Goal: Information Seeking & Learning: Learn about a topic

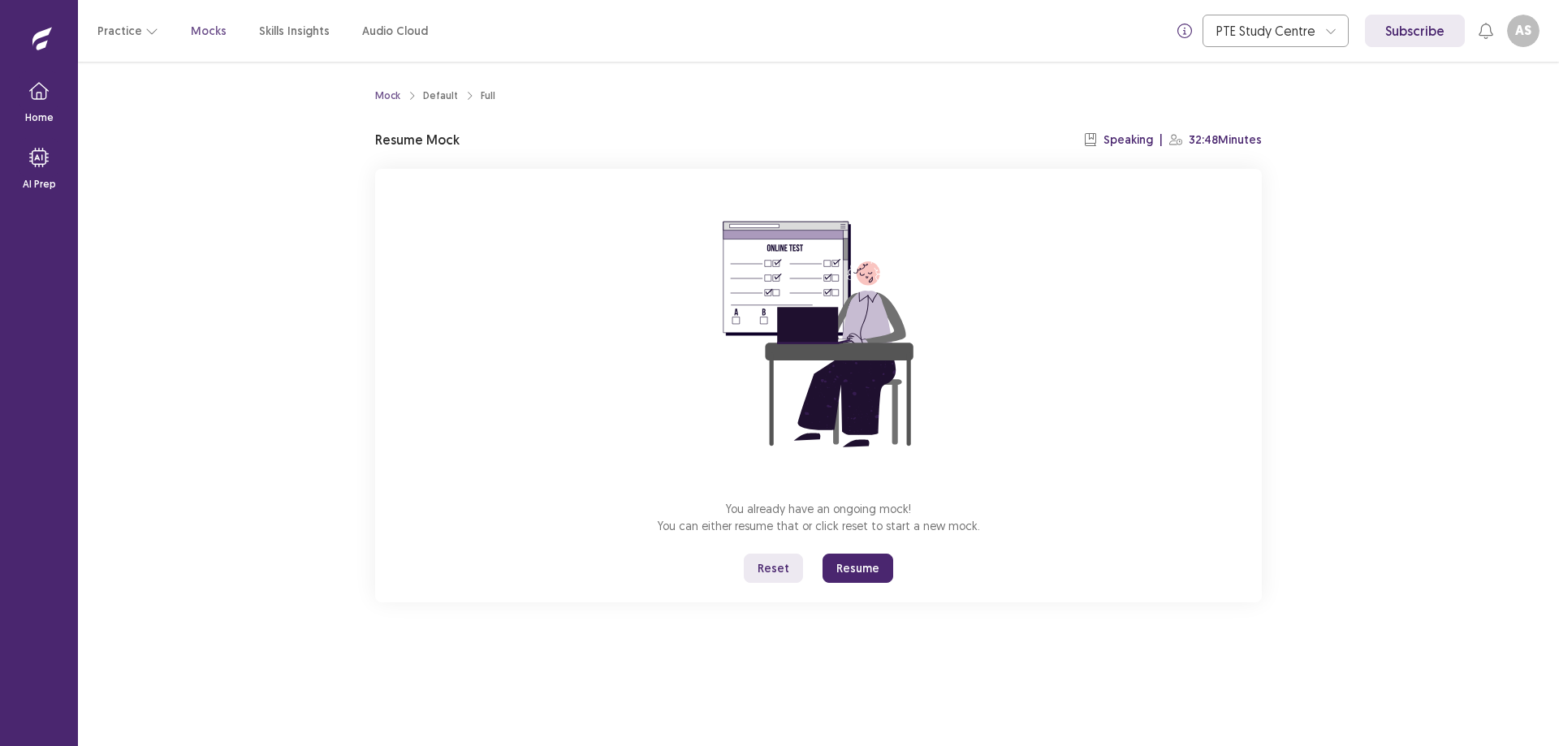
click at [837, 560] on button "Resume" at bounding box center [858, 568] width 71 height 29
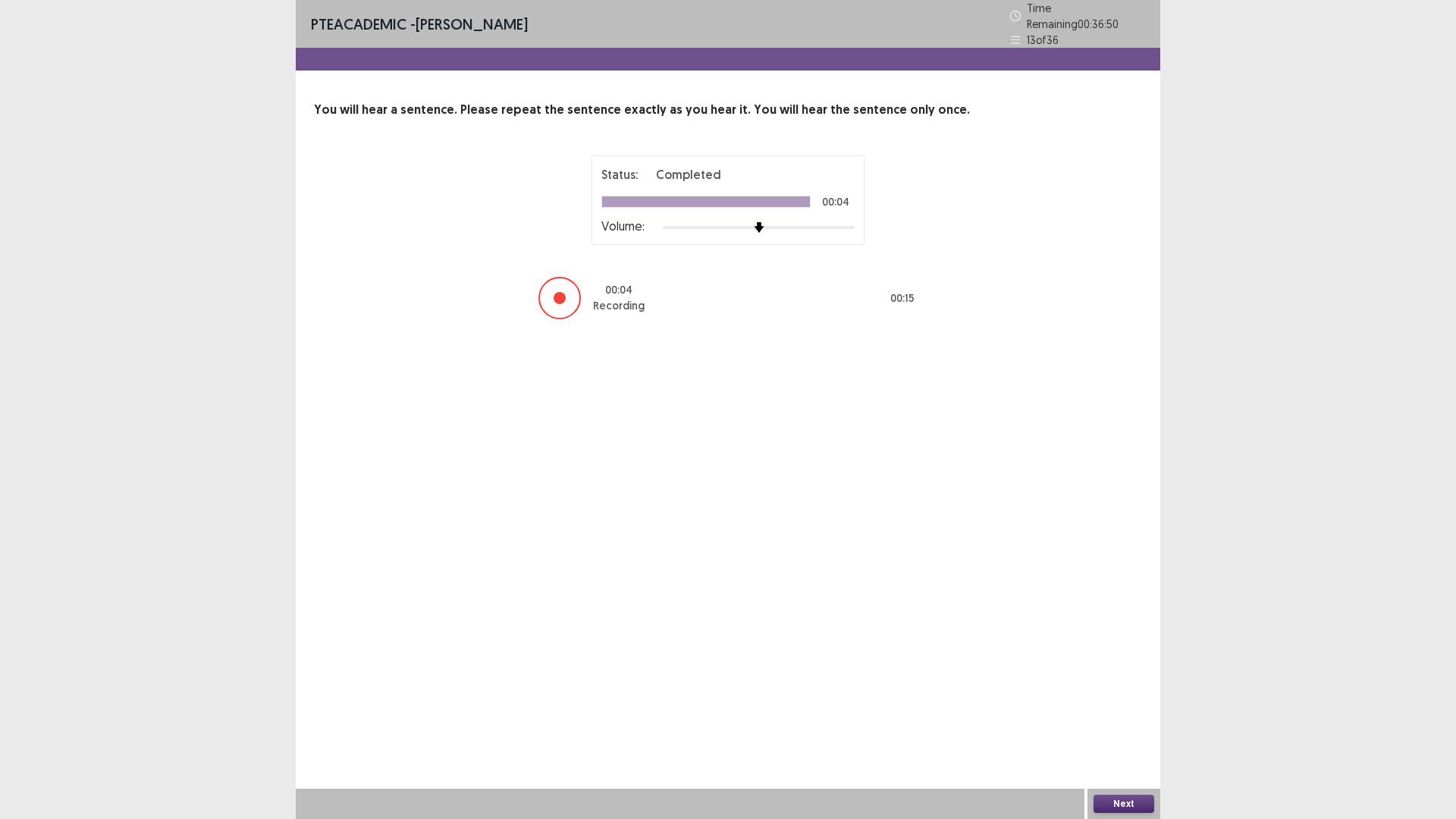
click at [1117, 697] on button "Next" at bounding box center [1124, 803] width 61 height 18
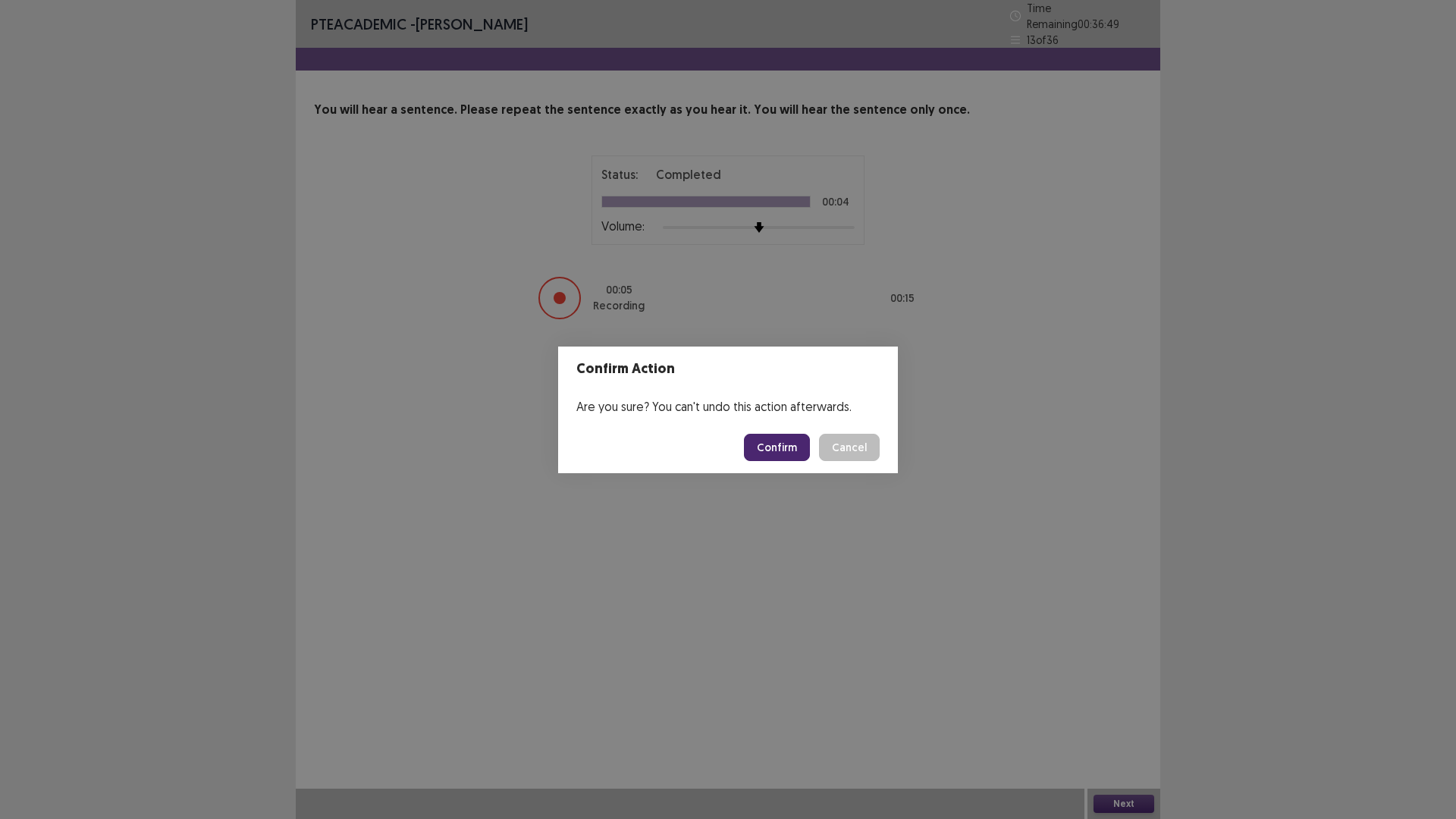
click at [781, 441] on button "Confirm" at bounding box center [777, 447] width 66 height 27
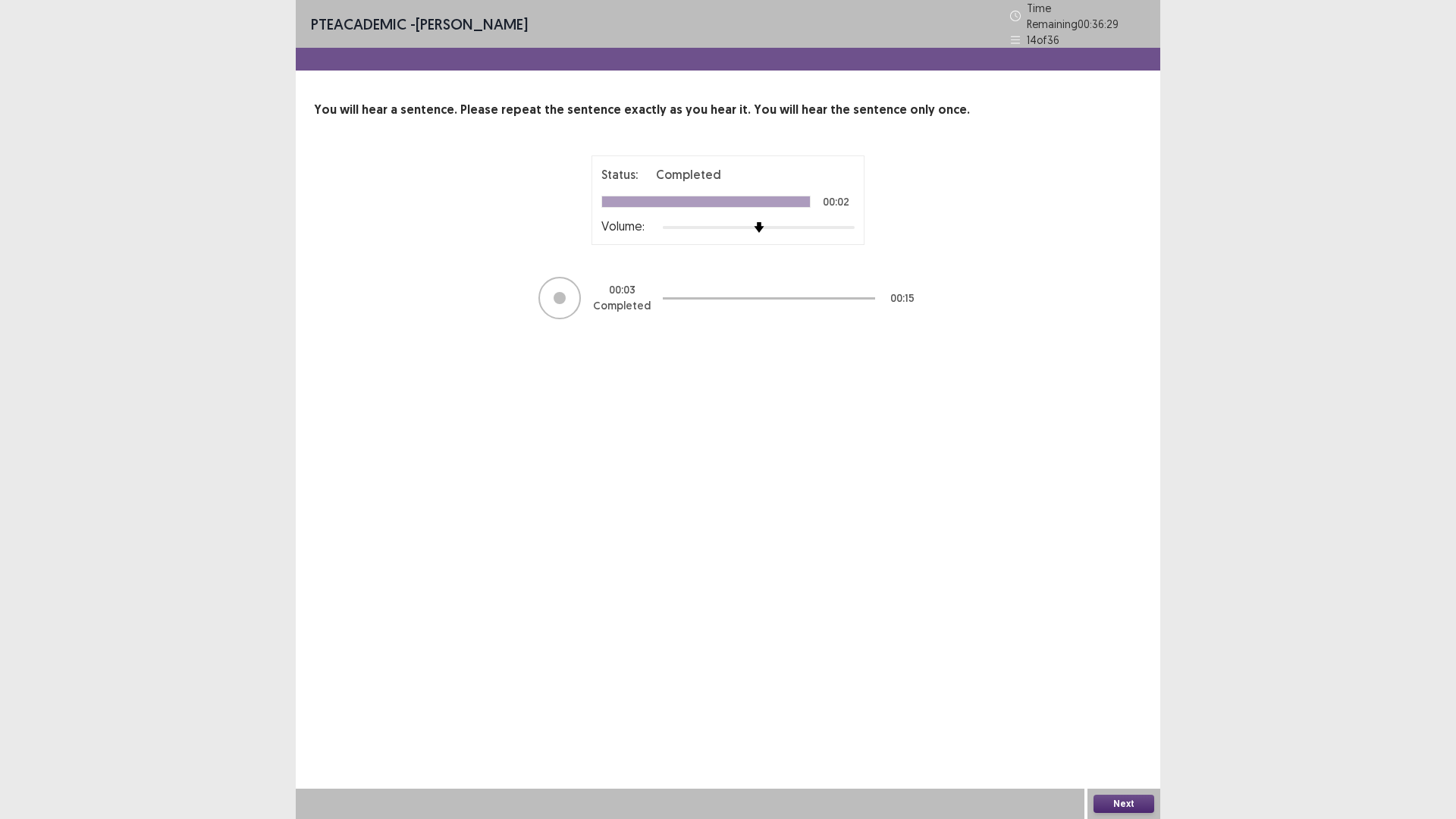
click at [1112, 697] on div "PTE academic - Amrit Shrestha Time Remaining 00 : 36 : 29 14 of 36 You will hea…" at bounding box center [728, 409] width 865 height 819
click at [1115, 697] on button "Next" at bounding box center [1124, 803] width 61 height 18
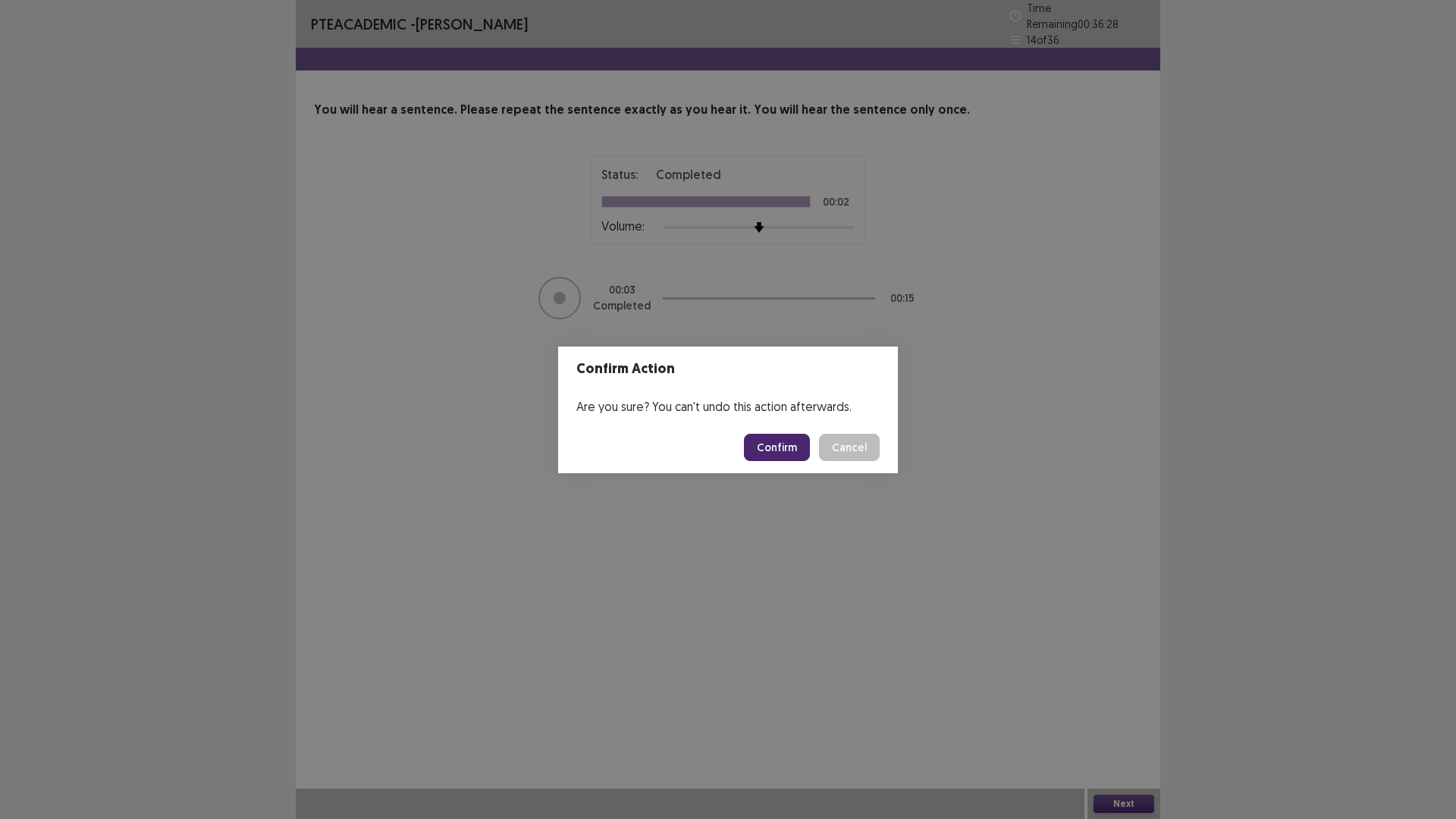
click at [782, 438] on button "Confirm" at bounding box center [777, 447] width 66 height 27
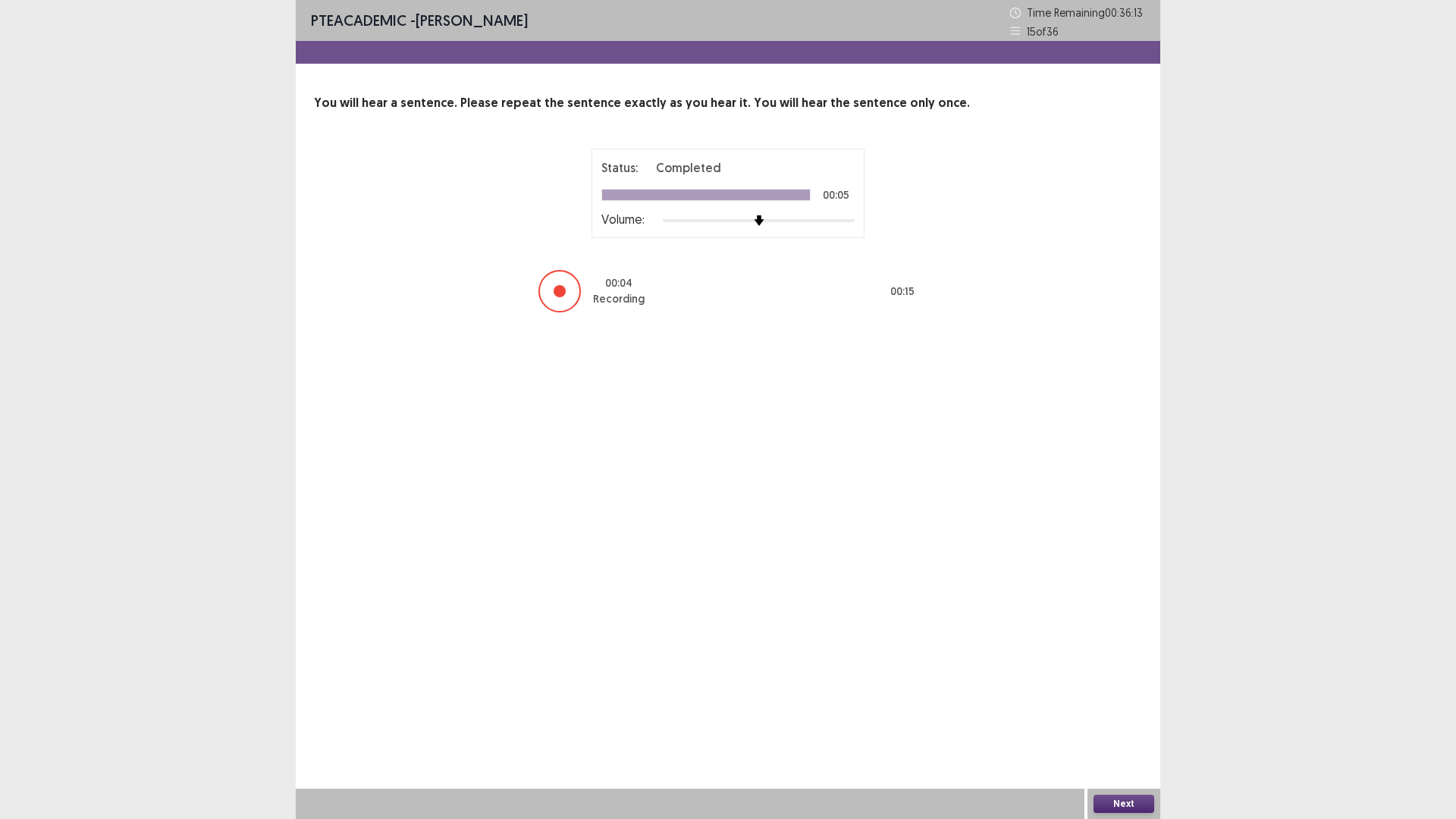
click at [1101, 697] on button "Next" at bounding box center [1124, 803] width 61 height 18
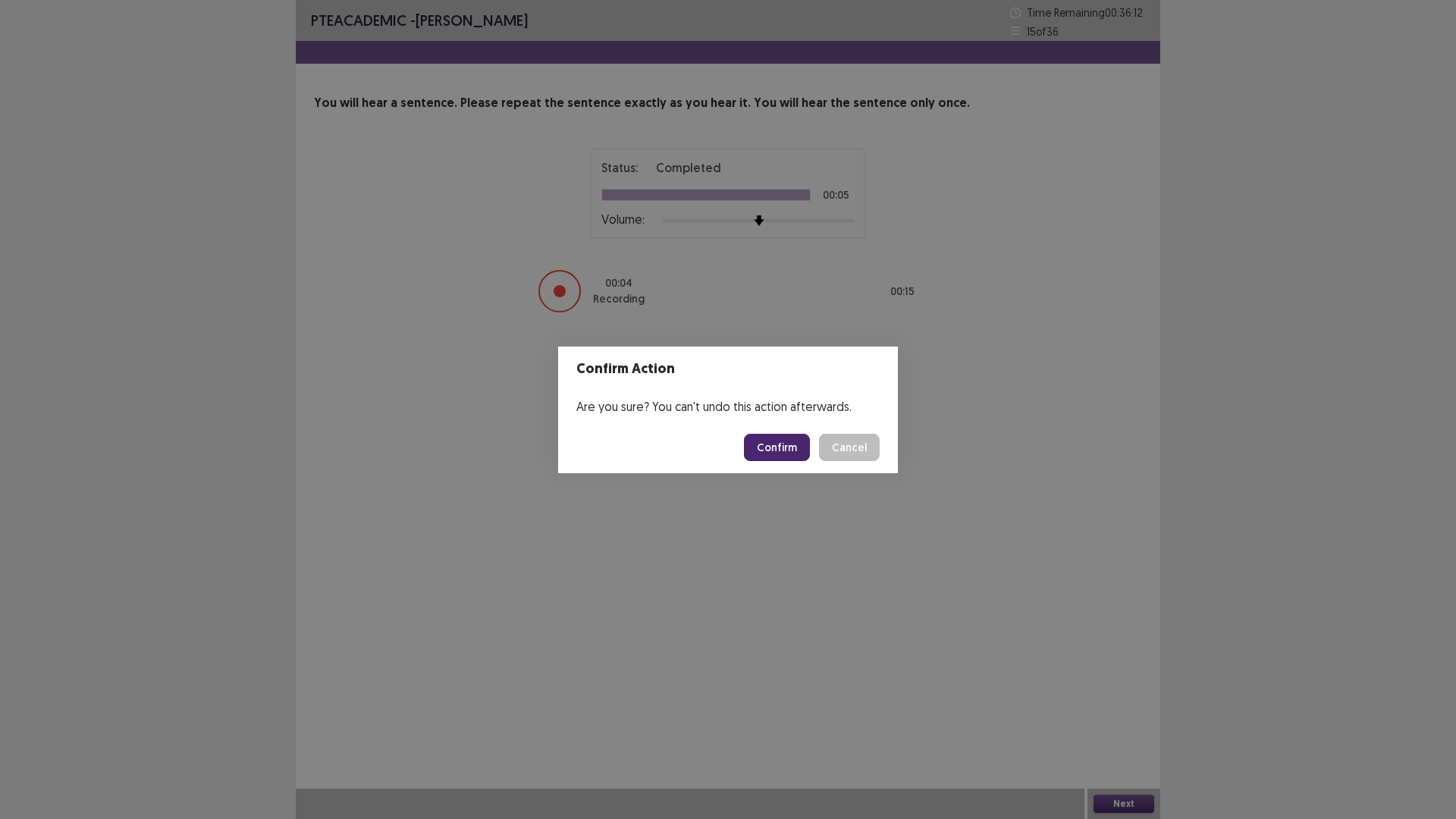
click at [793, 450] on button "Confirm" at bounding box center [777, 447] width 66 height 27
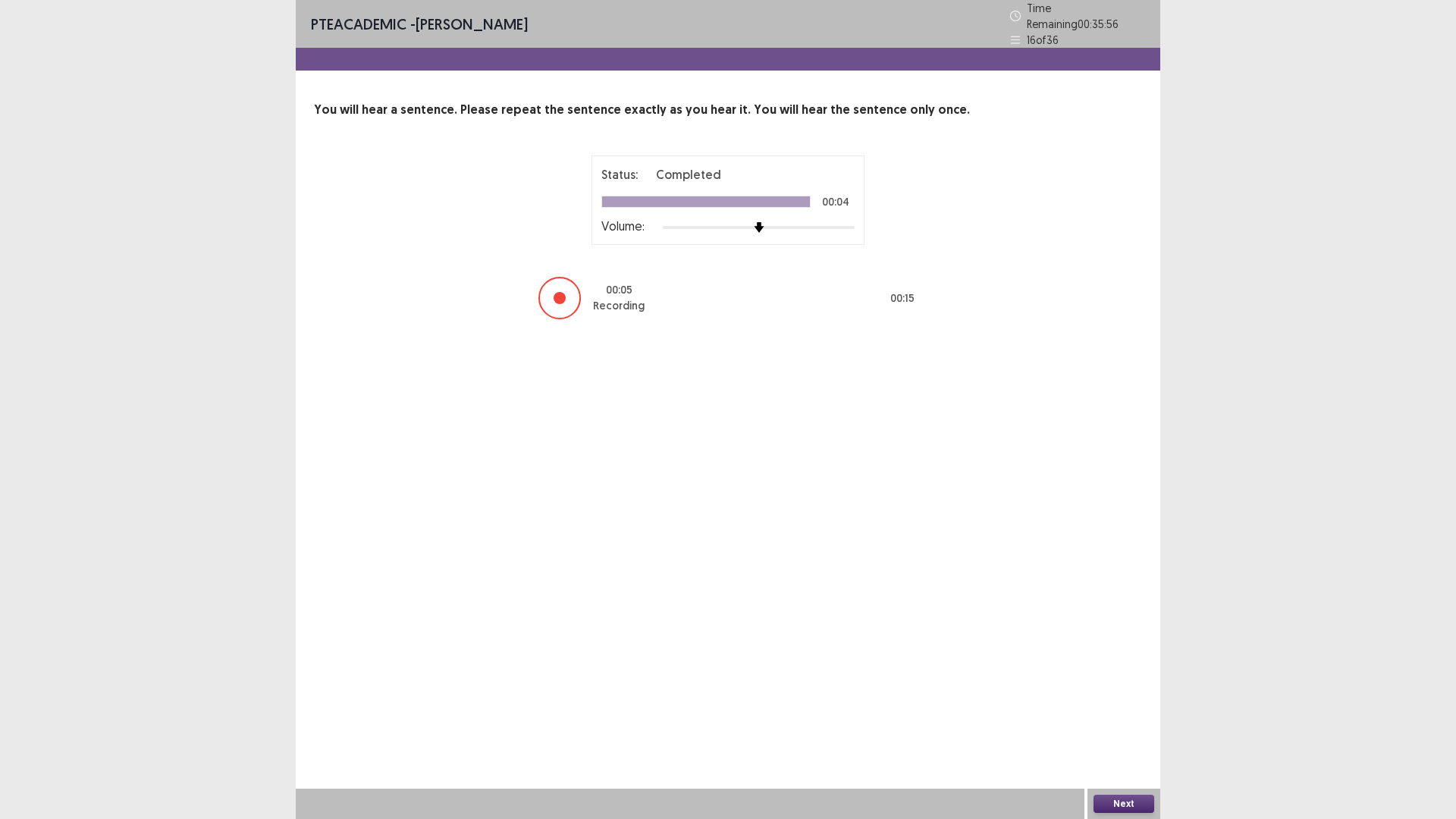
click at [1124, 697] on button "Next" at bounding box center [1124, 803] width 61 height 18
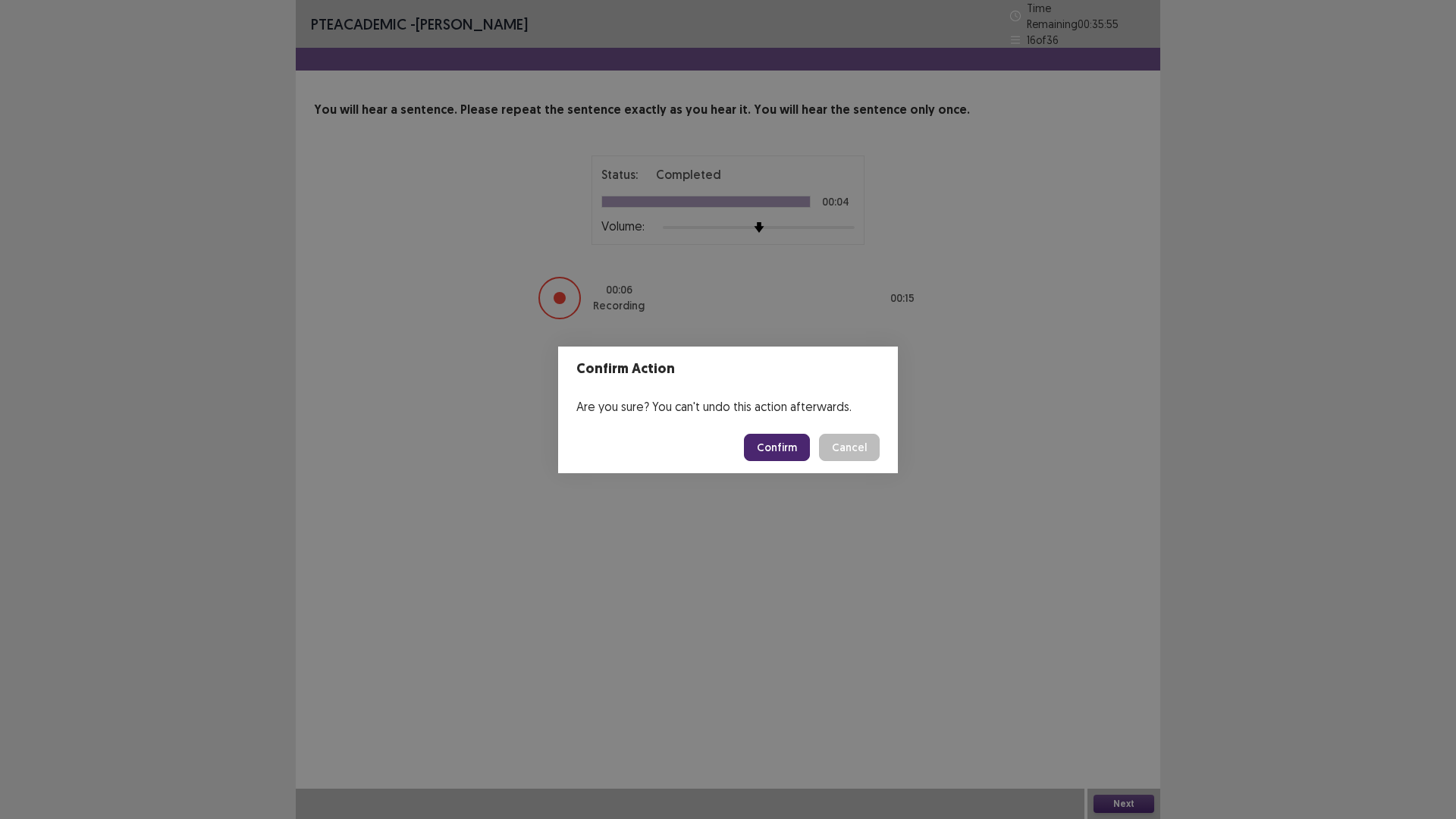
click at [769, 441] on button "Confirm" at bounding box center [777, 447] width 66 height 27
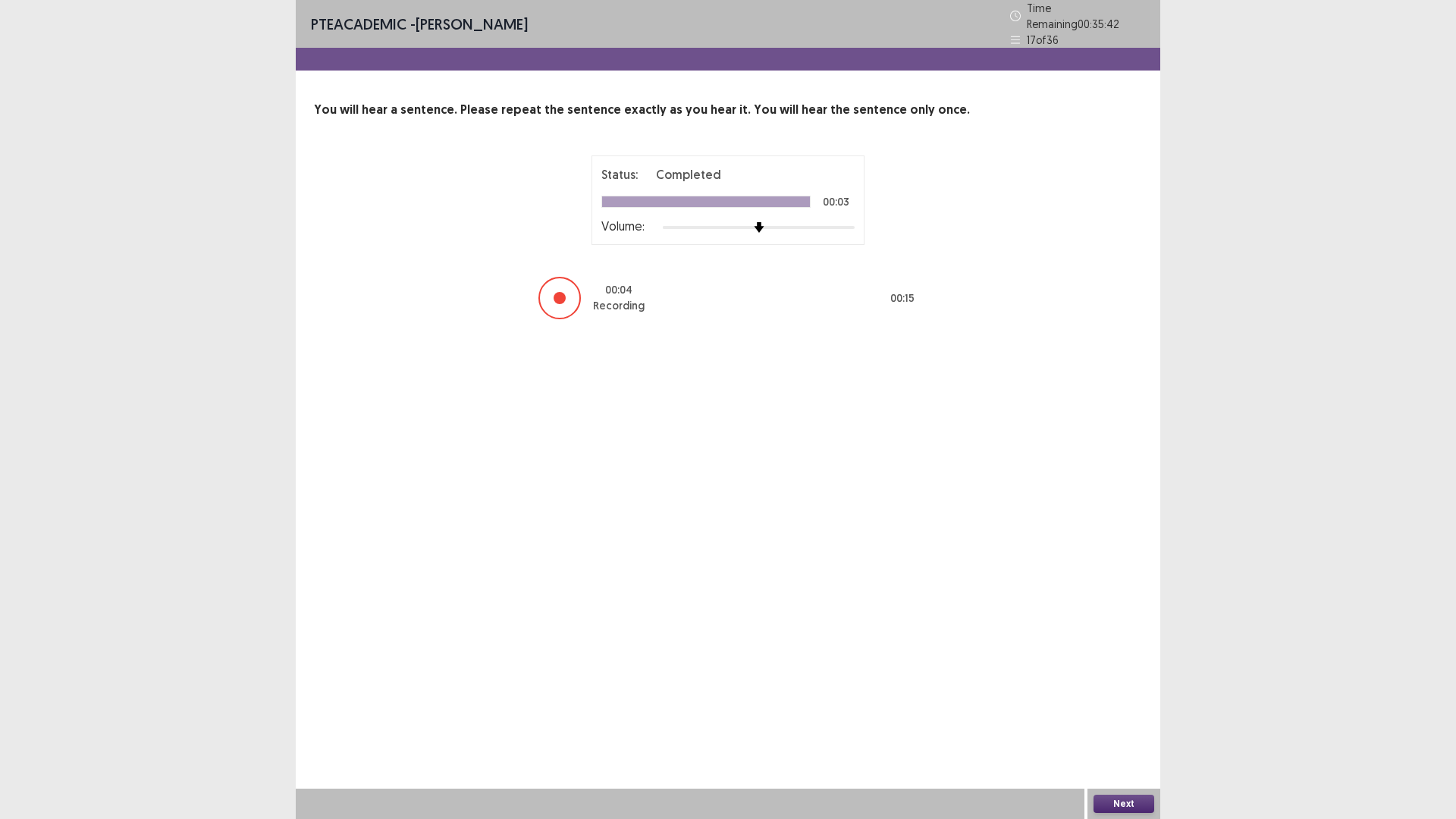
click at [1101, 697] on button "Next" at bounding box center [1124, 803] width 61 height 18
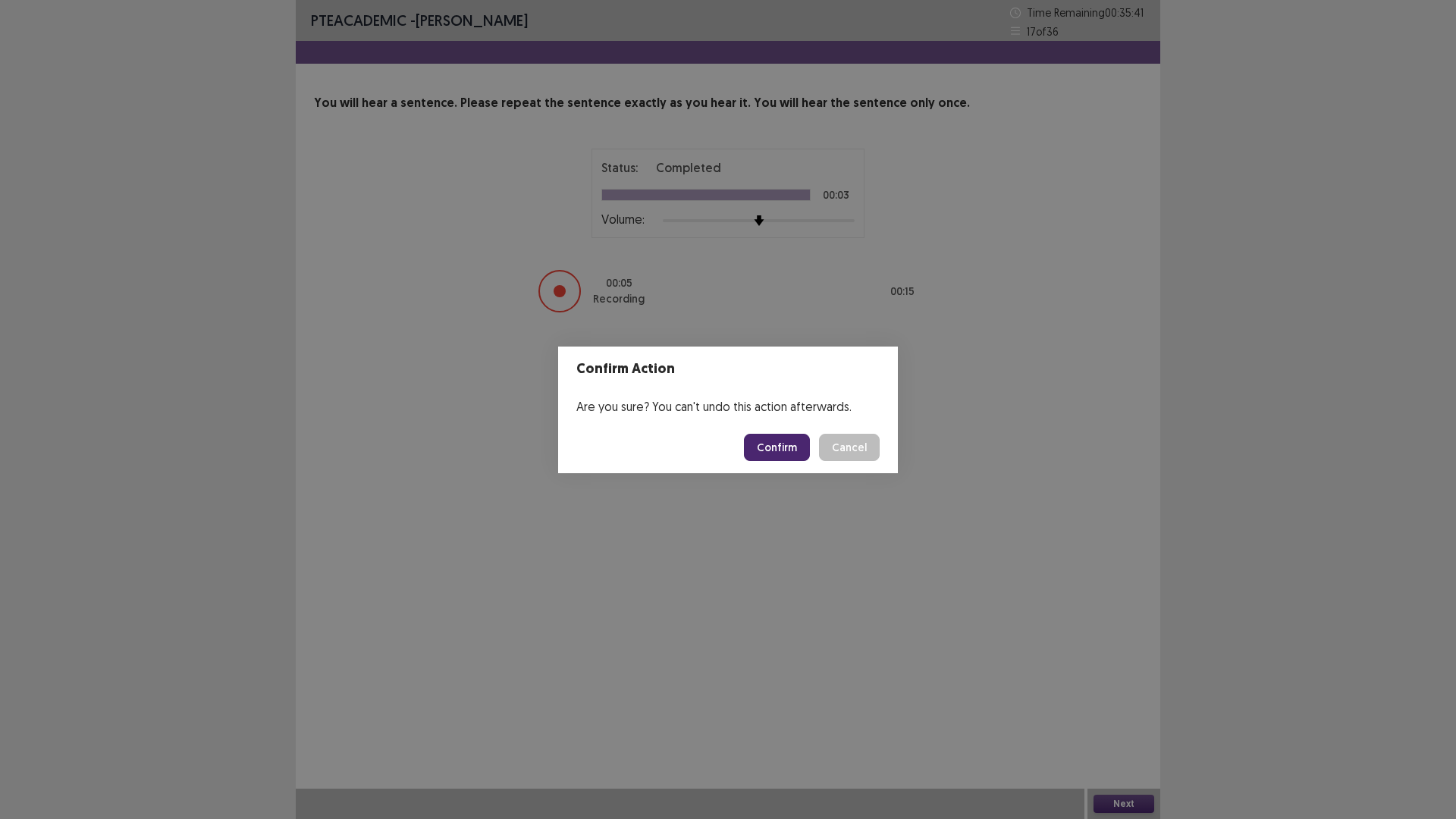
click at [774, 451] on button "Confirm" at bounding box center [777, 447] width 66 height 27
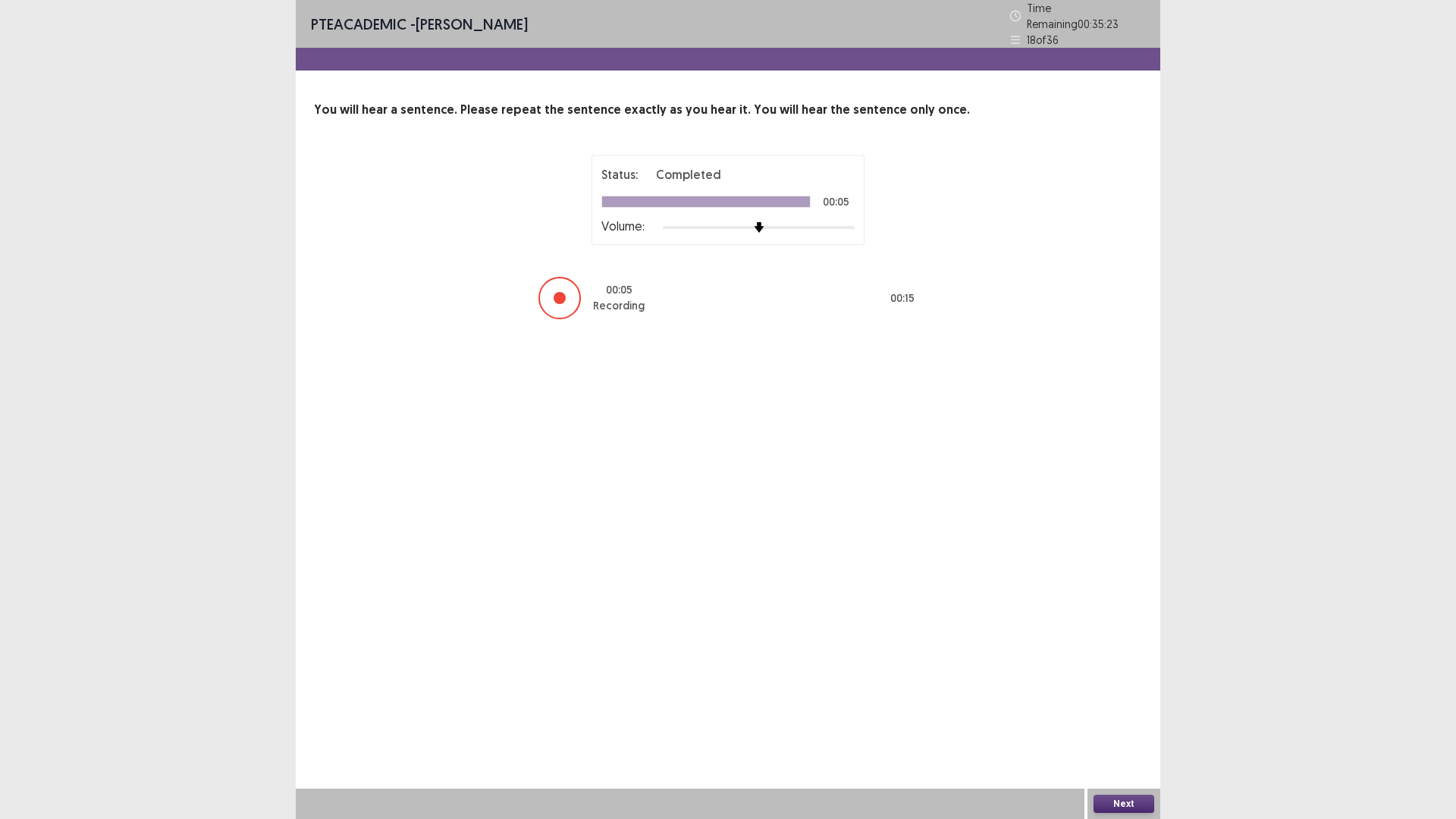
click at [1102, 697] on button "Next" at bounding box center [1124, 803] width 61 height 18
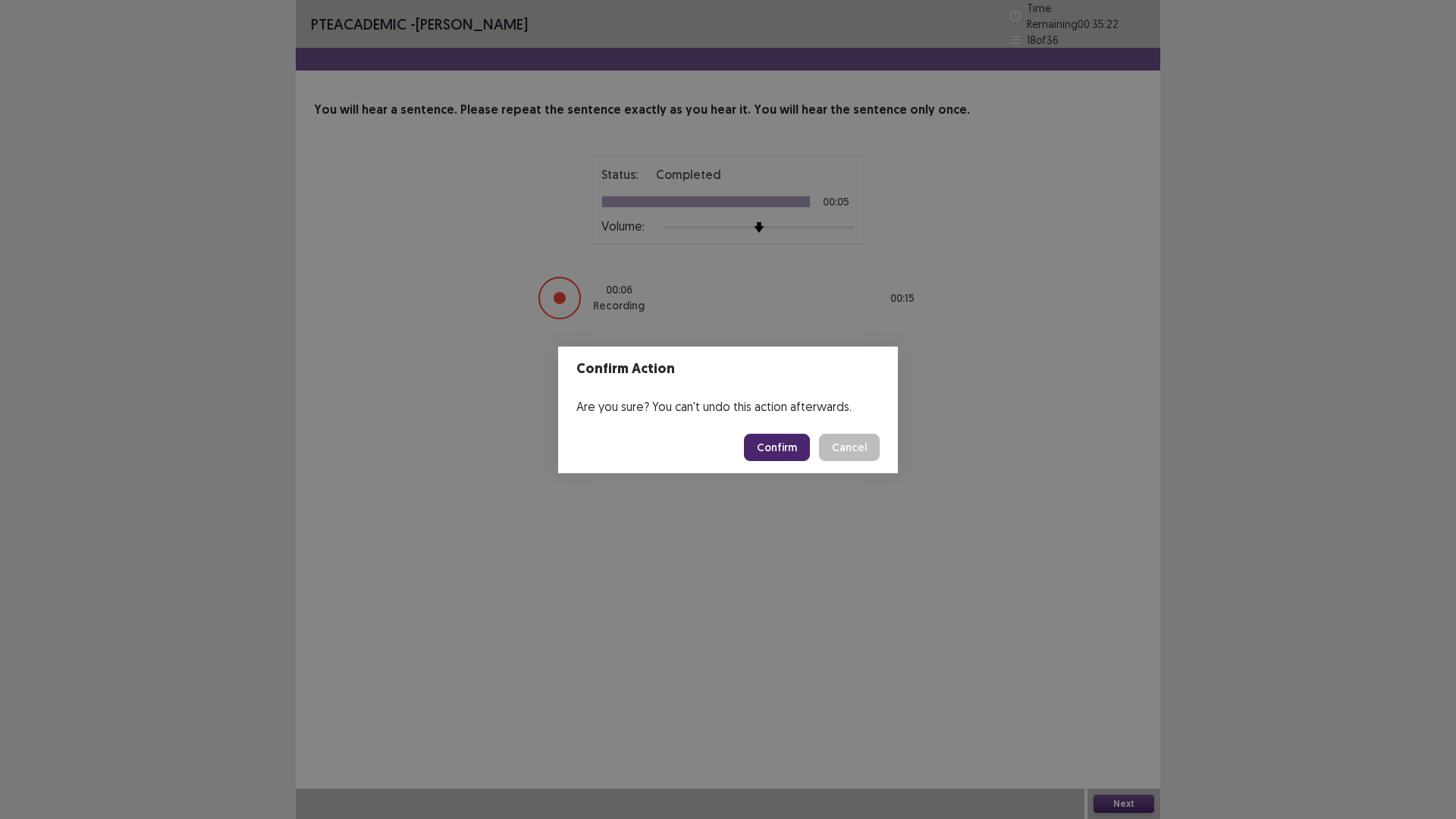
click at [765, 444] on button "Confirm" at bounding box center [777, 447] width 66 height 27
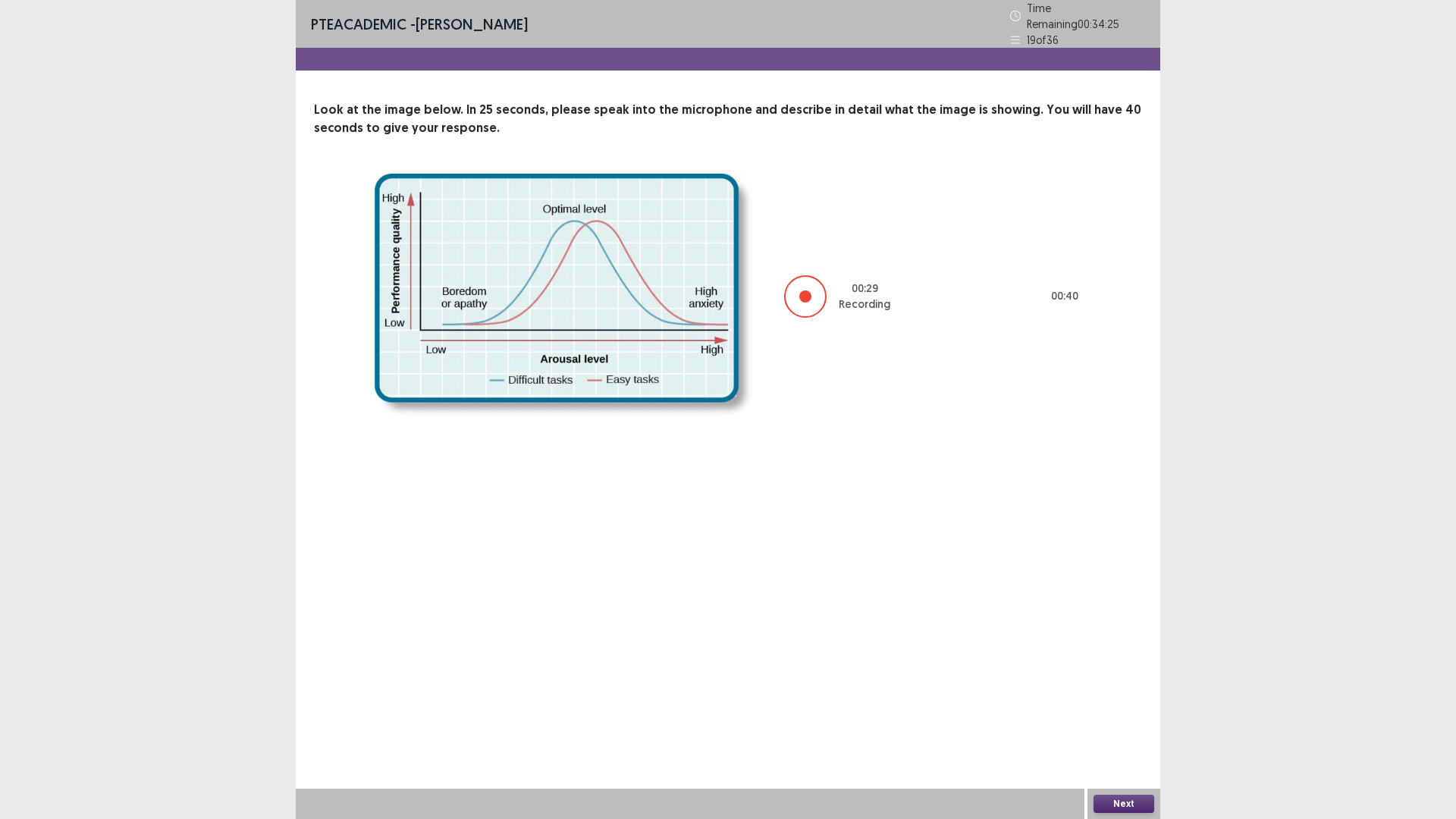
click at [1117, 697] on button "Next" at bounding box center [1124, 803] width 61 height 18
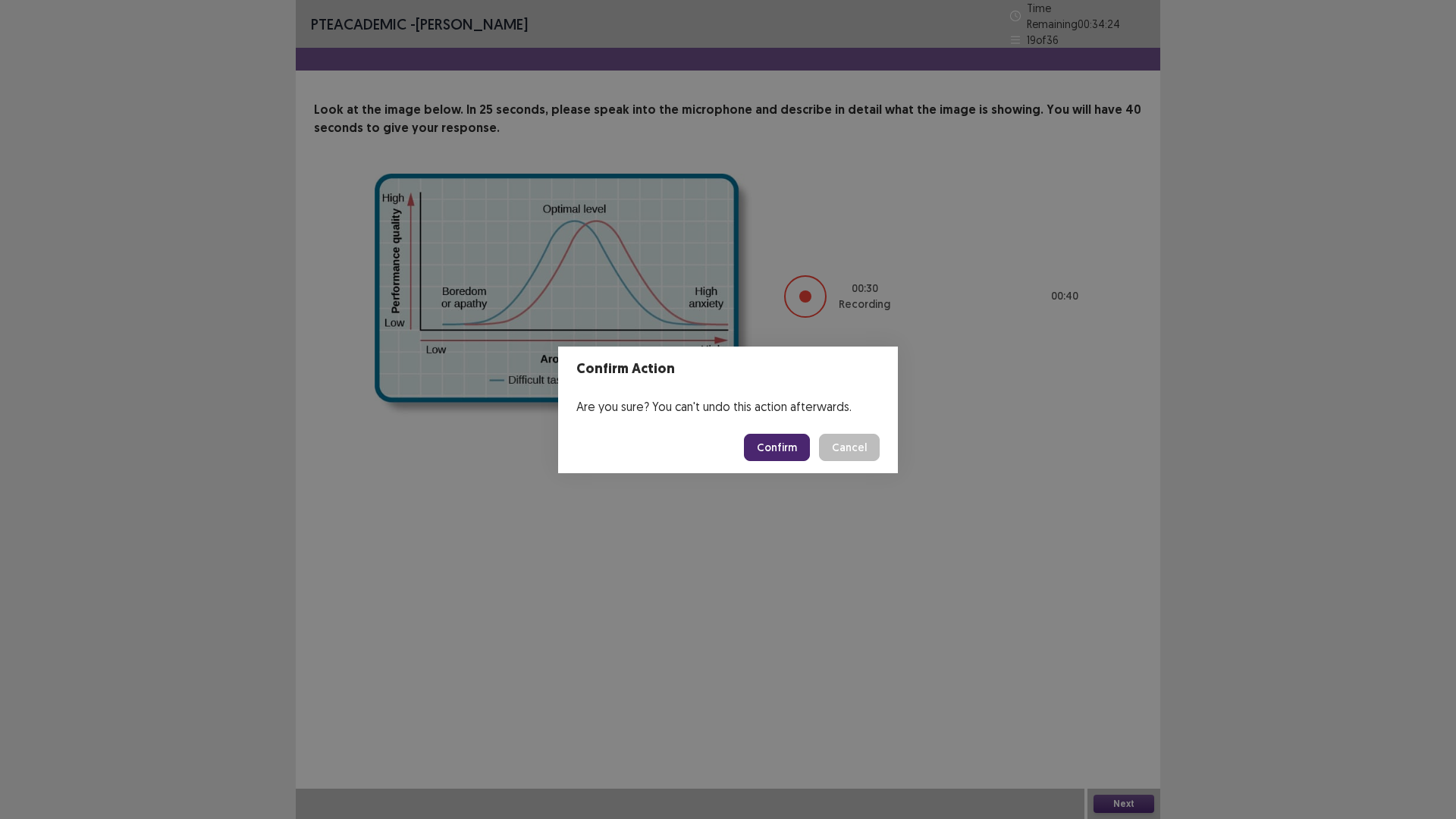
click at [761, 436] on button "Confirm" at bounding box center [777, 447] width 66 height 27
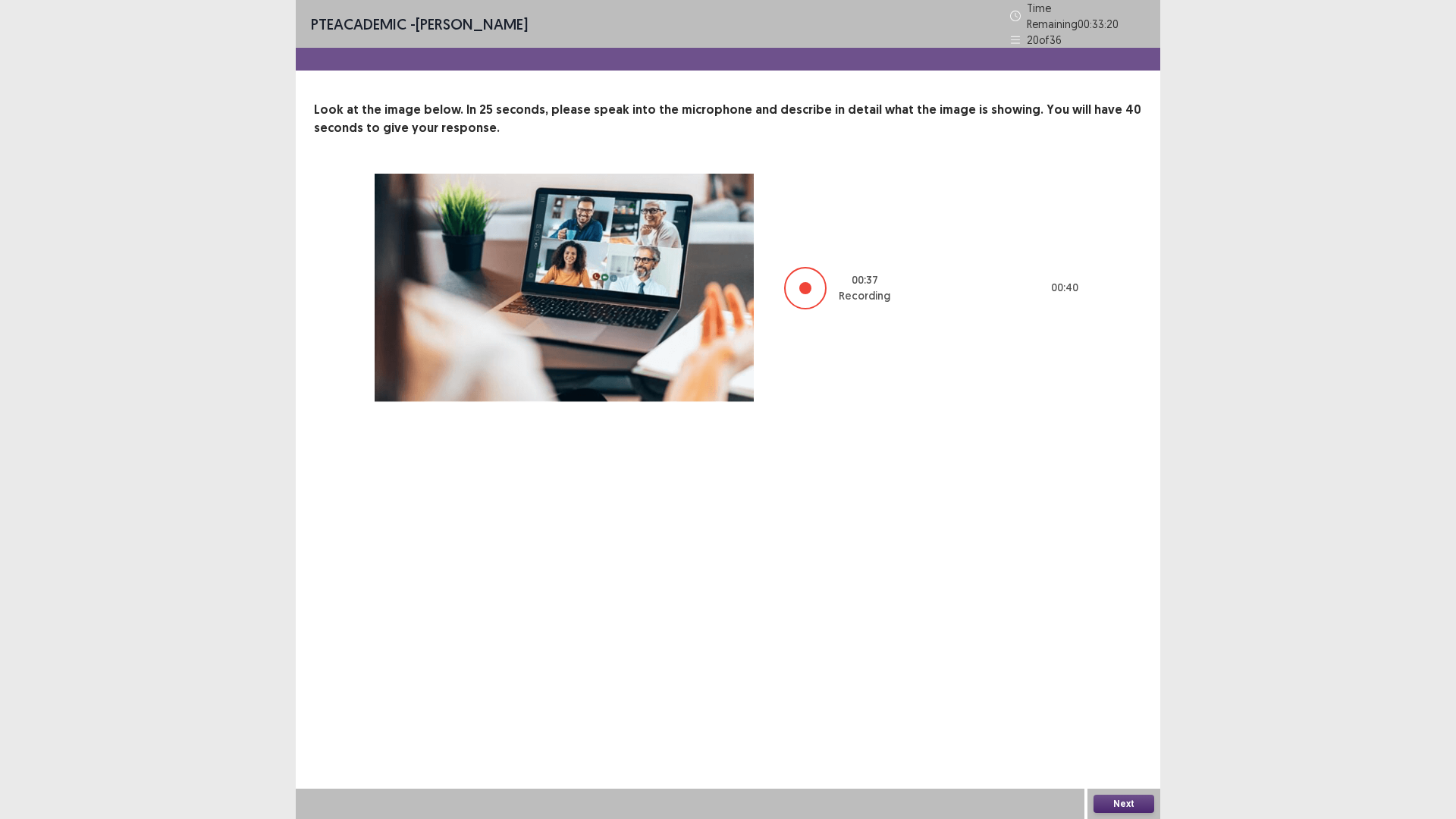
click at [1122, 697] on button "Next" at bounding box center [1124, 803] width 61 height 18
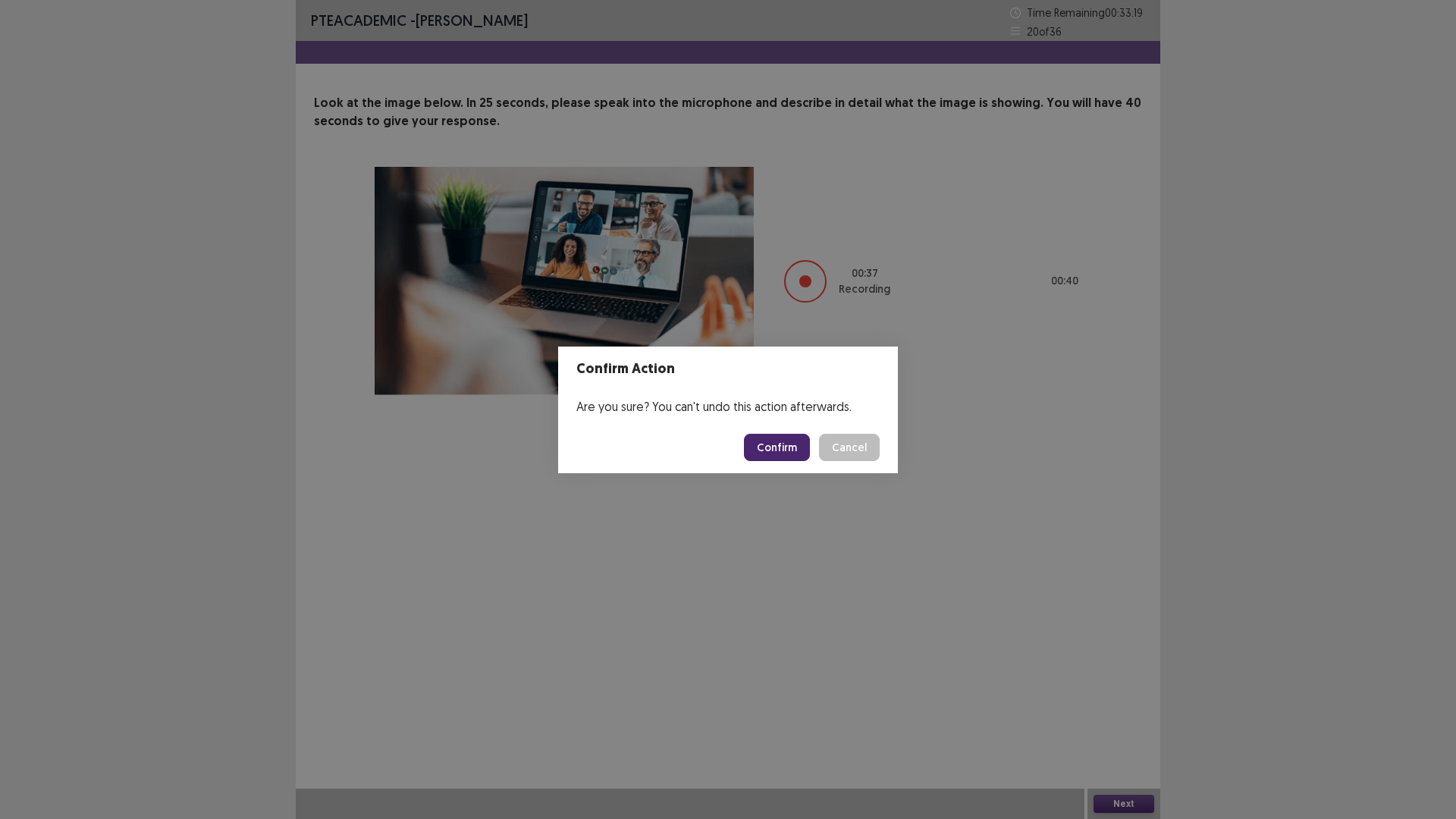
click at [785, 441] on button "Confirm" at bounding box center [777, 447] width 66 height 27
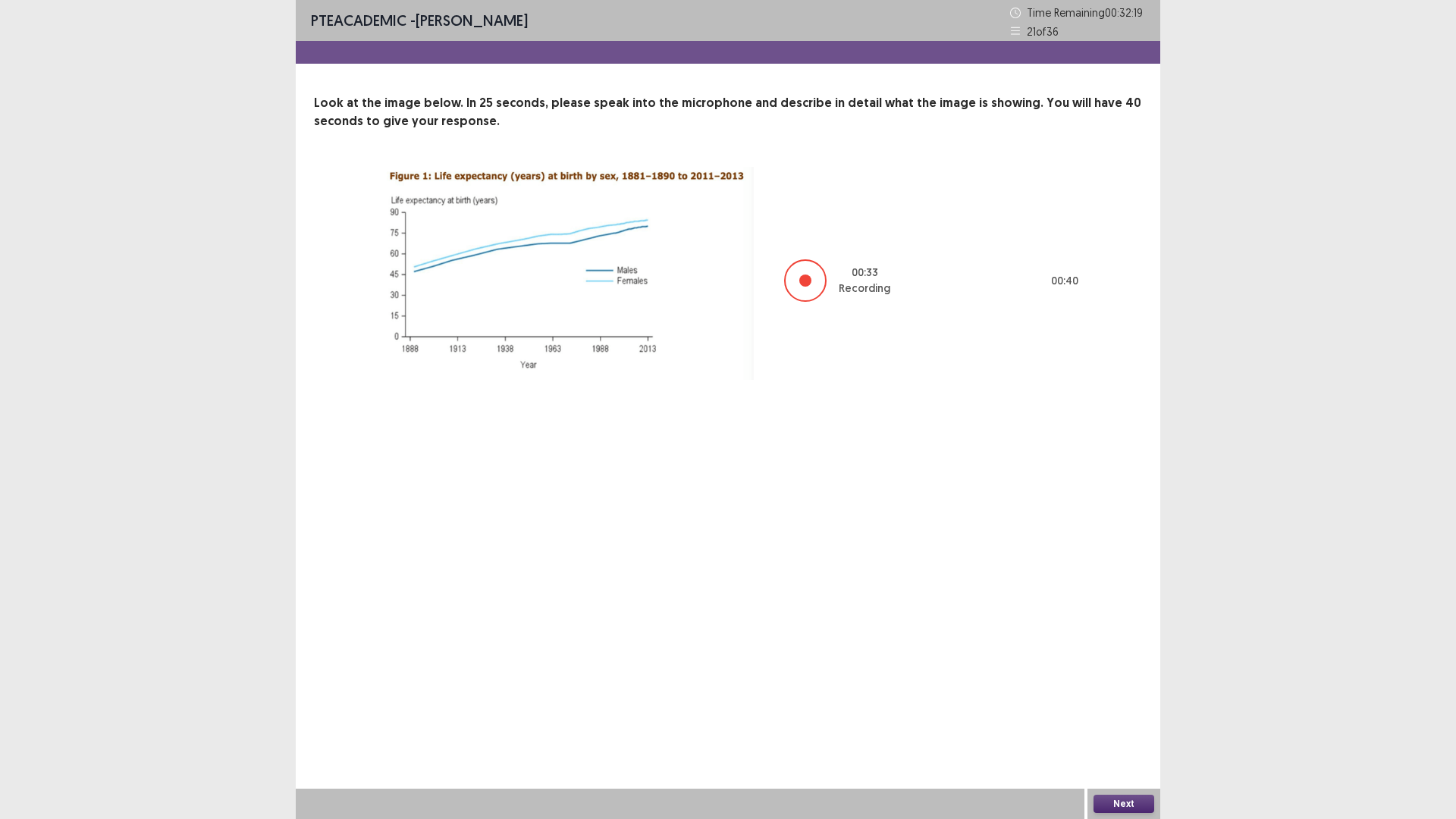
click at [1125, 697] on button "Next" at bounding box center [1124, 803] width 61 height 18
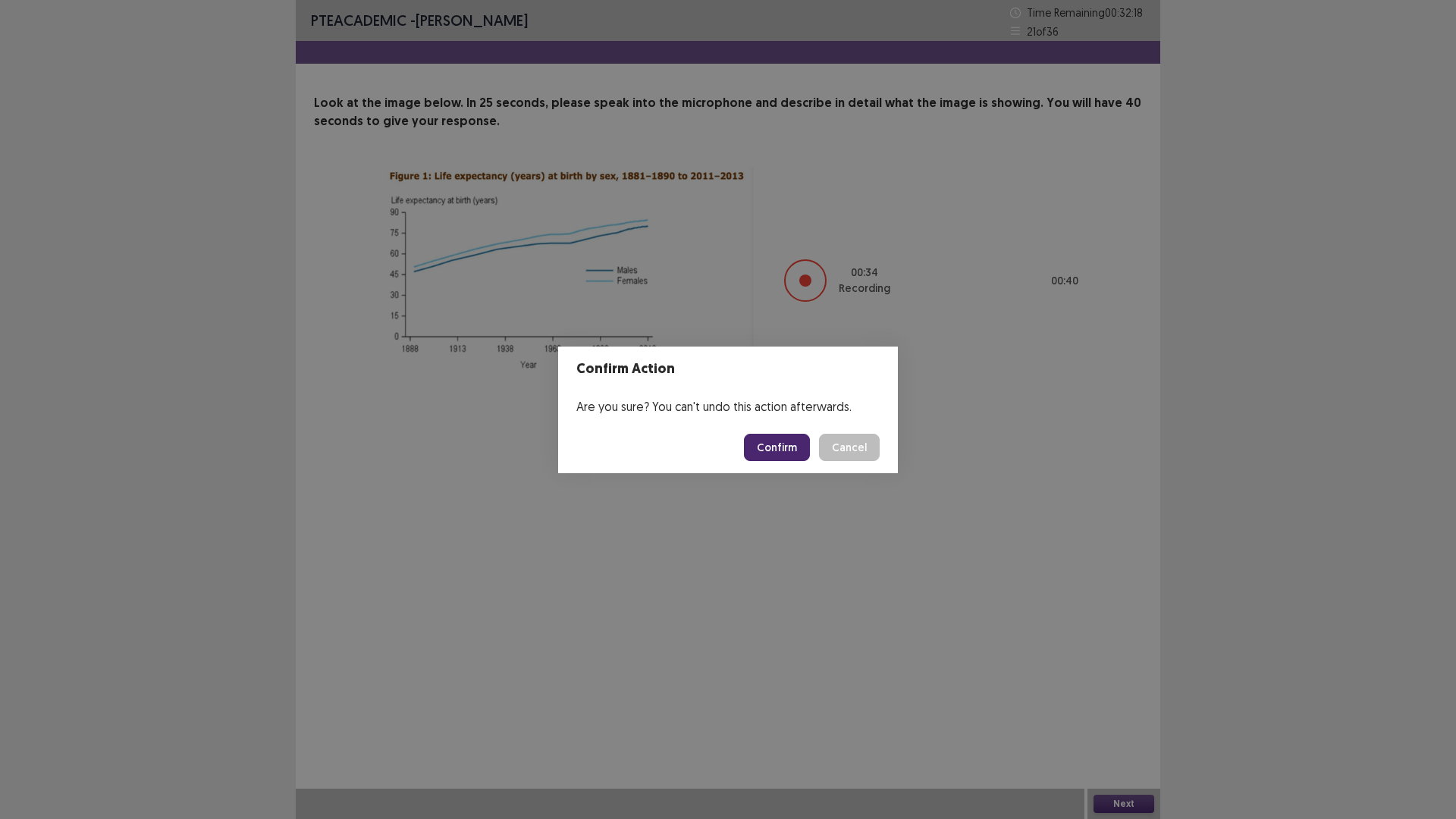
click at [771, 445] on button "Confirm" at bounding box center [777, 447] width 66 height 27
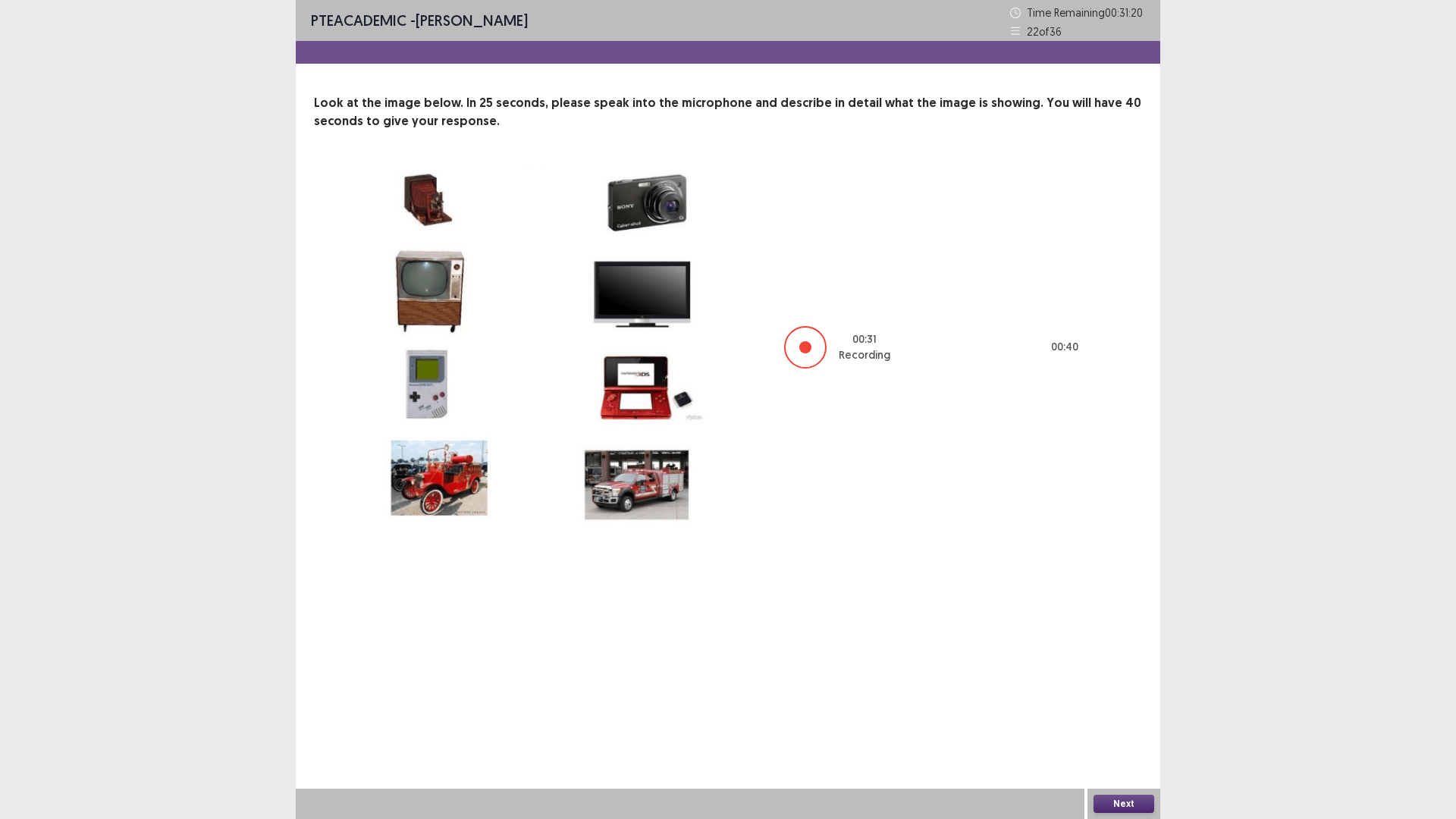
click at [1120, 697] on button "Next" at bounding box center [1124, 803] width 61 height 18
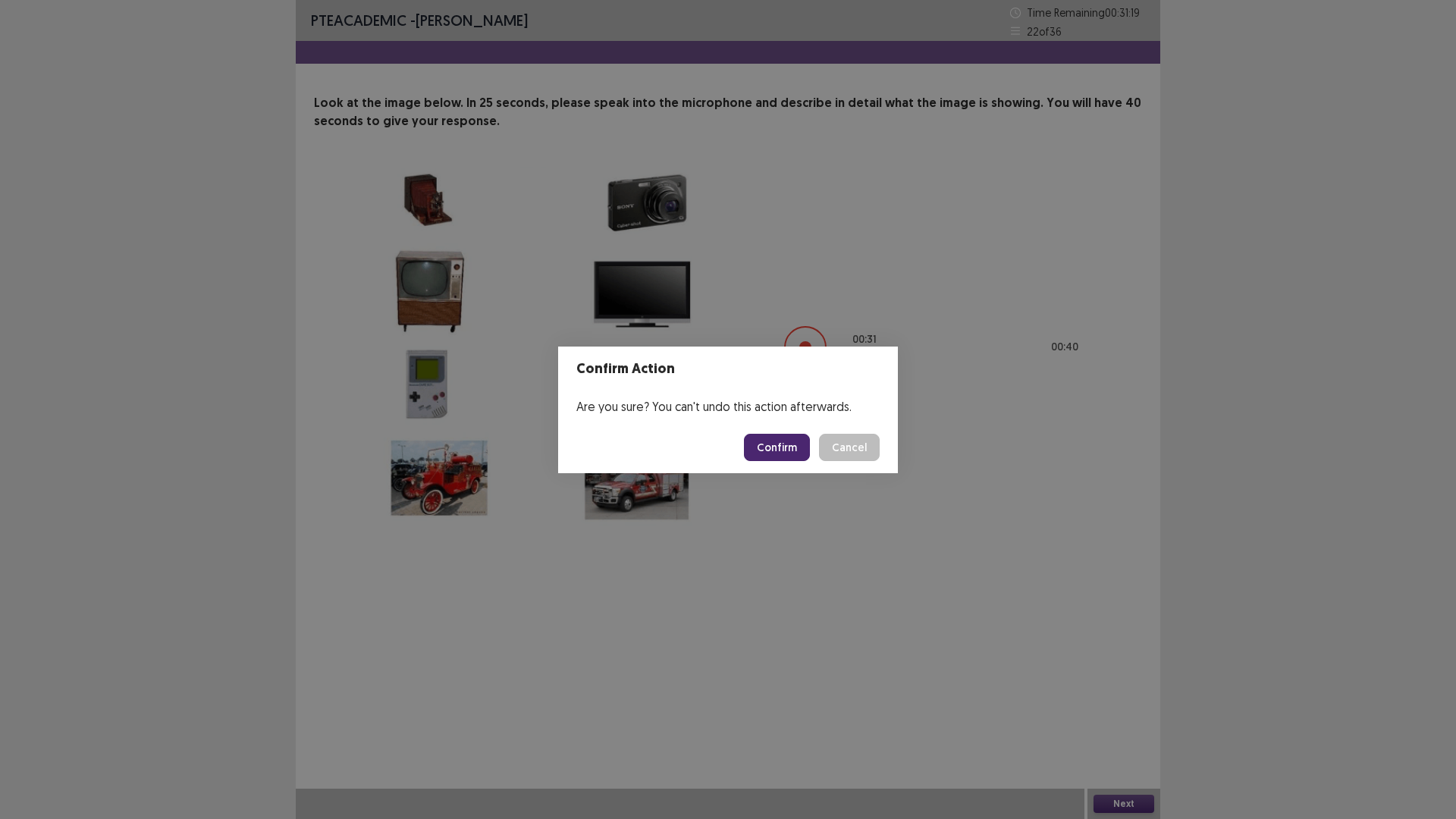
click at [794, 443] on button "Confirm" at bounding box center [777, 447] width 66 height 27
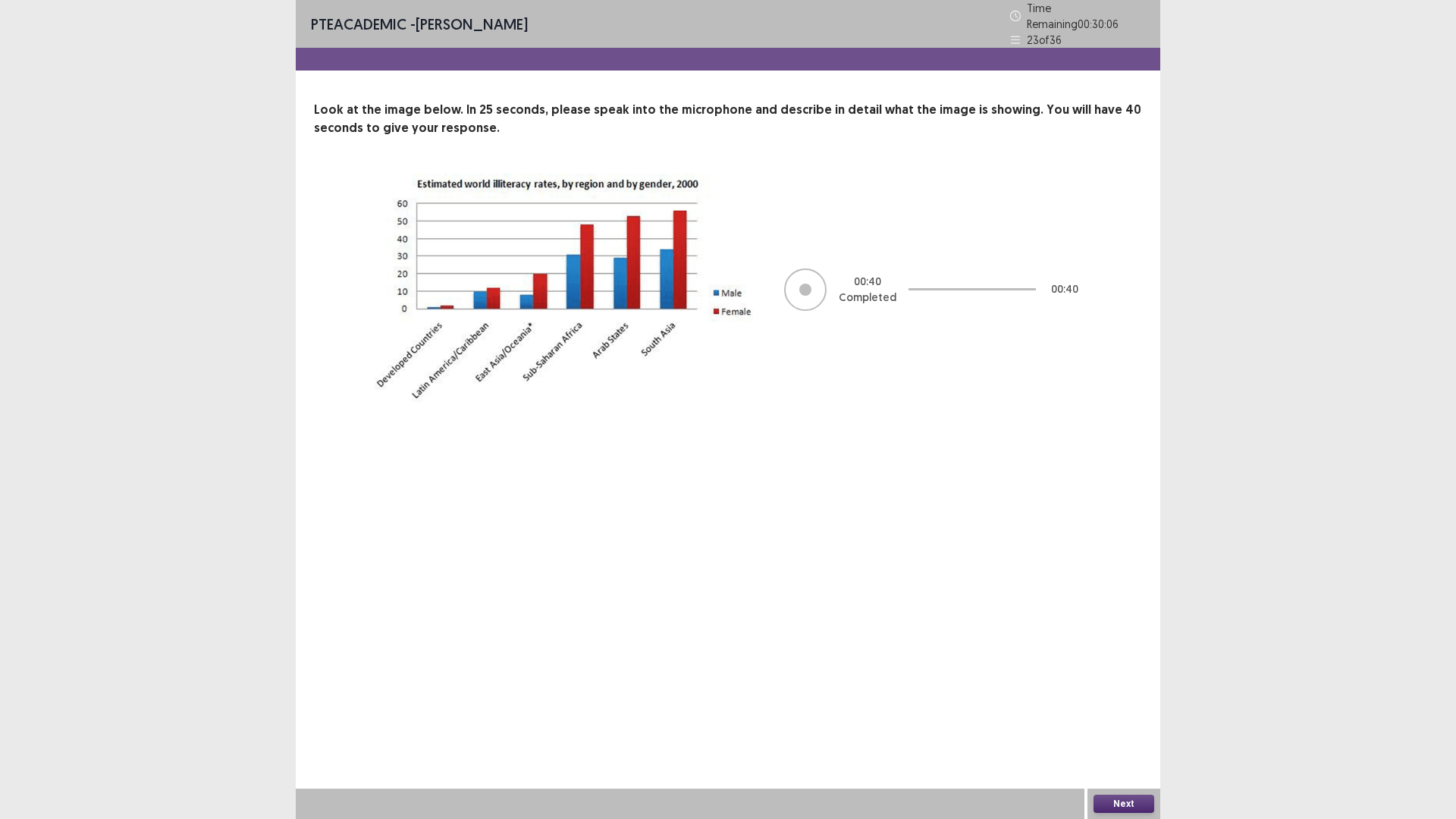
click at [1100, 697] on button "Next" at bounding box center [1124, 803] width 61 height 18
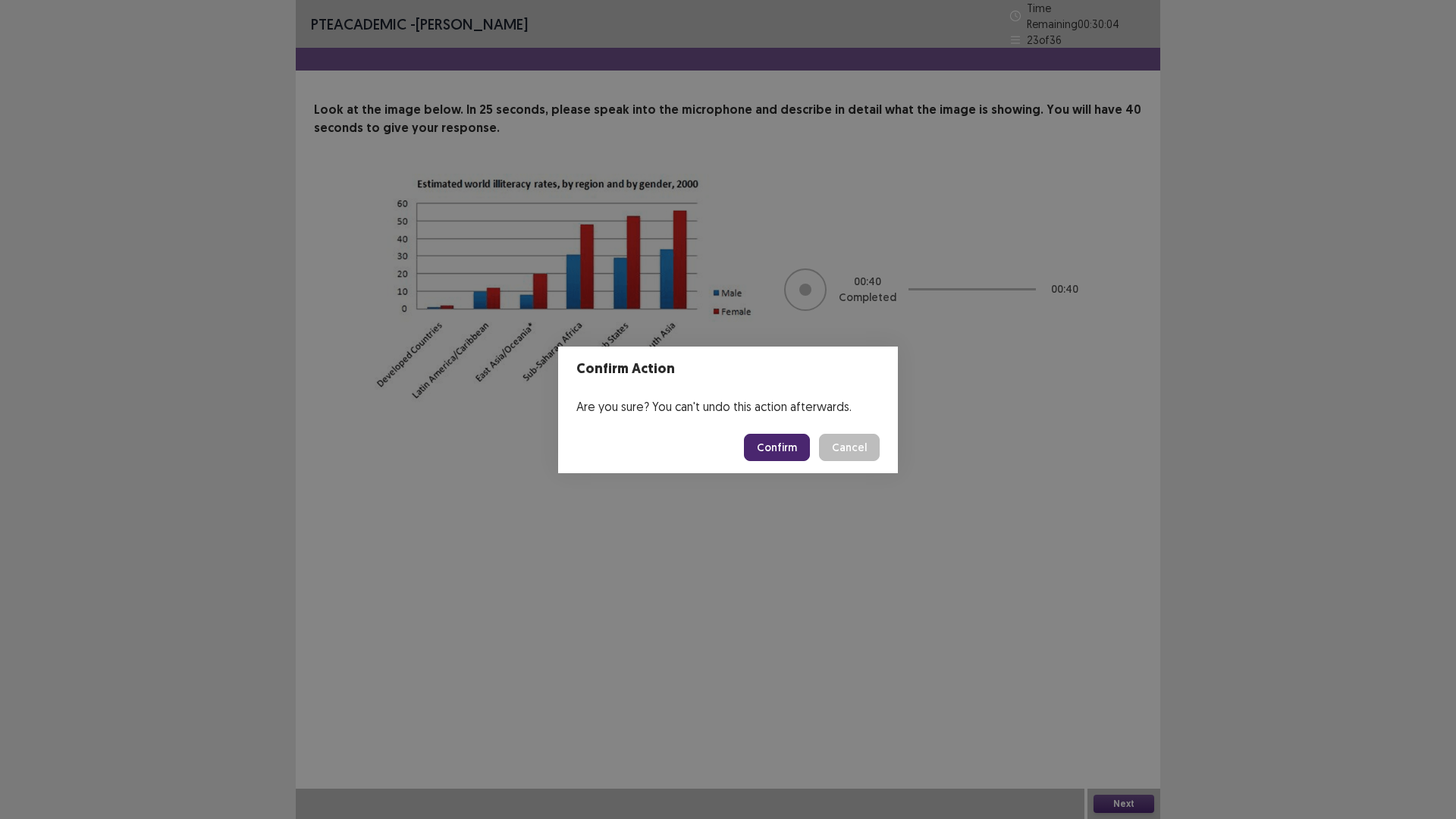
click at [800, 449] on button "Confirm" at bounding box center [777, 447] width 66 height 27
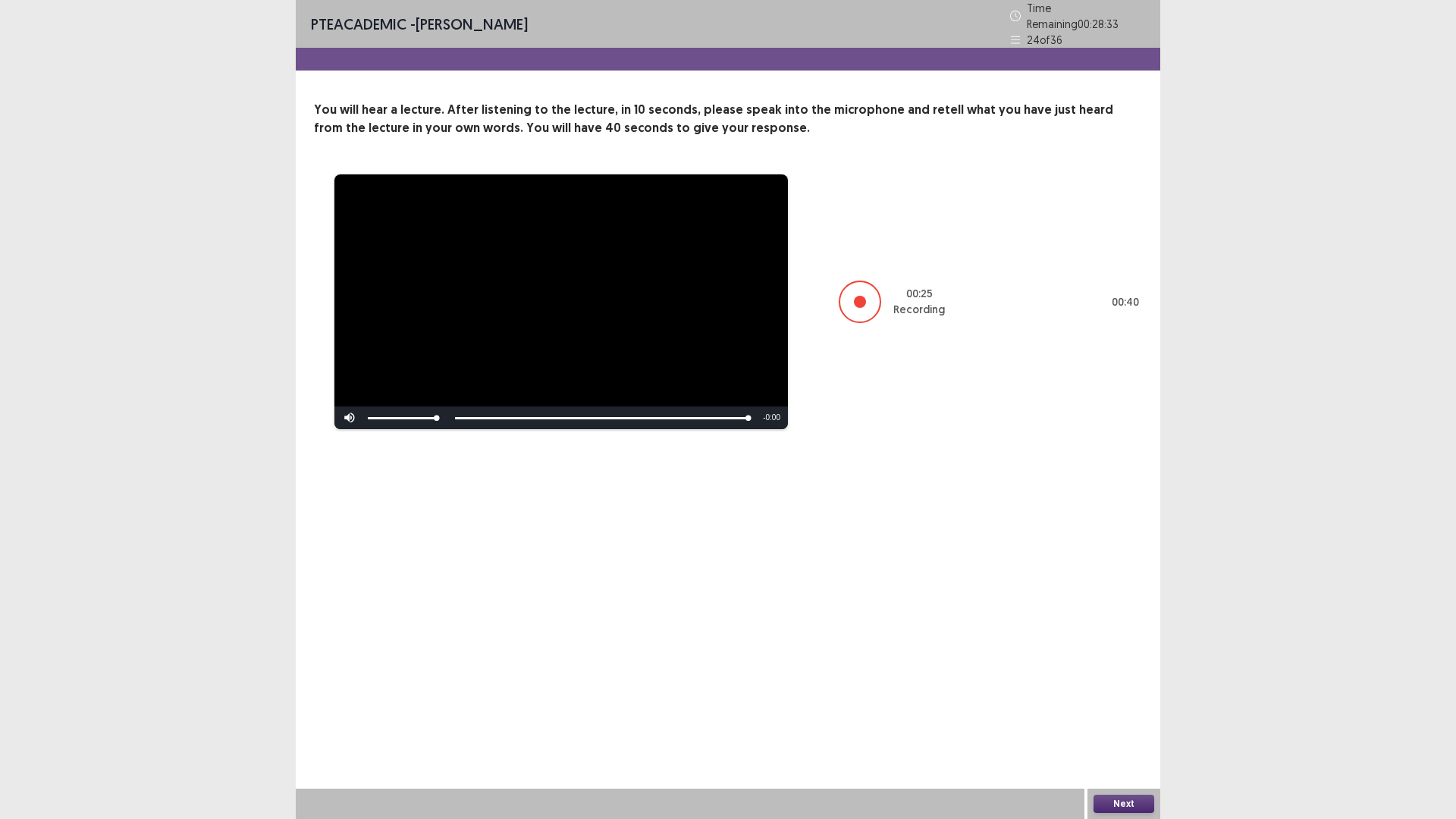
click at [1127, 697] on button "Next" at bounding box center [1124, 803] width 61 height 18
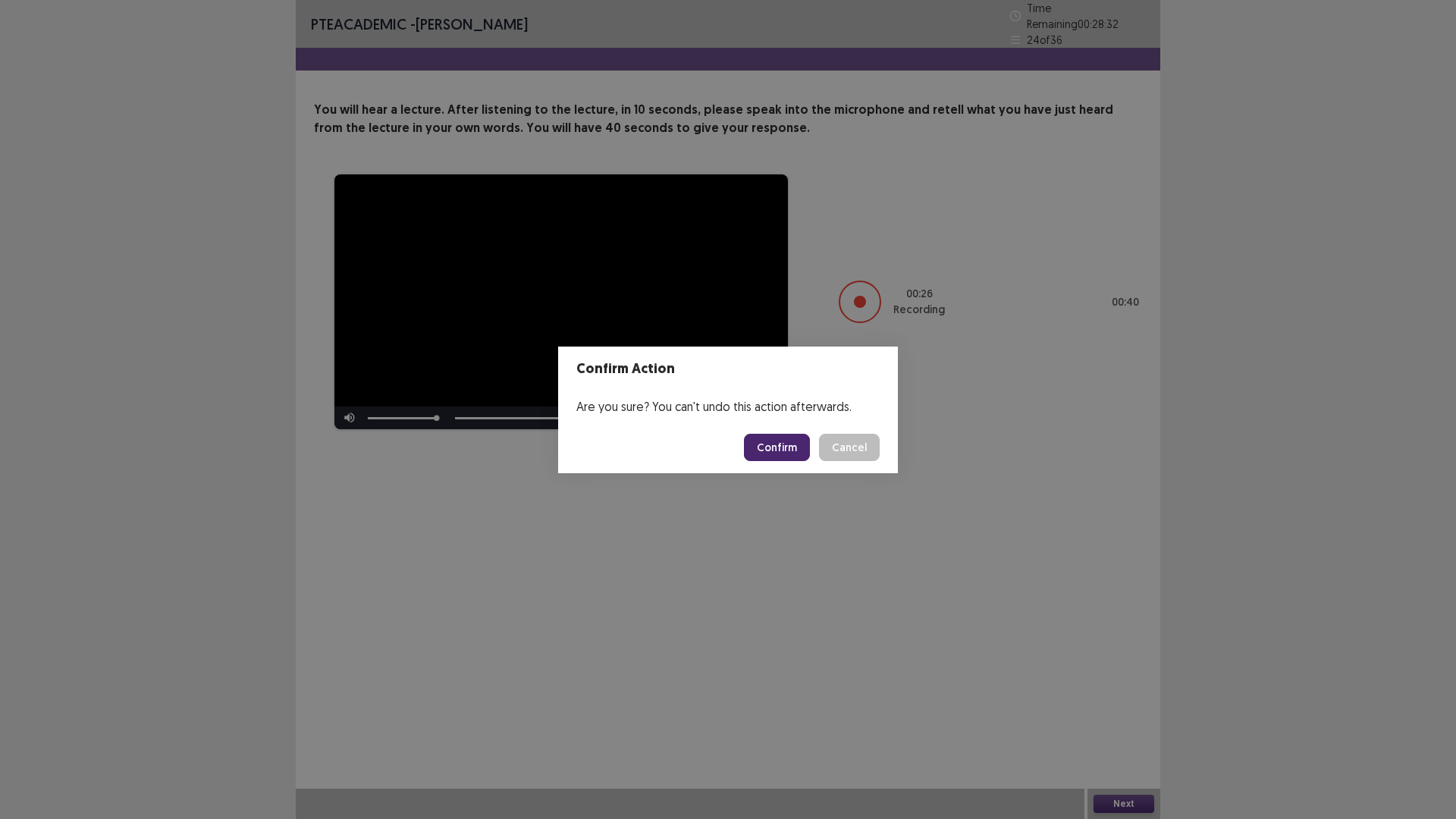
click at [775, 443] on button "Confirm" at bounding box center [777, 447] width 66 height 27
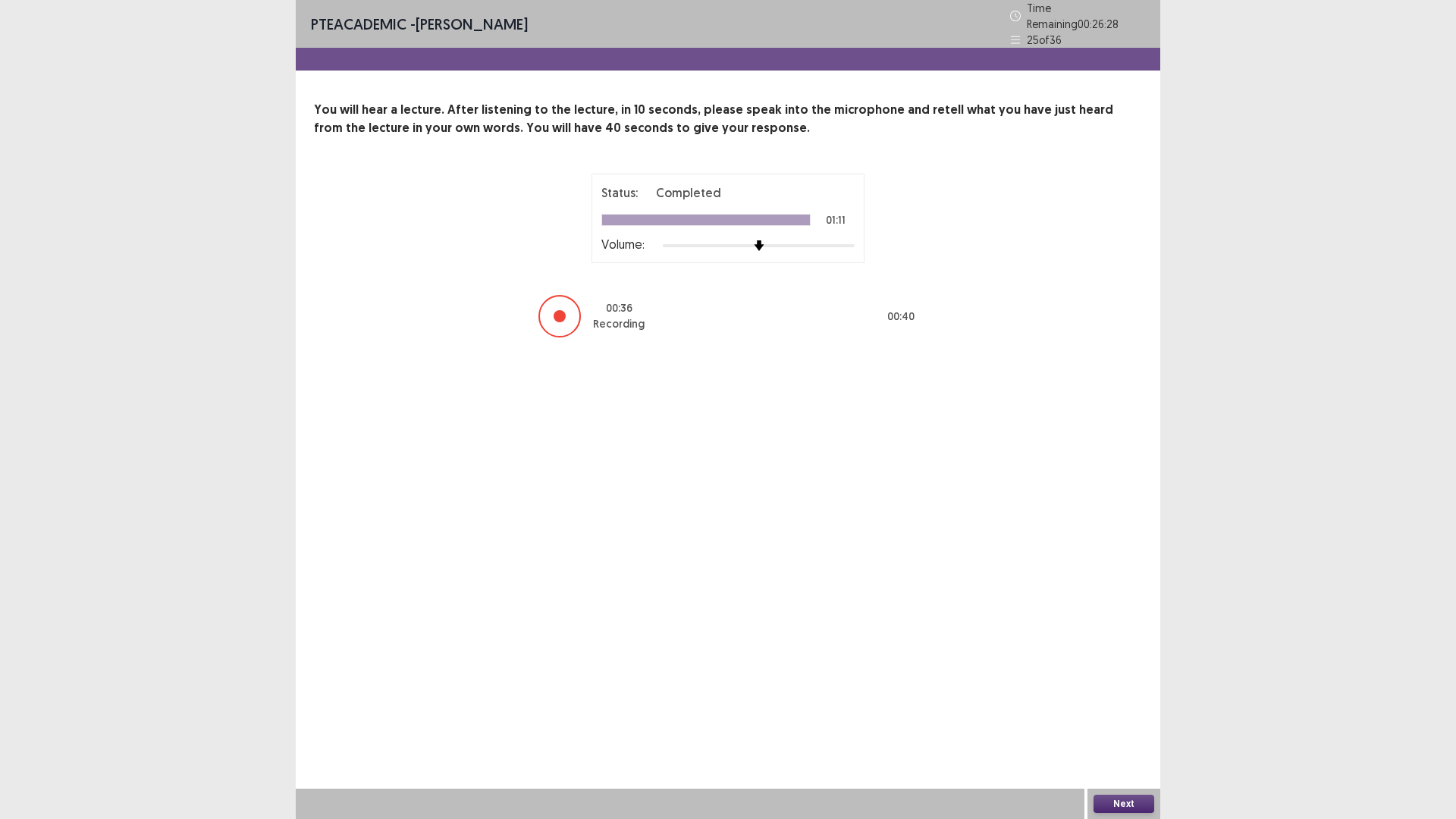
click at [1115, 697] on button "Next" at bounding box center [1124, 803] width 61 height 18
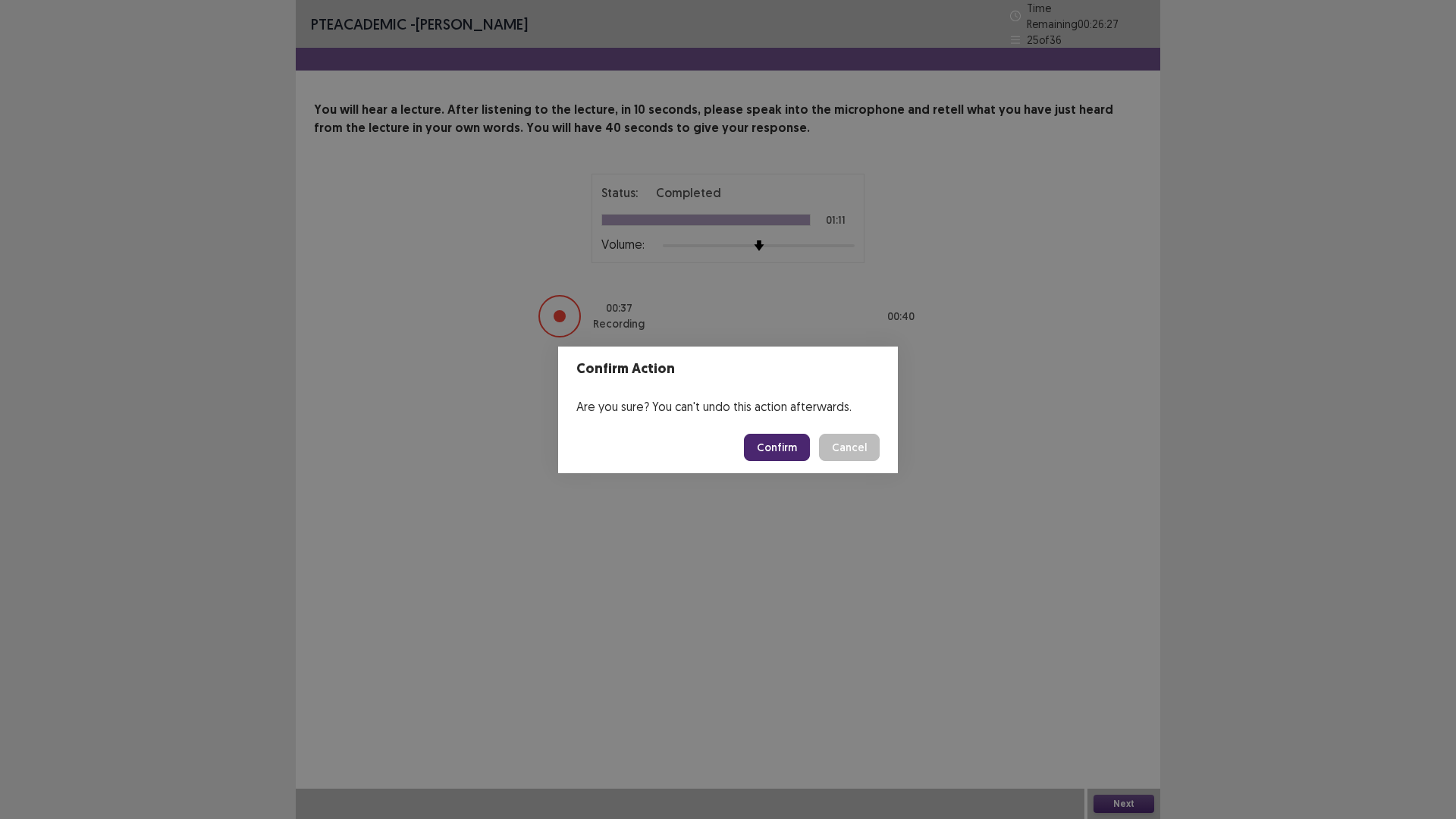
click at [784, 435] on button "Confirm" at bounding box center [777, 447] width 66 height 27
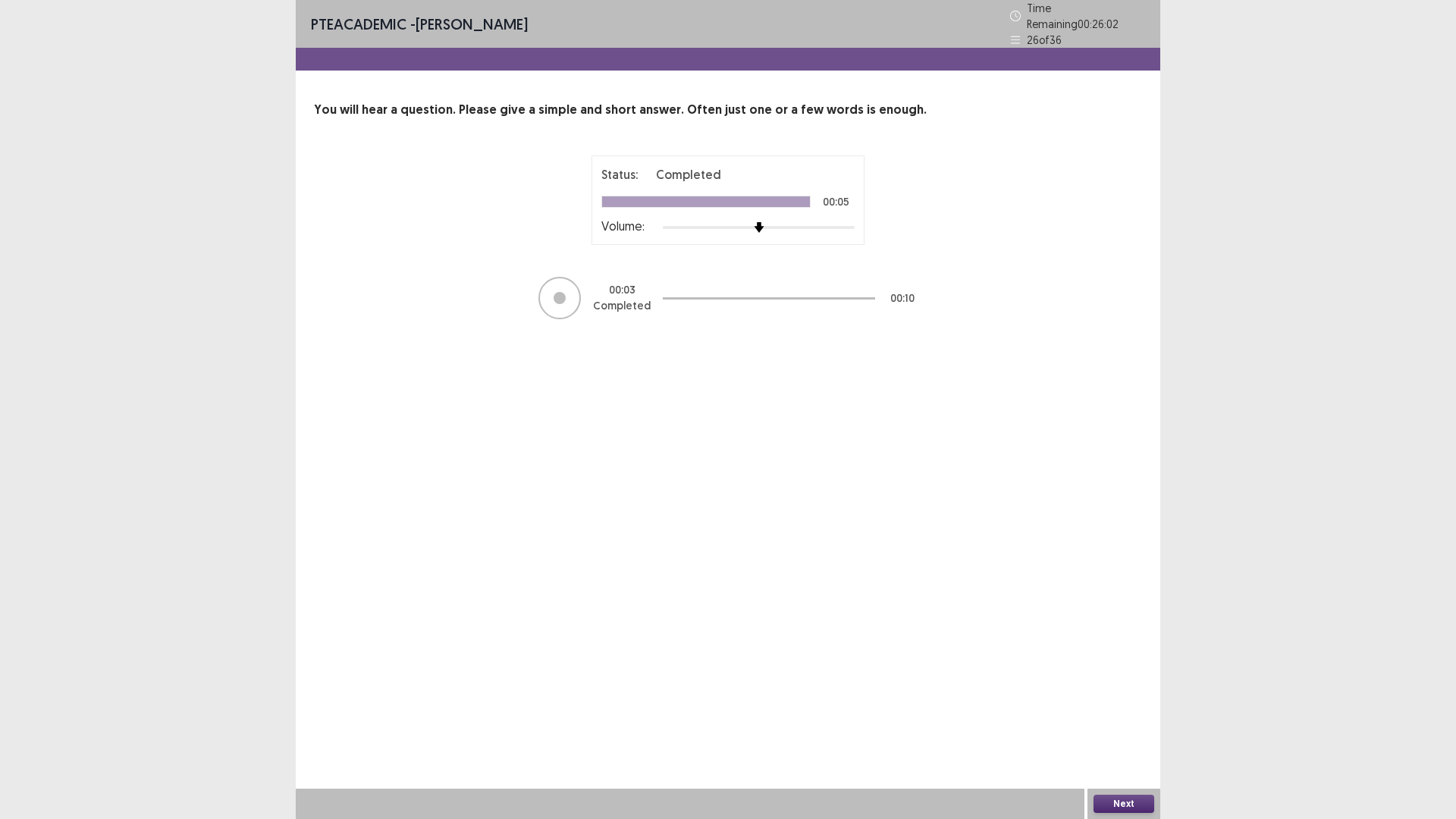
click at [1138, 697] on button "Next" at bounding box center [1124, 803] width 61 height 18
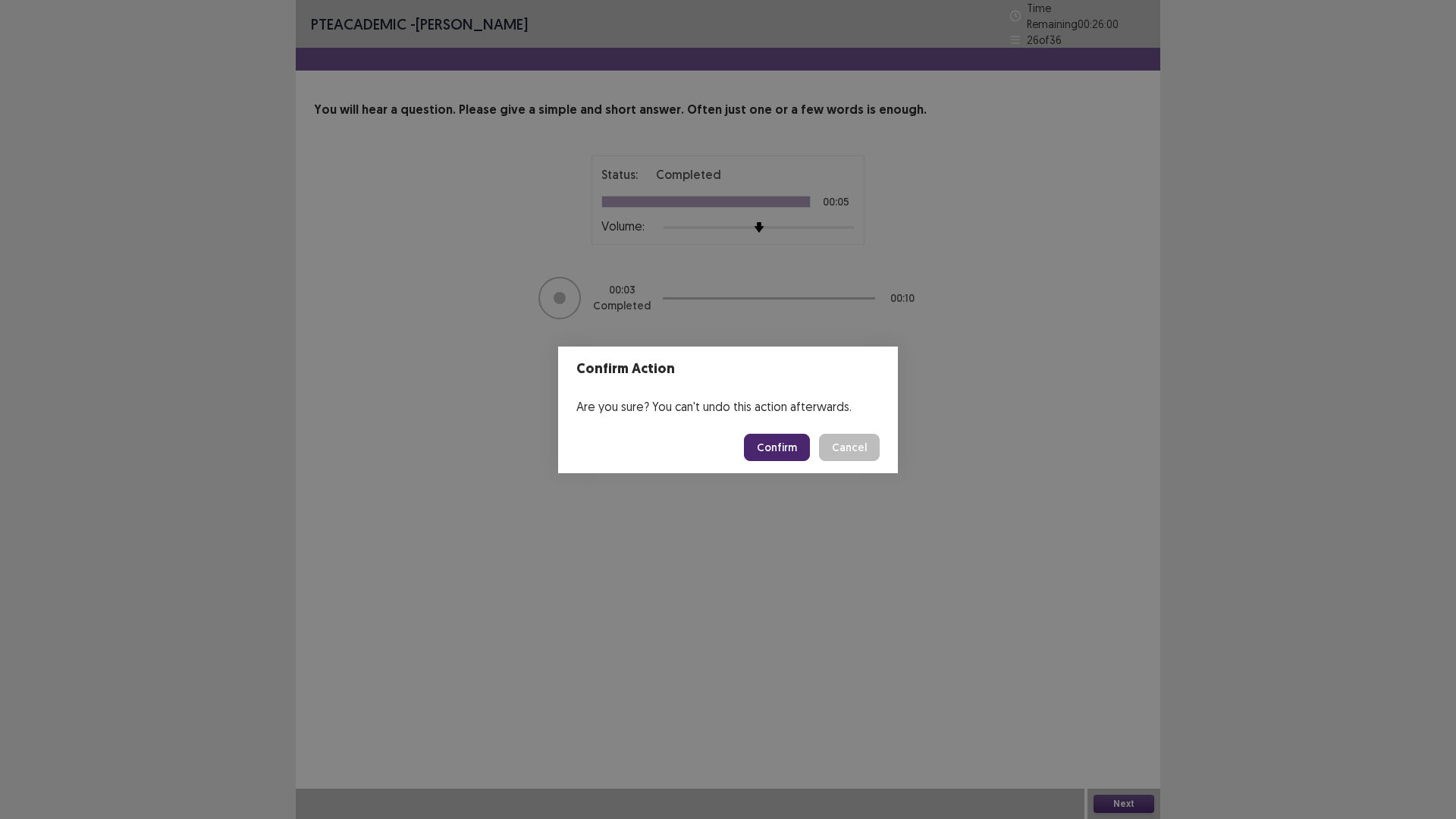
click at [758, 445] on button "Confirm" at bounding box center [777, 447] width 66 height 27
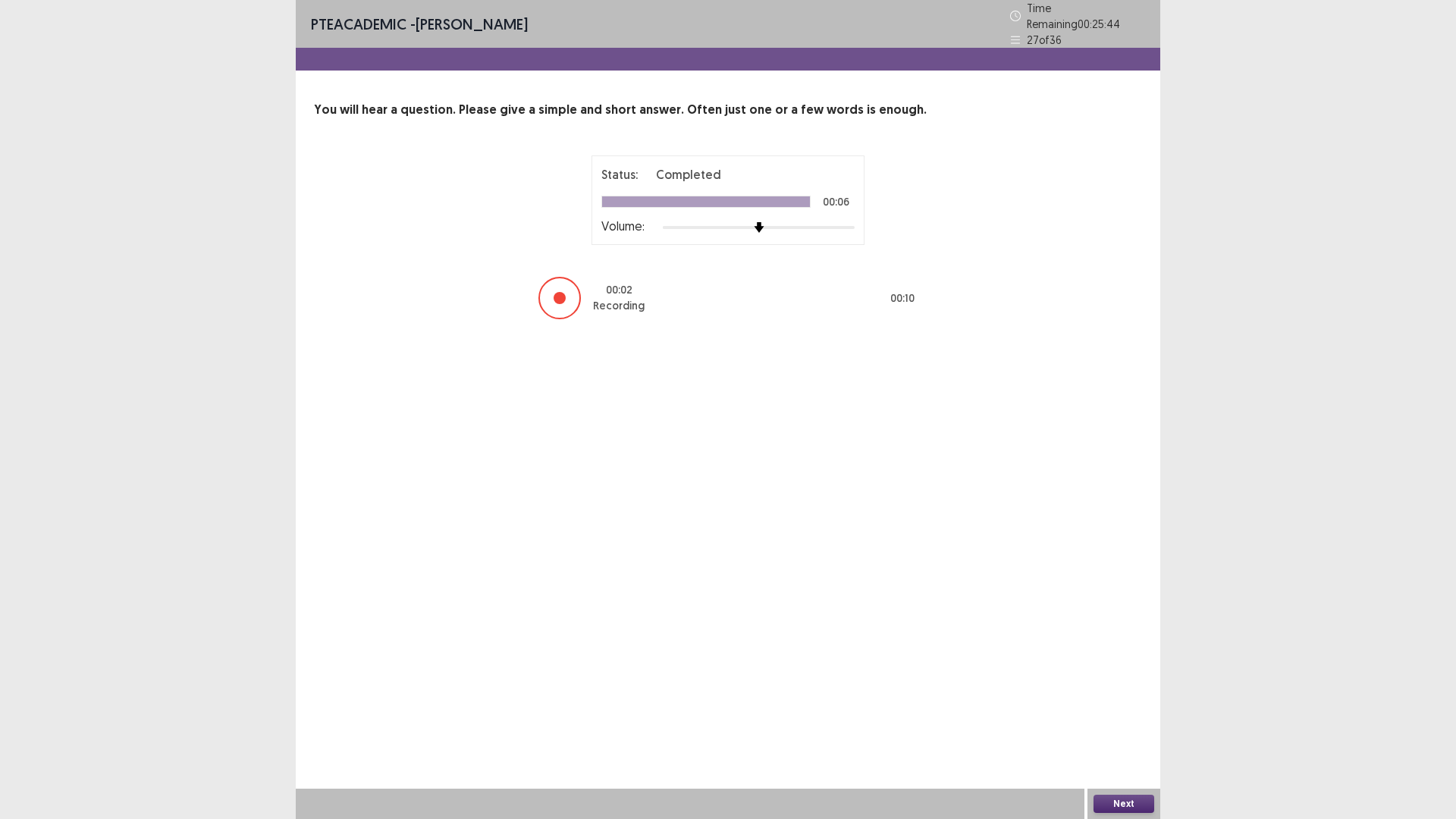
click at [1129, 697] on button "Next" at bounding box center [1124, 803] width 61 height 18
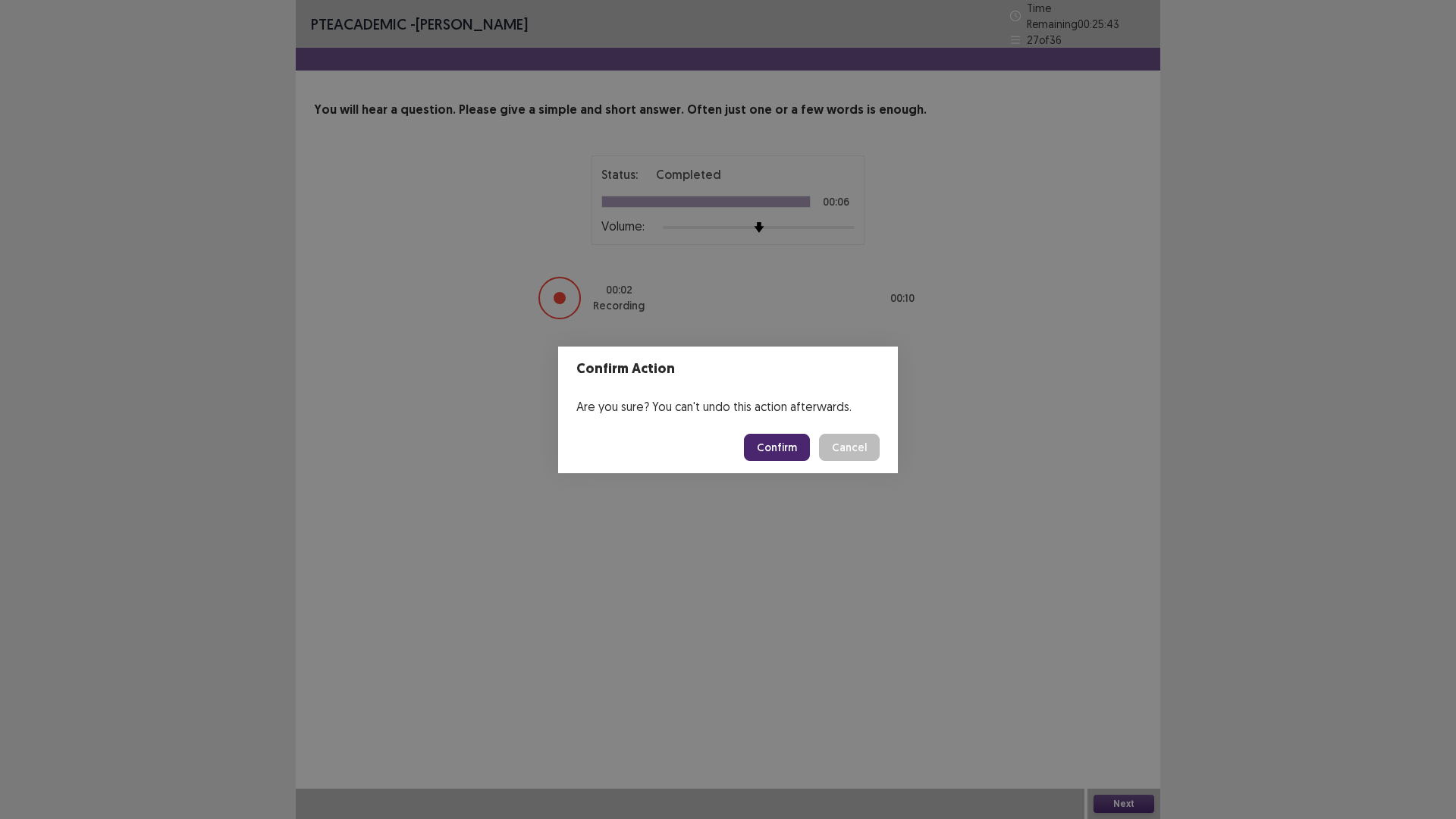
click at [816, 439] on div "Confirm Cancel" at bounding box center [812, 447] width 135 height 27
click at [798, 447] on button "Confirm" at bounding box center [777, 447] width 66 height 27
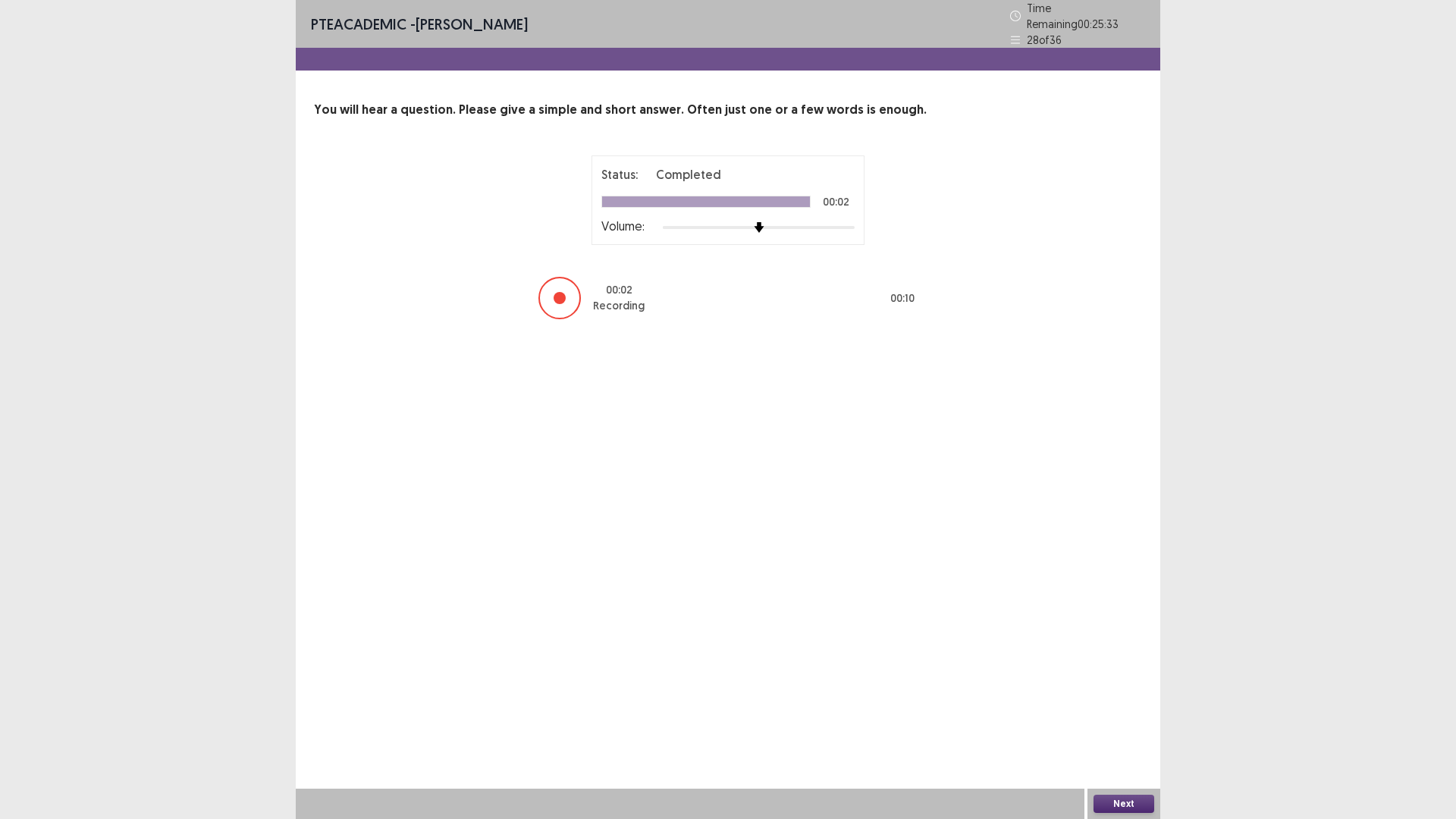
click at [1151, 697] on button "Next" at bounding box center [1124, 803] width 61 height 18
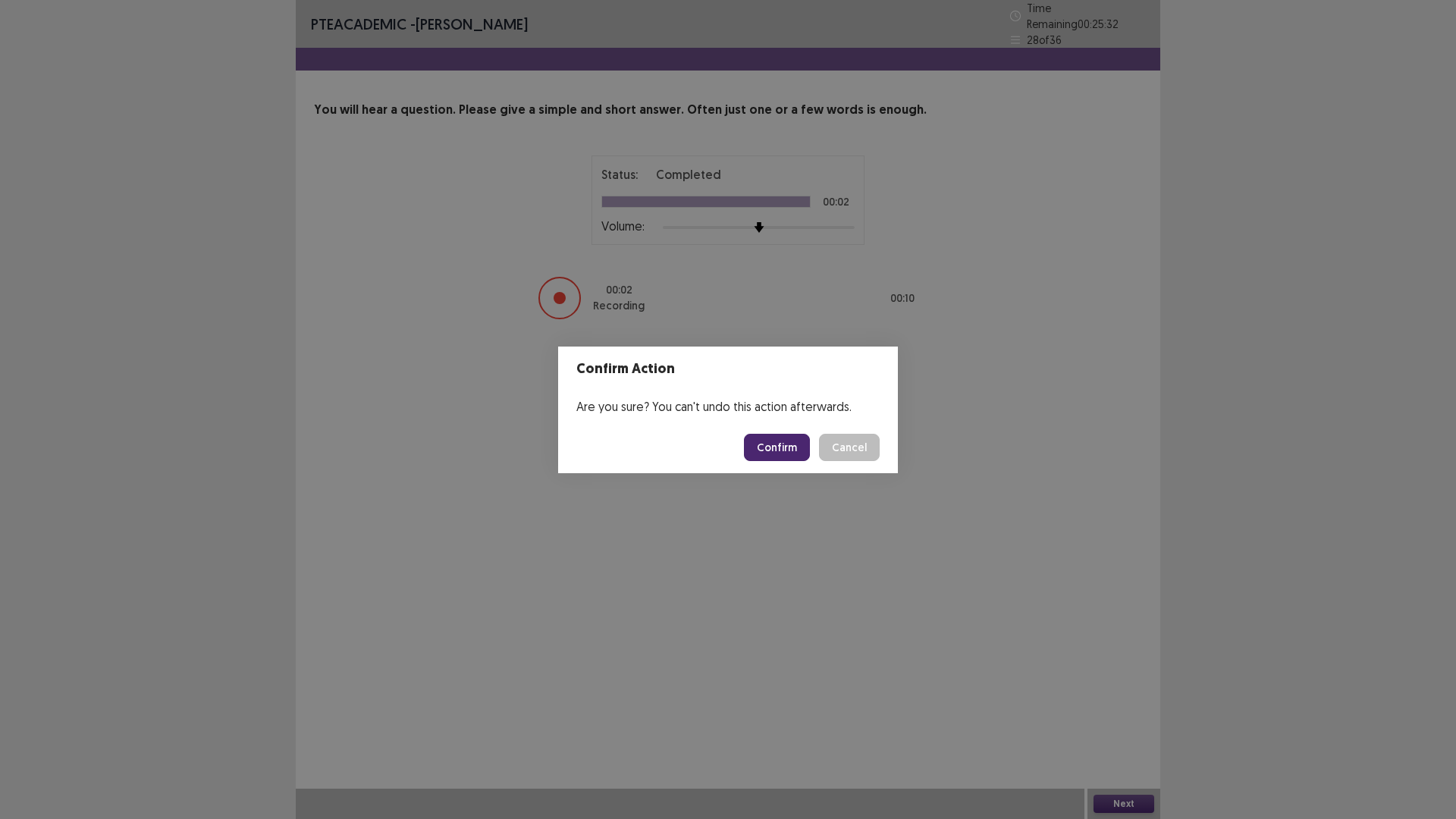
click at [782, 442] on button "Confirm" at bounding box center [777, 447] width 66 height 27
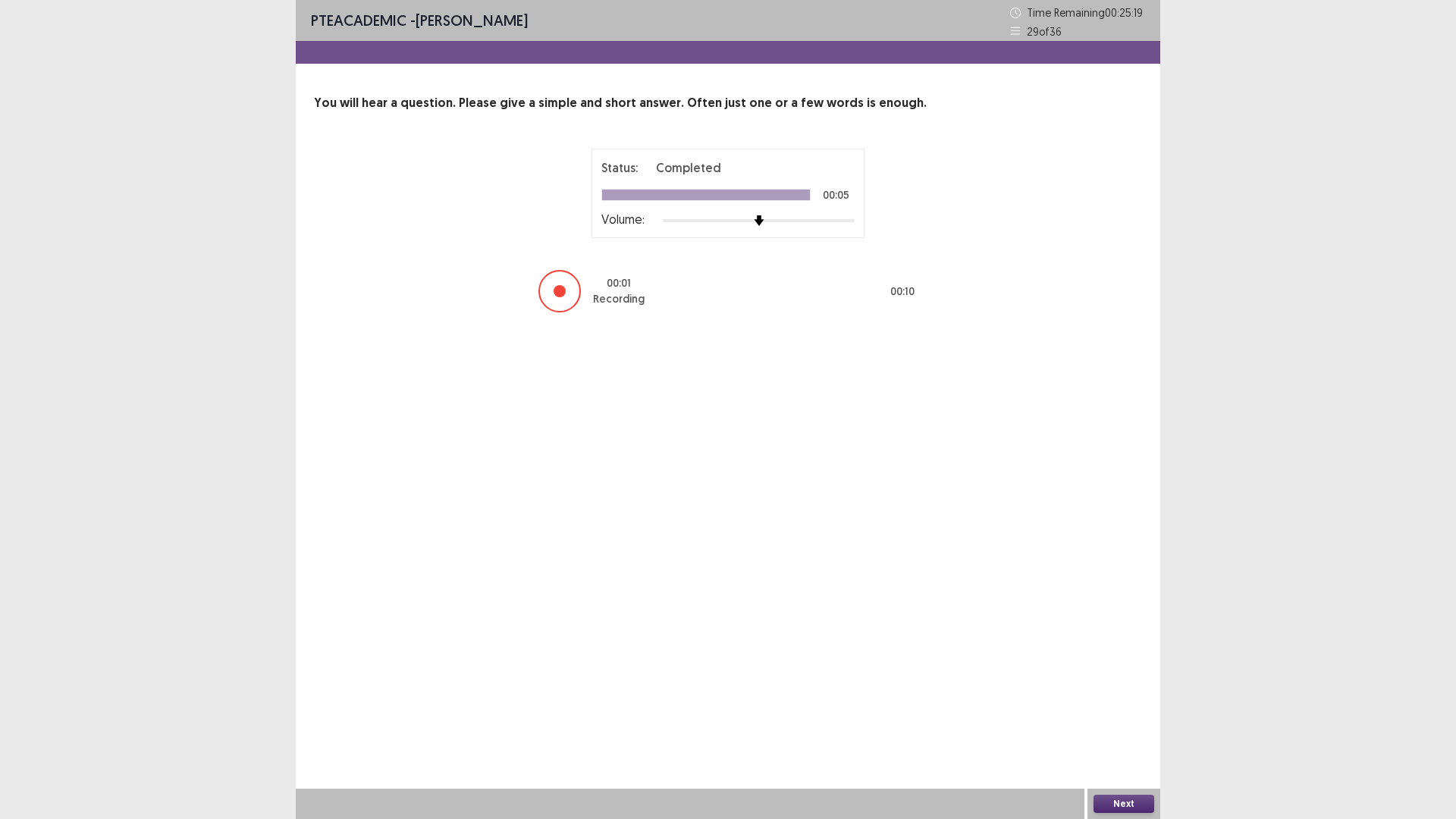
click at [1121, 697] on button "Next" at bounding box center [1124, 803] width 61 height 18
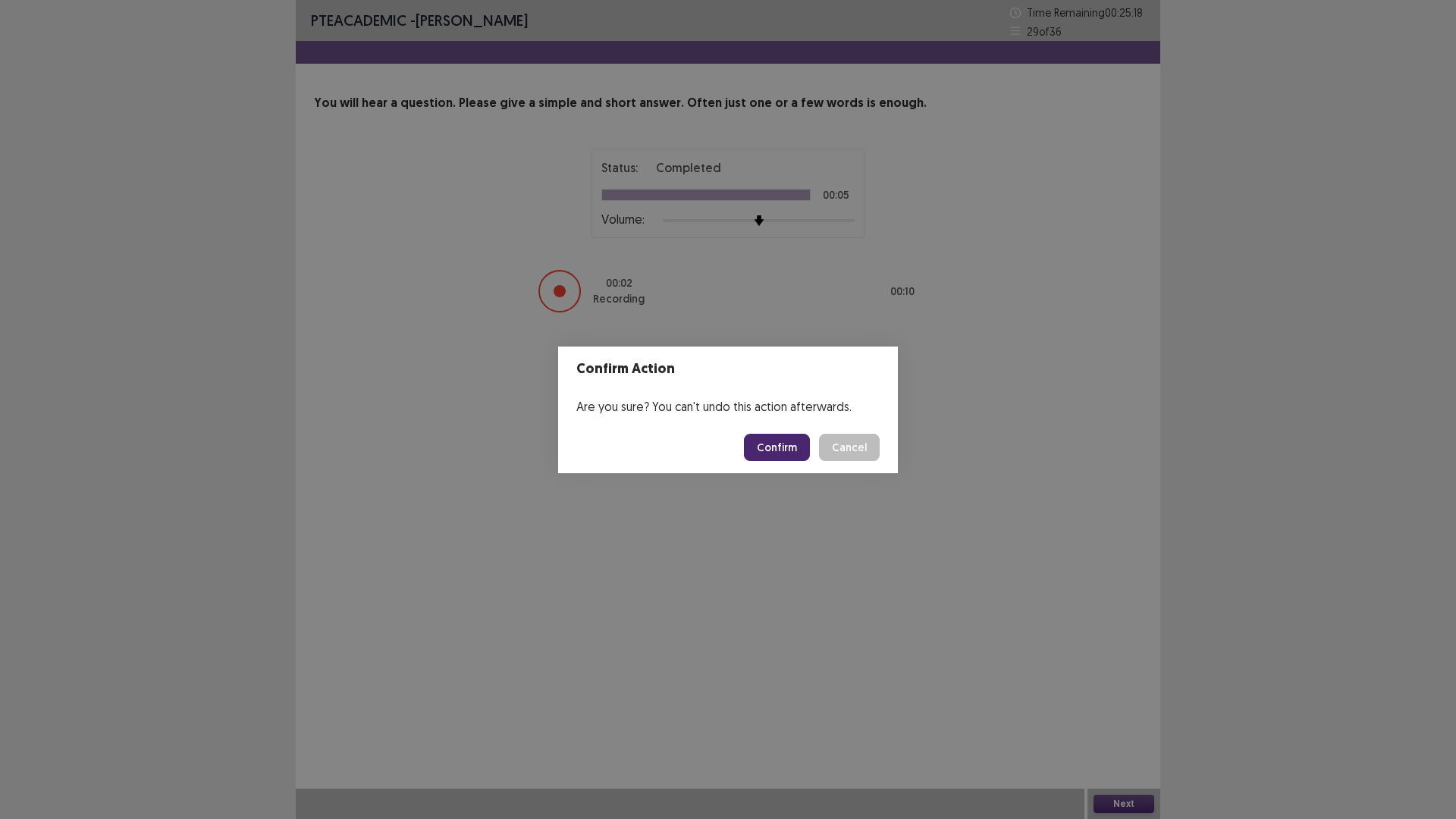
click at [770, 454] on button "Confirm" at bounding box center [777, 447] width 66 height 27
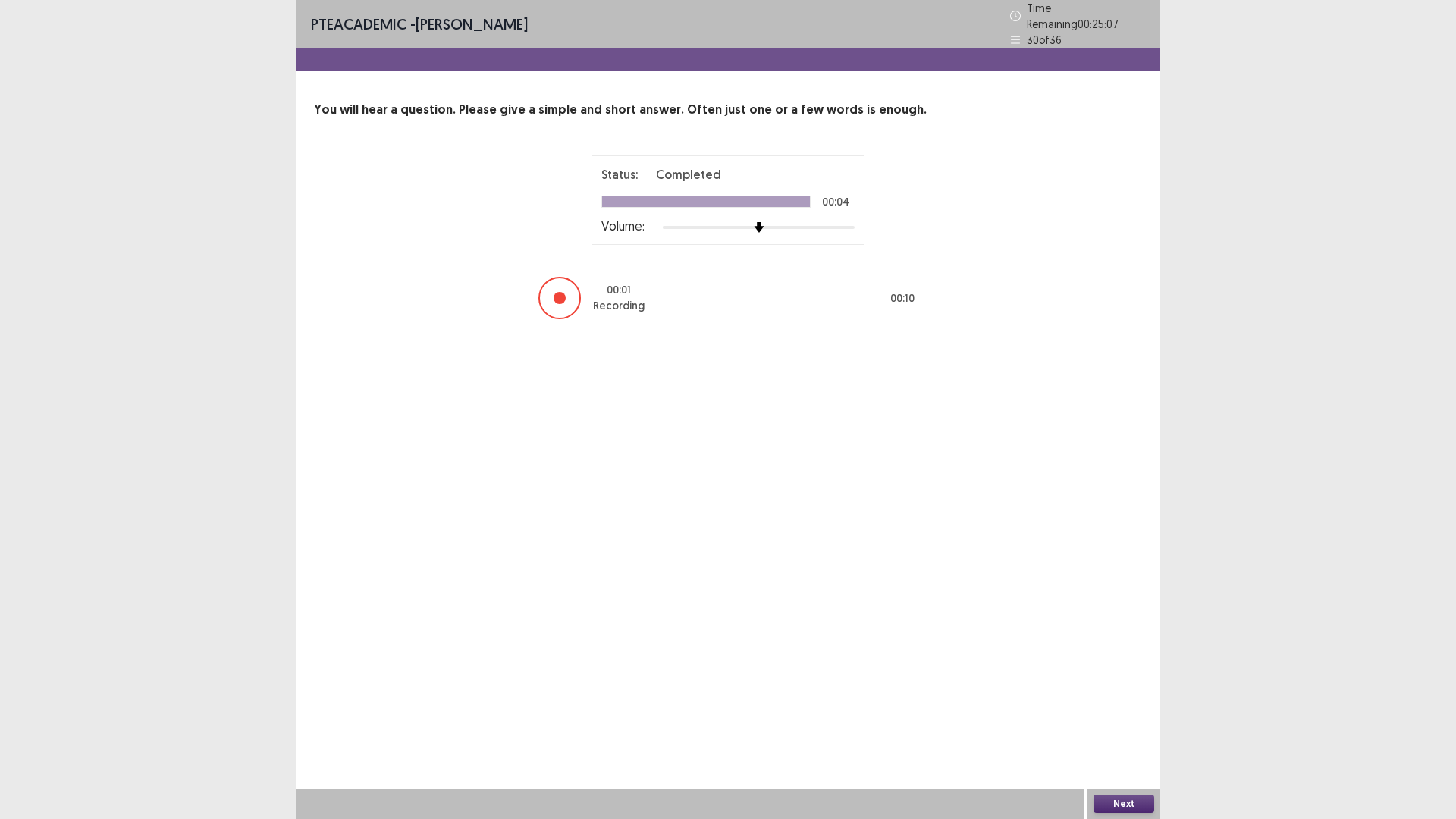
click at [1119, 697] on button "Next" at bounding box center [1124, 803] width 61 height 18
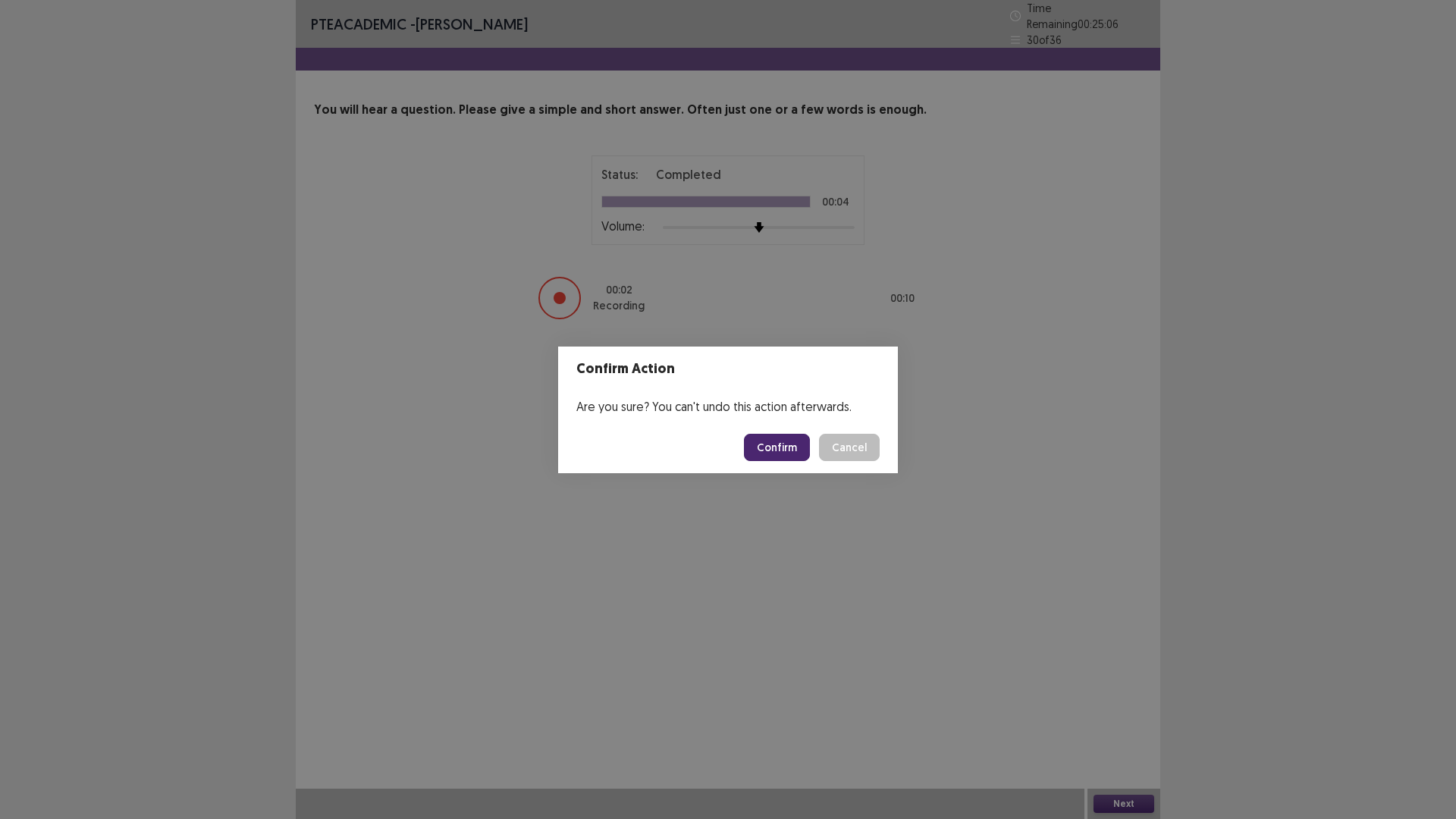
click at [779, 438] on button "Confirm" at bounding box center [777, 447] width 66 height 27
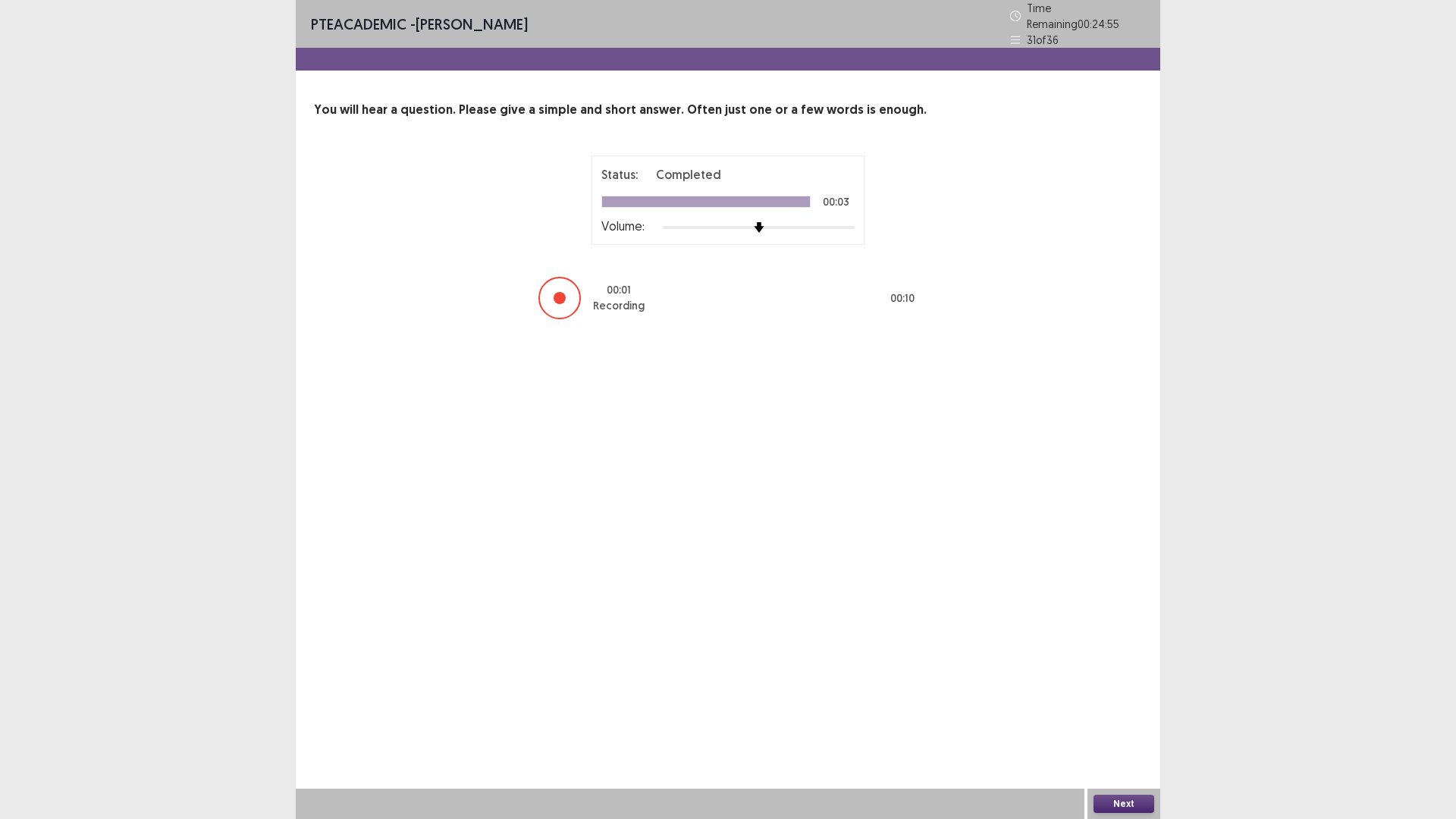
click at [1123, 697] on button "Next" at bounding box center [1124, 803] width 61 height 18
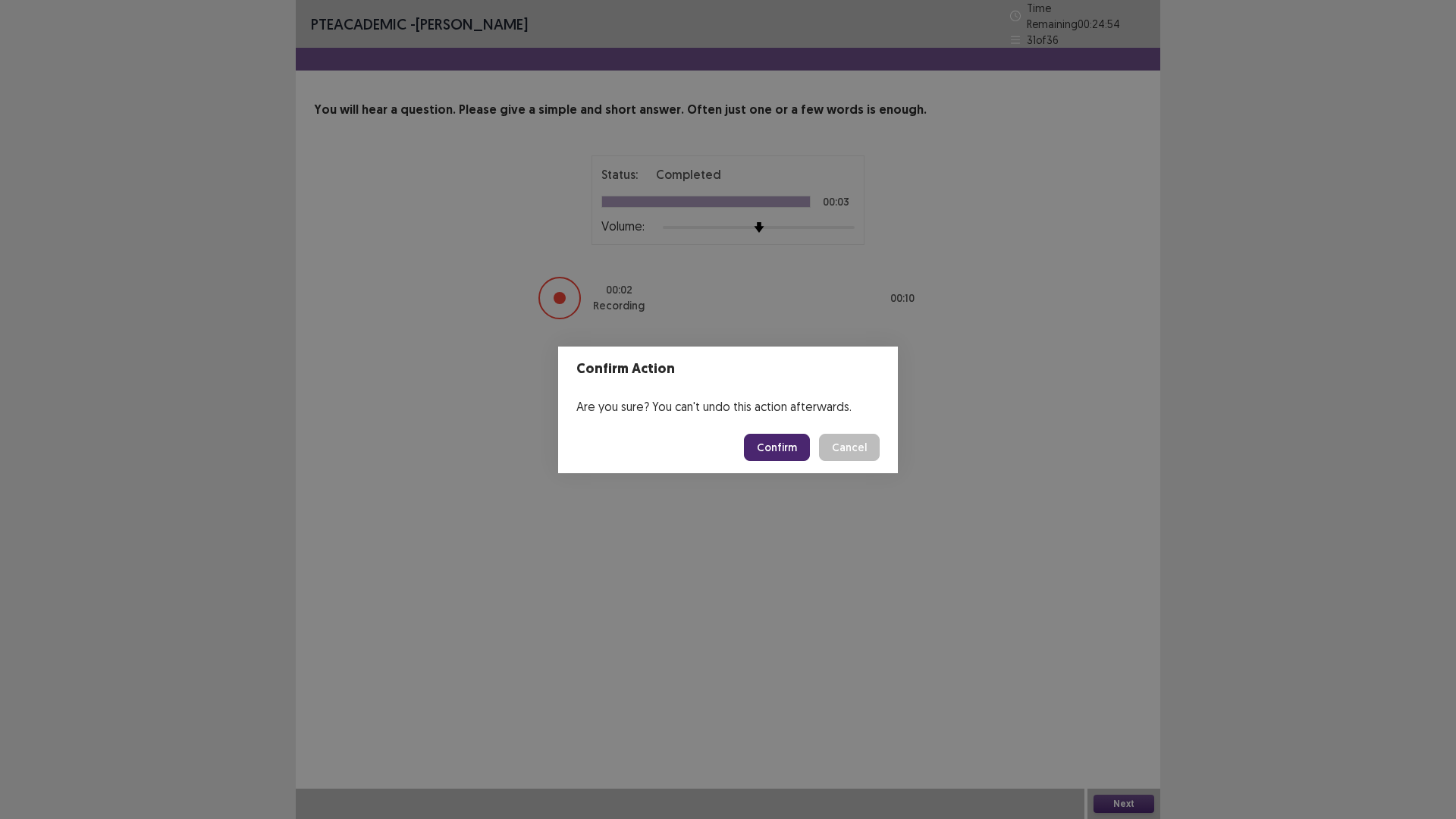
click at [806, 439] on button "Confirm" at bounding box center [777, 447] width 66 height 27
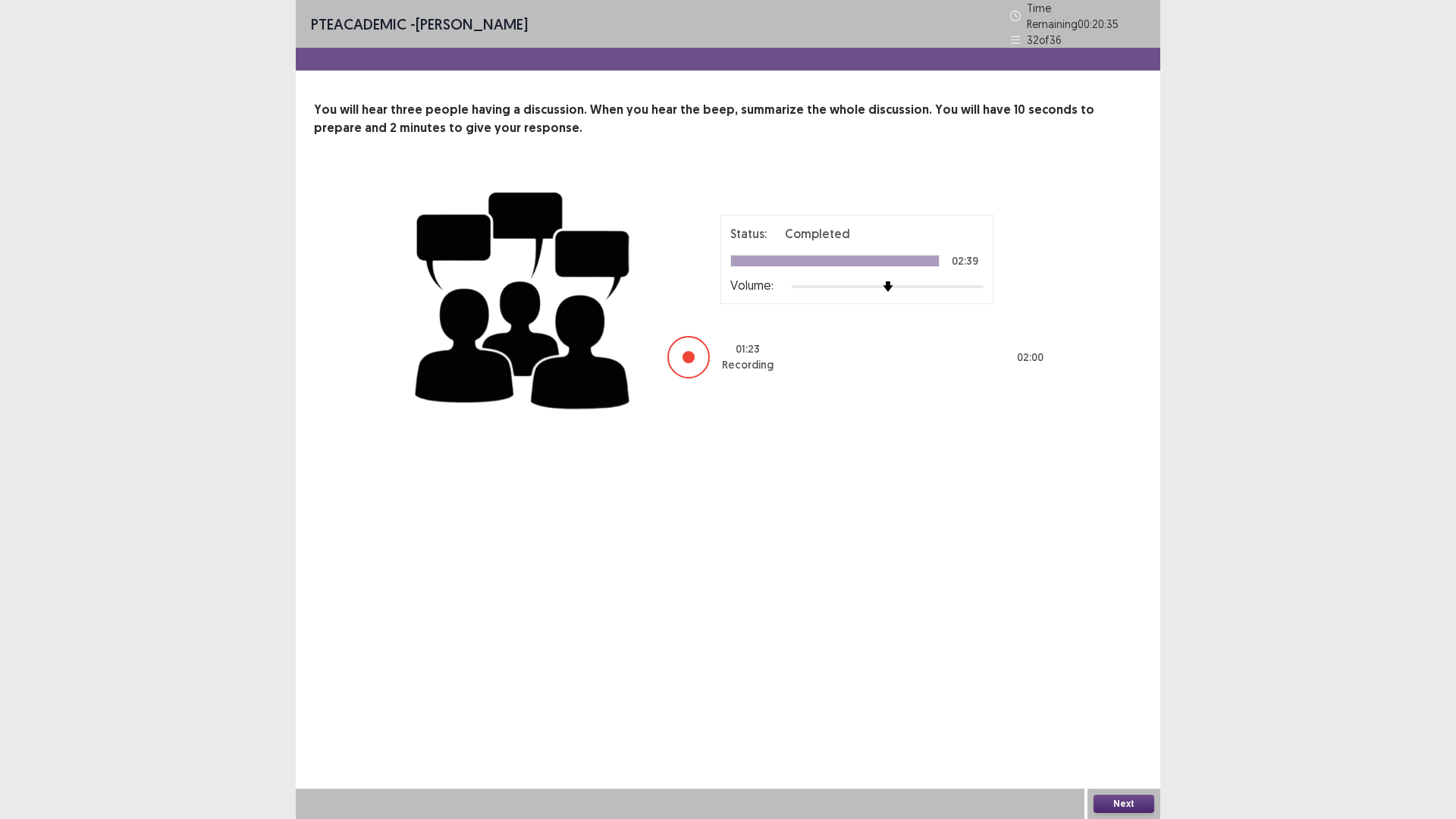
click at [1107, 697] on button "Next" at bounding box center [1124, 803] width 61 height 18
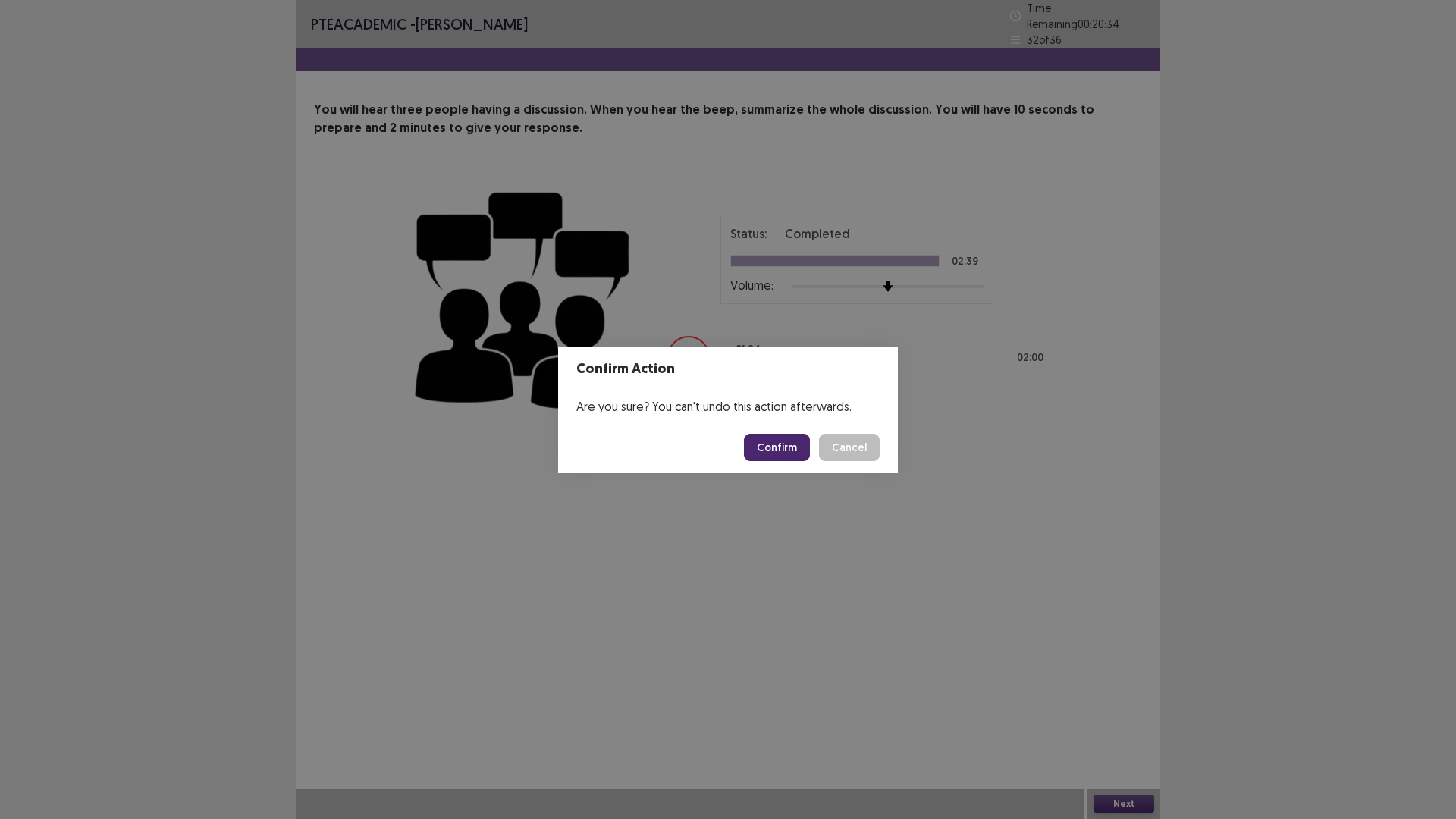
drag, startPoint x: 813, startPoint y: 454, endPoint x: 802, endPoint y: 450, distance: 11.7
click at [810, 454] on button "Confirm" at bounding box center [777, 447] width 66 height 27
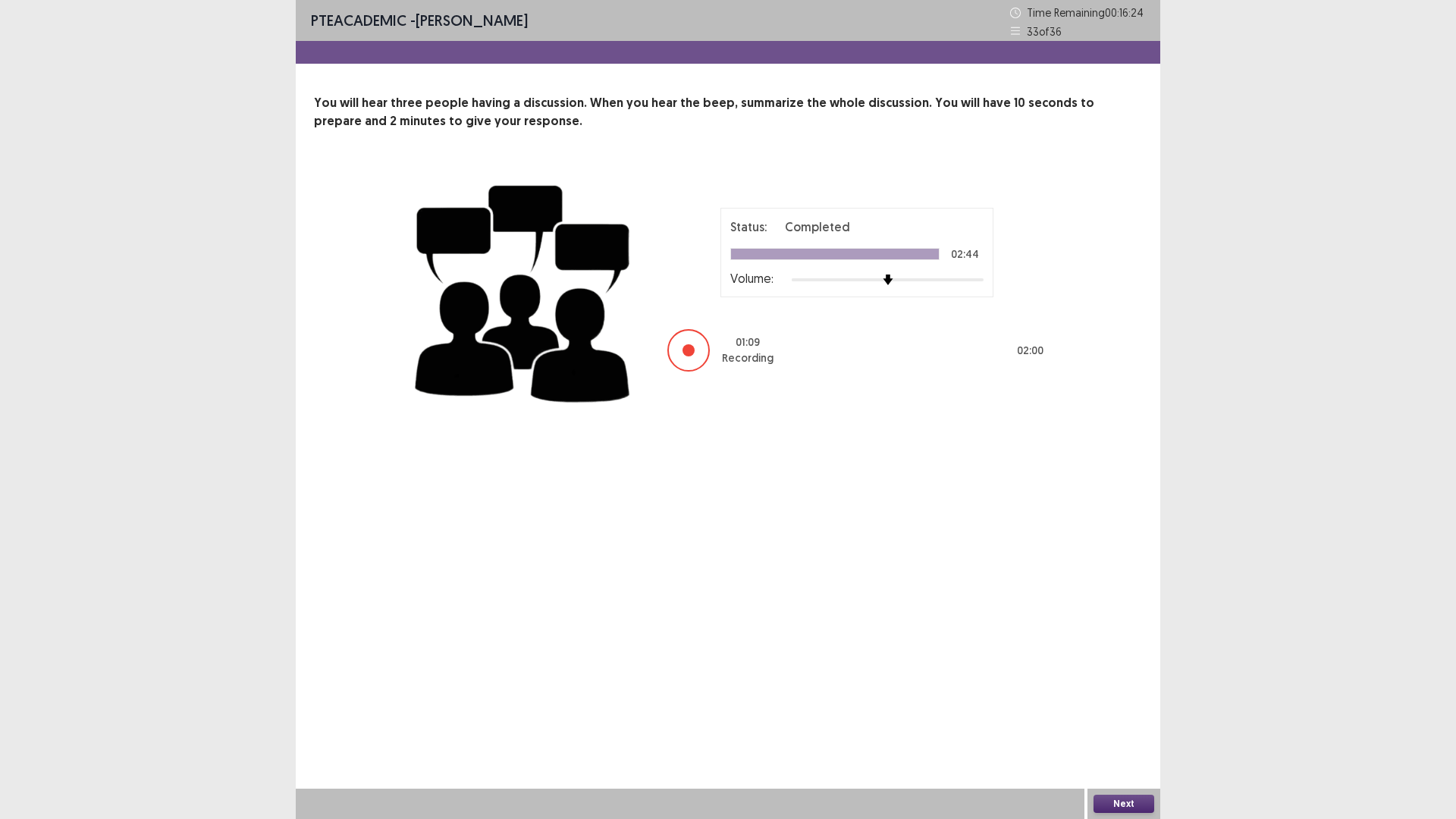
click at [1132, 697] on div "Next" at bounding box center [1124, 804] width 73 height 30
click at [1132, 697] on button "Next" at bounding box center [1124, 803] width 61 height 18
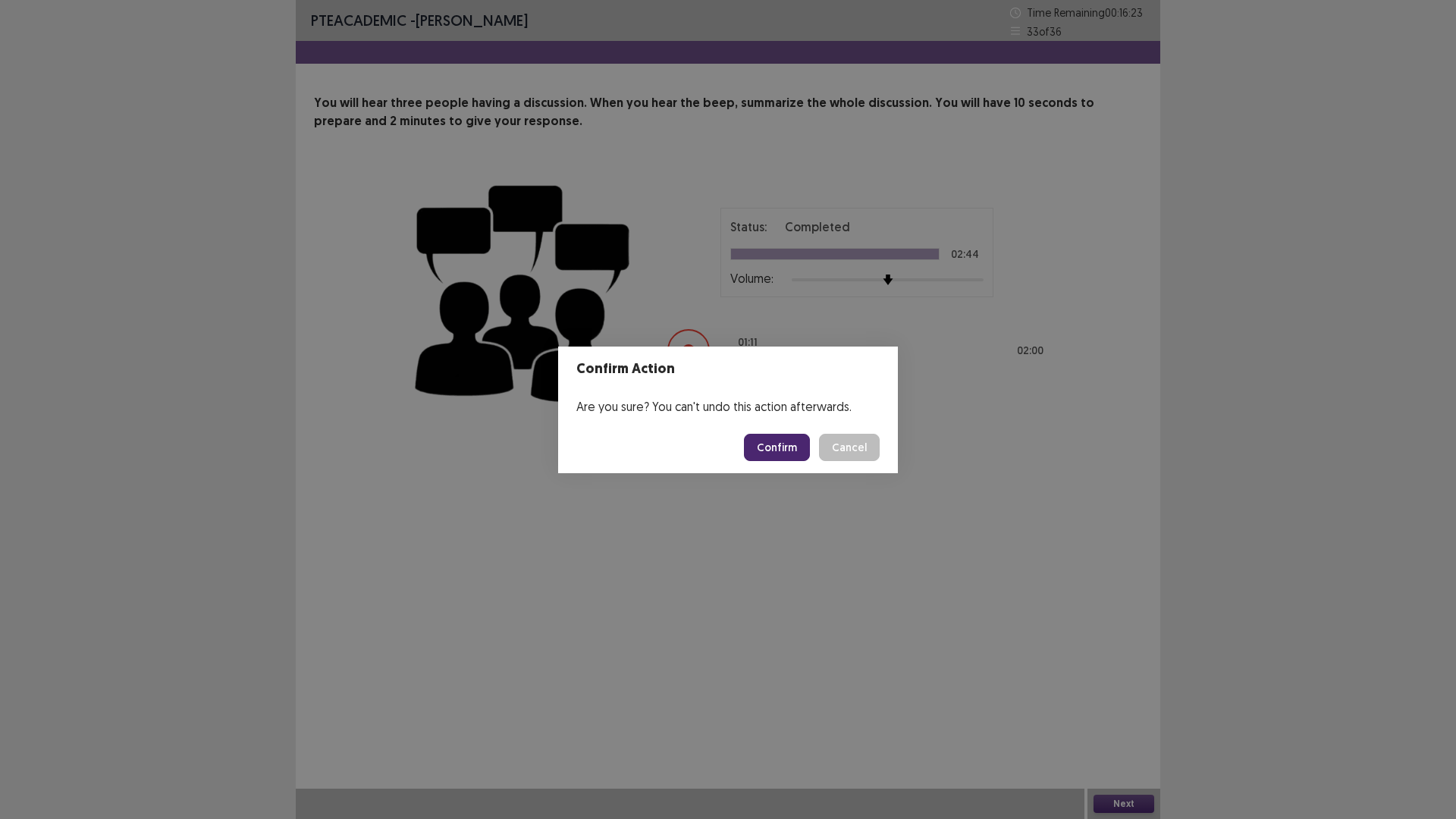
click at [794, 445] on button "Confirm" at bounding box center [777, 447] width 66 height 27
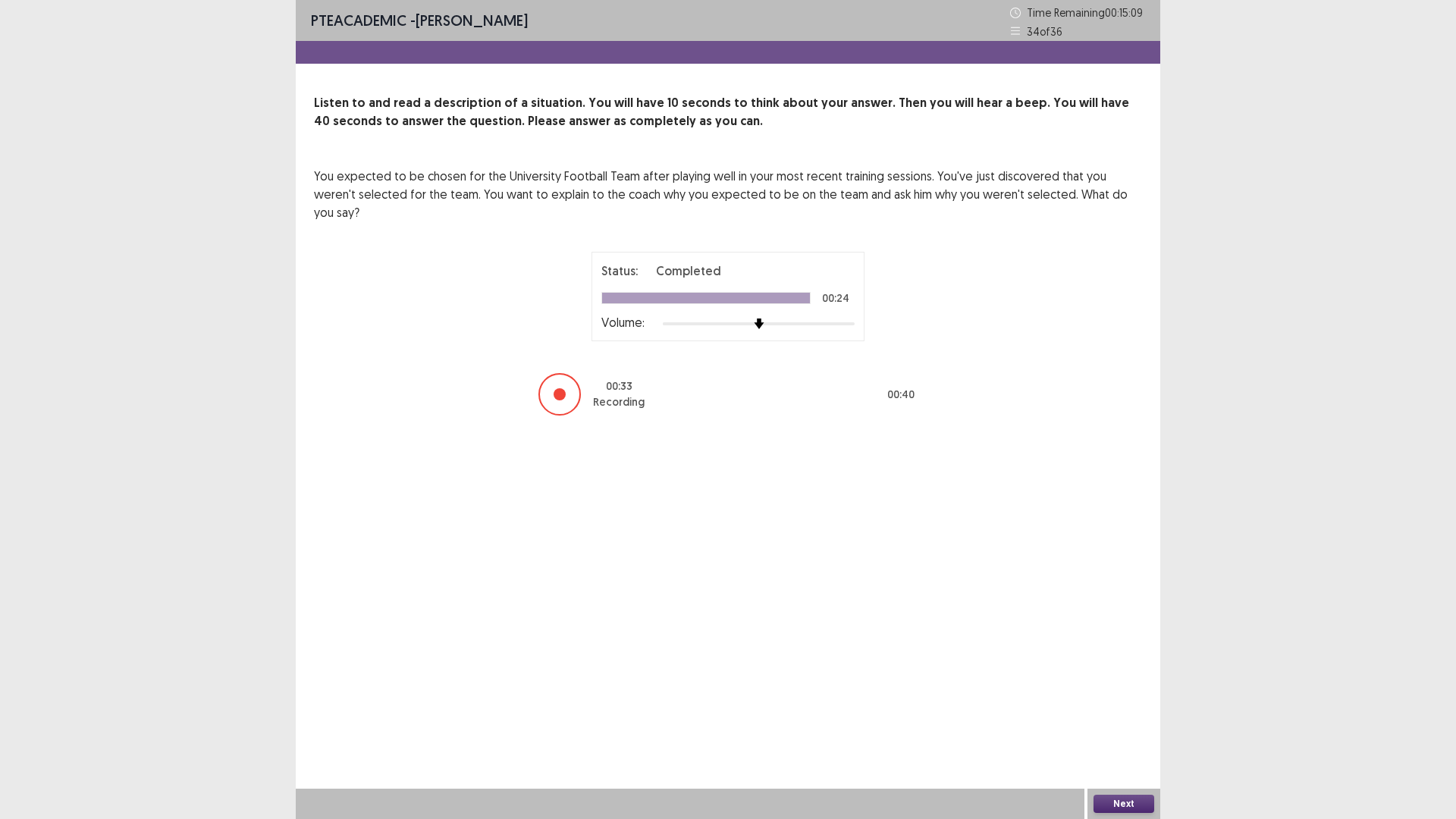
click at [1145, 697] on div "Next" at bounding box center [1124, 804] width 73 height 30
click at [1119, 697] on div "Next" at bounding box center [1124, 804] width 73 height 30
click at [1099, 697] on div "Next" at bounding box center [1124, 804] width 73 height 30
click at [1105, 697] on div "Next" at bounding box center [1124, 804] width 73 height 30
click at [1106, 697] on div "Next" at bounding box center [1124, 804] width 73 height 30
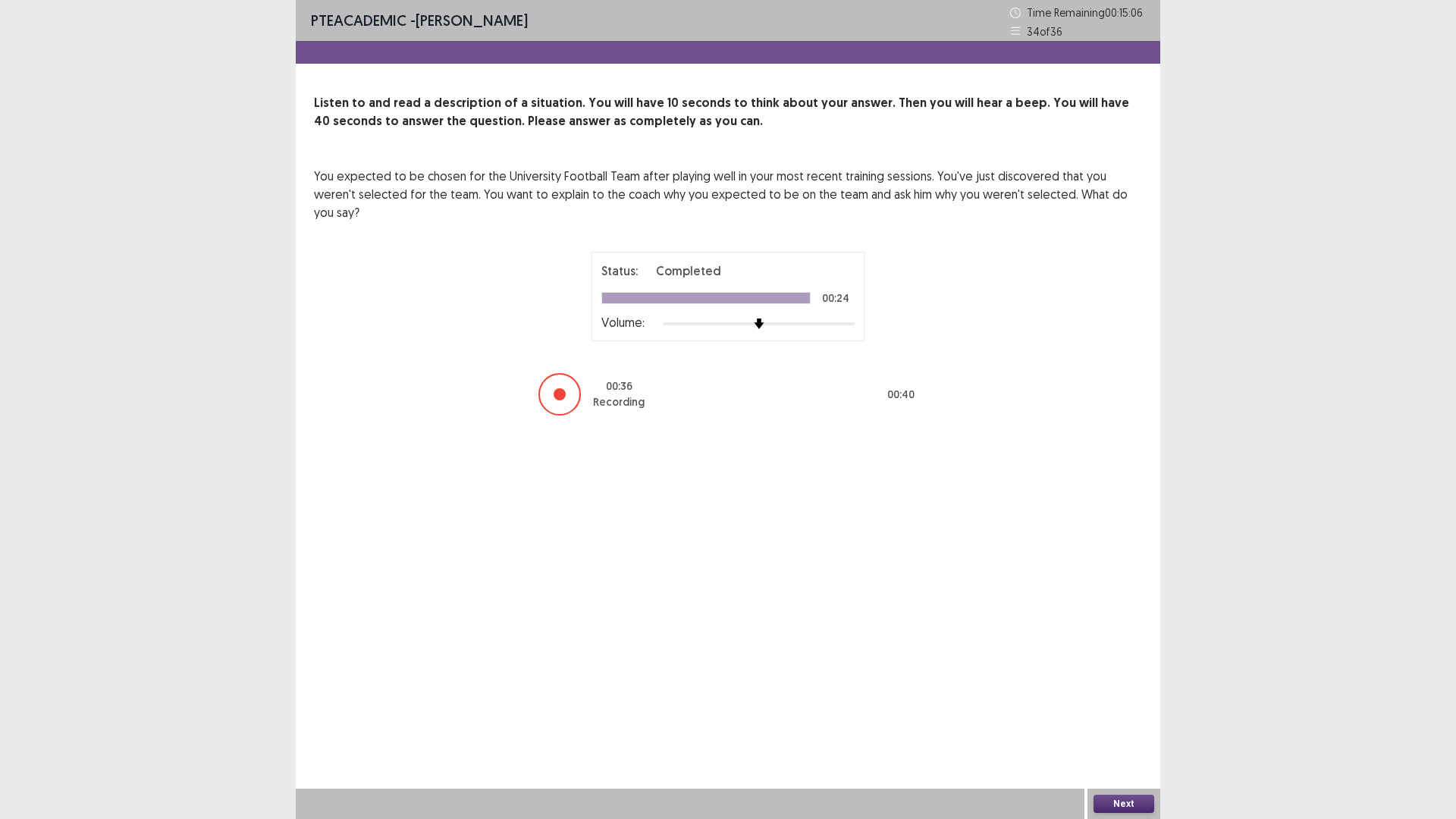
click at [1106, 697] on div "Next" at bounding box center [1124, 804] width 73 height 30
click at [1115, 697] on button "Next" at bounding box center [1124, 803] width 61 height 18
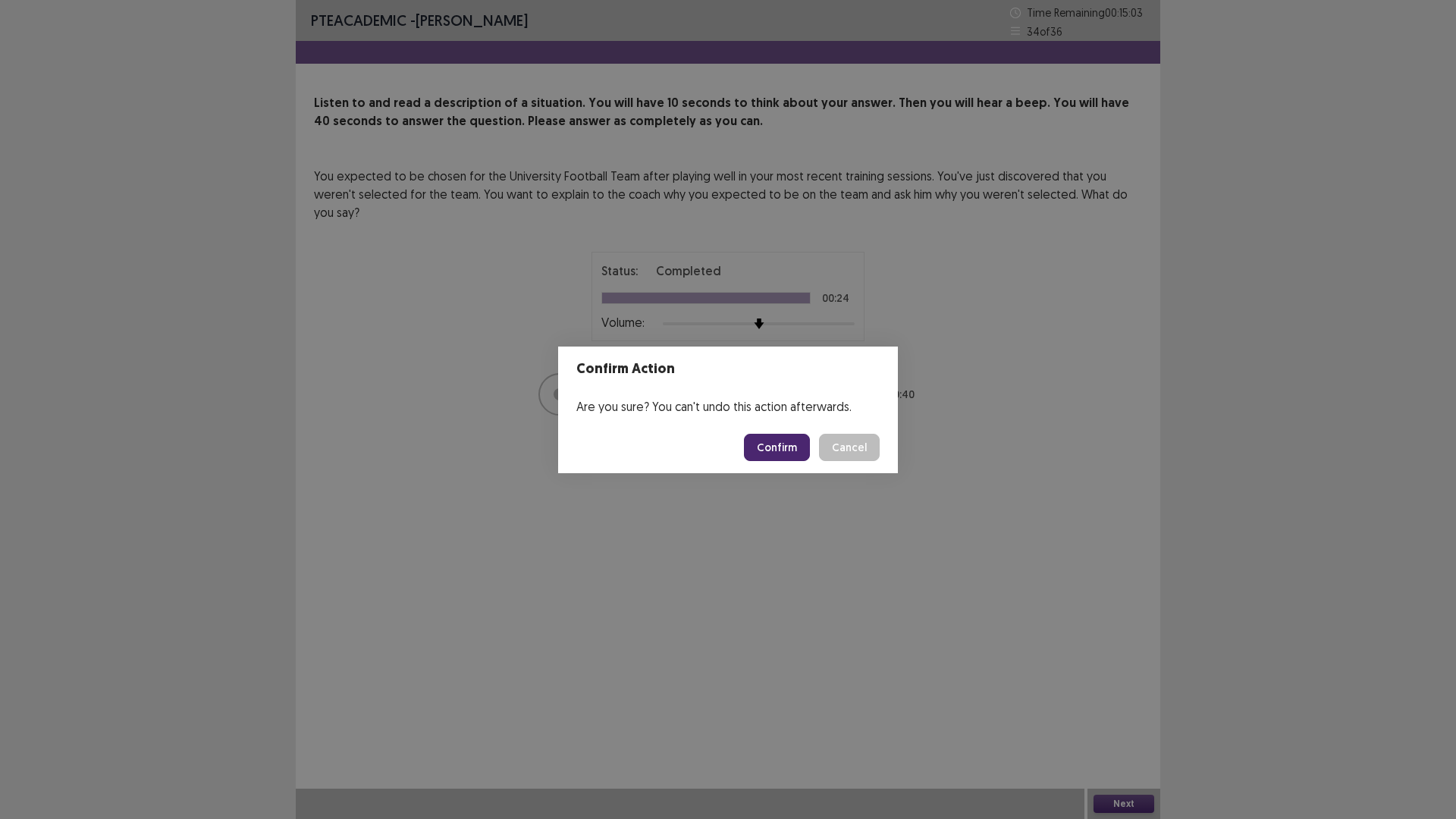
click at [793, 448] on button "Confirm" at bounding box center [777, 447] width 66 height 27
click at [779, 446] on button "Confirm" at bounding box center [777, 447] width 66 height 27
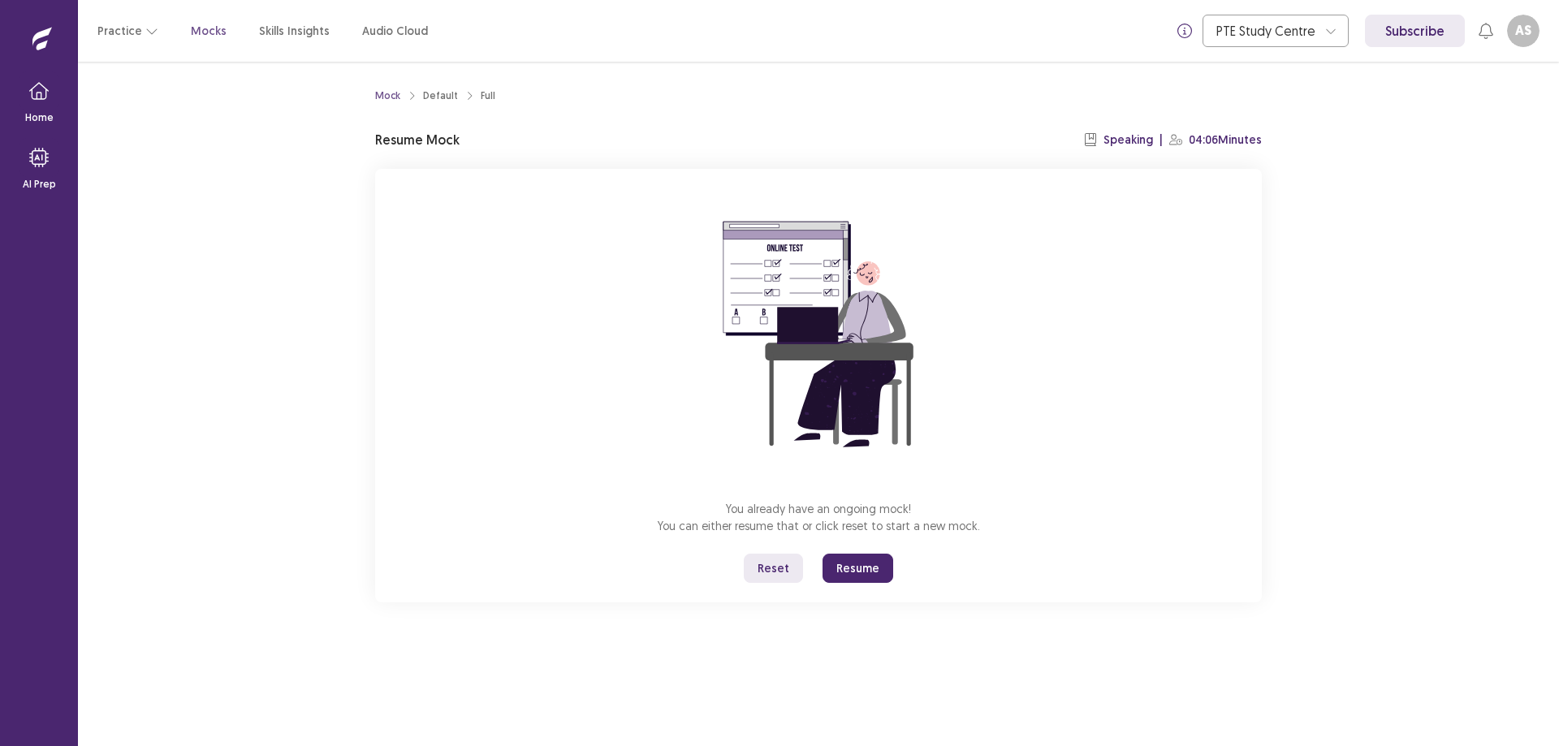
drag, startPoint x: 848, startPoint y: 577, endPoint x: 855, endPoint y: 675, distance: 98.5
click at [849, 577] on button "Resume" at bounding box center [858, 568] width 71 height 29
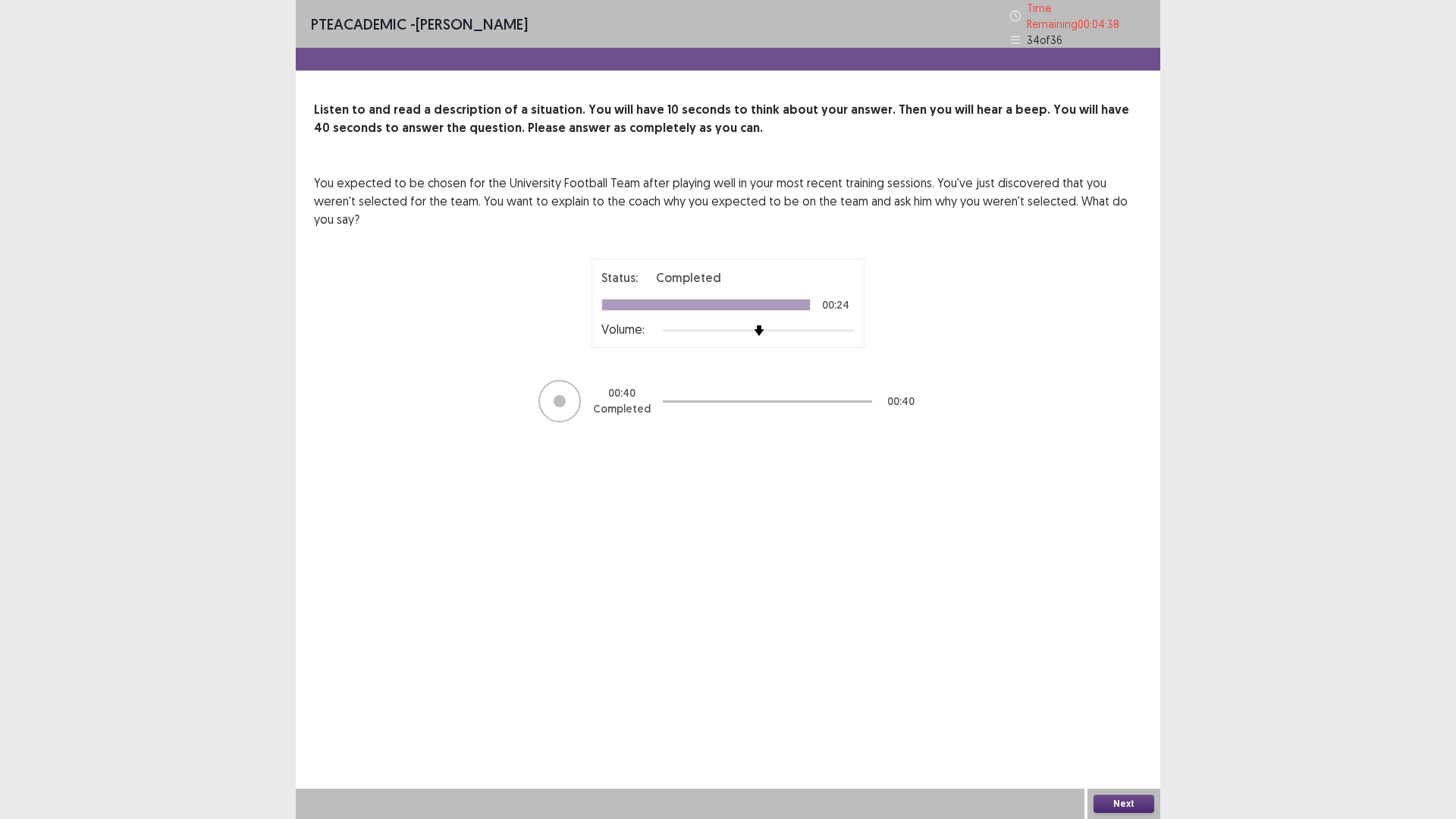
click at [1108, 697] on button "Next" at bounding box center [1124, 803] width 61 height 18
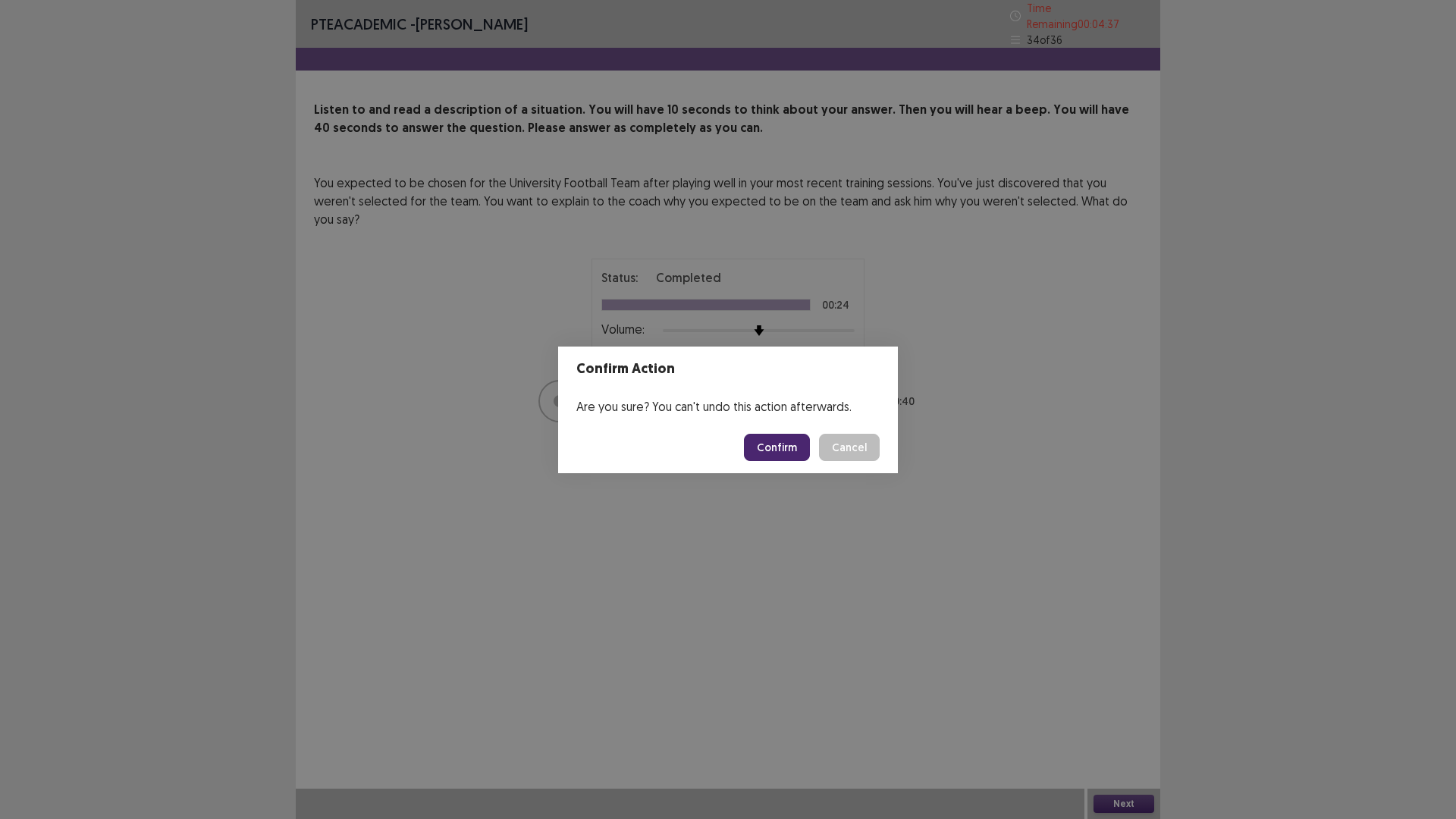
click at [782, 446] on button "Confirm" at bounding box center [777, 447] width 66 height 27
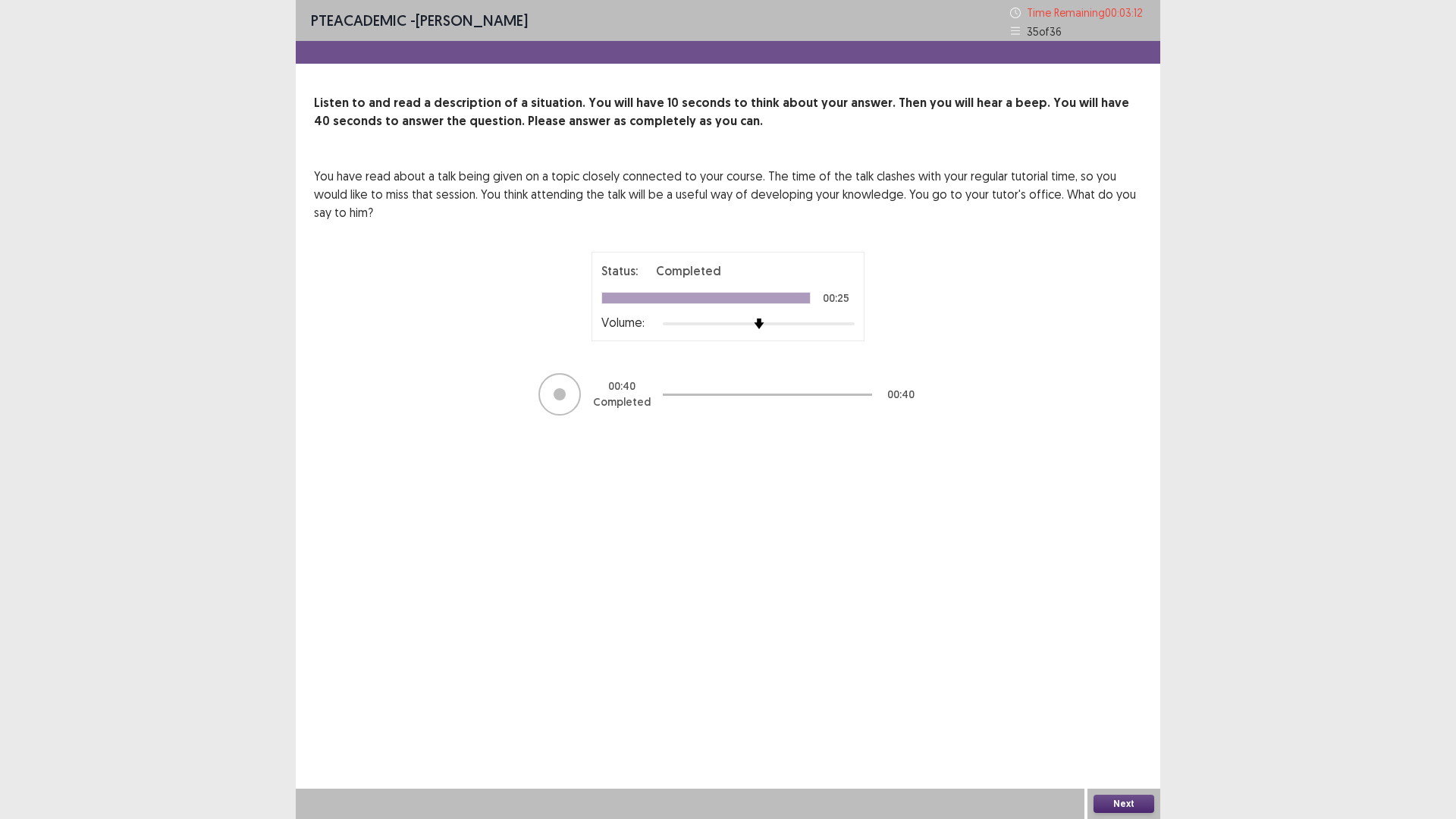
click at [1137, 697] on button "Next" at bounding box center [1124, 803] width 61 height 18
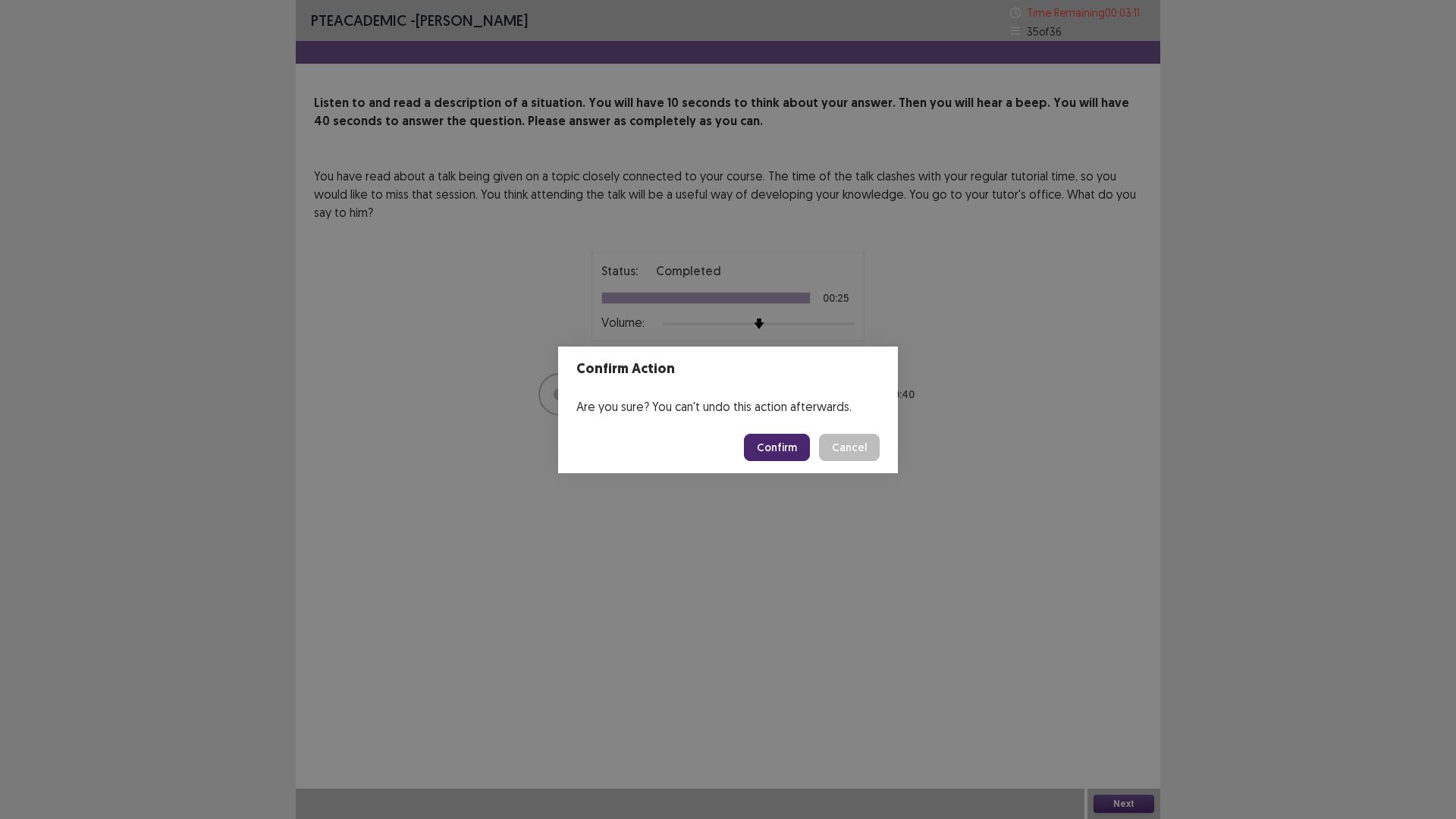
click at [810, 437] on button "Confirm" at bounding box center [777, 447] width 66 height 27
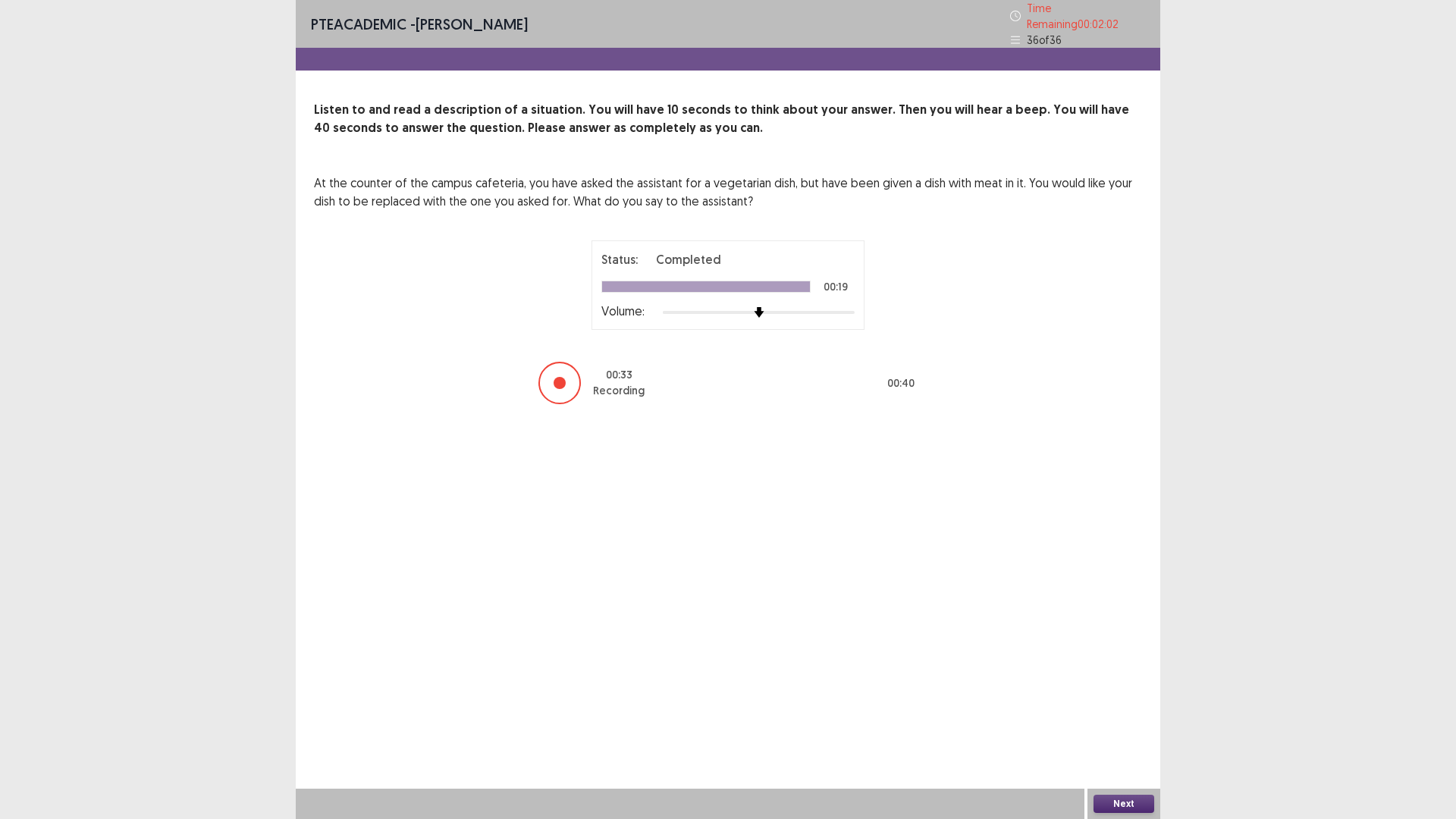
click at [1128, 697] on button "Next" at bounding box center [1124, 803] width 61 height 18
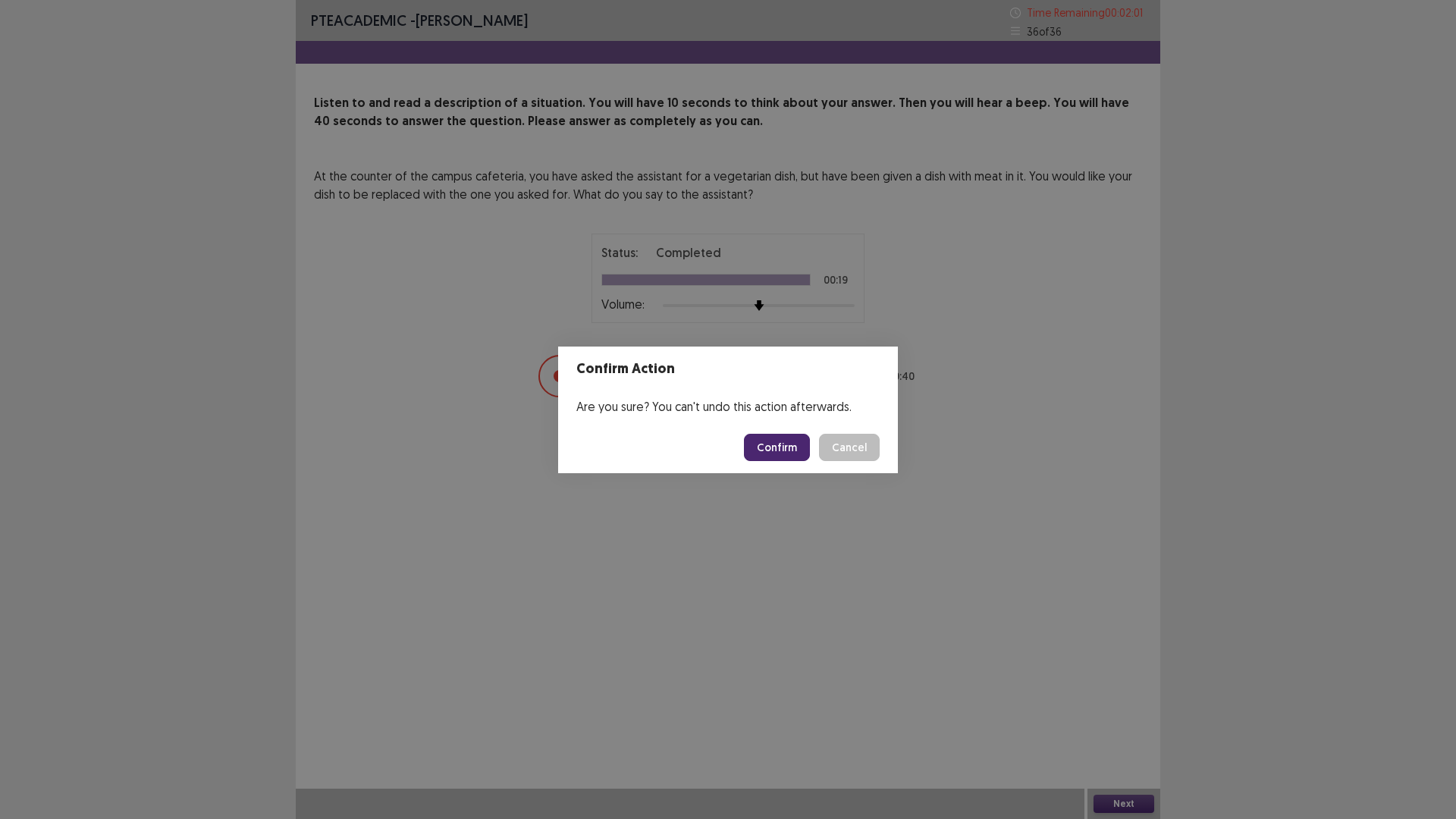
click at [801, 451] on button "Confirm" at bounding box center [777, 447] width 66 height 27
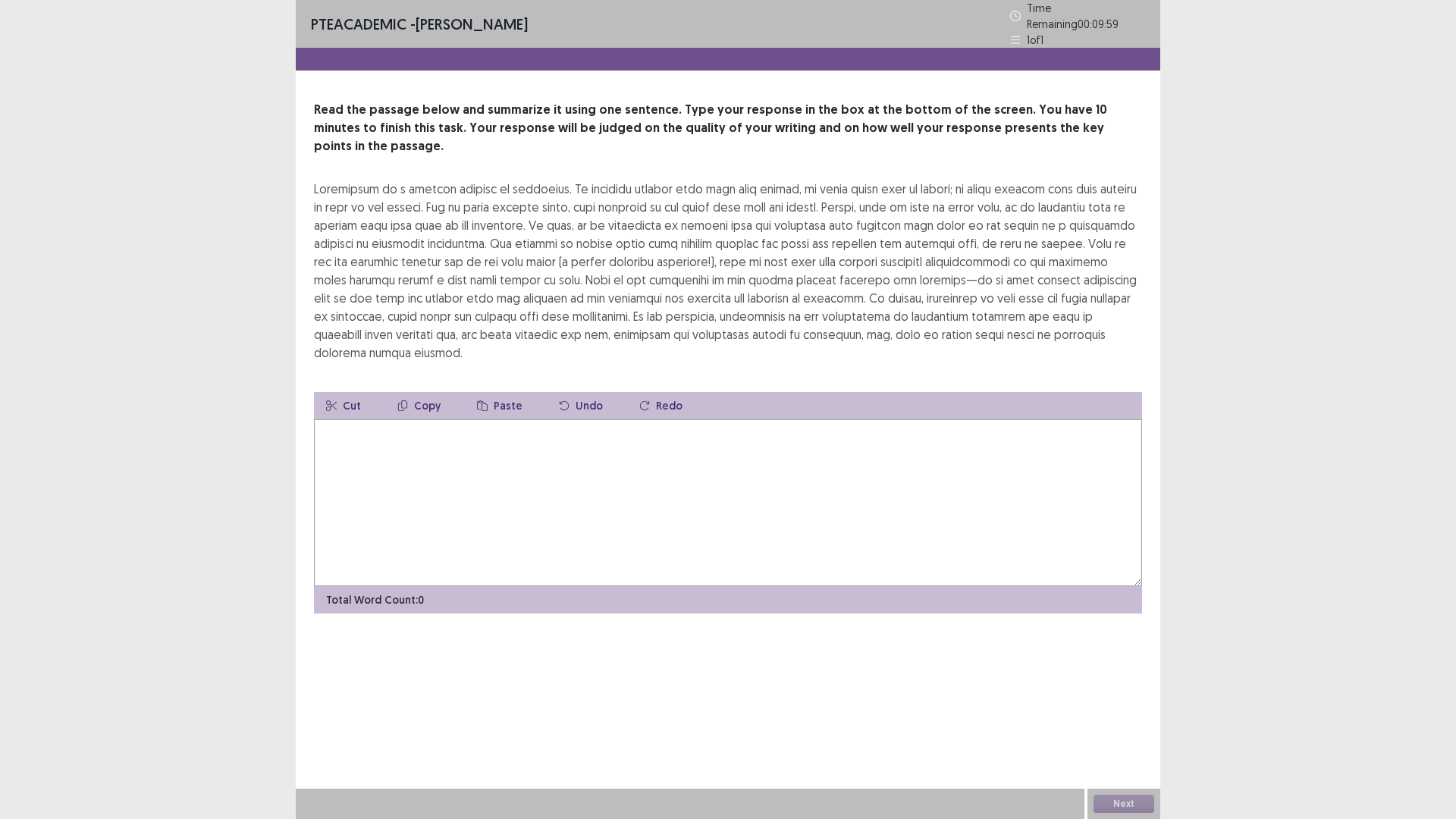
click at [650, 422] on textarea at bounding box center [728, 502] width 828 height 167
drag, startPoint x: 413, startPoint y: 300, endPoint x: 476, endPoint y: 320, distance: 66.1
click at [476, 320] on div at bounding box center [728, 270] width 828 height 182
click at [450, 304] on div at bounding box center [728, 270] width 828 height 182
click at [337, 392] on button "Cut" at bounding box center [343, 405] width 59 height 27
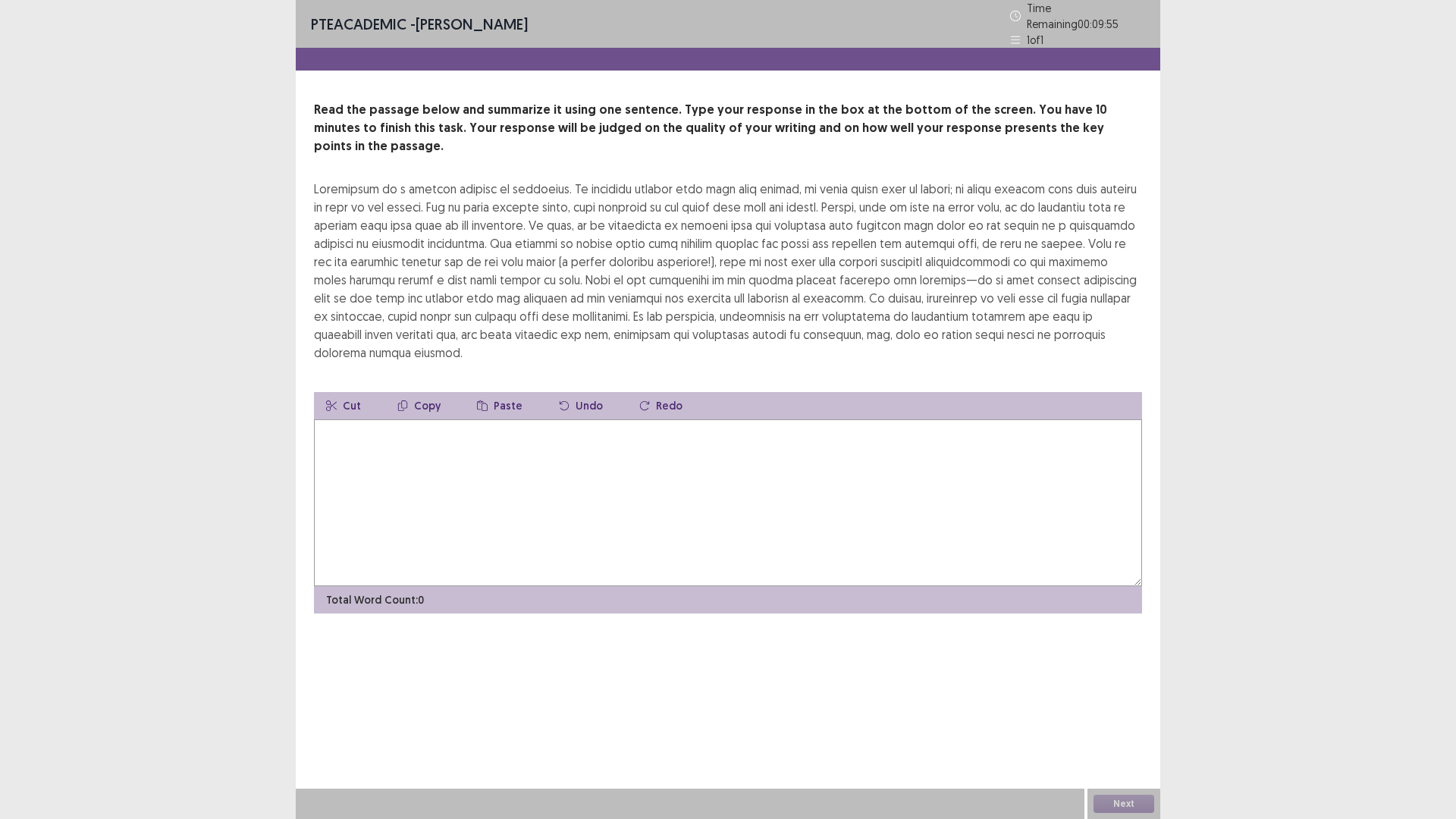
drag, startPoint x: 327, startPoint y: 155, endPoint x: 353, endPoint y: 167, distance: 28.6
click at [353, 179] on div at bounding box center [728, 270] width 828 height 182
drag, startPoint x: 323, startPoint y: 162, endPoint x: 464, endPoint y: 227, distance: 155.3
click at [455, 228] on div at bounding box center [728, 270] width 828 height 182
drag, startPoint x: 431, startPoint y: 225, endPoint x: 404, endPoint y: 216, distance: 28.5
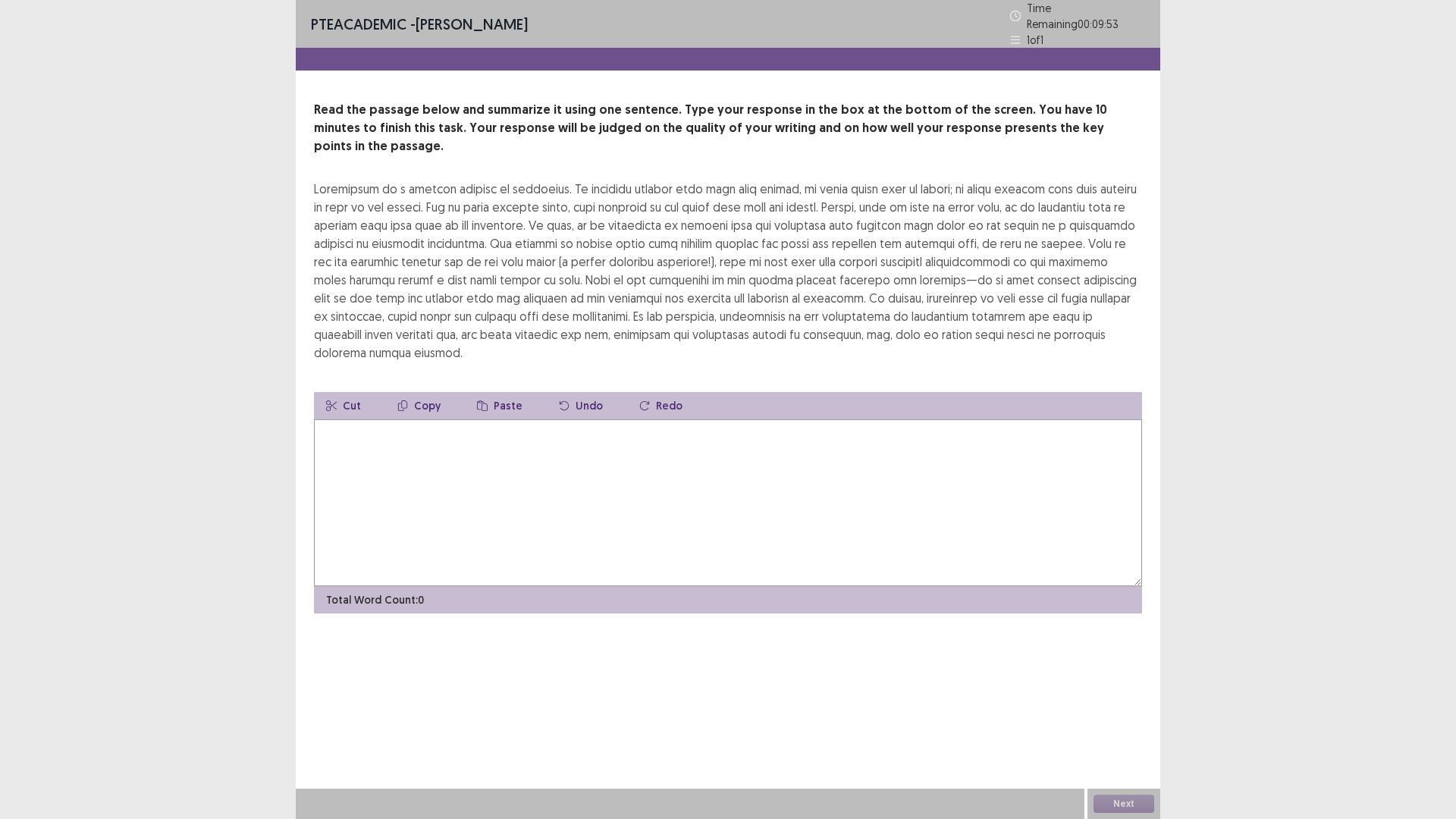
click at [407, 217] on div at bounding box center [728, 270] width 828 height 182
drag, startPoint x: 415, startPoint y: 304, endPoint x: 365, endPoint y: 305, distance: 50.0
click at [390, 303] on div at bounding box center [728, 270] width 828 height 182
drag, startPoint x: 357, startPoint y: 326, endPoint x: 324, endPoint y: 188, distance: 141.9
click at [325, 228] on div at bounding box center [728, 270] width 828 height 182
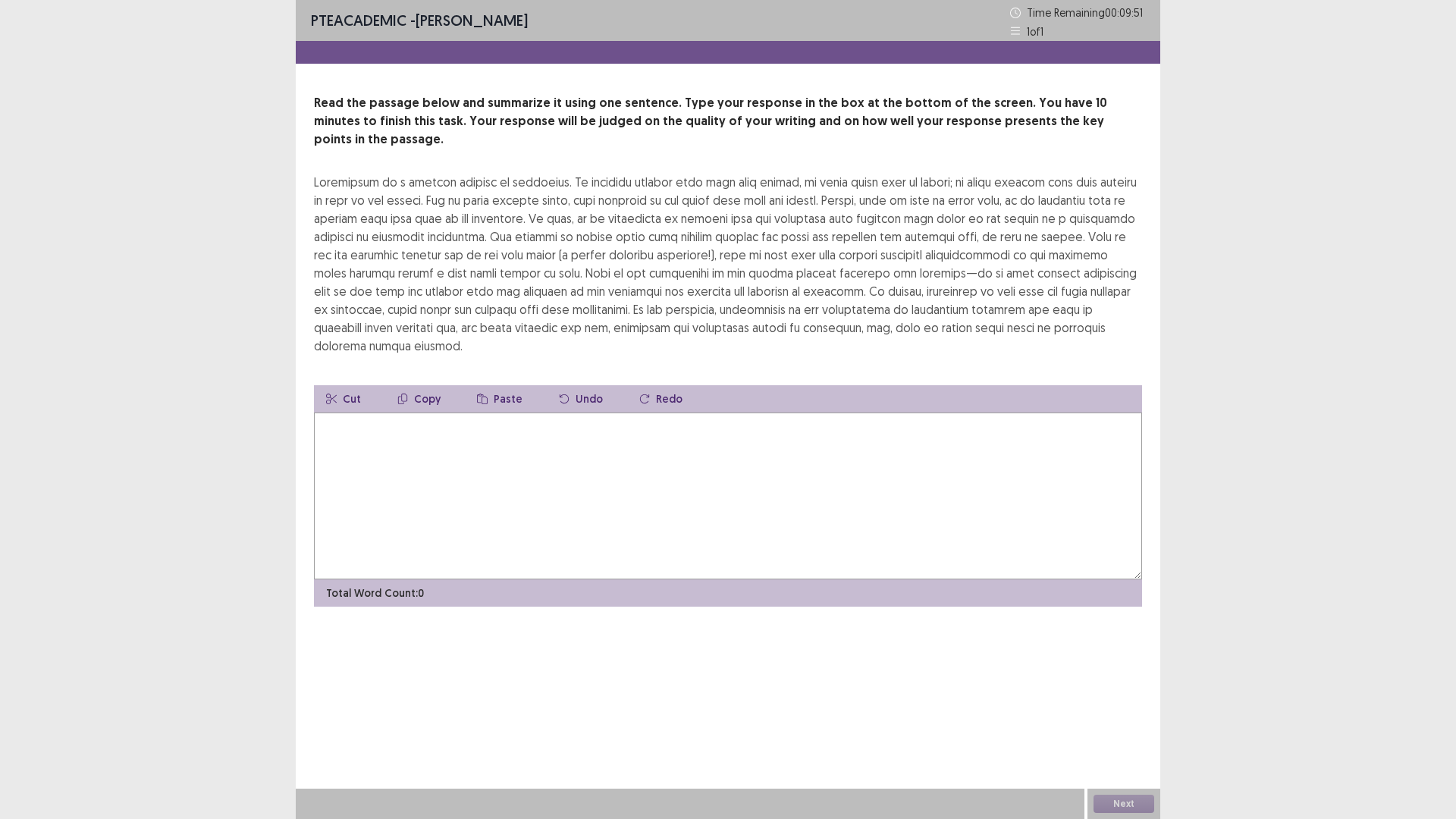
drag, startPoint x: 313, startPoint y: 160, endPoint x: 385, endPoint y: 191, distance: 78.4
click at [384, 191] on div "Read the passage below and summarize it using one sentence. Type your response …" at bounding box center [728, 350] width 865 height 513
drag, startPoint x: 419, startPoint y: 289, endPoint x: 402, endPoint y: 271, distance: 24.8
click at [403, 271] on div at bounding box center [728, 263] width 828 height 182
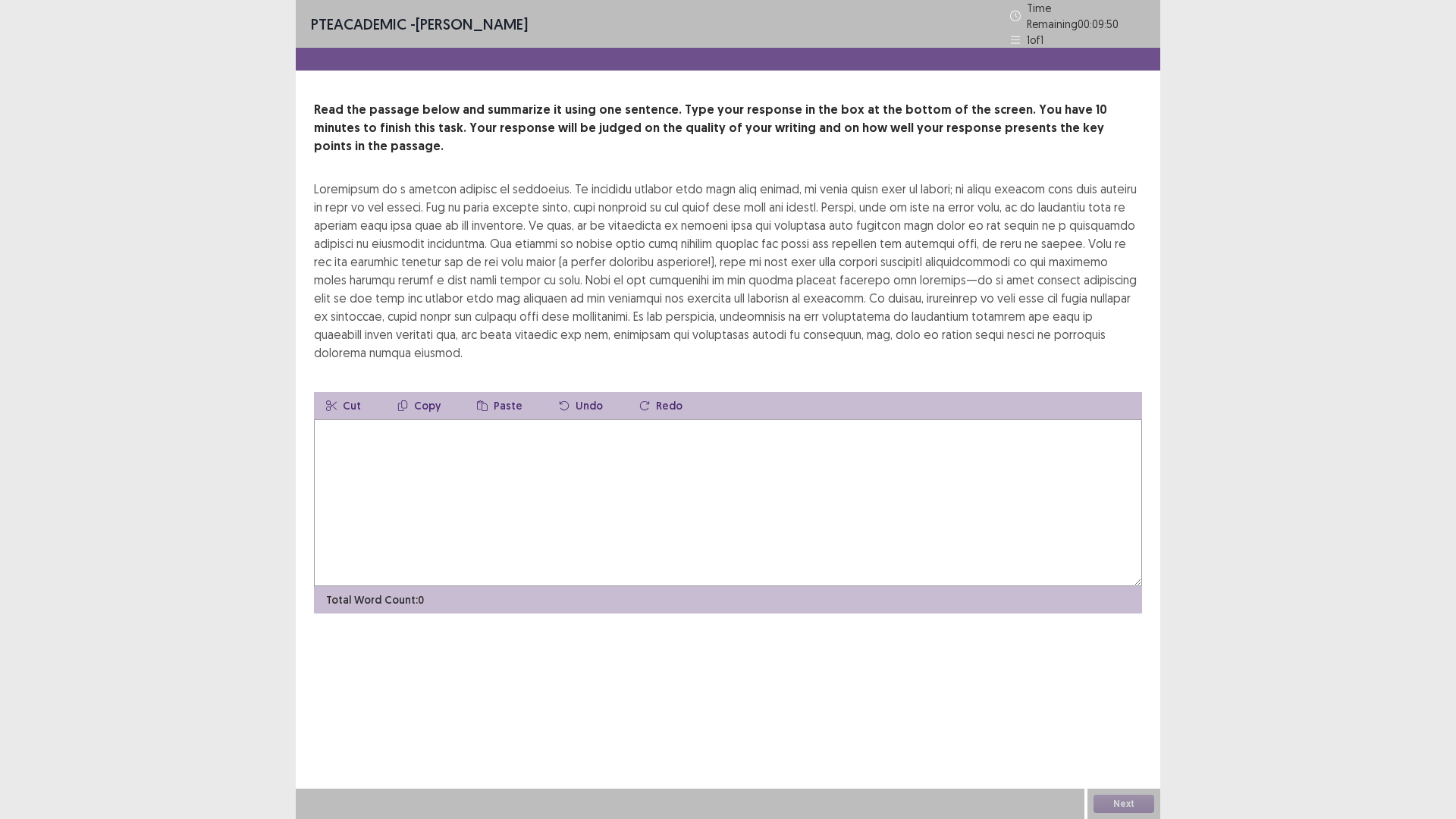
click at [514, 392] on button "Paste" at bounding box center [500, 405] width 70 height 27
click at [432, 392] on button "Copy" at bounding box center [419, 405] width 67 height 27
click at [422, 392] on button "Copy" at bounding box center [419, 405] width 67 height 27
drag, startPoint x: 317, startPoint y: 166, endPoint x: 378, endPoint y: 212, distance: 76.4
click at [378, 212] on div at bounding box center [728, 270] width 828 height 182
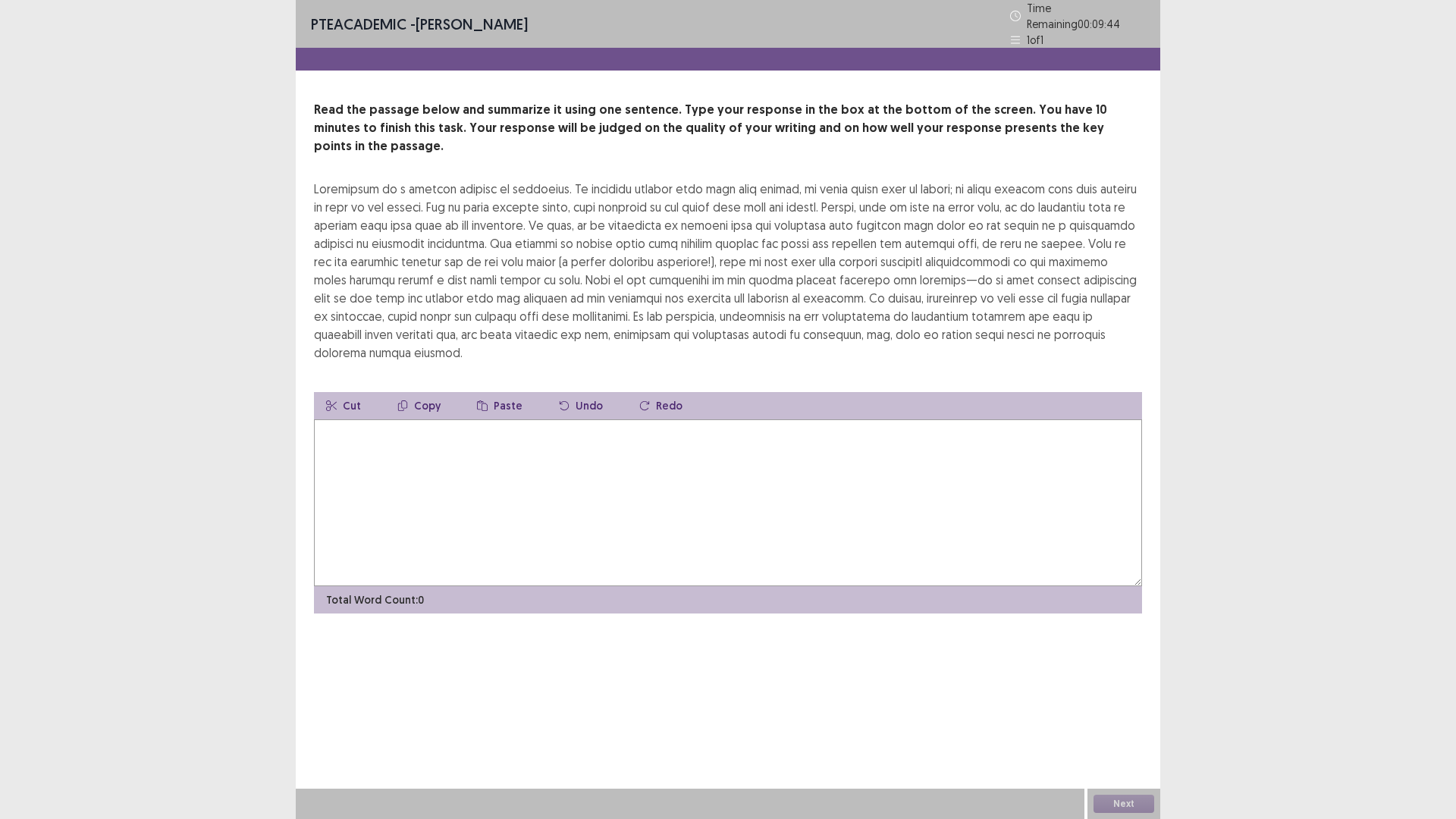
drag, startPoint x: 381, startPoint y: 205, endPoint x: 418, endPoint y: 254, distance: 61.4
click at [426, 254] on div at bounding box center [728, 270] width 828 height 182
drag, startPoint x: 418, startPoint y: 254, endPoint x: 315, endPoint y: 307, distance: 115.8
click at [415, 272] on div at bounding box center [728, 270] width 828 height 182
click at [347, 392] on button "Cut" at bounding box center [343, 405] width 59 height 27
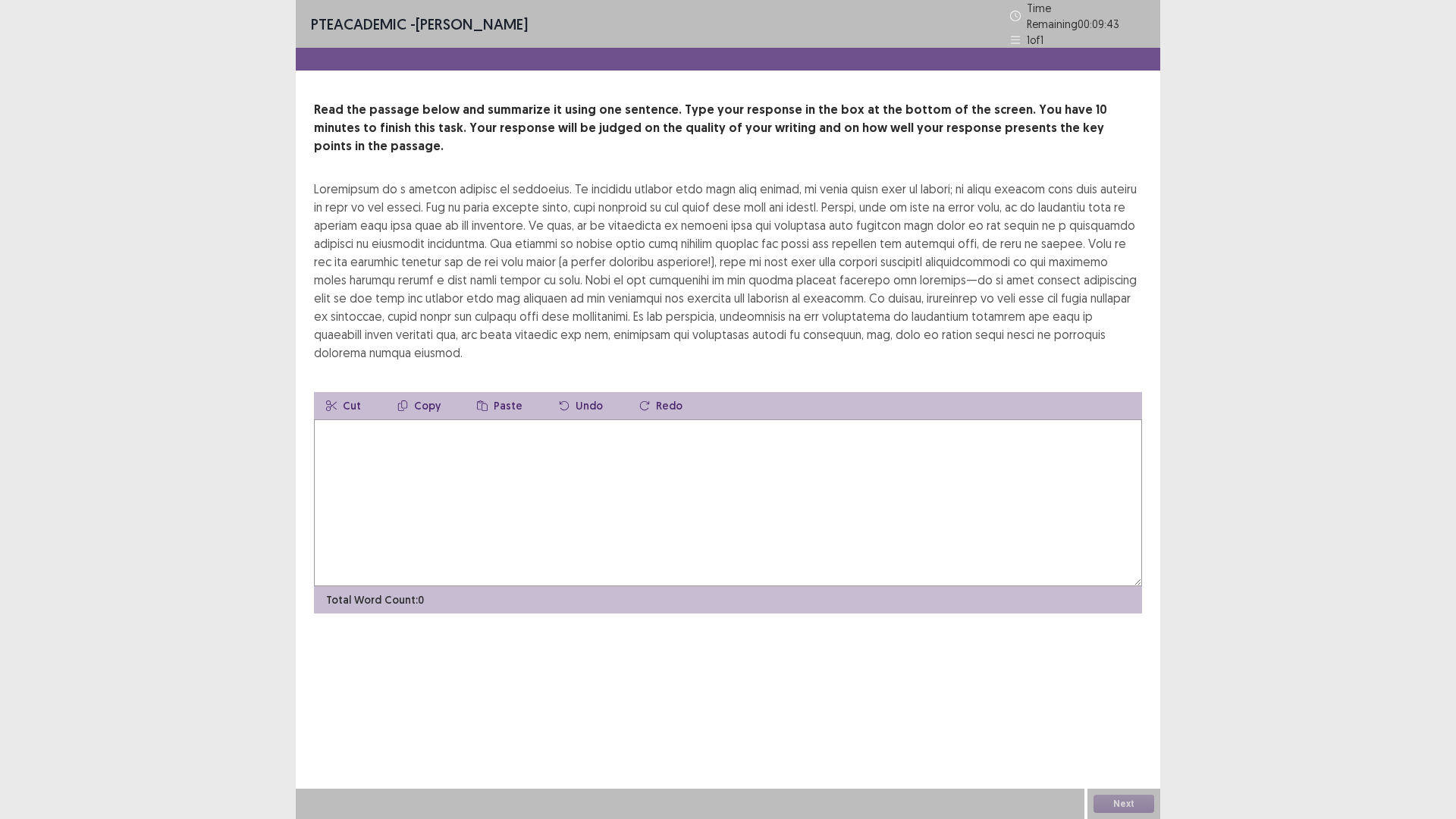
click at [345, 392] on button "Cut" at bounding box center [343, 405] width 59 height 27
drag, startPoint x: 329, startPoint y: 329, endPoint x: 329, endPoint y: 309, distance: 20.0
click at [329, 309] on div at bounding box center [728, 270] width 828 height 182
drag, startPoint x: 348, startPoint y: 324, endPoint x: 334, endPoint y: 281, distance: 45.2
click at [329, 293] on div at bounding box center [728, 270] width 828 height 182
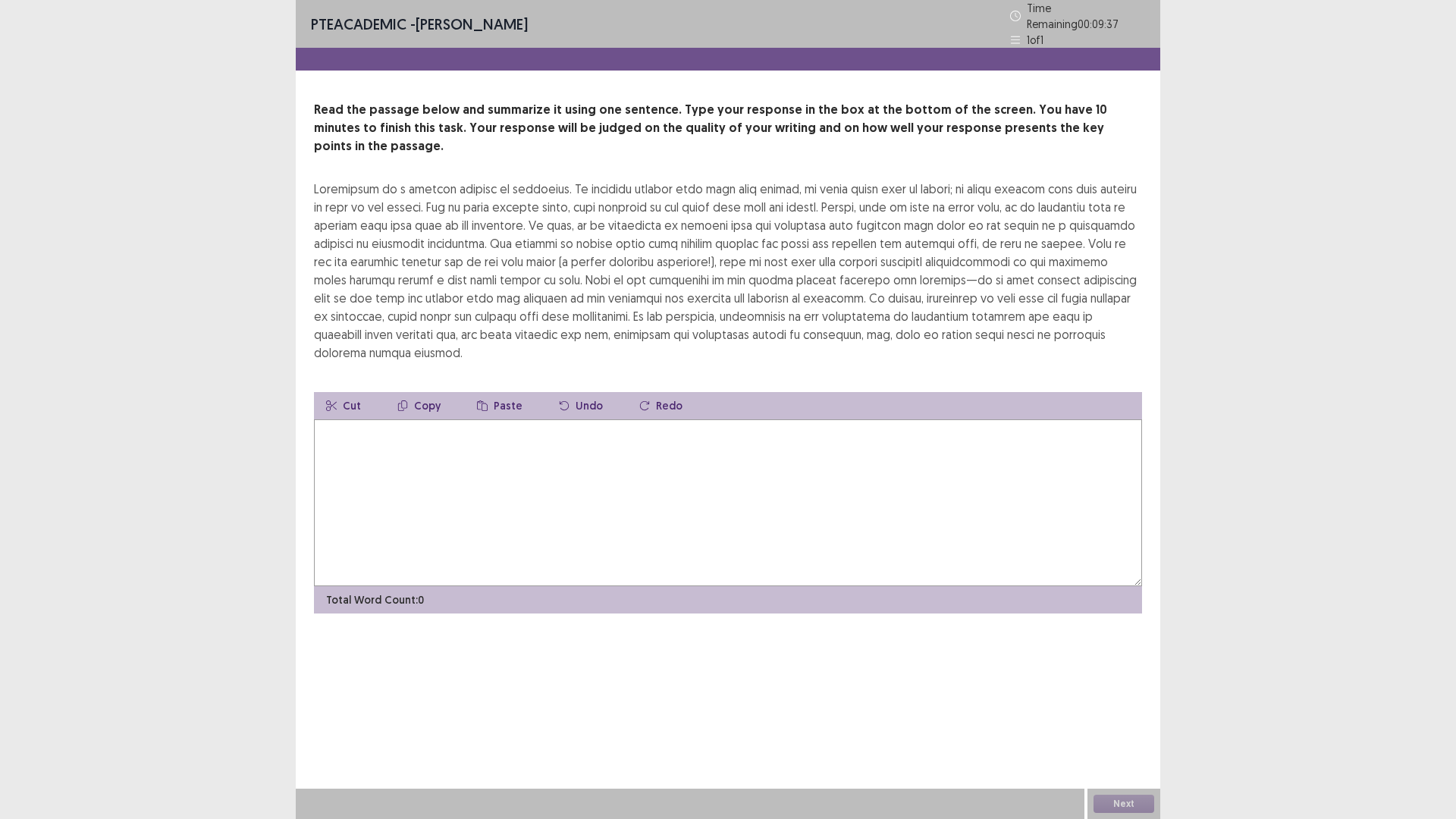
click at [320, 179] on div at bounding box center [728, 270] width 828 height 182
drag, startPoint x: 313, startPoint y: 162, endPoint x: 389, endPoint y: 180, distance: 78.1
click at [389, 180] on div "Read the passage below and summarize it using one sentence. Type your response …" at bounding box center [728, 357] width 865 height 513
drag, startPoint x: 389, startPoint y: 180, endPoint x: 420, endPoint y: 192, distance: 33.2
click at [401, 188] on div at bounding box center [728, 270] width 828 height 182
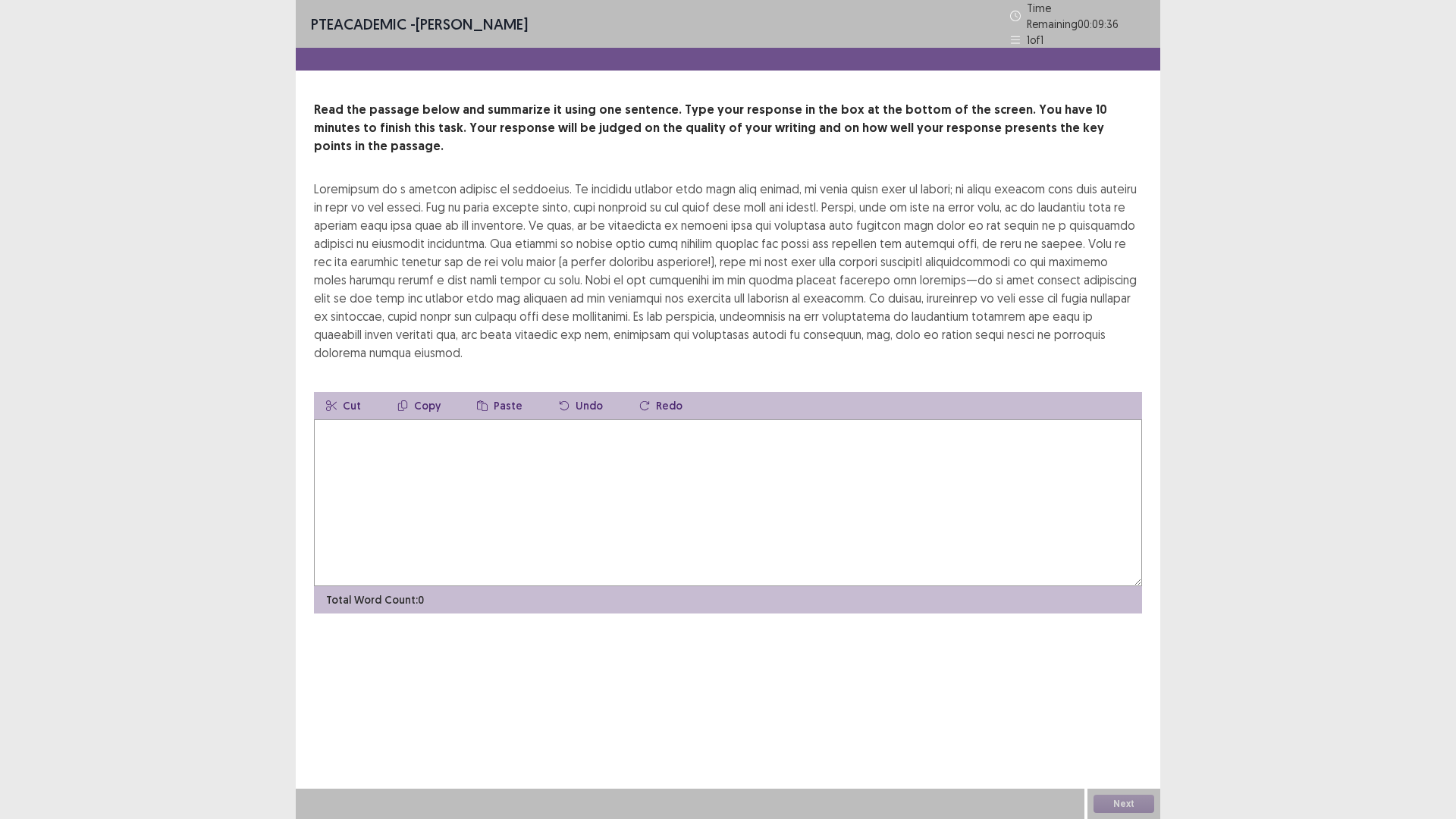
click at [452, 195] on div at bounding box center [728, 270] width 828 height 182
click at [467, 191] on div at bounding box center [728, 270] width 828 height 182
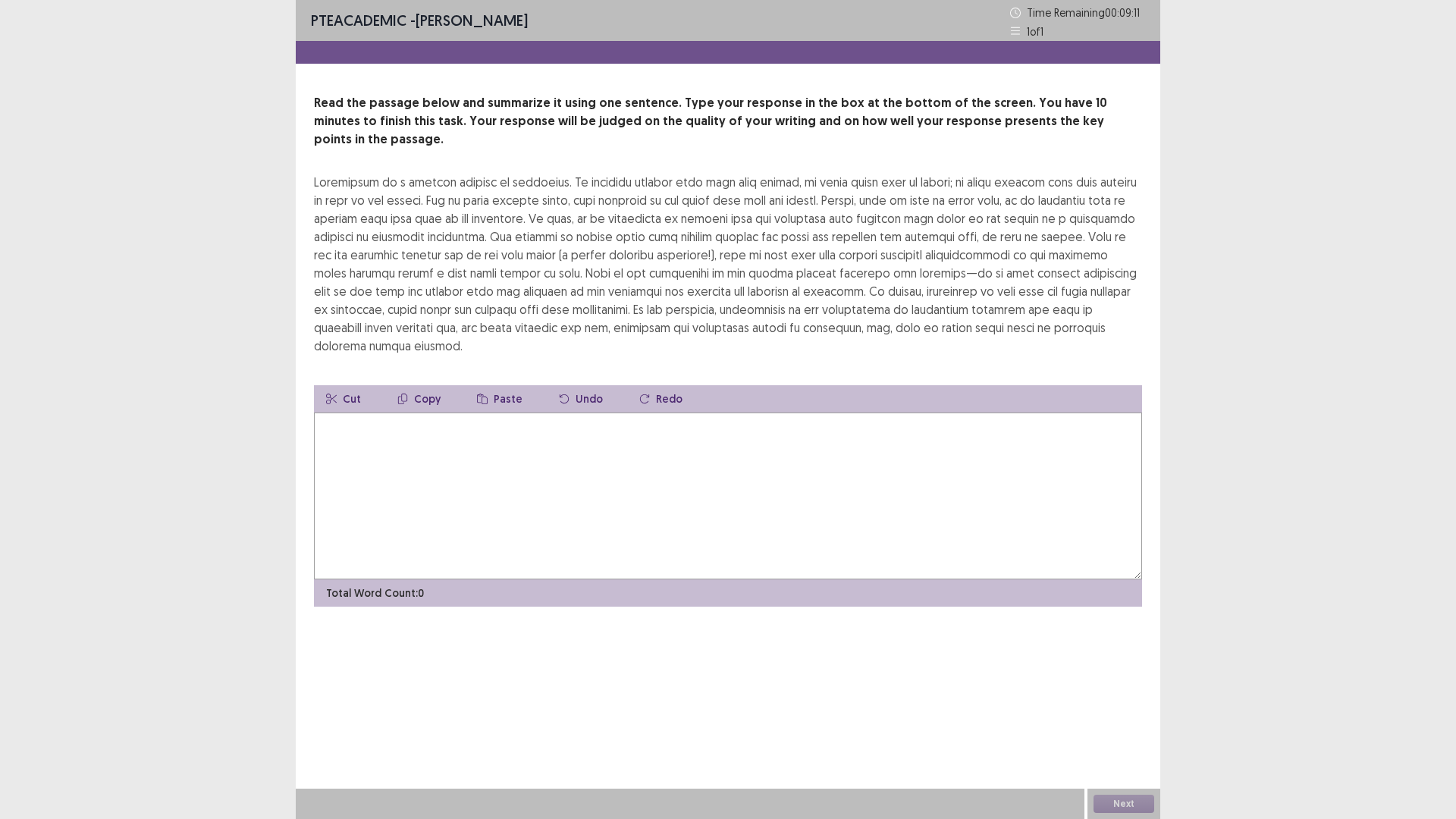
click at [589, 493] on textarea at bounding box center [728, 496] width 828 height 167
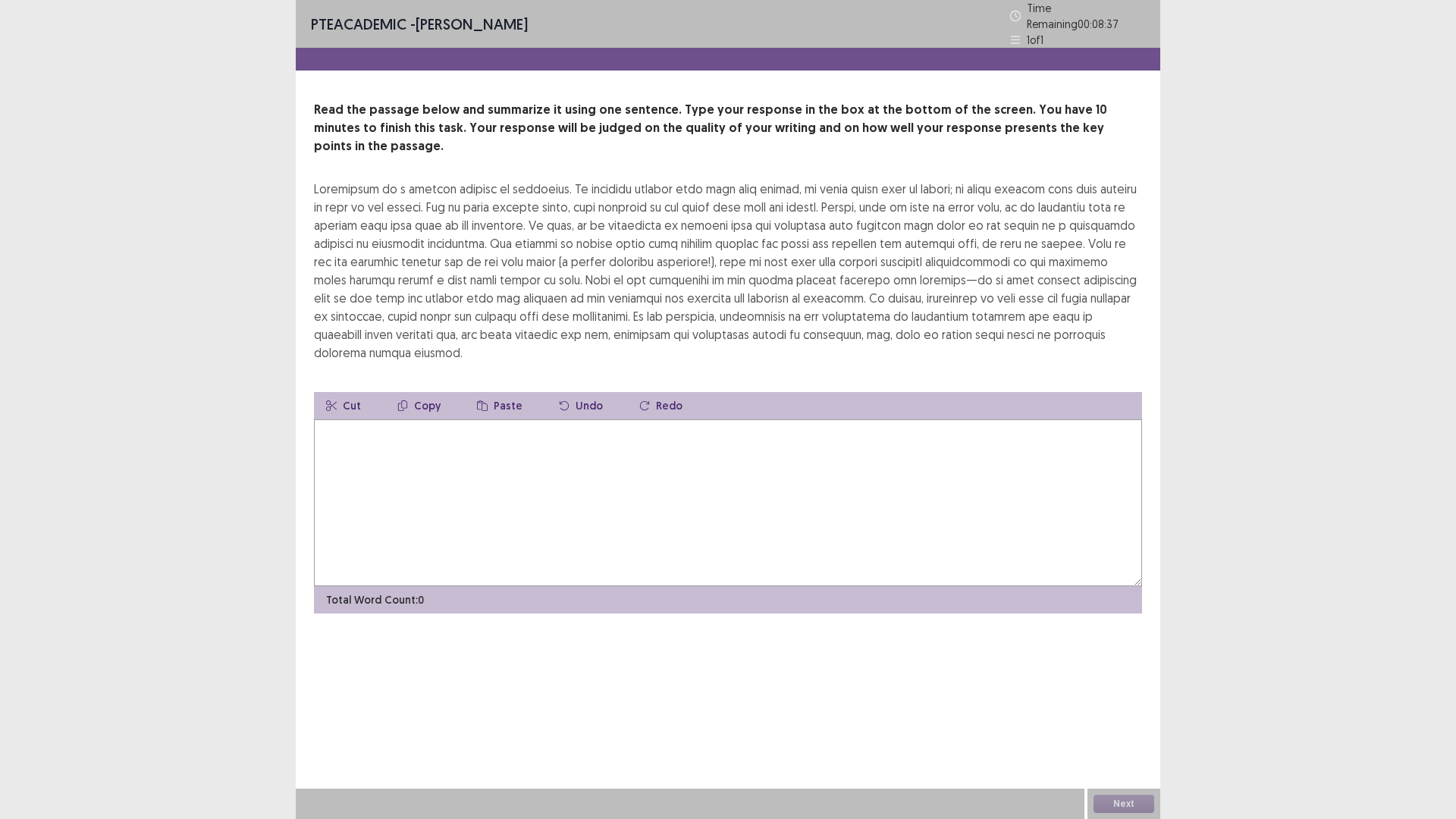
click at [537, 452] on textarea at bounding box center [728, 502] width 828 height 167
click at [700, 419] on textarea at bounding box center [728, 502] width 828 height 167
click at [652, 442] on textarea at bounding box center [728, 502] width 828 height 167
click at [531, 419] on textarea at bounding box center [728, 502] width 828 height 167
click at [653, 458] on textarea at bounding box center [728, 502] width 828 height 167
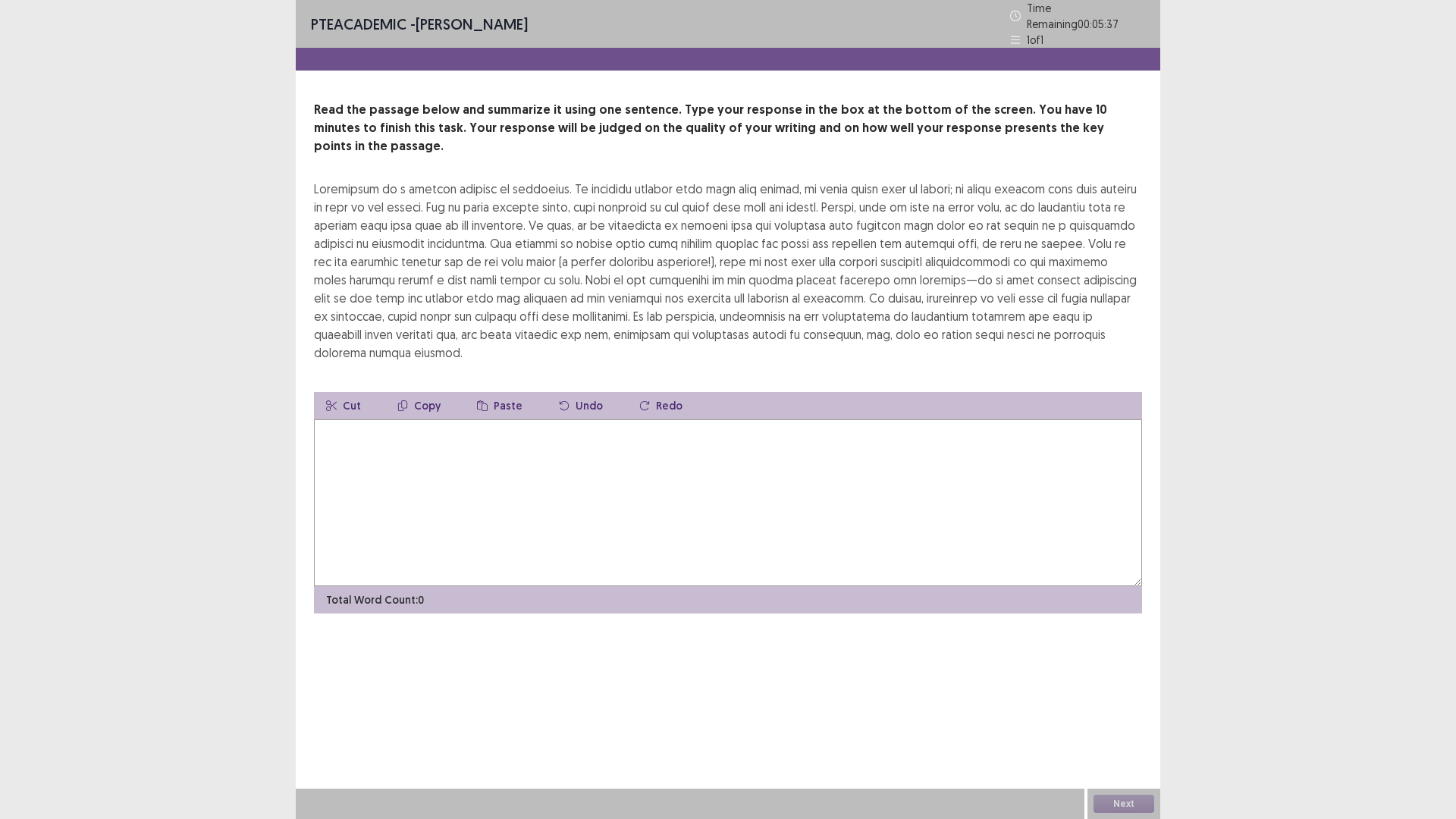
drag, startPoint x: 392, startPoint y: 441, endPoint x: 398, endPoint y: 446, distance: 7.8
click at [398, 446] on textarea at bounding box center [728, 502] width 828 height 167
type textarea "*"
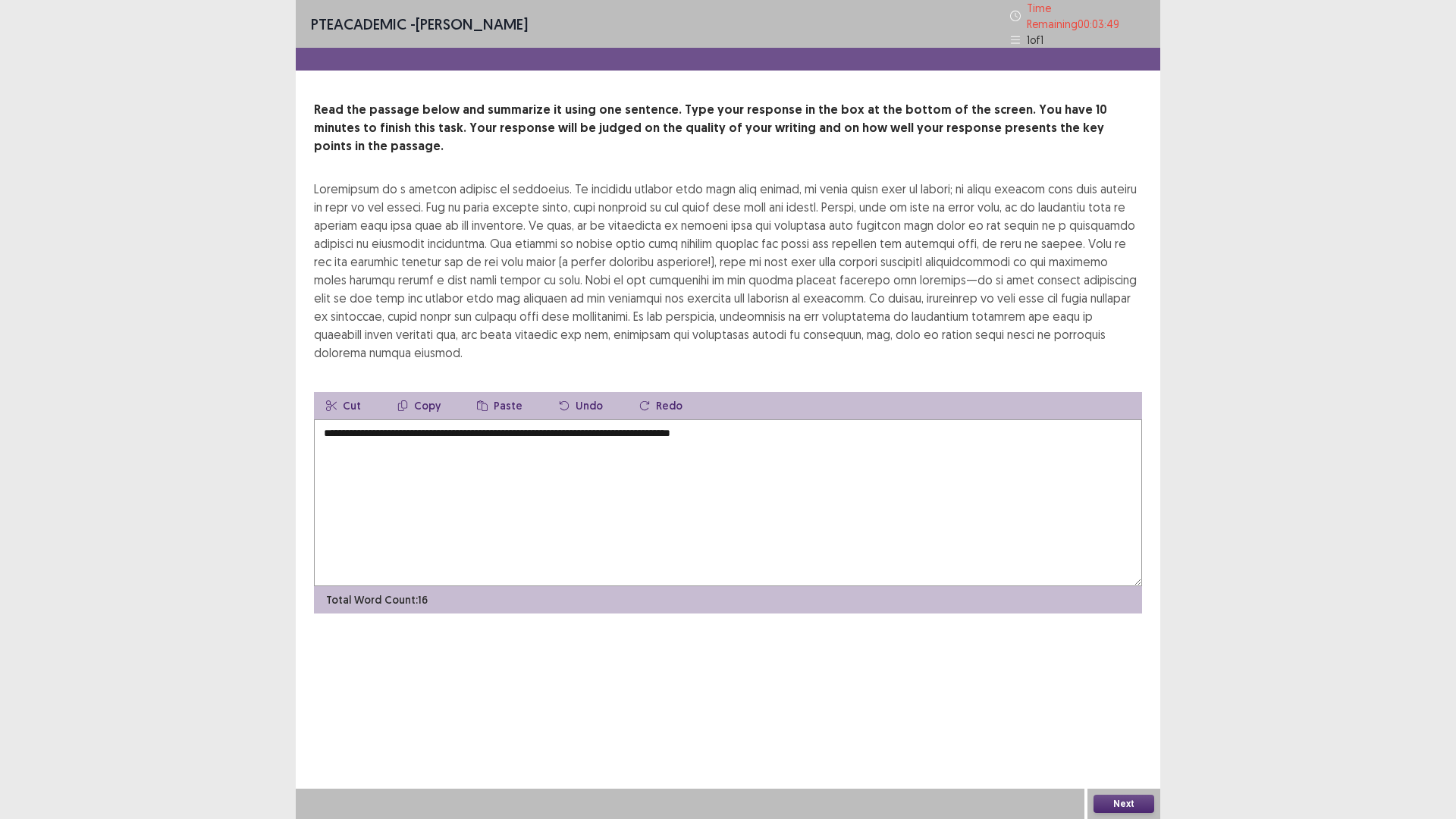
click at [859, 425] on textarea "**********" at bounding box center [728, 502] width 828 height 167
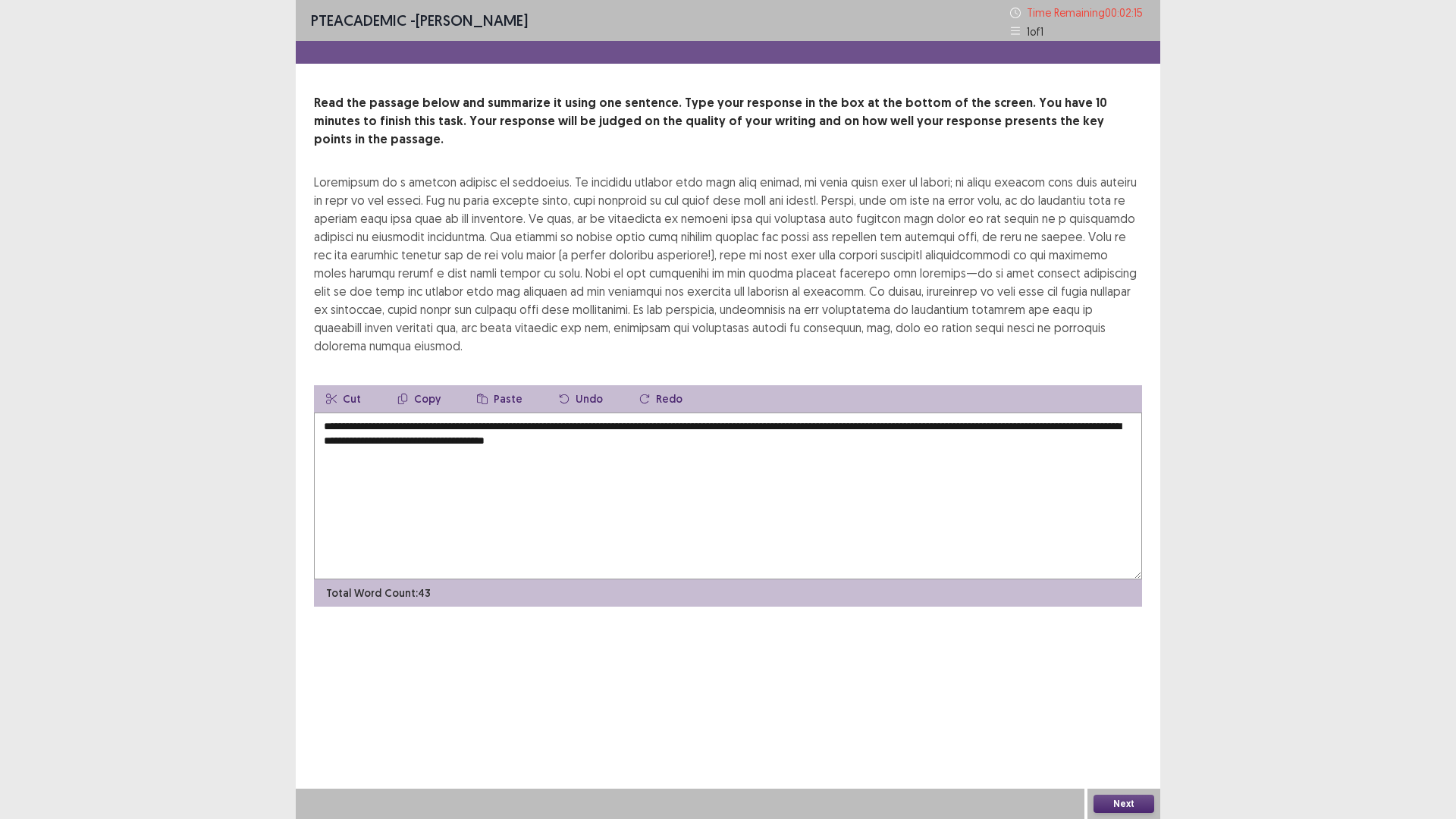
click at [855, 425] on textarea "**********" at bounding box center [728, 496] width 828 height 167
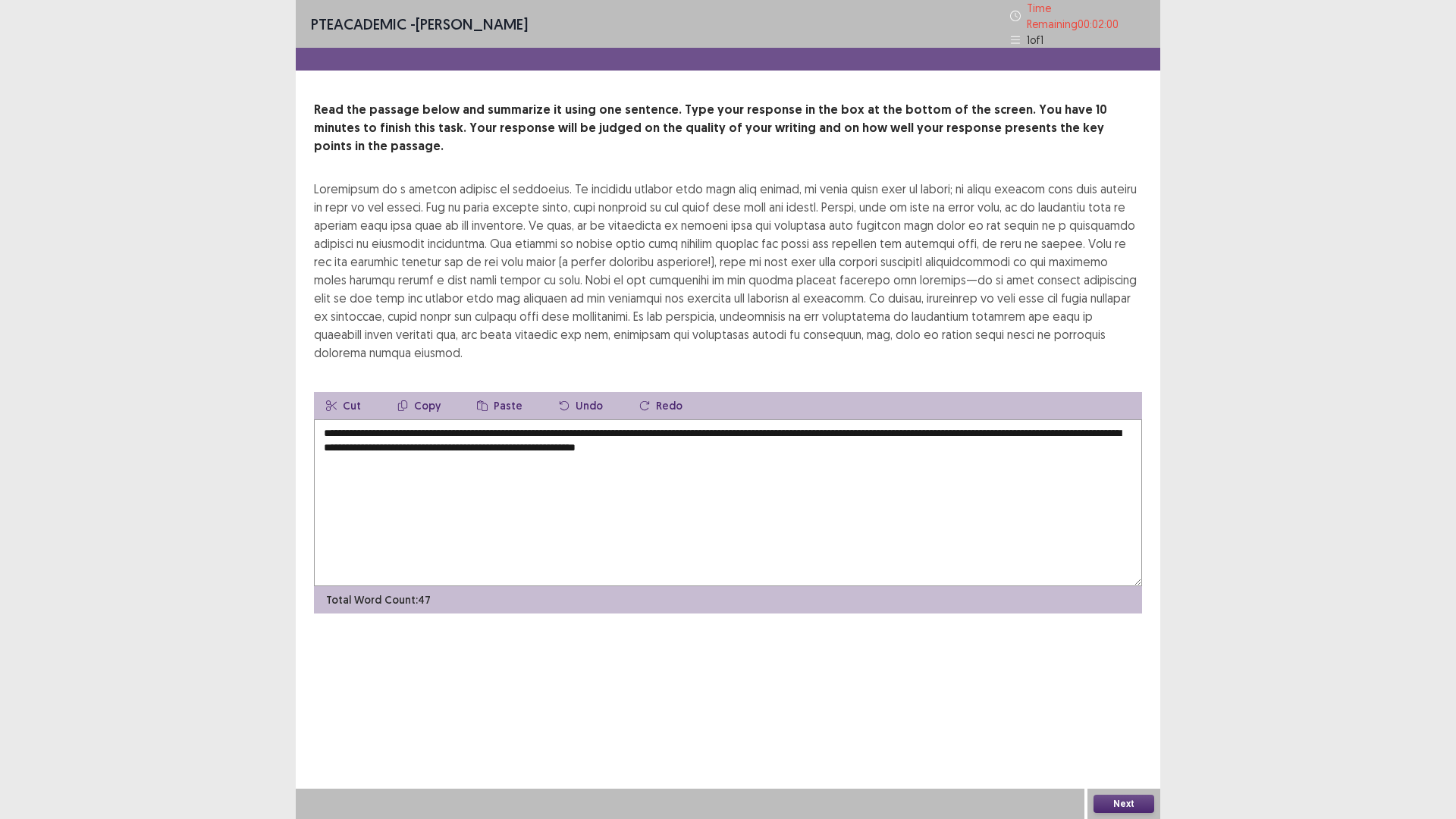
drag, startPoint x: 819, startPoint y: 423, endPoint x: 714, endPoint y: 424, distance: 105.0
click at [714, 424] on textarea "**********" at bounding box center [728, 502] width 828 height 167
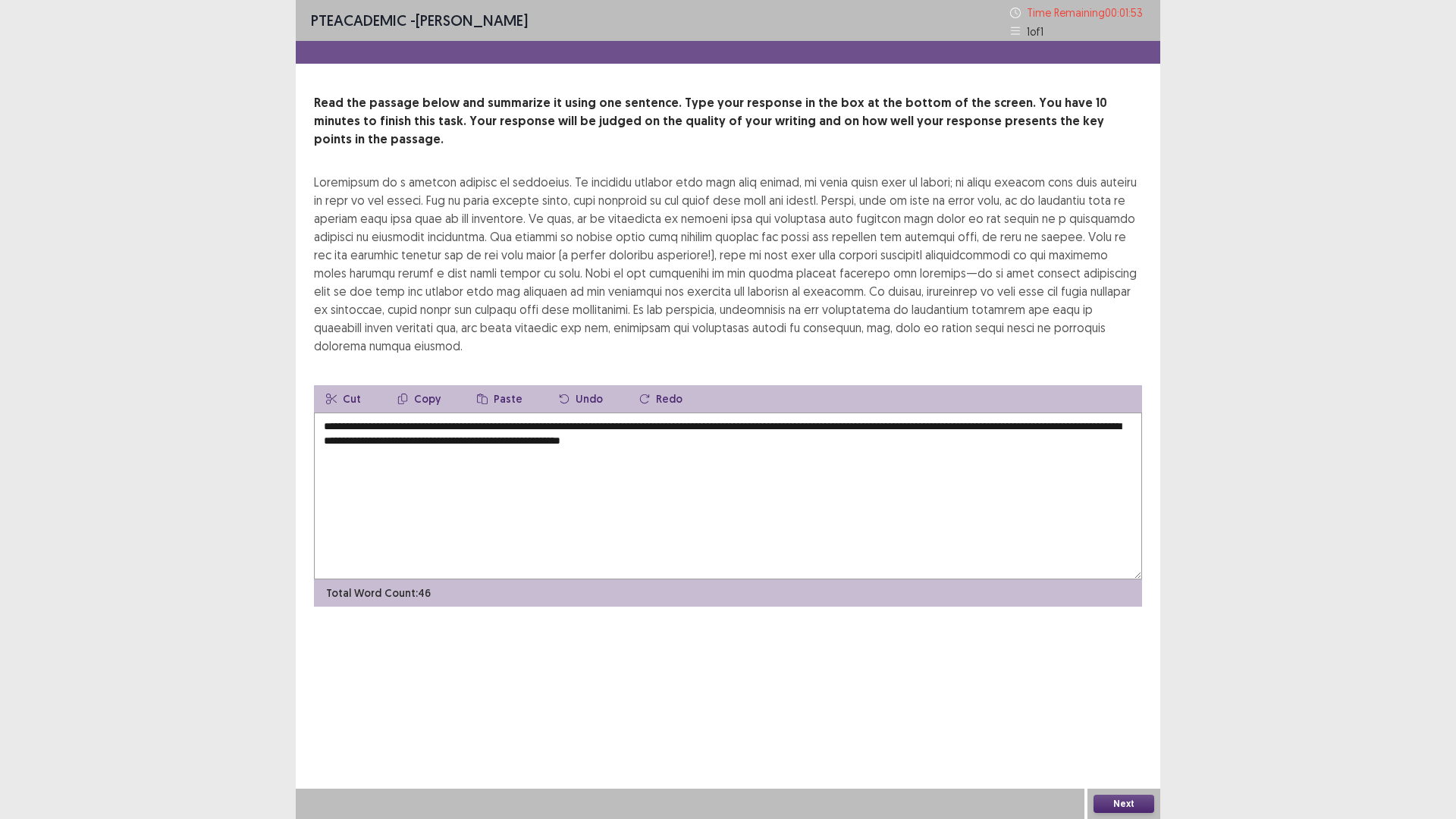
click at [716, 424] on textarea "**********" at bounding box center [728, 496] width 828 height 167
click at [811, 426] on textarea "**********" at bounding box center [728, 496] width 828 height 167
drag, startPoint x: 821, startPoint y: 691, endPoint x: 831, endPoint y: 733, distance: 43.2
click at [831, 697] on div "**********" at bounding box center [728, 409] width 865 height 819
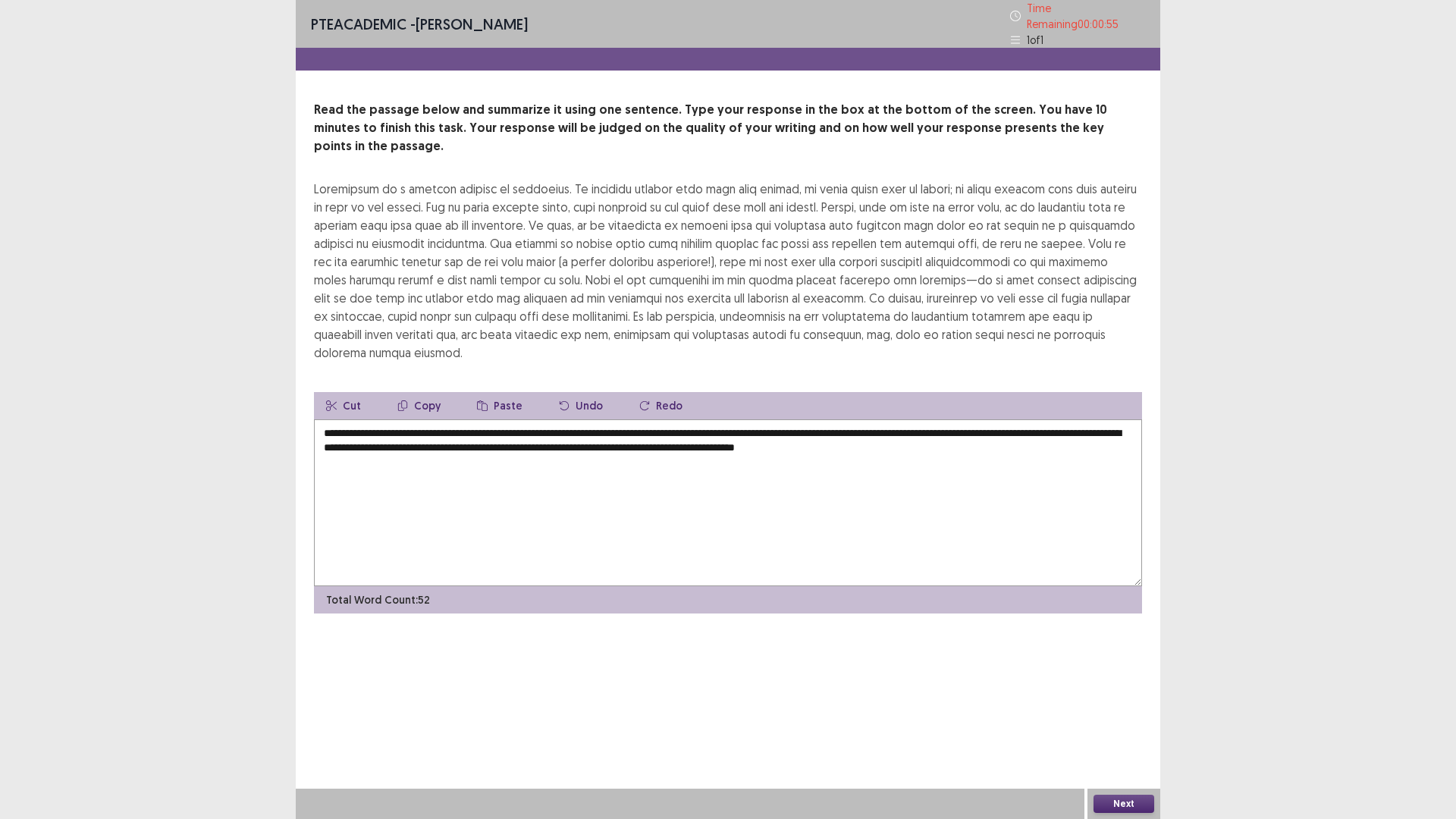
click at [1032, 427] on textarea "**********" at bounding box center [728, 502] width 828 height 167
click at [1147, 358] on div "**********" at bounding box center [728, 357] width 865 height 513
click at [1091, 419] on textarea "**********" at bounding box center [728, 502] width 828 height 167
click at [1116, 427] on textarea "**********" at bounding box center [728, 502] width 828 height 167
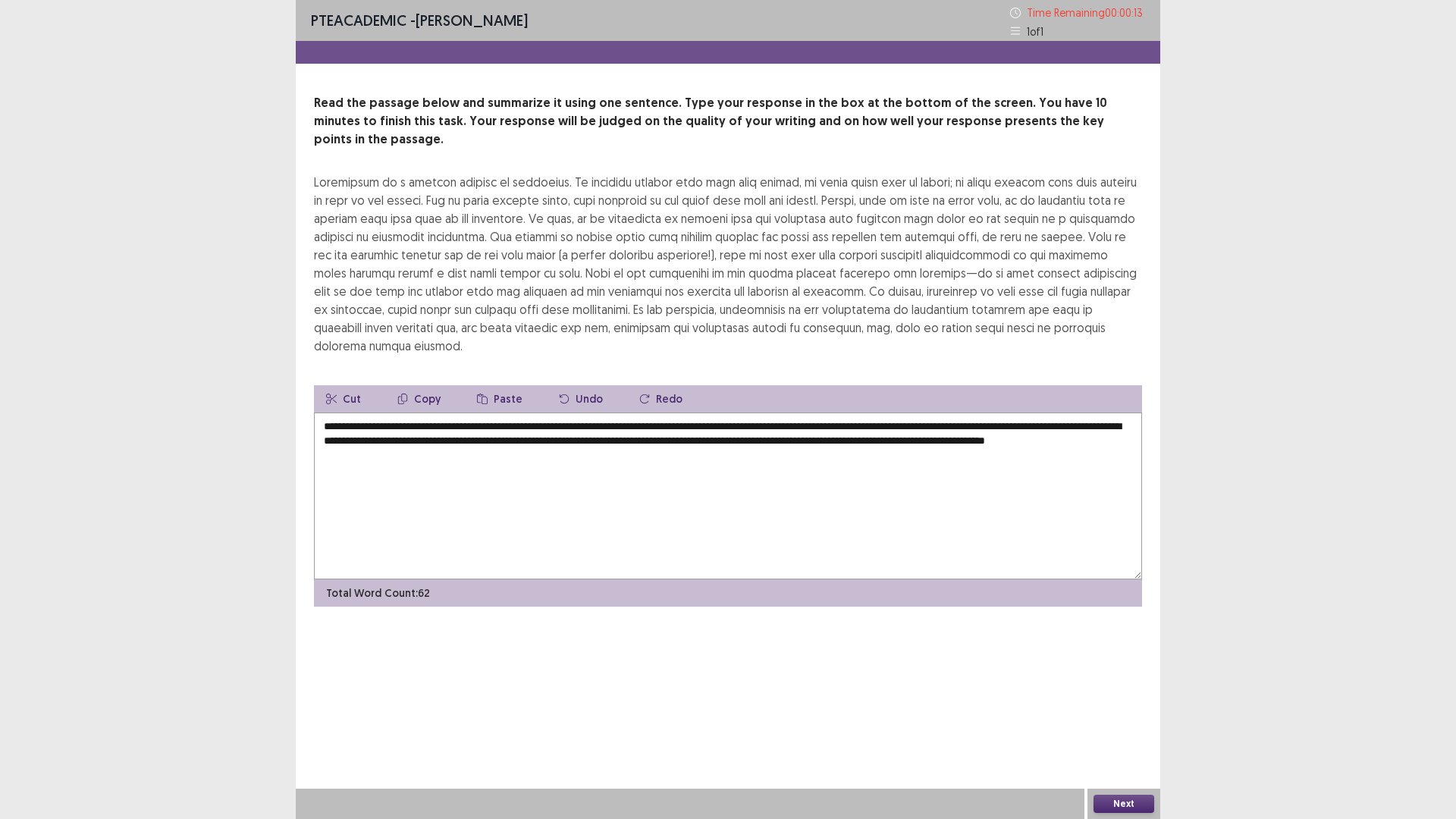
type textarea "**********"
click at [1115, 697] on button "Next" at bounding box center [1124, 803] width 61 height 18
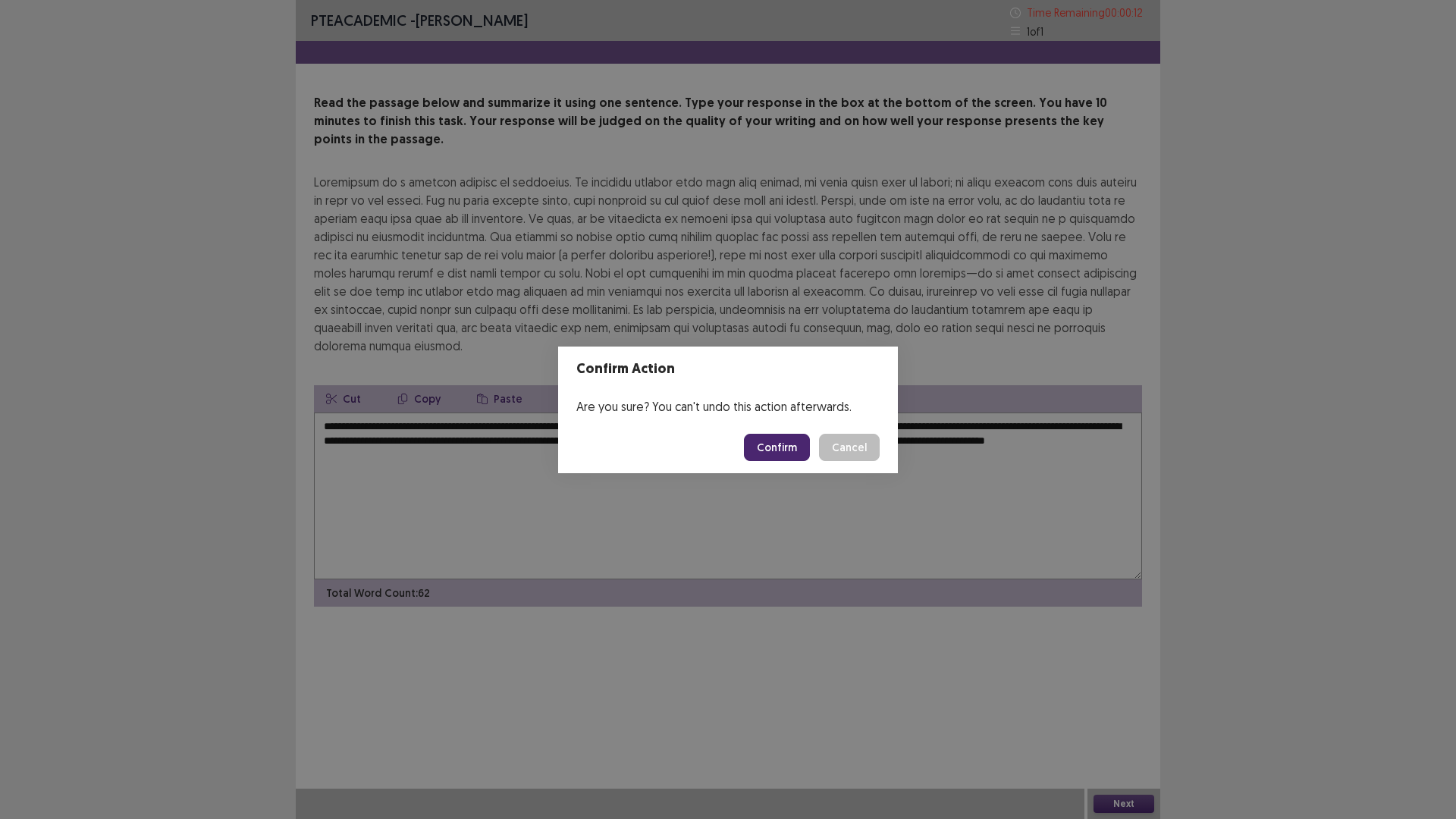
click at [797, 448] on button "Confirm" at bounding box center [777, 447] width 66 height 27
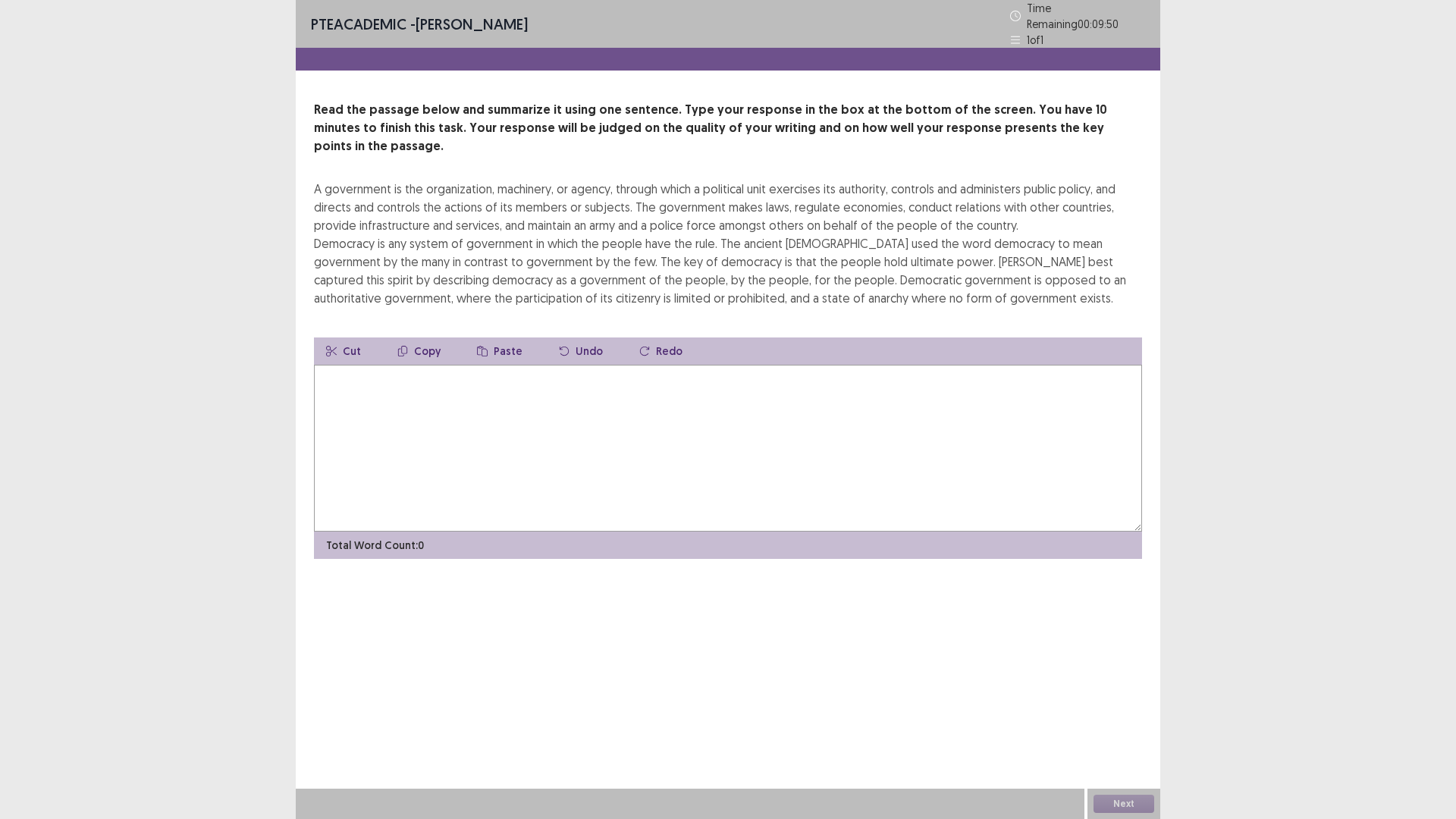
click at [531, 380] on textarea at bounding box center [728, 448] width 828 height 167
type textarea "*"
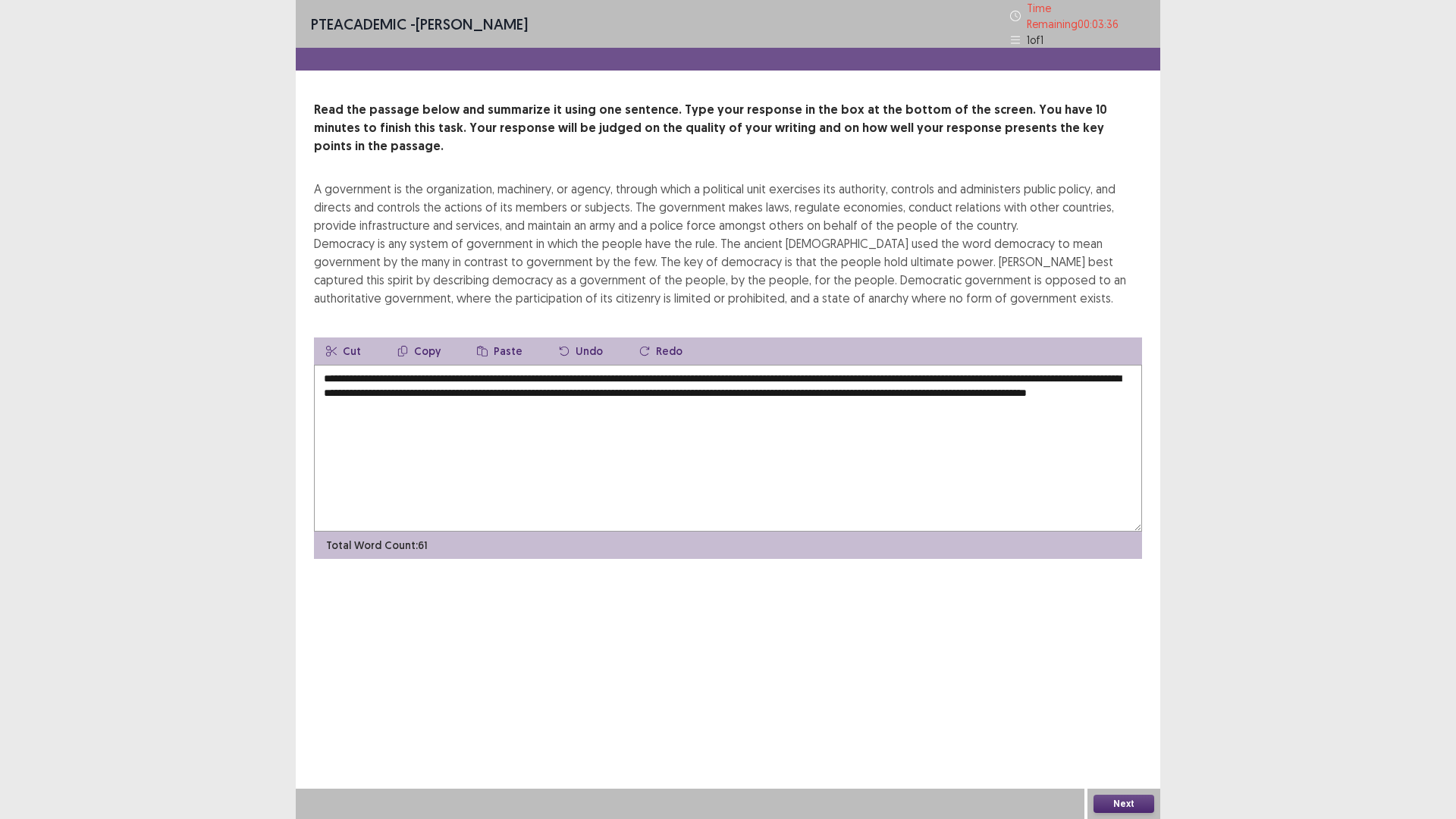
type textarea "**********"
click at [1137, 697] on button "Next" at bounding box center [1124, 803] width 61 height 18
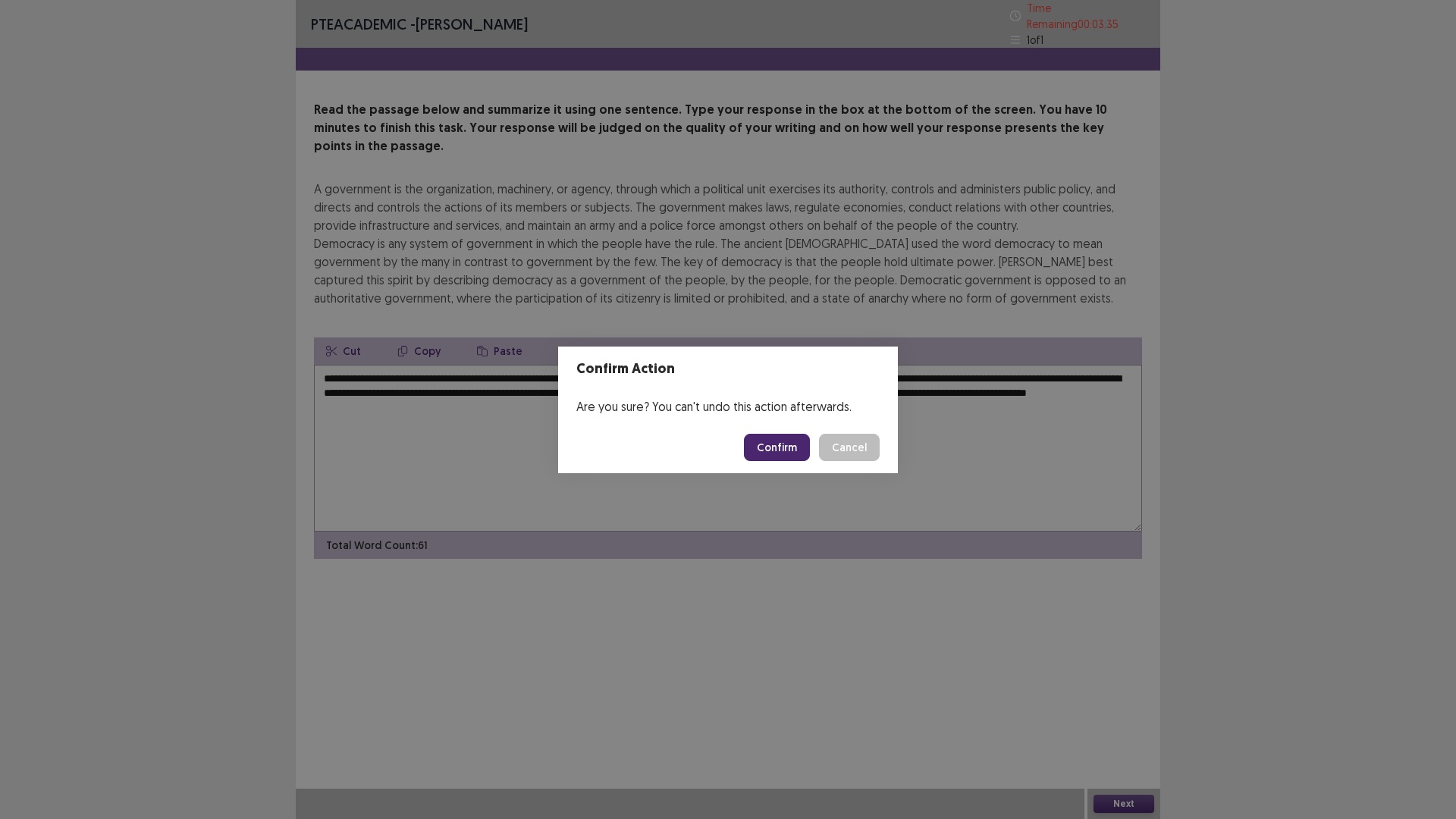
click at [780, 459] on button "Confirm" at bounding box center [777, 447] width 66 height 27
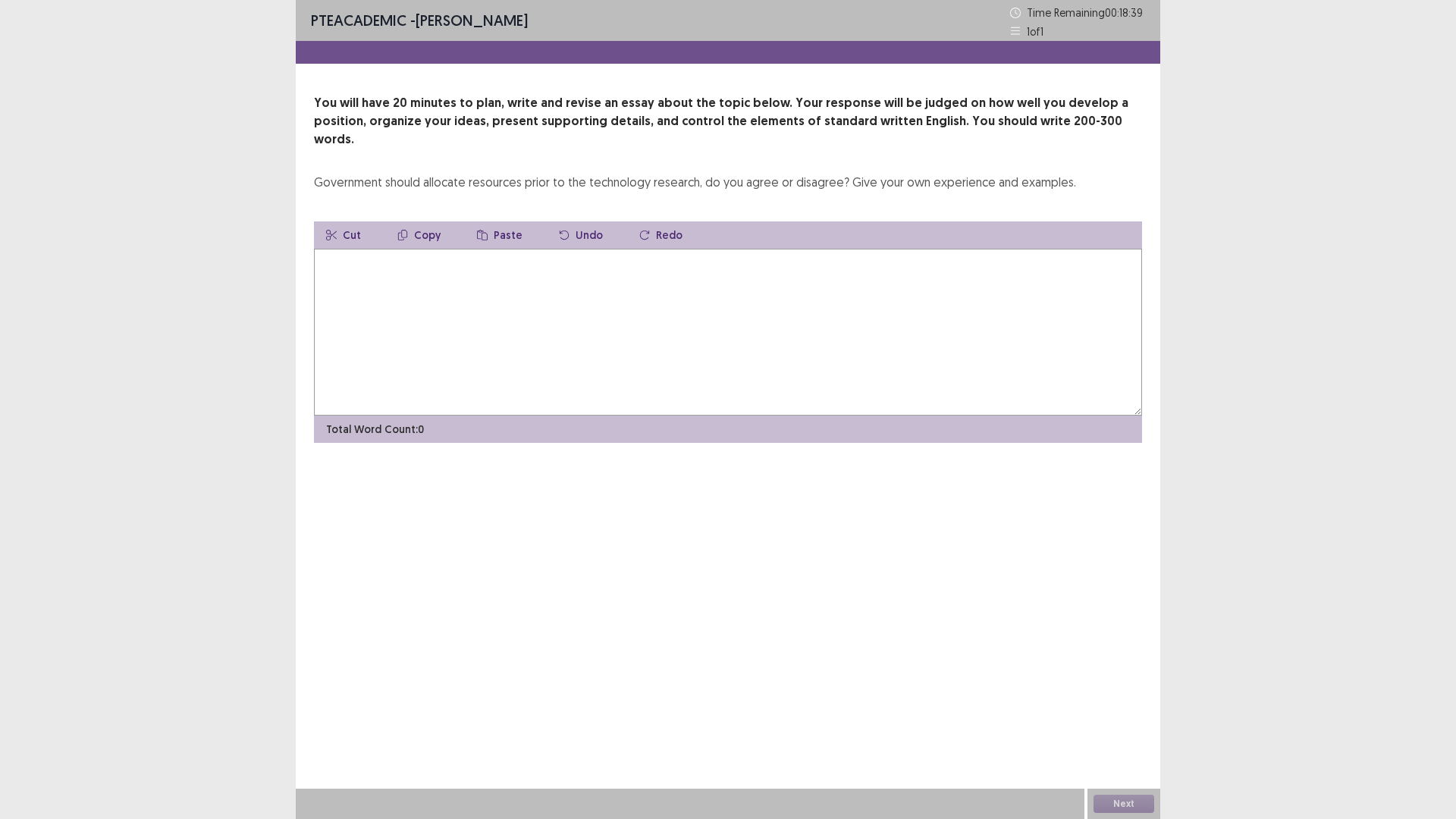
click at [528, 288] on textarea at bounding box center [728, 332] width 828 height 167
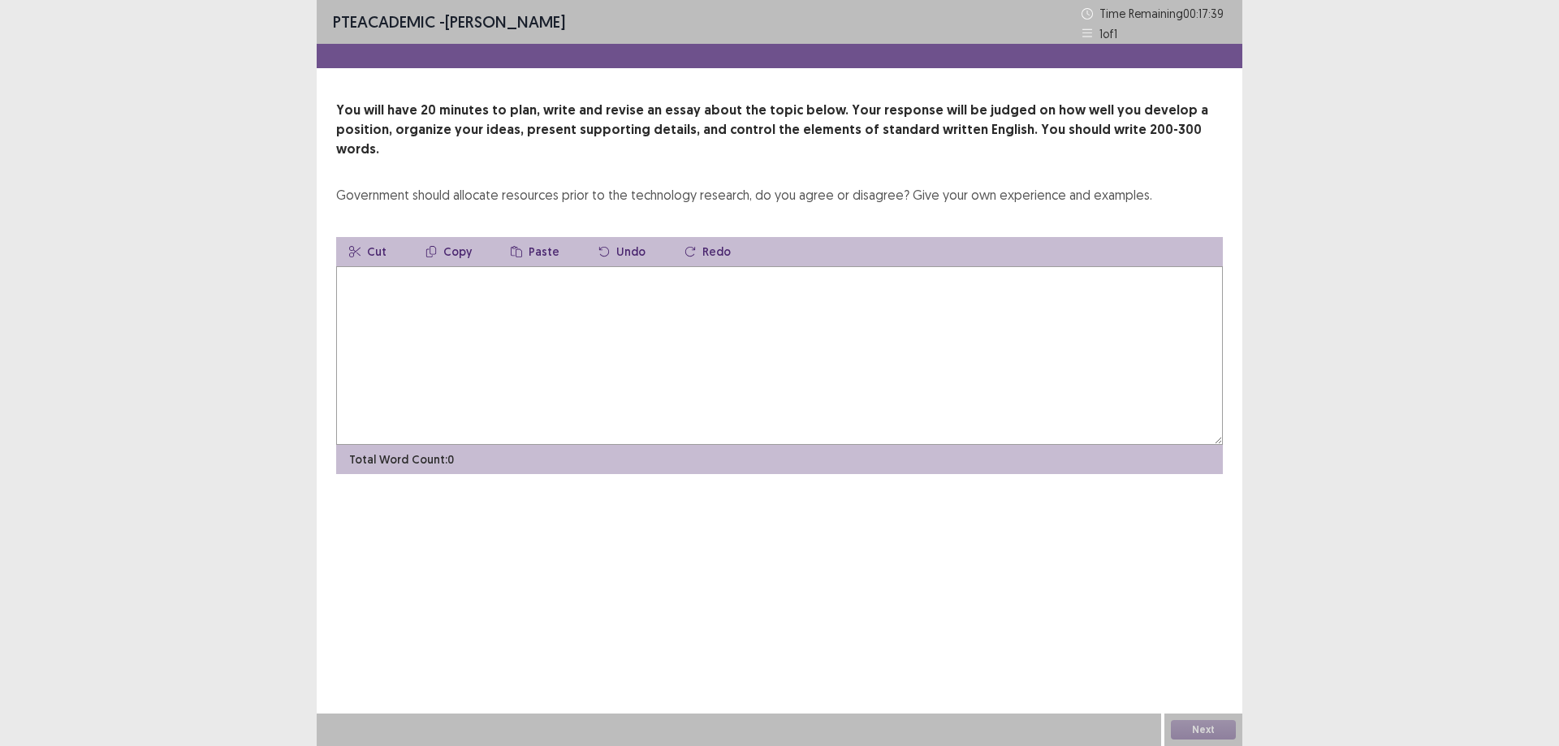
click at [649, 356] on textarea at bounding box center [779, 355] width 887 height 179
type textarea "*"
click at [483, 317] on textarea "**********" at bounding box center [779, 355] width 887 height 179
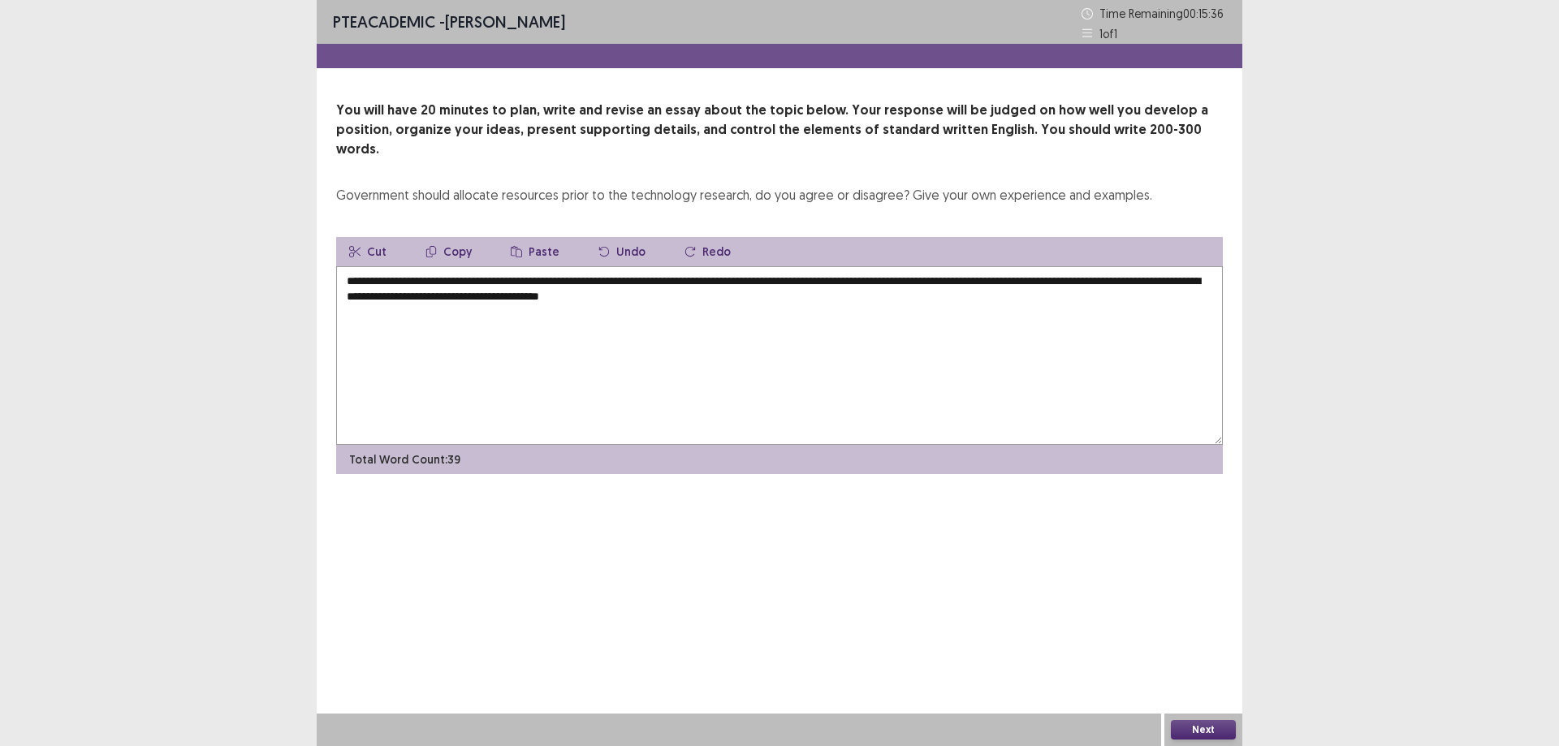
type textarea "**********"
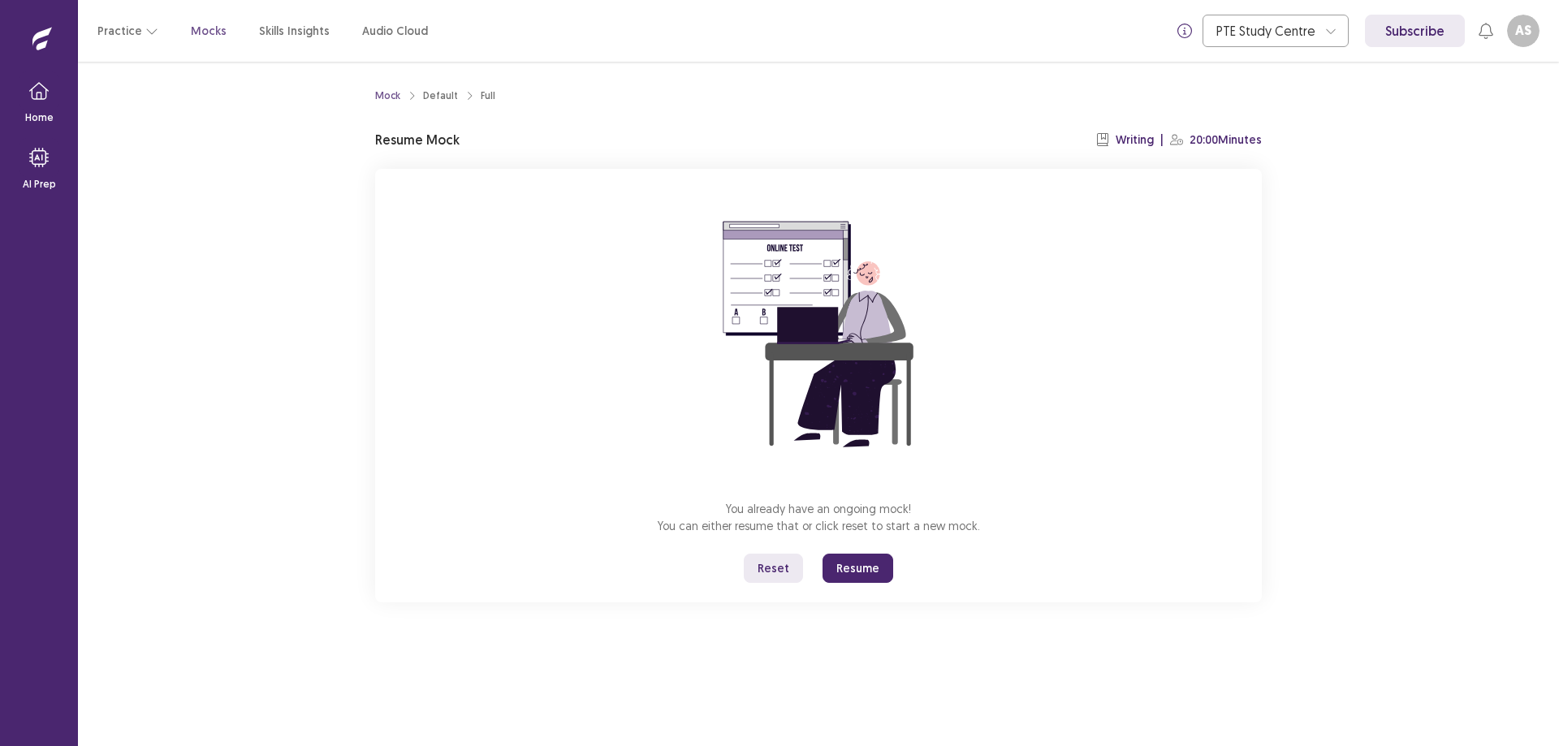
click at [858, 563] on button "Resume" at bounding box center [858, 568] width 71 height 29
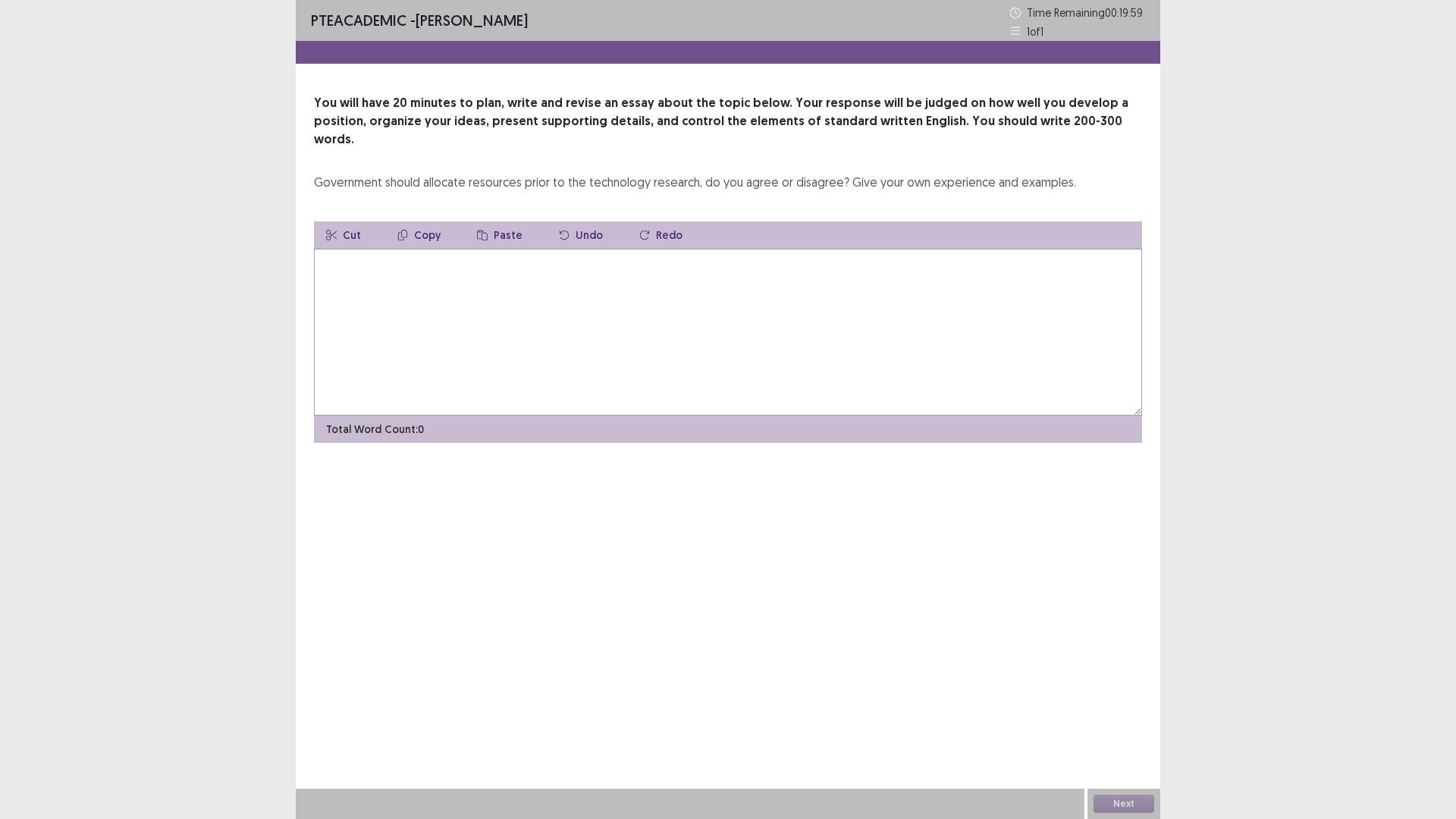
click at [523, 342] on textarea at bounding box center [728, 332] width 828 height 167
type textarea "*"
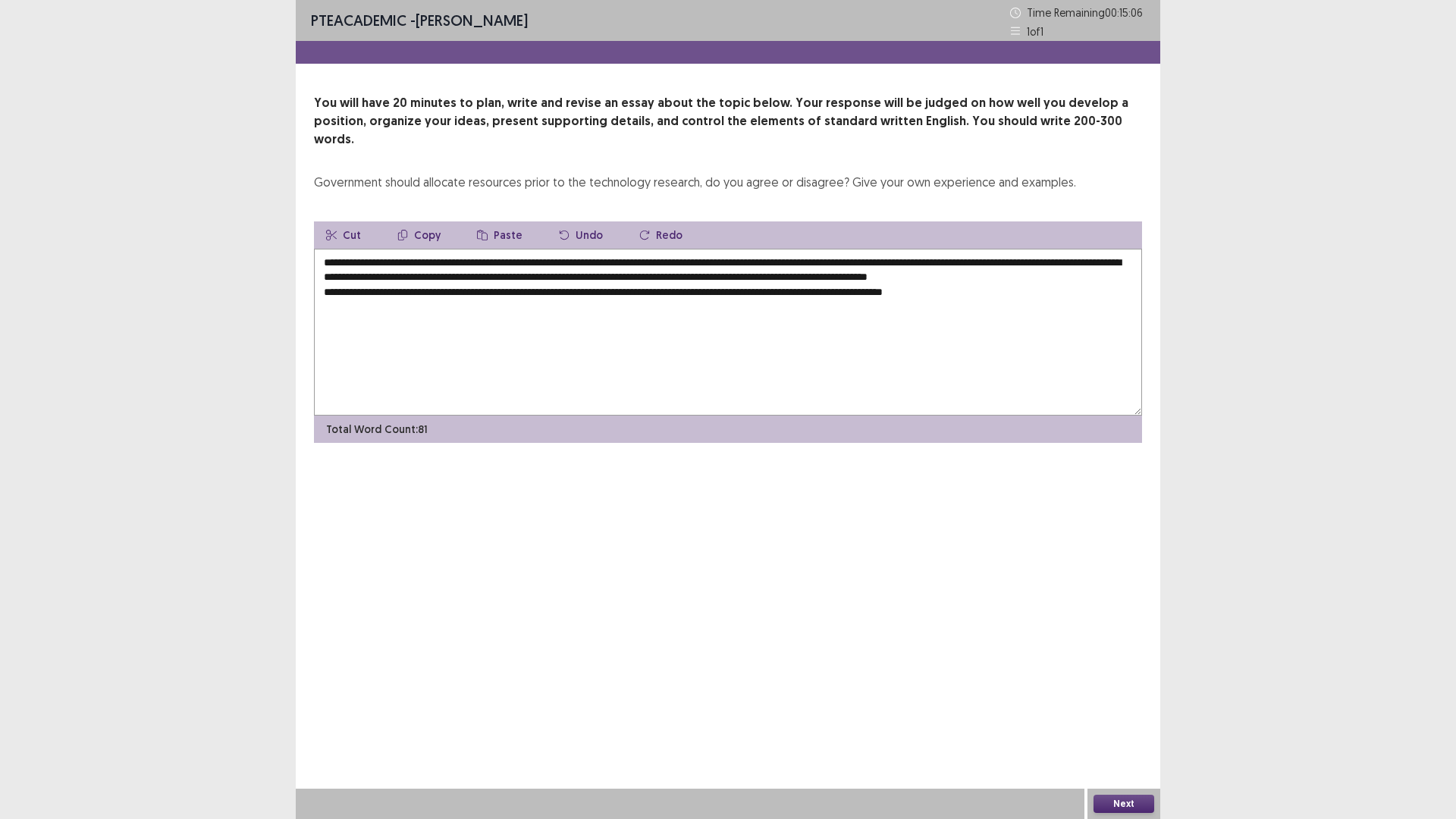
click at [556, 285] on textarea "**********" at bounding box center [728, 332] width 828 height 167
click at [1009, 289] on textarea "**********" at bounding box center [728, 332] width 828 height 167
click at [1011, 289] on textarea "**********" at bounding box center [728, 332] width 828 height 167
click at [1025, 287] on textarea "**********" at bounding box center [728, 332] width 828 height 167
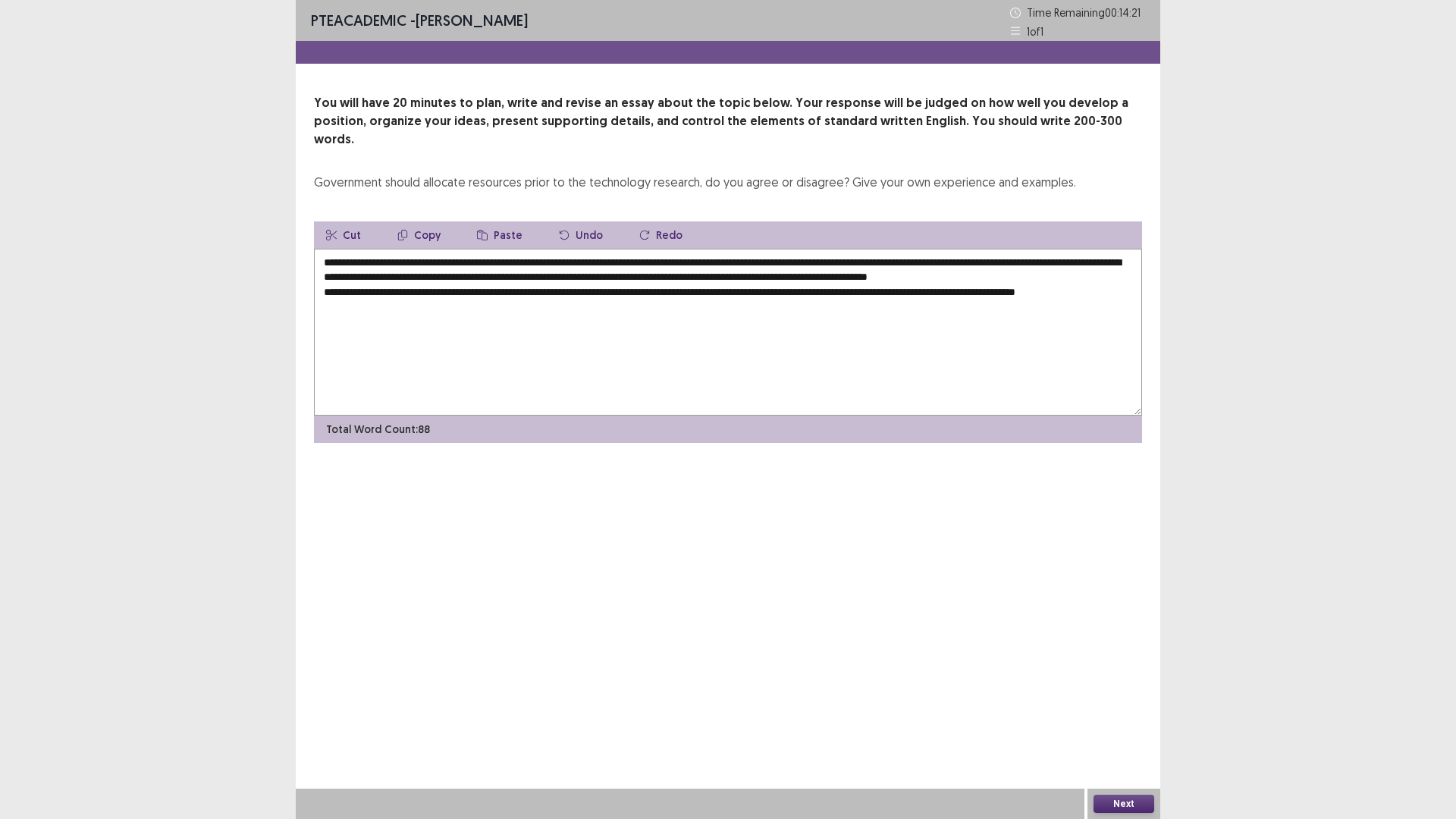
click at [412, 309] on textarea "**********" at bounding box center [728, 332] width 828 height 167
click at [1088, 288] on textarea "**********" at bounding box center [728, 332] width 828 height 167
click at [440, 309] on textarea "**********" at bounding box center [728, 332] width 828 height 167
click at [465, 315] on textarea "**********" at bounding box center [728, 332] width 828 height 167
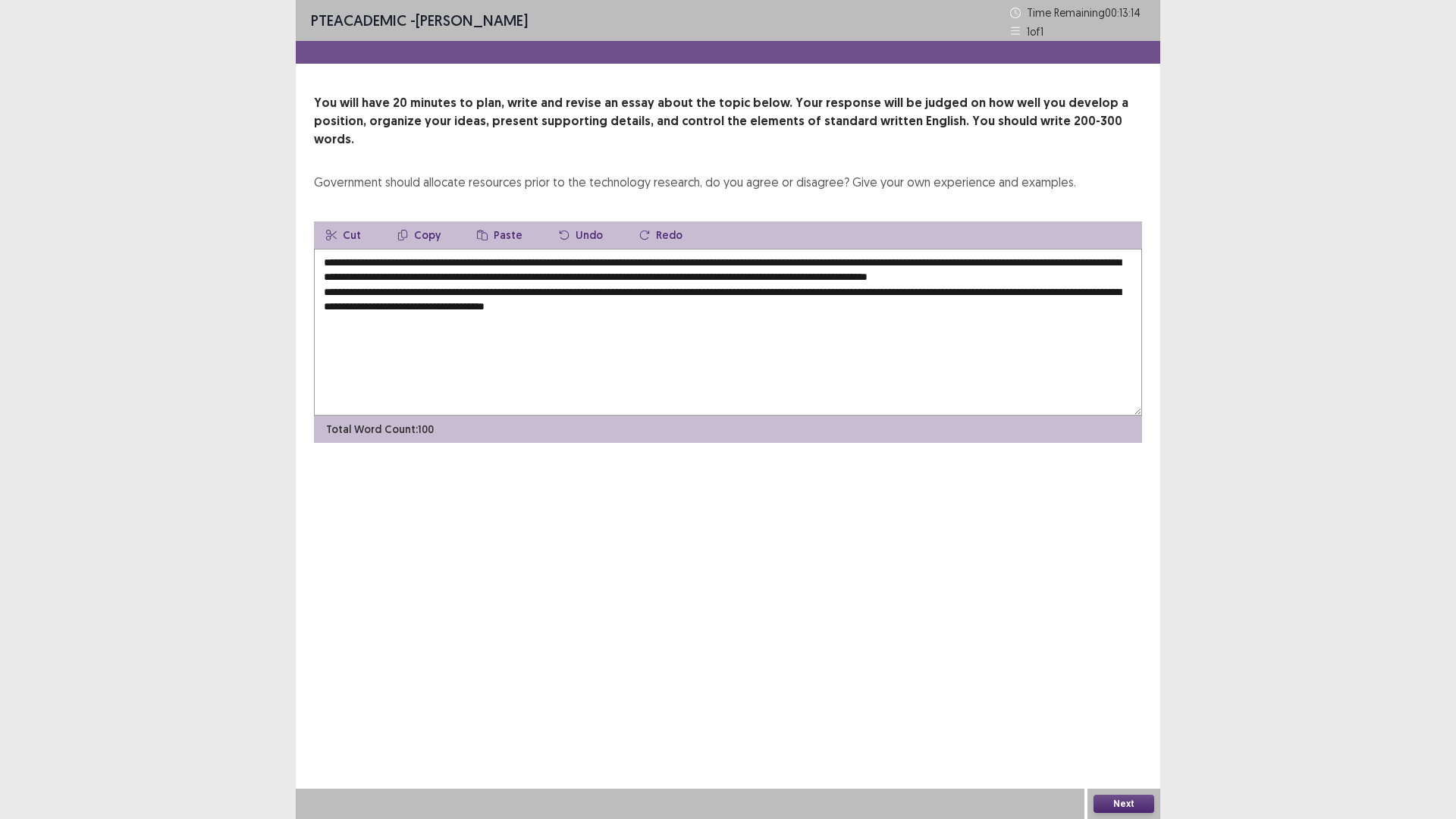
click at [461, 315] on textarea "**********" at bounding box center [728, 332] width 828 height 167
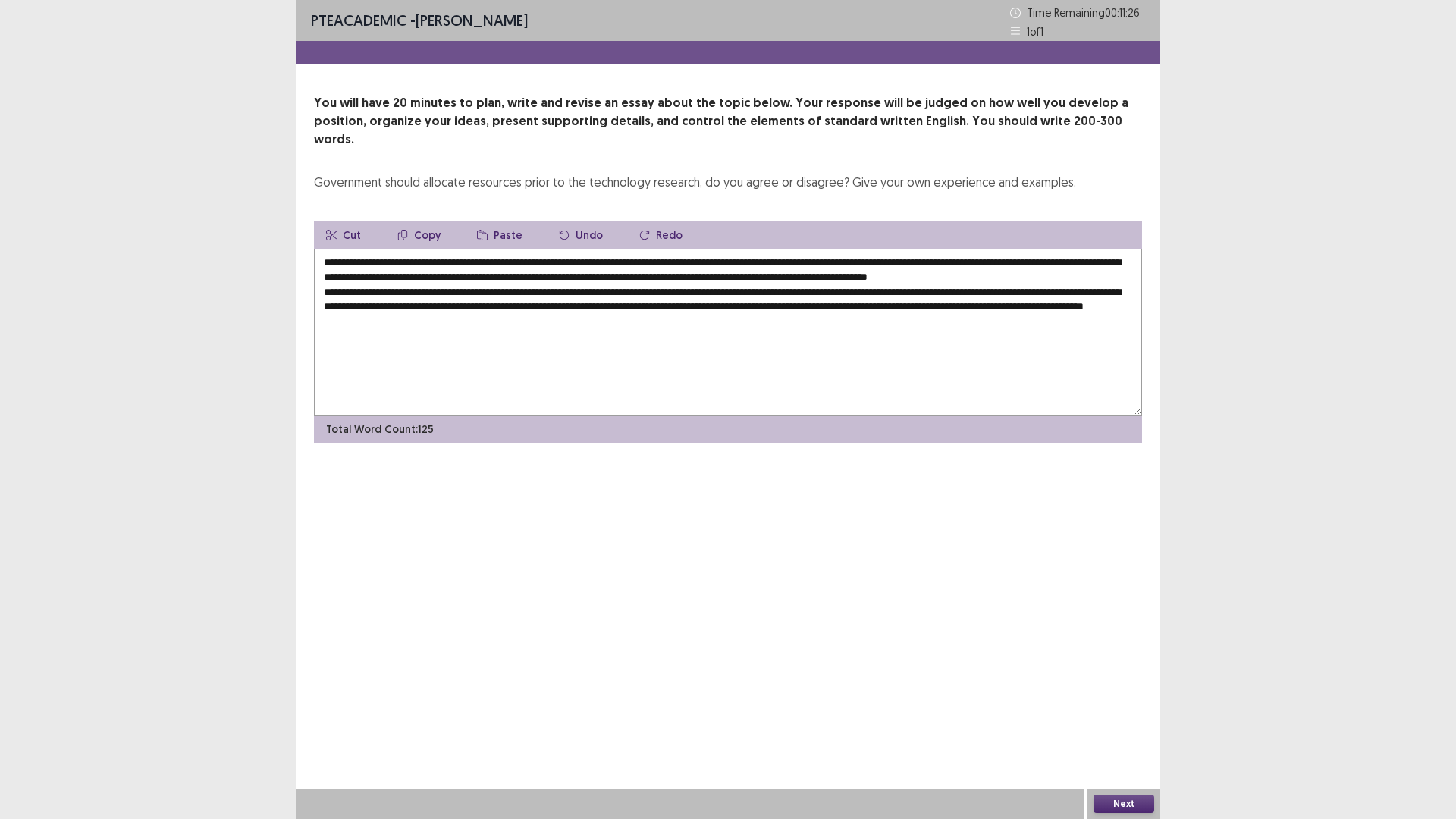
drag, startPoint x: 671, startPoint y: 339, endPoint x: 400, endPoint y: 184, distance: 312.2
click at [400, 184] on div "You will have 20 minutes to plan, write and revise an essay about the topic bel…" at bounding box center [728, 269] width 865 height 349
click at [744, 318] on textarea "**********" at bounding box center [728, 332] width 828 height 167
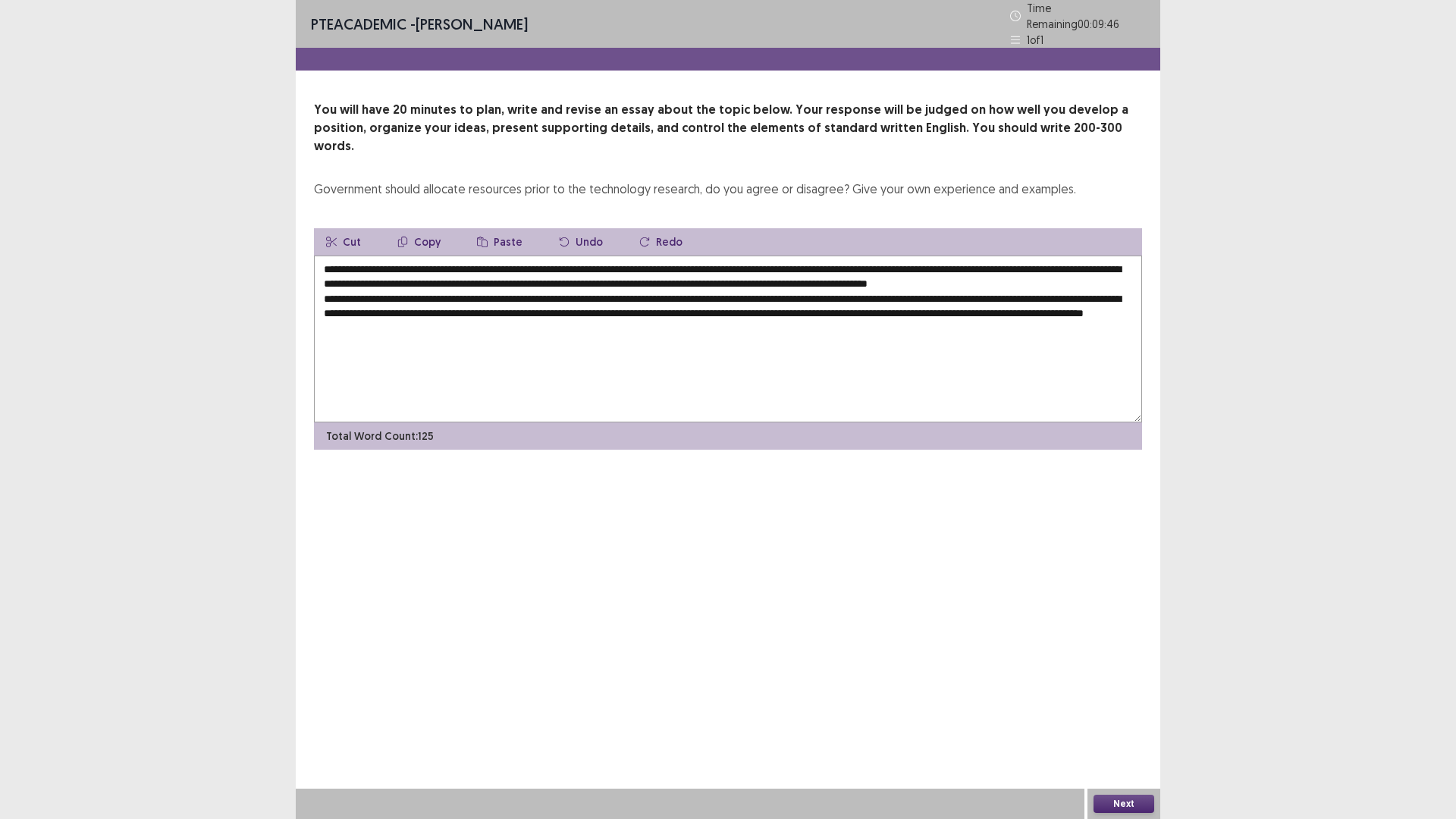
click at [725, 286] on textarea "**********" at bounding box center [728, 339] width 828 height 167
click at [669, 325] on textarea "**********" at bounding box center [728, 339] width 828 height 167
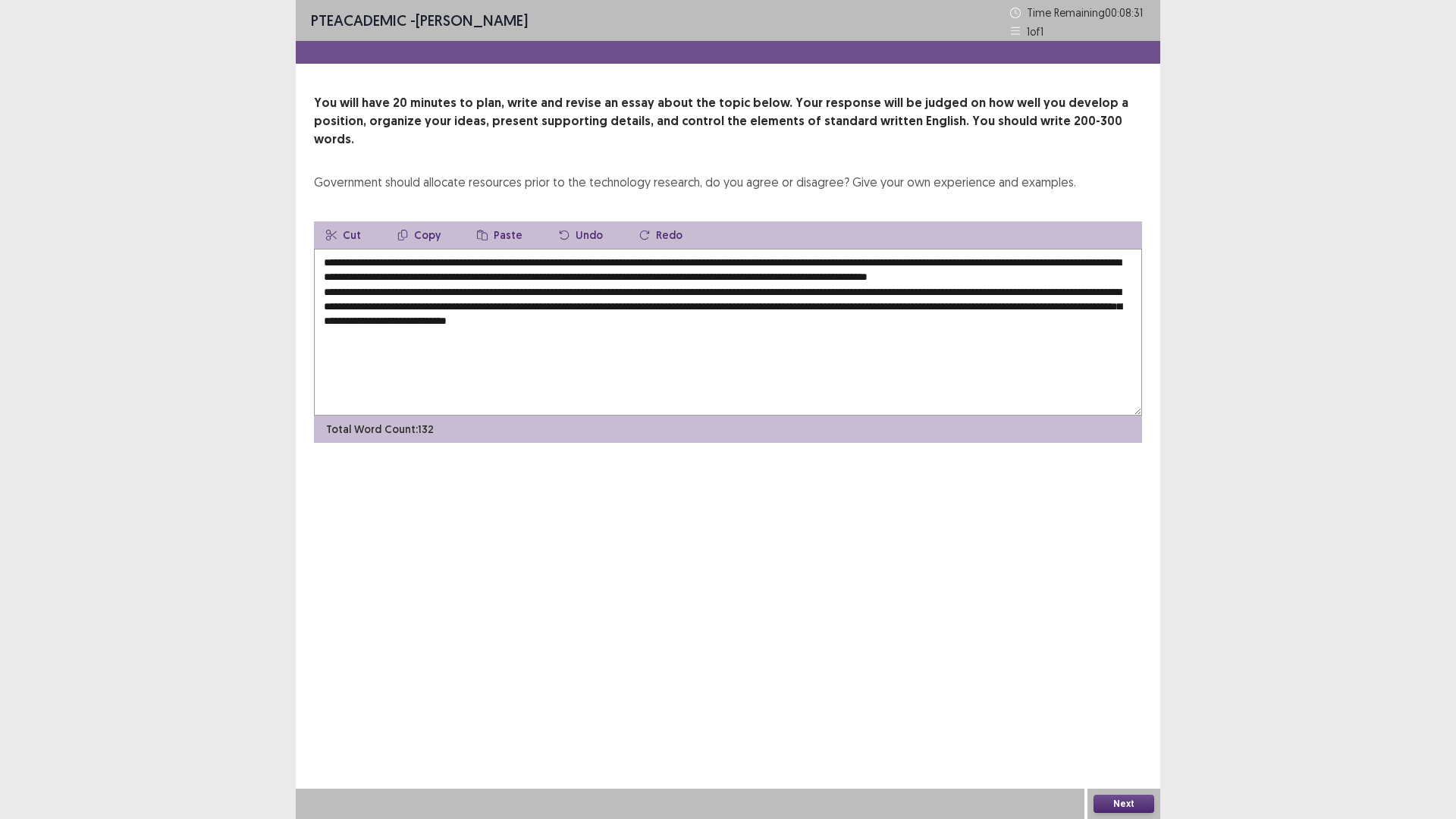
drag, startPoint x: 629, startPoint y: 317, endPoint x: 869, endPoint y: 310, distance: 240.1
click at [868, 310] on textarea "**********" at bounding box center [728, 332] width 828 height 167
click at [846, 327] on textarea "**********" at bounding box center [728, 332] width 828 height 167
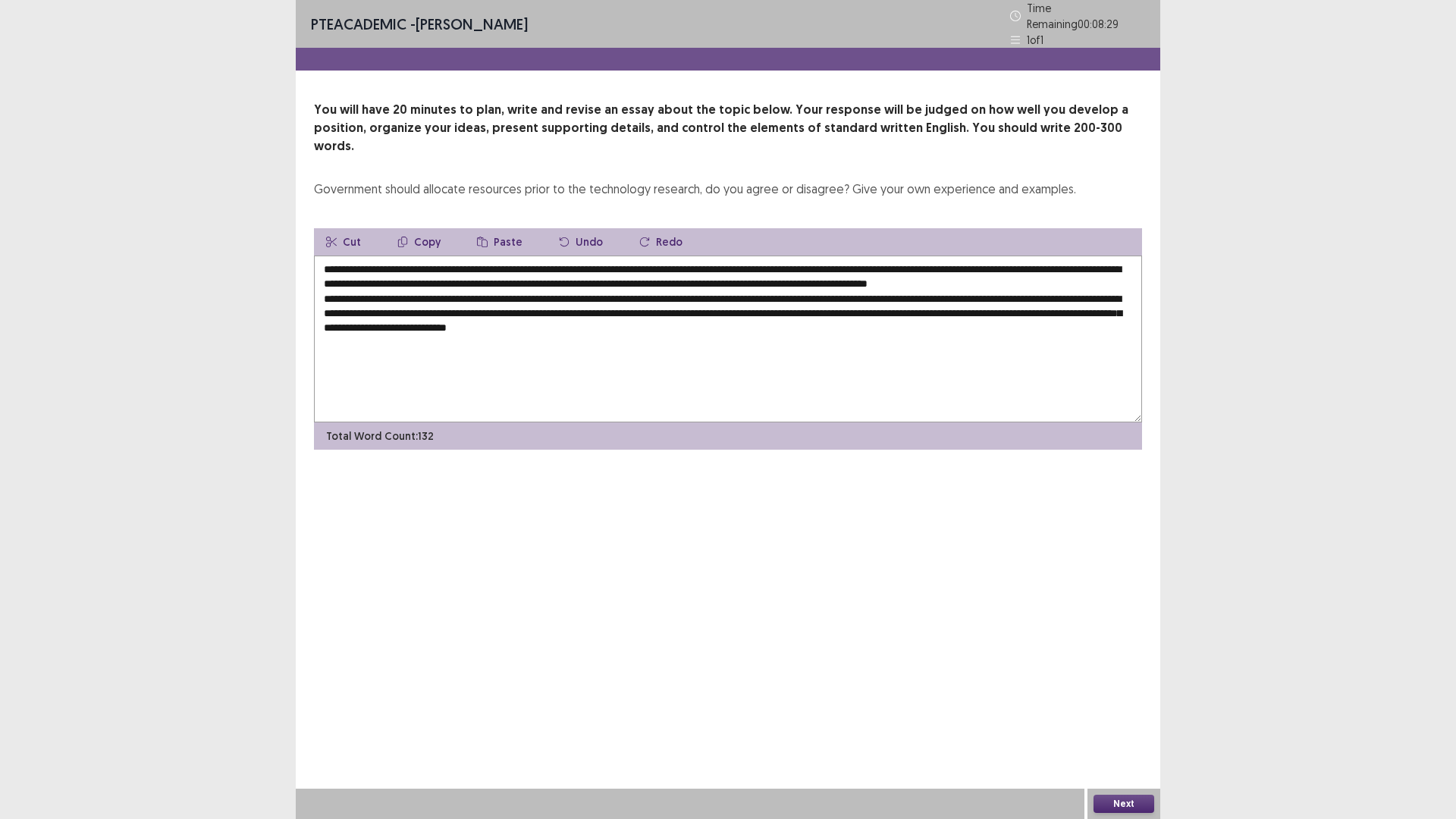
drag, startPoint x: 855, startPoint y: 318, endPoint x: 630, endPoint y: 319, distance: 225.0
click at [630, 319] on textarea "**********" at bounding box center [728, 339] width 828 height 167
click at [870, 228] on div "Cut Copy Paste Undo Redo" at bounding box center [728, 241] width 828 height 27
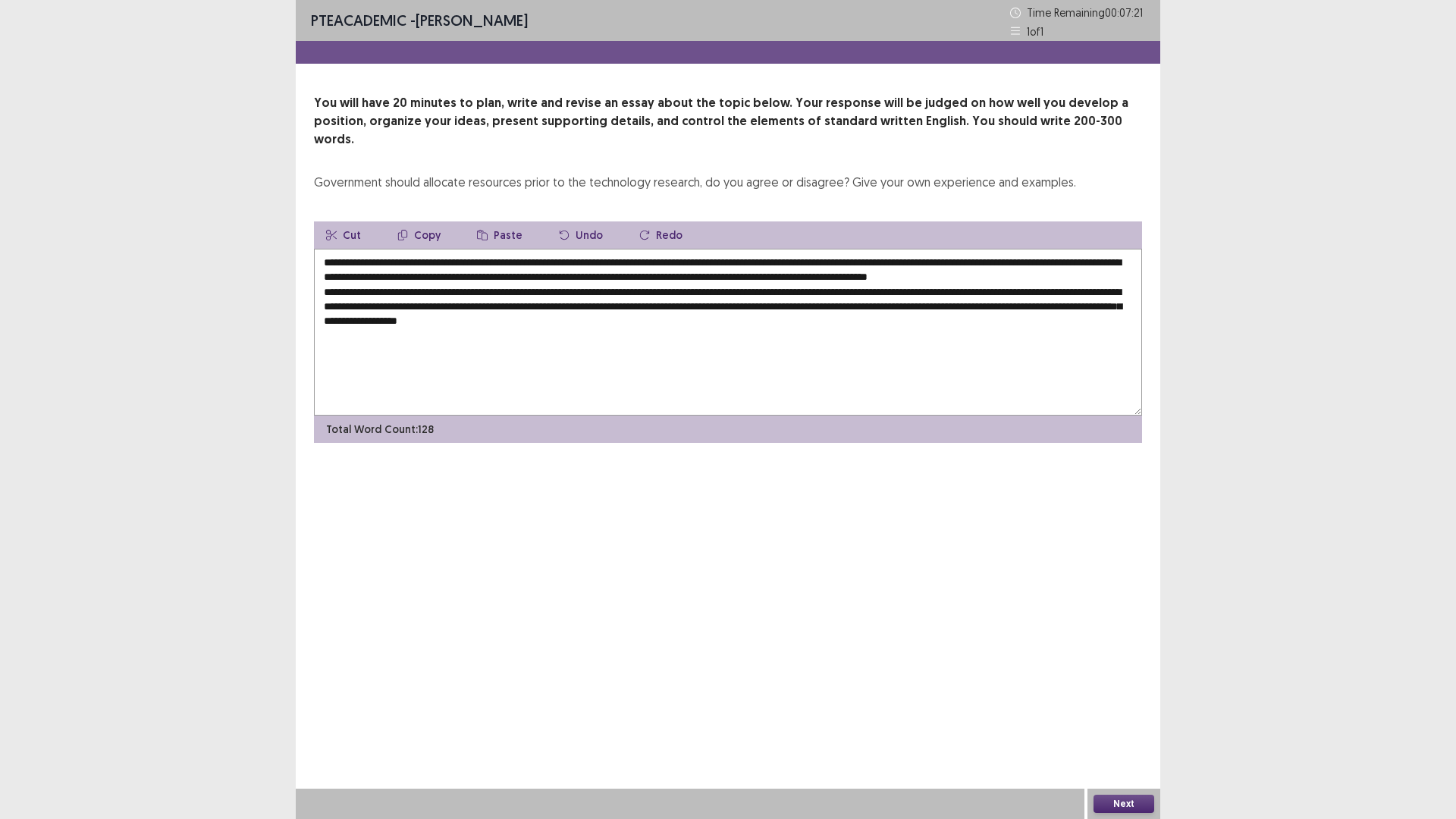
click at [700, 317] on textarea "**********" at bounding box center [728, 332] width 828 height 167
click at [822, 325] on textarea "**********" at bounding box center [728, 332] width 828 height 167
click at [728, 320] on textarea "**********" at bounding box center [728, 332] width 828 height 167
click at [726, 314] on textarea "**********" at bounding box center [728, 332] width 828 height 167
click at [731, 318] on textarea "**********" at bounding box center [728, 332] width 828 height 167
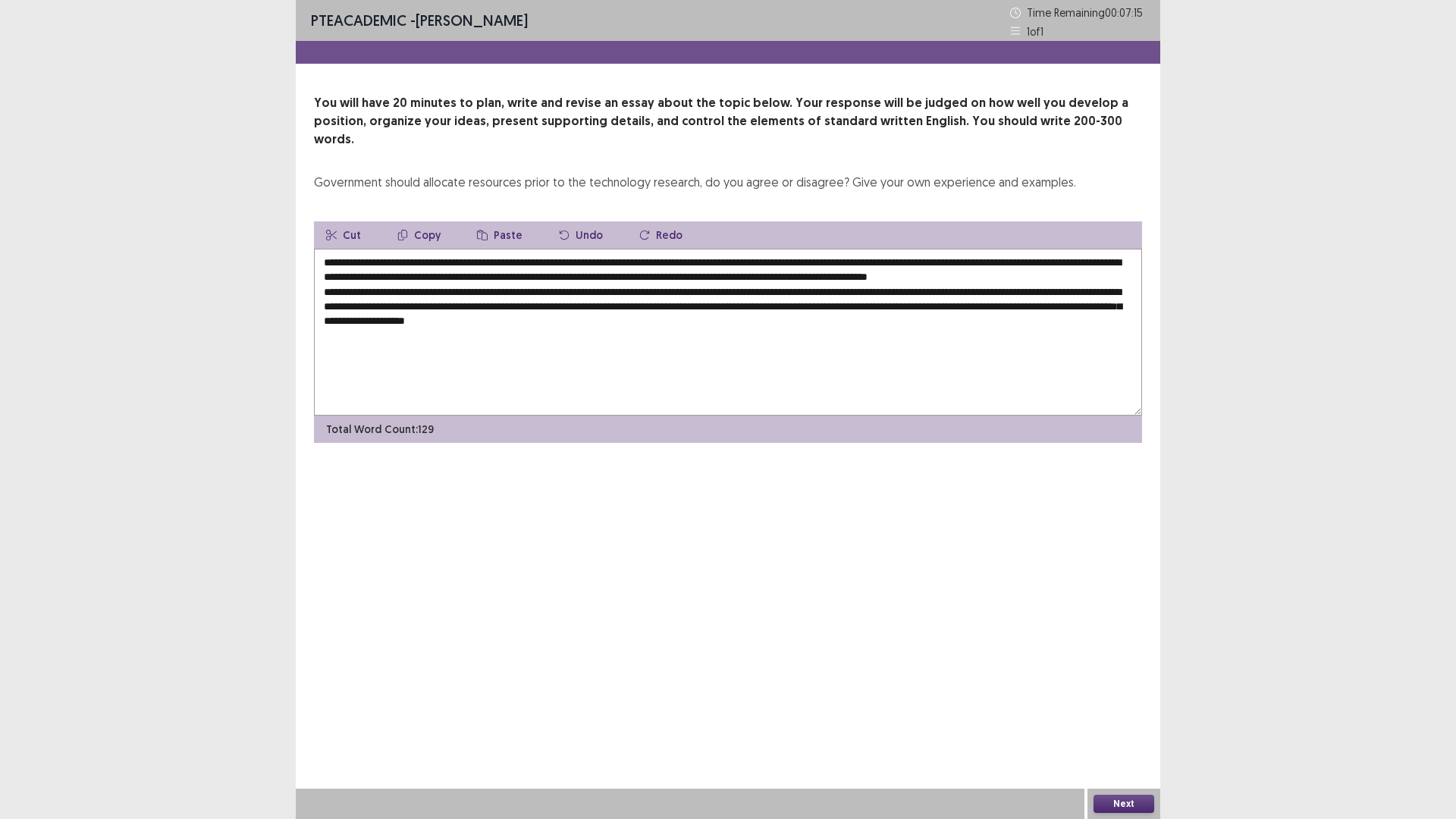
click at [798, 325] on textarea "**********" at bounding box center [728, 332] width 828 height 167
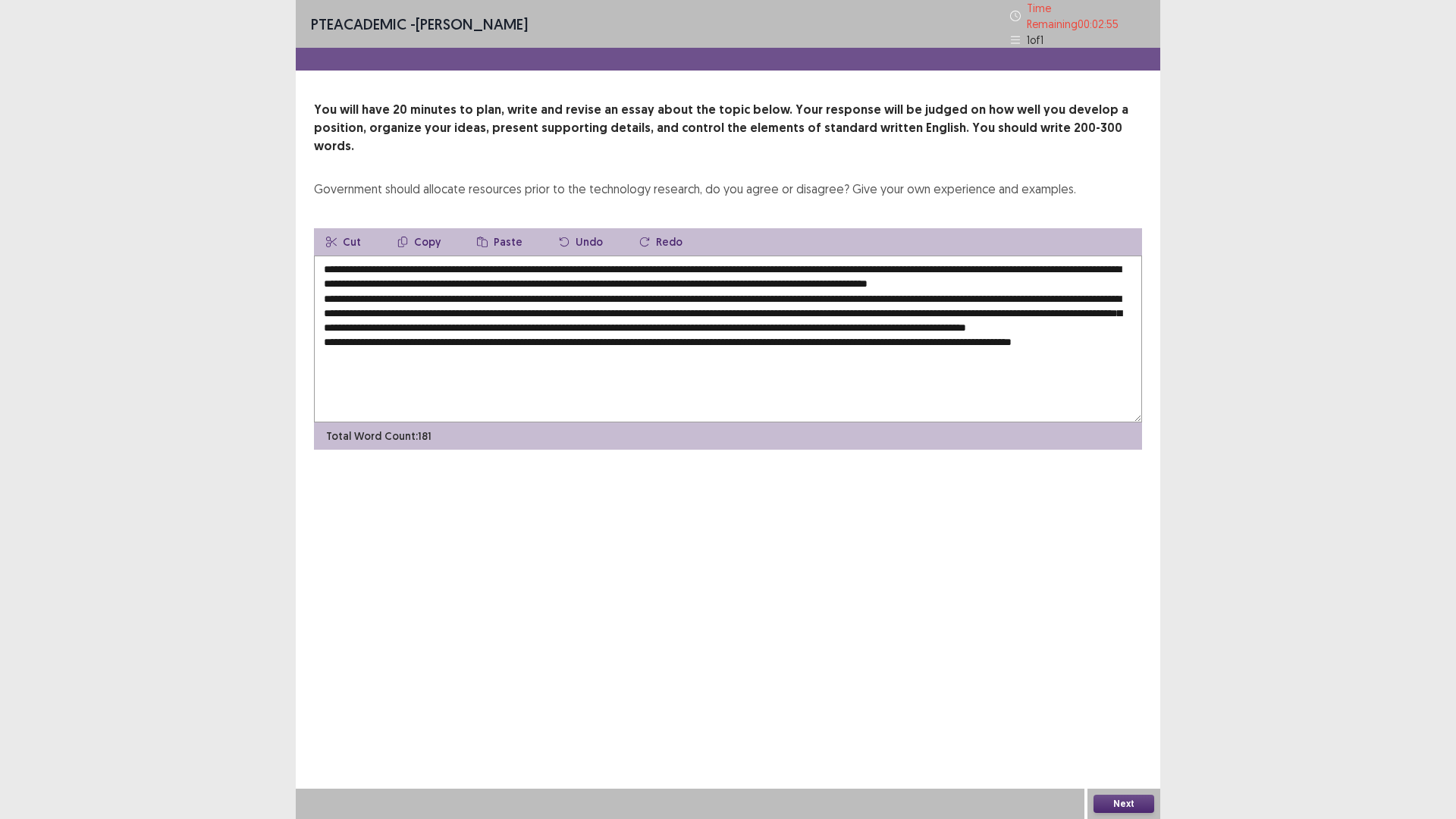
click at [457, 361] on textarea at bounding box center [728, 339] width 828 height 167
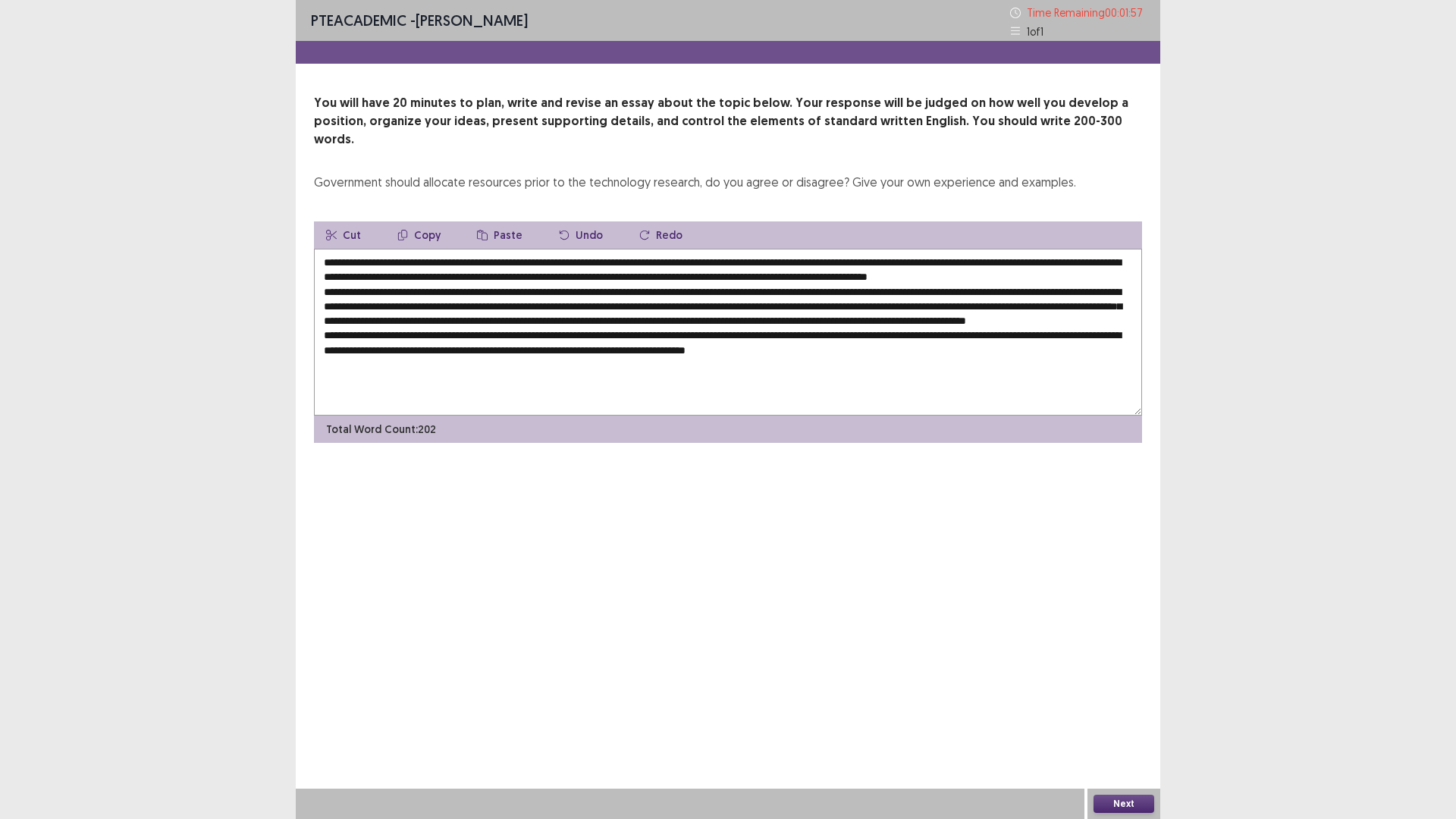
click at [457, 361] on textarea at bounding box center [728, 332] width 828 height 167
click at [949, 361] on textarea at bounding box center [728, 332] width 828 height 167
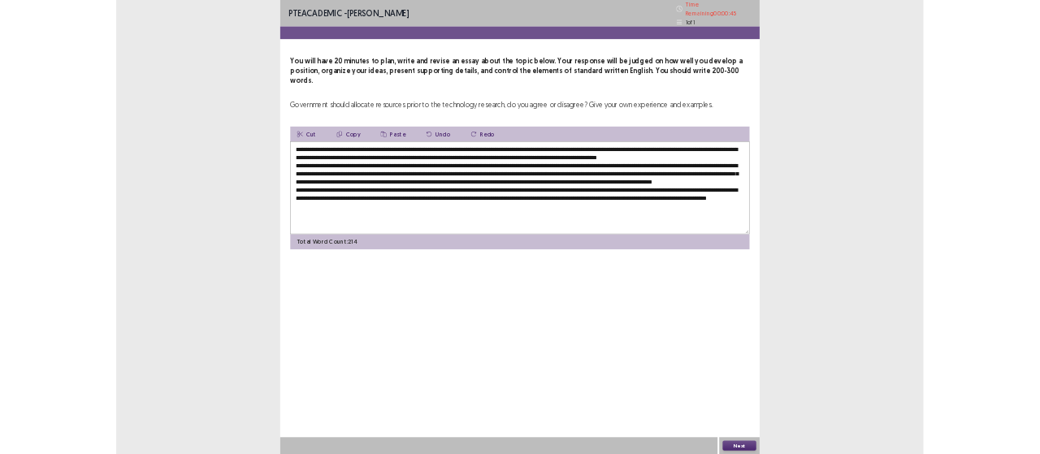
scroll to position [1, 0]
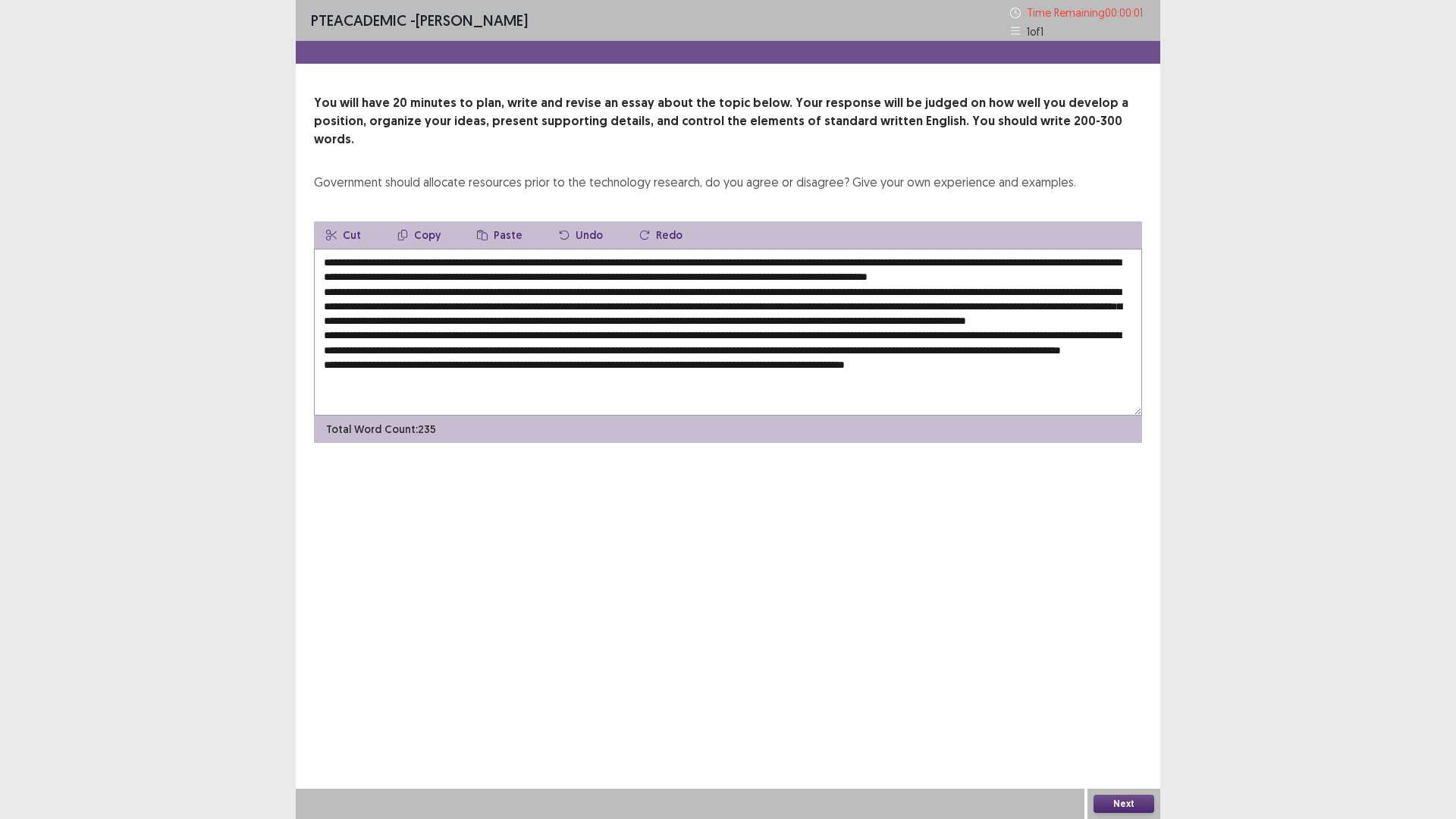
type textarea "**********"
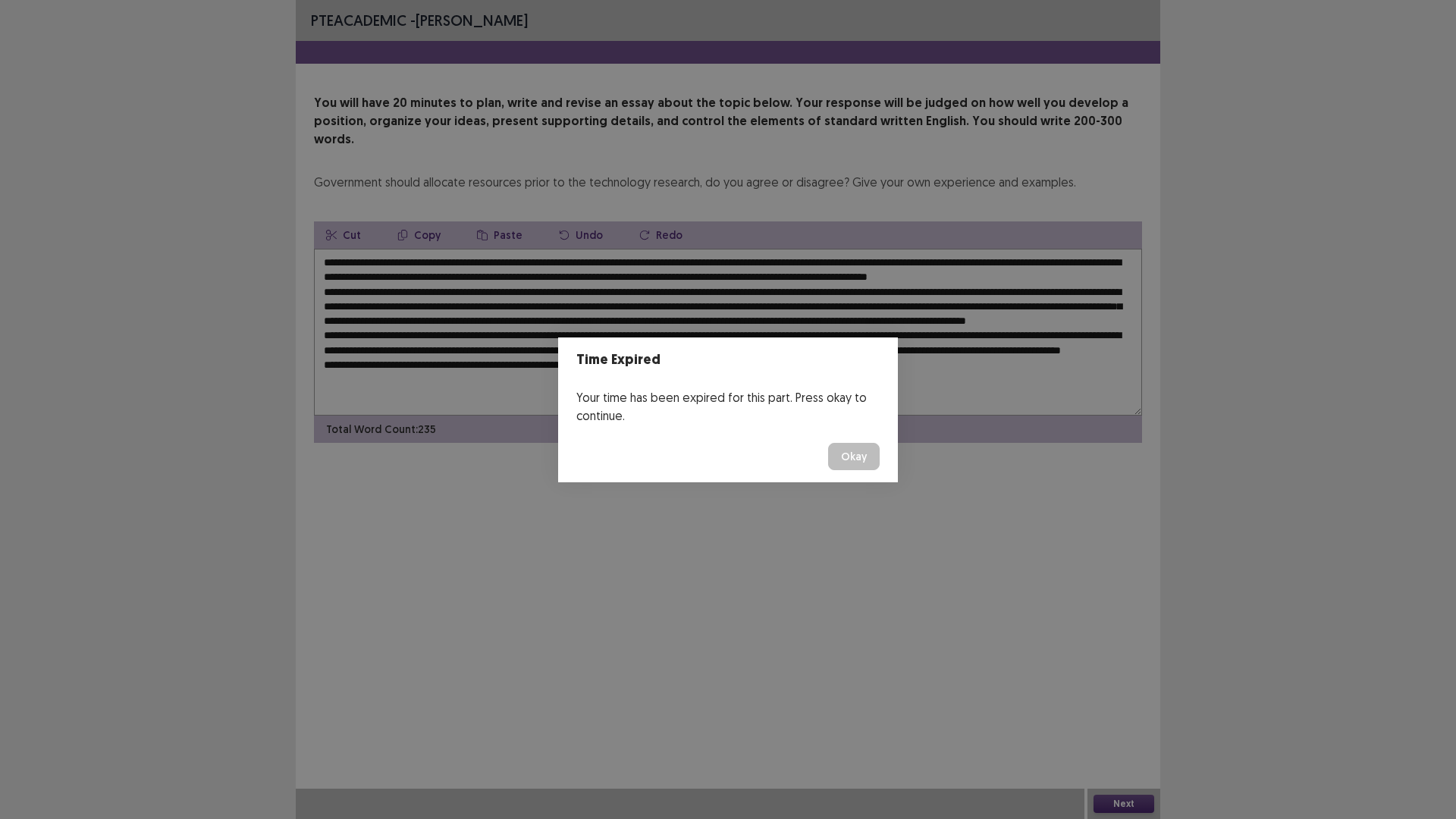
click at [842, 459] on button "Okay" at bounding box center [854, 456] width 51 height 27
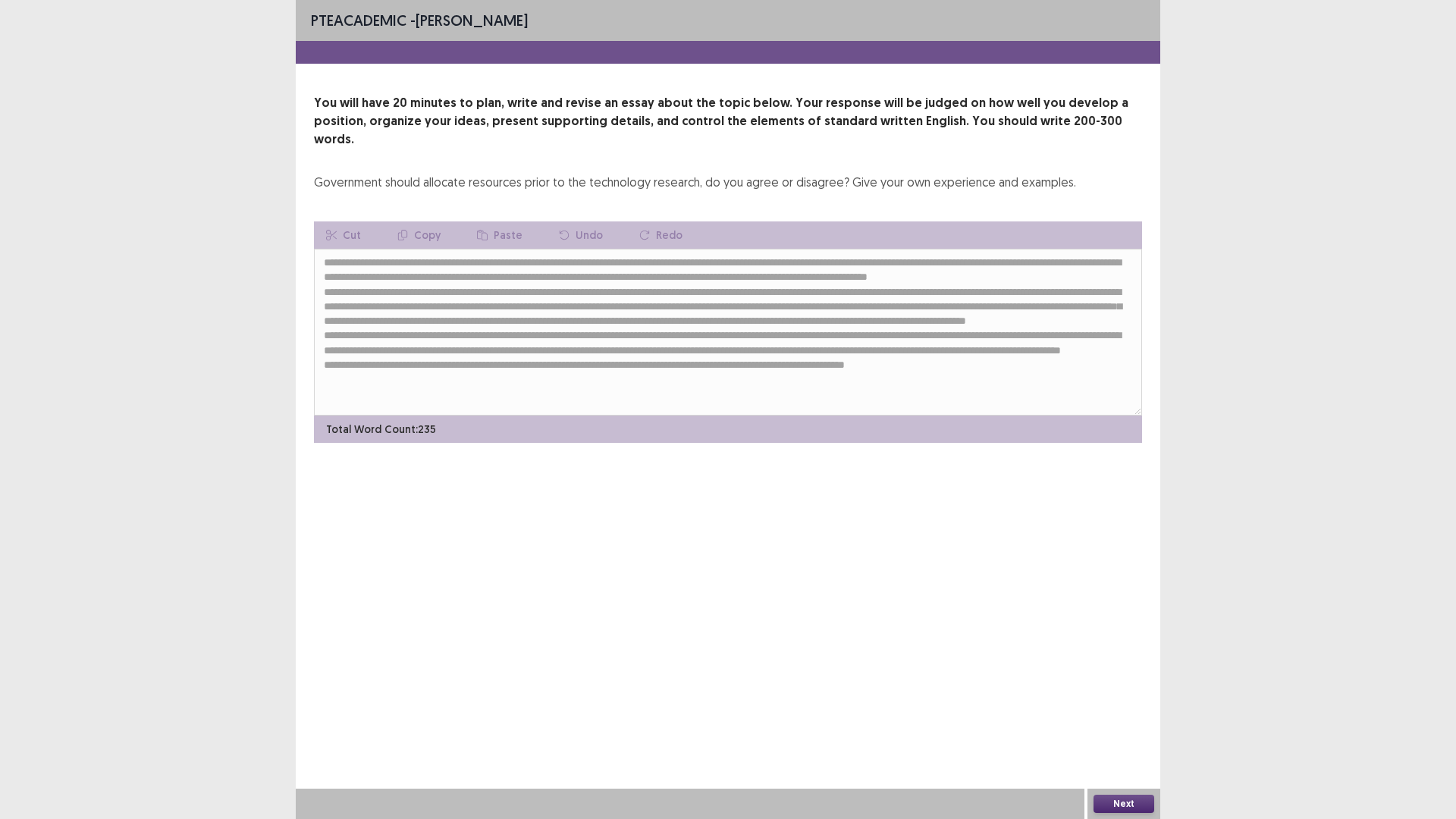
click at [1103, 697] on button "Next" at bounding box center [1124, 803] width 61 height 18
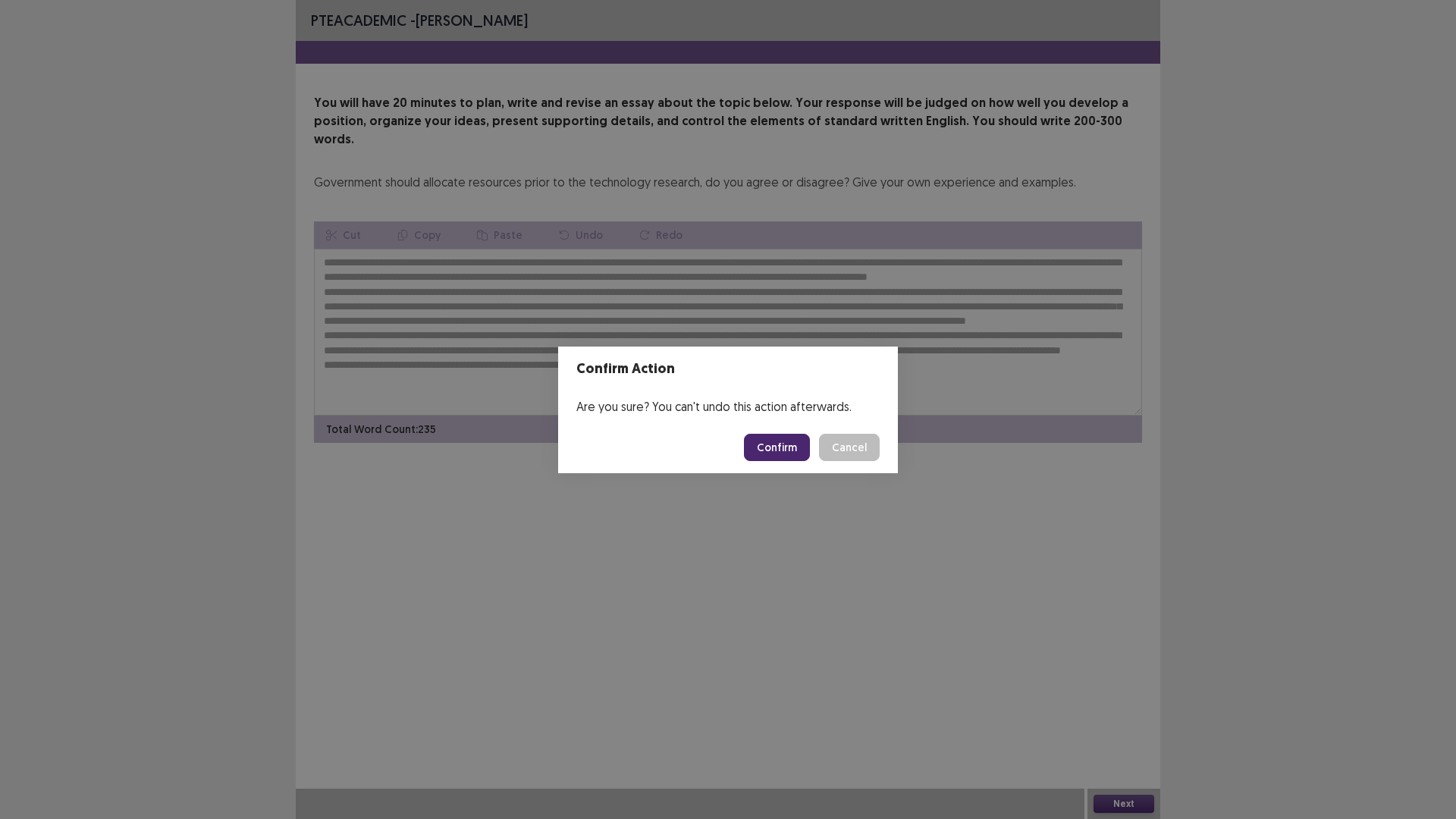
click at [792, 456] on button "Confirm" at bounding box center [777, 447] width 66 height 27
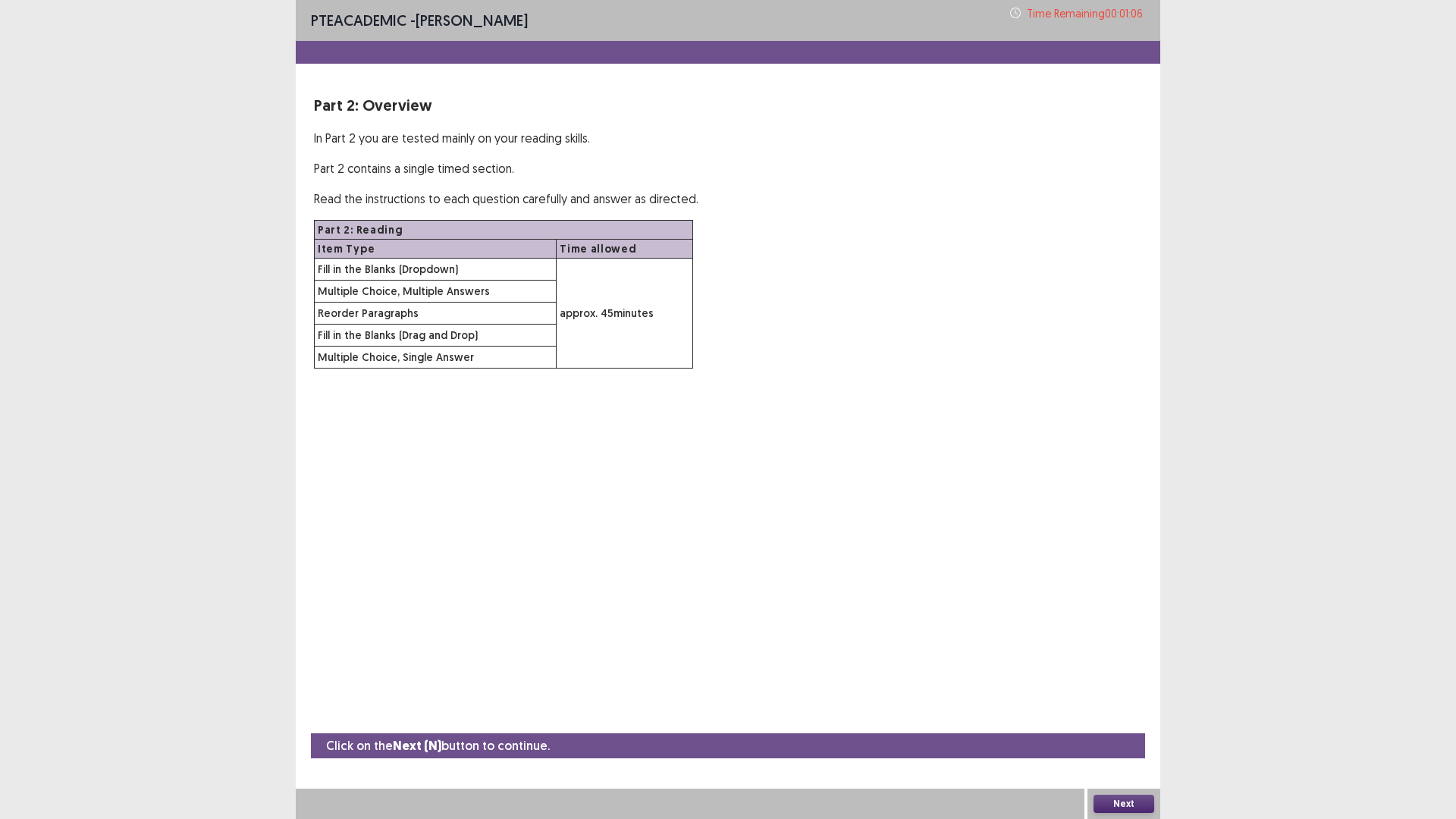
click at [1114, 697] on button "Next" at bounding box center [1124, 803] width 61 height 18
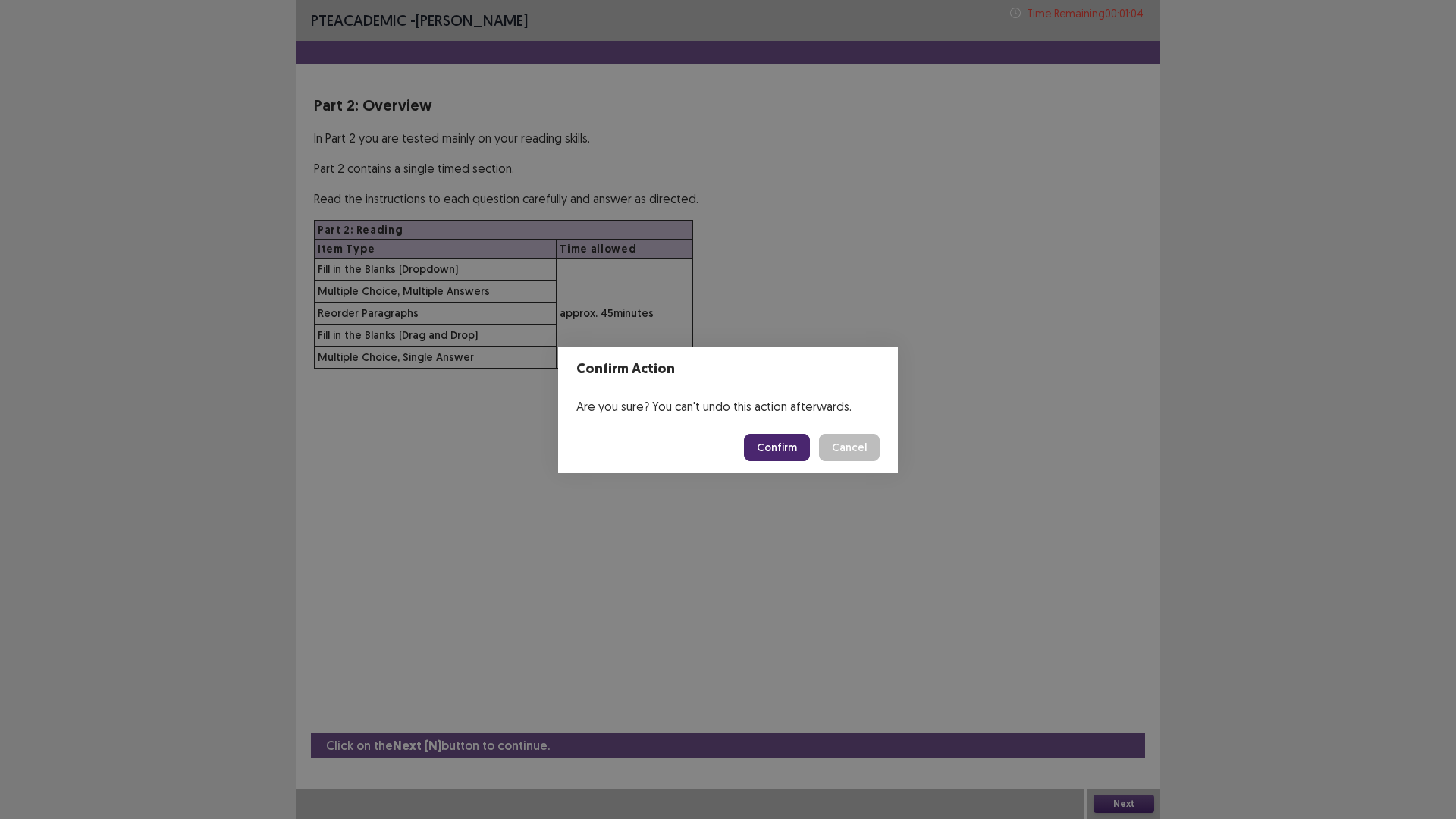
click at [789, 430] on footer "Confirm Cancel" at bounding box center [728, 447] width 340 height 51
click at [806, 443] on button "Confirm" at bounding box center [777, 447] width 66 height 27
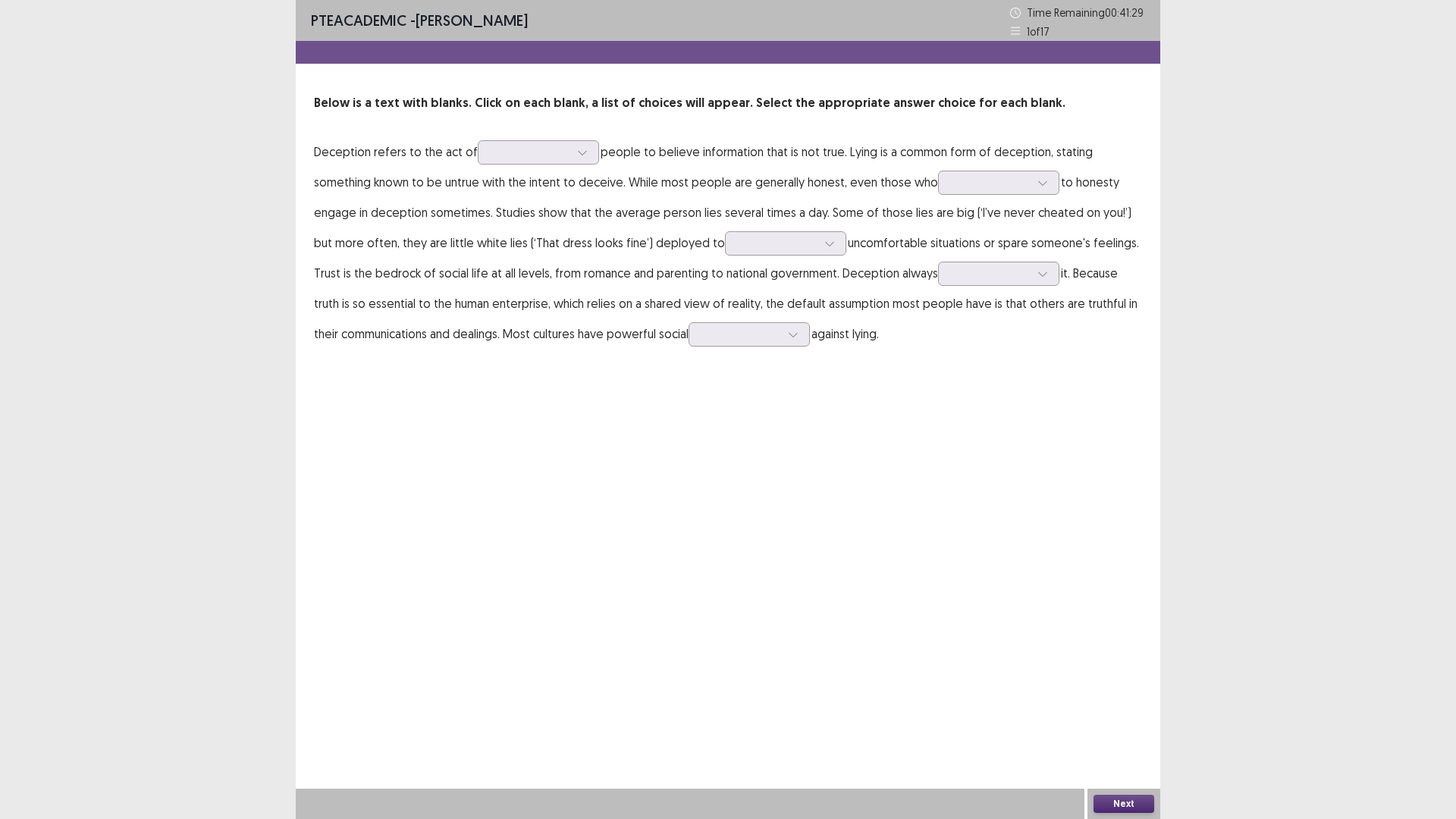
click at [386, 91] on div "PTE academic - [PERSON_NAME] Time Remaining 00 : 41 : 29 1 of 17 Below is a tex…" at bounding box center [728, 190] width 865 height 379
click at [746, 48] on div at bounding box center [728, 52] width 865 height 22
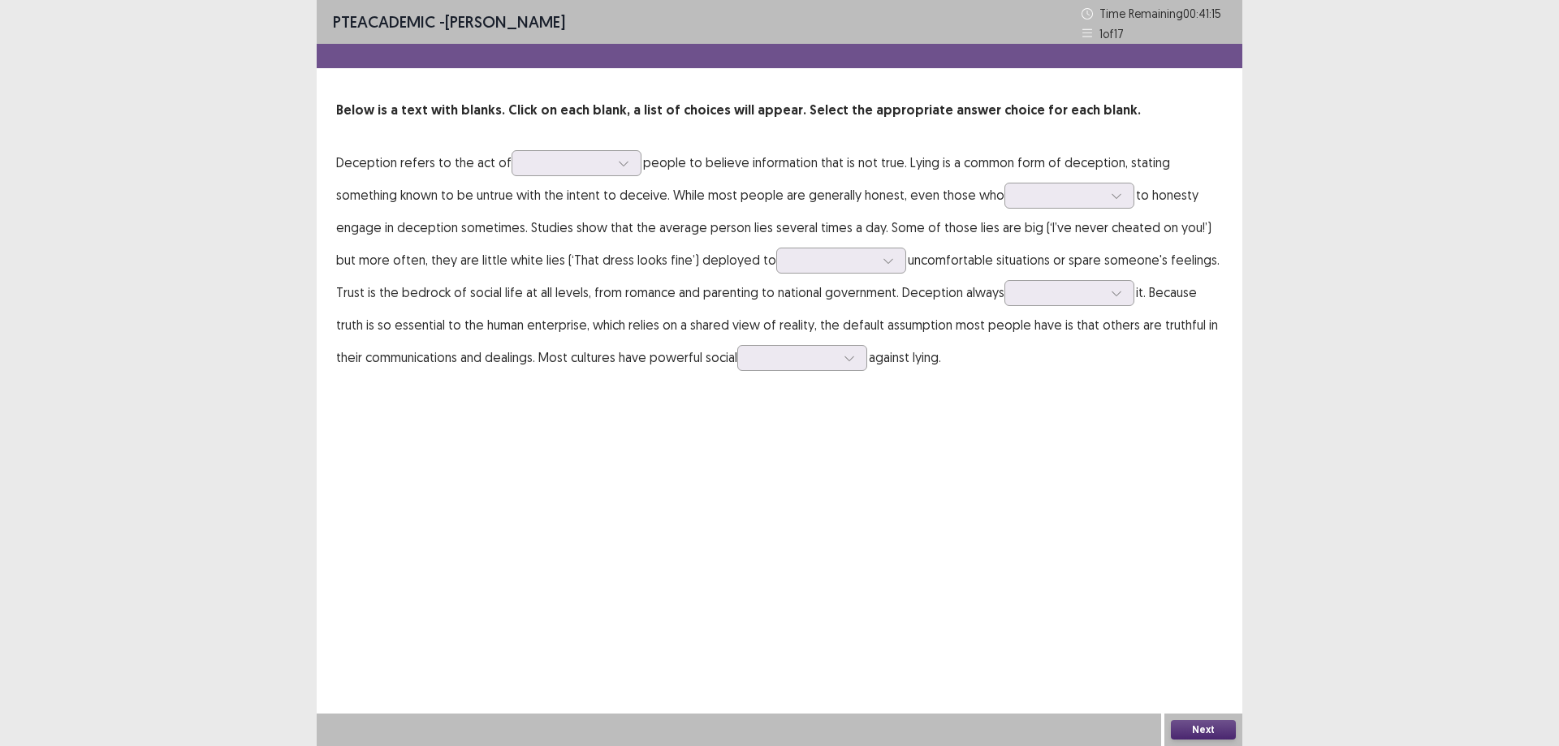
click at [198, 18] on div "PTE academic - [PERSON_NAME] Time Remaining 00 : 41 : 15 1 of 17 Below is a tex…" at bounding box center [779, 373] width 1559 height 746
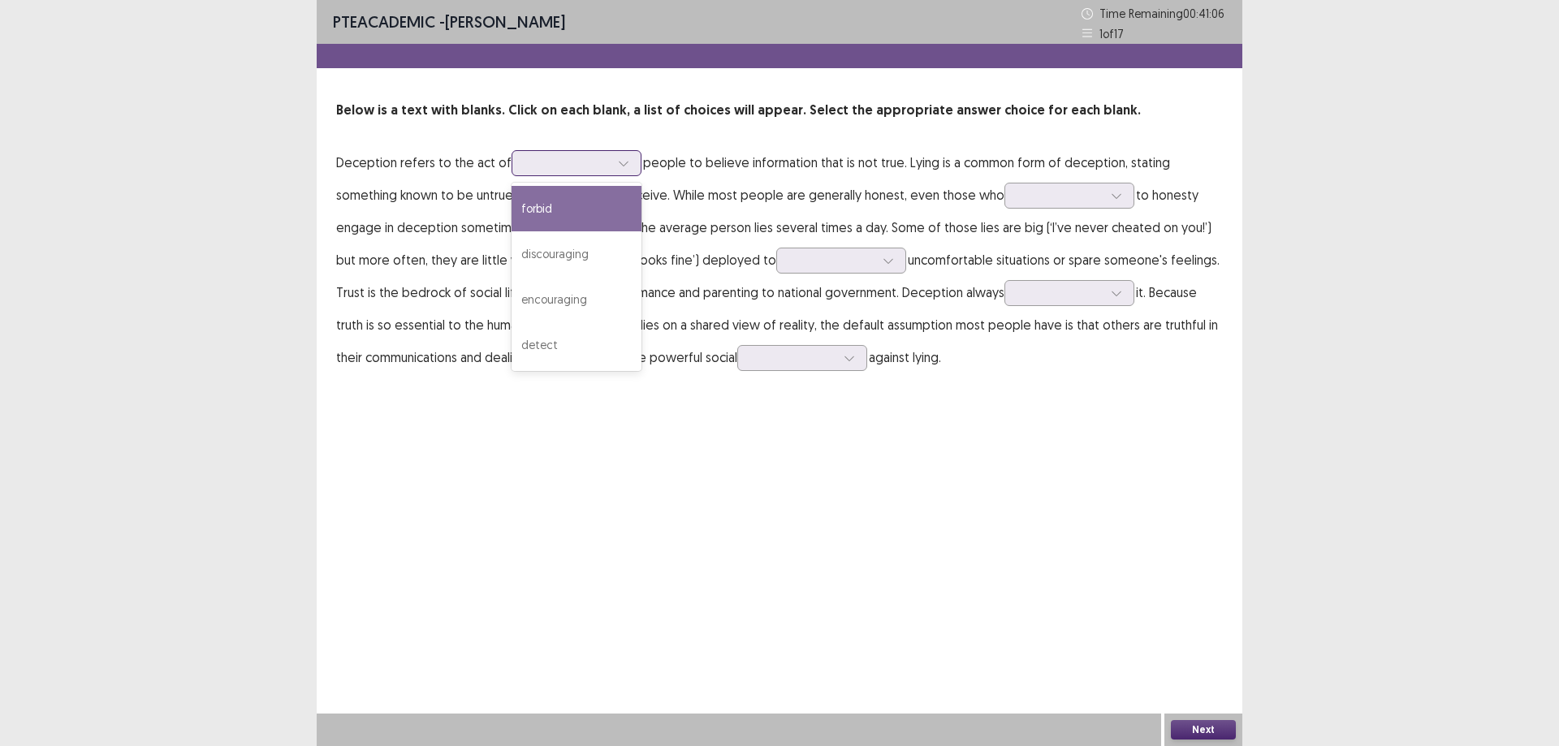
click at [618, 165] on icon at bounding box center [623, 163] width 11 height 11
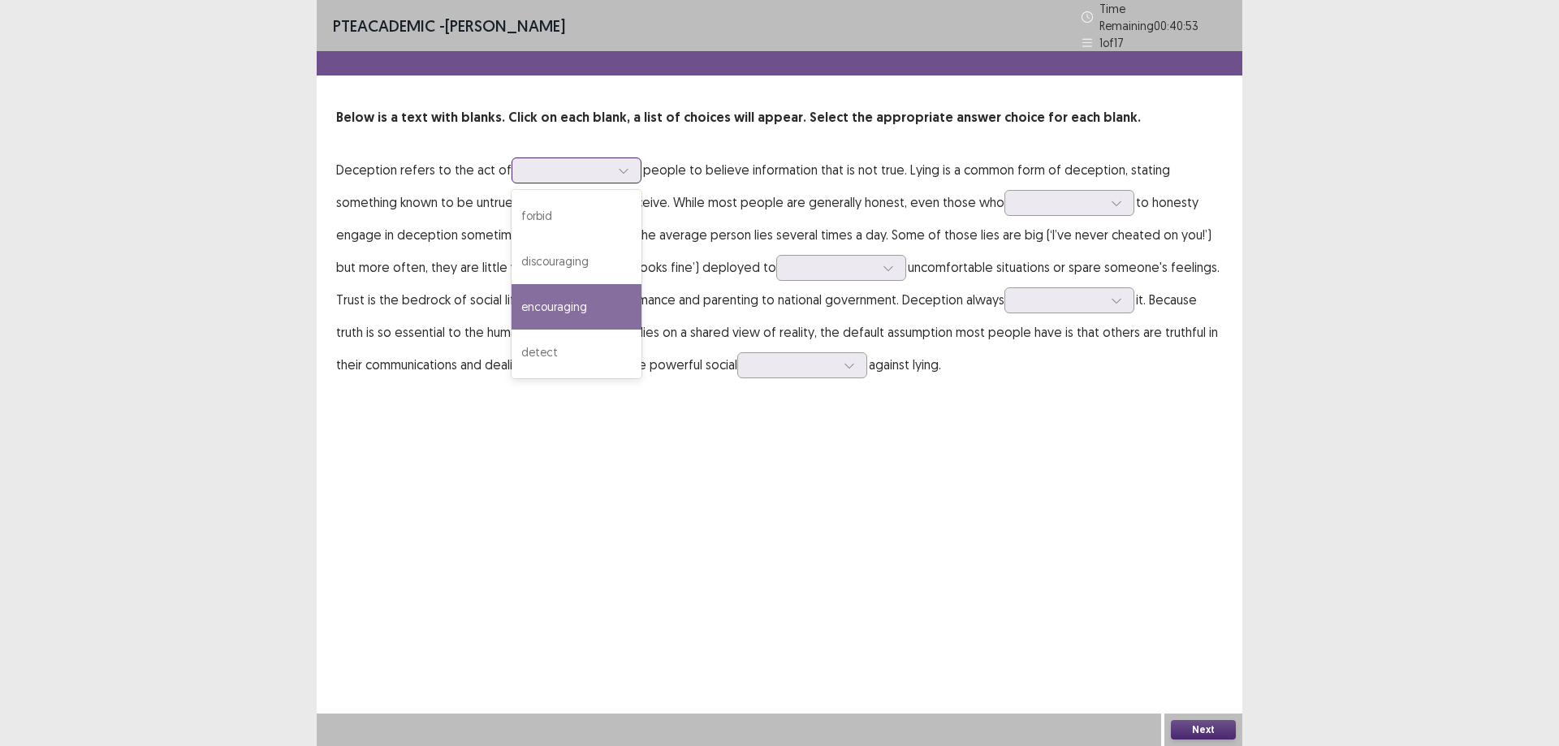
click at [572, 288] on div "encouraging" at bounding box center [577, 306] width 130 height 45
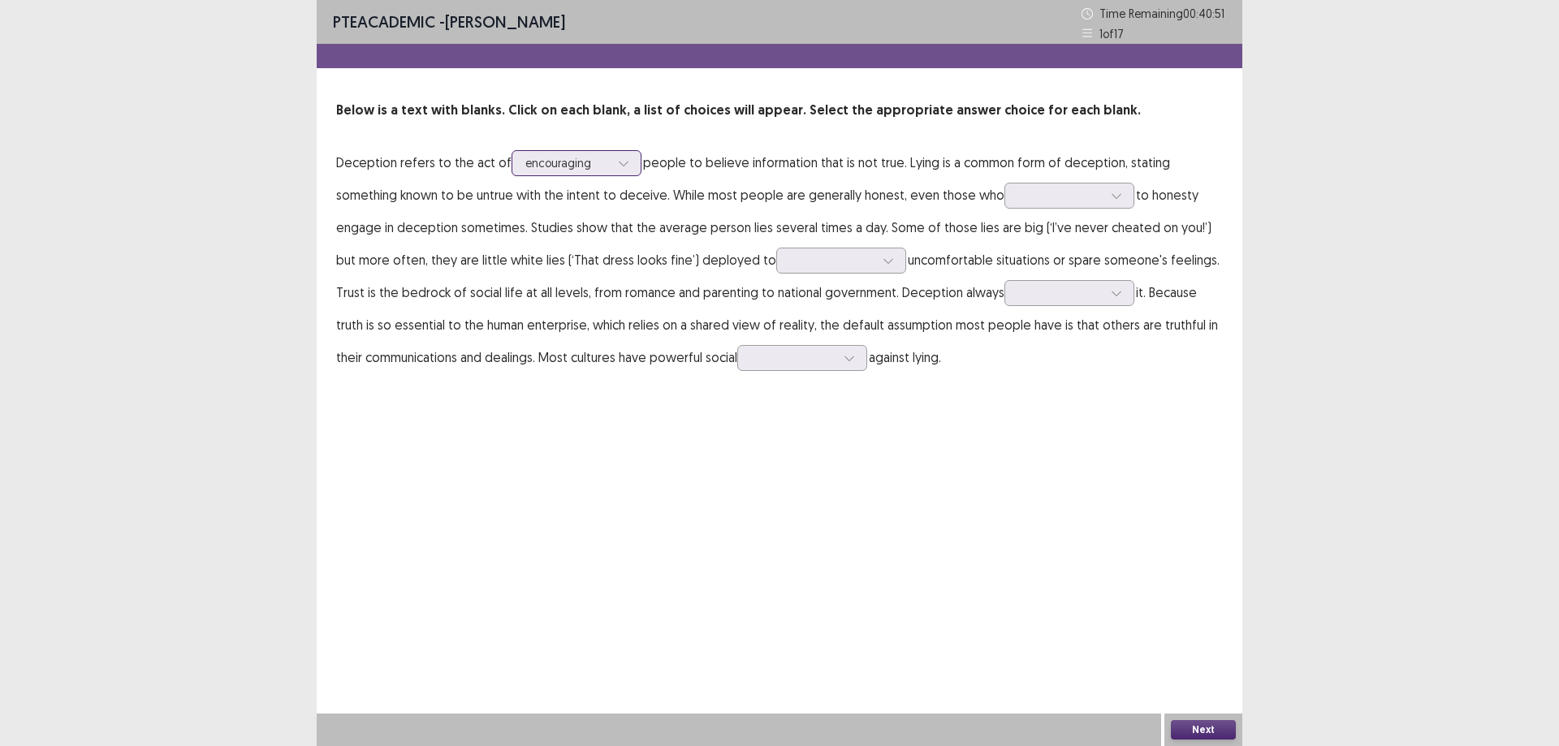
click at [612, 166] on div at bounding box center [624, 163] width 24 height 24
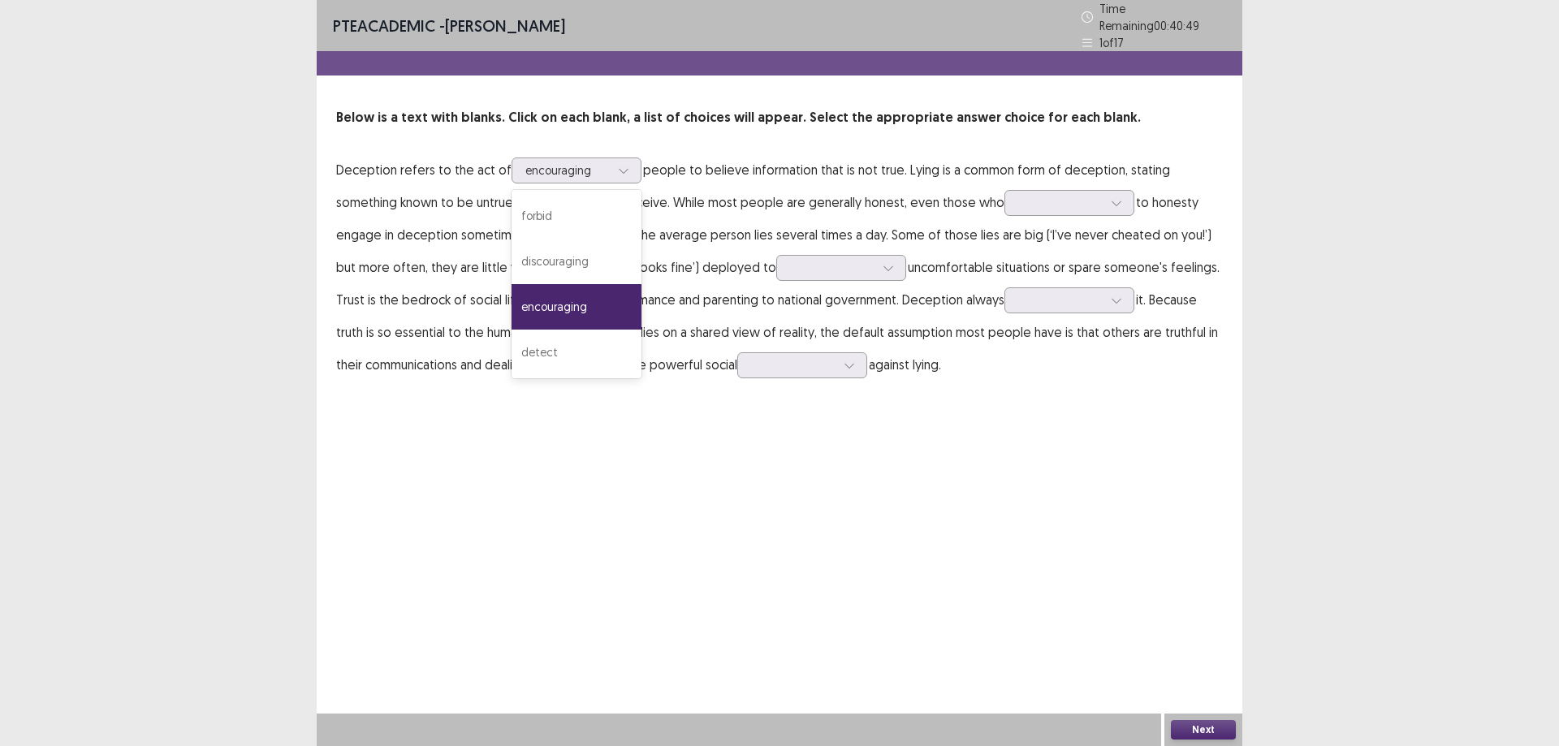
click at [936, 170] on p "Deception refers to the act of option encouraging, selected. 4 results availabl…" at bounding box center [779, 267] width 887 height 227
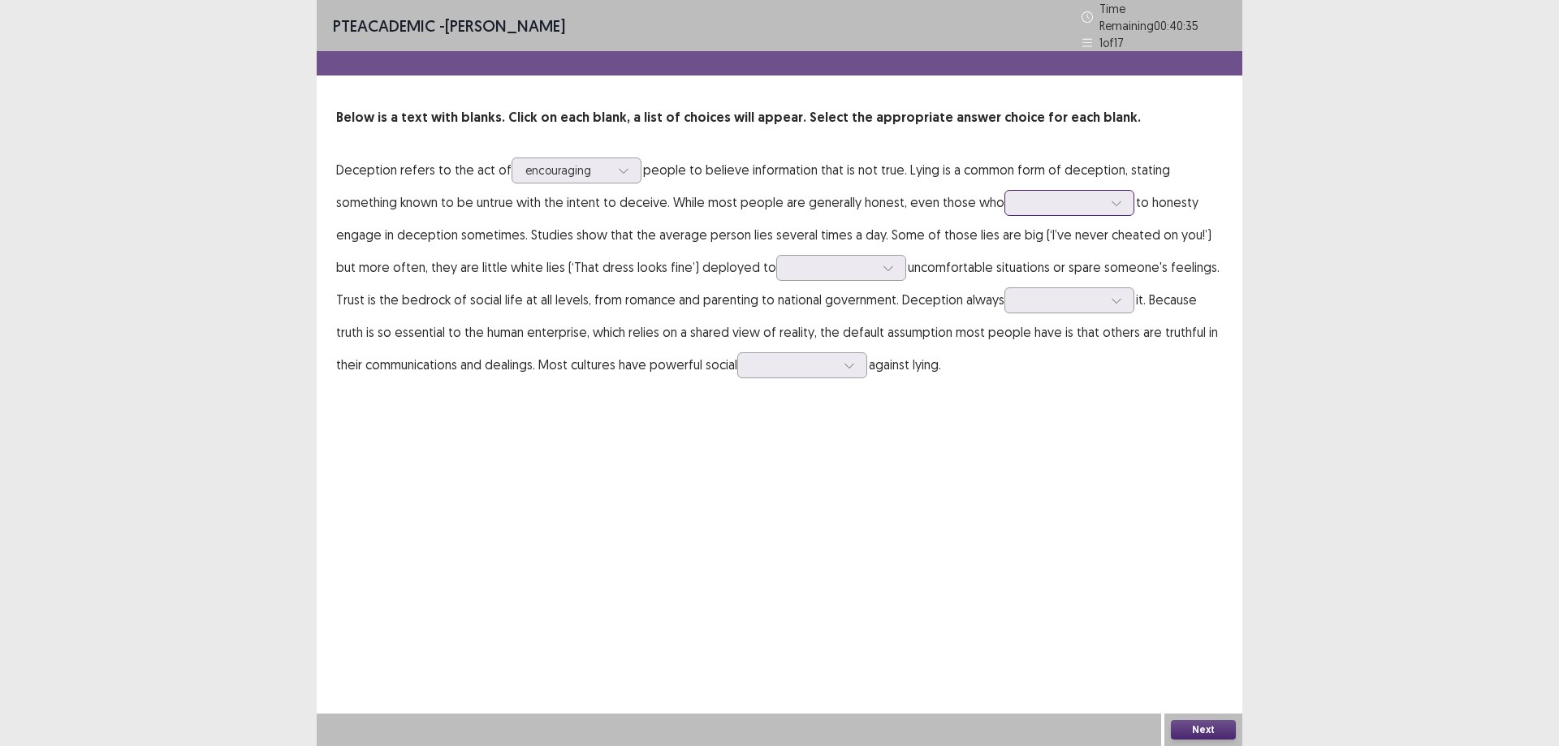
click at [1018, 201] on div at bounding box center [1060, 202] width 84 height 15
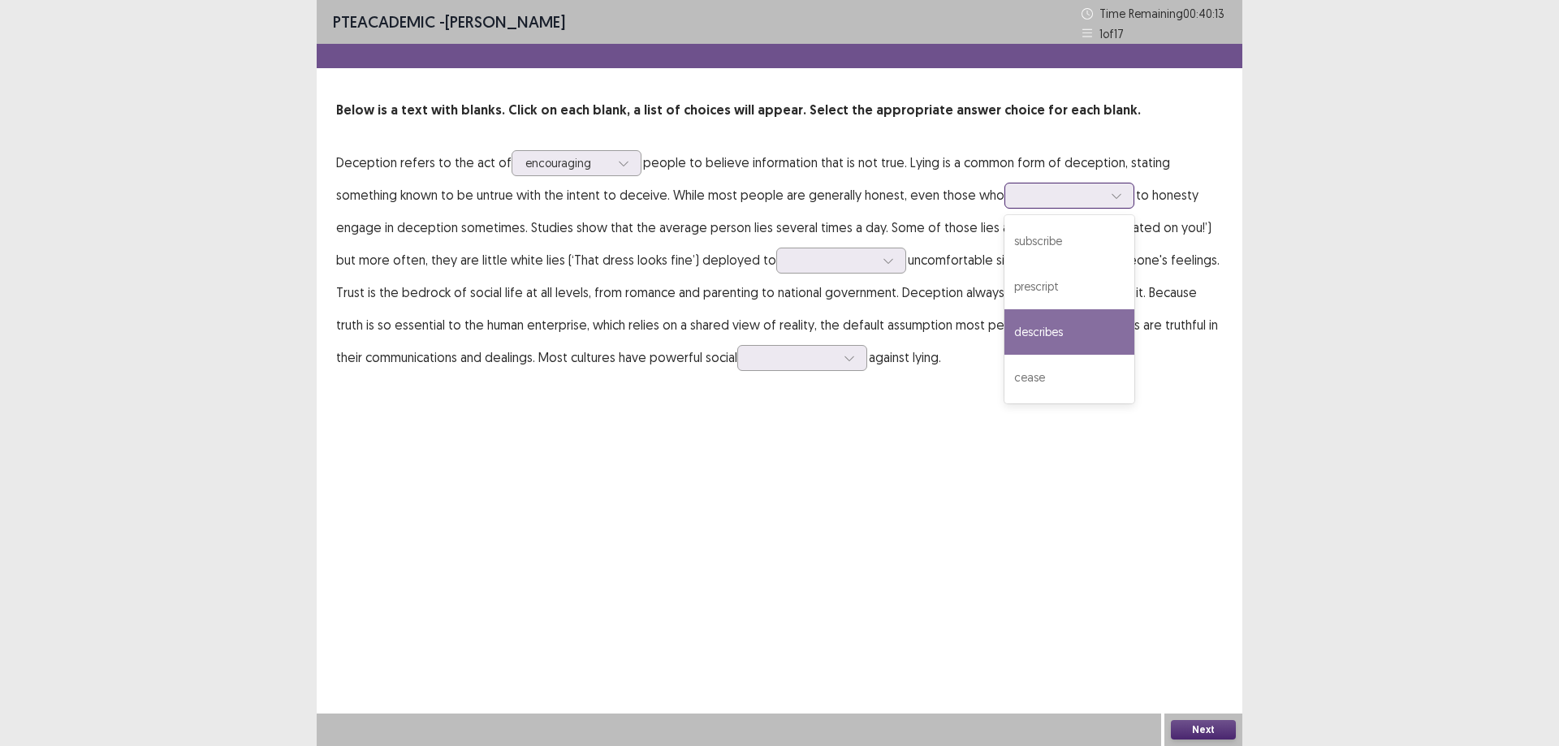
click at [1005, 334] on div "describes" at bounding box center [1070, 331] width 130 height 45
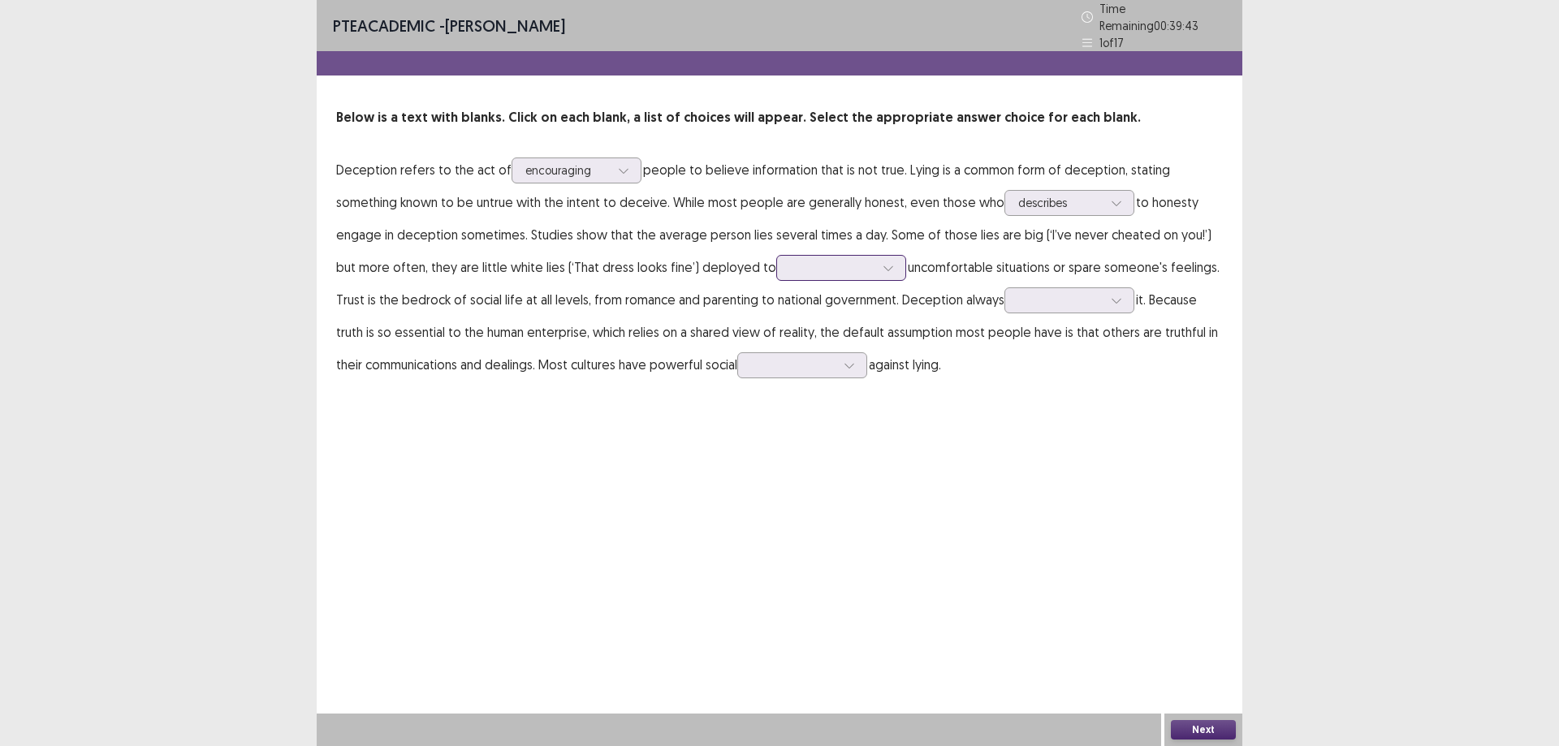
click at [884, 266] on icon at bounding box center [888, 268] width 9 height 5
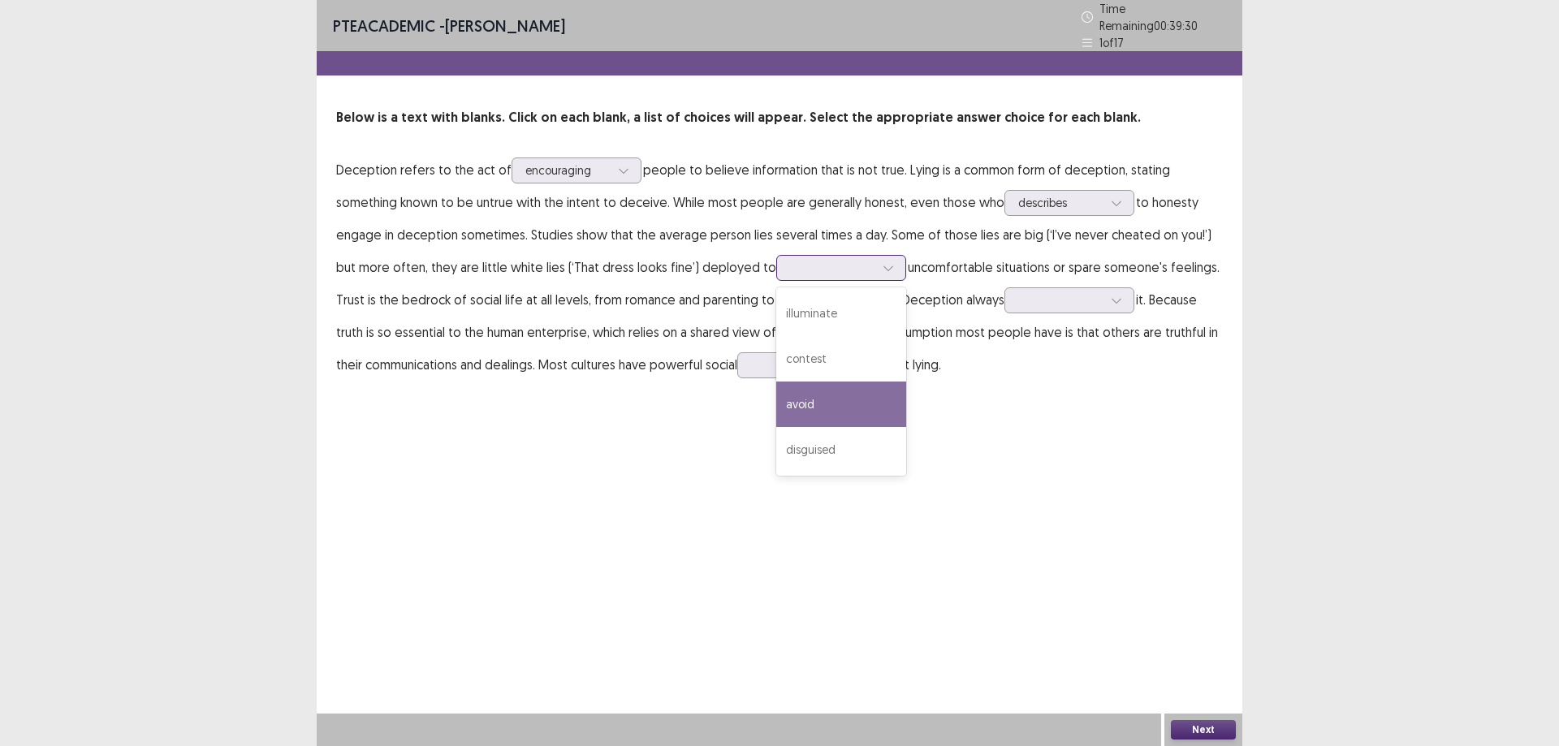
click at [796, 407] on div "avoid" at bounding box center [841, 404] width 130 height 45
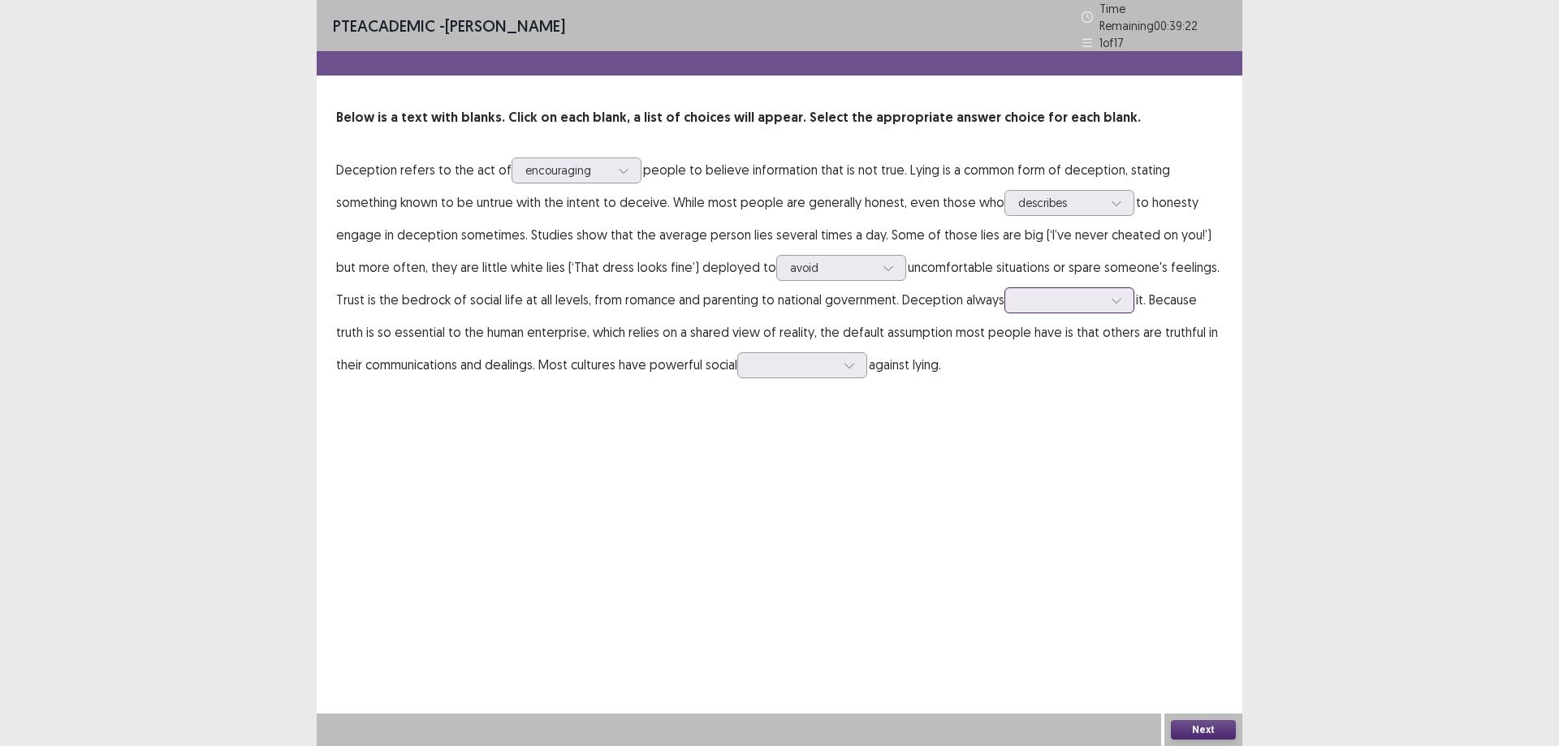
click at [1018, 292] on div at bounding box center [1060, 299] width 84 height 15
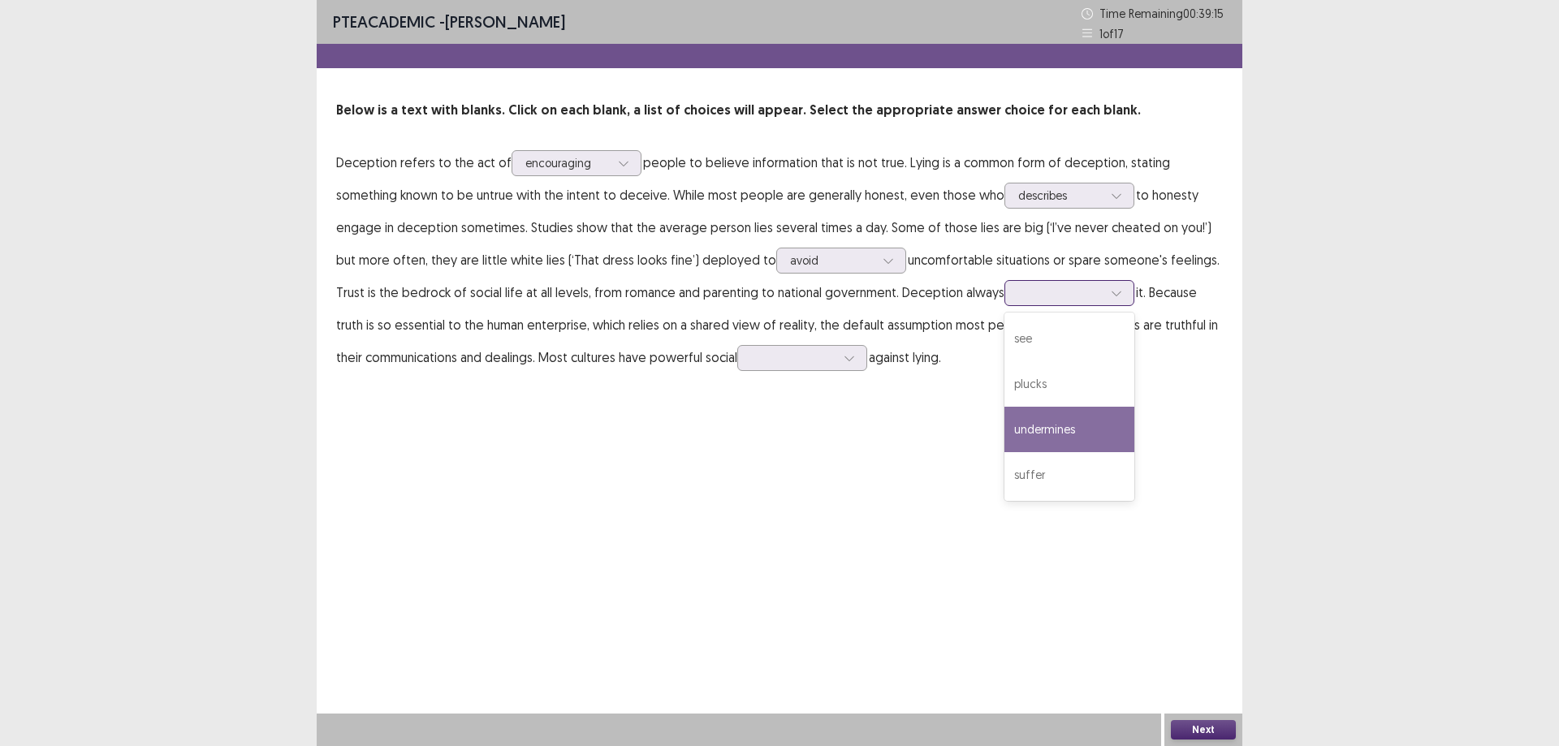
click at [1005, 435] on div "undermines" at bounding box center [1070, 429] width 130 height 45
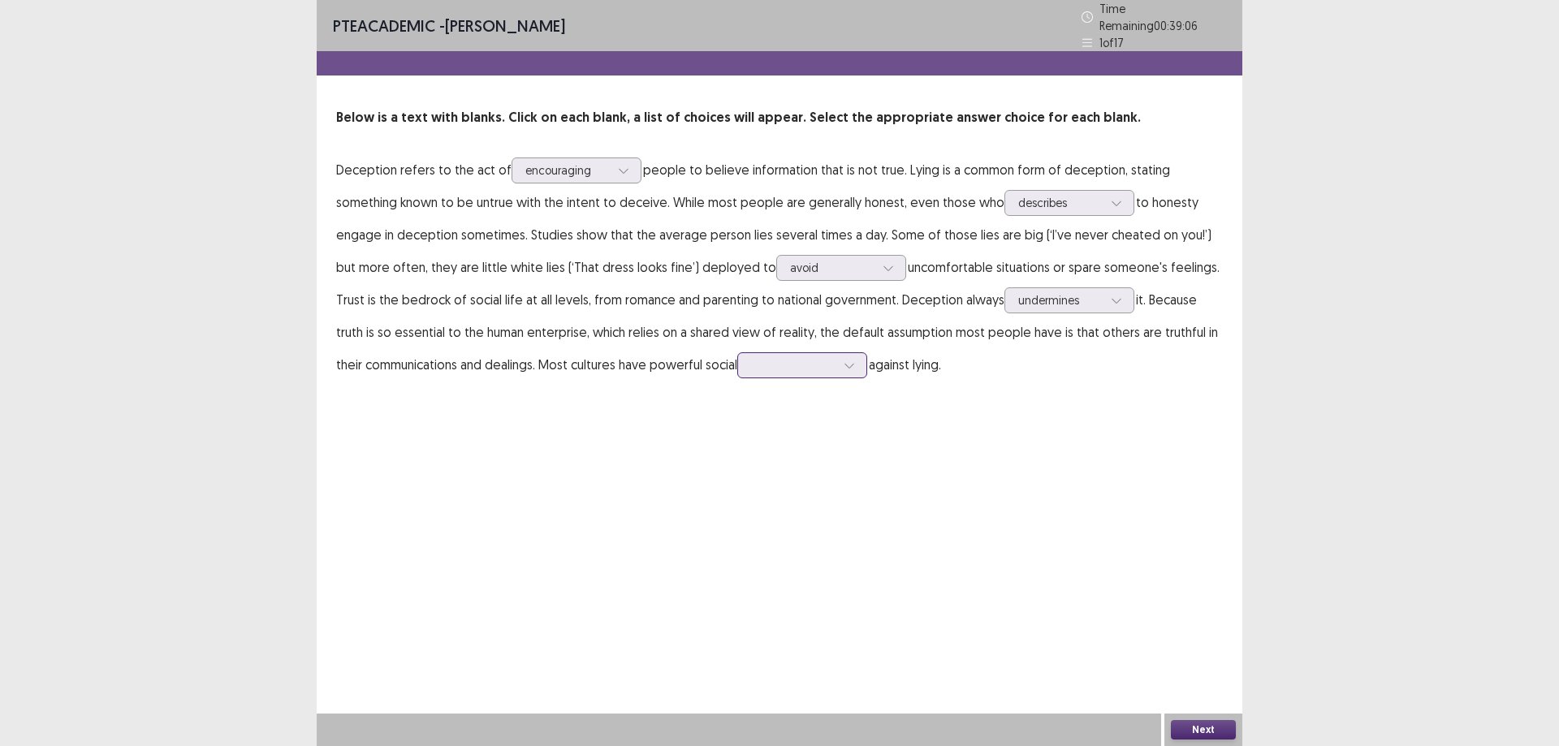
click at [837, 365] on div at bounding box center [849, 365] width 24 height 24
click at [781, 542] on div "believe" at bounding box center [802, 547] width 130 height 45
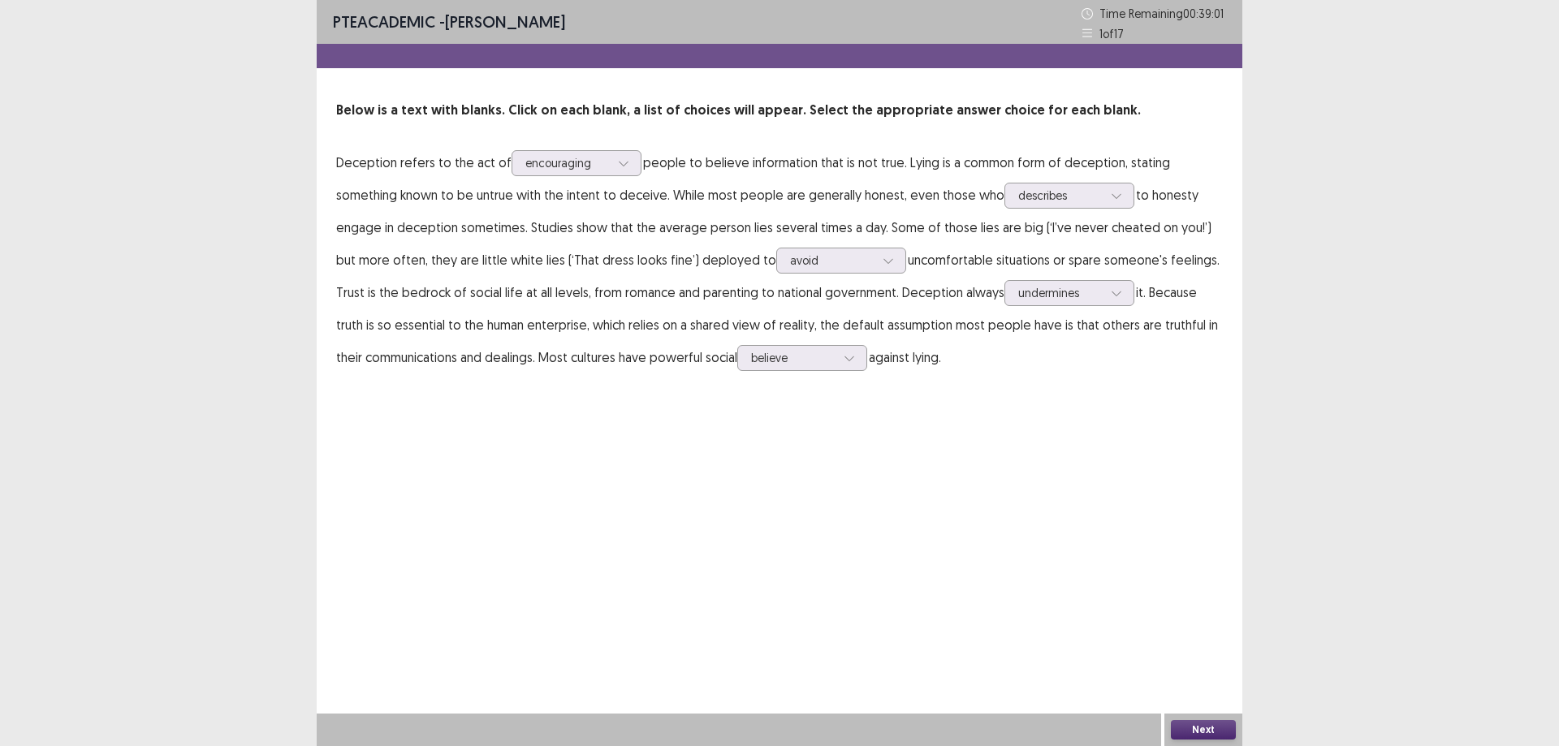
click at [1192, 737] on button "Next" at bounding box center [1203, 729] width 65 height 19
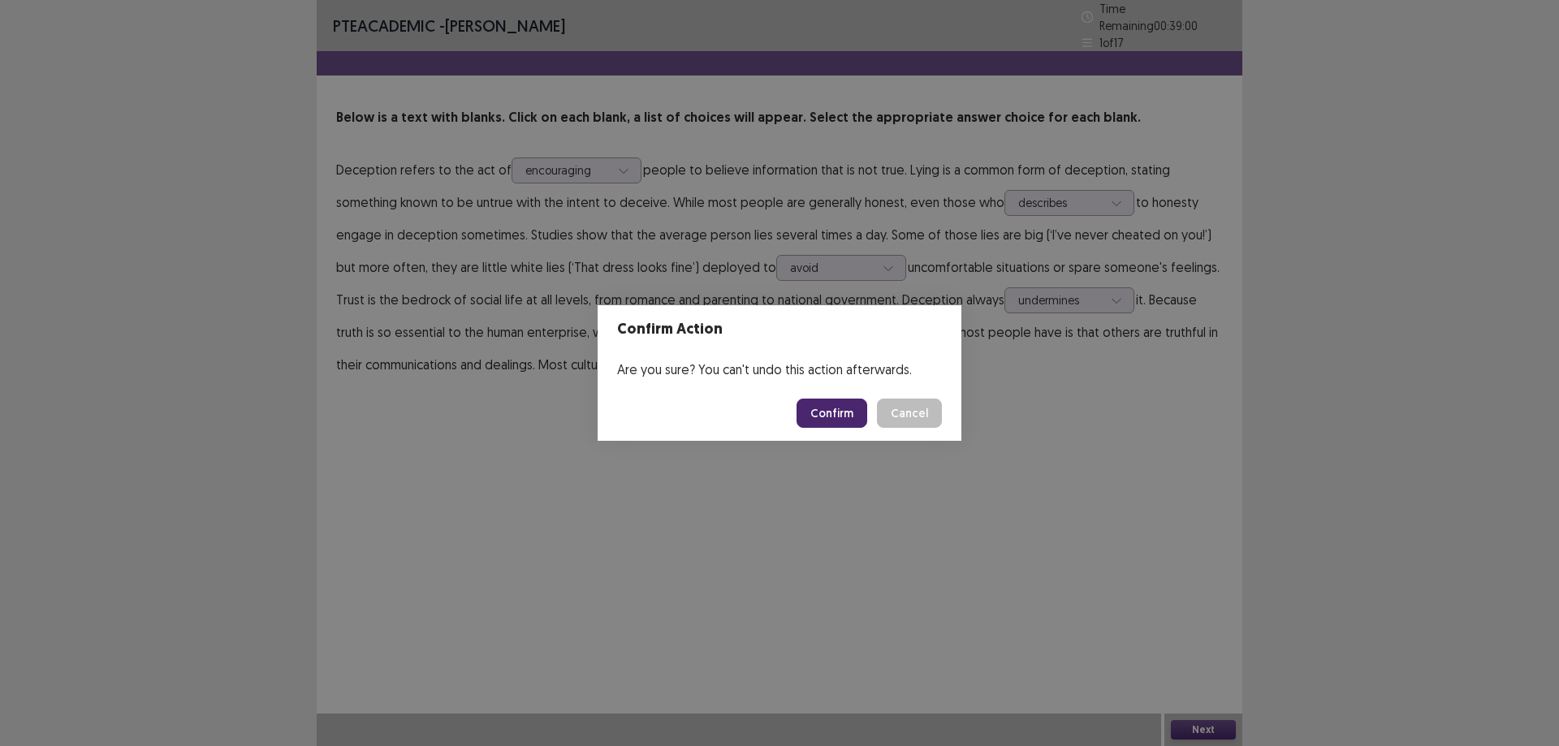
click at [817, 411] on button "Confirm" at bounding box center [832, 413] width 71 height 29
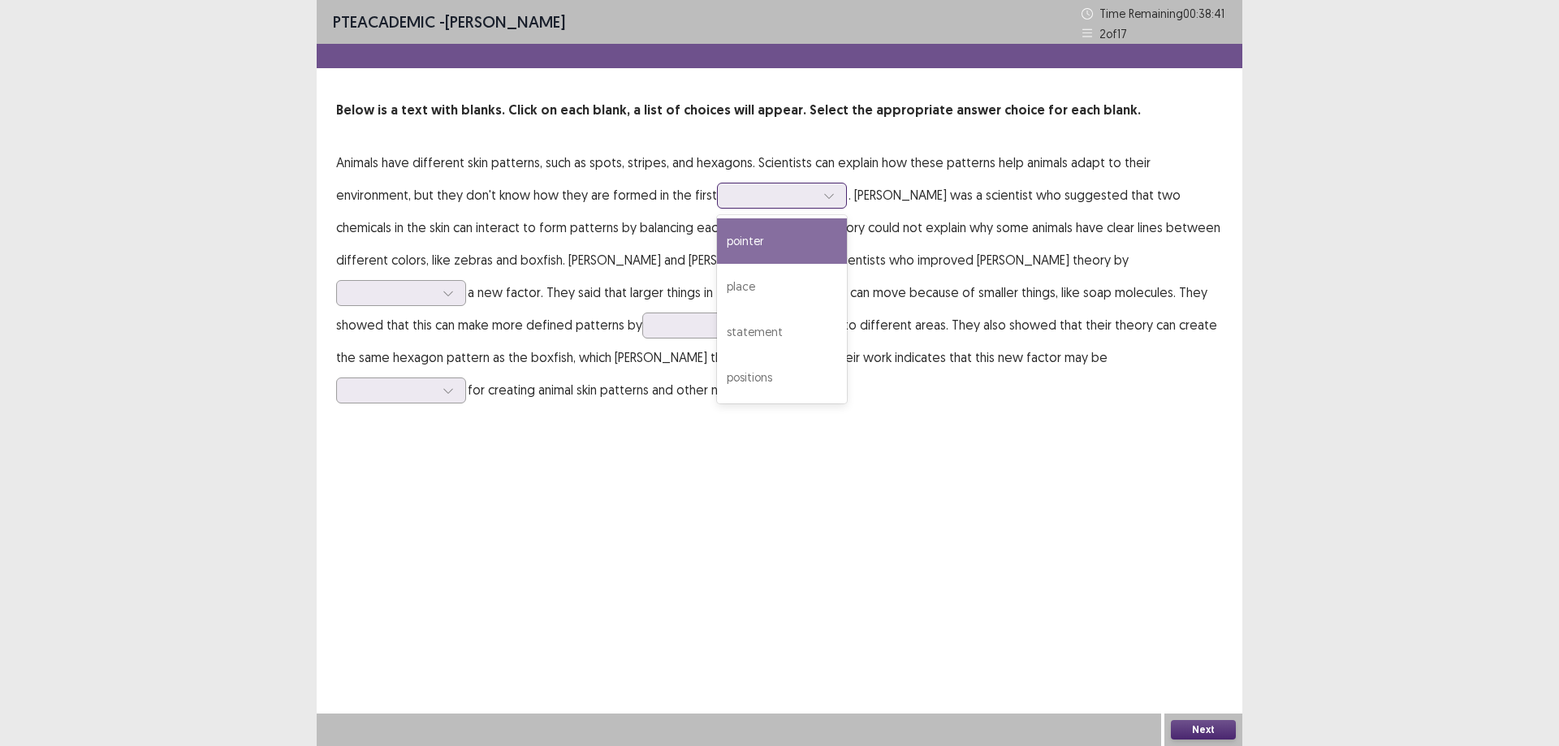
click at [824, 197] on icon at bounding box center [829, 195] width 11 height 11
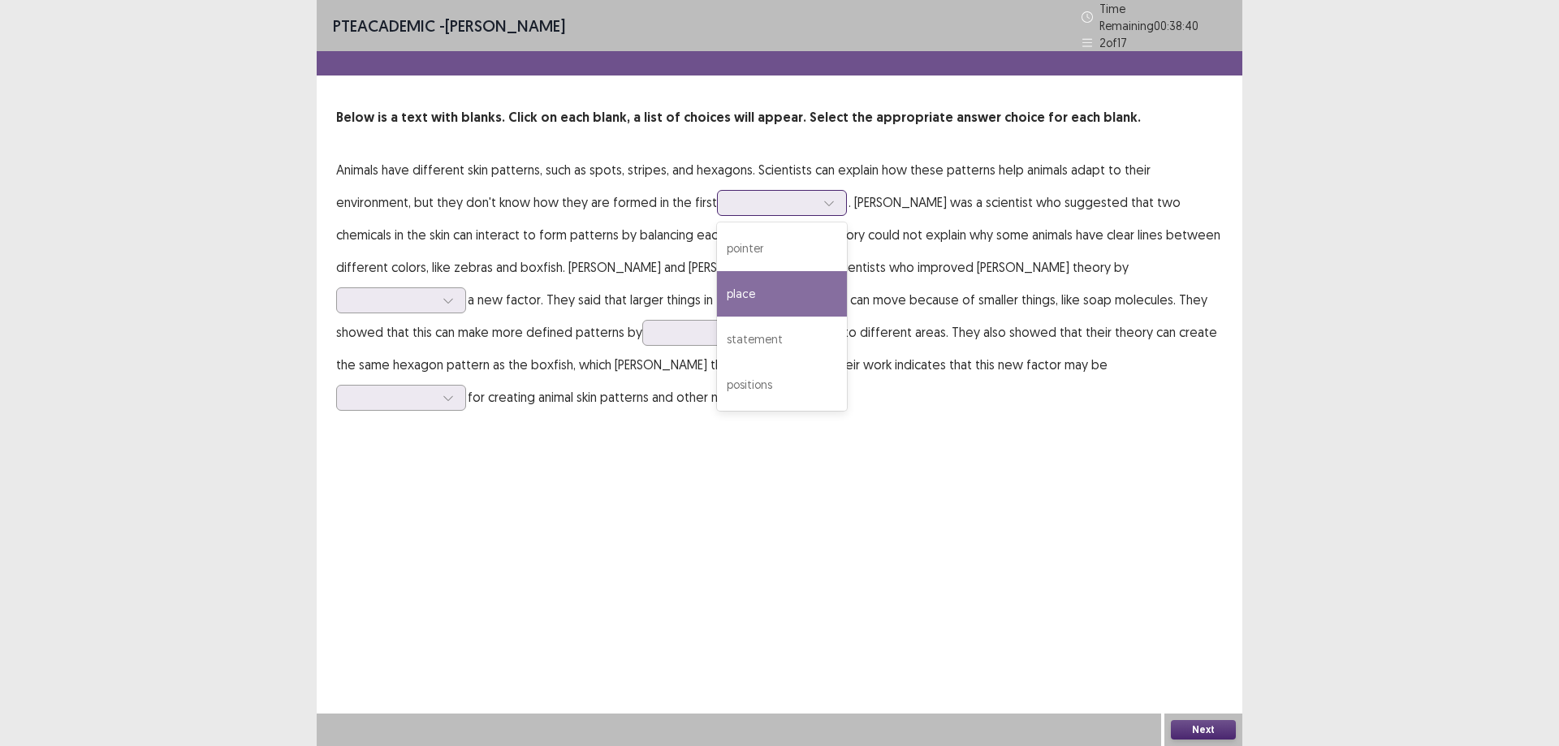
click at [717, 271] on div "place" at bounding box center [782, 293] width 130 height 45
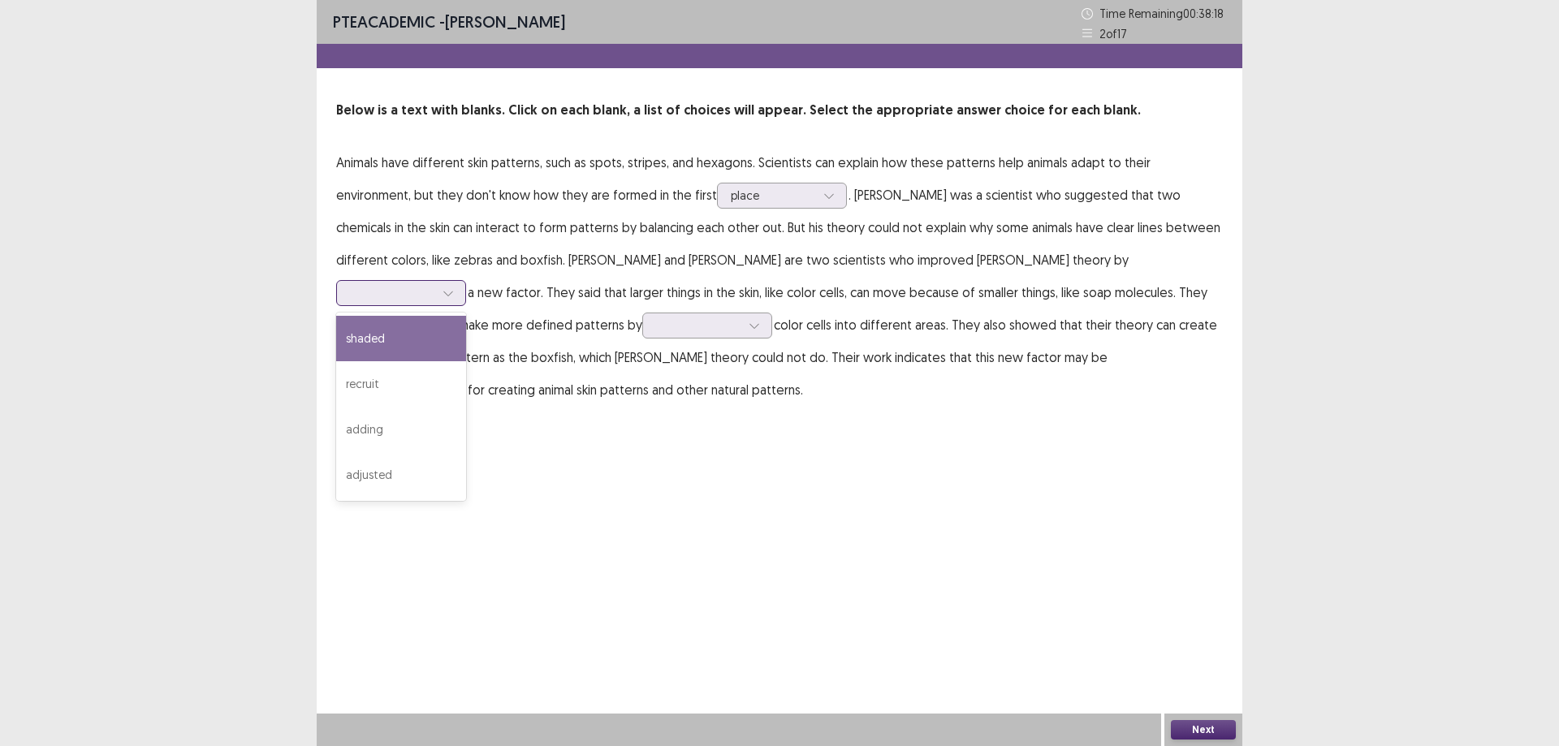
click at [461, 281] on div at bounding box center [448, 293] width 24 height 24
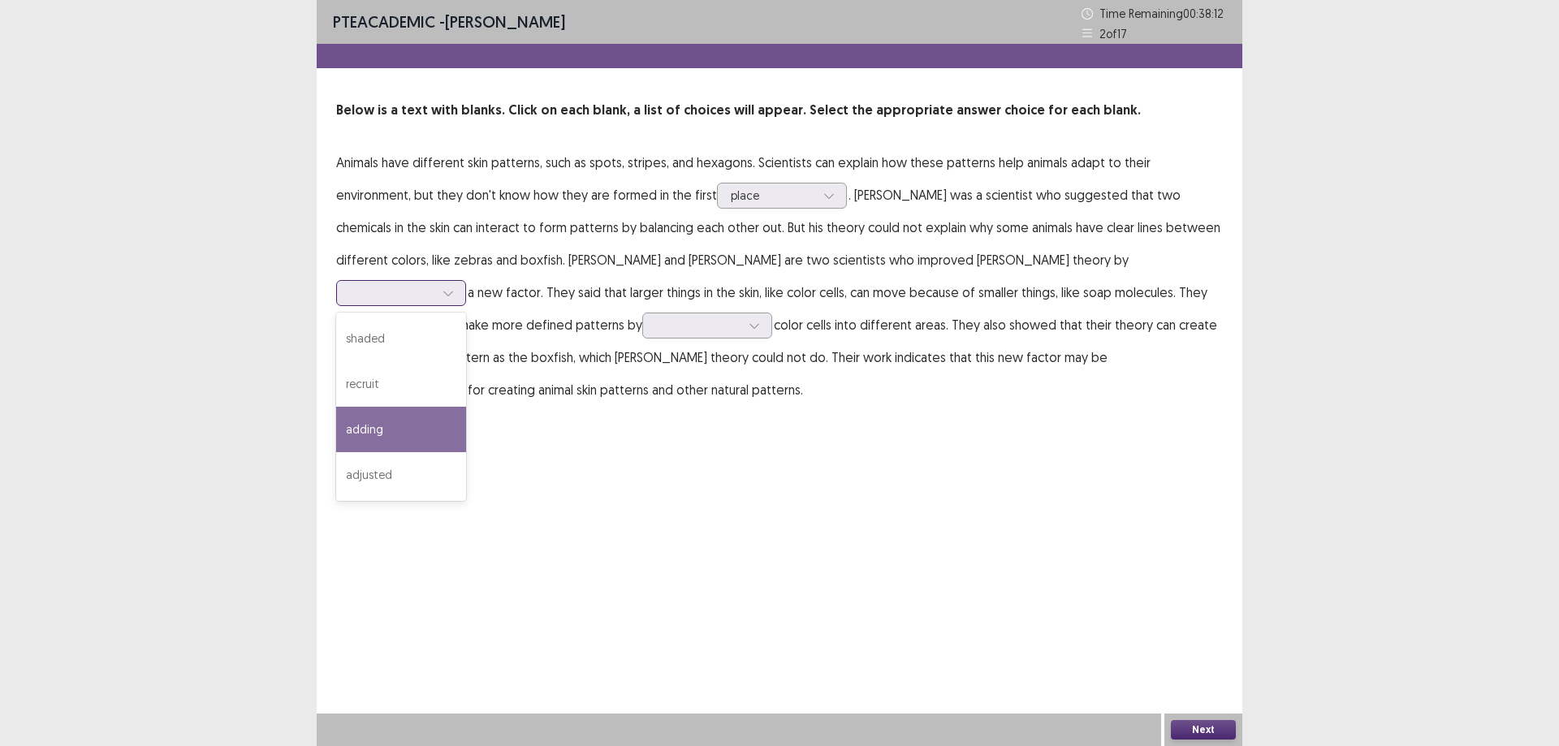
click at [466, 407] on div "adding" at bounding box center [401, 429] width 130 height 45
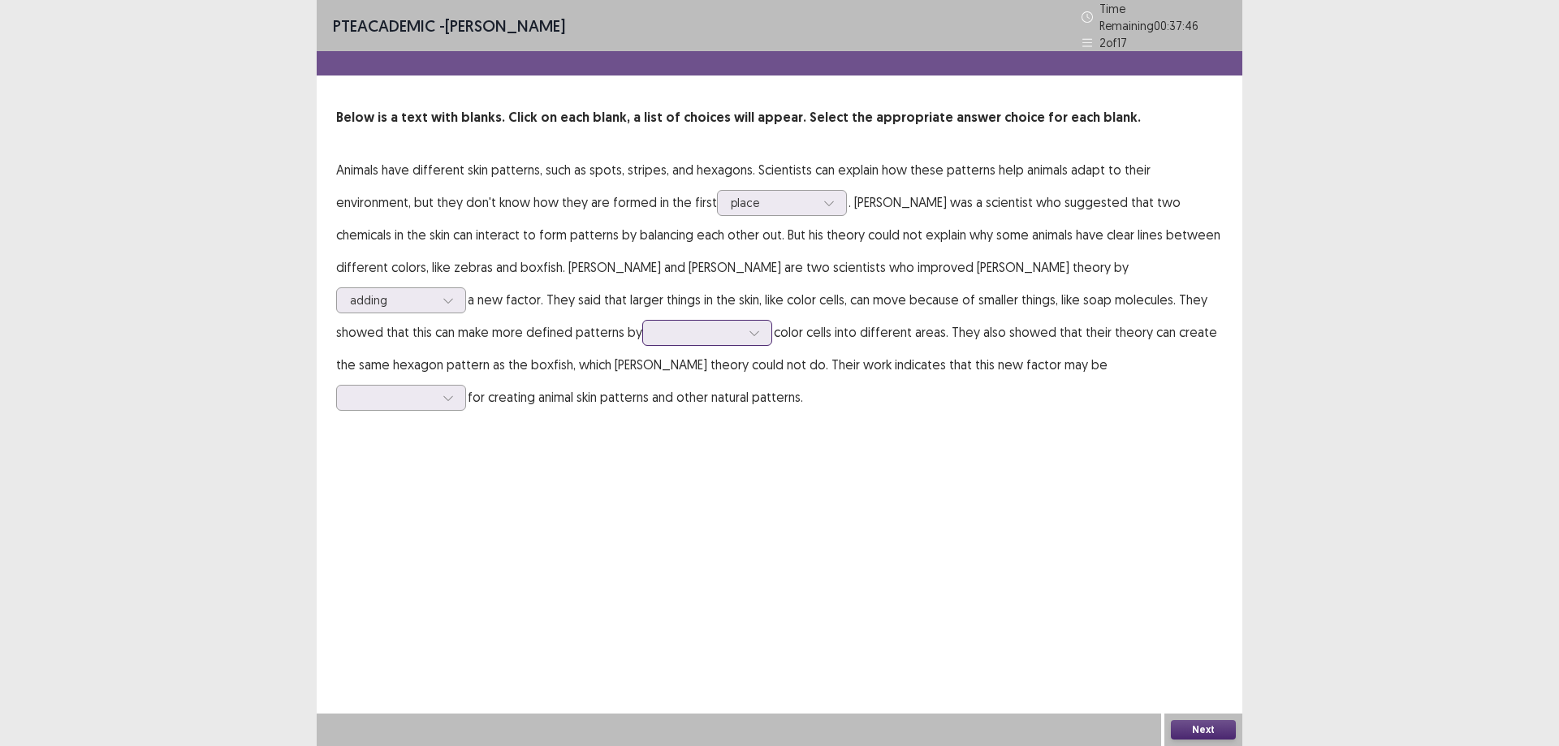
click at [742, 330] on div at bounding box center [754, 333] width 24 height 24
click at [642, 370] on div "separating" at bounding box center [707, 378] width 130 height 45
click at [435, 390] on div at bounding box center [392, 397] width 84 height 15
click at [466, 557] on div "crucial" at bounding box center [401, 579] width 130 height 45
click at [1191, 733] on button "Next" at bounding box center [1203, 729] width 65 height 19
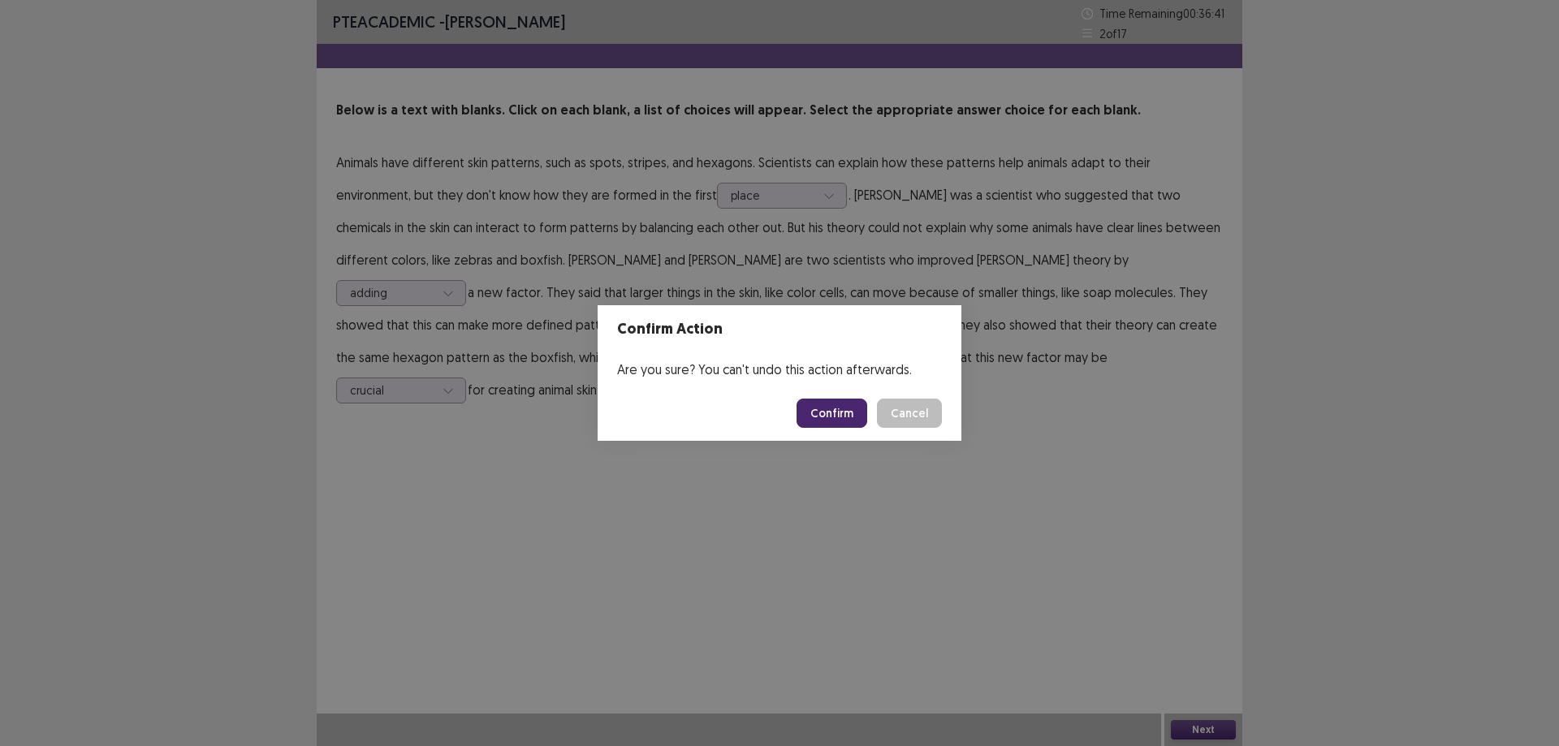
click at [843, 413] on button "Confirm" at bounding box center [832, 413] width 71 height 29
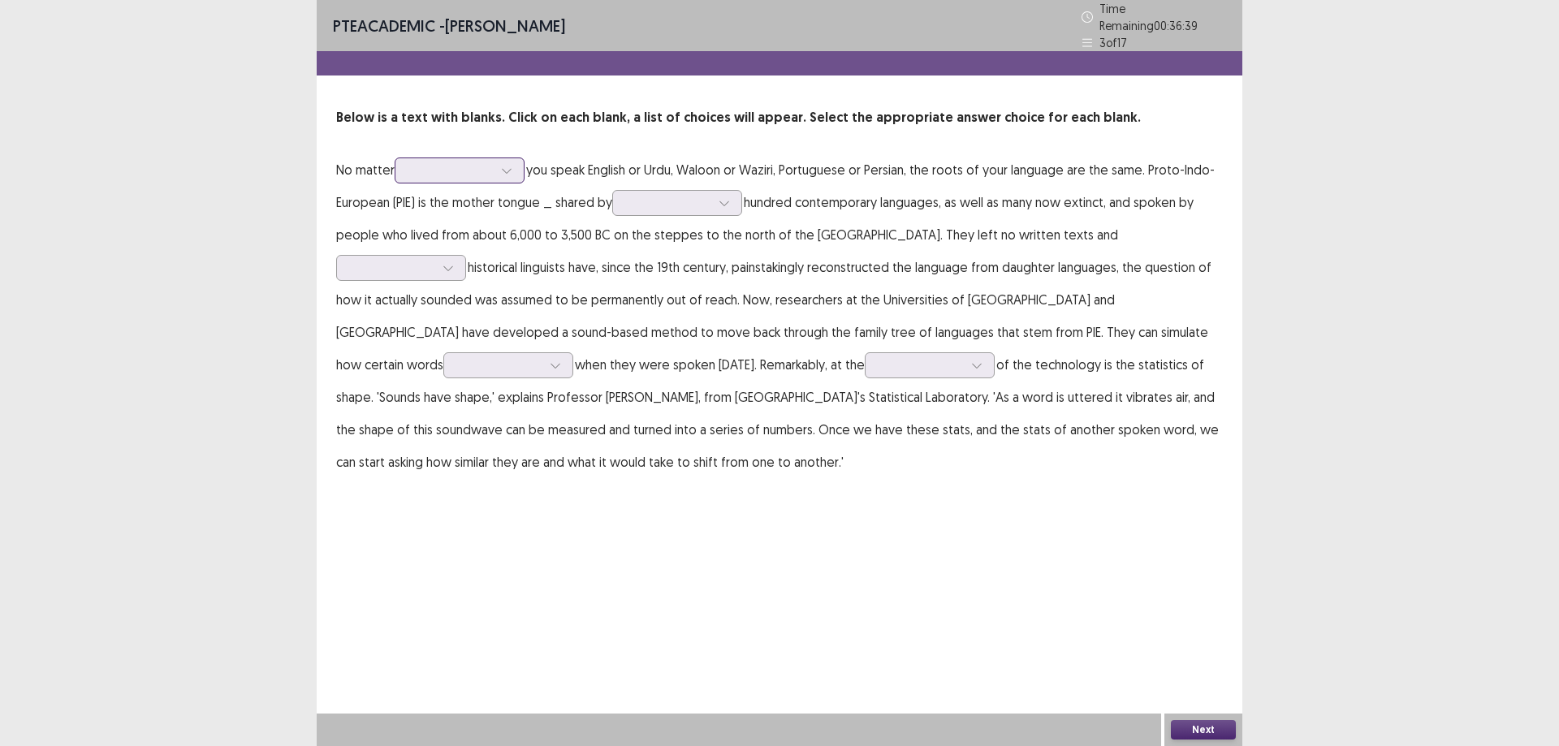
click at [453, 162] on div at bounding box center [451, 169] width 84 height 15
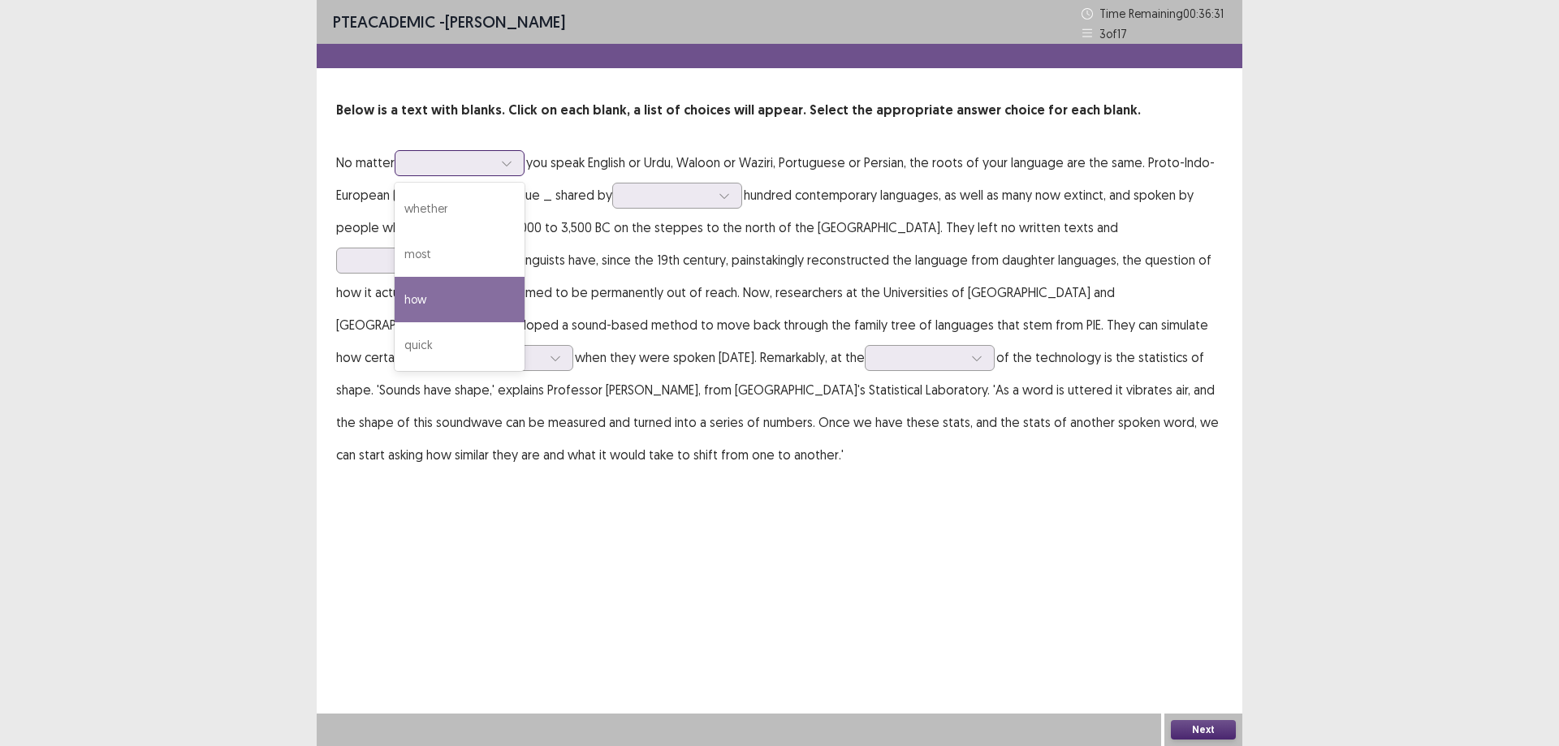
click at [477, 281] on div "how" at bounding box center [460, 299] width 130 height 45
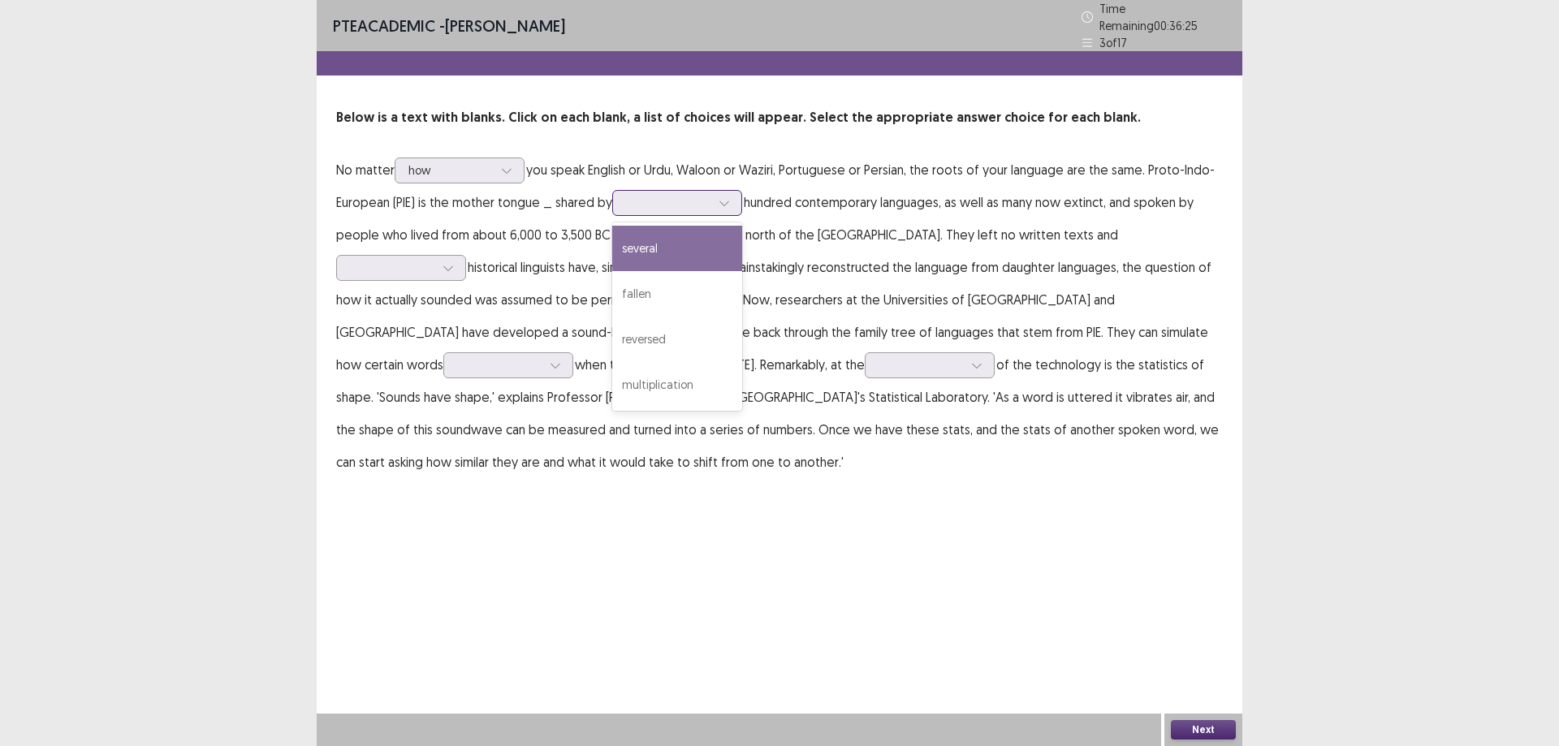
click at [685, 195] on div at bounding box center [668, 202] width 84 height 15
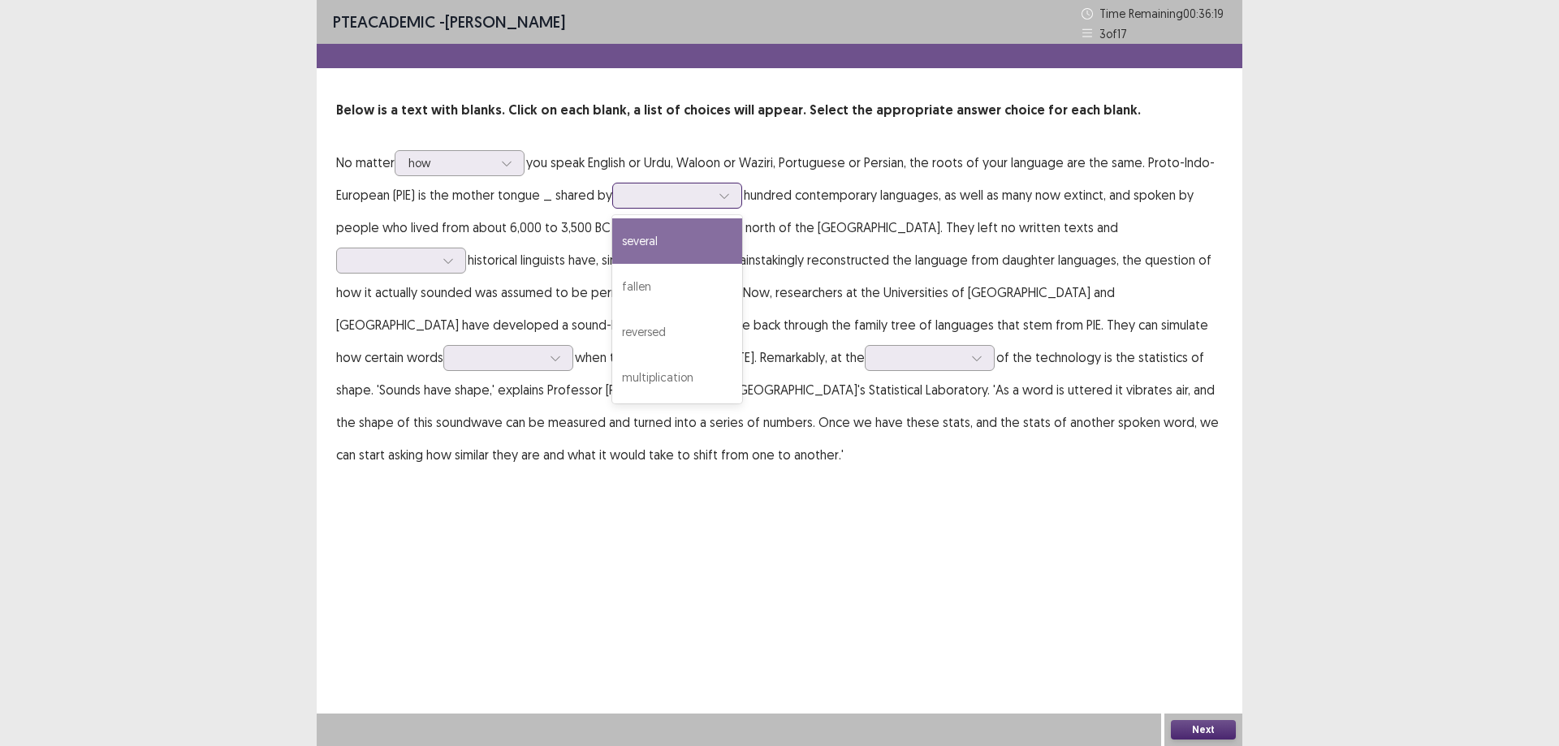
click at [677, 250] on div "several" at bounding box center [677, 240] width 130 height 45
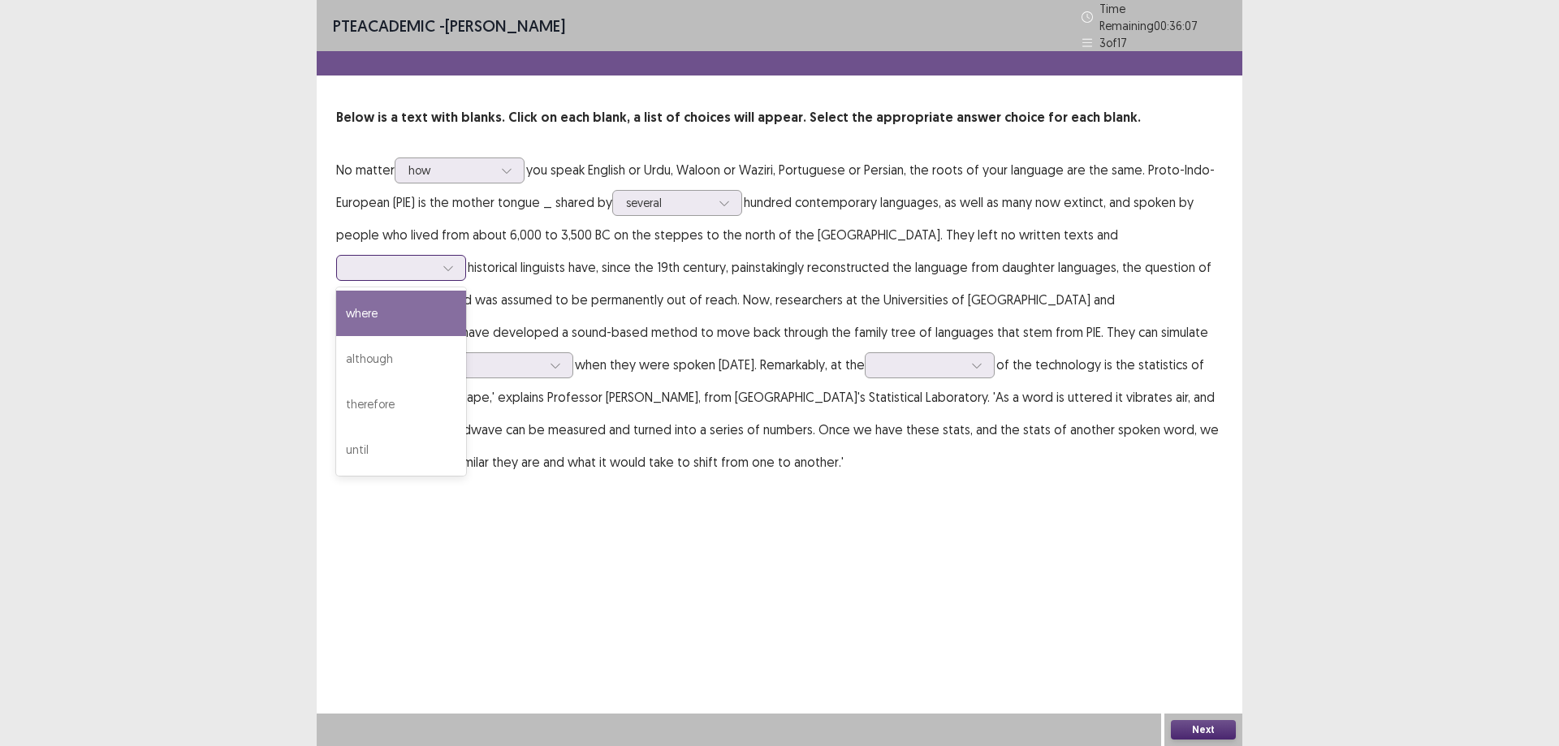
click at [435, 260] on div at bounding box center [392, 267] width 84 height 15
click at [466, 336] on div "although" at bounding box center [401, 358] width 130 height 45
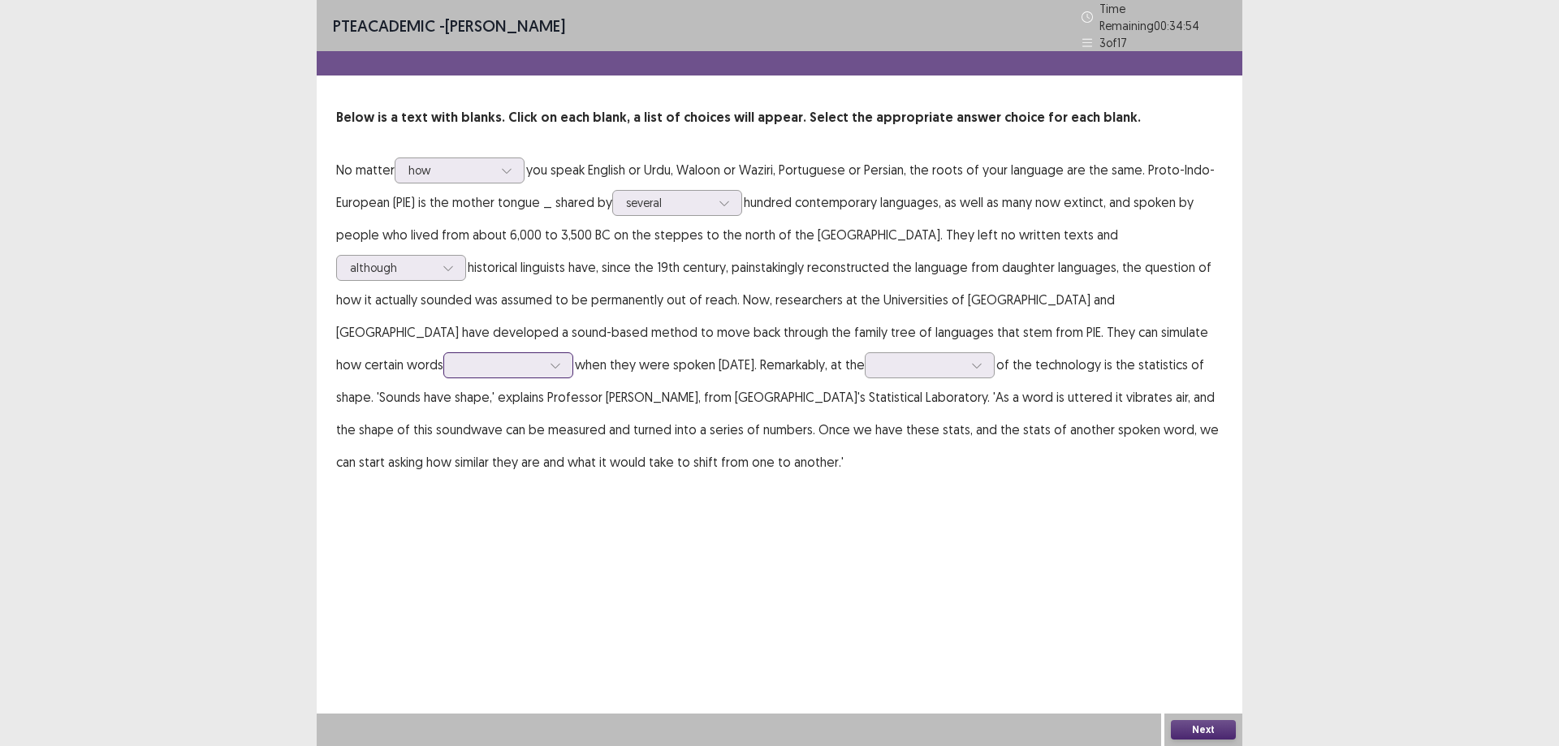
click at [568, 353] on div at bounding box center [555, 365] width 24 height 24
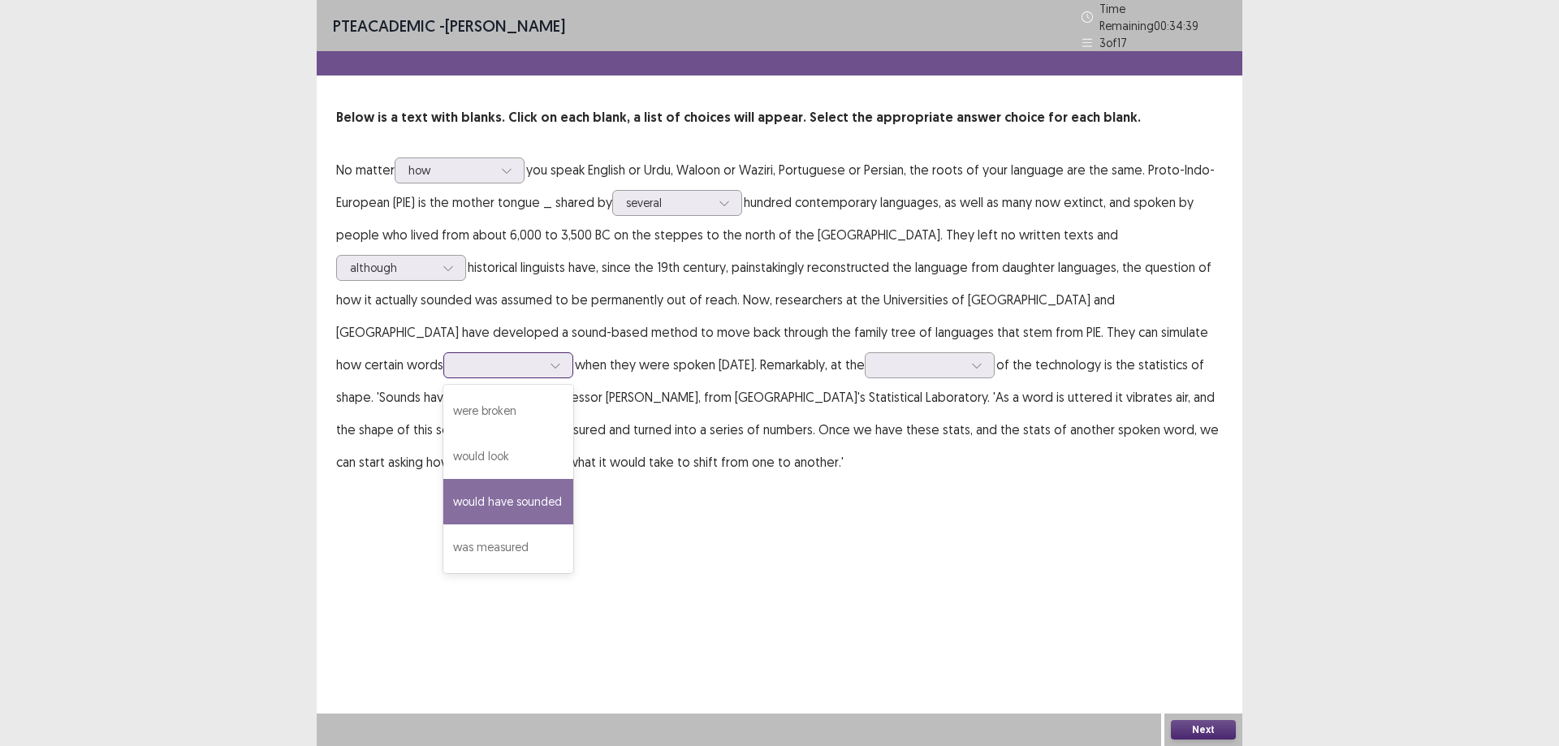
click at [573, 479] on div "would have sounded" at bounding box center [508, 501] width 130 height 45
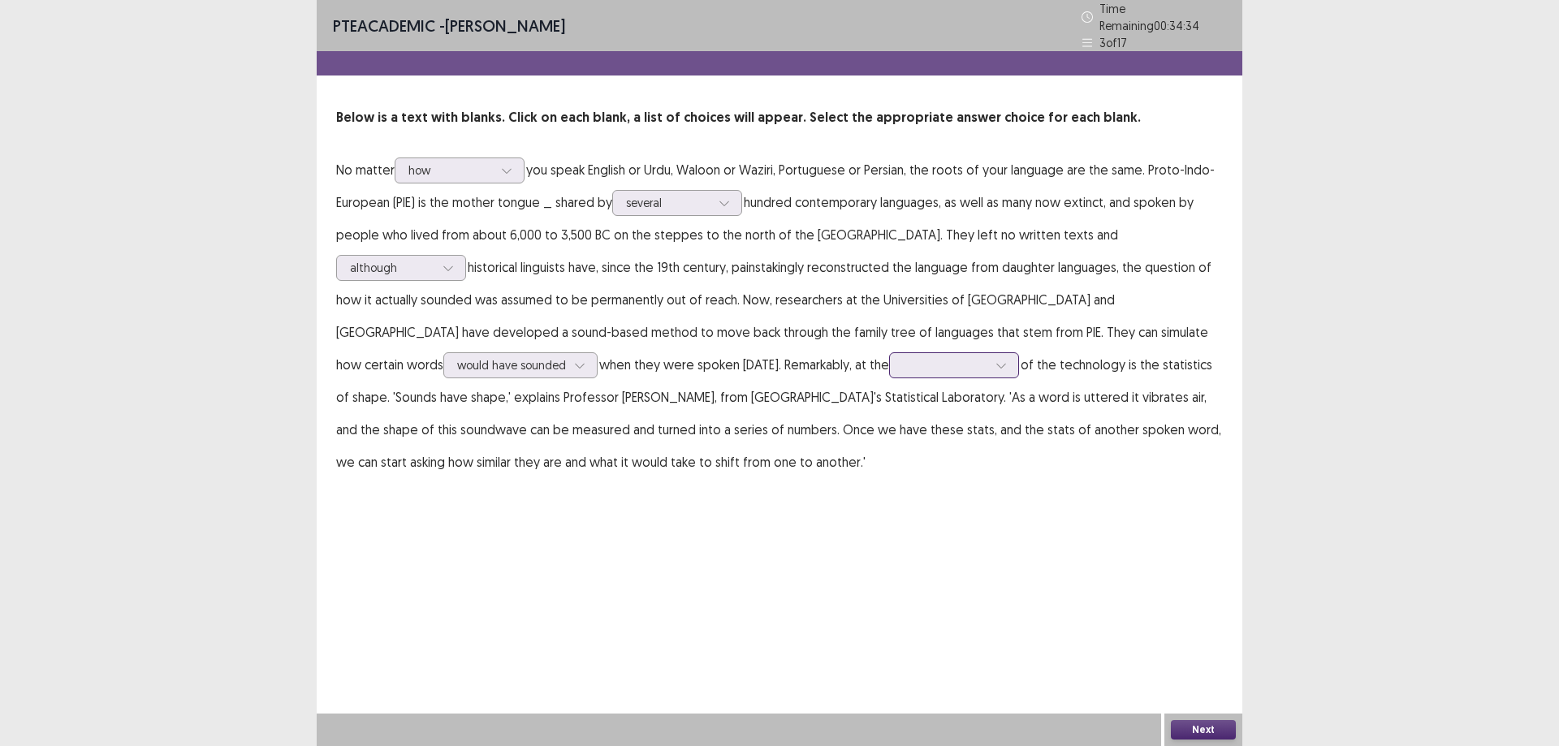
click at [989, 367] on div at bounding box center [1001, 365] width 24 height 24
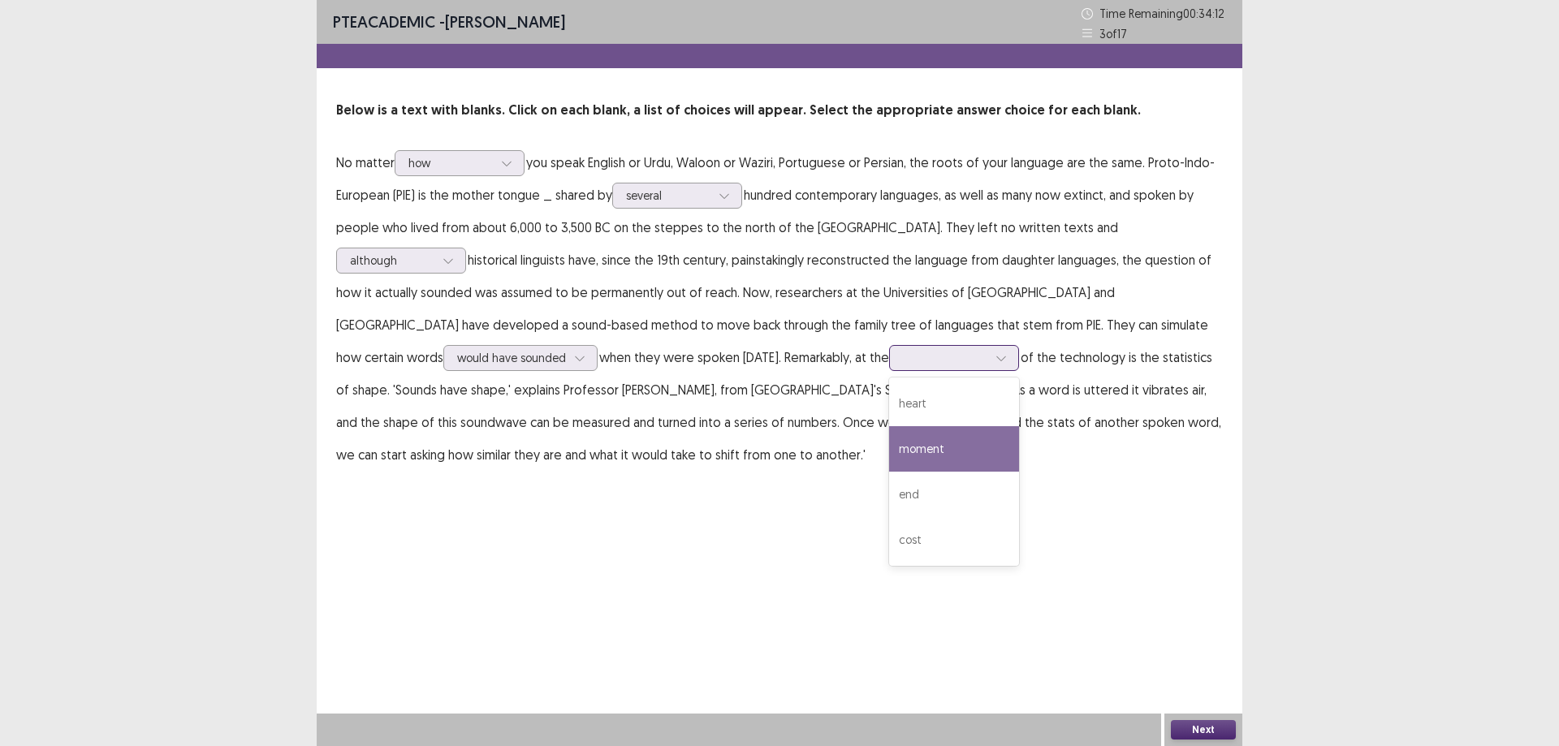
click at [889, 458] on div "moment" at bounding box center [954, 448] width 130 height 45
click at [903, 365] on div at bounding box center [945, 357] width 84 height 15
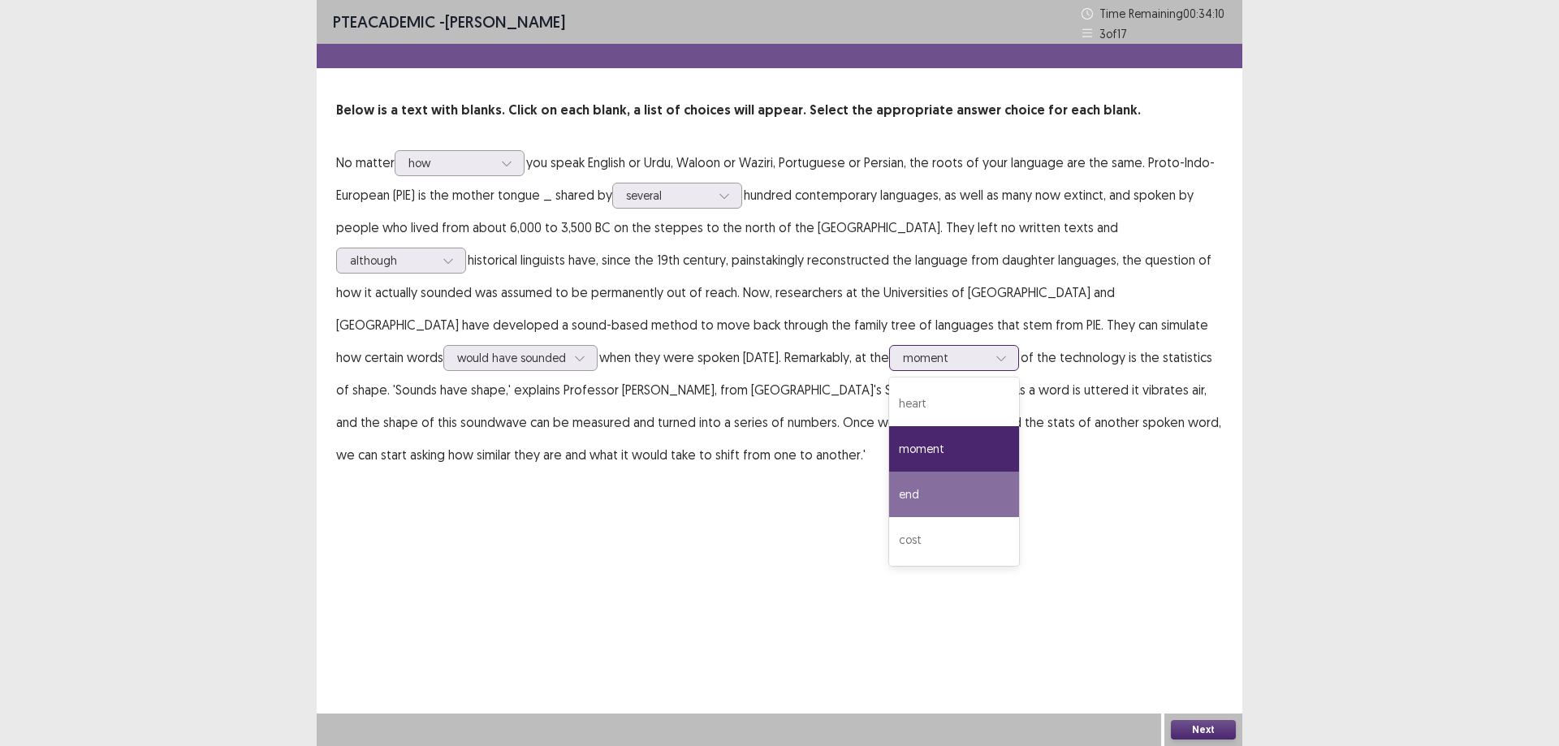
click at [889, 486] on div "end" at bounding box center [954, 494] width 130 height 45
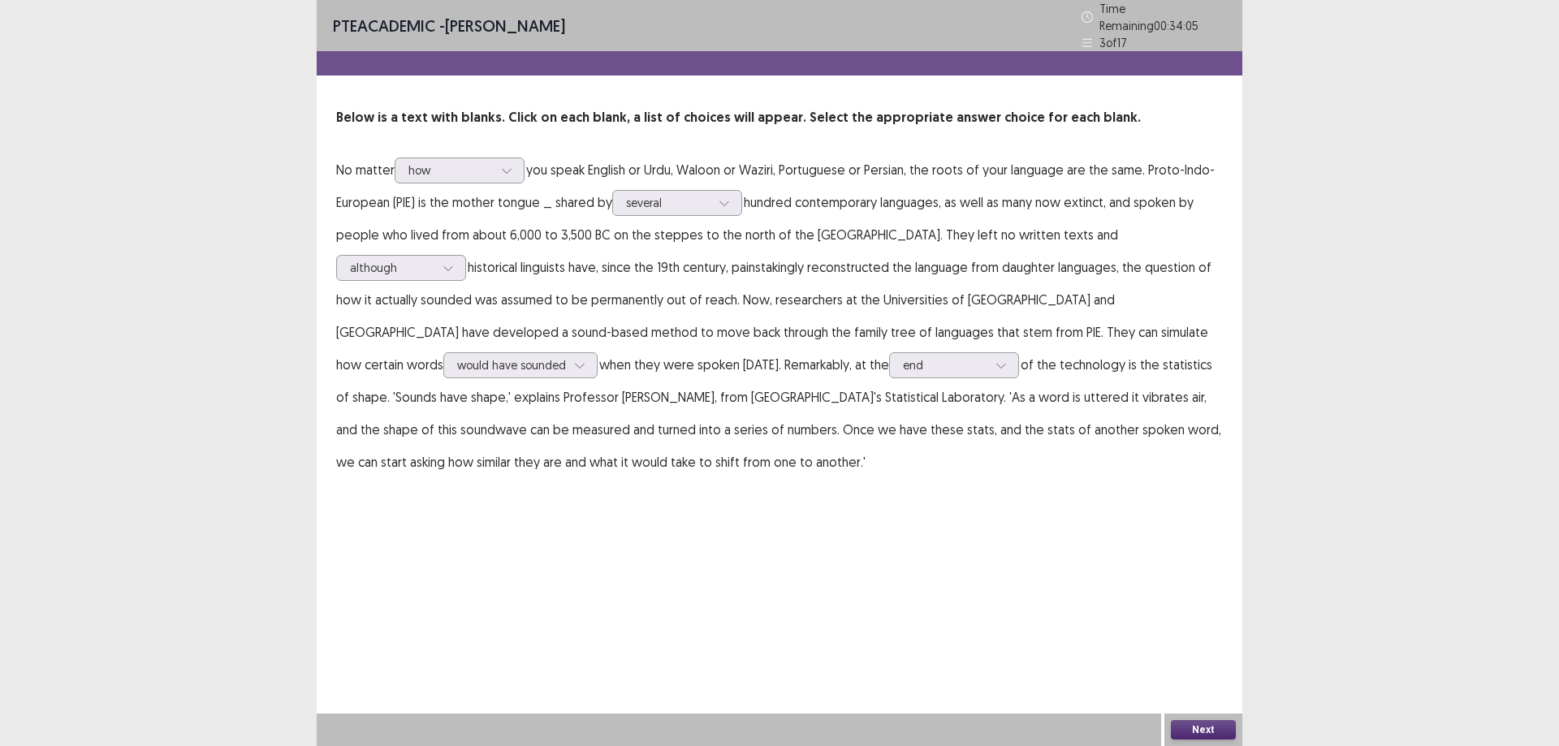
click at [1201, 733] on button "Next" at bounding box center [1203, 729] width 65 height 19
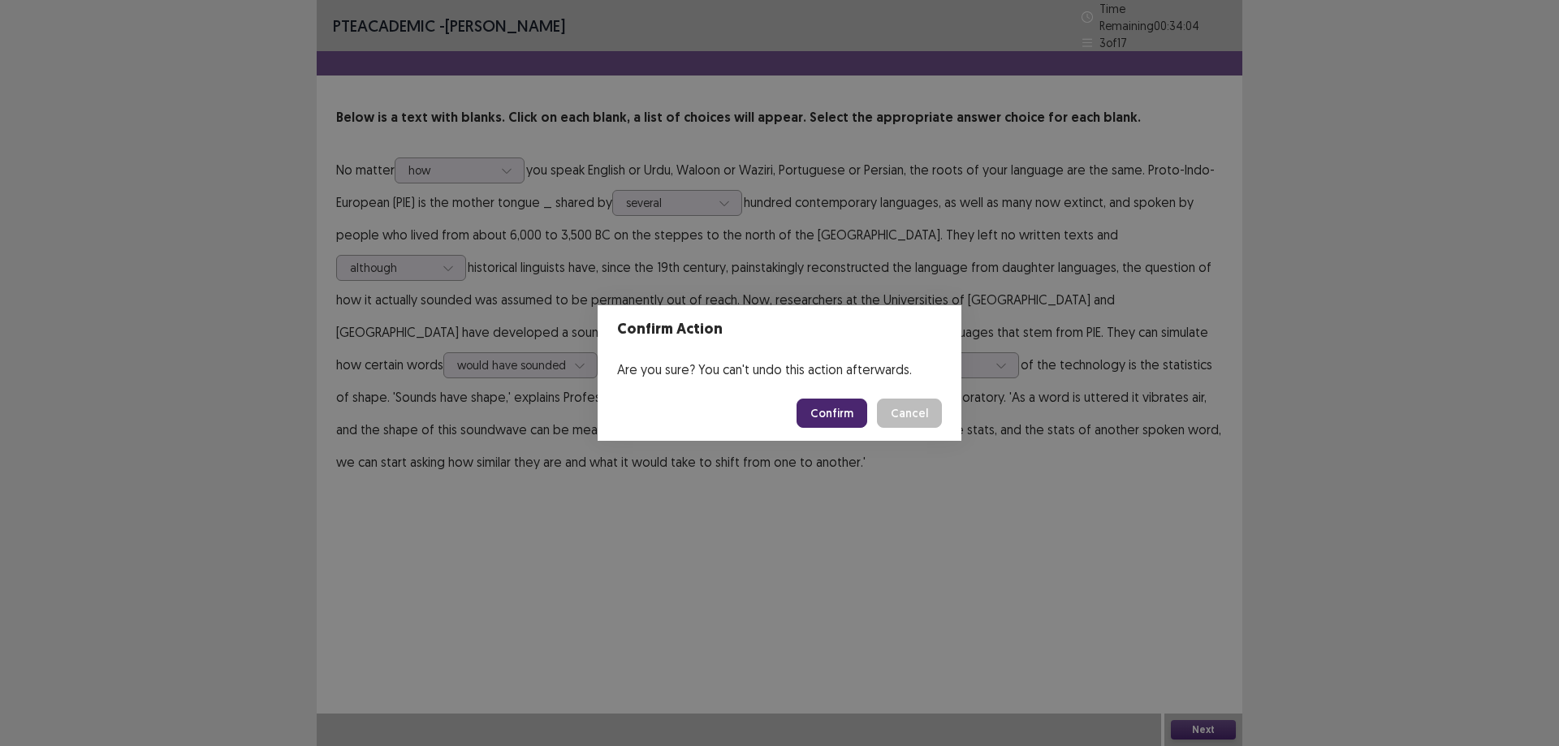
click at [826, 407] on button "Confirm" at bounding box center [832, 413] width 71 height 29
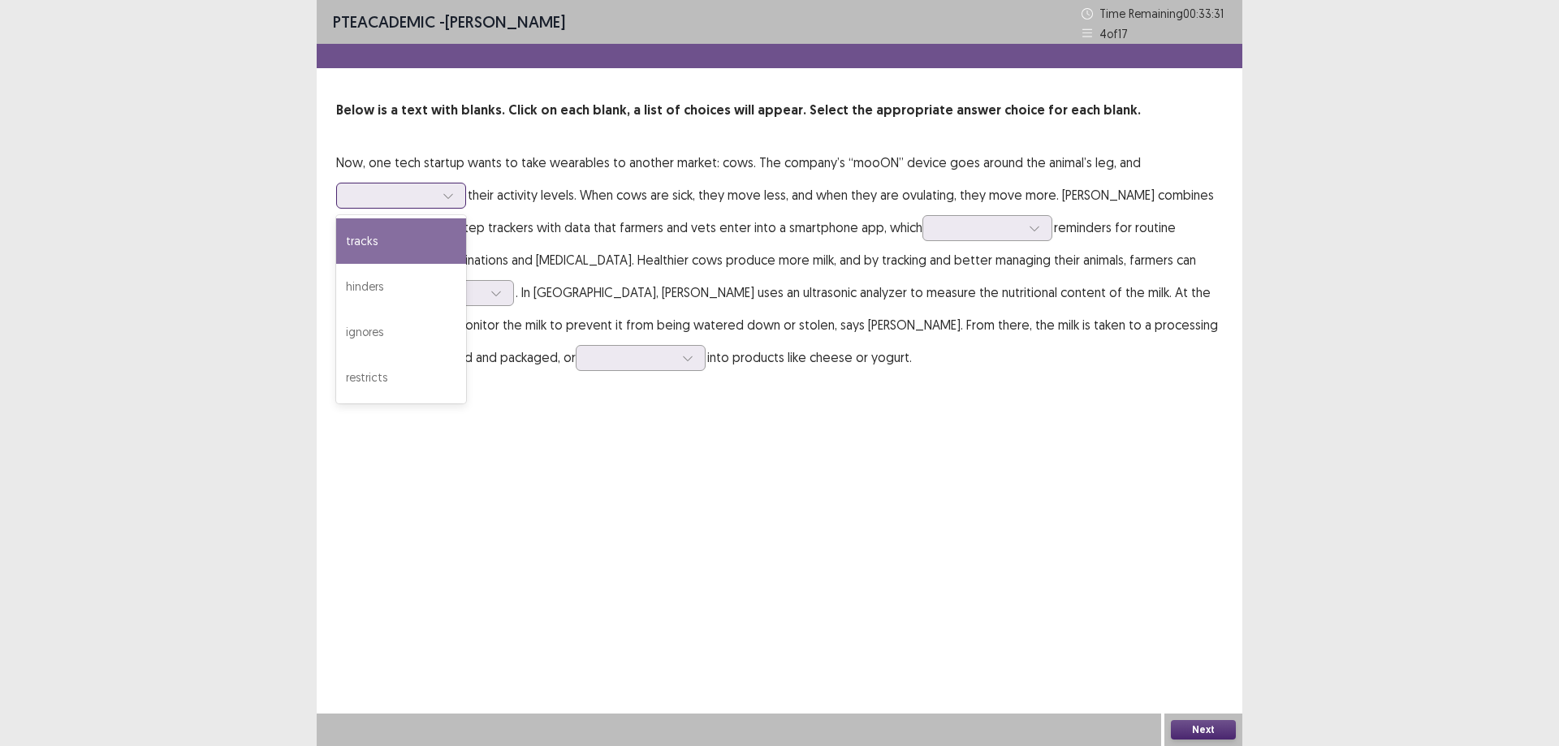
click at [462, 197] on div at bounding box center [401, 196] width 130 height 26
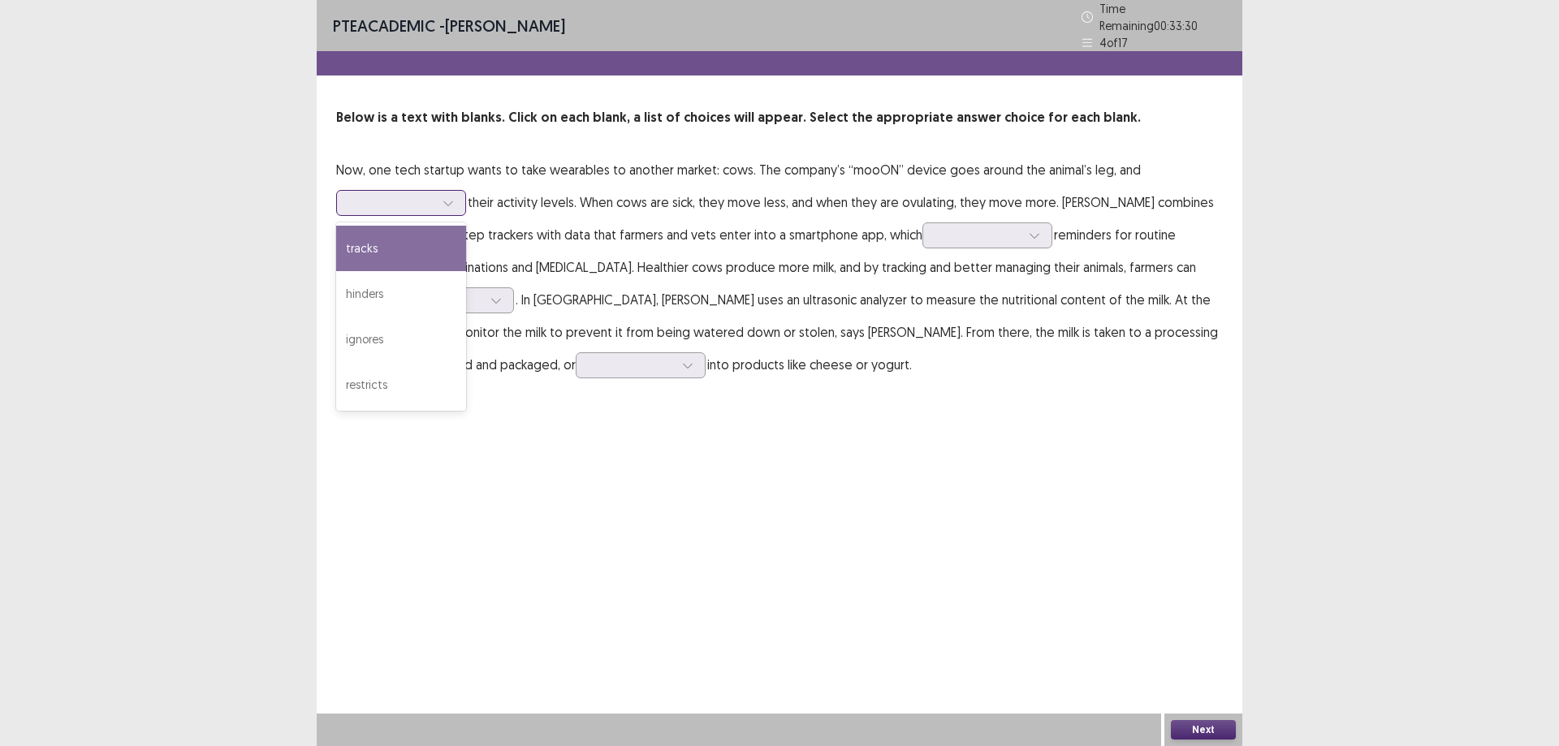
click at [426, 231] on div "tracks" at bounding box center [401, 248] width 130 height 45
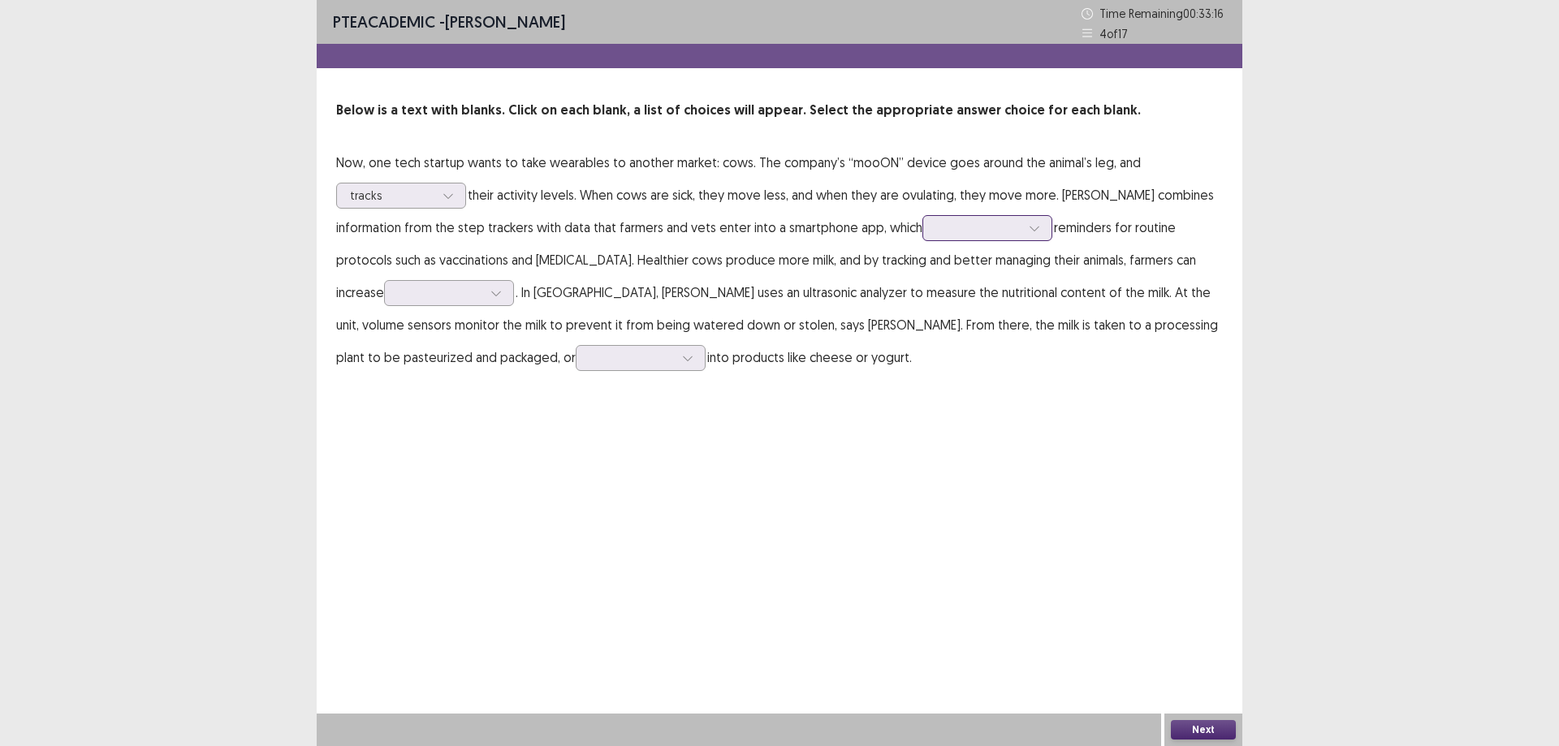
click at [991, 231] on div at bounding box center [978, 227] width 84 height 15
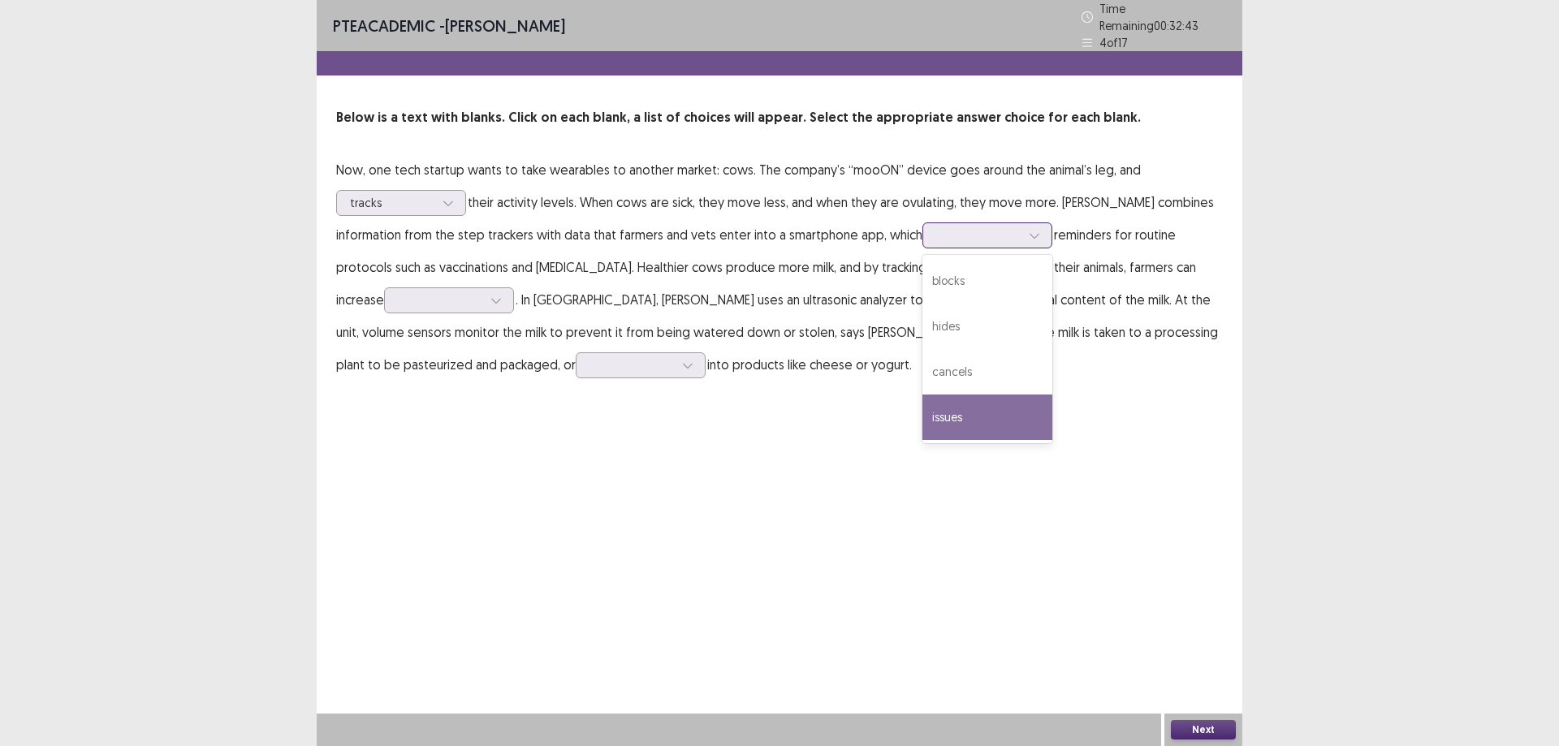
click at [980, 404] on div "issues" at bounding box center [988, 417] width 130 height 45
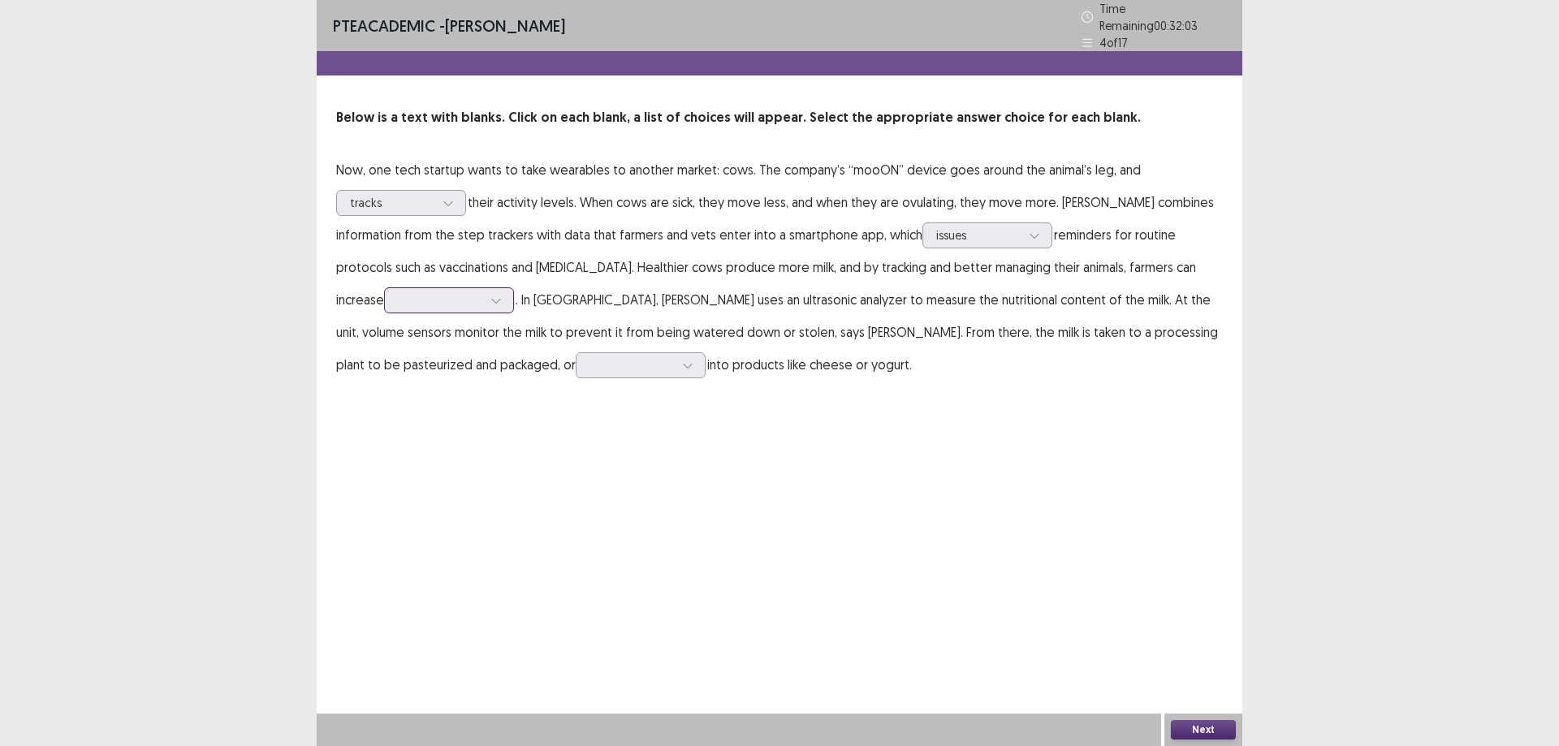
click at [441, 295] on div at bounding box center [440, 299] width 84 height 15
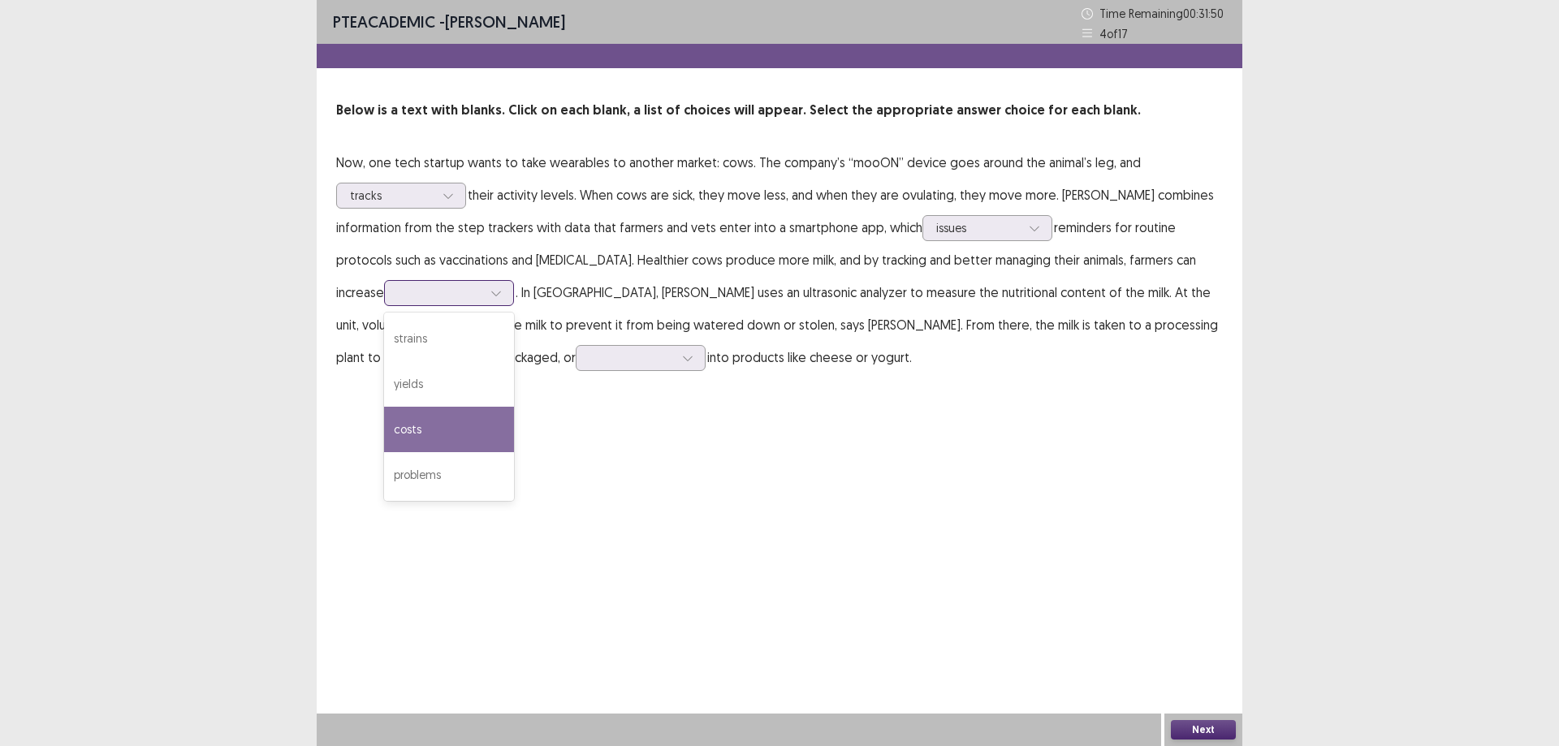
click at [443, 419] on div "costs" at bounding box center [449, 429] width 130 height 45
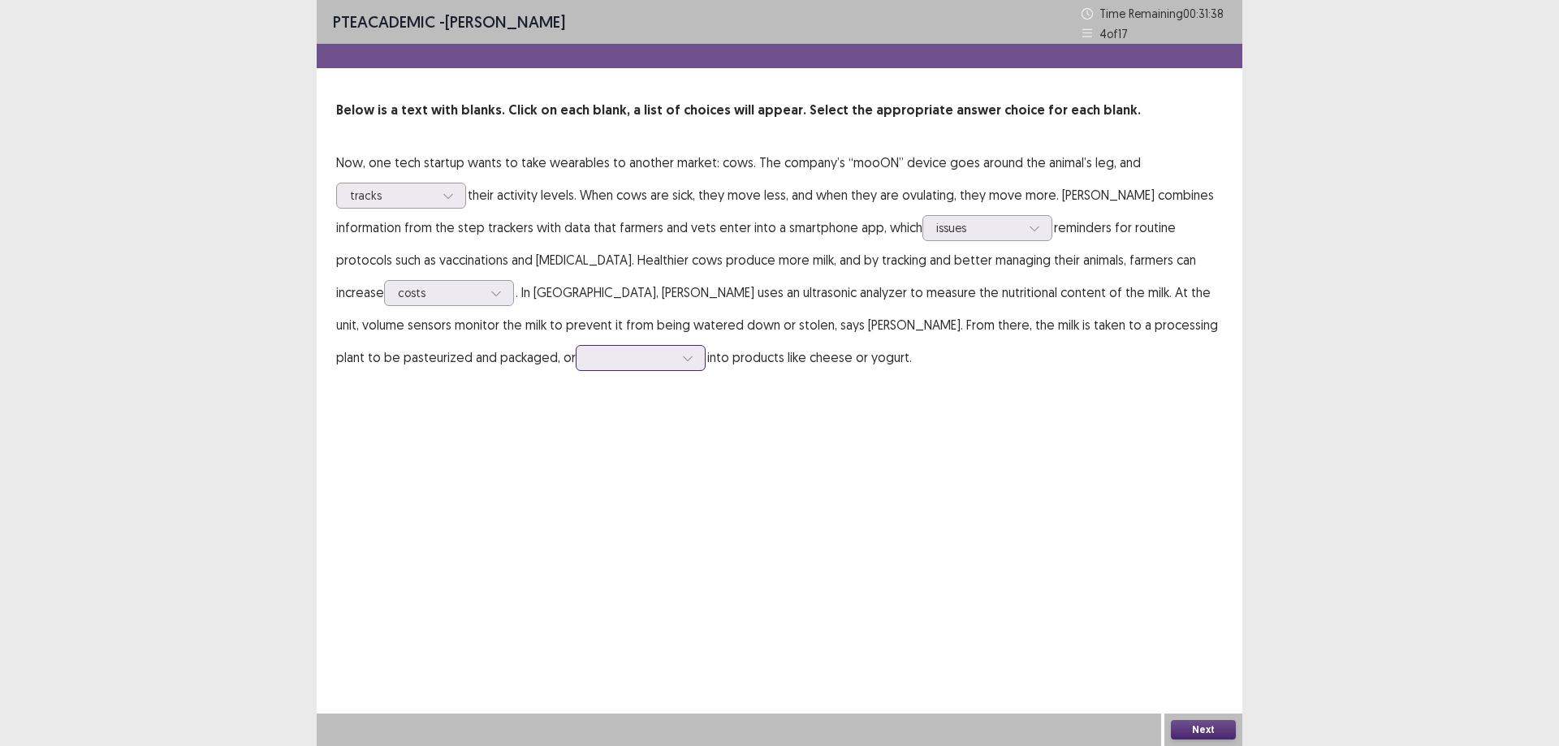
click at [590, 360] on div at bounding box center [632, 357] width 84 height 15
click at [576, 409] on div "converted" at bounding box center [641, 403] width 130 height 45
click at [1198, 725] on button "Next" at bounding box center [1203, 729] width 65 height 19
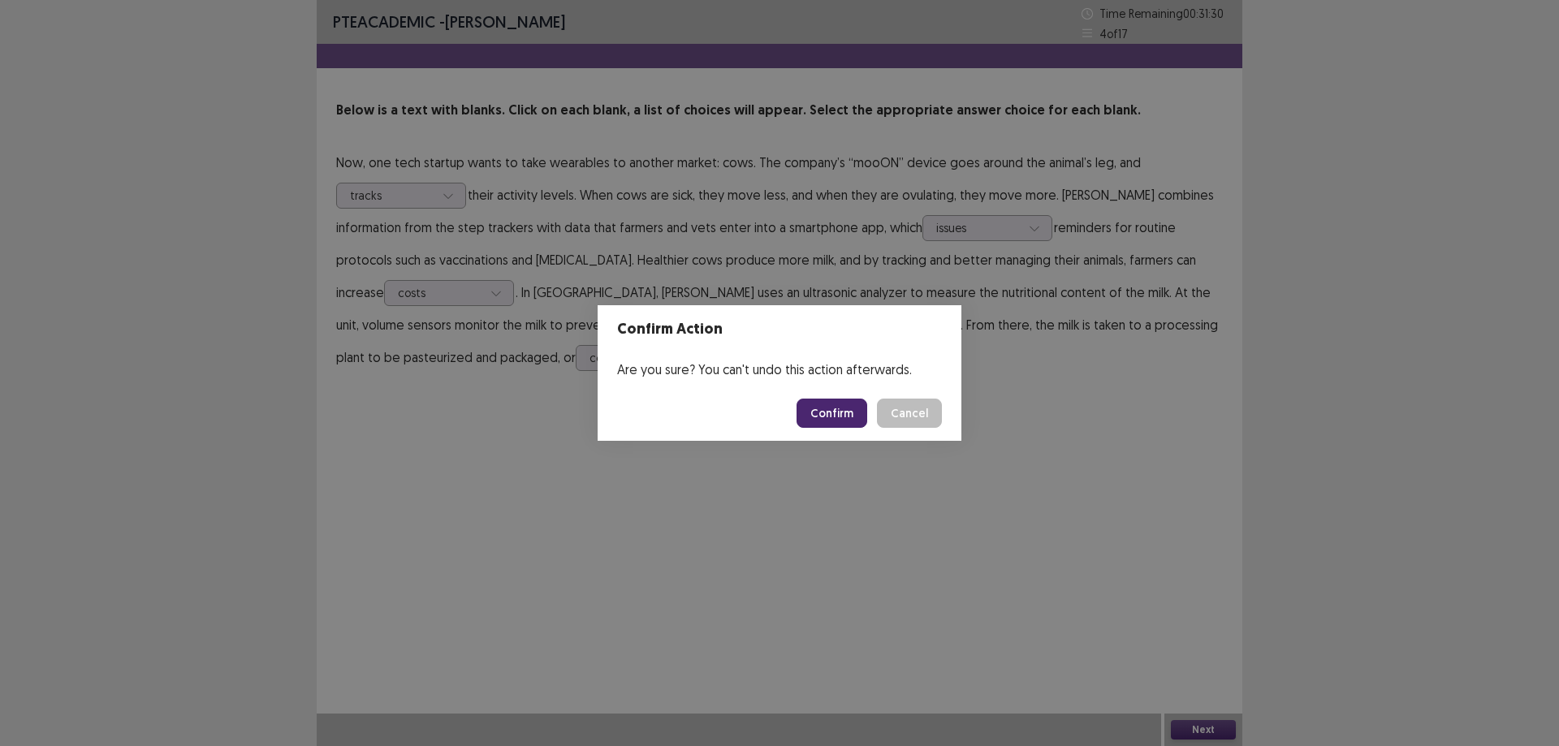
click at [824, 402] on button "Confirm" at bounding box center [832, 413] width 71 height 29
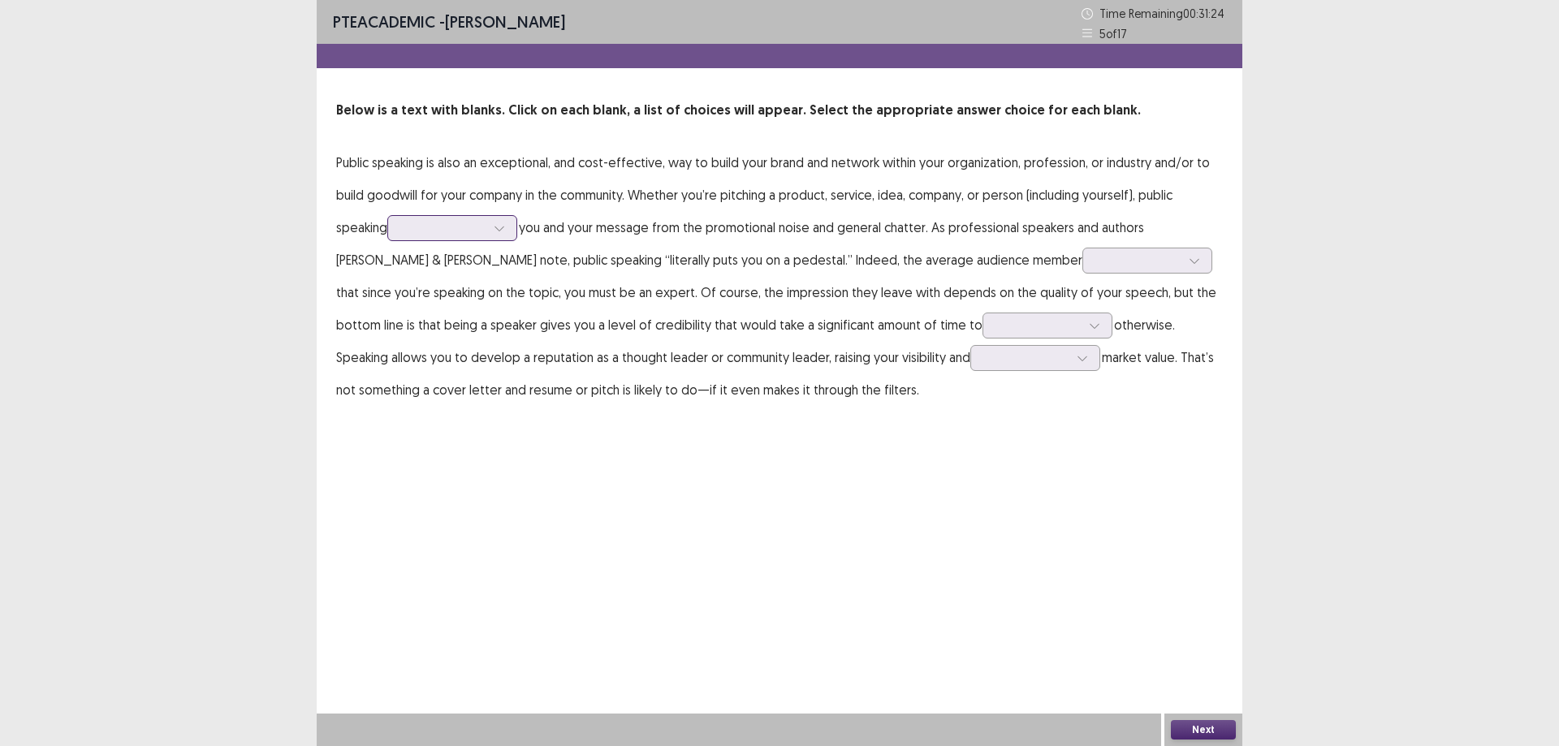
click at [493, 232] on div at bounding box center [499, 228] width 24 height 24
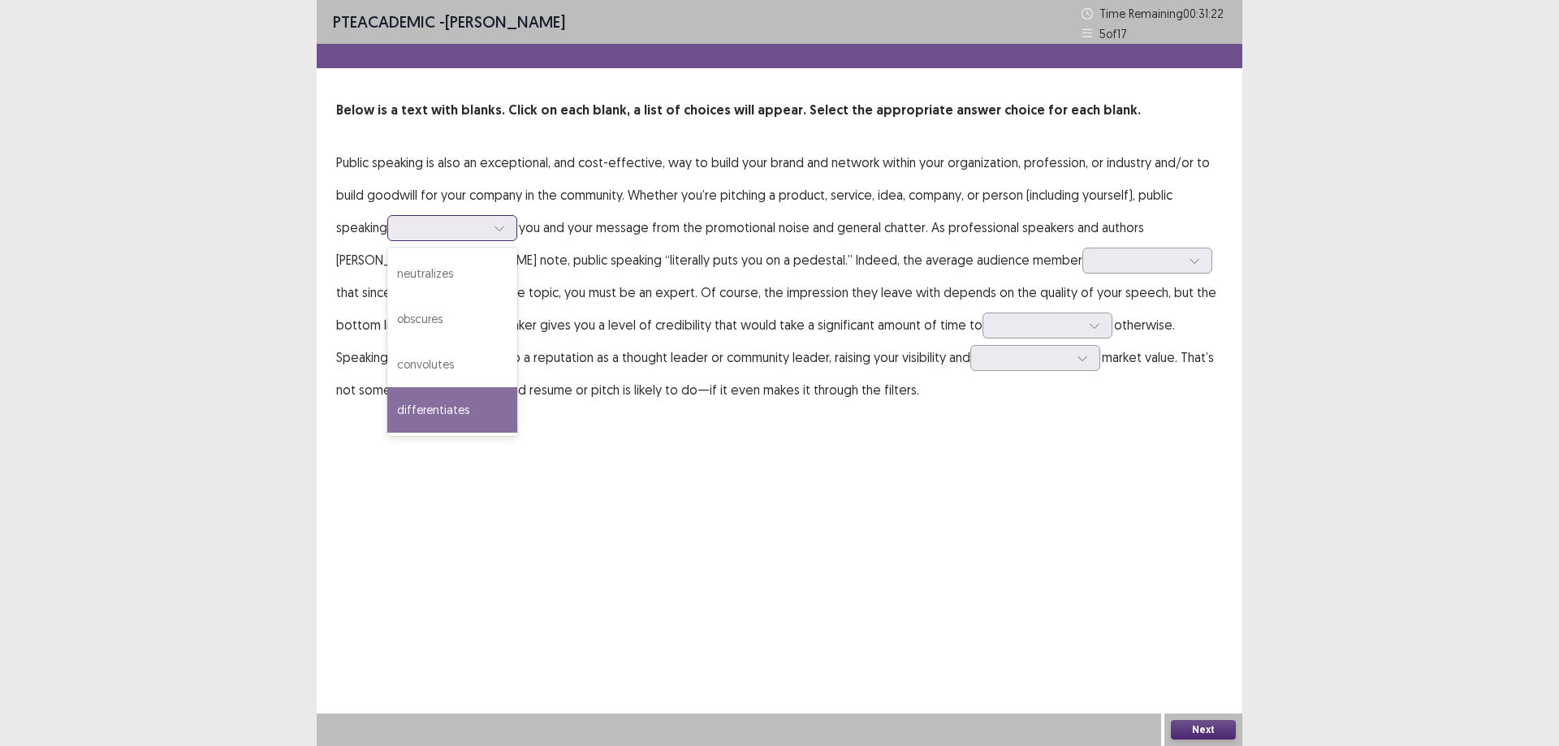
click at [457, 403] on div "differentiates" at bounding box center [452, 409] width 130 height 45
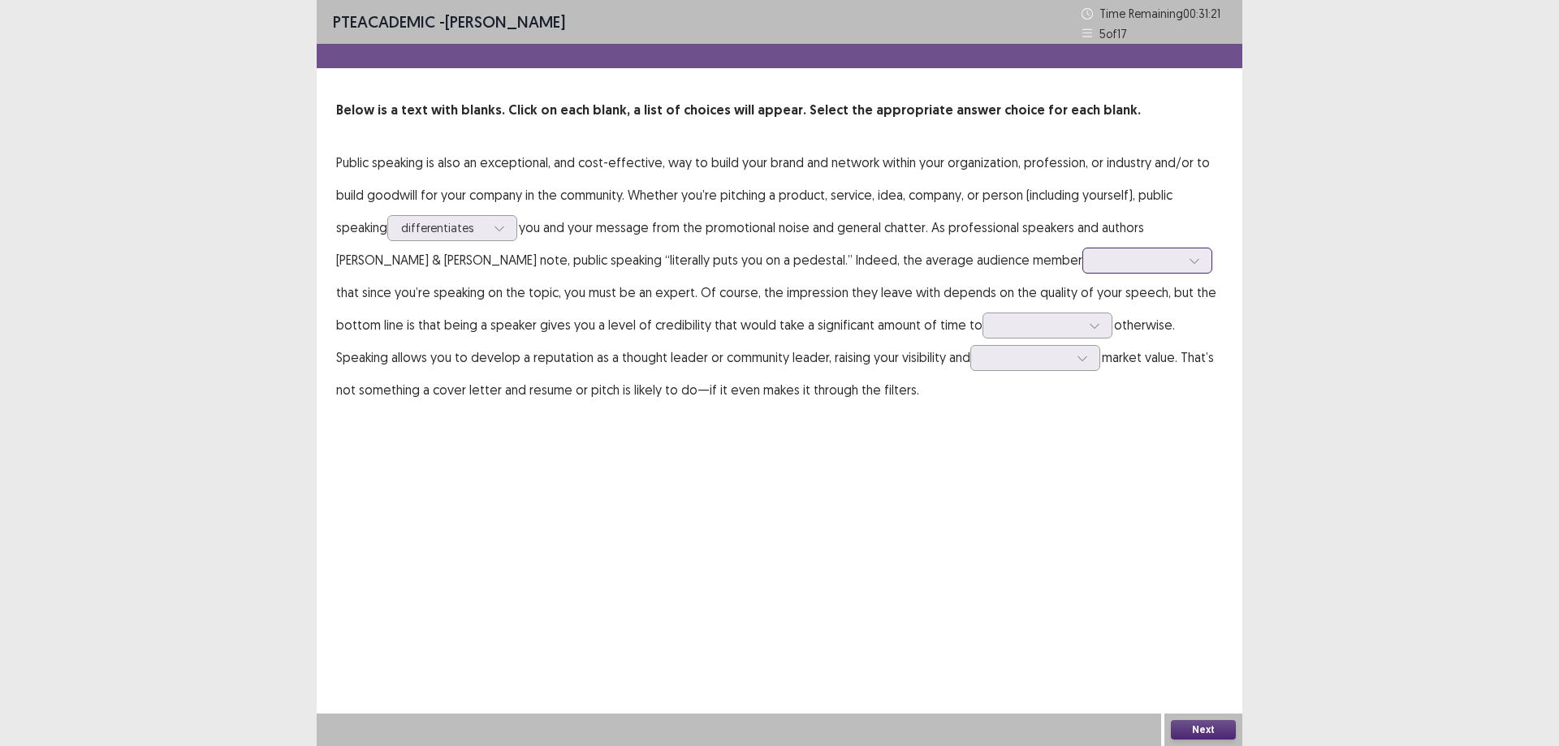
click at [1096, 262] on div at bounding box center [1138, 260] width 84 height 15
click at [1083, 348] on div "underestimates" at bounding box center [1148, 351] width 130 height 45
click at [997, 329] on div at bounding box center [1039, 325] width 84 height 15
click at [983, 425] on div "destroy" at bounding box center [1048, 416] width 130 height 45
click at [984, 365] on div at bounding box center [1026, 357] width 84 height 15
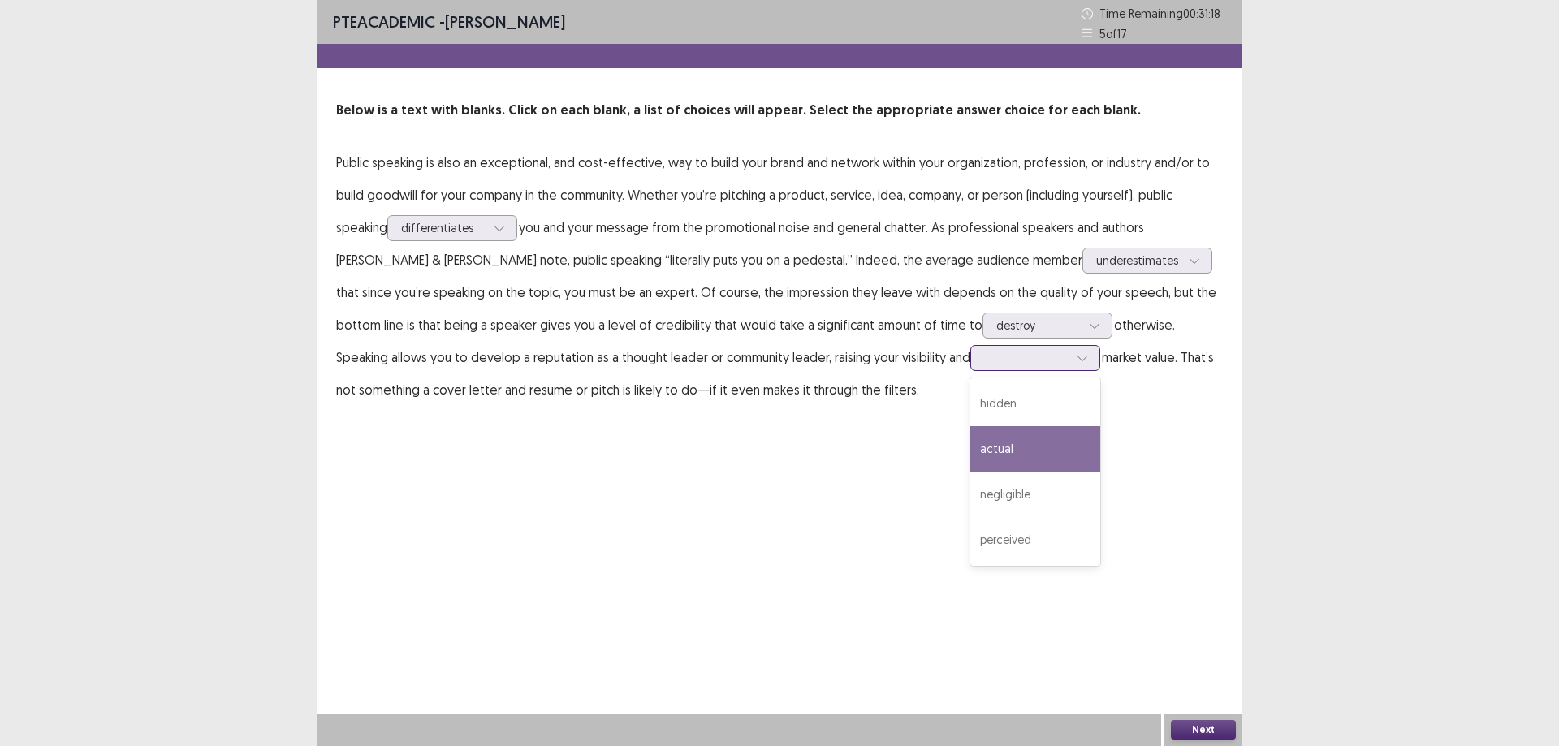
click at [971, 469] on div "actual" at bounding box center [1036, 448] width 130 height 45
click at [512, 221] on div at bounding box center [499, 228] width 24 height 24
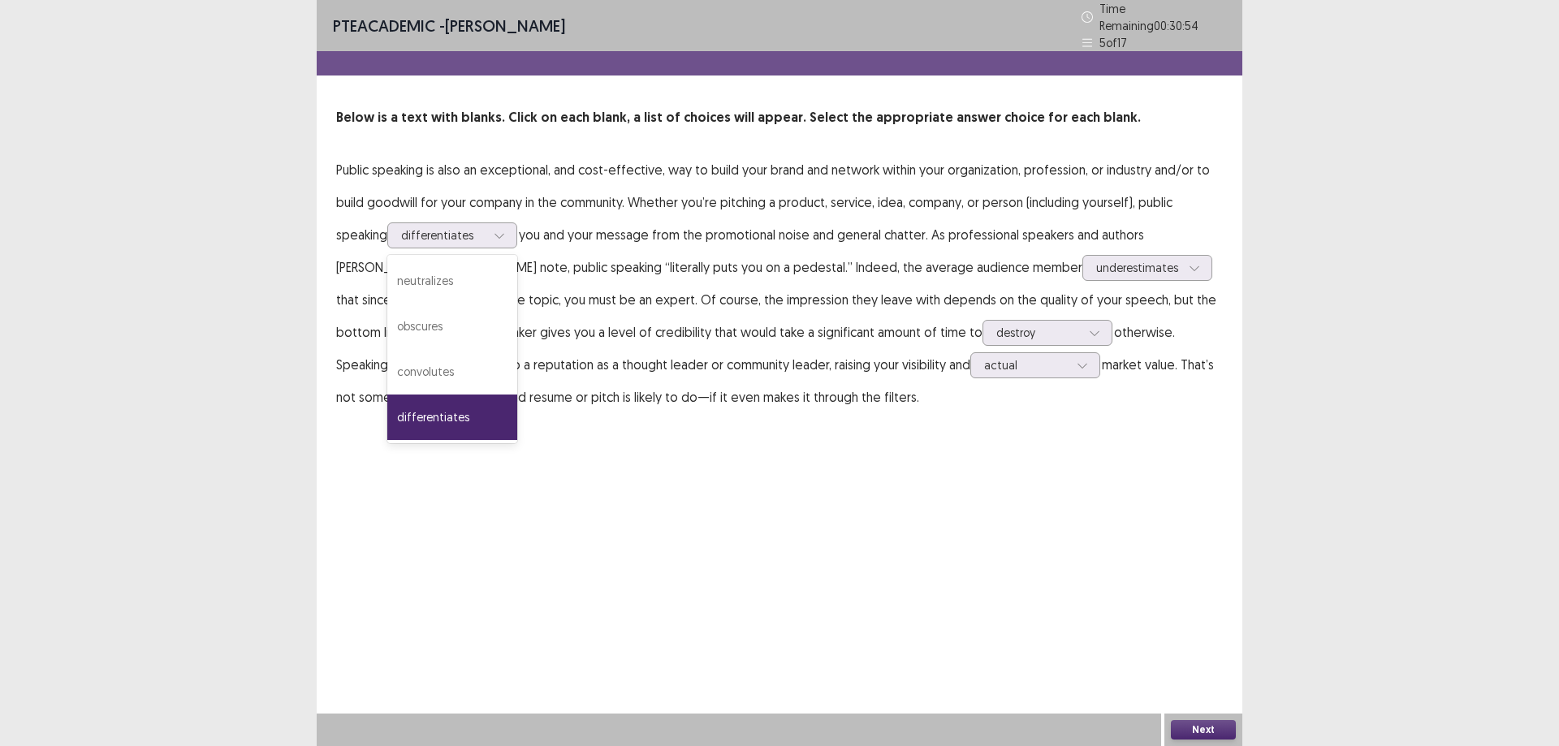
click at [615, 229] on p "Public speaking is also an exceptional, and cost-effective, way to build your b…" at bounding box center [779, 284] width 887 height 260
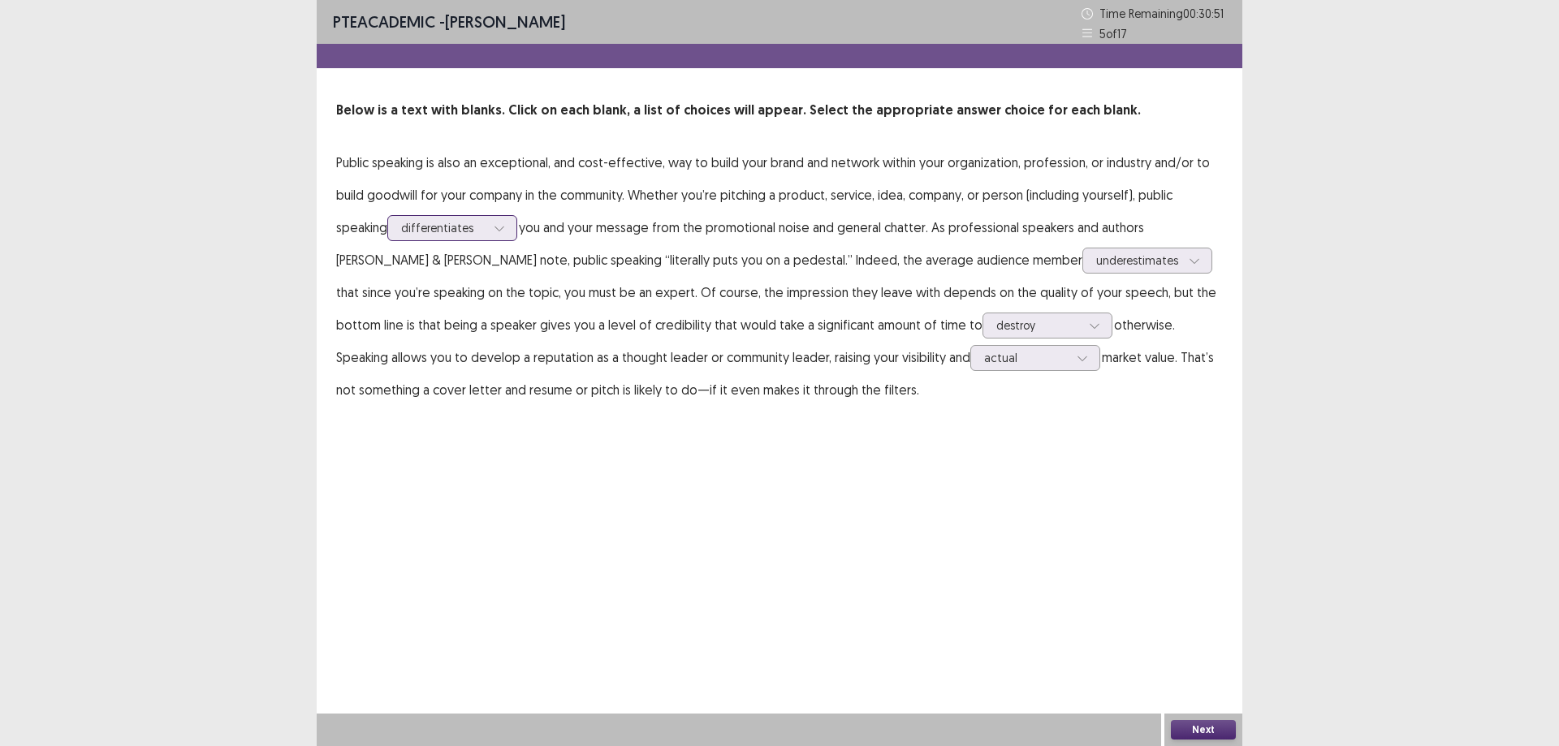
click at [423, 233] on div at bounding box center [443, 227] width 84 height 15
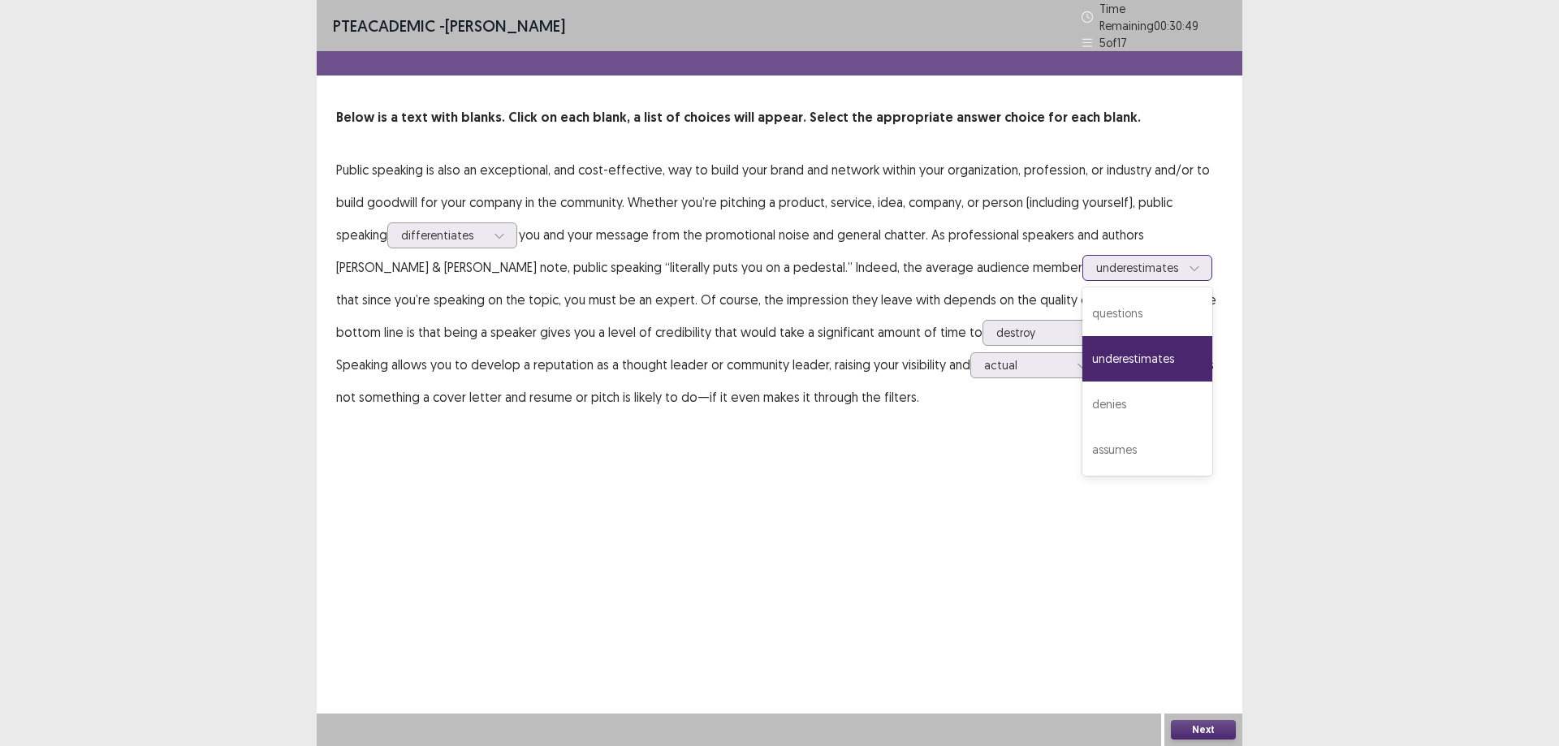
click at [1096, 260] on div at bounding box center [1138, 267] width 84 height 15
click at [949, 227] on p "Public speaking is also an exceptional, and cost-effective, way to build your b…" at bounding box center [779, 284] width 887 height 260
click at [1096, 266] on div at bounding box center [1138, 267] width 84 height 15
click at [1083, 439] on div "assumes" at bounding box center [1148, 449] width 130 height 45
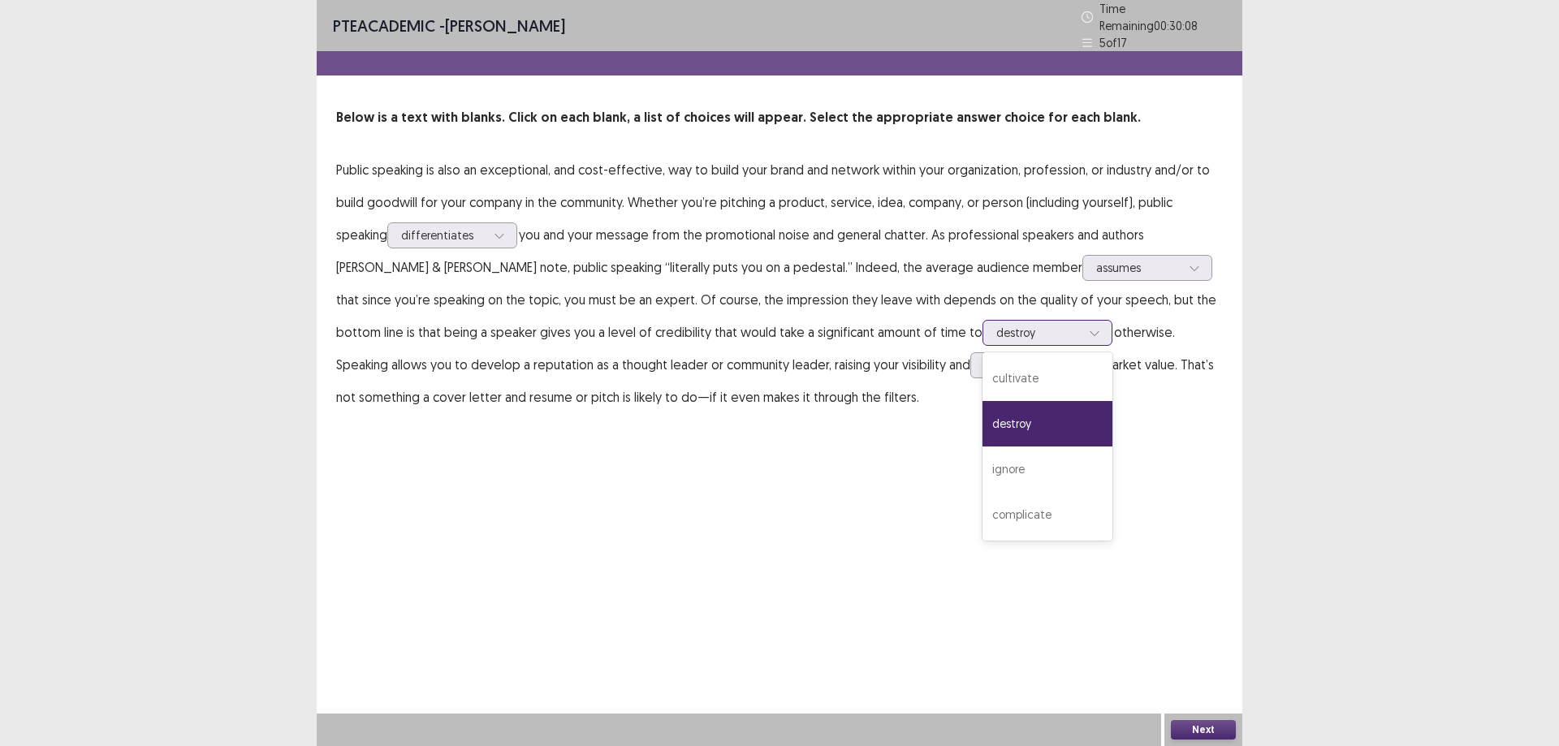
click at [997, 326] on div at bounding box center [1039, 332] width 84 height 15
click at [983, 364] on div "cultivate" at bounding box center [1048, 378] width 130 height 45
click at [1083, 325] on div at bounding box center [1095, 333] width 24 height 24
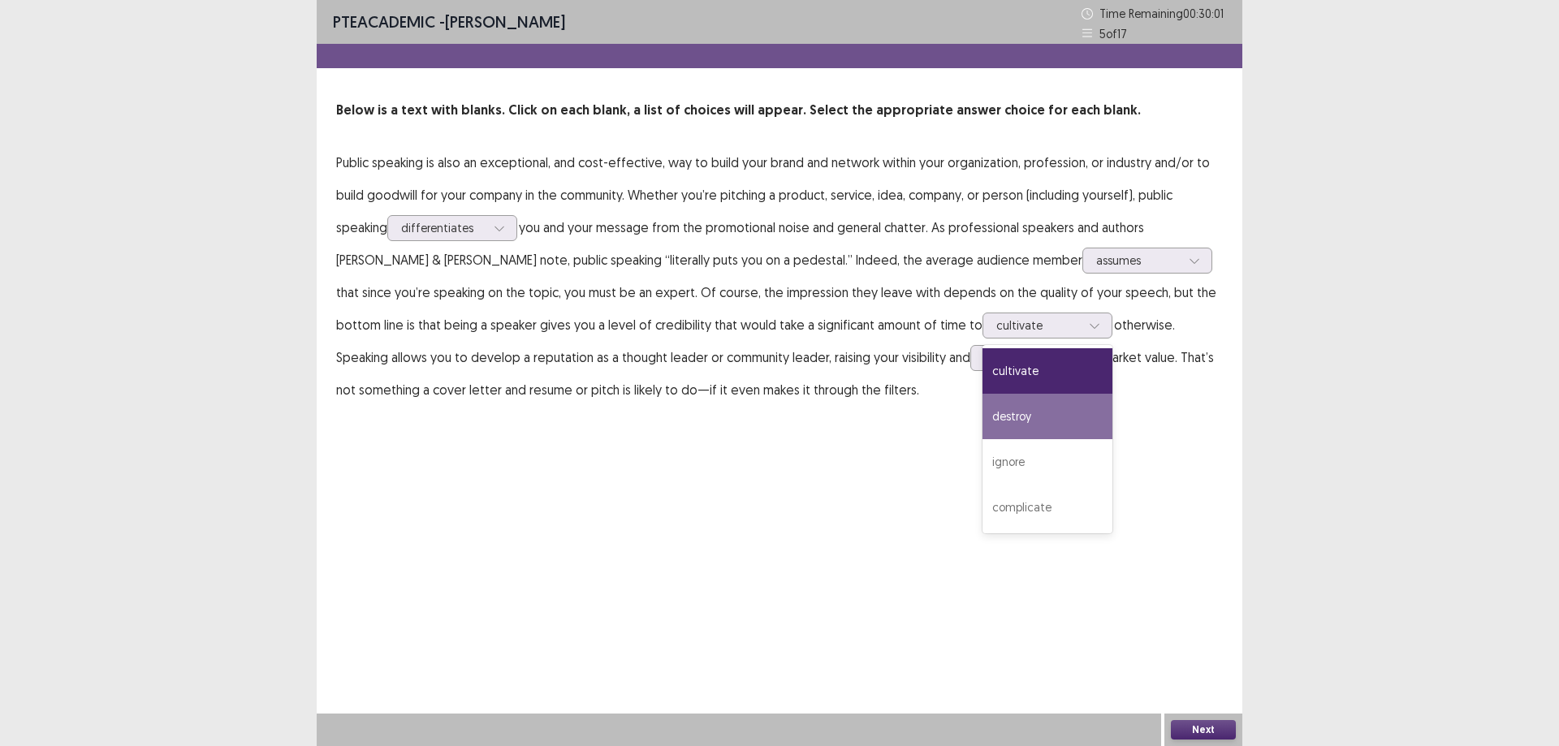
click at [1079, 355] on p "Public speaking is also an exceptional, and cost-effective, way to build your b…" at bounding box center [779, 276] width 887 height 260
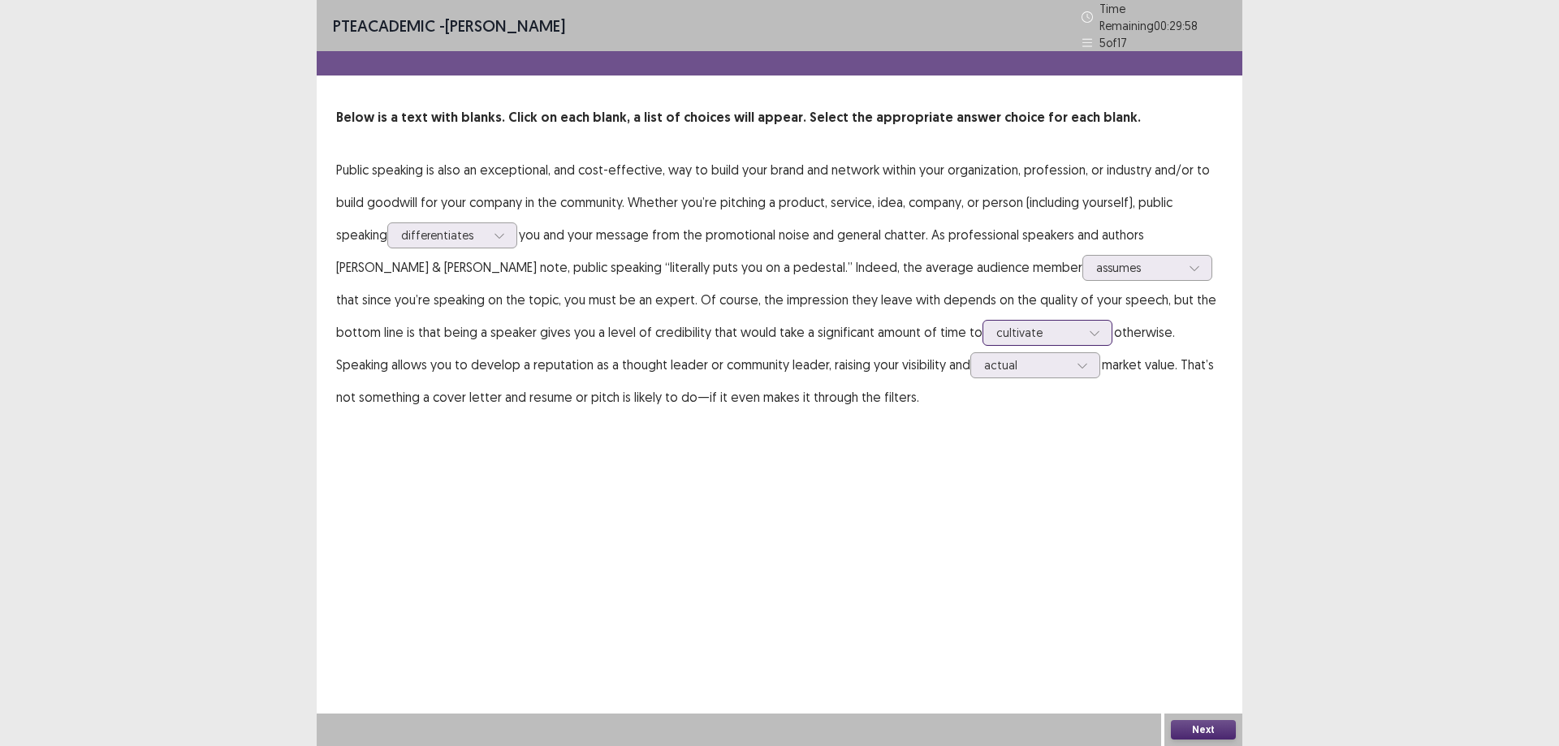
click at [983, 320] on div "cultivate" at bounding box center [1048, 333] width 130 height 26
click at [1118, 344] on p "Public speaking is also an exceptional, and cost-effective, way to build your b…" at bounding box center [779, 284] width 887 height 260
click at [984, 357] on div at bounding box center [1026, 364] width 84 height 15
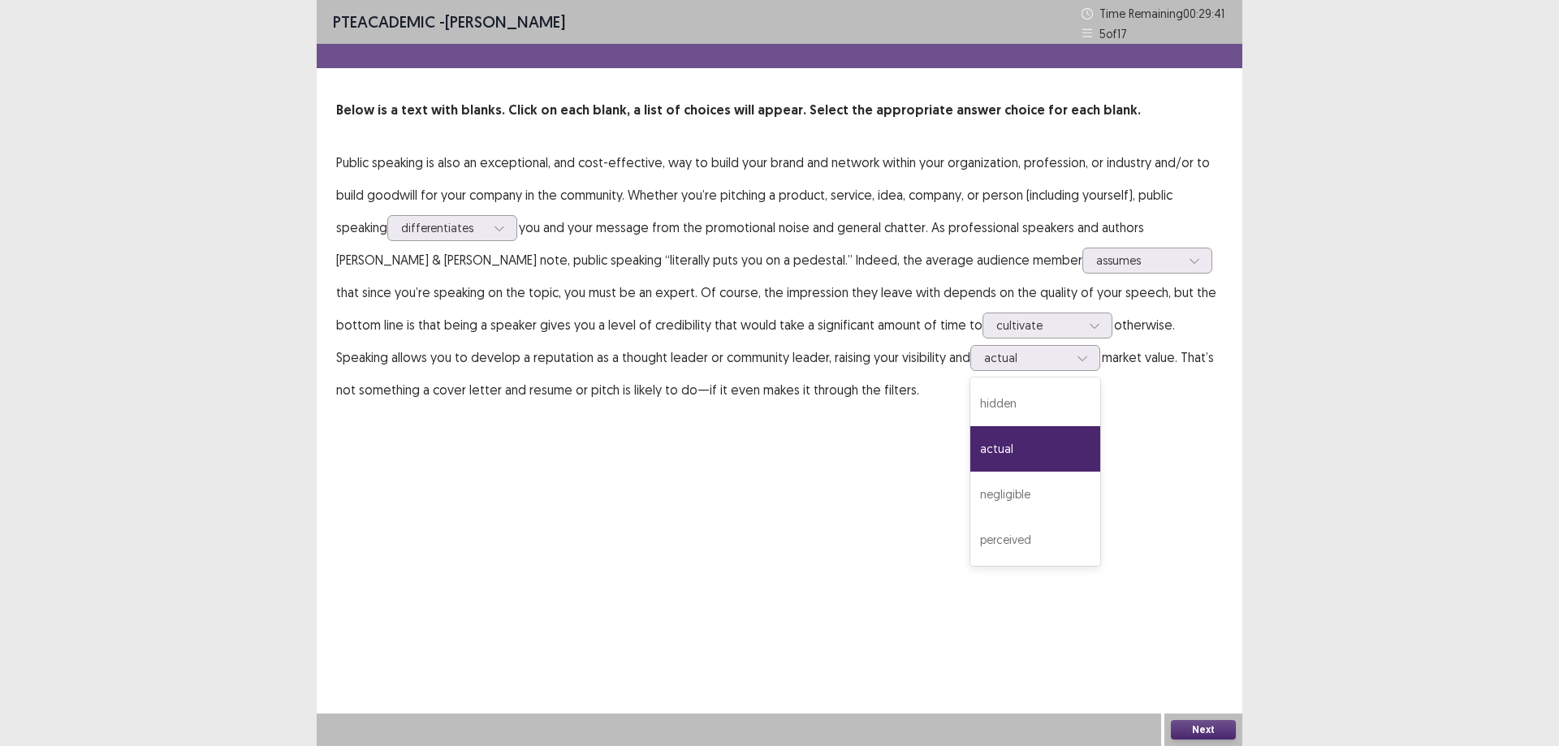
drag, startPoint x: 979, startPoint y: 375, endPoint x: 1003, endPoint y: 376, distance: 23.6
click at [980, 375] on p "Public speaking is also an exceptional, and cost-effective, way to build your b…" at bounding box center [779, 276] width 887 height 260
click at [984, 351] on div at bounding box center [1026, 357] width 84 height 15
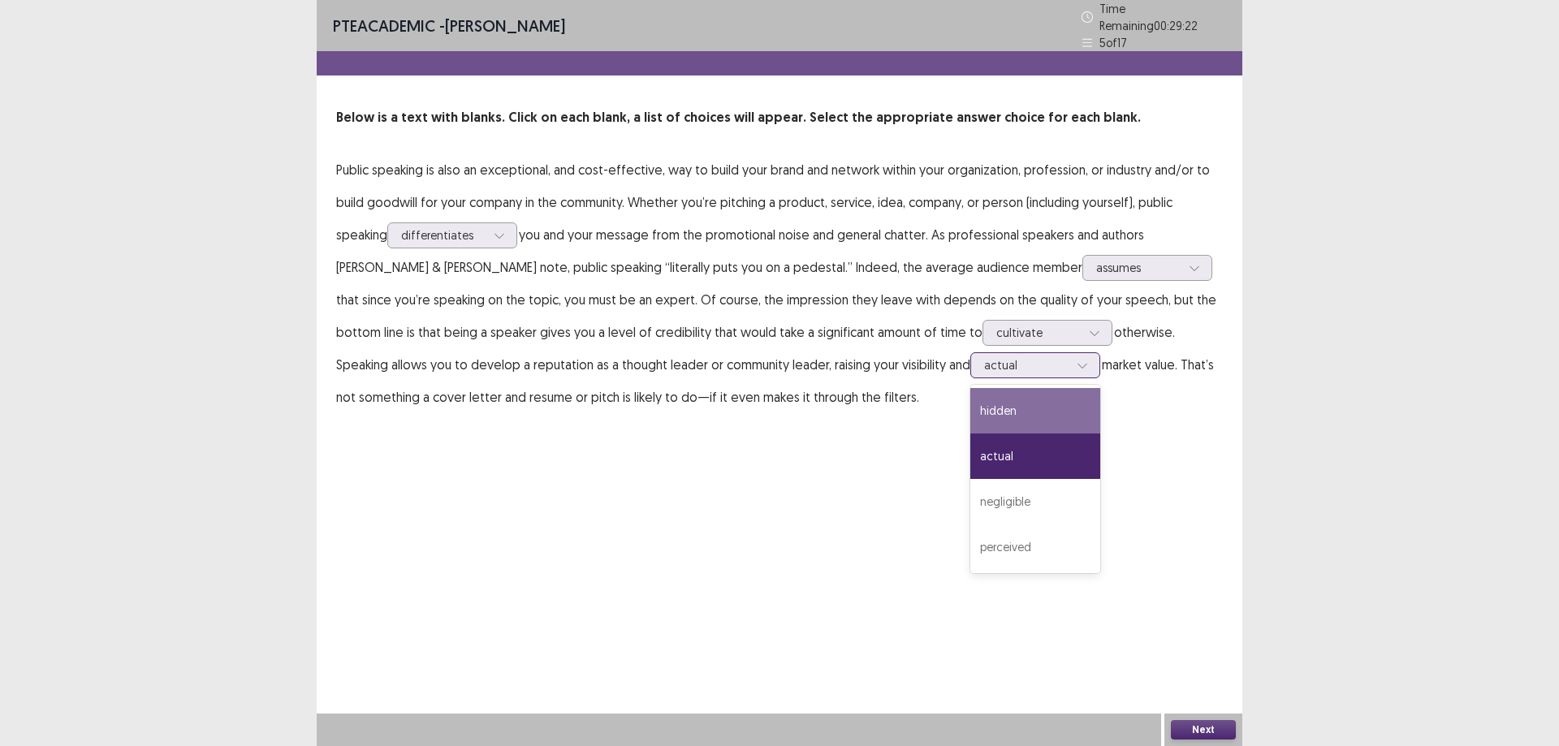
click at [971, 409] on div "hidden" at bounding box center [1036, 410] width 130 height 45
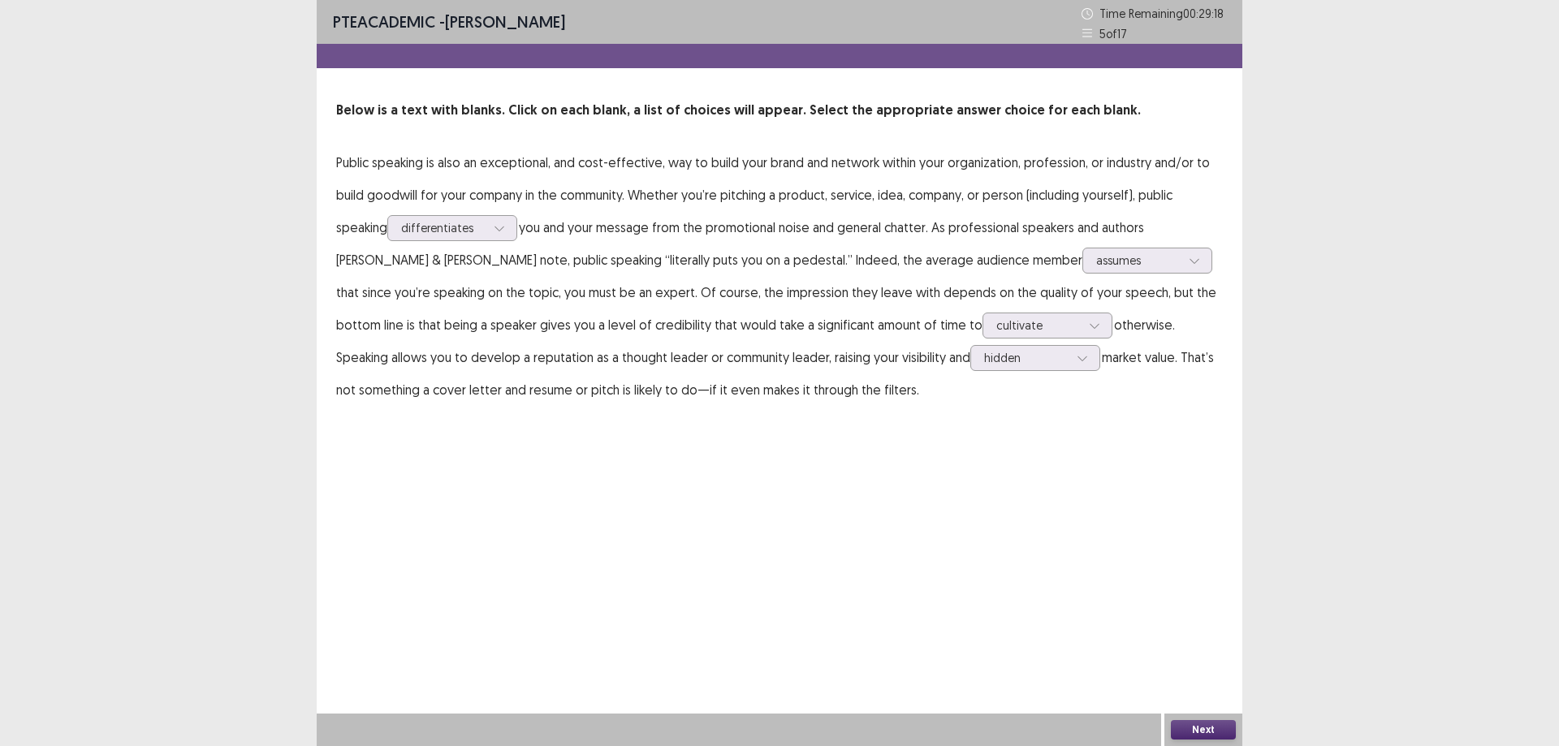
click at [1219, 728] on button "Next" at bounding box center [1203, 729] width 65 height 19
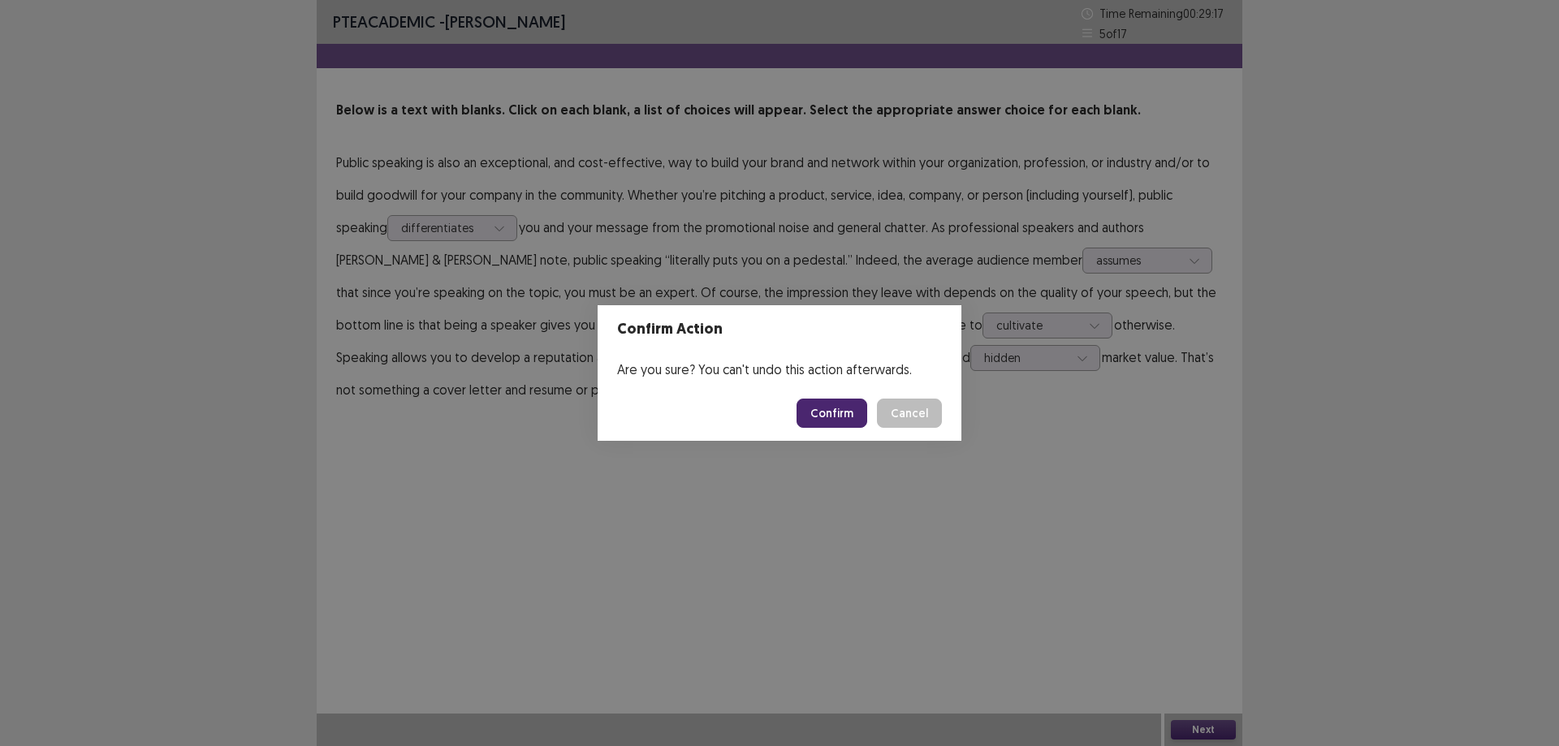
click at [845, 407] on button "Confirm" at bounding box center [832, 413] width 71 height 29
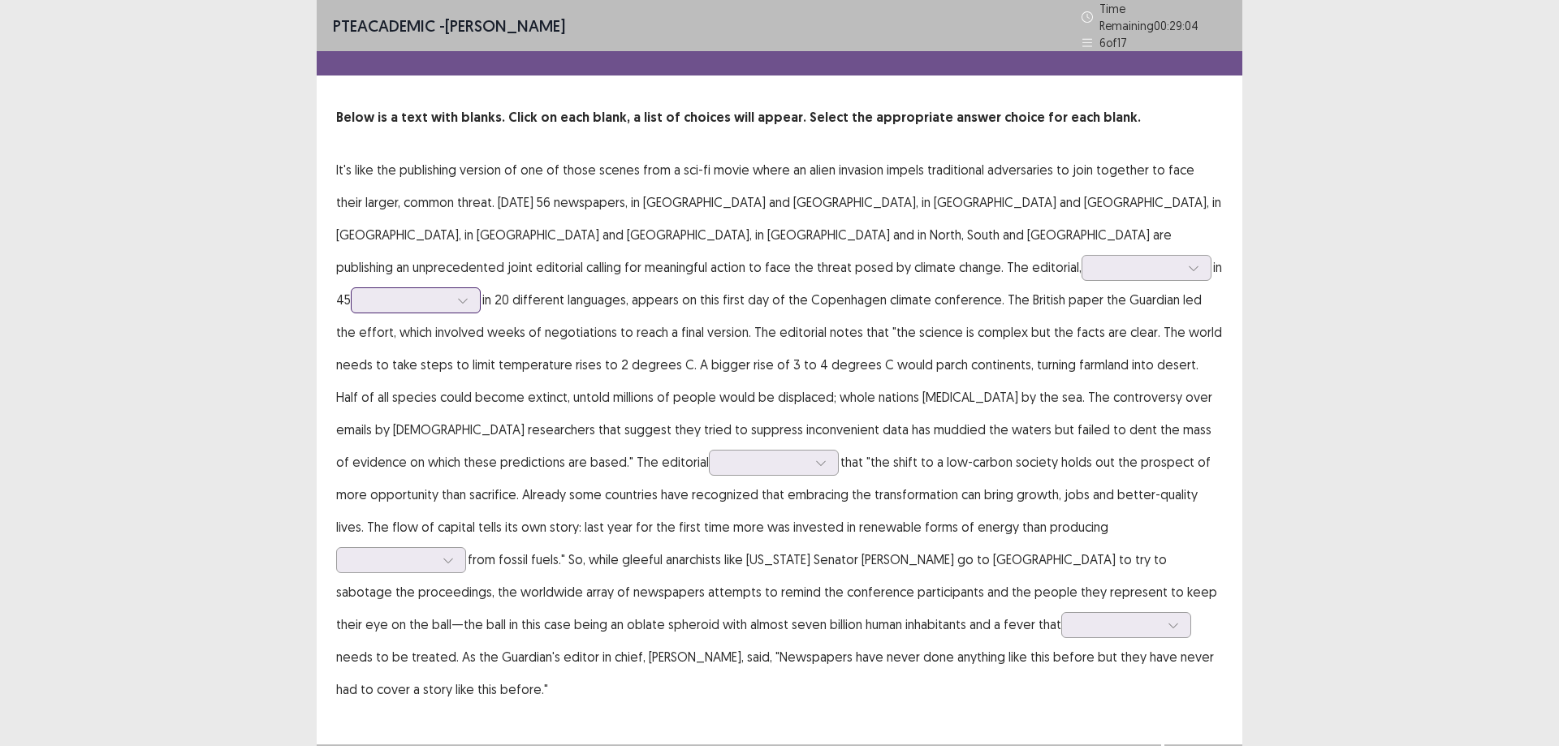
click at [449, 292] on div at bounding box center [407, 299] width 84 height 15
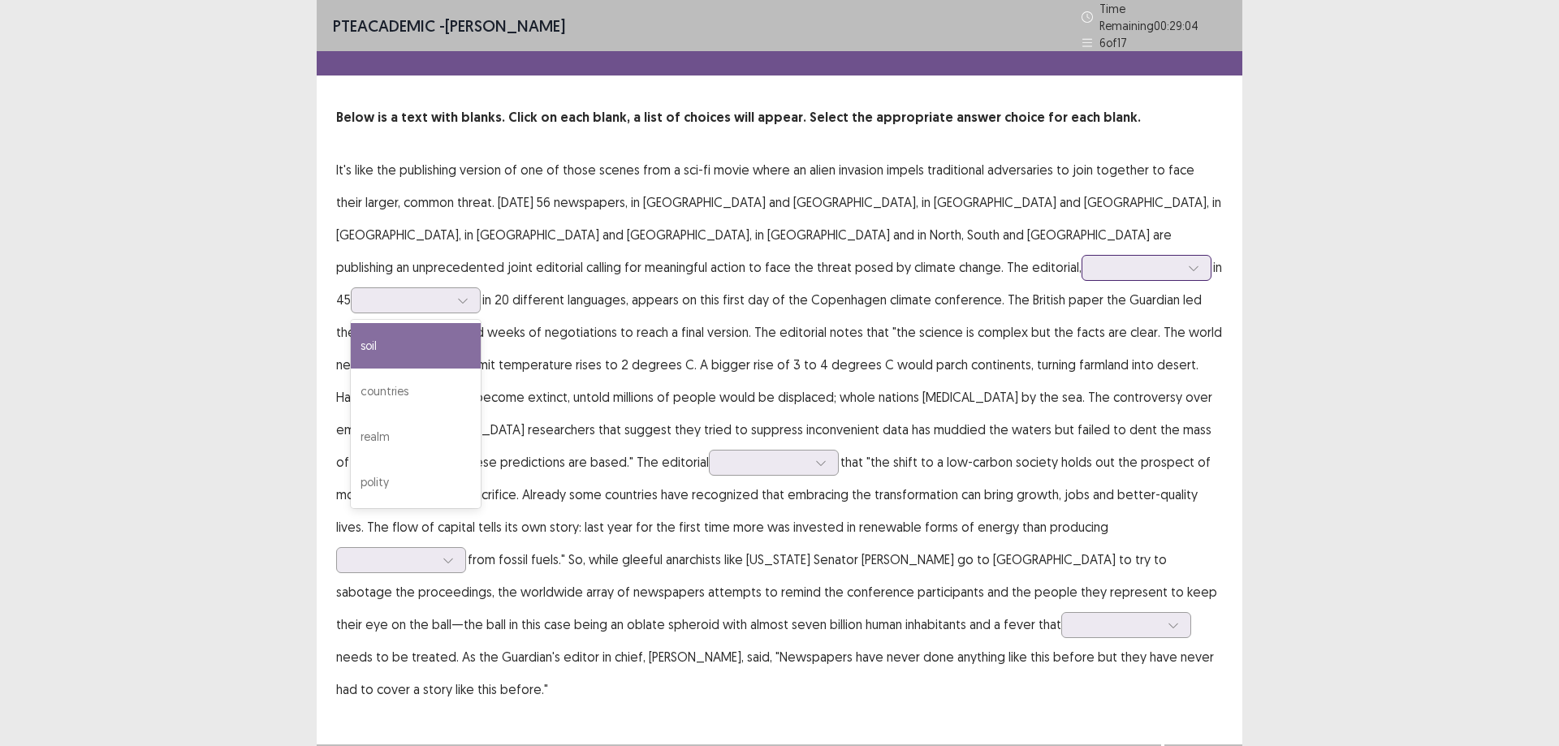
click at [1182, 265] on div at bounding box center [1194, 268] width 24 height 24
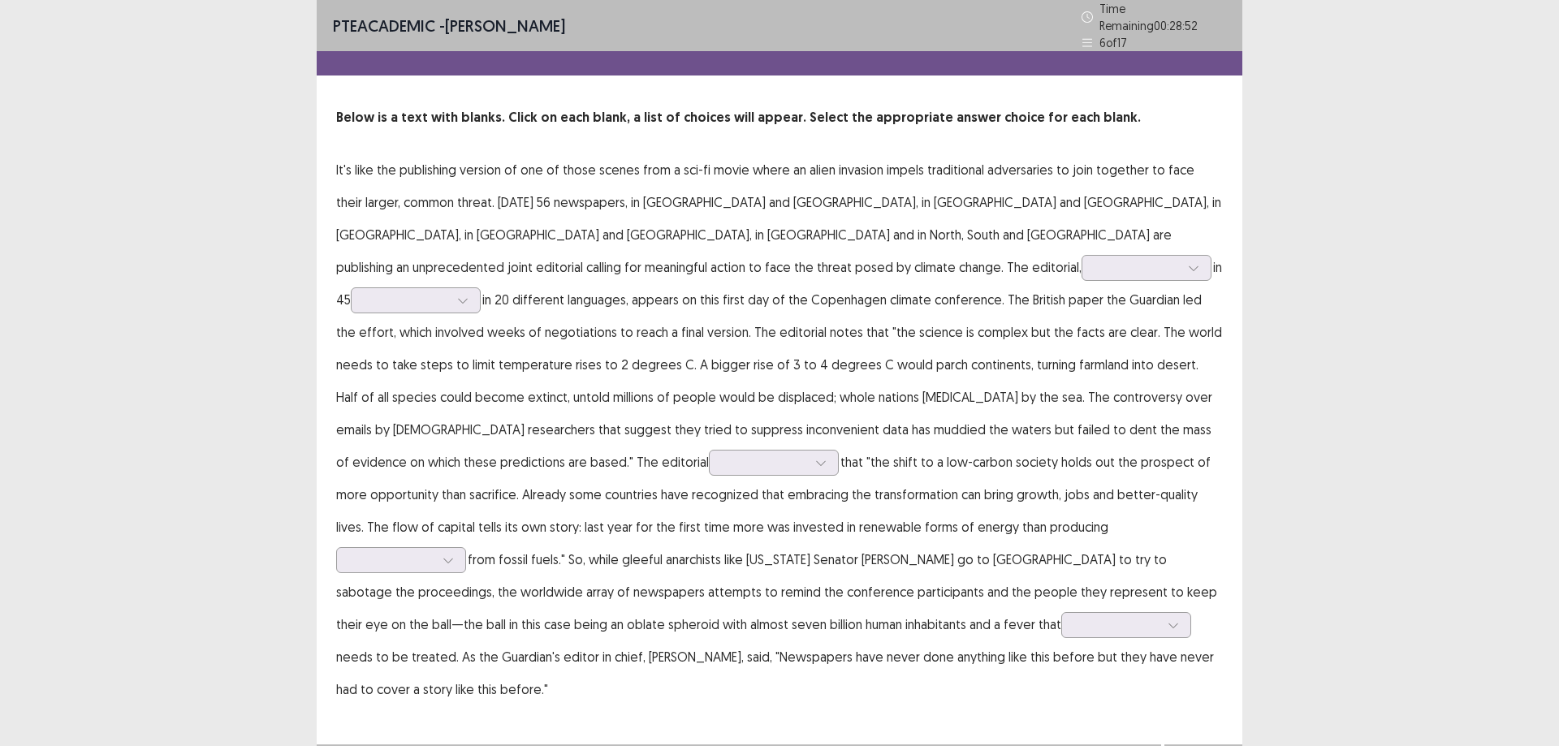
click at [1180, 230] on p "It's like the publishing version of one of those scenes from a sci-fi movie whe…" at bounding box center [779, 430] width 887 height 552
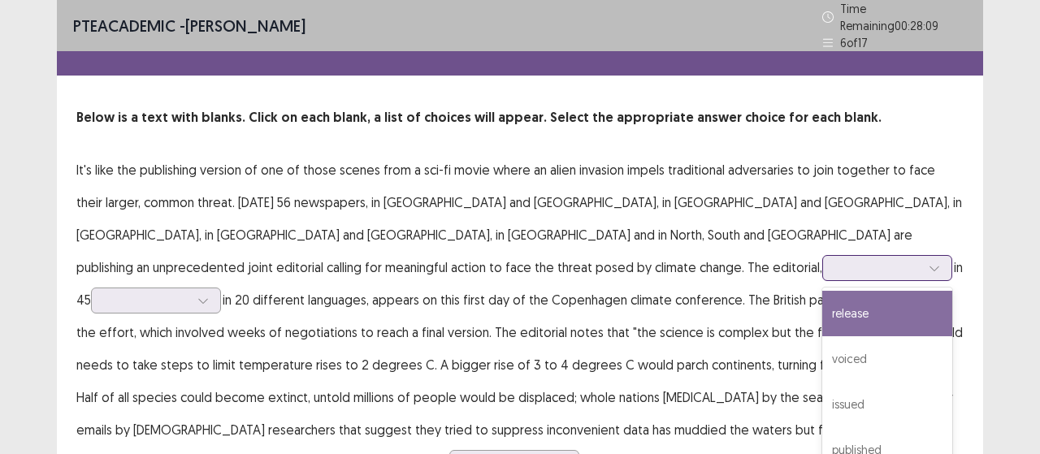
click at [834, 258] on div at bounding box center [878, 267] width 88 height 19
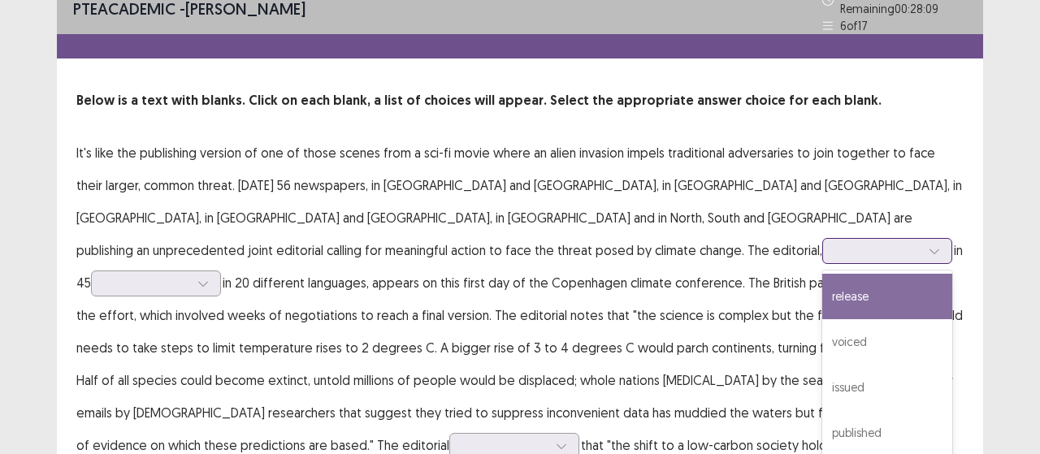
scroll to position [21, 0]
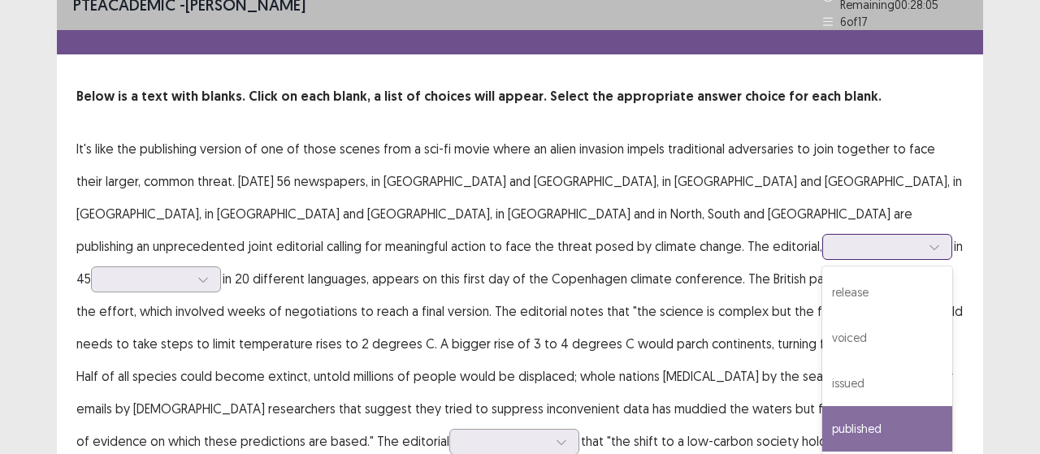
click at [822, 419] on div "published" at bounding box center [887, 428] width 130 height 45
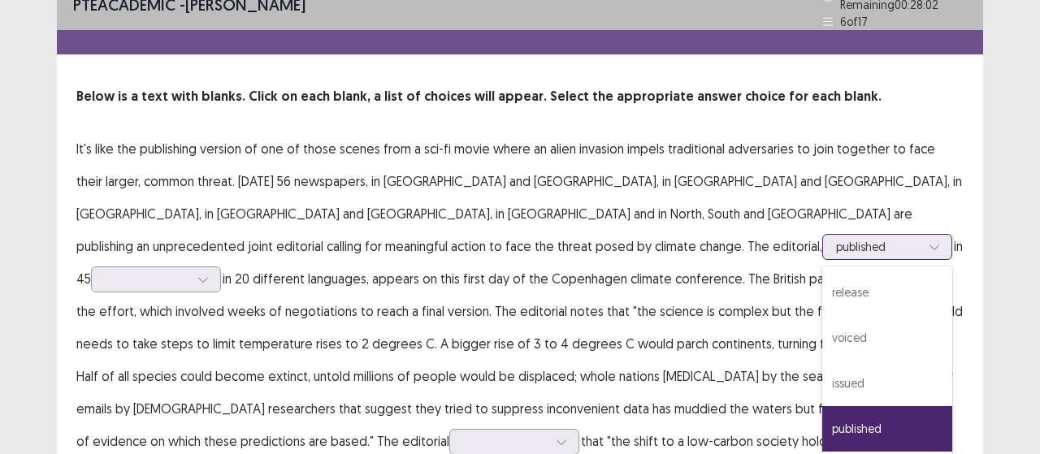
click at [836, 239] on div at bounding box center [878, 246] width 84 height 15
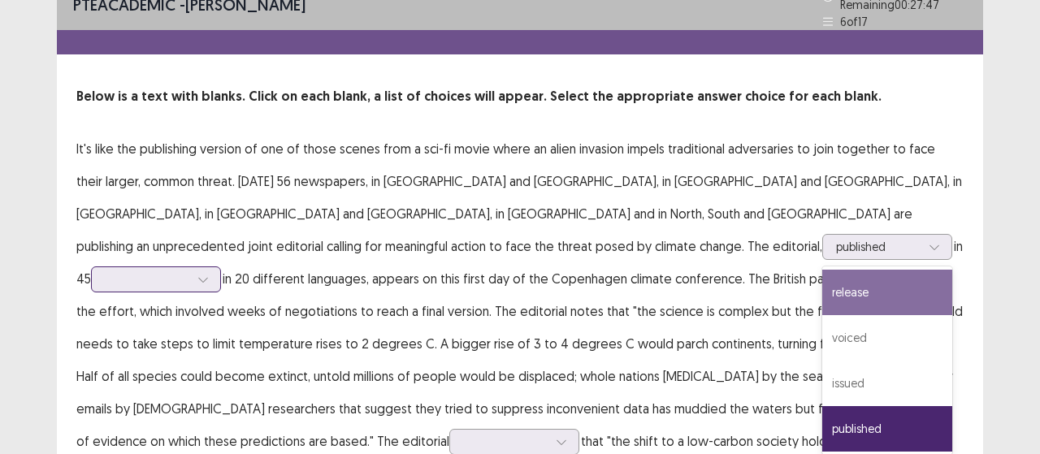
click at [215, 267] on div at bounding box center [203, 279] width 24 height 24
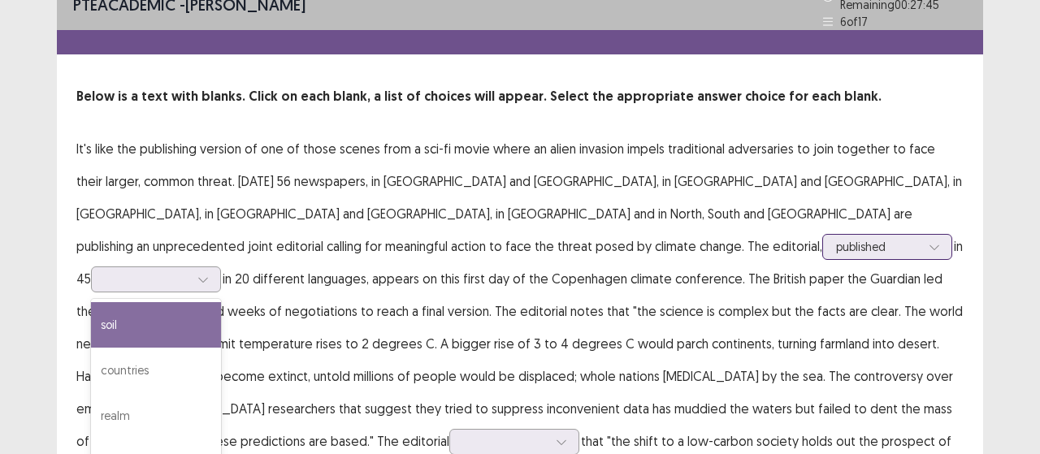
click at [922, 235] on div at bounding box center [934, 247] width 24 height 24
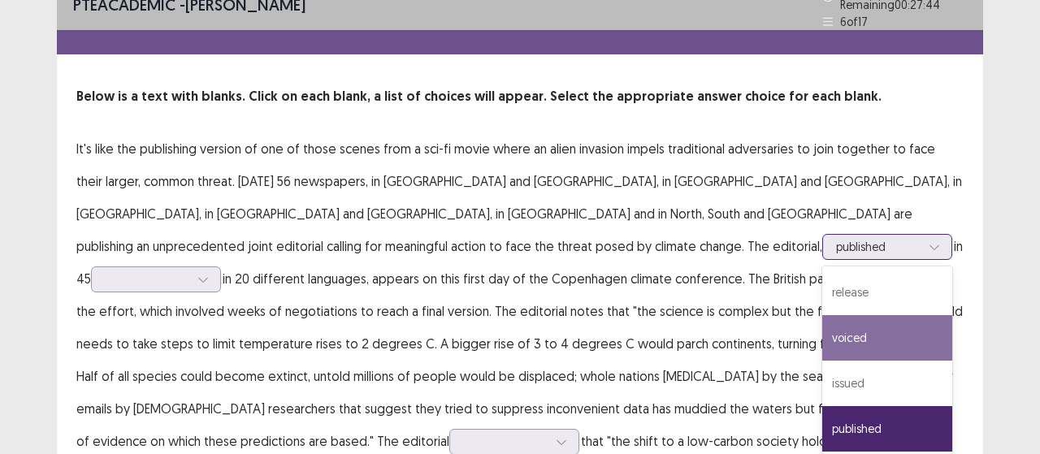
click at [822, 331] on div "voiced" at bounding box center [887, 337] width 130 height 45
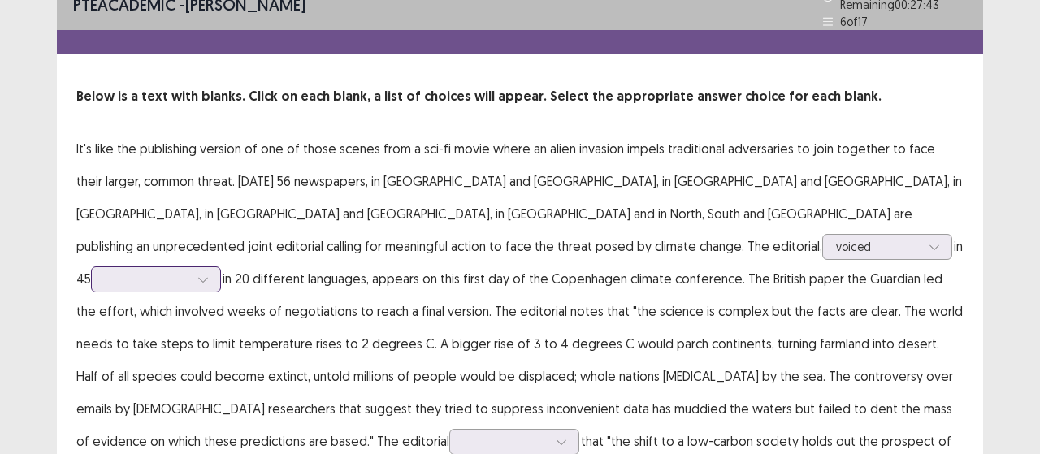
click at [209, 274] on icon at bounding box center [202, 279] width 11 height 11
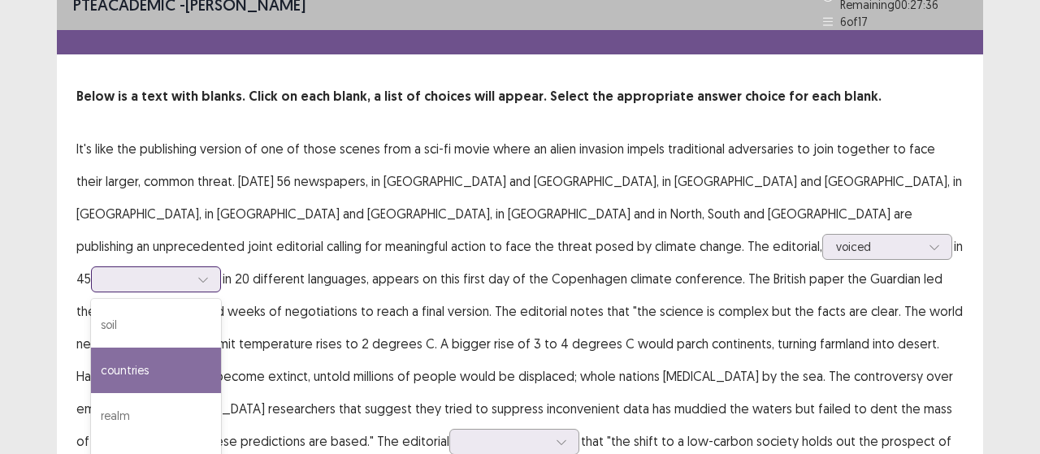
click at [221, 348] on div "countries" at bounding box center [156, 370] width 130 height 45
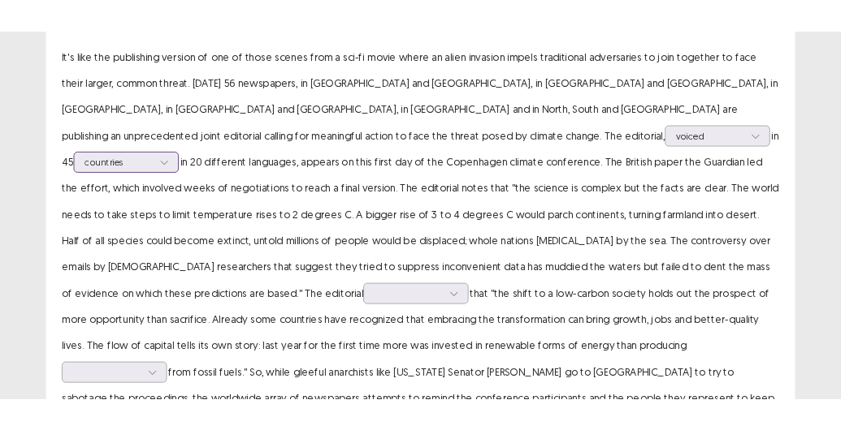
scroll to position [184, 0]
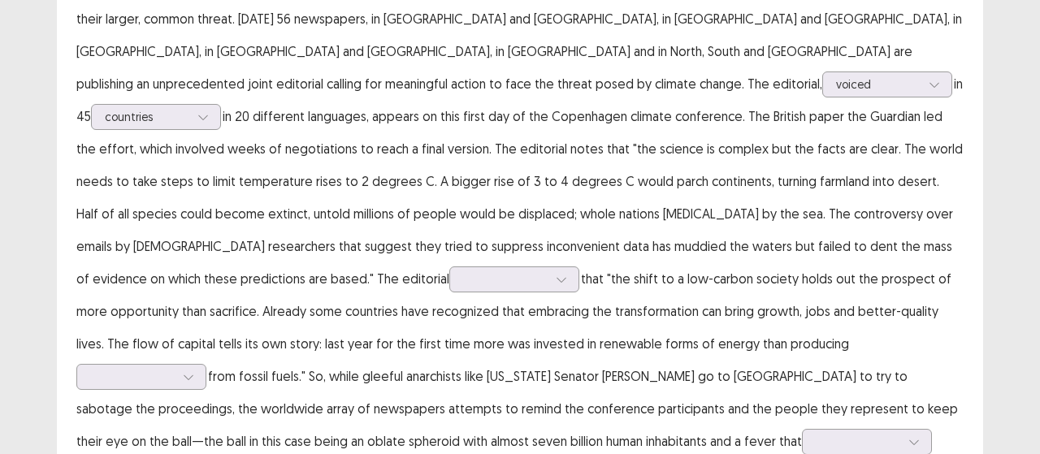
click at [565, 238] on p "It's like the publishing version of one of those scenes from a sci-fi movie whe…" at bounding box center [519, 246] width 887 height 552
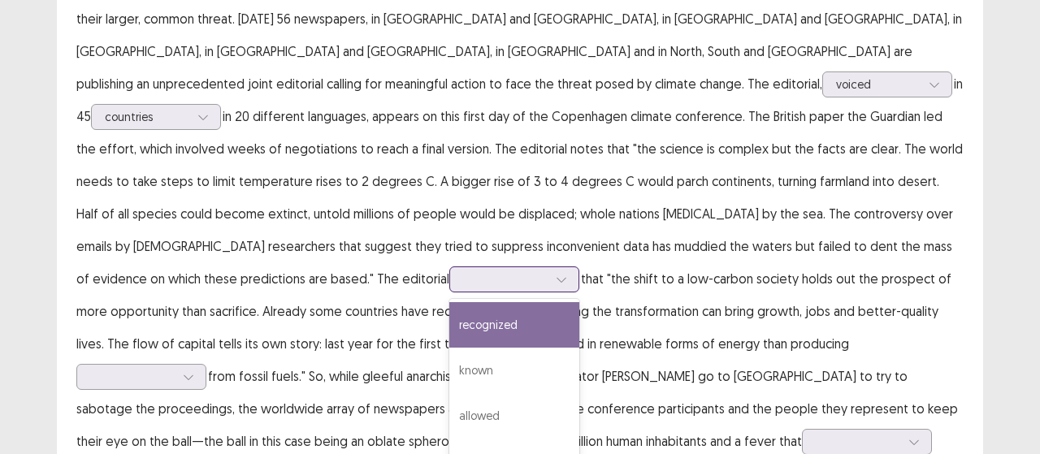
click at [551, 267] on div at bounding box center [561, 279] width 24 height 24
click at [488, 302] on div "recognized" at bounding box center [514, 324] width 130 height 45
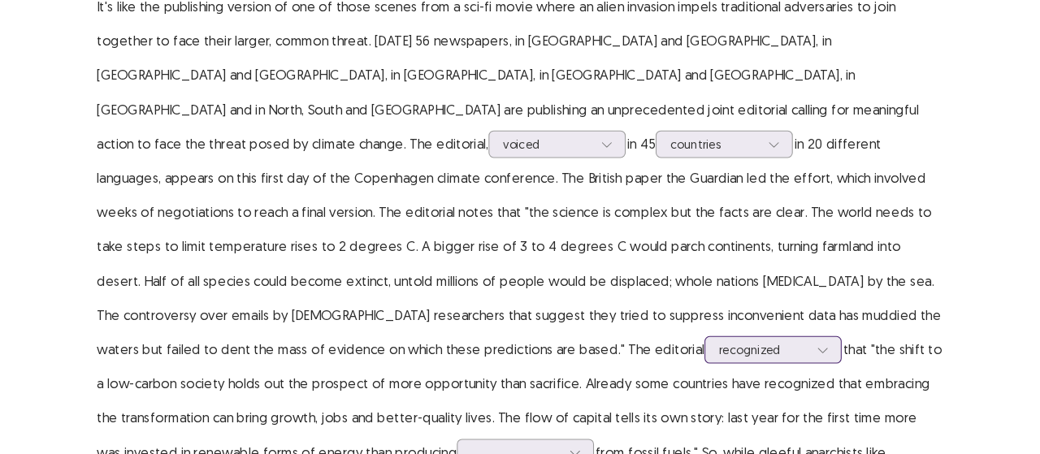
scroll to position [0, 0]
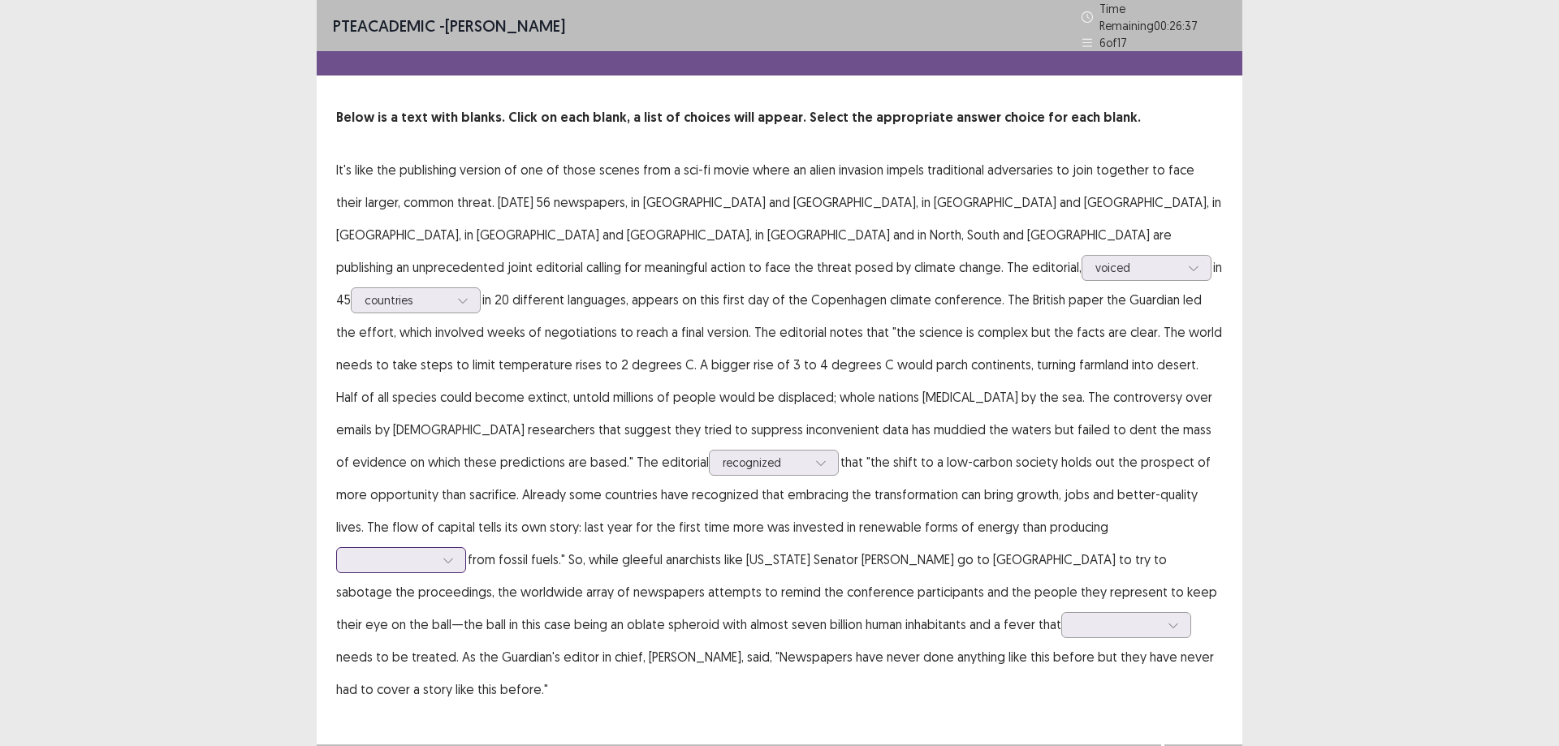
click at [436, 551] on div at bounding box center [392, 560] width 88 height 19
click at [989, 561] on p "It's like the publishing version of one of those scenes from a sci-fi movie whe…" at bounding box center [779, 430] width 887 height 552
click at [435, 552] on div at bounding box center [392, 559] width 84 height 15
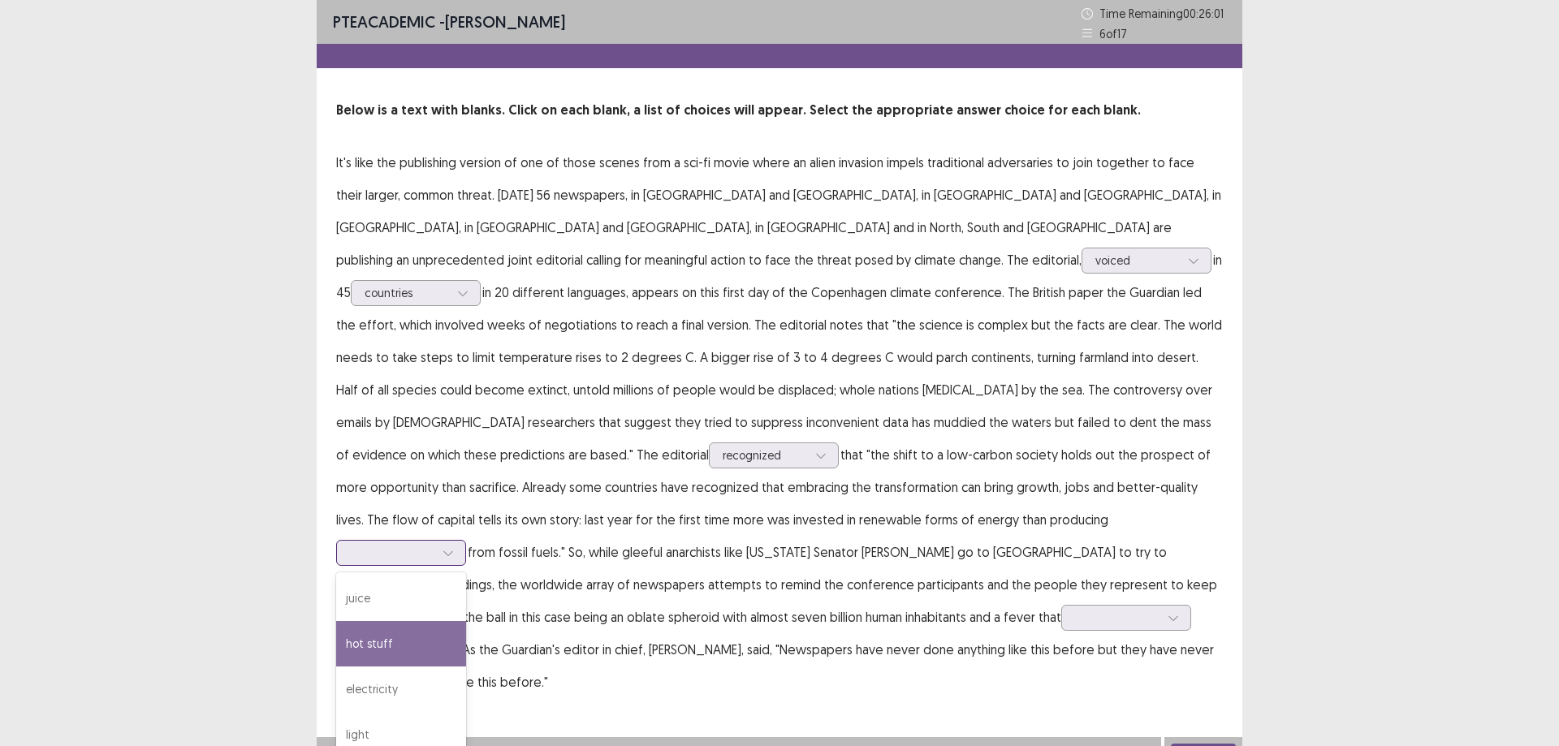
click at [466, 621] on div "hot stuff" at bounding box center [401, 643] width 130 height 45
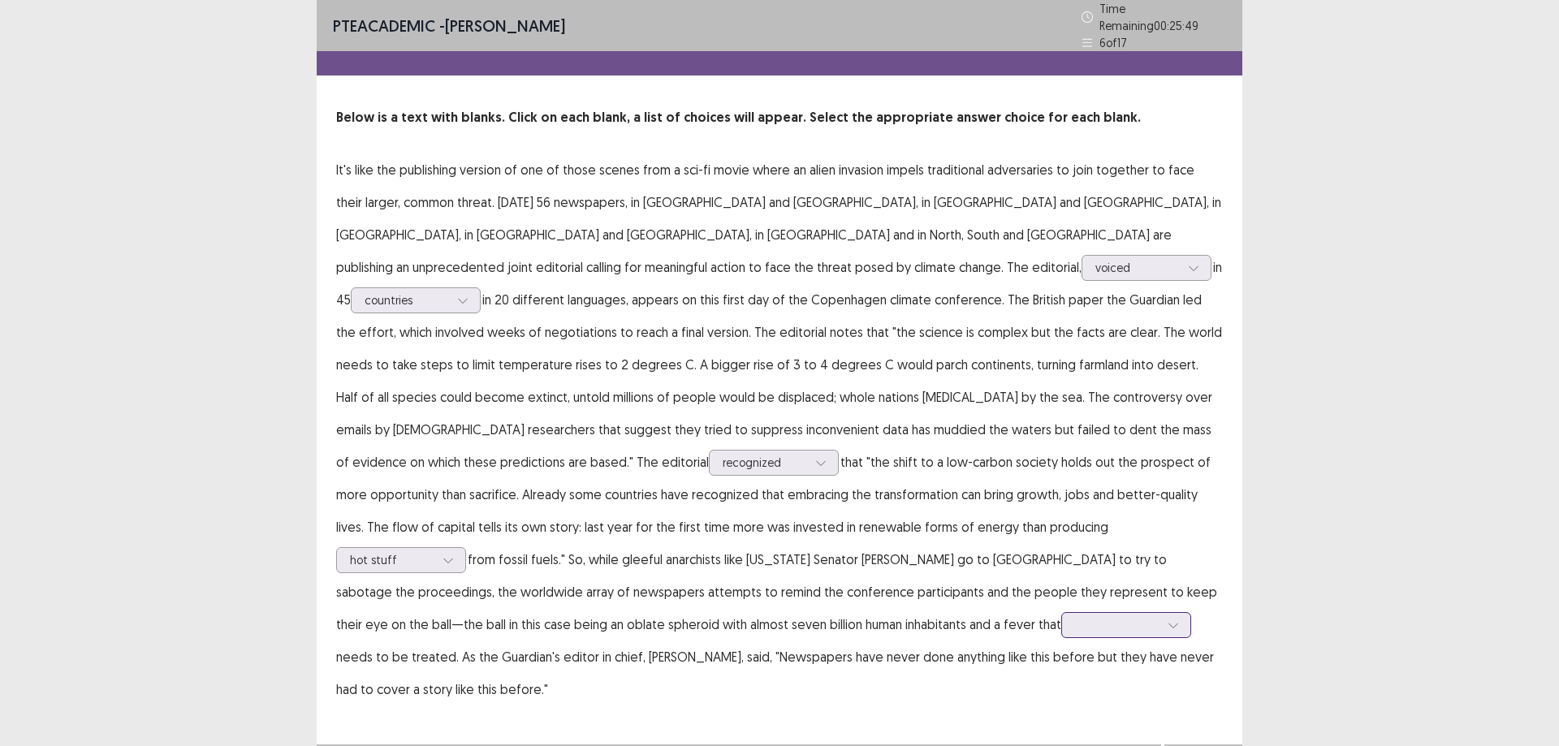
click at [1075, 617] on div at bounding box center [1117, 624] width 84 height 15
click at [1062, 648] on div "likely" at bounding box center [1127, 670] width 130 height 45
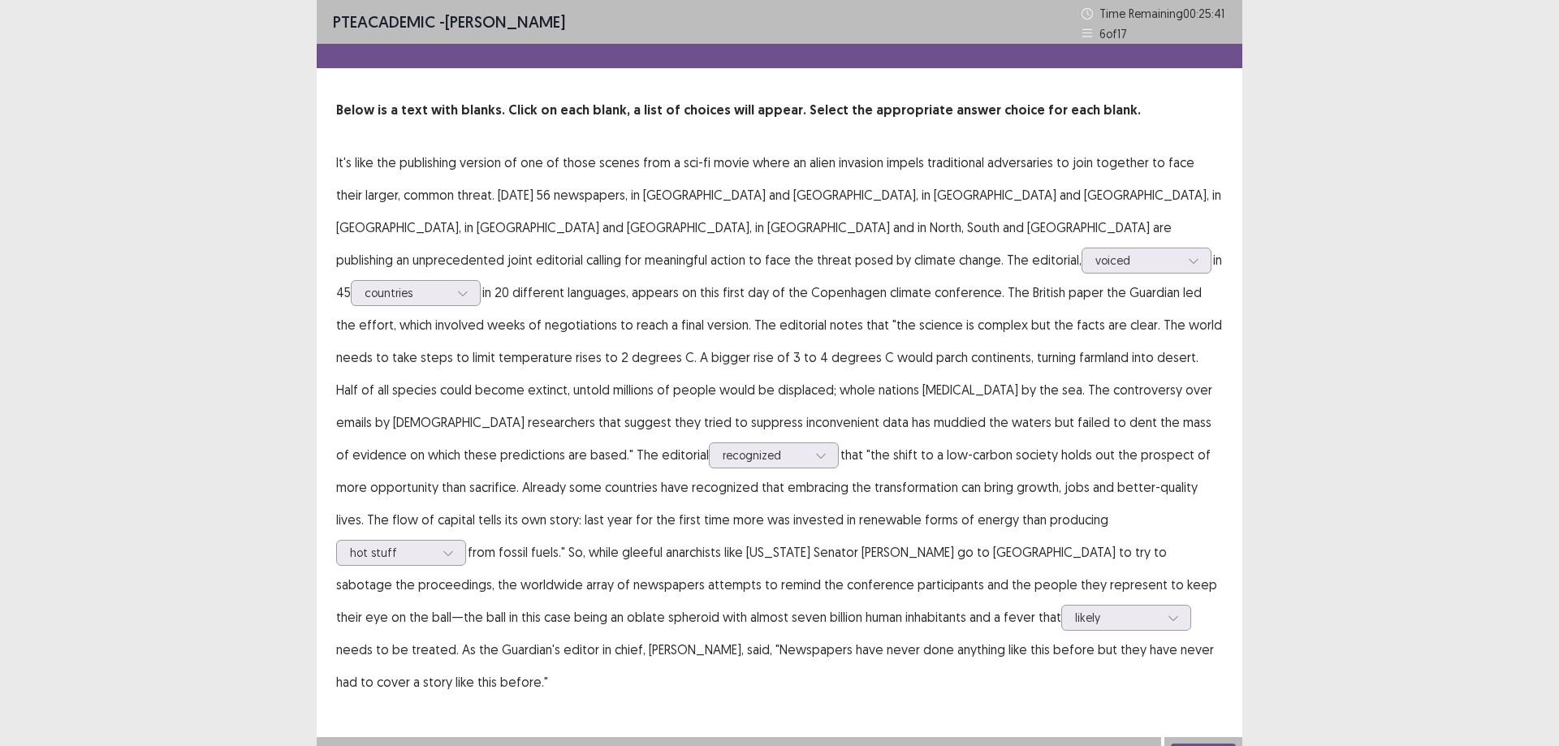
click at [1211, 744] on button "Next" at bounding box center [1203, 753] width 65 height 19
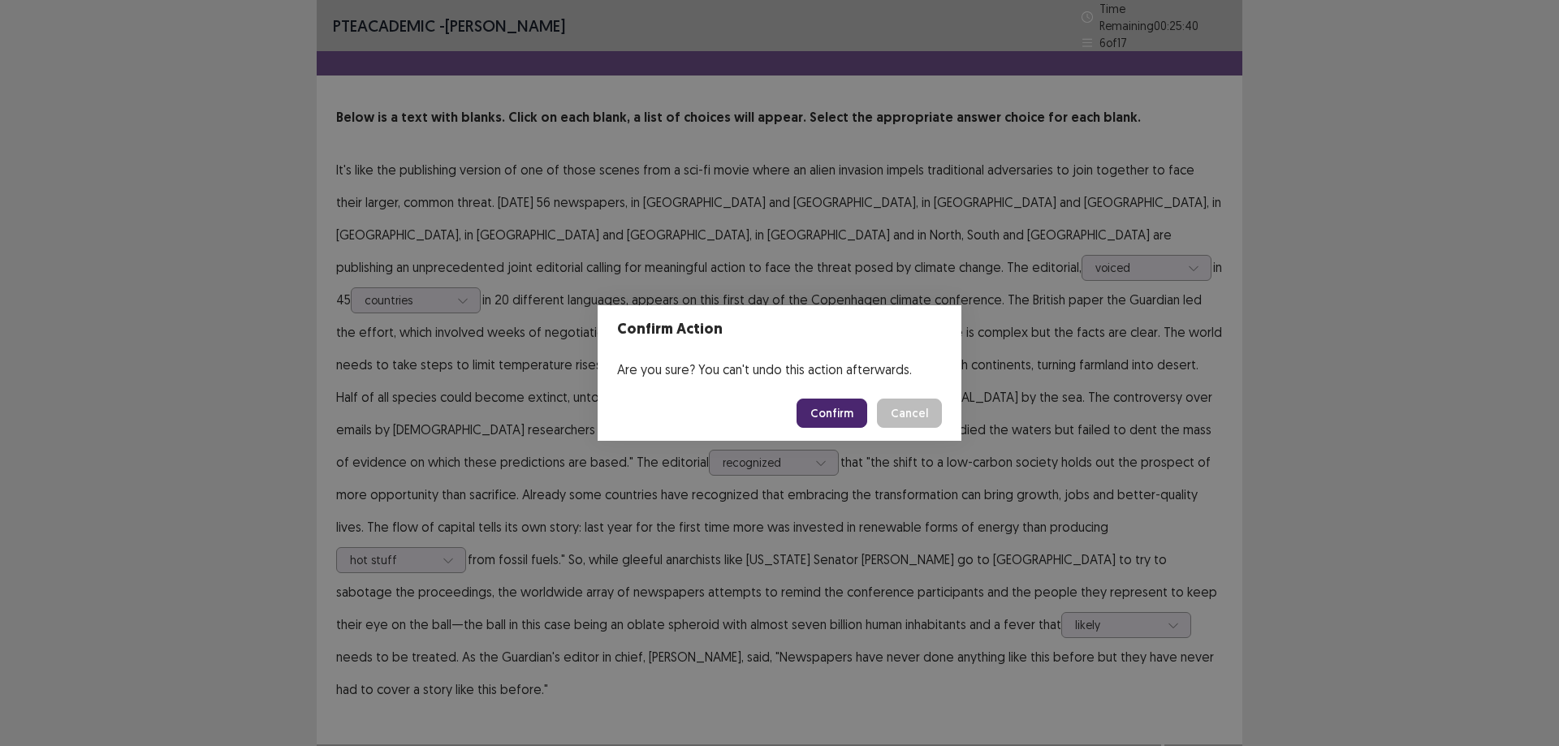
click at [823, 404] on button "Confirm" at bounding box center [832, 413] width 71 height 29
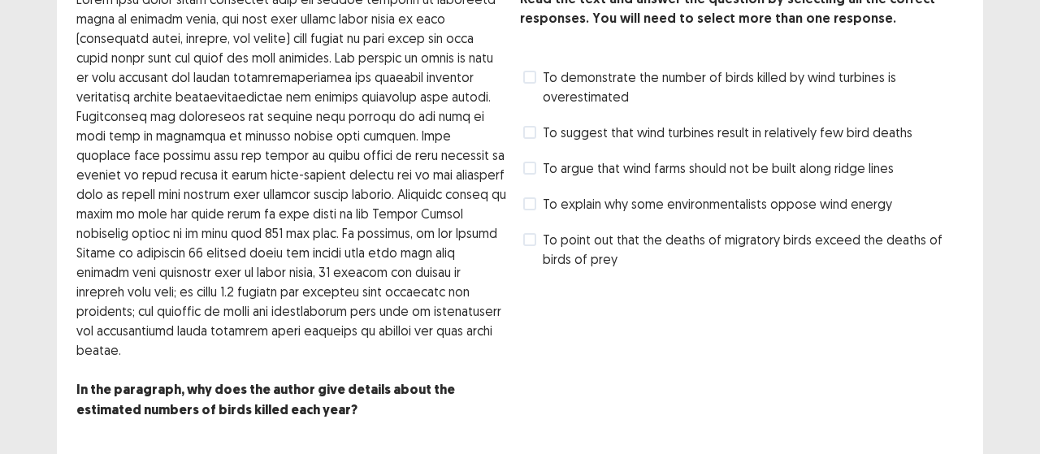
scroll to position [86, 0]
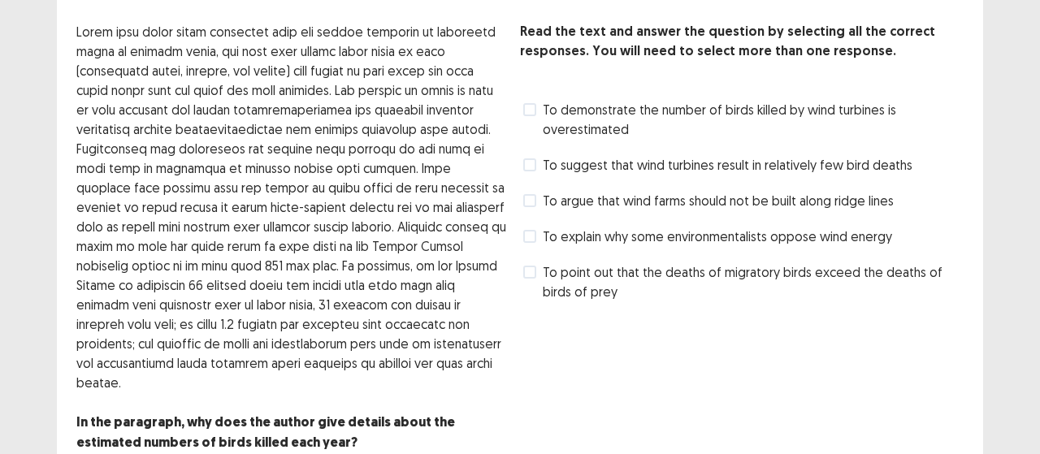
click at [646, 277] on span "To point out that the deaths of migratory birds exceed the deaths of birds of p…" at bounding box center [753, 281] width 421 height 39
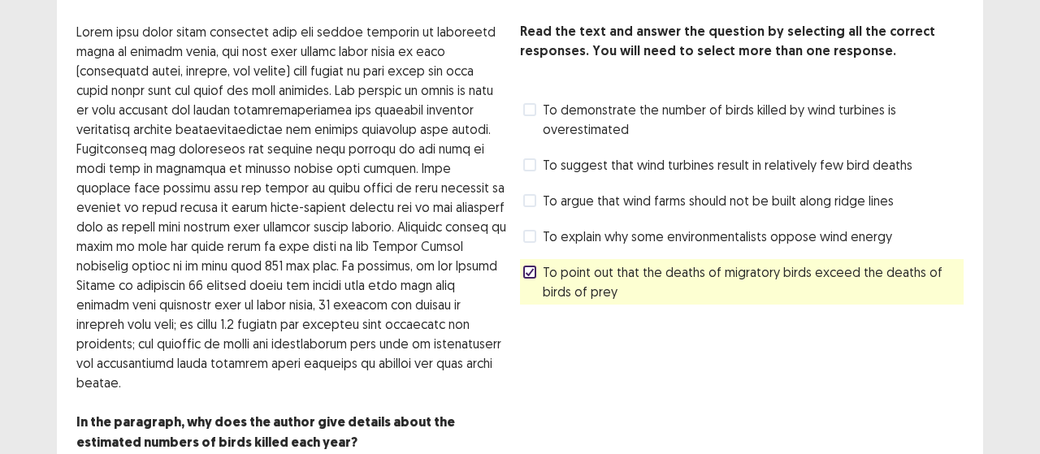
click at [611, 233] on span "To explain why some environmentalists oppose wind energy" at bounding box center [717, 236] width 349 height 19
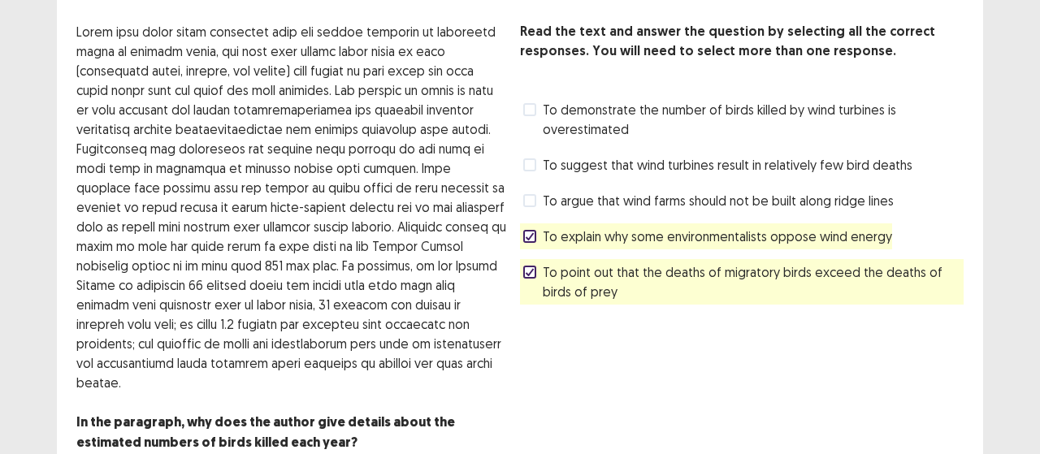
click at [598, 199] on span "To argue that wind farms should not be built along ridge lines" at bounding box center [718, 200] width 351 height 19
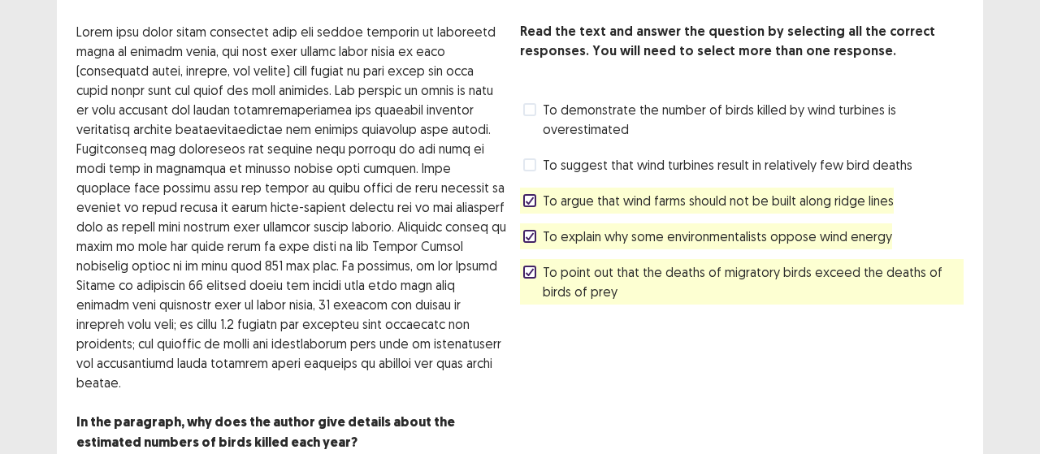
click at [590, 162] on span "To suggest that wind turbines result in relatively few bird deaths" at bounding box center [728, 164] width 370 height 19
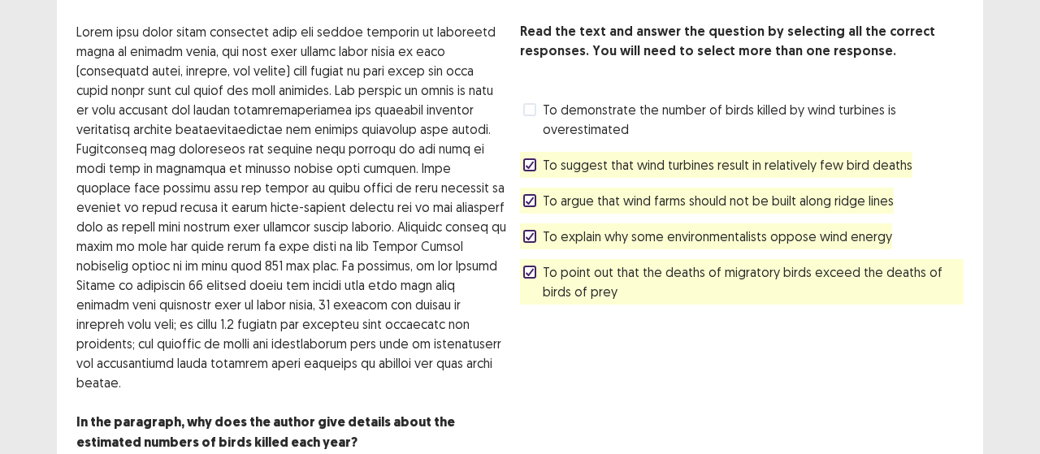
click at [585, 100] on span "To demonstrate the number of birds killed by wind turbines is overestimated" at bounding box center [753, 119] width 421 height 39
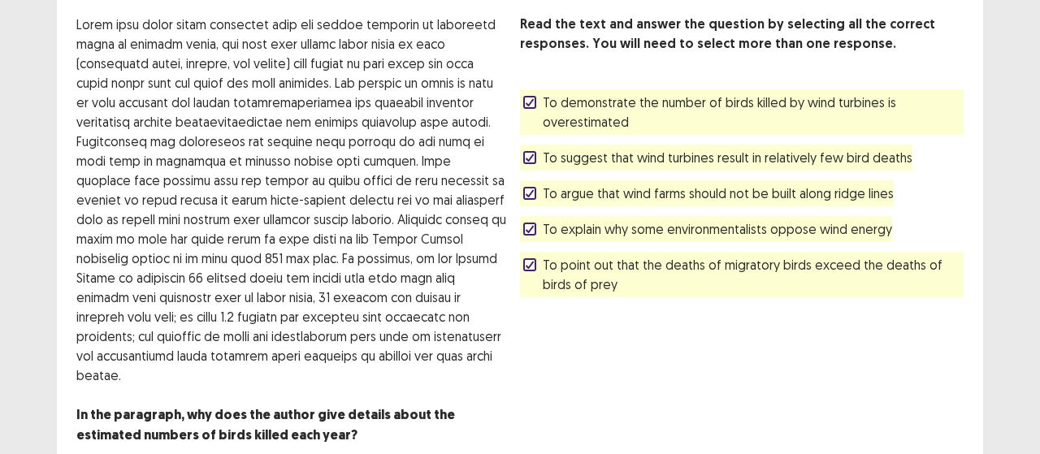
drag, startPoint x: 321, startPoint y: 188, endPoint x: 344, endPoint y: 181, distance: 24.4
click at [344, 181] on p at bounding box center [291, 200] width 430 height 370
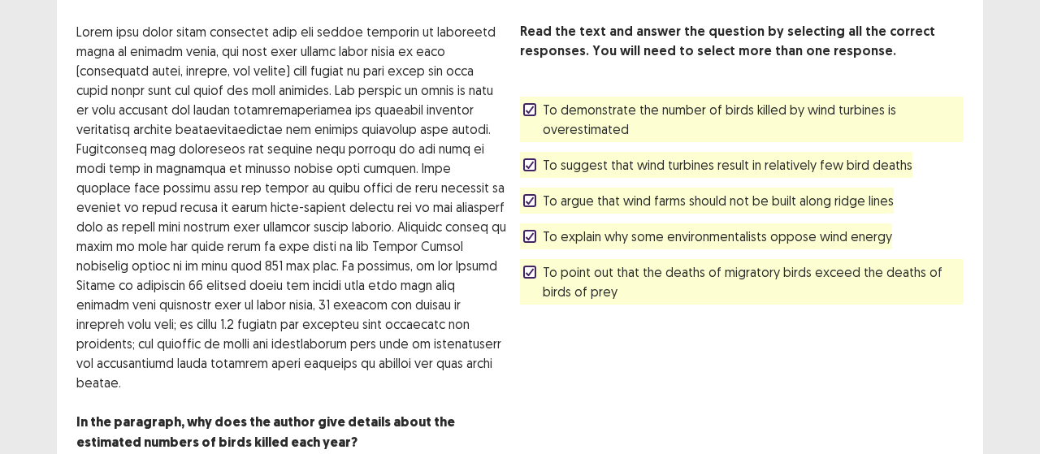
click at [582, 103] on span "To demonstrate the number of birds killed by wind turbines is overestimated" at bounding box center [753, 119] width 421 height 39
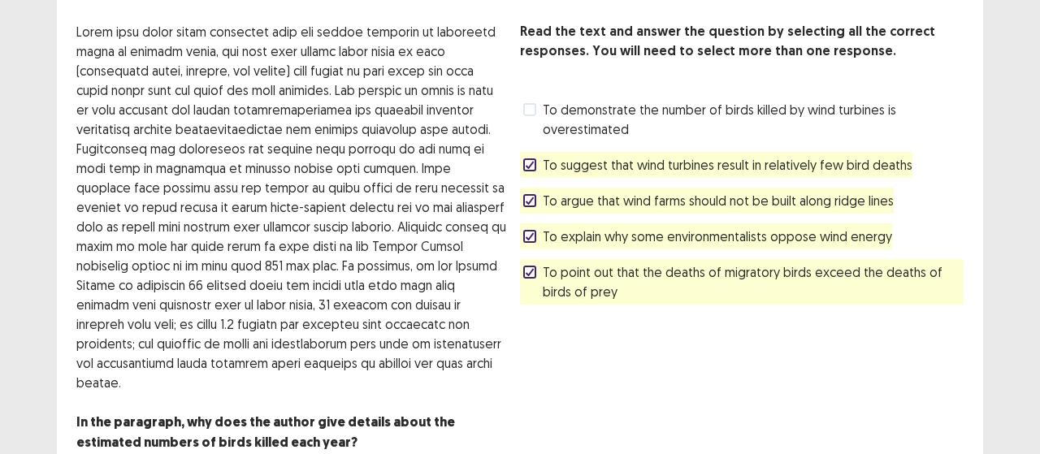
click at [786, 196] on span "To argue that wind farms should not be built along ridge lines" at bounding box center [718, 200] width 351 height 19
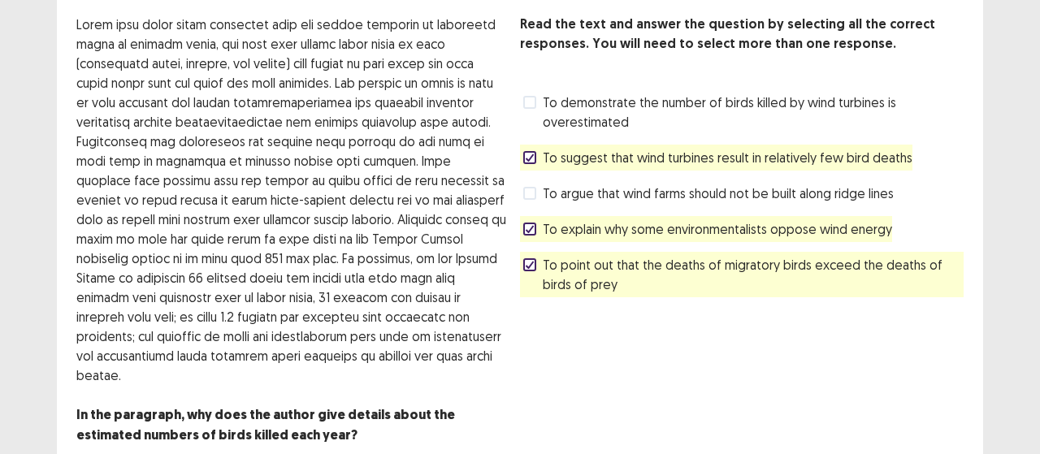
click at [555, 228] on span "To explain why some environmentalists oppose wind energy" at bounding box center [717, 228] width 349 height 19
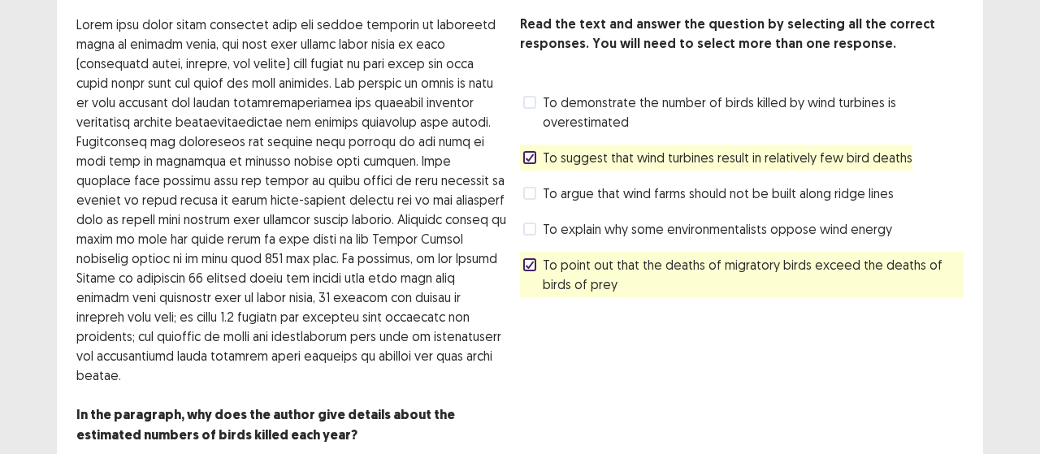
click at [574, 106] on span "To demonstrate the number of birds killed by wind turbines is overestimated" at bounding box center [753, 112] width 421 height 39
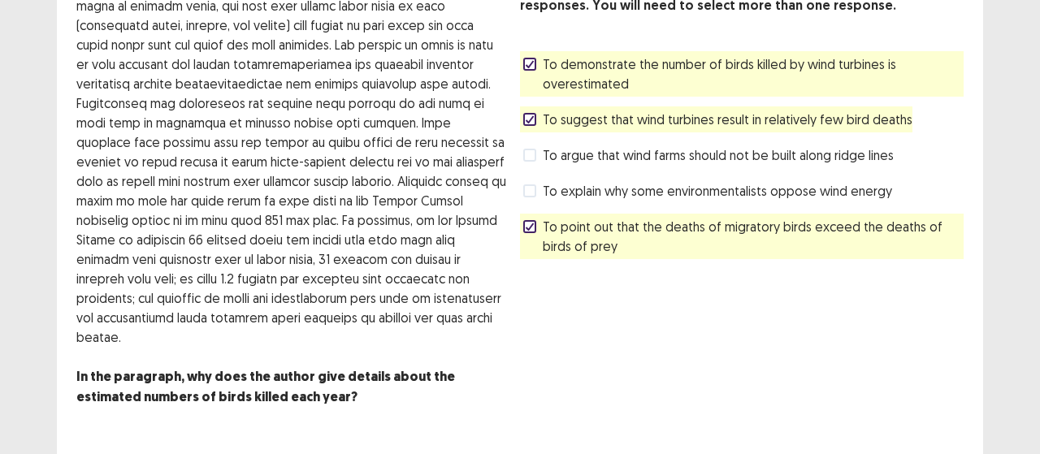
scroll to position [167, 0]
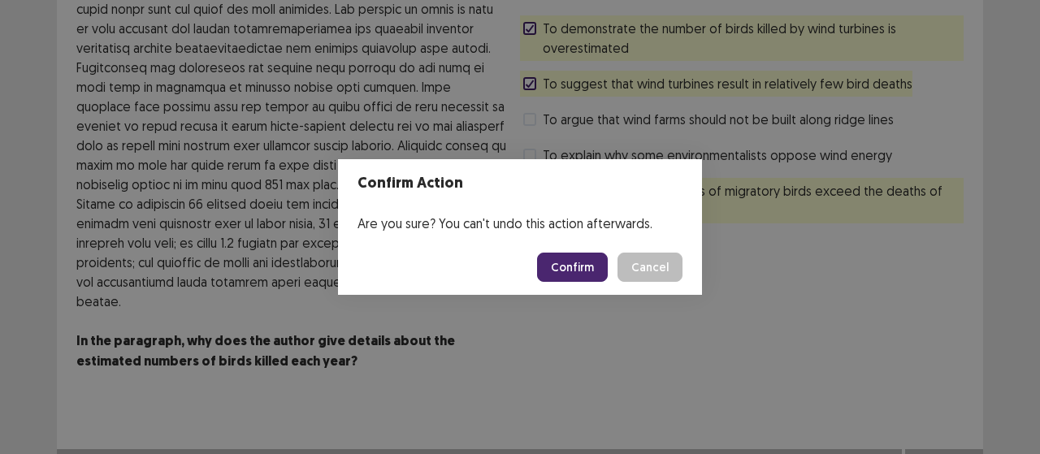
click at [567, 268] on button "Confirm" at bounding box center [572, 267] width 71 height 29
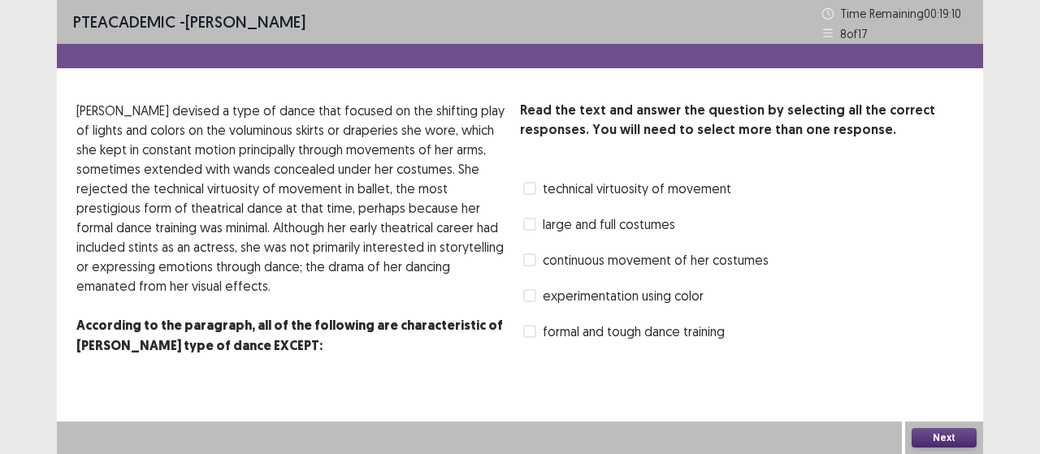
click at [440, 208] on p "[PERSON_NAME] devised a type of dance that focused on the shifting play of ligh…" at bounding box center [291, 198] width 430 height 195
click at [456, 205] on p "[PERSON_NAME] devised a type of dance that focused on the shifting play of ligh…" at bounding box center [291, 198] width 430 height 195
click at [530, 192] on span at bounding box center [529, 188] width 13 height 13
click at [523, 183] on span at bounding box center [529, 188] width 13 height 13
click at [533, 224] on span at bounding box center [529, 224] width 13 height 13
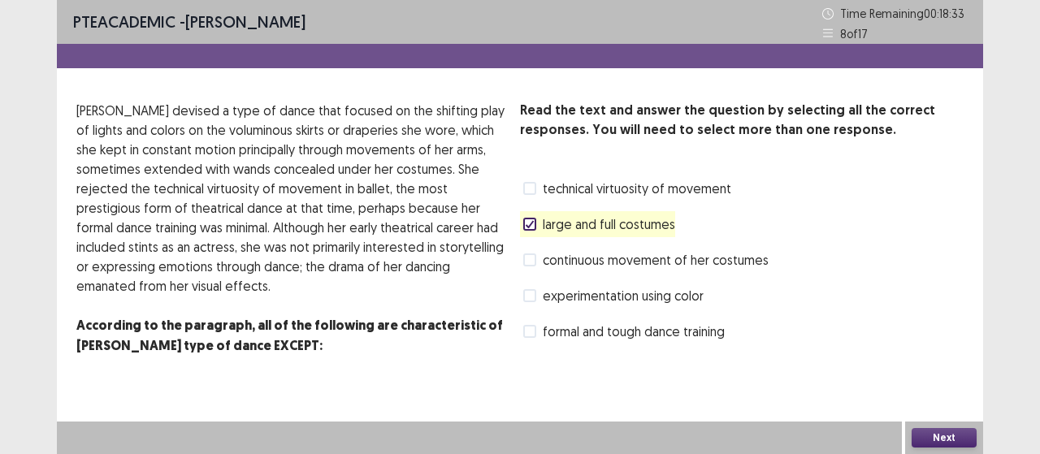
click at [539, 333] on label "formal and tough dance training" at bounding box center [623, 331] width 201 height 19
click at [534, 187] on span at bounding box center [529, 188] width 13 height 13
click at [552, 329] on span "formal and tough dance training" at bounding box center [634, 331] width 182 height 19
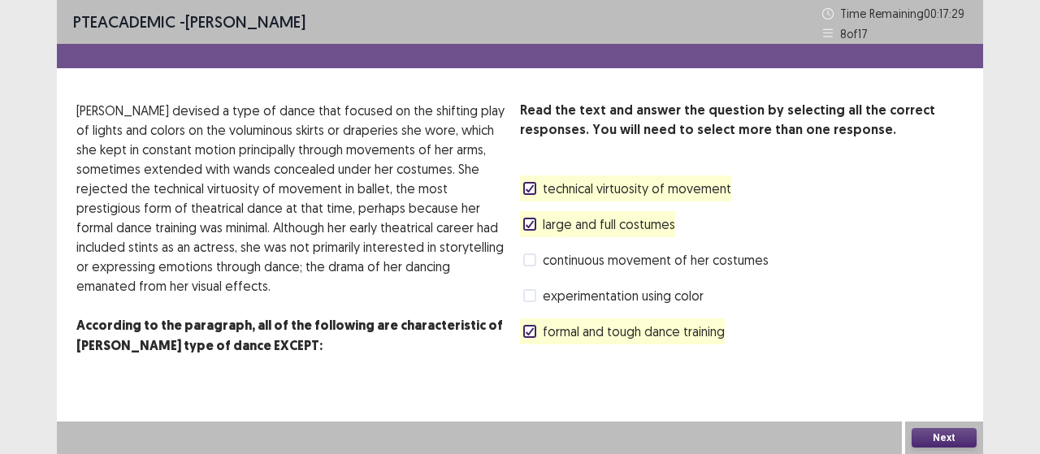
click at [943, 438] on button "Next" at bounding box center [943, 437] width 65 height 19
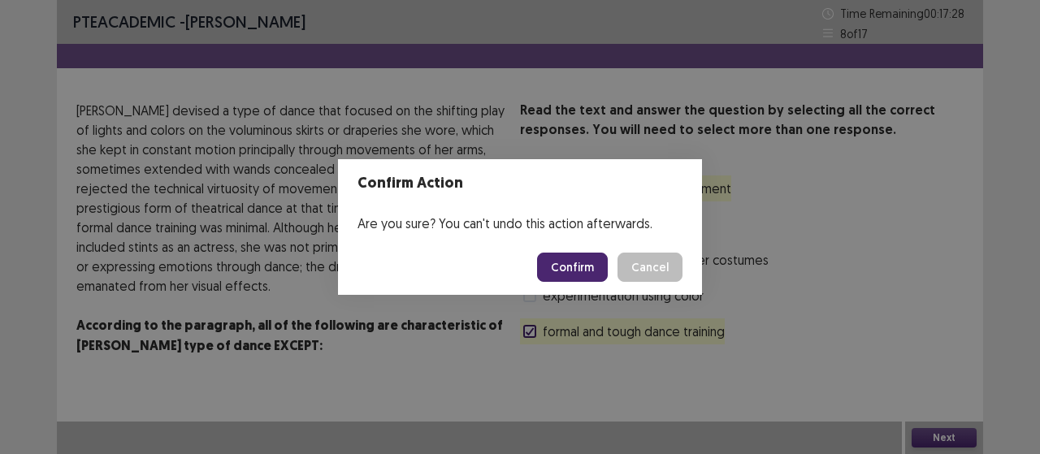
click at [595, 269] on button "Confirm" at bounding box center [572, 267] width 71 height 29
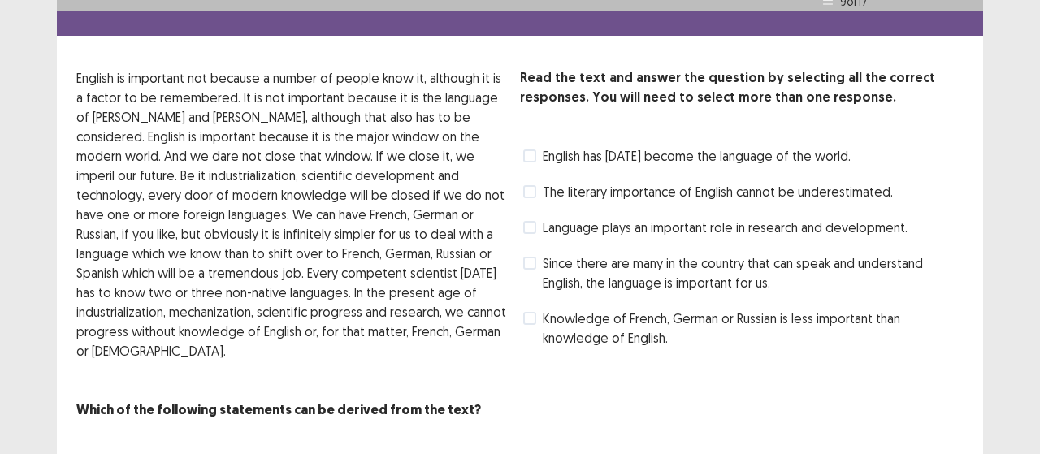
scroll to position [50, 0]
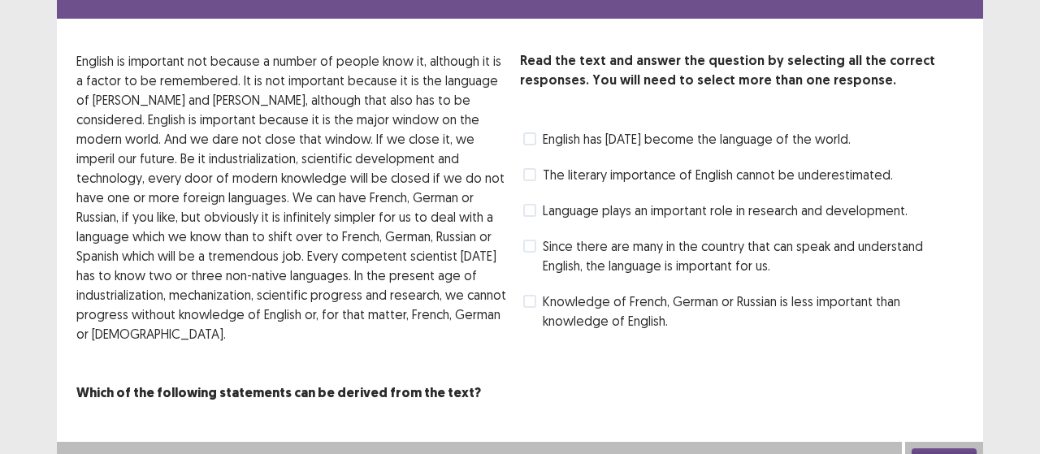
click at [794, 172] on span "The literary importance of English cannot be underestimated." at bounding box center [718, 174] width 350 height 19
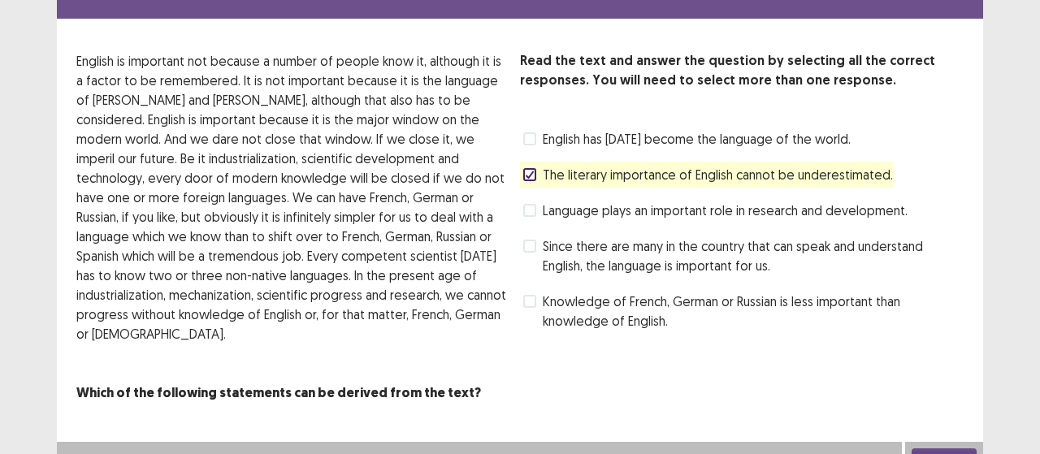
click at [719, 207] on span "Language plays an important role in research and development." at bounding box center [725, 210] width 365 height 19
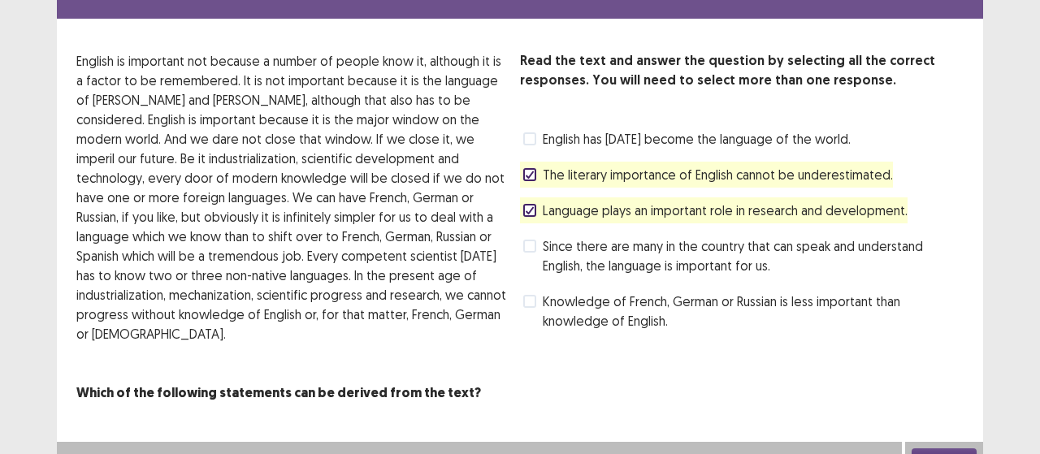
click at [687, 241] on span "Since there are many in the country that can speak and understand English, the …" at bounding box center [753, 255] width 421 height 39
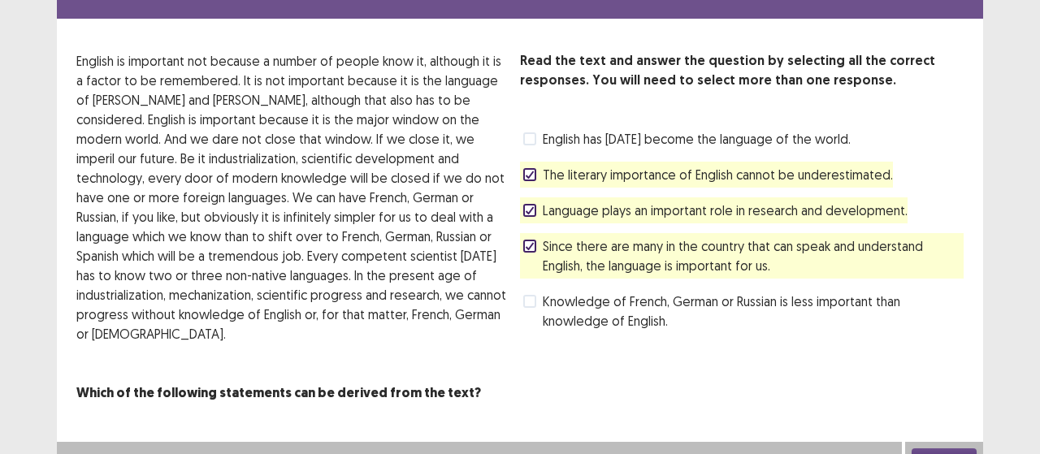
click at [933, 448] on button "Next" at bounding box center [943, 457] width 65 height 19
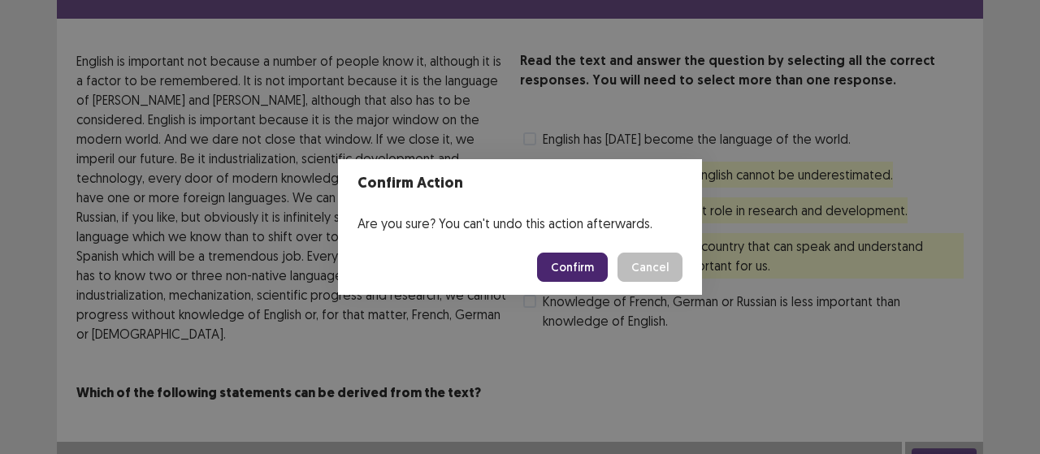
click at [570, 275] on button "Confirm" at bounding box center [572, 267] width 71 height 29
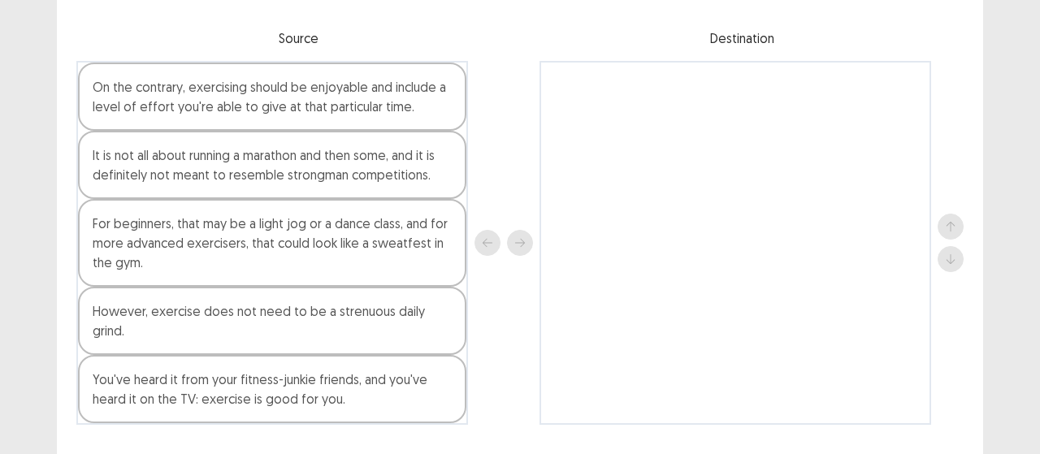
scroll to position [162, 0]
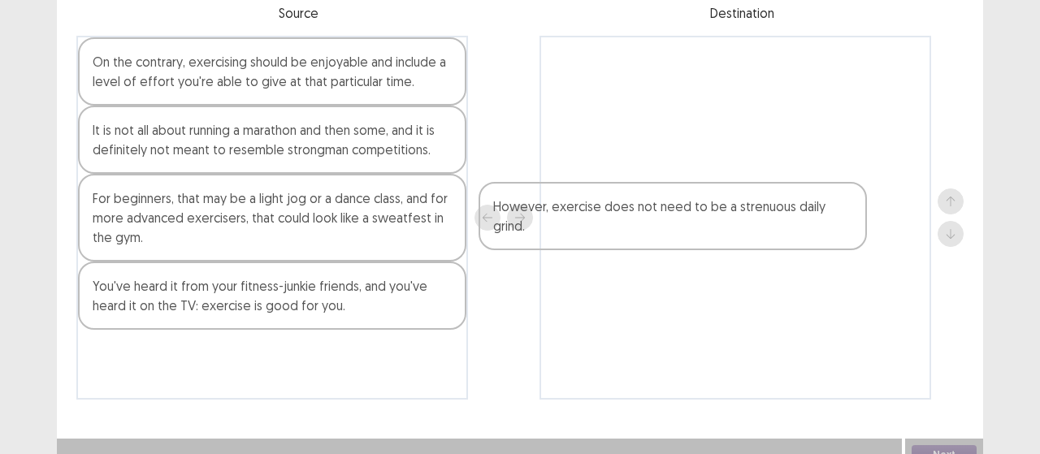
drag, startPoint x: 179, startPoint y: 290, endPoint x: 675, endPoint y: 124, distance: 523.2
click at [675, 125] on div "On the contrary, exercising should be enjoyable and include a level of effort y…" at bounding box center [519, 218] width 887 height 364
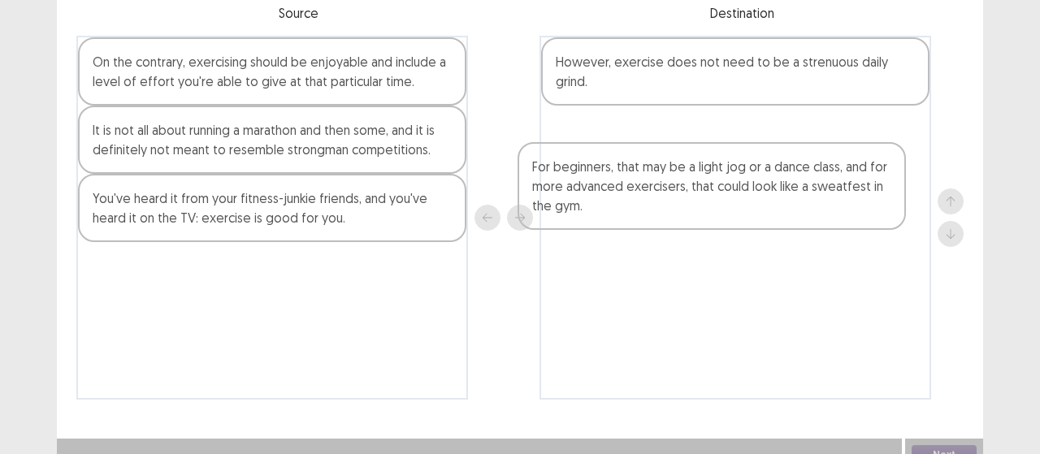
drag, startPoint x: 245, startPoint y: 206, endPoint x: 757, endPoint y: 144, distance: 515.5
click at [757, 144] on div "On the contrary, exercising should be enjoyable and include a level of effort y…" at bounding box center [519, 218] width 887 height 364
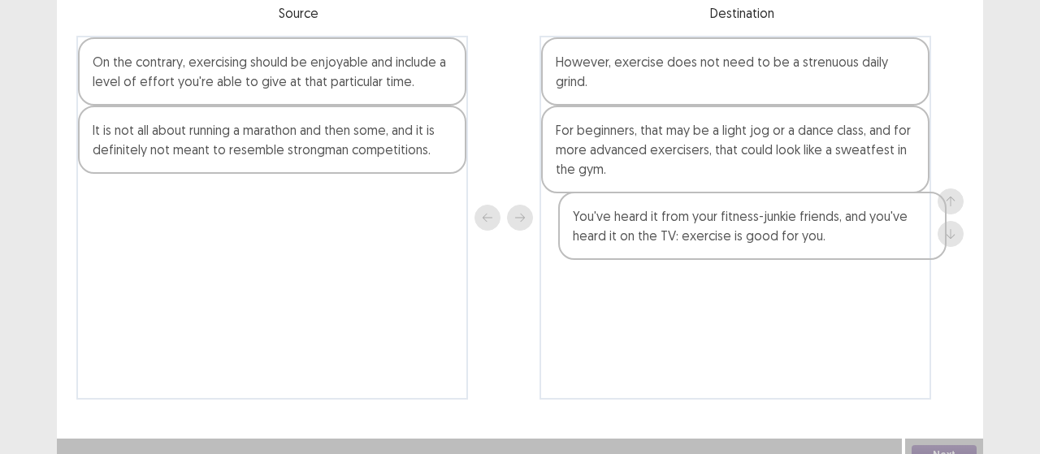
drag, startPoint x: 256, startPoint y: 215, endPoint x: 694, endPoint y: 228, distance: 438.0
click at [703, 226] on div "On the contrary, exercising should be enjoyable and include a level of effort y…" at bounding box center [519, 218] width 887 height 364
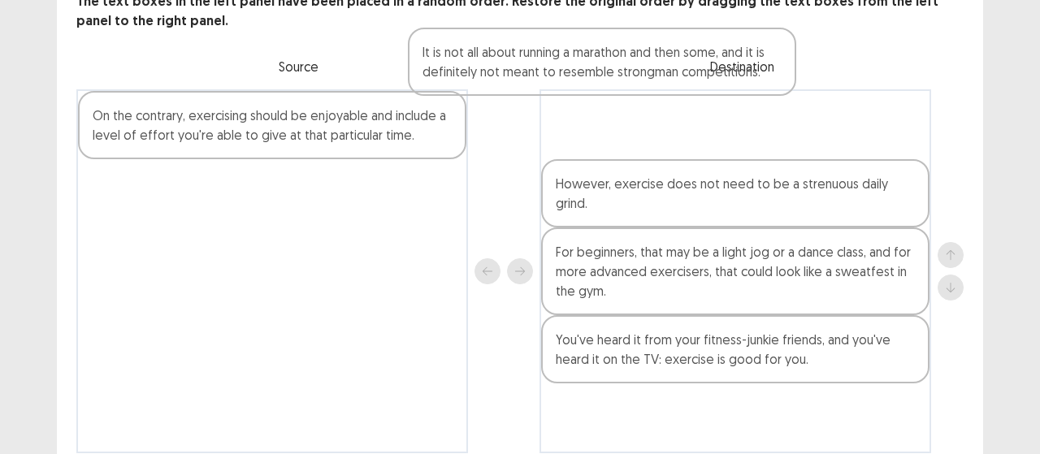
scroll to position [0, 0]
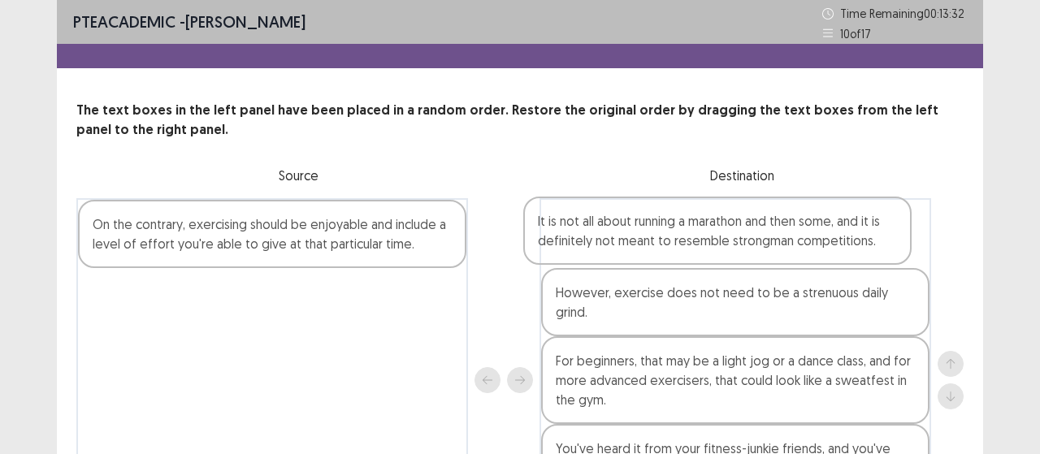
drag, startPoint x: 330, startPoint y: 149, endPoint x: 788, endPoint y: 245, distance: 468.1
click at [788, 245] on div "On the contrary, exercising should be enjoyable and include a level of effort y…" at bounding box center [519, 380] width 887 height 364
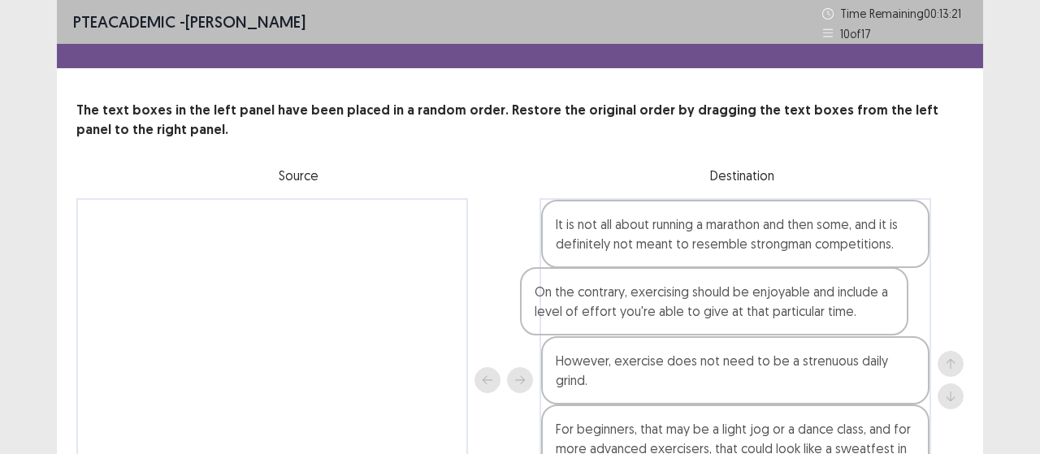
drag, startPoint x: 291, startPoint y: 236, endPoint x: 741, endPoint y: 304, distance: 455.0
click at [741, 304] on div "On the contrary, exercising should be enjoyable and include a level of effort y…" at bounding box center [519, 380] width 887 height 364
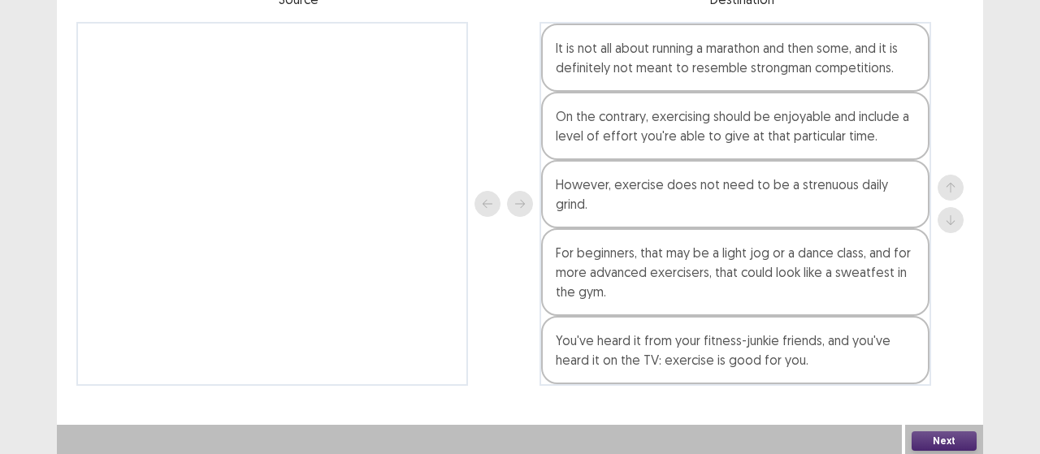
scroll to position [179, 0]
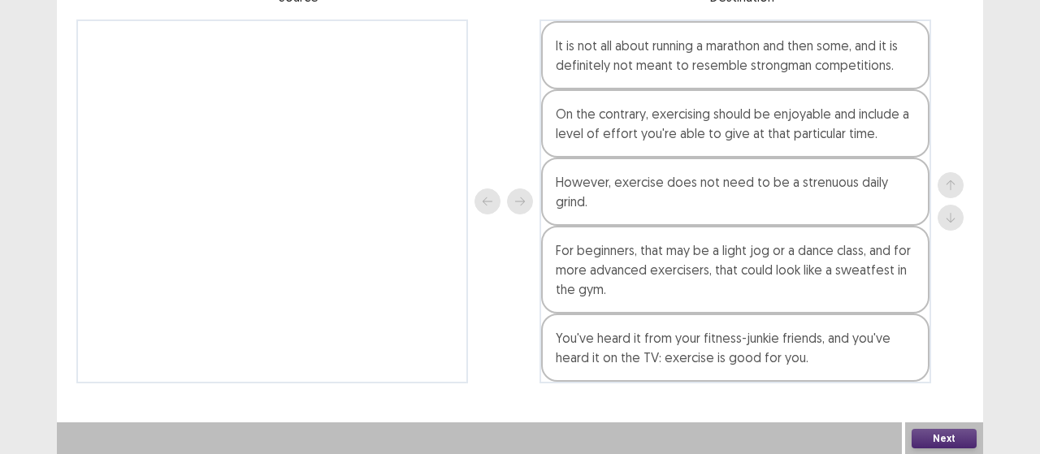
click at [944, 439] on button "Next" at bounding box center [943, 438] width 65 height 19
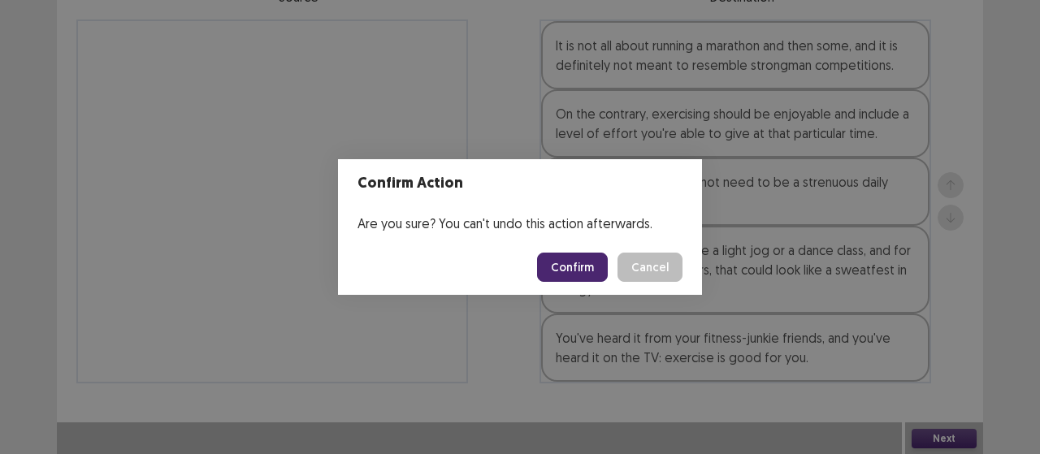
click at [596, 280] on button "Confirm" at bounding box center [572, 267] width 71 height 29
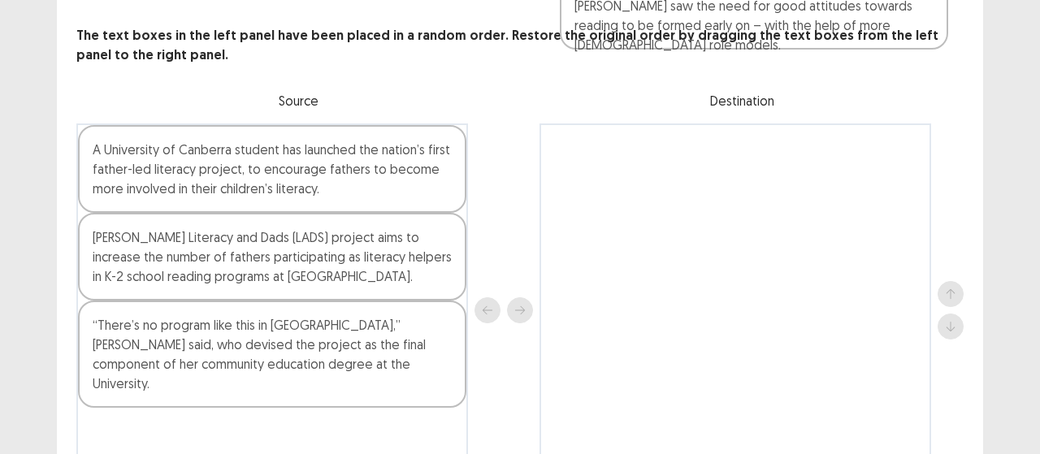
scroll to position [0, 0]
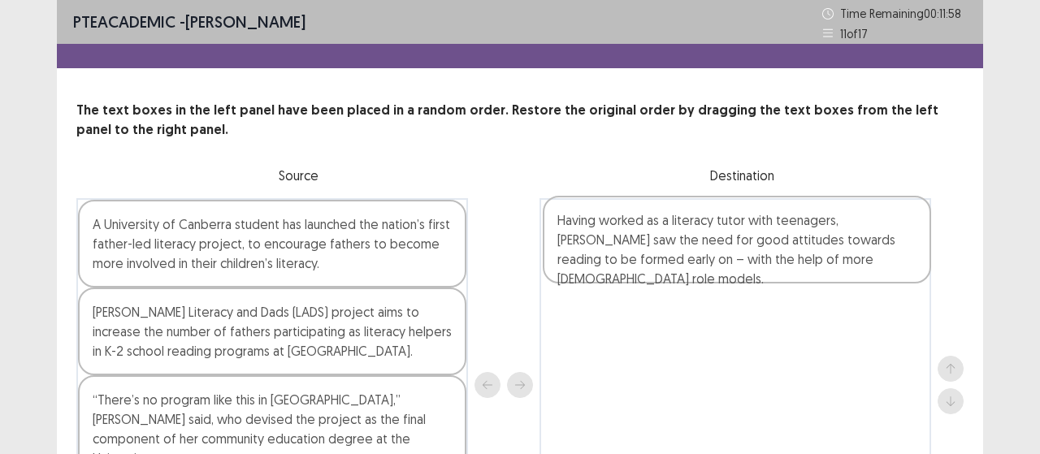
drag, startPoint x: 599, startPoint y: 274, endPoint x: 826, endPoint y: 200, distance: 238.3
click at [826, 200] on div "A University of Canberra student has launched the nation’s first father-led lit…" at bounding box center [519, 385] width 887 height 374
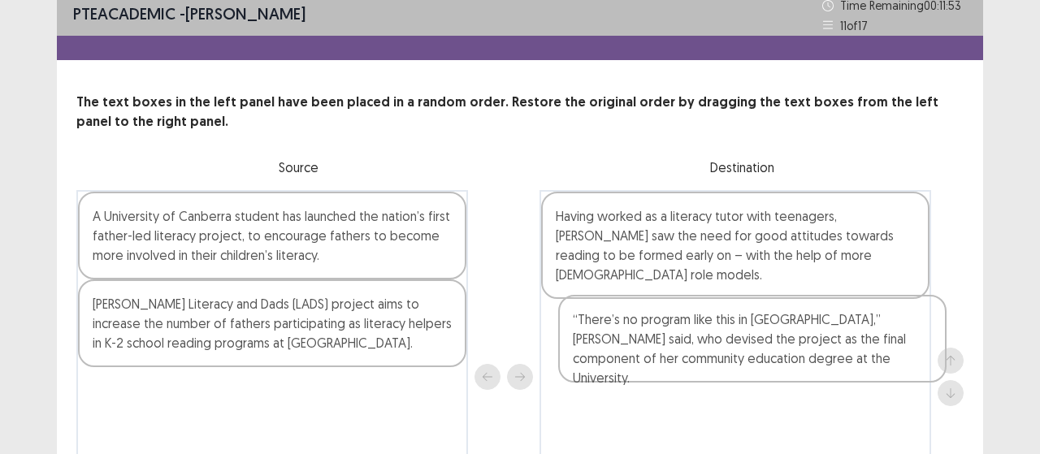
scroll to position [10, 0]
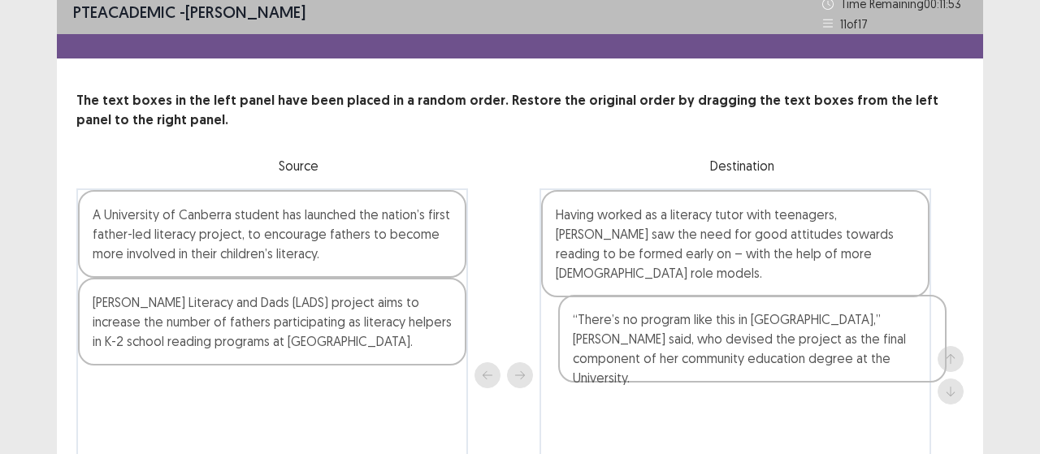
drag, startPoint x: 370, startPoint y: 435, endPoint x: 855, endPoint y: 335, distance: 495.8
click at [855, 335] on div "A University of Canberra student has launched the nation’s first father-led lit…" at bounding box center [519, 375] width 887 height 374
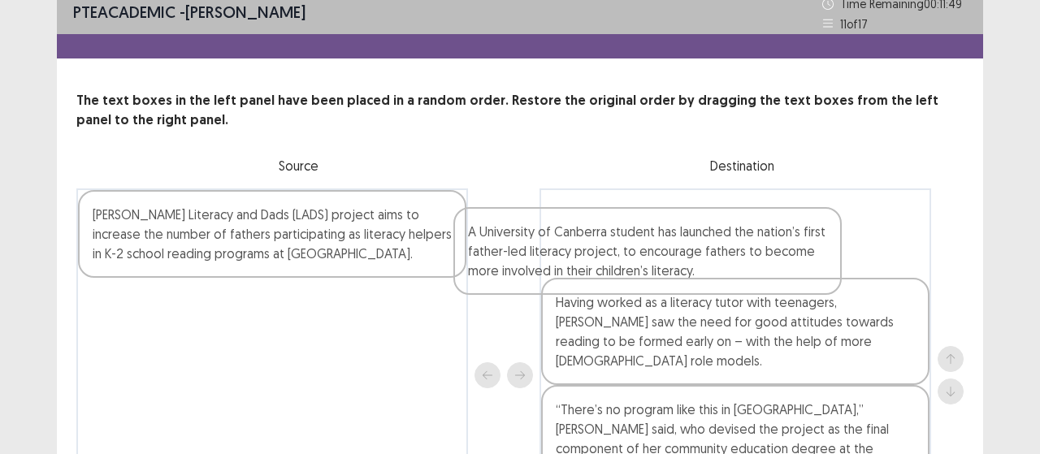
drag, startPoint x: 289, startPoint y: 257, endPoint x: 689, endPoint y: 279, distance: 400.1
click at [689, 279] on div "A University of Canberra student has launched the nation’s first father-led lit…" at bounding box center [519, 375] width 887 height 374
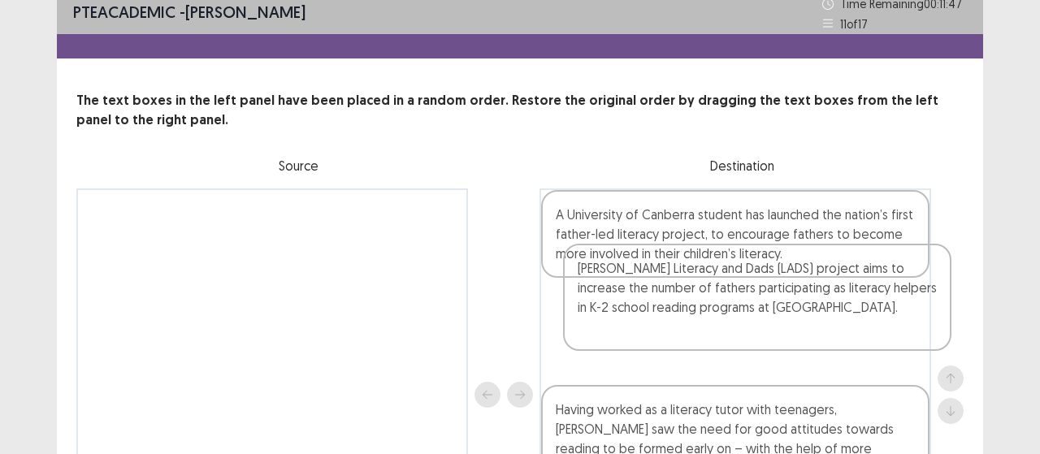
drag, startPoint x: 385, startPoint y: 255, endPoint x: 877, endPoint y: 313, distance: 495.5
click at [876, 313] on div "[PERSON_NAME] Literacy and Dads (LADS) project aims to increase the number of f…" at bounding box center [519, 394] width 887 height 413
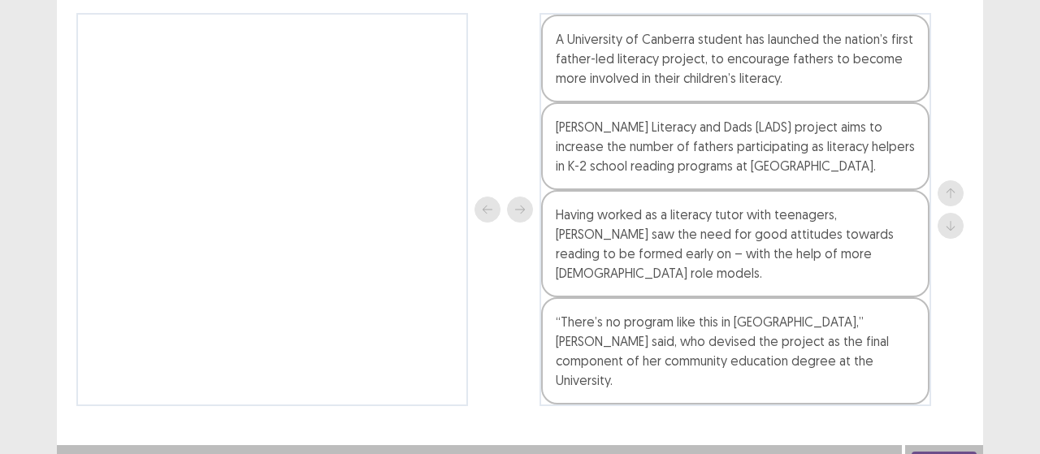
scroll to position [188, 0]
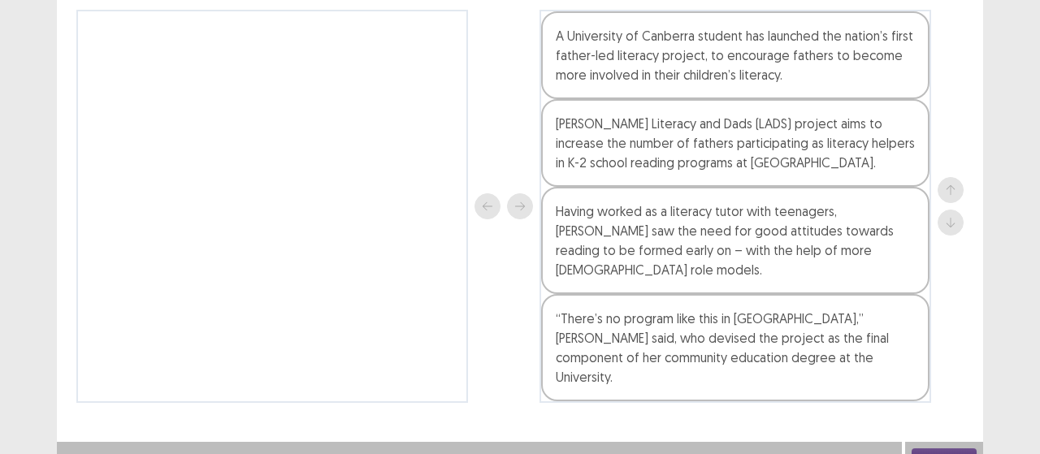
click at [960, 448] on button "Next" at bounding box center [943, 457] width 65 height 19
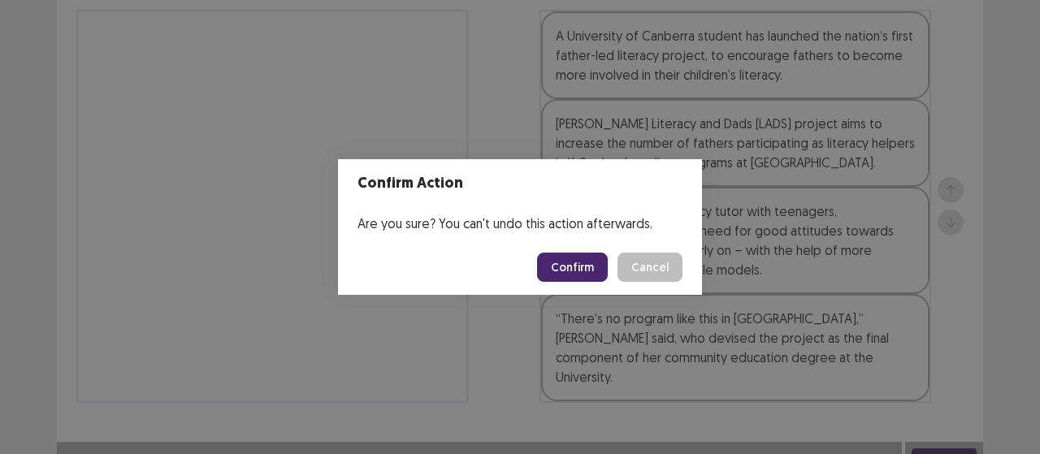
click at [596, 279] on button "Confirm" at bounding box center [572, 267] width 71 height 29
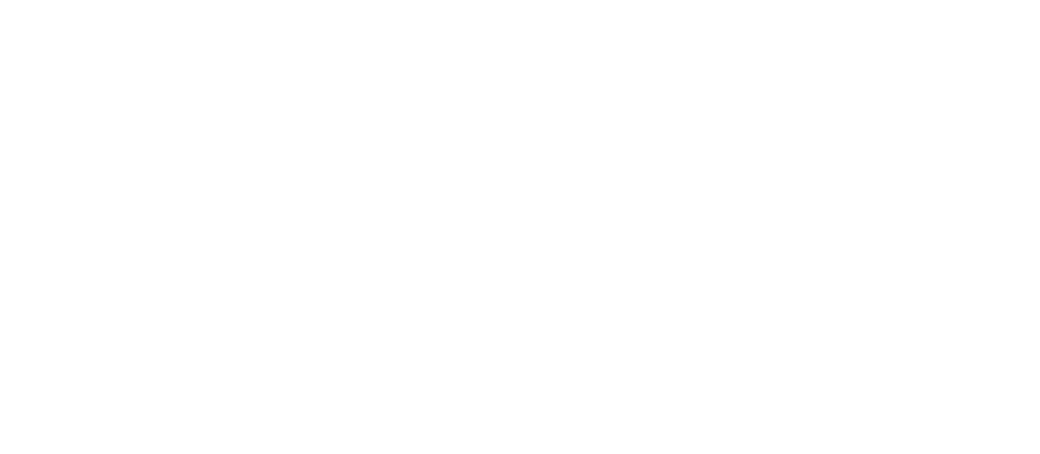
scroll to position [0, 0]
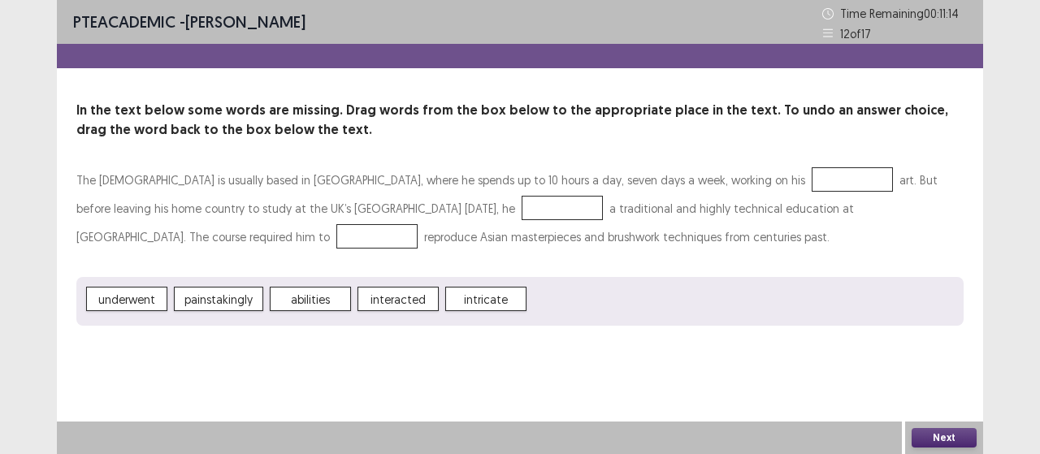
click at [811, 179] on div at bounding box center [851, 179] width 81 height 24
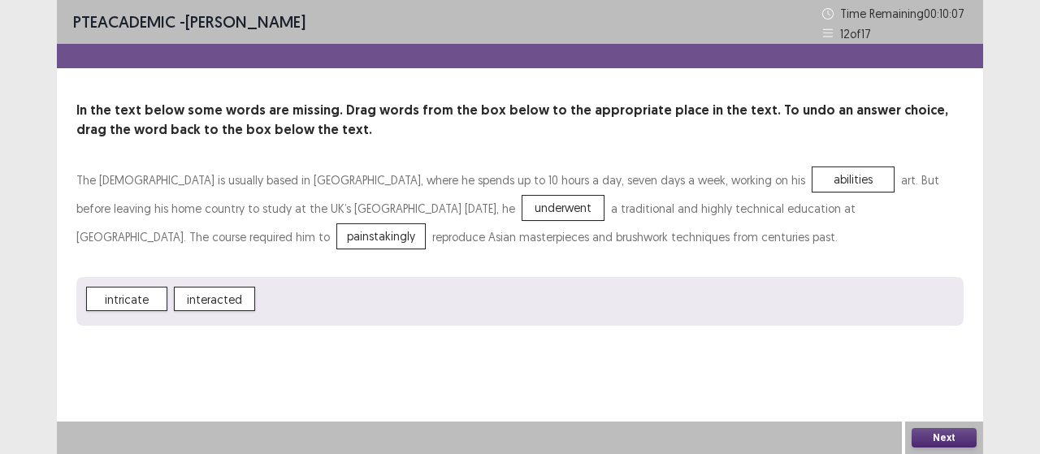
click at [959, 433] on button "Next" at bounding box center [943, 437] width 65 height 19
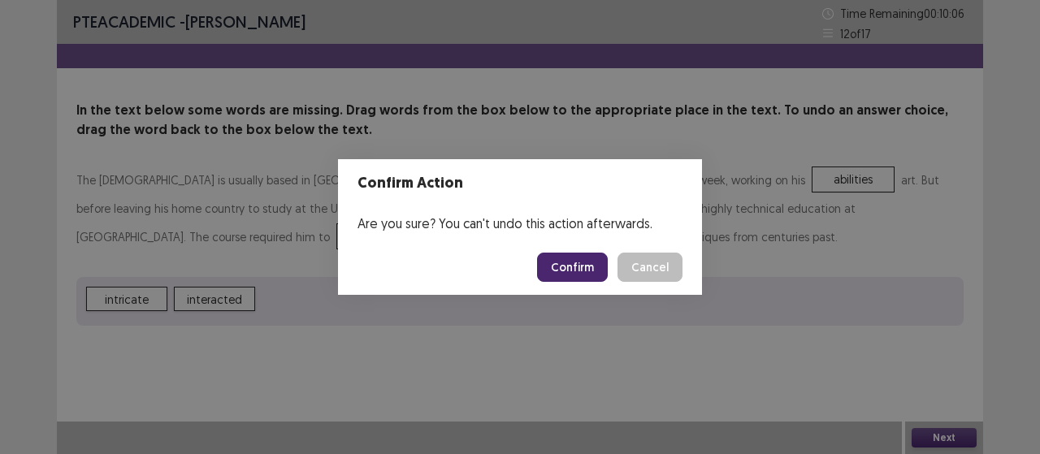
click at [582, 279] on button "Confirm" at bounding box center [572, 267] width 71 height 29
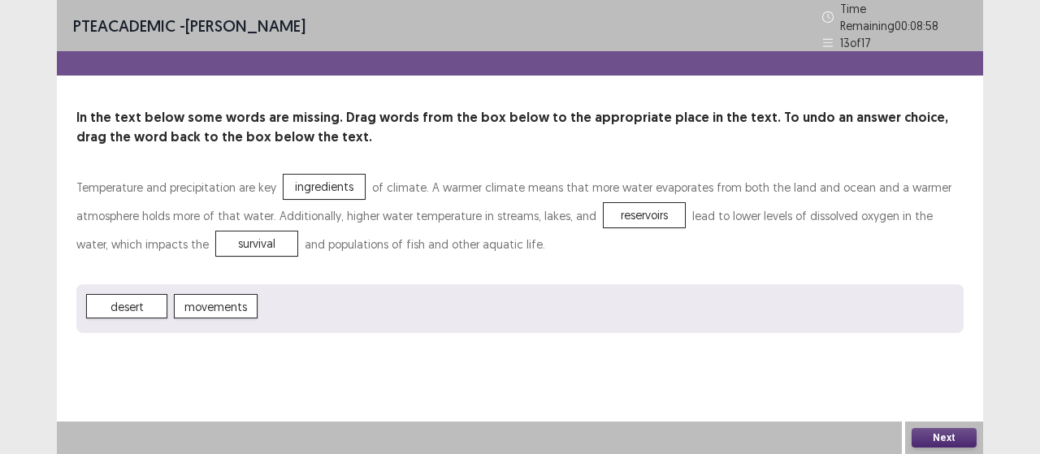
click at [949, 437] on button "Next" at bounding box center [943, 437] width 65 height 19
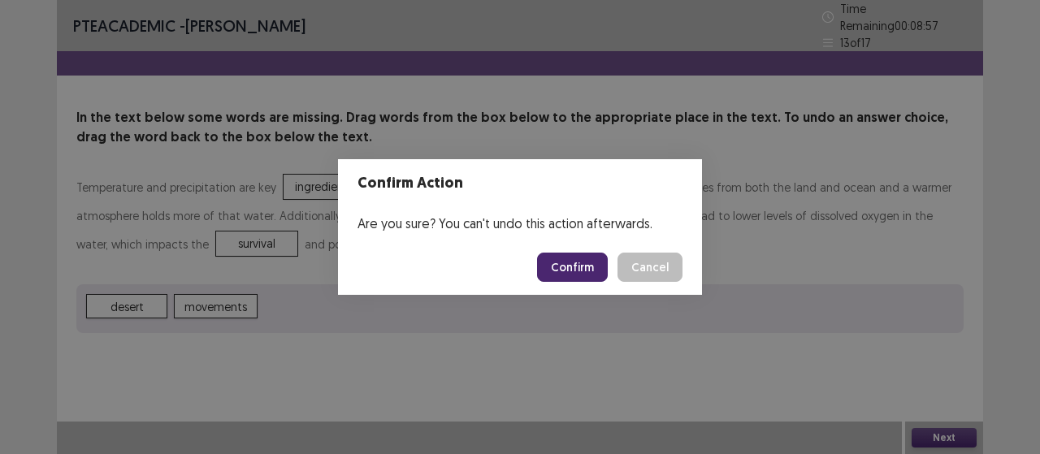
click at [590, 272] on button "Confirm" at bounding box center [572, 267] width 71 height 29
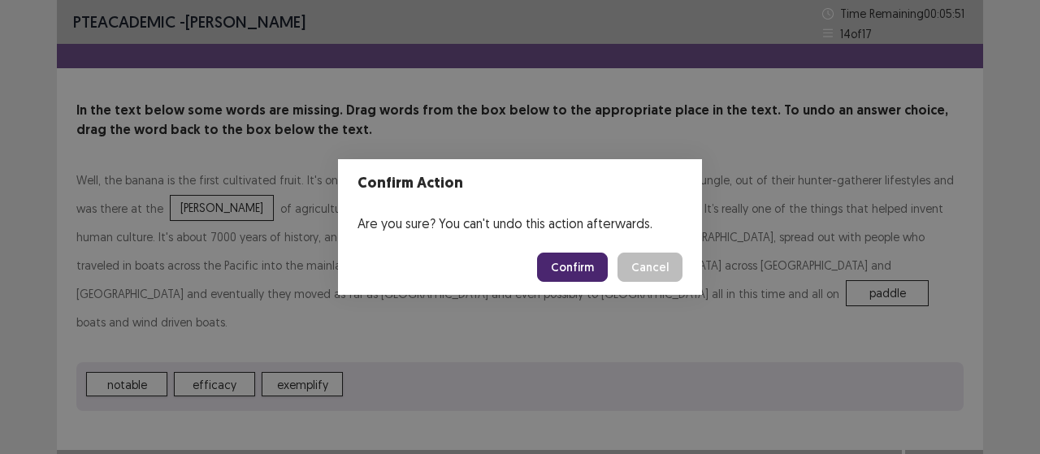
click at [572, 266] on button "Confirm" at bounding box center [572, 267] width 71 height 29
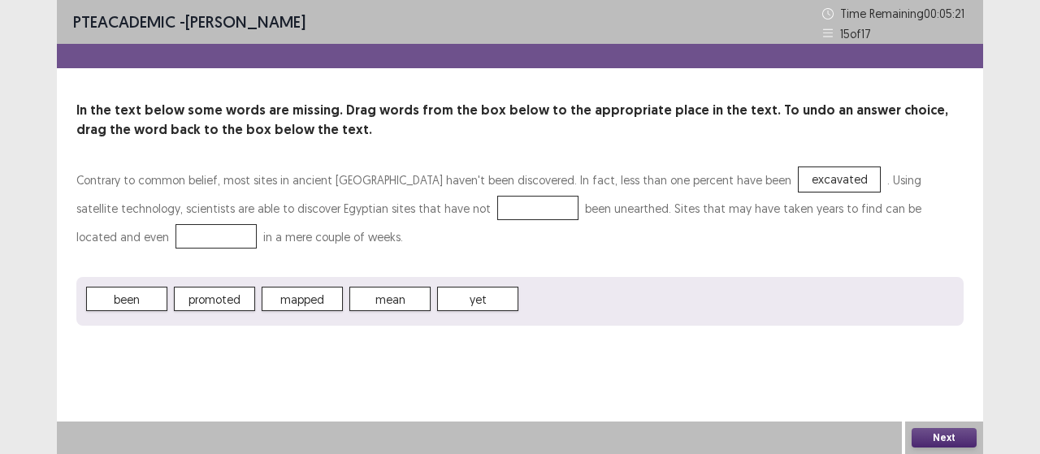
click at [382, 215] on p "Contrary to common belief, most sites in ancient [GEOGRAPHIC_DATA] haven't been…" at bounding box center [519, 208] width 887 height 85
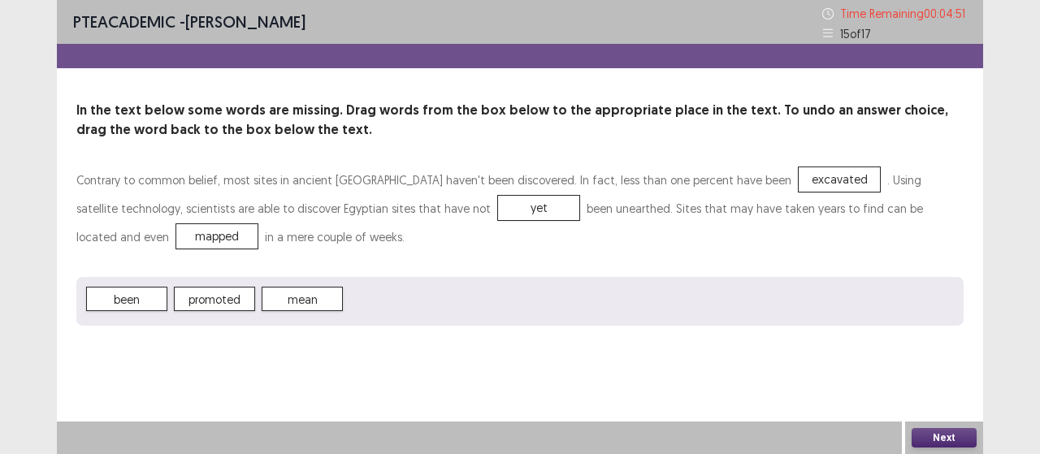
click at [918, 431] on button "Next" at bounding box center [943, 437] width 65 height 19
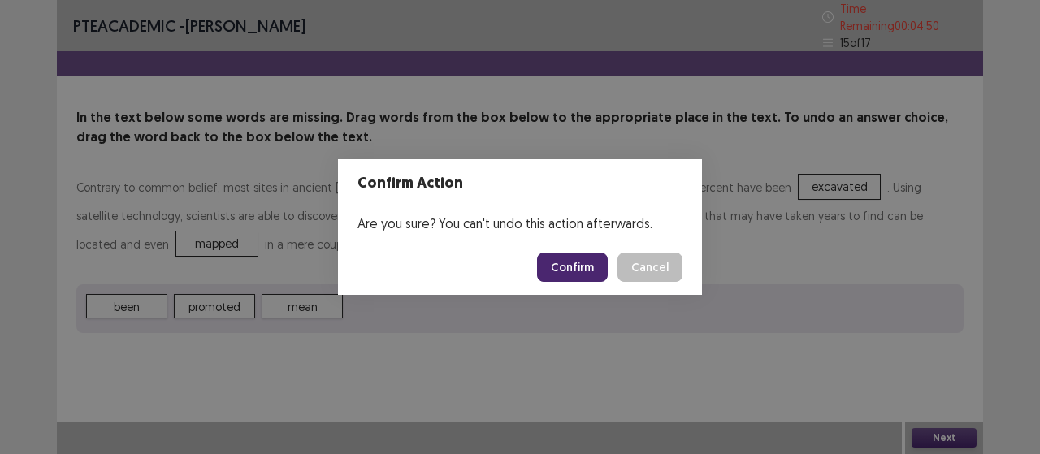
click at [574, 268] on button "Confirm" at bounding box center [572, 267] width 71 height 29
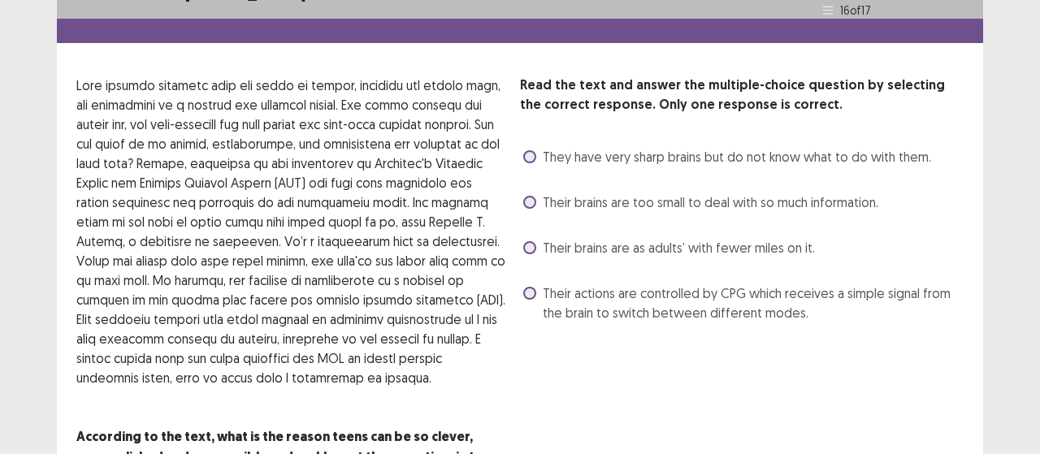
scroll to position [81, 0]
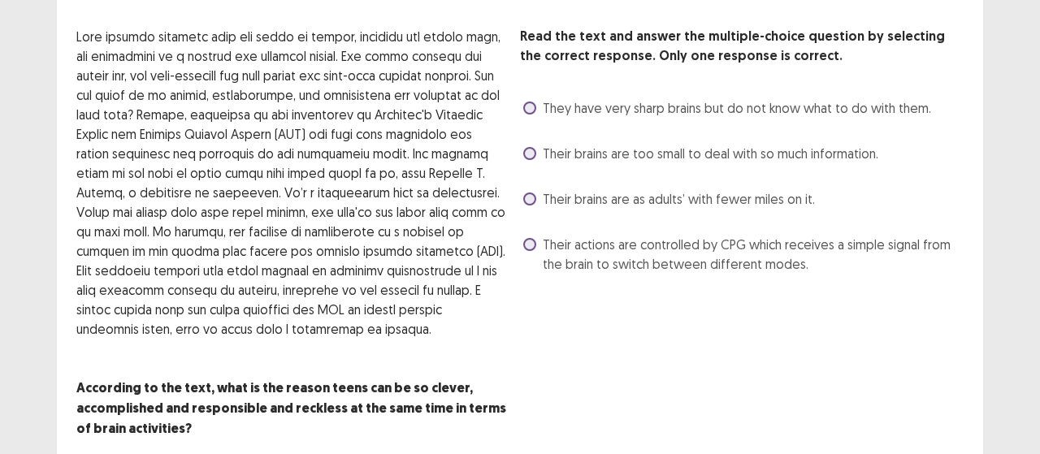
click at [780, 104] on span "They have very sharp brains but do not know what to do with them." at bounding box center [737, 107] width 388 height 19
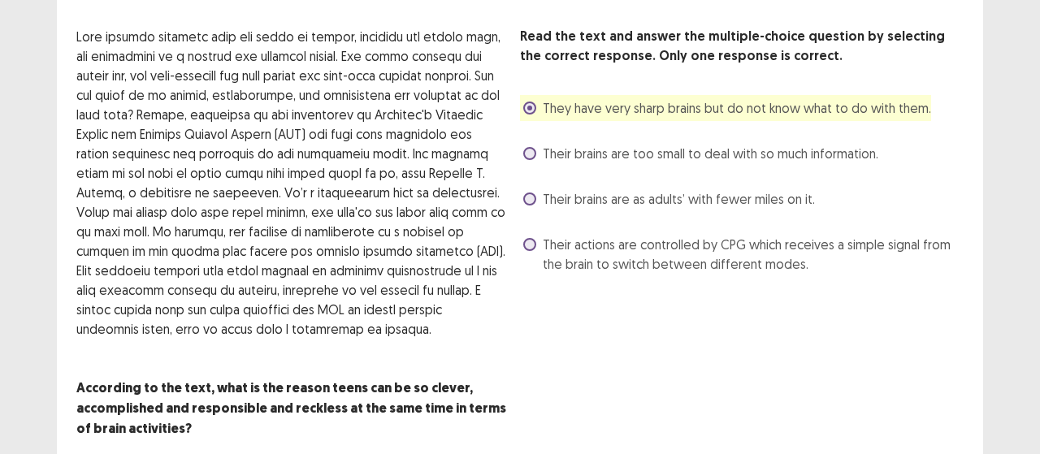
click at [592, 197] on span "Their brains are as adults’ with fewer miles on it." at bounding box center [679, 198] width 272 height 19
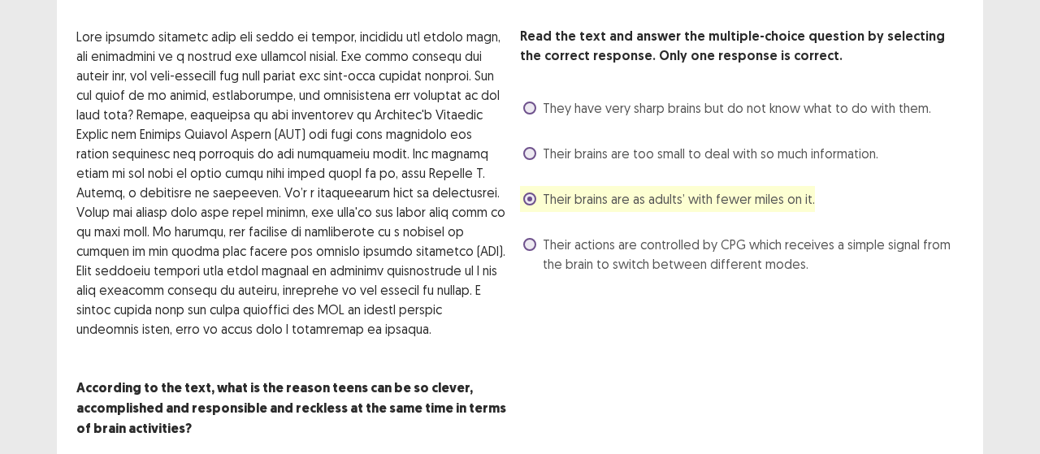
click at [661, 101] on span "They have very sharp brains but do not know what to do with them." at bounding box center [737, 107] width 388 height 19
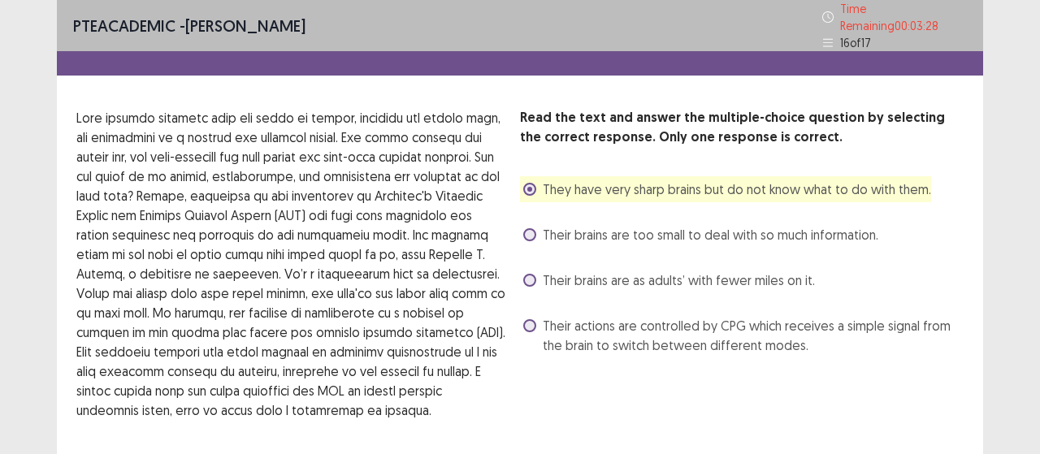
scroll to position [148, 0]
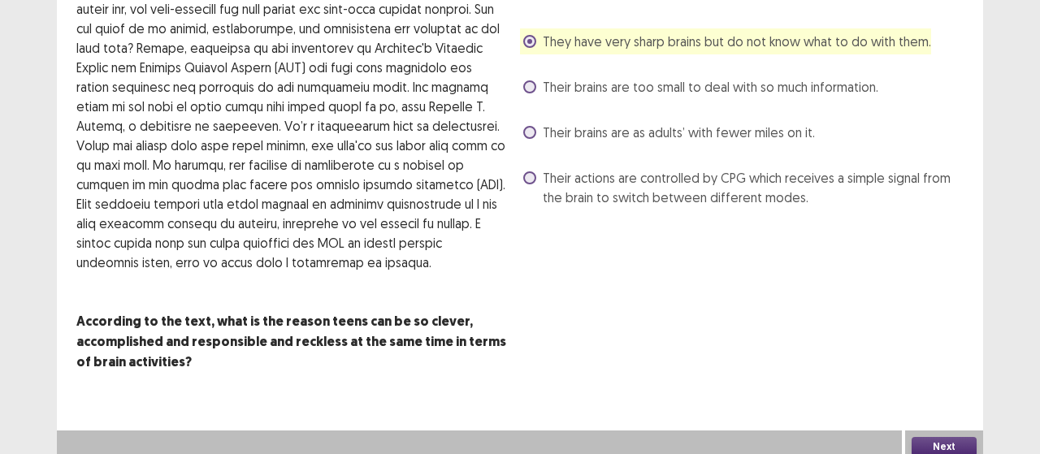
click at [952, 430] on div "Next" at bounding box center [944, 446] width 78 height 32
click at [952, 437] on button "Next" at bounding box center [943, 446] width 65 height 19
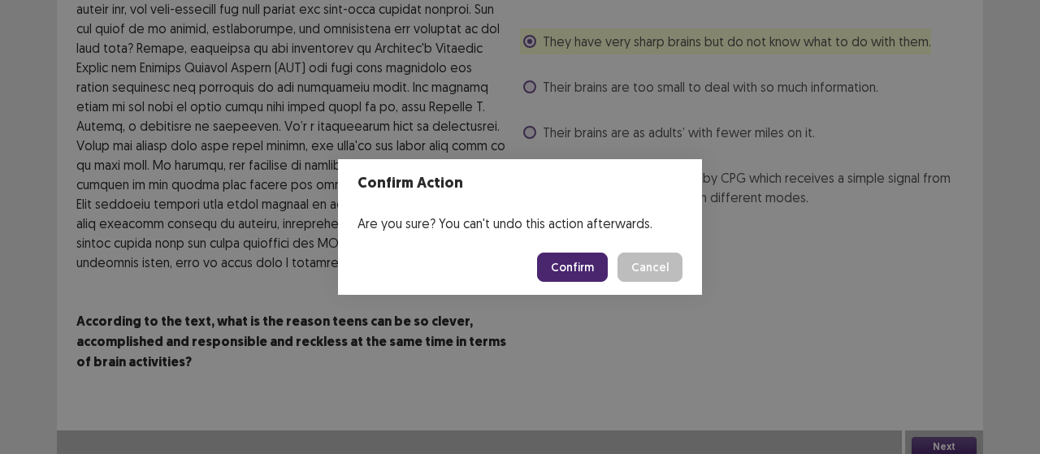
click at [595, 267] on button "Confirm" at bounding box center [572, 267] width 71 height 29
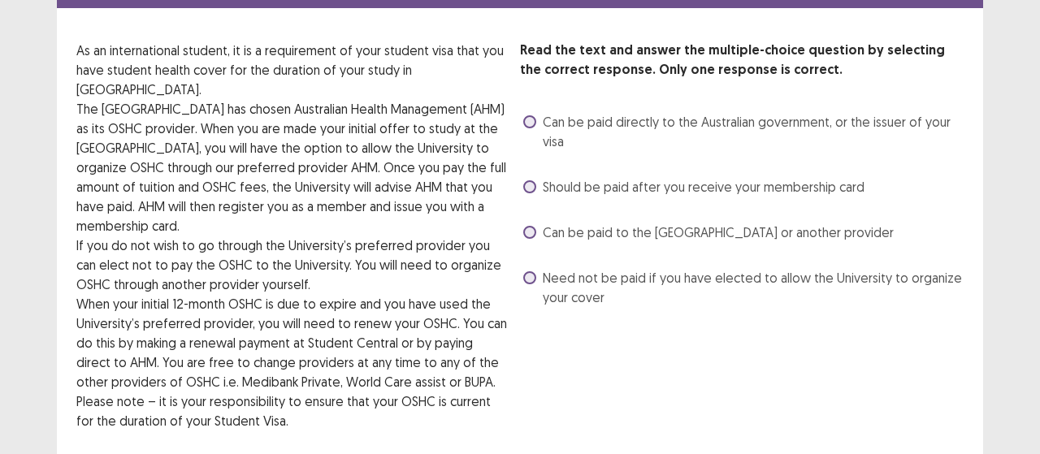
scroll to position [0, 0]
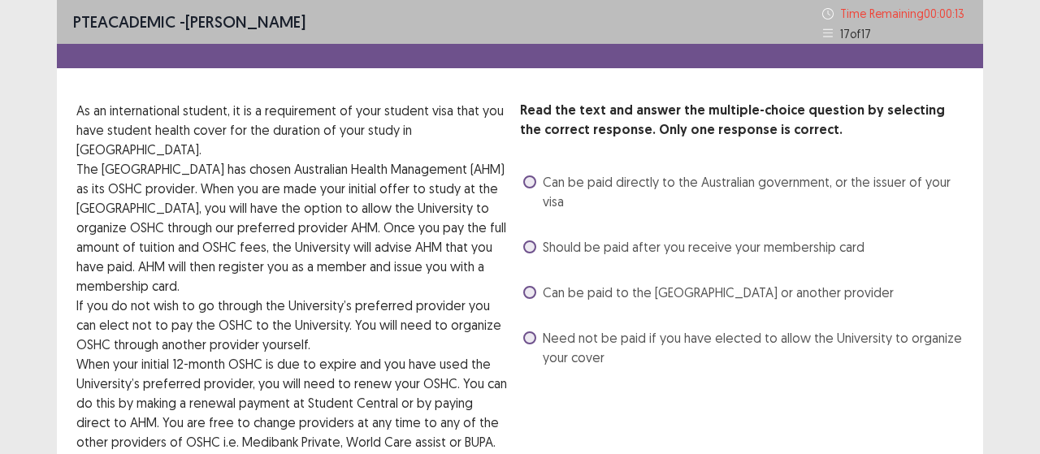
click at [652, 289] on span "Can be paid to the [GEOGRAPHIC_DATA] or another provider" at bounding box center [718, 292] width 351 height 19
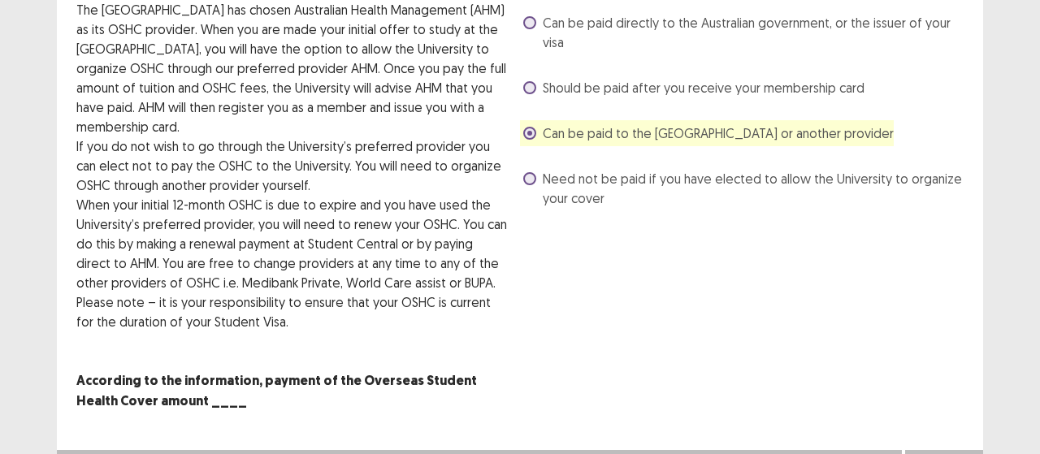
scroll to position [167, 0]
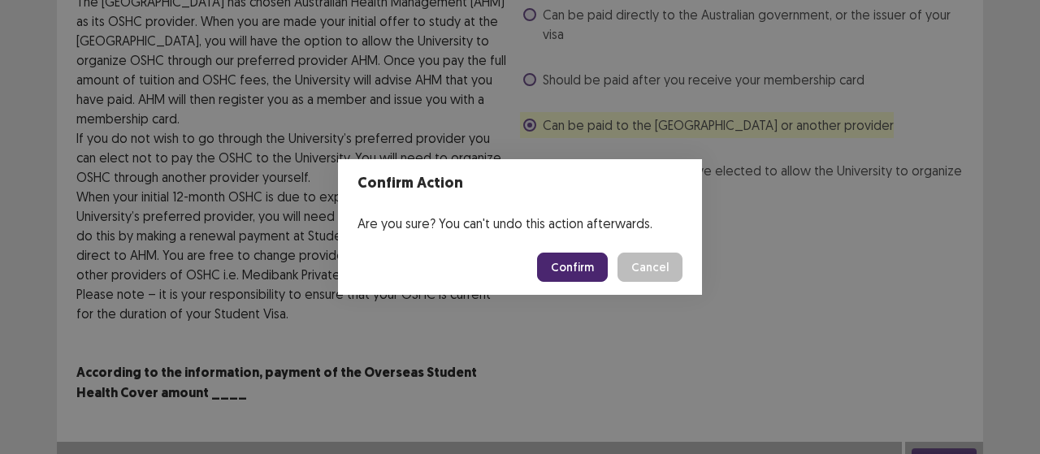
click at [556, 253] on button "Confirm" at bounding box center [572, 267] width 71 height 29
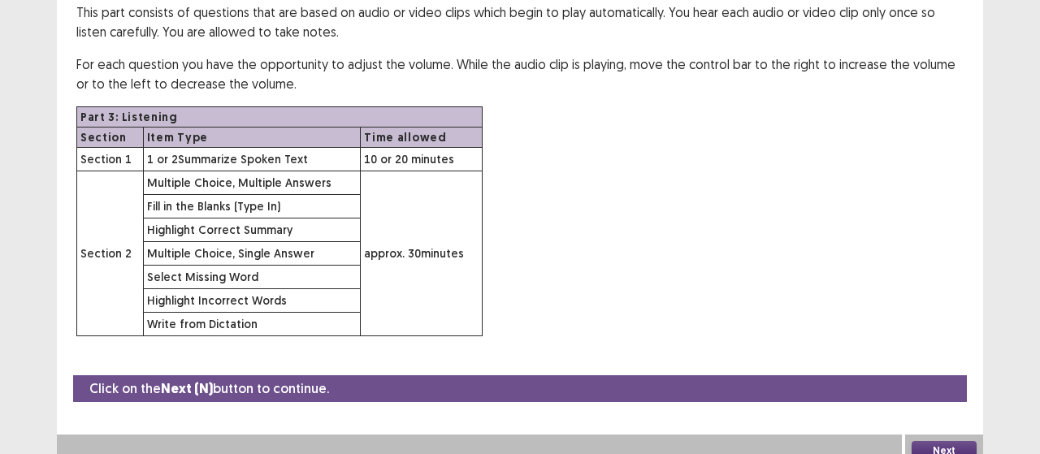
scroll to position [177, 0]
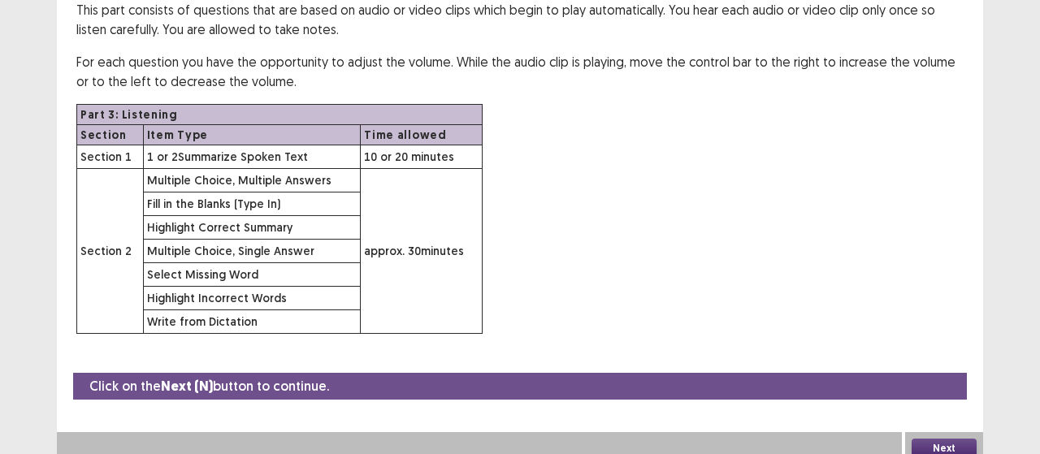
click at [947, 439] on button "Next" at bounding box center [943, 448] width 65 height 19
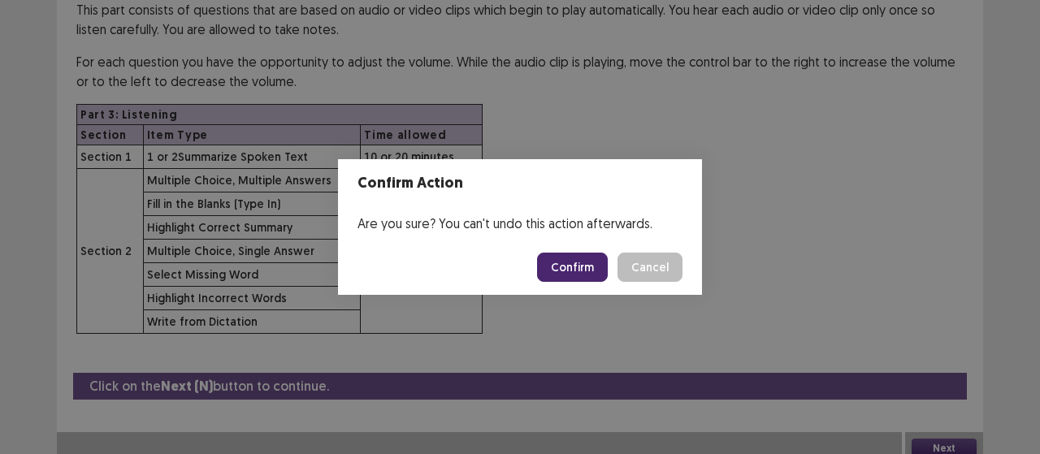
click at [571, 270] on button "Confirm" at bounding box center [572, 267] width 71 height 29
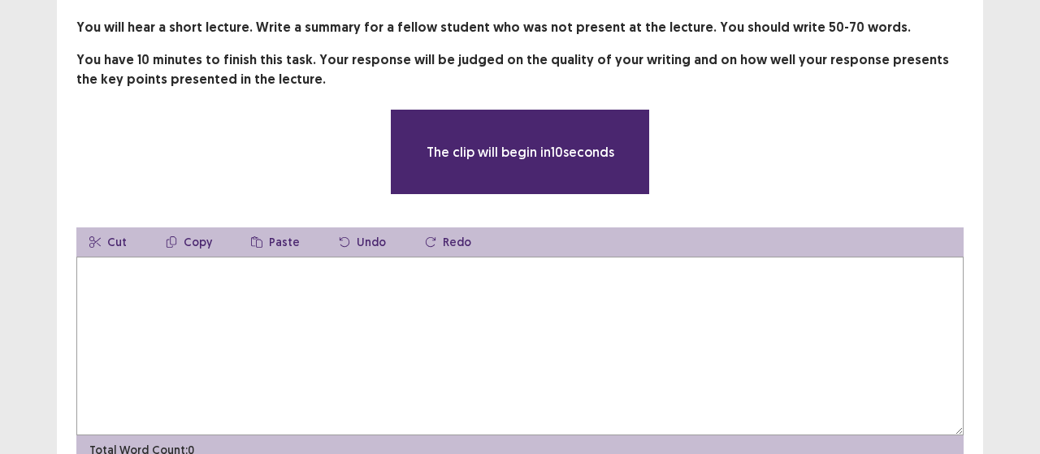
scroll to position [86, 0]
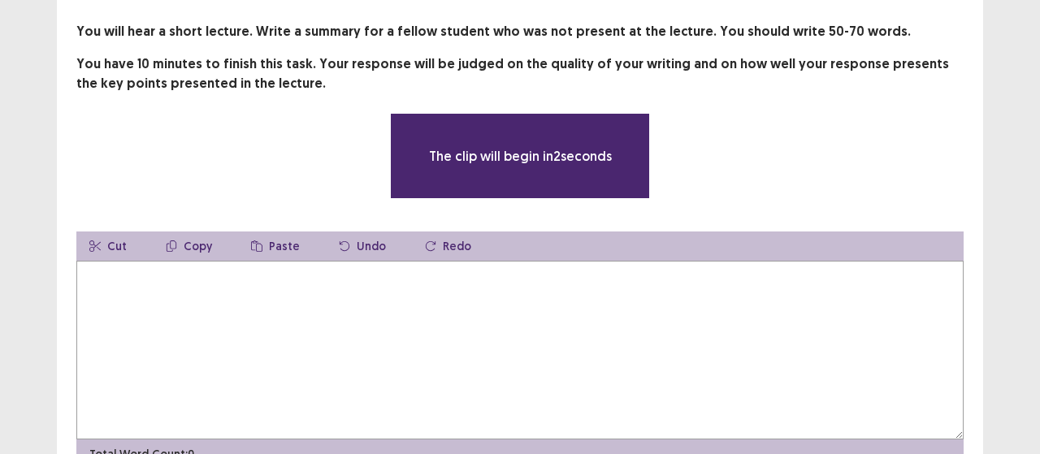
click at [676, 288] on textarea at bounding box center [519, 350] width 887 height 179
click at [552, 279] on textarea at bounding box center [519, 350] width 887 height 179
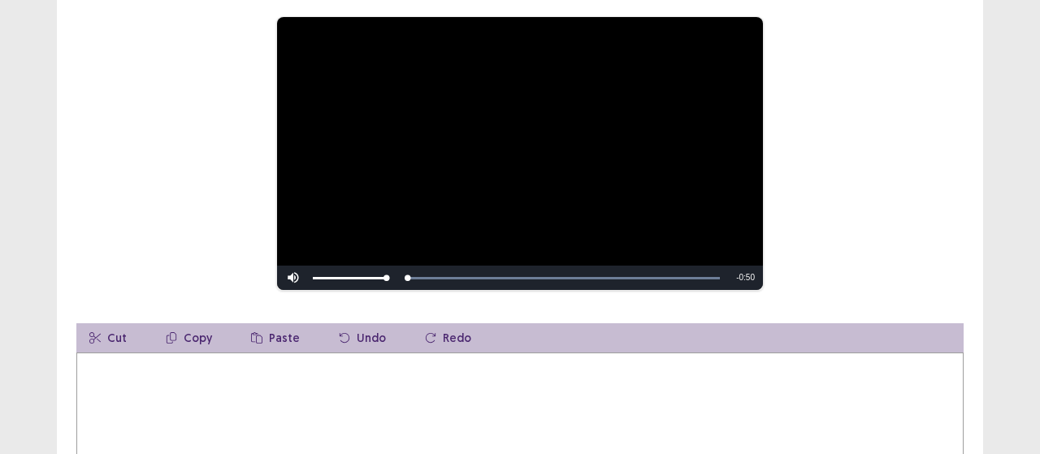
scroll to position [178, 0]
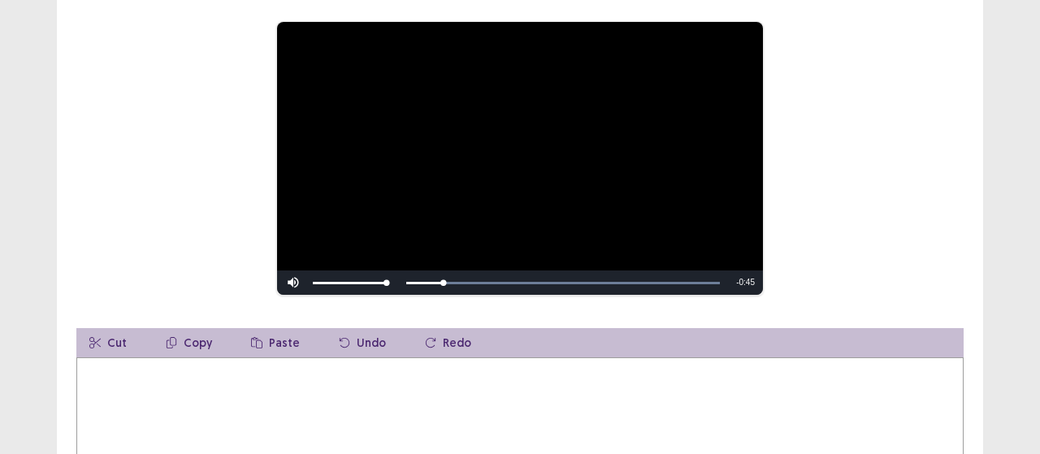
click at [344, 398] on textarea at bounding box center [519, 446] width 887 height 179
type textarea "*"
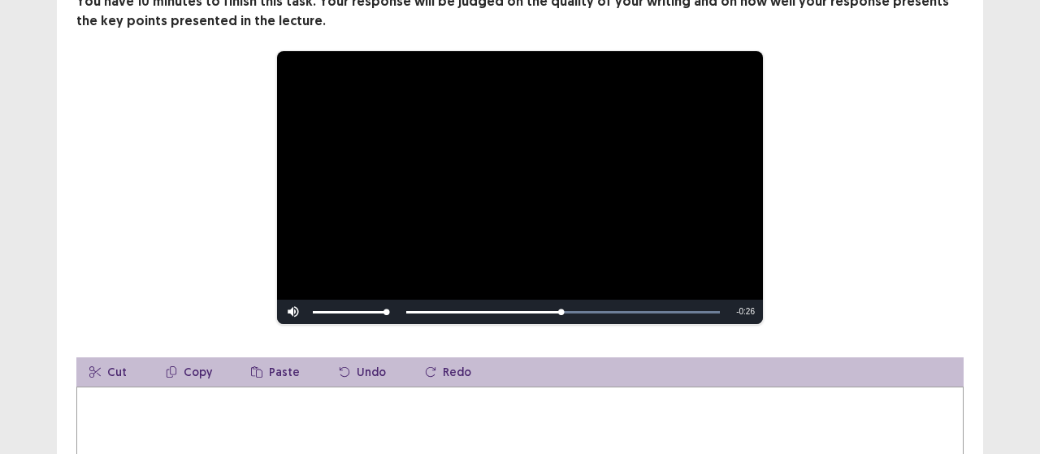
scroll to position [149, 0]
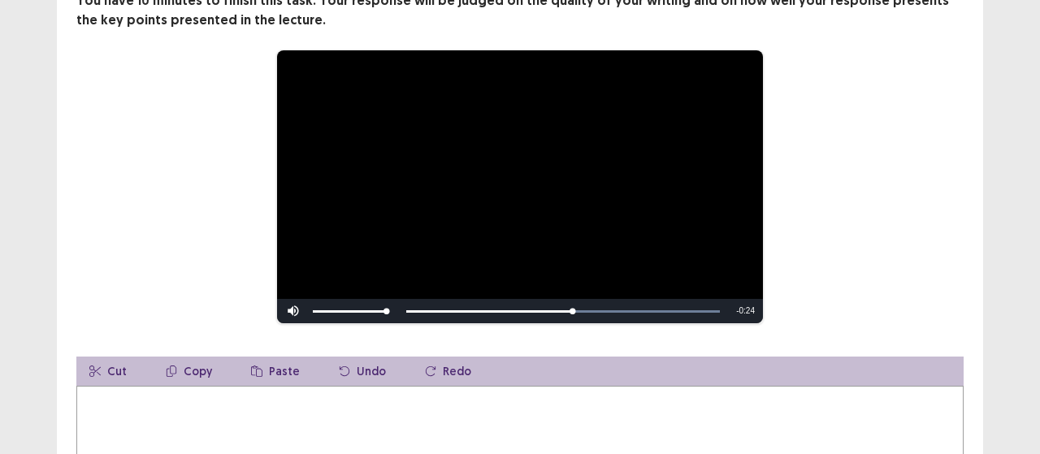
click at [409, 301] on div "Skip Backward Skip Forward Mute Current Time 0:26 / Duration 0:50 Loaded : 100.…" at bounding box center [520, 311] width 486 height 24
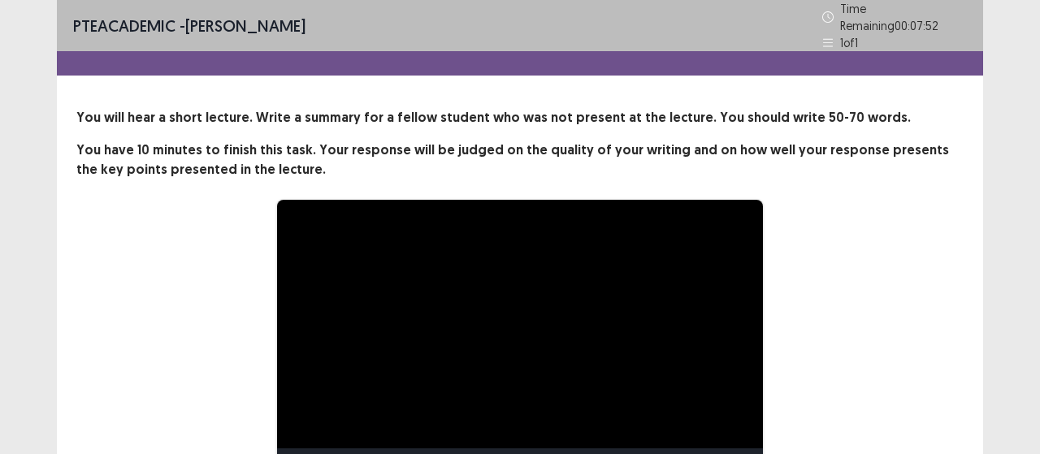
scroll to position [92, 0]
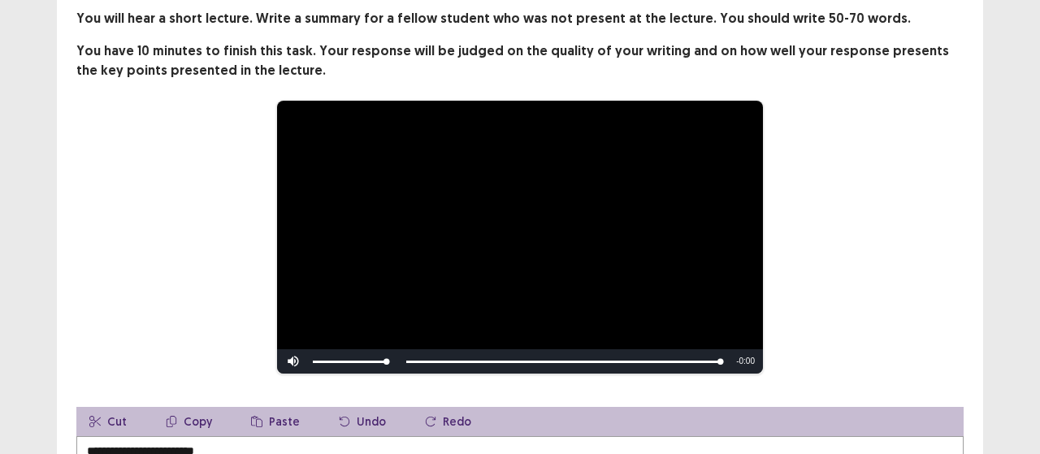
click at [413, 357] on div "Skip Backward Skip Forward Mute Current Time 0:50 / Duration 0:50 Loaded : 100.…" at bounding box center [520, 361] width 486 height 24
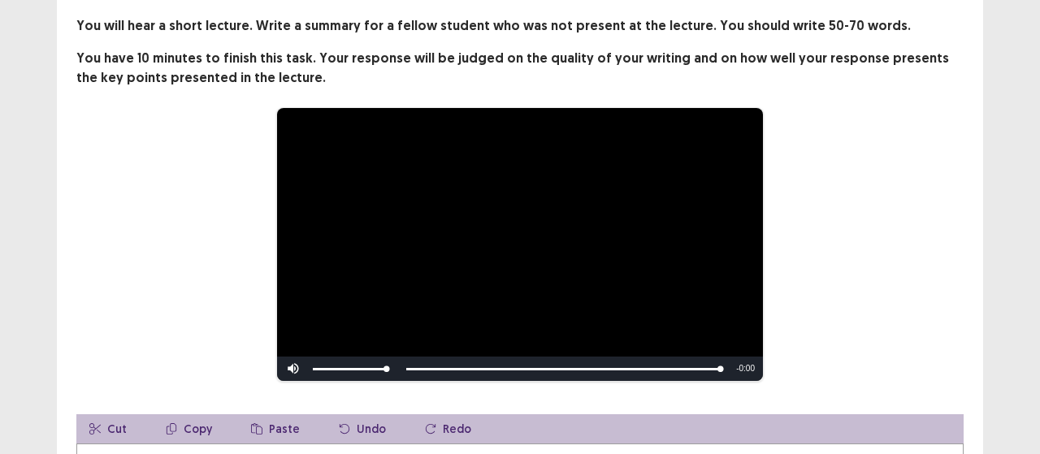
scroll to position [141, 0]
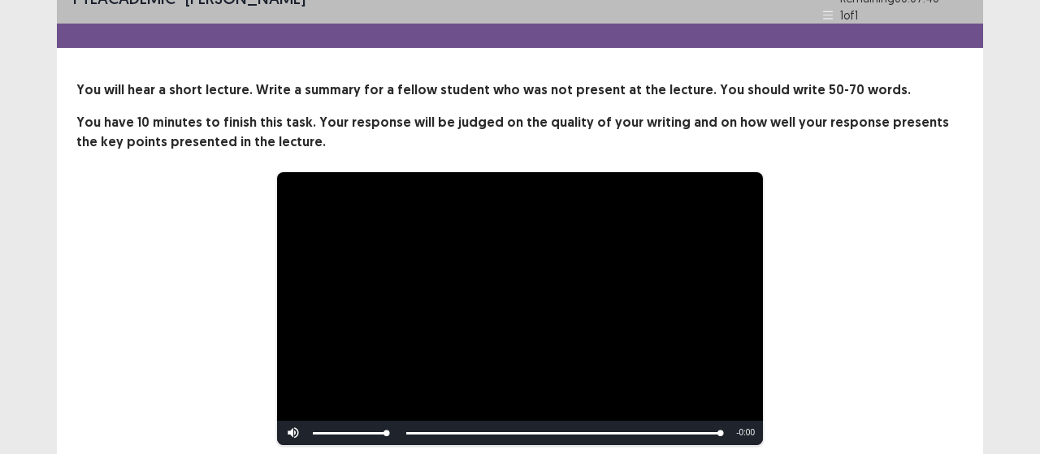
scroll to position [0, 0]
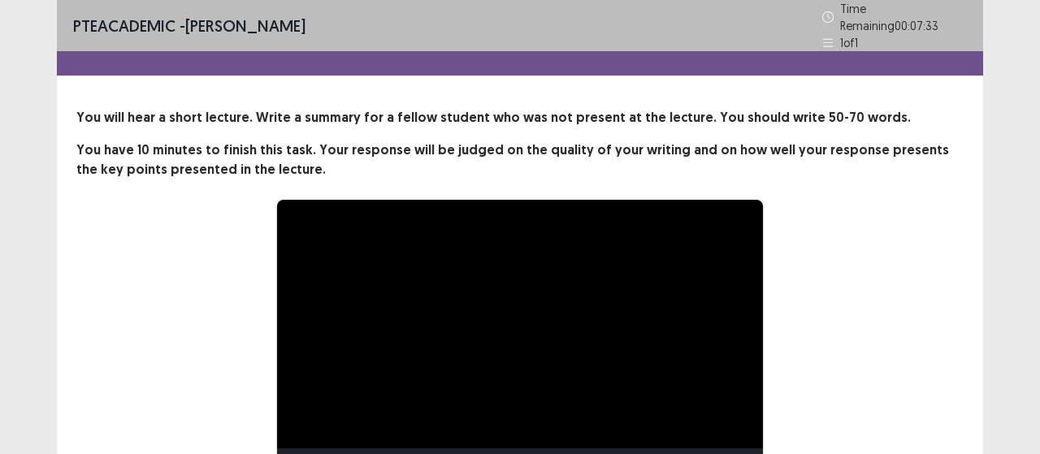
click at [180, 378] on div "**********" at bounding box center [519, 336] width 757 height 275
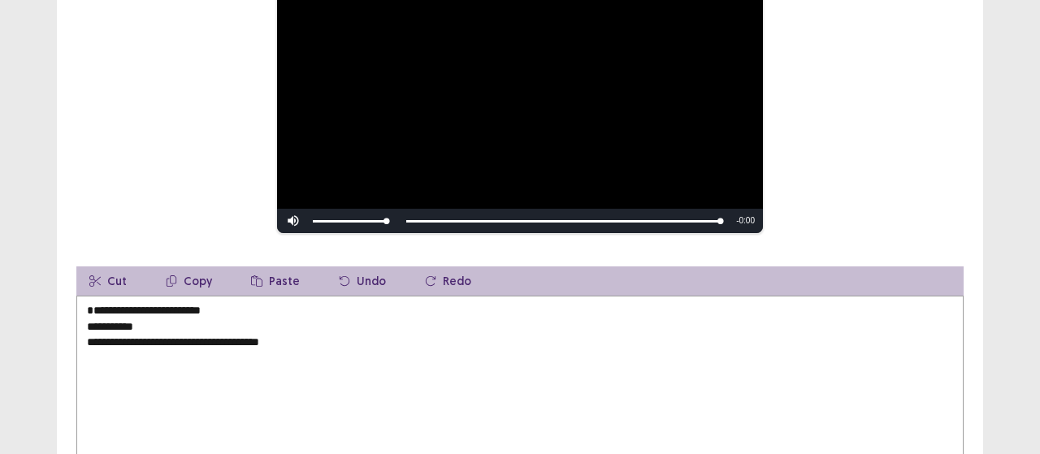
scroll to position [268, 0]
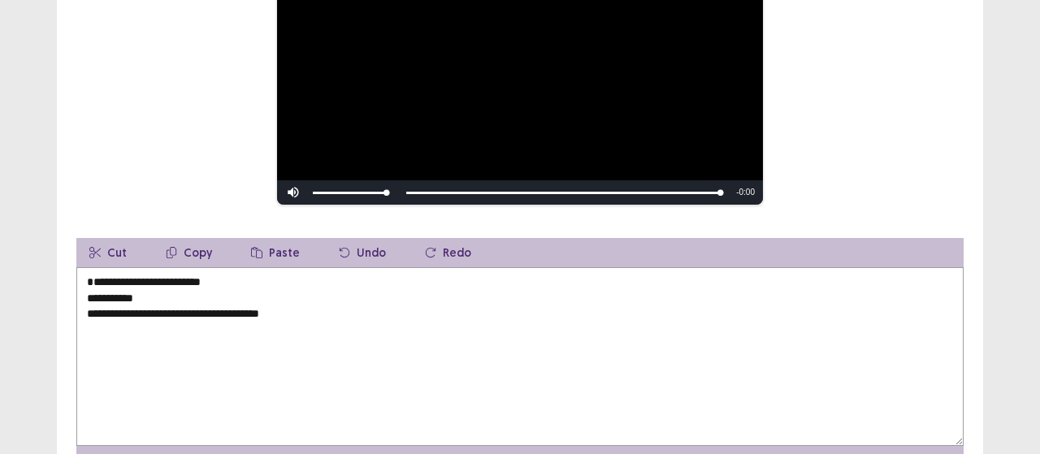
click at [135, 271] on textarea "**********" at bounding box center [519, 356] width 887 height 179
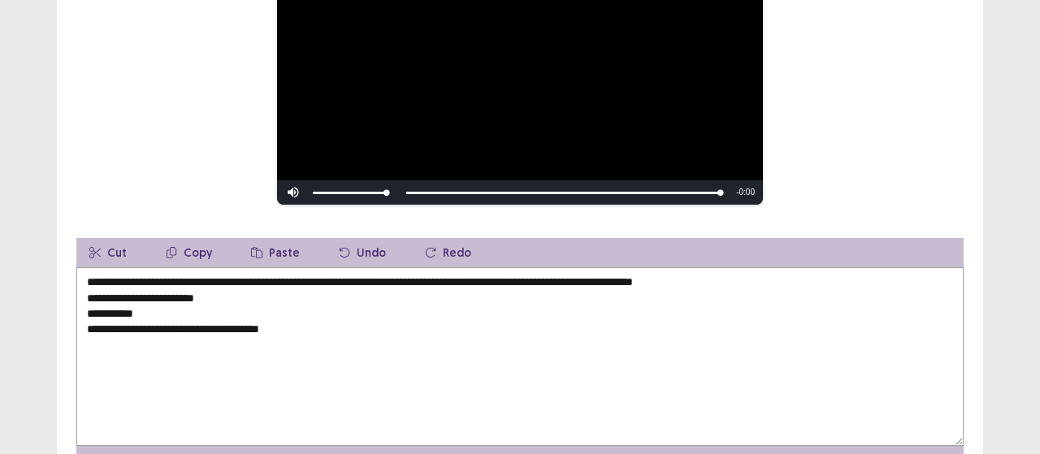
click at [344, 276] on textarea "**********" at bounding box center [519, 356] width 887 height 179
click at [705, 276] on textarea "**********" at bounding box center [519, 356] width 887 height 179
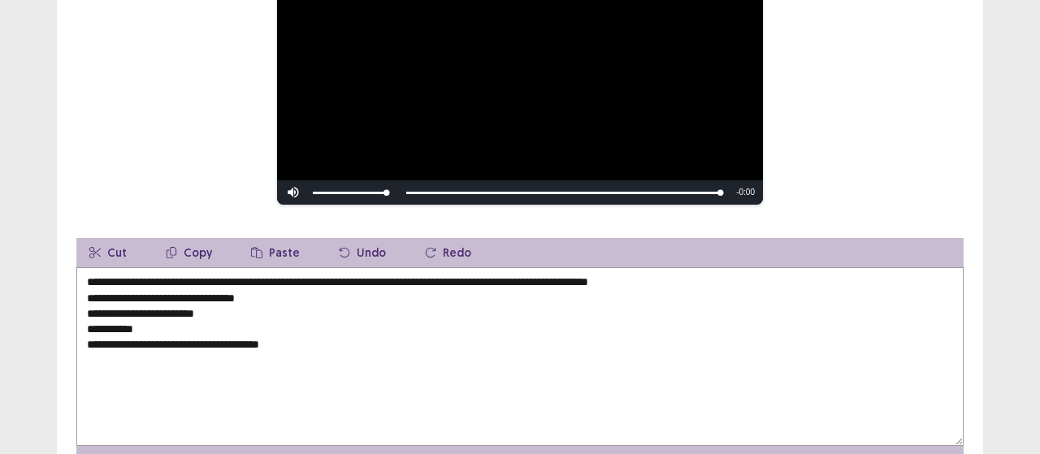
click at [280, 288] on textarea "**********" at bounding box center [519, 356] width 887 height 179
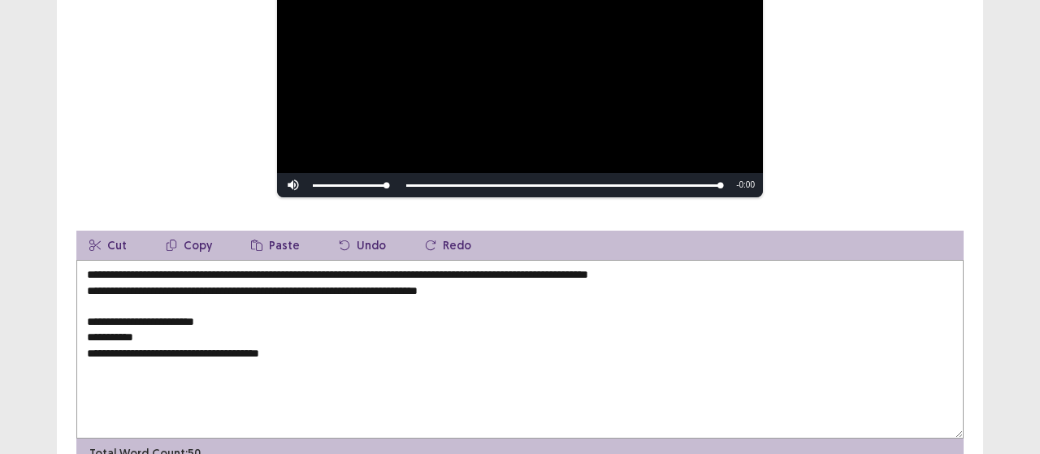
drag, startPoint x: 313, startPoint y: 373, endPoint x: 54, endPoint y: 301, distance: 268.2
click at [54, 301] on div "**********" at bounding box center [520, 135] width 1040 height 807
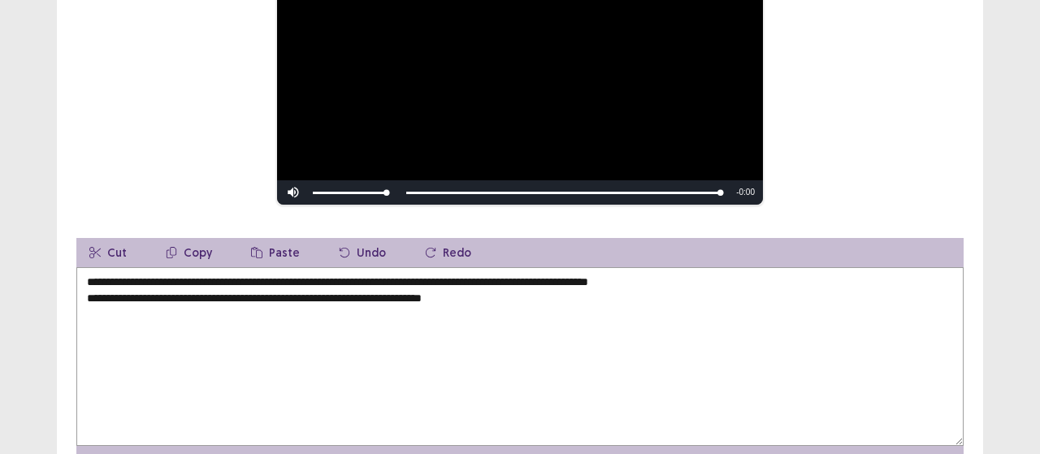
scroll to position [352, 0]
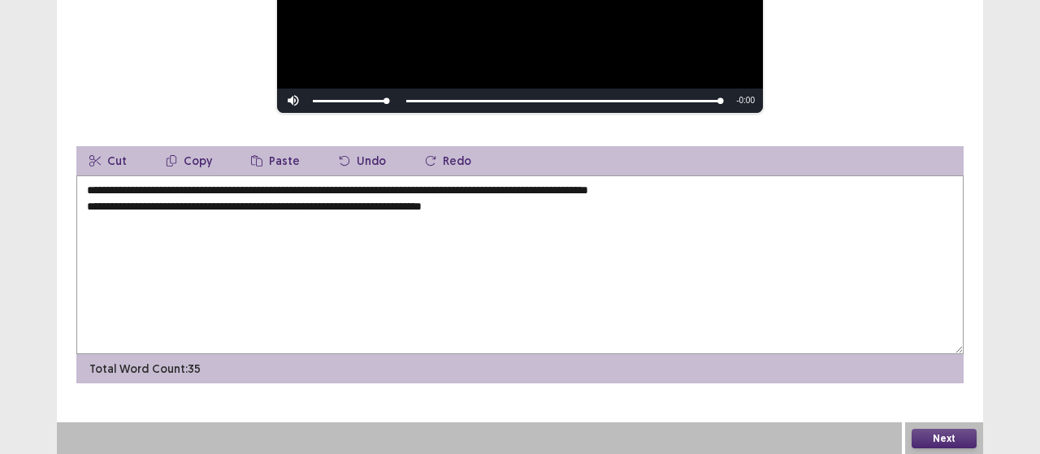
type textarea "**********"
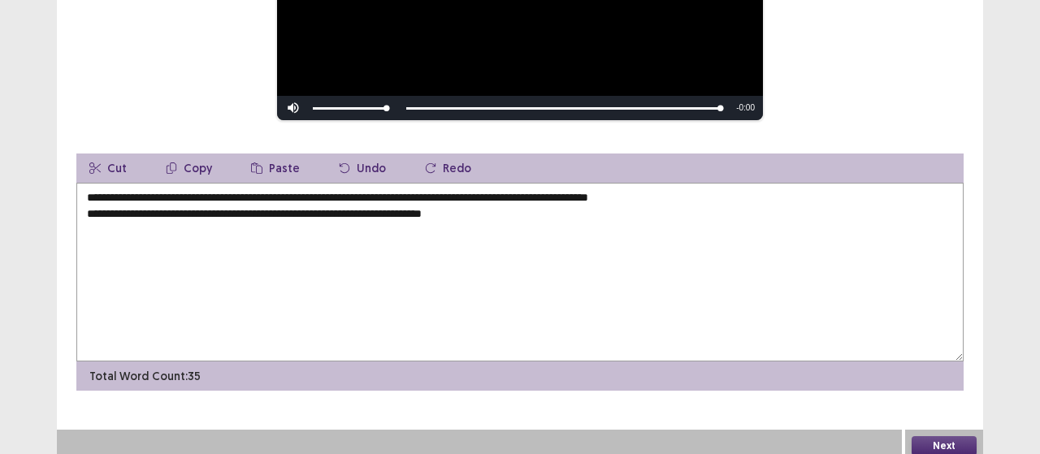
click at [944, 436] on button "Next" at bounding box center [943, 445] width 65 height 19
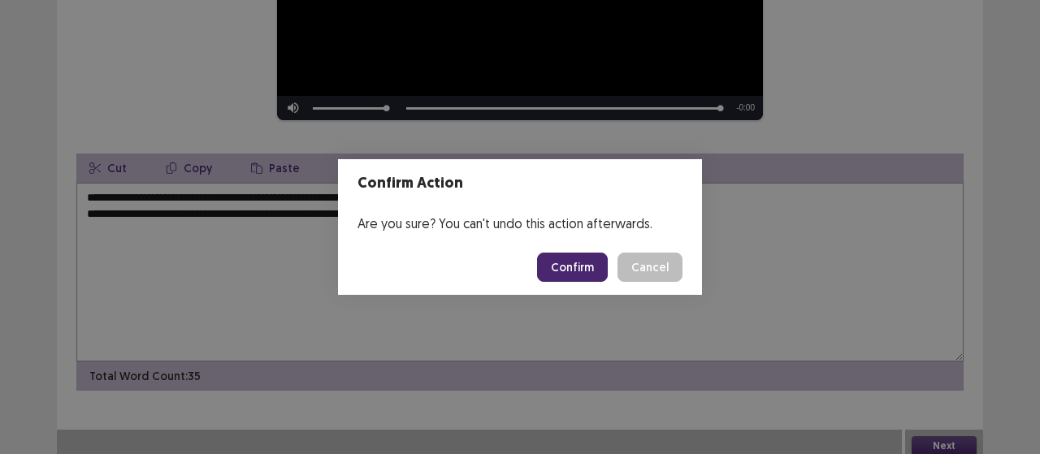
click at [564, 264] on button "Confirm" at bounding box center [572, 267] width 71 height 29
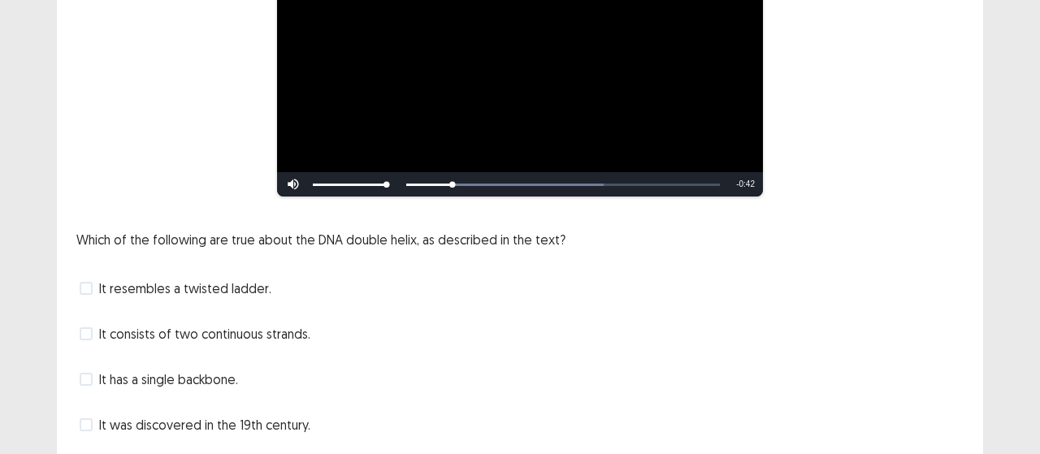
scroll to position [244, 0]
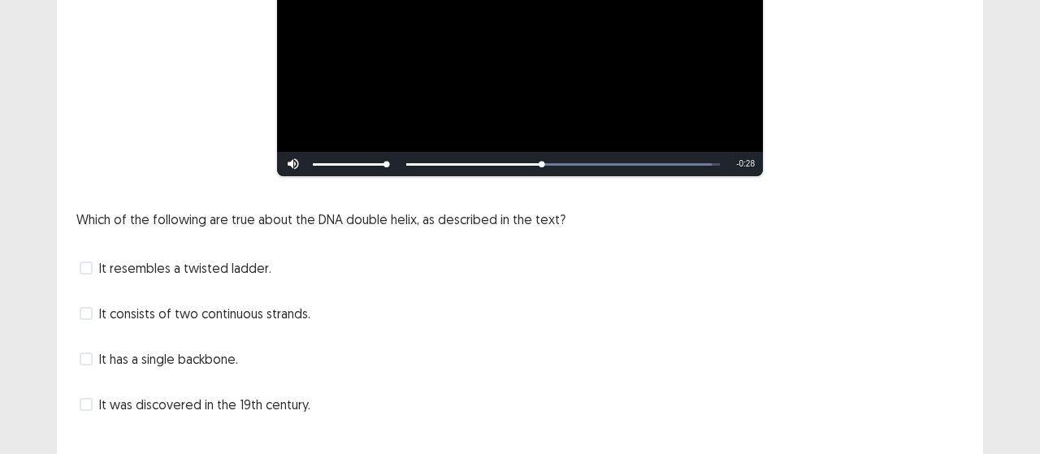
click at [178, 268] on span "It resembles a twisted ladder." at bounding box center [185, 267] width 172 height 19
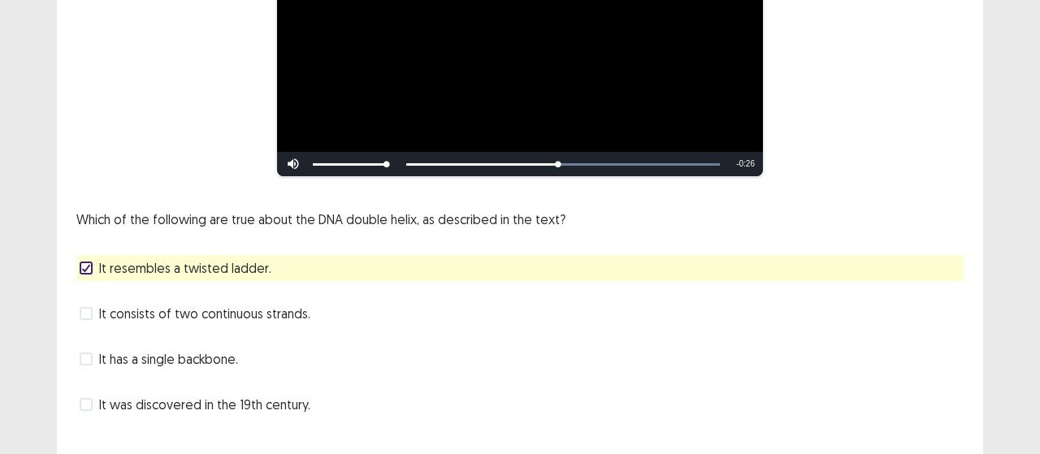
click at [206, 313] on span "It consists of two continuous strands." at bounding box center [204, 313] width 211 height 19
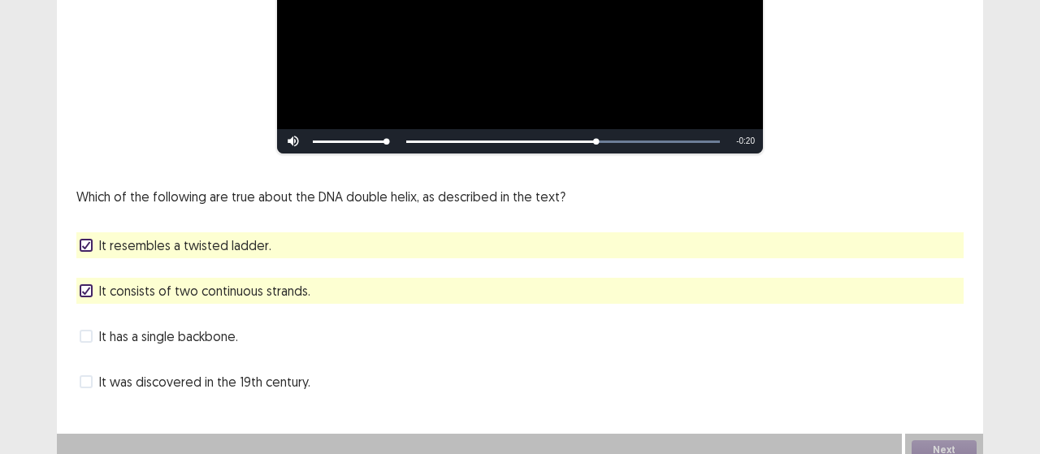
scroll to position [278, 0]
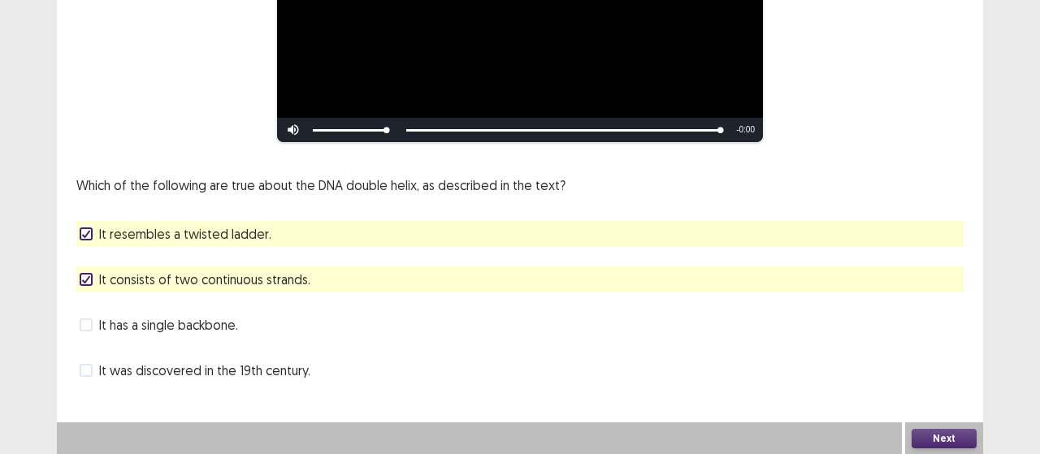
click at [932, 438] on button "Next" at bounding box center [943, 438] width 65 height 19
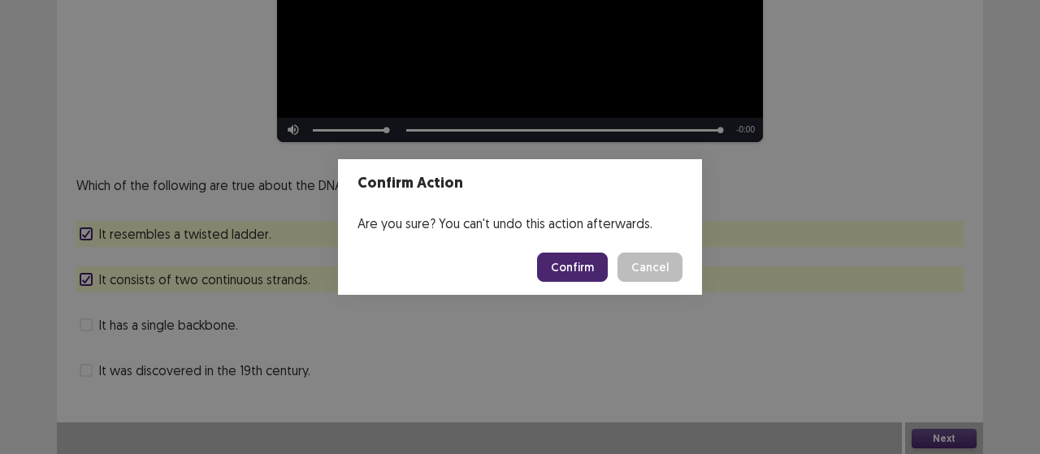
click at [590, 257] on button "Confirm" at bounding box center [572, 267] width 71 height 29
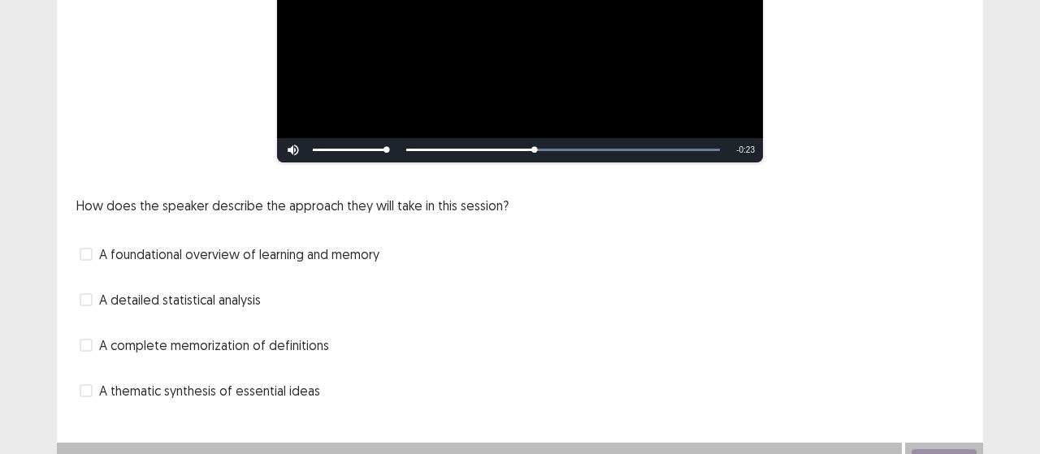
scroll to position [370, 0]
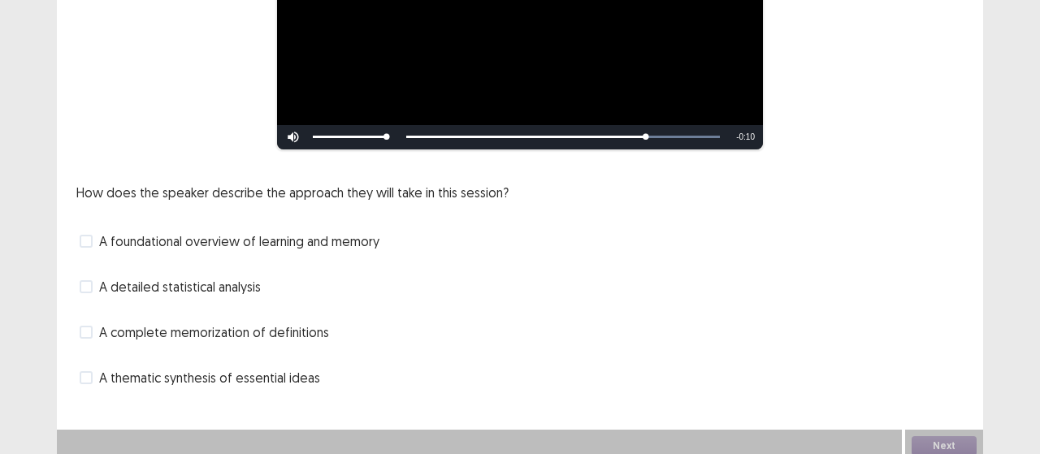
click at [147, 231] on span "A foundational overview of learning and memory" at bounding box center [239, 240] width 280 height 19
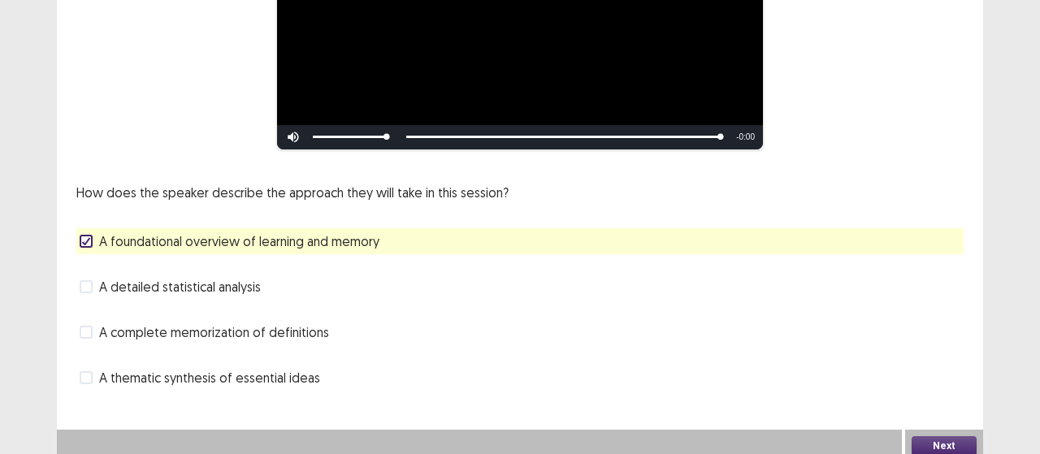
click at [154, 282] on span "A detailed statistical analysis" at bounding box center [180, 286] width 162 height 19
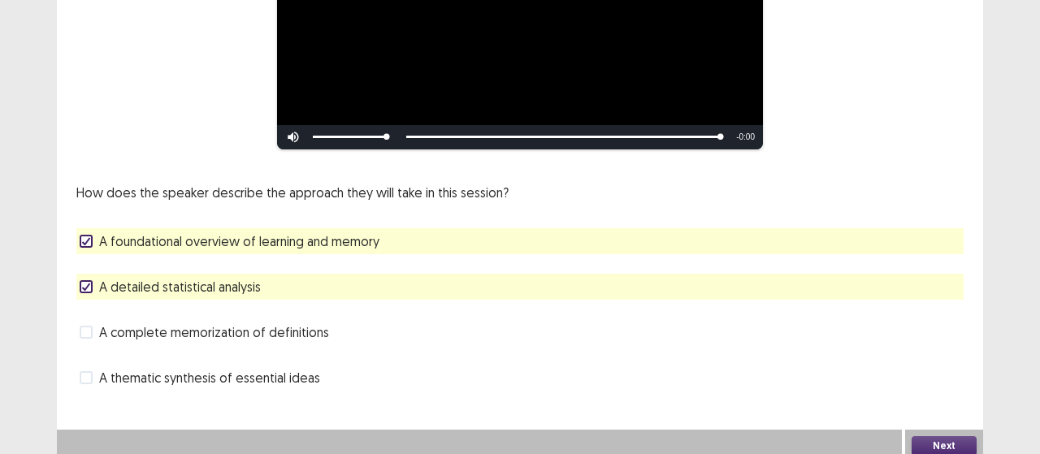
click at [165, 283] on span "A detailed statistical analysis" at bounding box center [180, 286] width 162 height 19
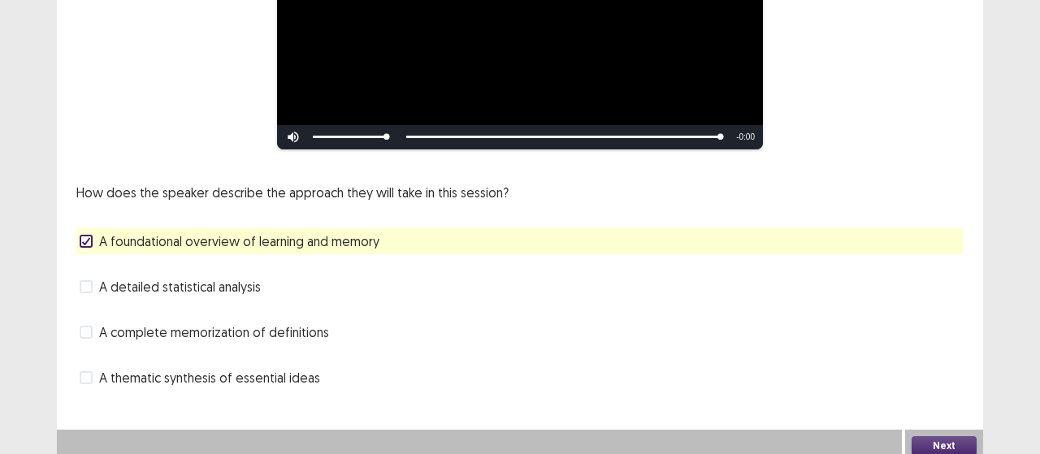
click at [189, 324] on span "A complete memorization of definitions" at bounding box center [214, 331] width 230 height 19
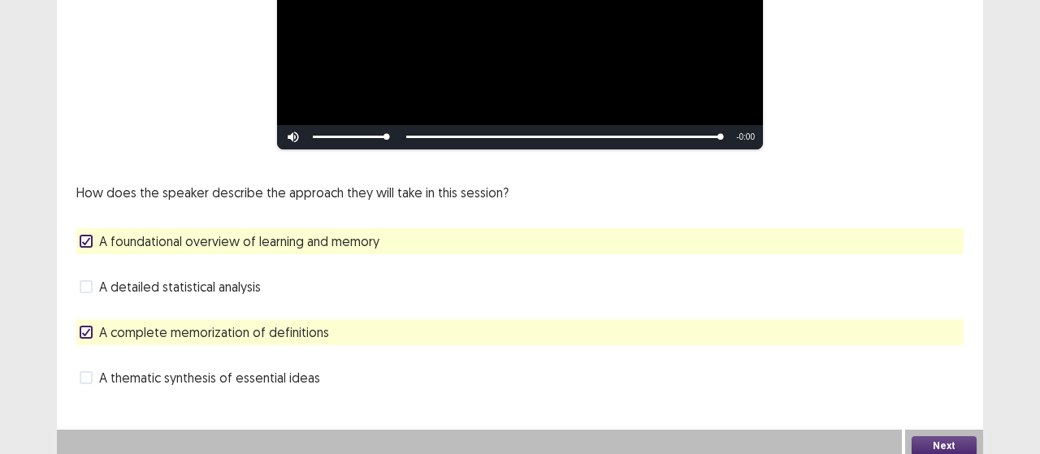
click at [938, 436] on button "Next" at bounding box center [943, 445] width 65 height 19
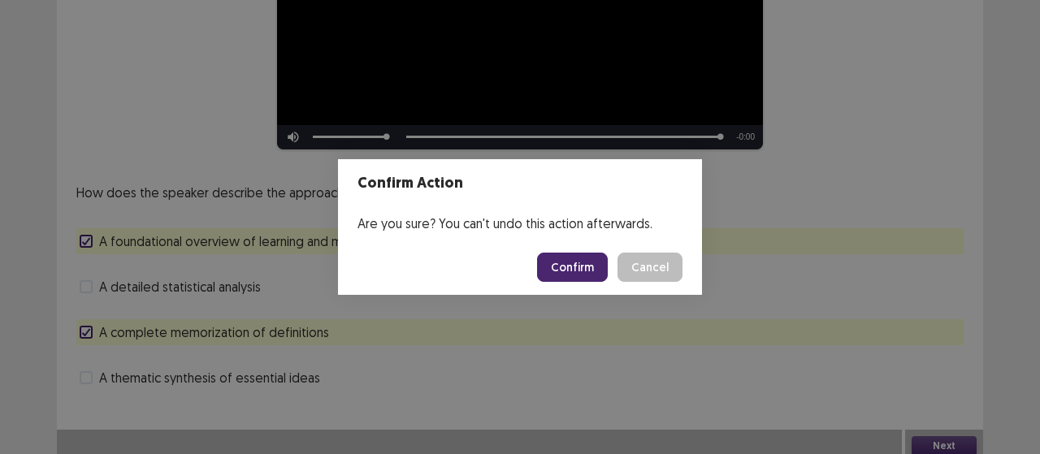
click at [538, 249] on footer "Confirm Cancel" at bounding box center [520, 267] width 364 height 55
click at [586, 275] on button "Confirm" at bounding box center [572, 267] width 71 height 29
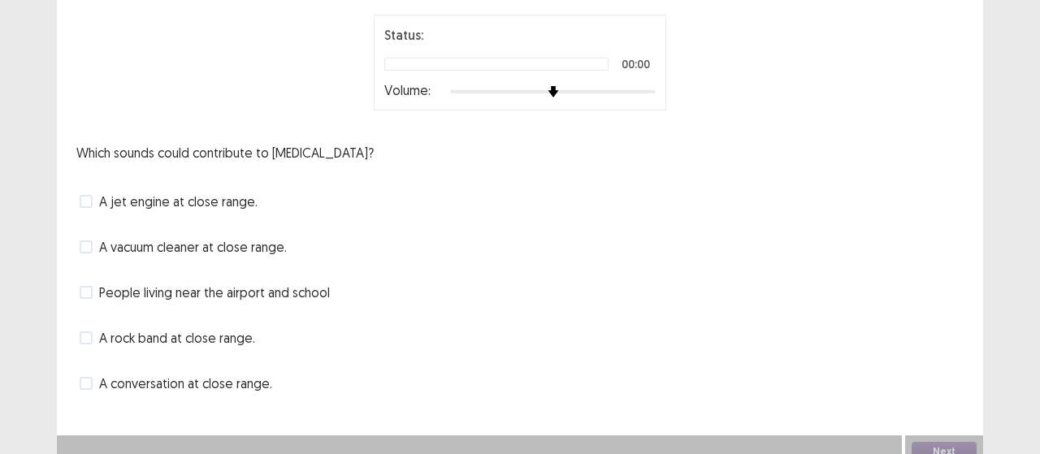
scroll to position [145, 0]
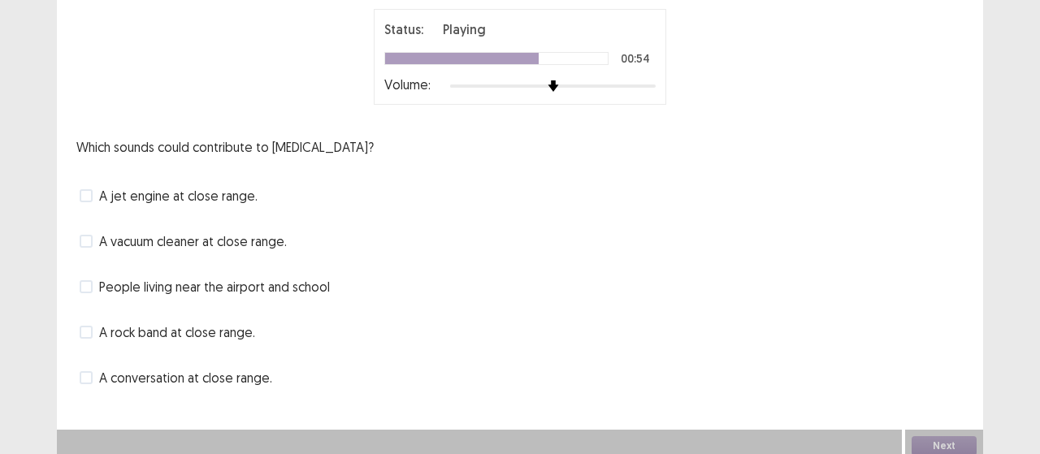
click at [166, 326] on span "A rock band at close range." at bounding box center [177, 331] width 156 height 19
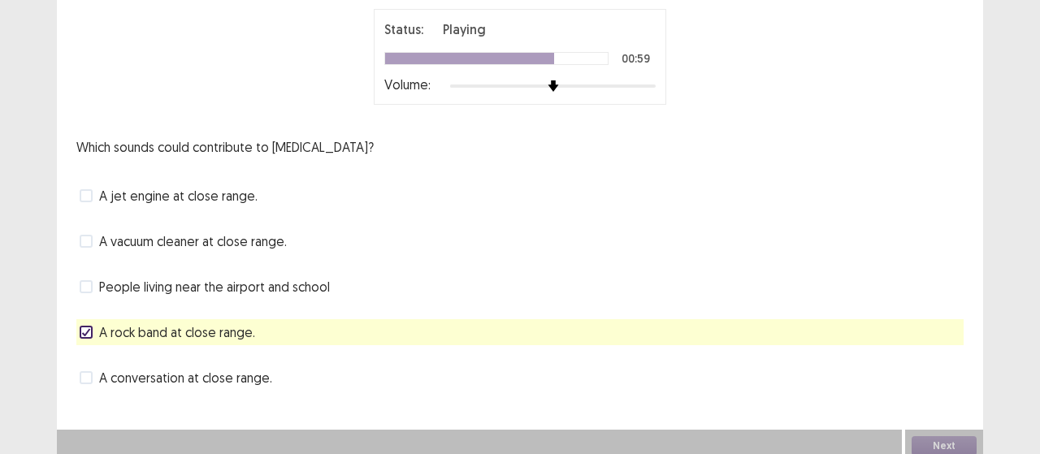
click at [181, 192] on span "A jet engine at close range." at bounding box center [178, 195] width 158 height 19
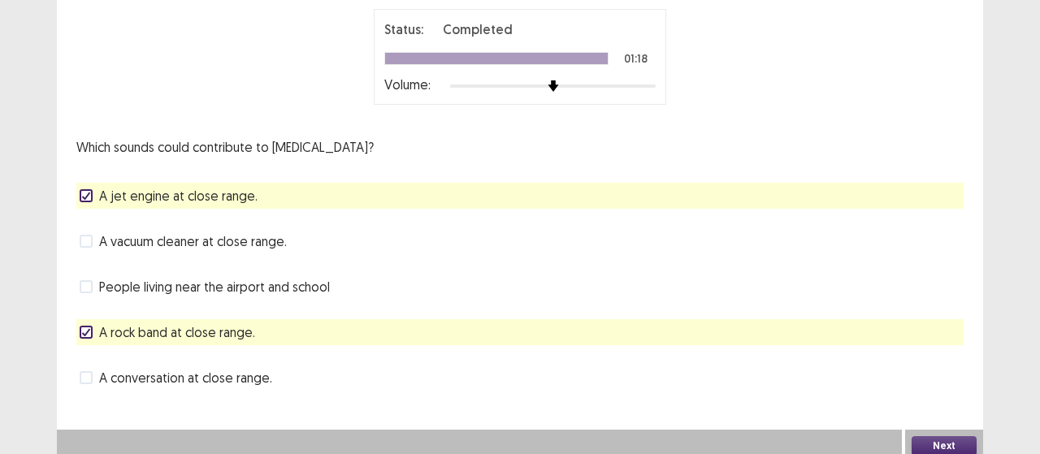
click at [931, 430] on div "Next" at bounding box center [944, 446] width 78 height 32
click at [932, 436] on button "Next" at bounding box center [943, 445] width 65 height 19
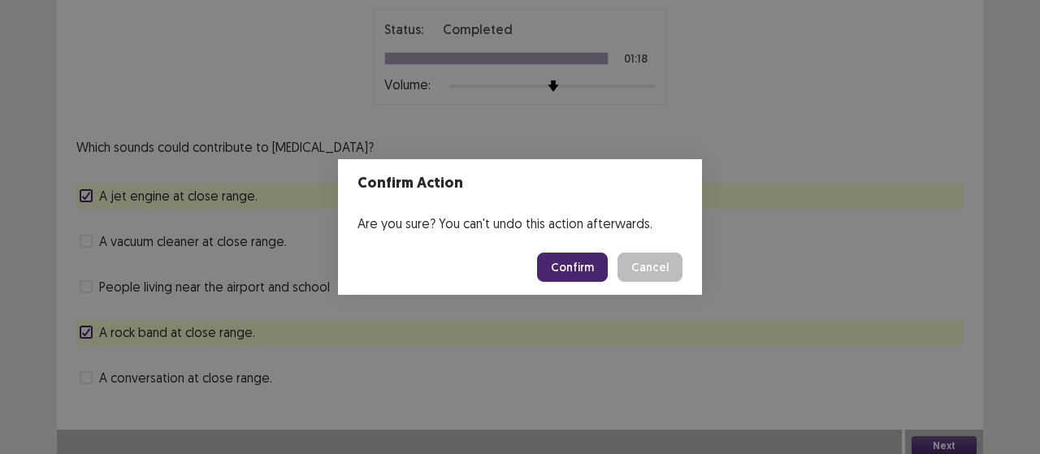
click at [543, 257] on footer "Confirm Cancel" at bounding box center [520, 267] width 364 height 55
click at [572, 273] on button "Confirm" at bounding box center [572, 267] width 71 height 29
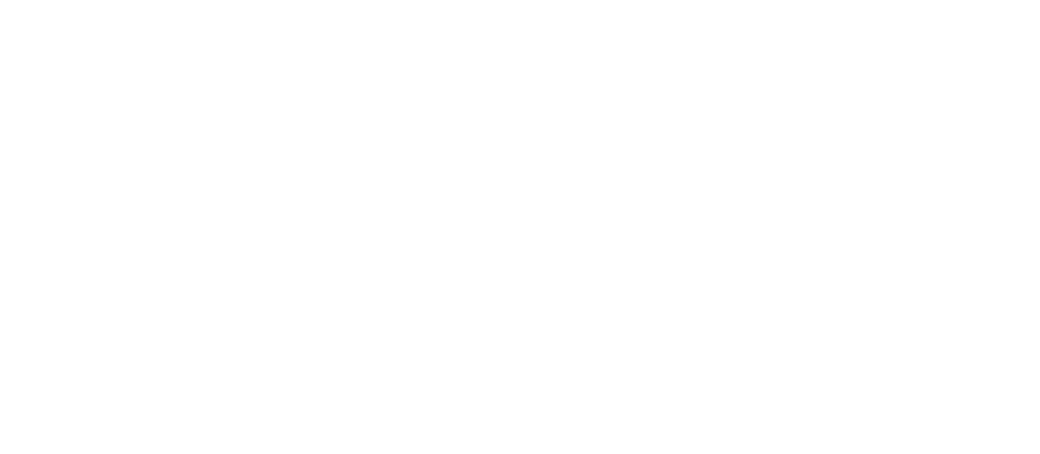
scroll to position [0, 0]
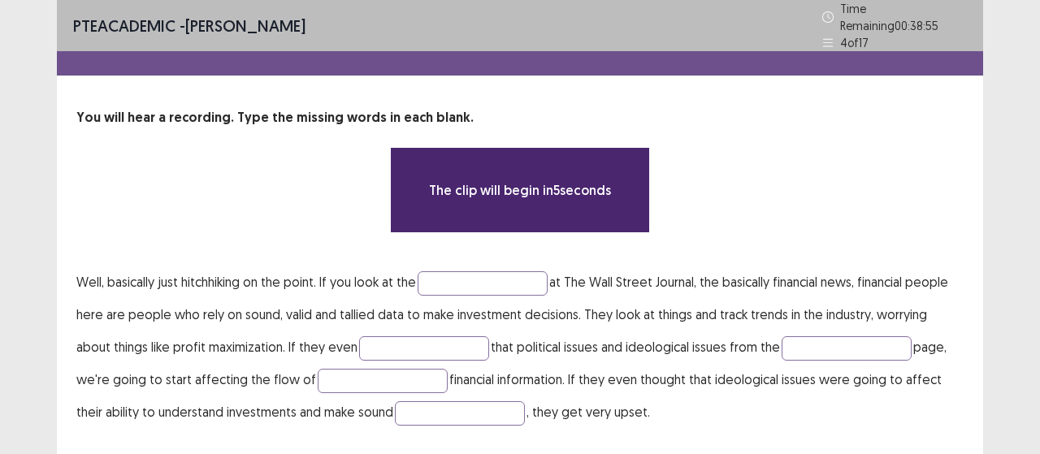
click at [234, 272] on p "Well, basically just hitchhiking on the point. If you look at the at The Wall S…" at bounding box center [519, 347] width 887 height 162
click at [486, 273] on input "text" at bounding box center [482, 283] width 130 height 24
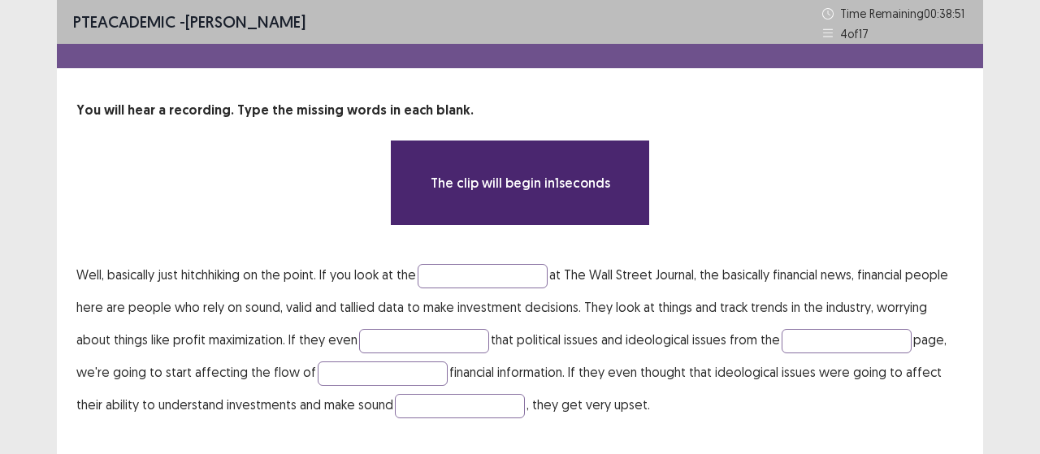
click at [488, 288] on p "Well, basically just hitchhiking on the point. If you look at the at The Wall S…" at bounding box center [519, 339] width 887 height 162
click at [485, 271] on input "text" at bounding box center [482, 276] width 130 height 24
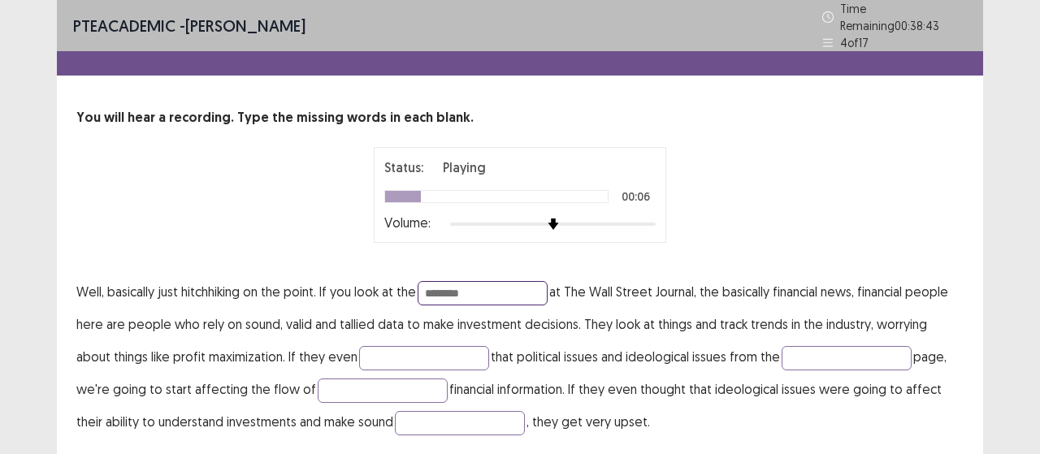
type input "********"
type input "*********"
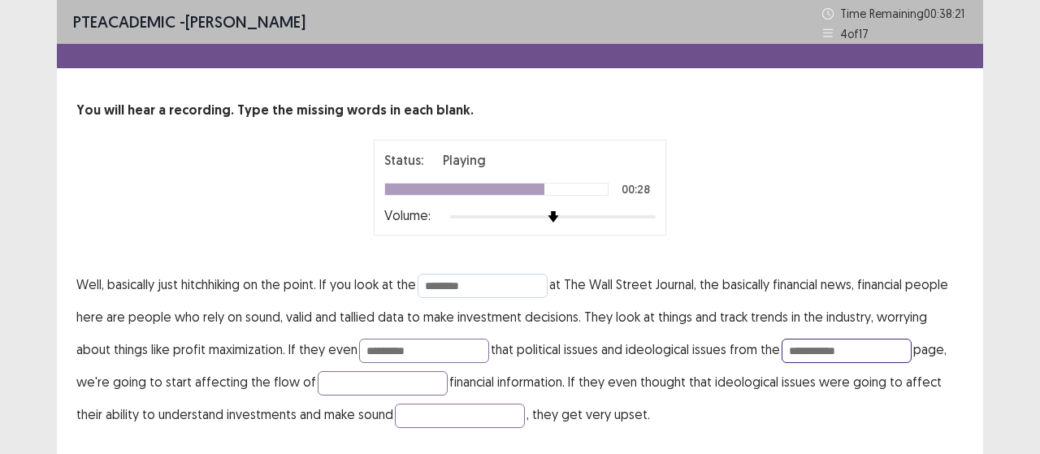
type input "**********"
type input "*****"
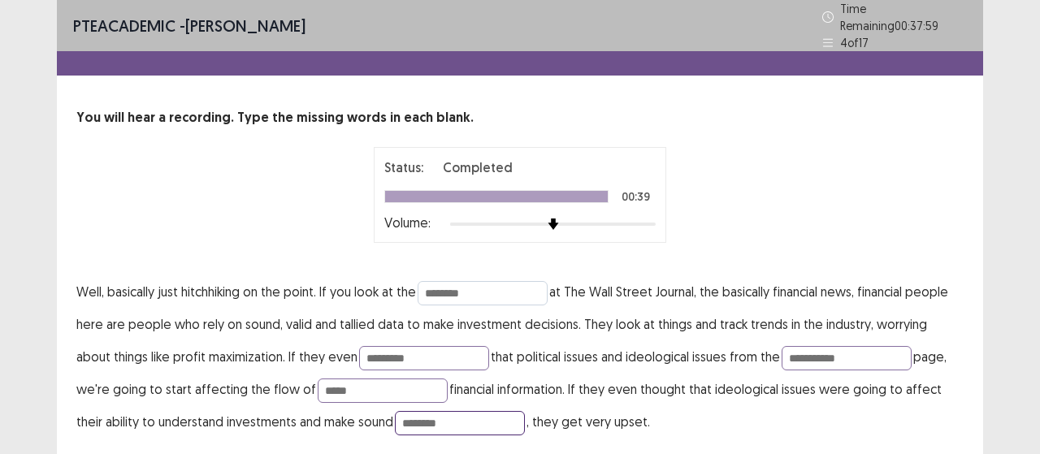
type input "********"
click at [458, 286] on input "********" at bounding box center [482, 293] width 130 height 24
type input "********"
type input "*"
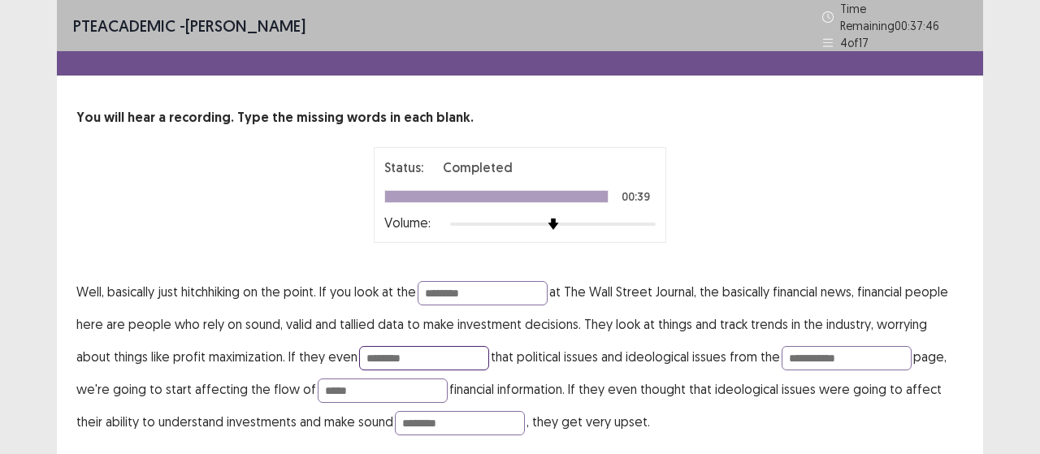
type input "*********"
click at [825, 348] on input "**********" at bounding box center [846, 358] width 130 height 24
click at [781, 352] on input "**********" at bounding box center [846, 358] width 130 height 24
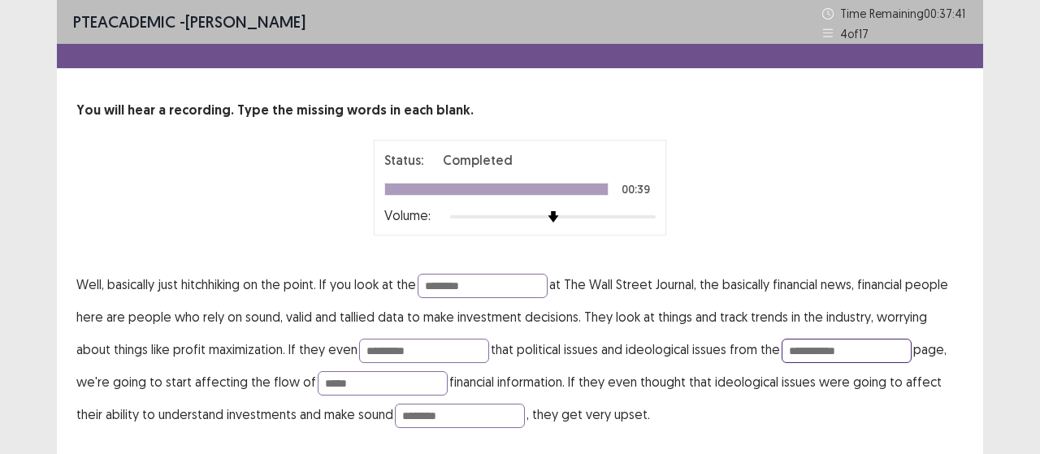
click at [781, 352] on input "**********" at bounding box center [846, 351] width 130 height 24
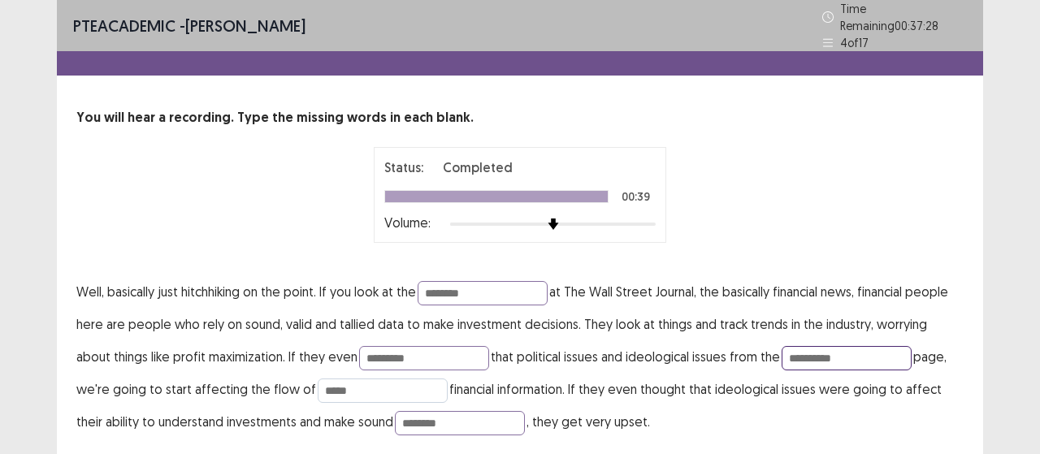
type input "**********"
click at [318, 388] on input "*****" at bounding box center [383, 390] width 130 height 24
click at [318, 383] on input "*****" at bounding box center [383, 390] width 130 height 24
click at [318, 382] on input "*****" at bounding box center [383, 390] width 130 height 24
type input "*****"
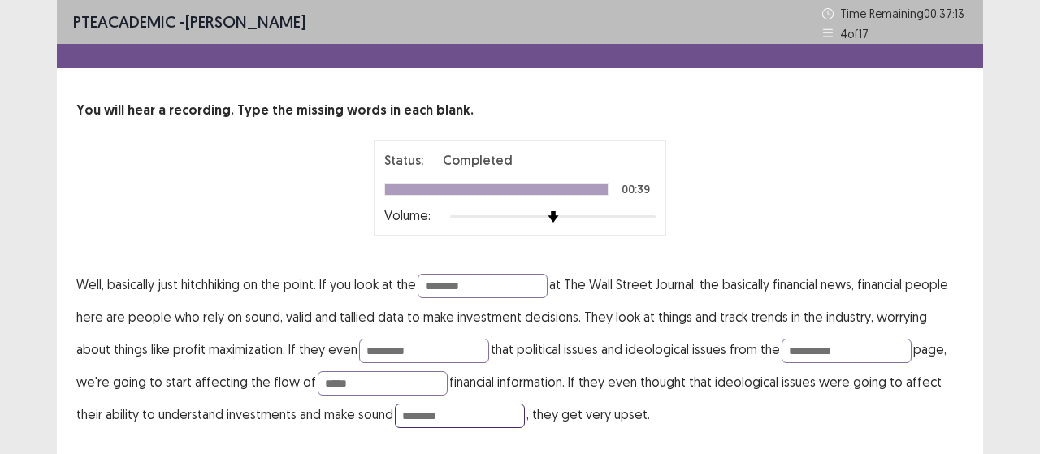
click at [395, 409] on input "********" at bounding box center [460, 416] width 130 height 24
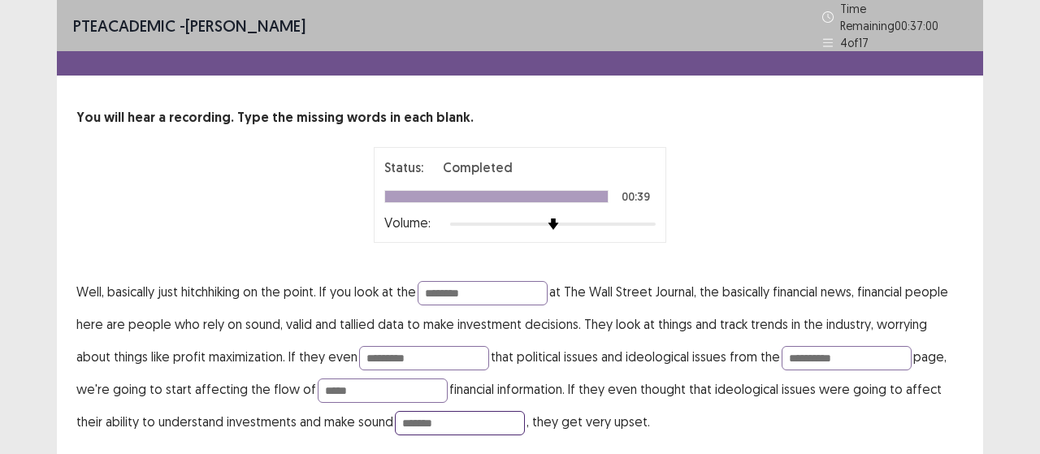
type input "********"
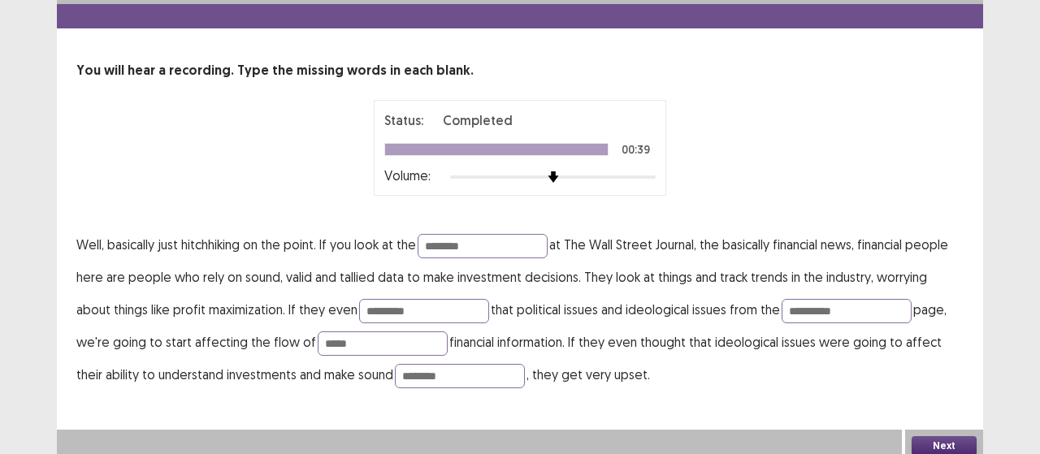
click at [962, 438] on button "Next" at bounding box center [943, 445] width 65 height 19
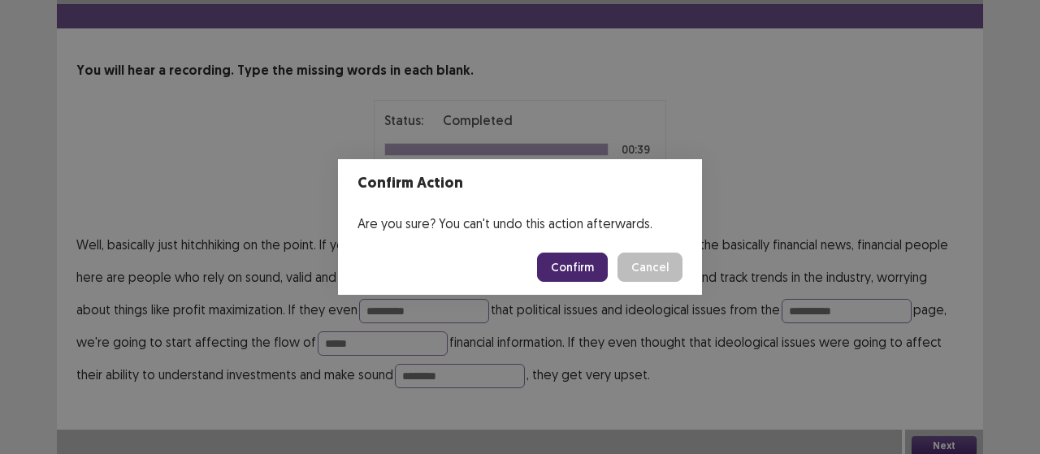
click at [586, 267] on button "Confirm" at bounding box center [572, 267] width 71 height 29
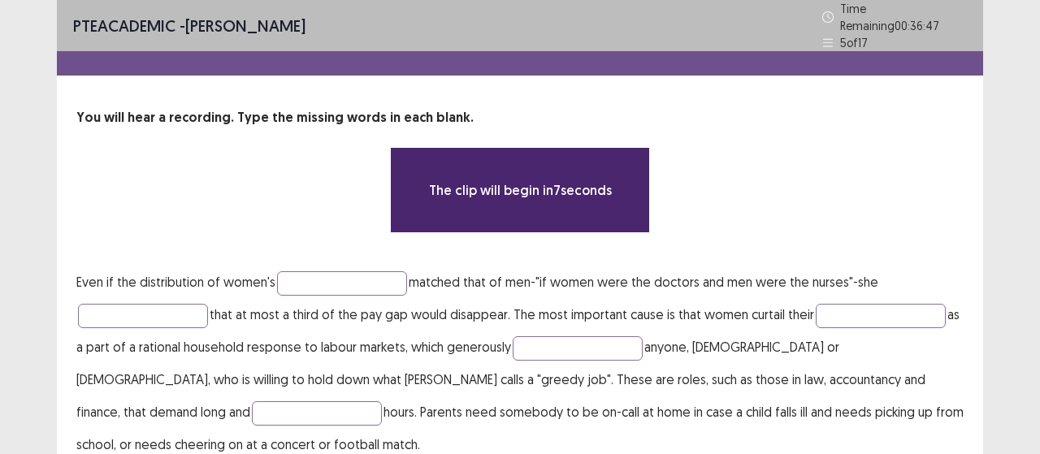
scroll to position [37, 0]
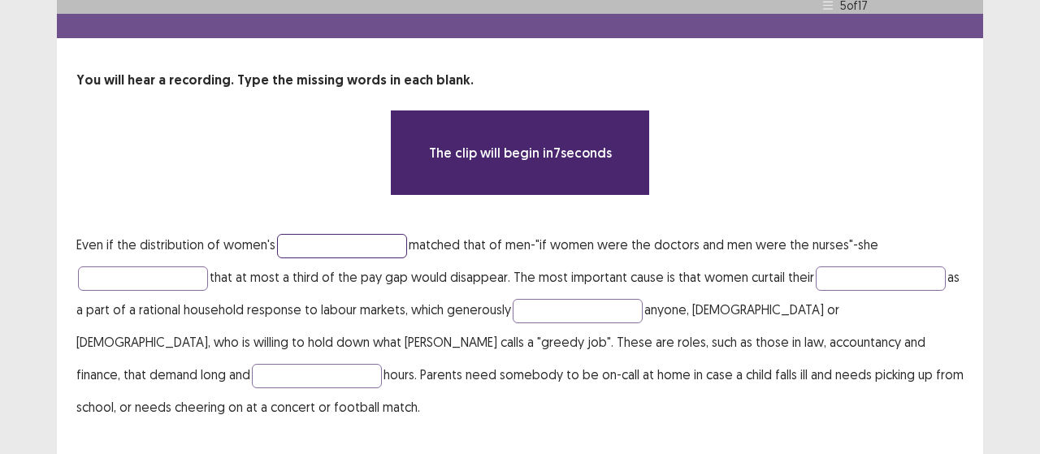
click at [346, 241] on input "text" at bounding box center [342, 246] width 130 height 24
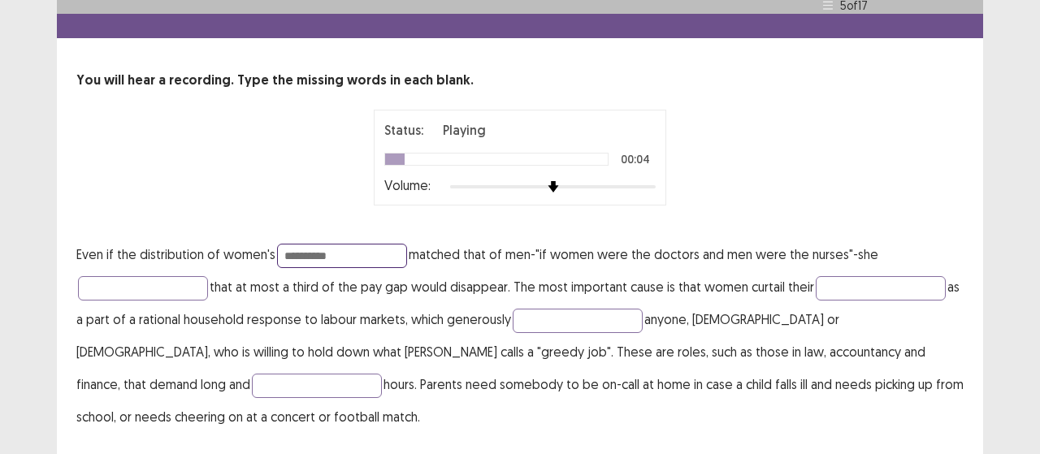
type input "**********"
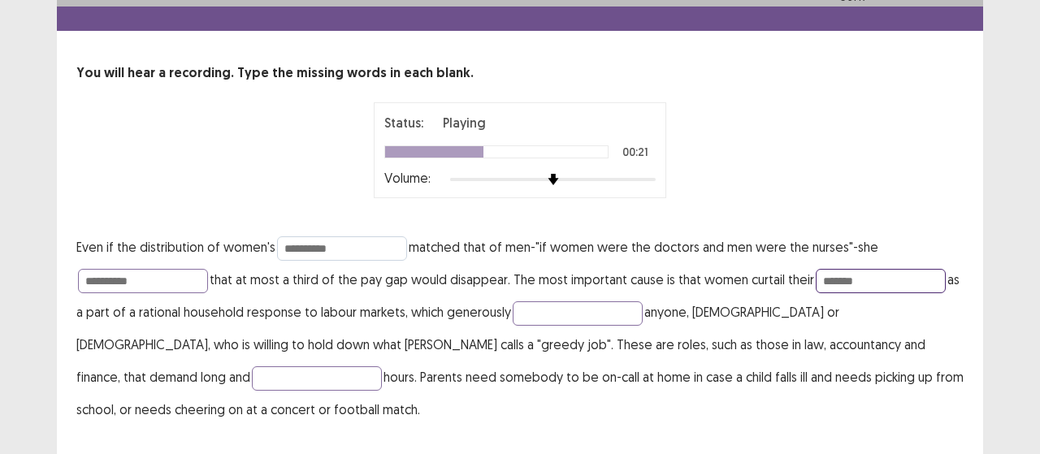
type input "*******"
type input "******"
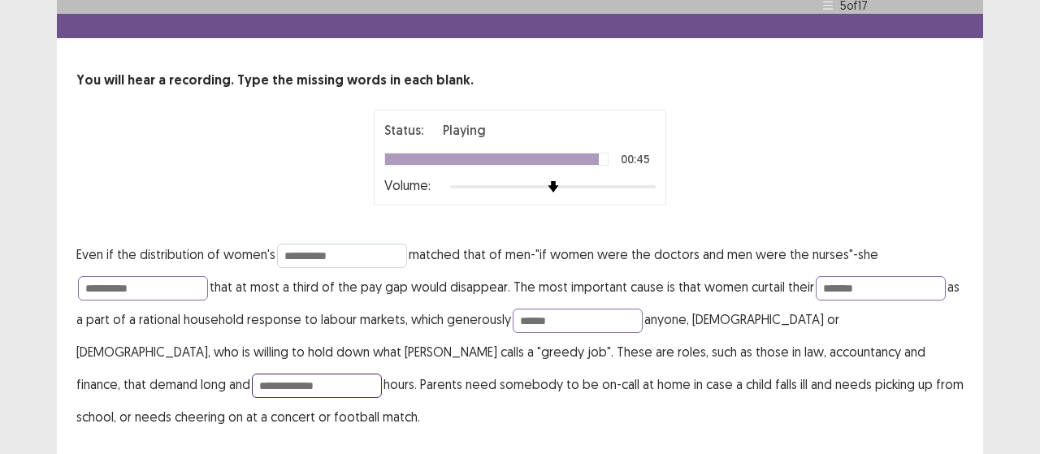
type input "**********"
click at [330, 244] on input "**********" at bounding box center [342, 256] width 130 height 24
type input "**********"
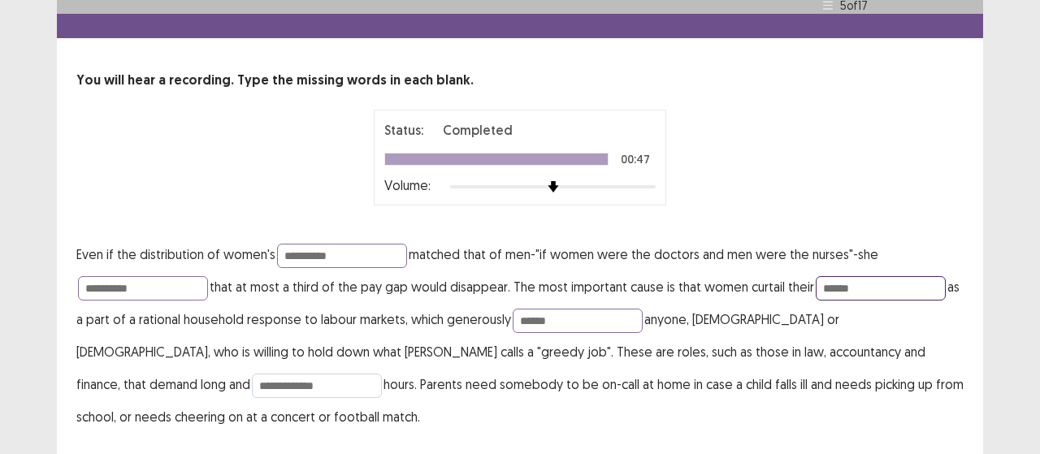
type input "******"
click at [382, 374] on input "**********" at bounding box center [317, 386] width 130 height 24
type input "**********"
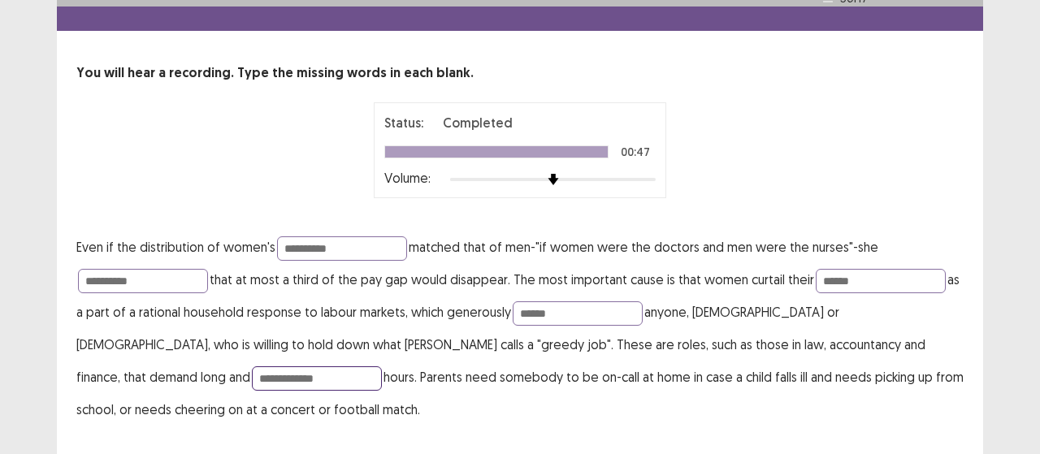
scroll to position [47, 0]
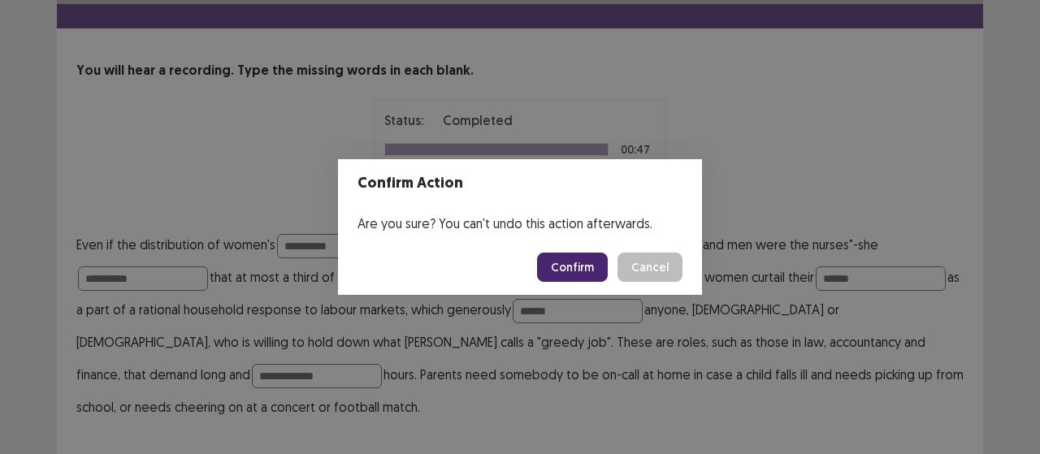
click at [545, 271] on button "Confirm" at bounding box center [572, 267] width 71 height 29
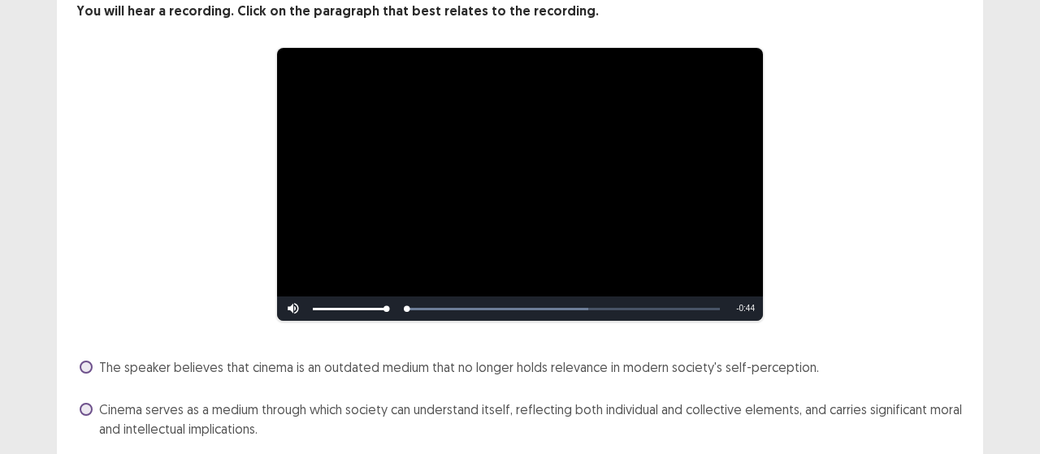
scroll to position [216, 0]
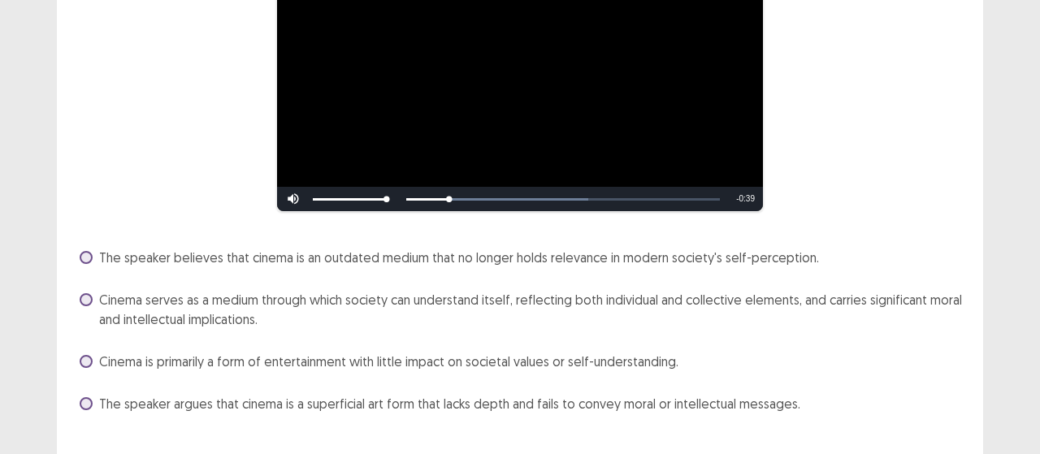
click at [198, 295] on span "Cinema serves as a medium through which society can understand itself, reflecti…" at bounding box center [531, 309] width 864 height 39
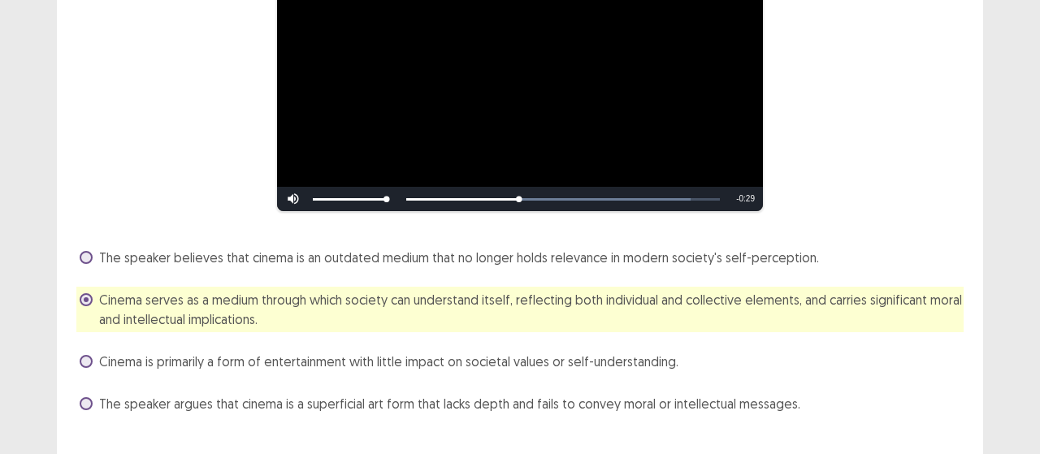
click at [162, 248] on span "The speaker believes that cinema is an outdated medium that no longer holds rel…" at bounding box center [459, 257] width 720 height 19
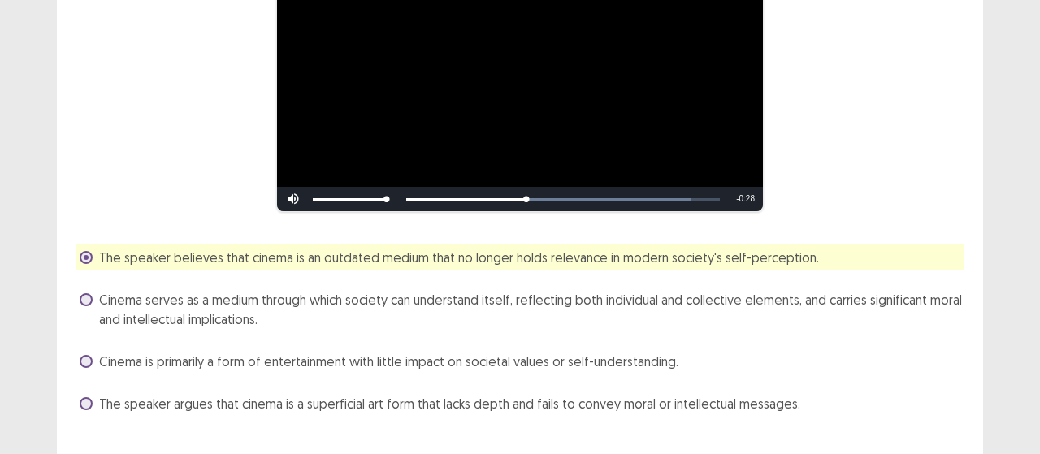
click at [178, 301] on span "Cinema serves as a medium through which society can understand itself, reflecti…" at bounding box center [531, 309] width 864 height 39
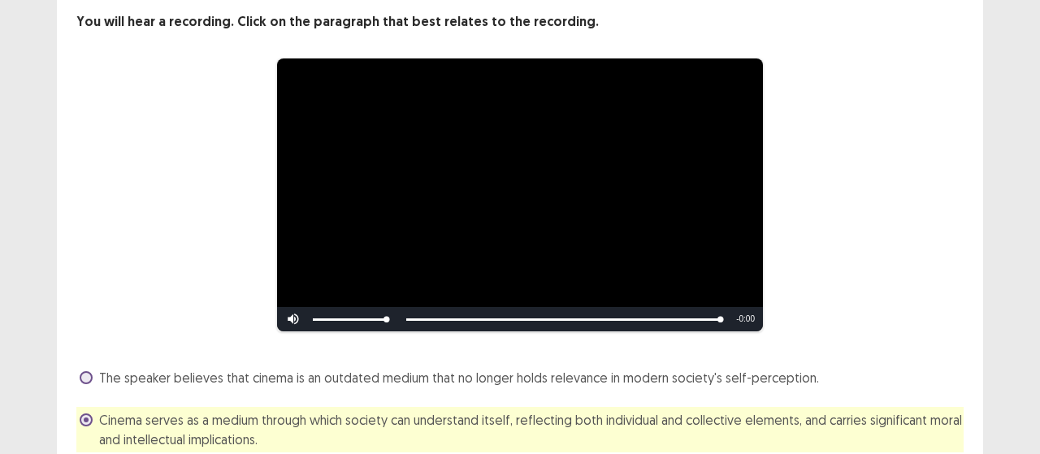
scroll to position [242, 0]
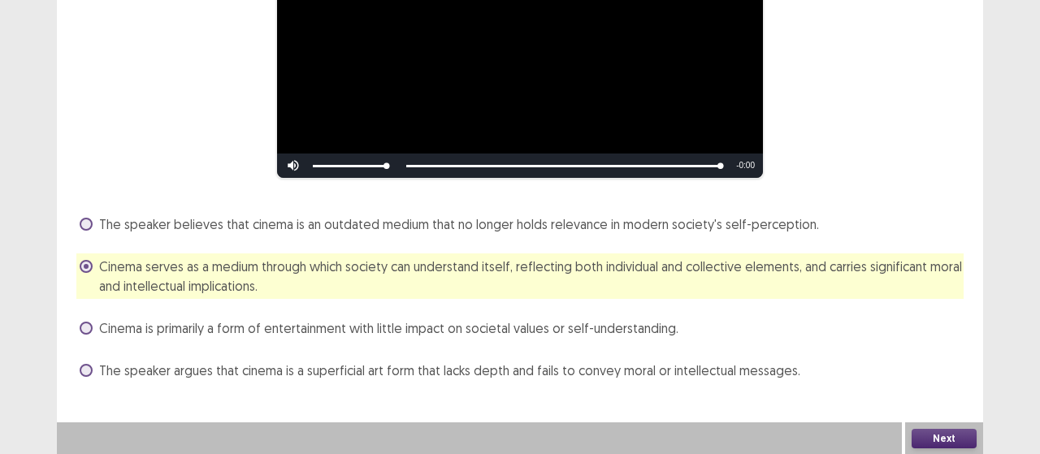
click at [626, 225] on span "The speaker believes that cinema is an outdated medium that no longer holds rel…" at bounding box center [459, 223] width 720 height 19
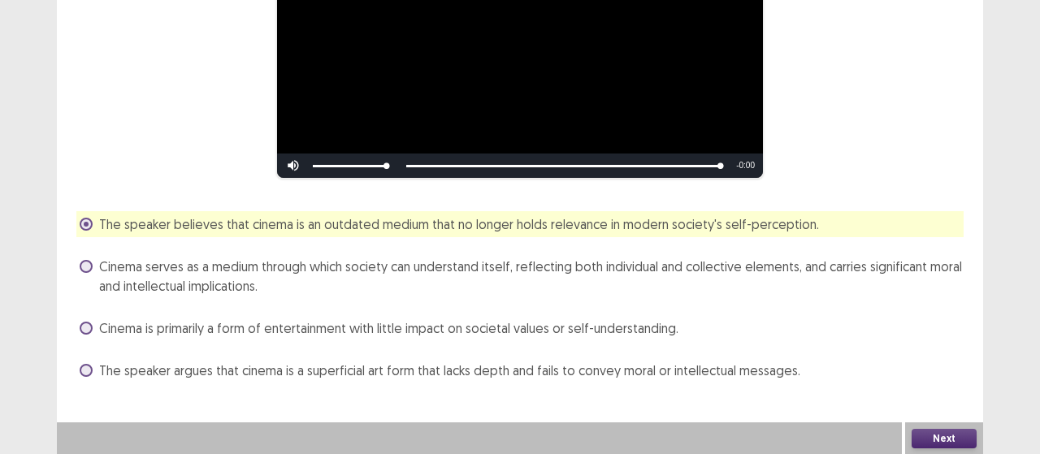
click at [186, 331] on span "Cinema is primarily a form of entertainment with little impact on societal valu…" at bounding box center [388, 327] width 579 height 19
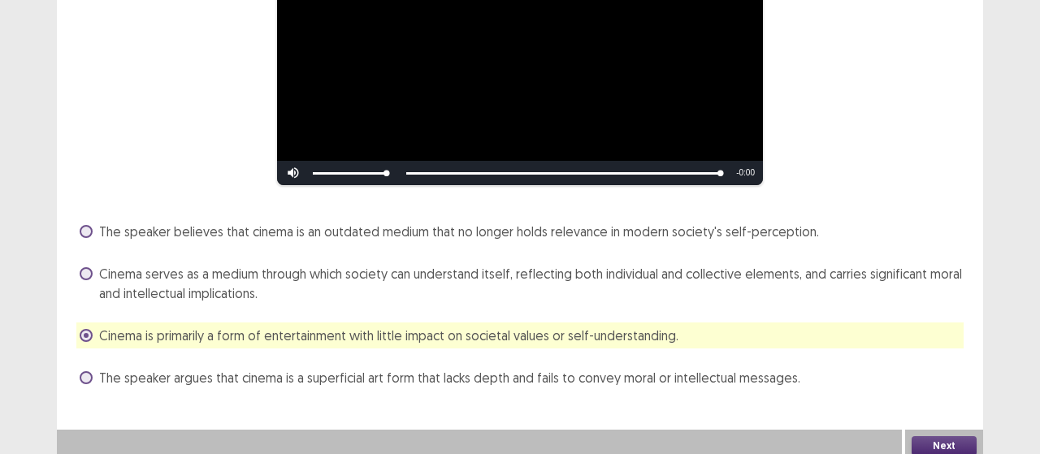
click at [152, 370] on span "The speaker argues that cinema is a superficial art form that lacks depth and f…" at bounding box center [449, 377] width 701 height 19
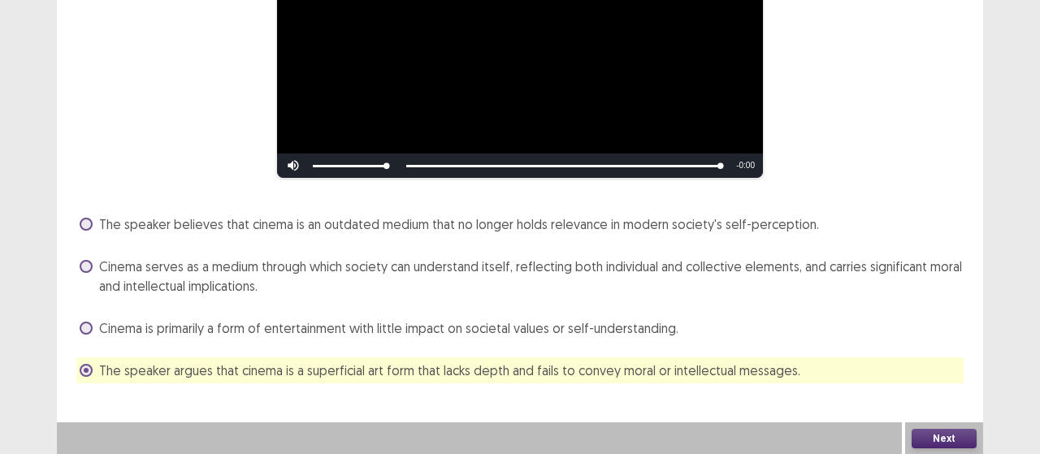
click at [646, 246] on div "The speaker believes that cinema is an outdated medium that no longer holds rel…" at bounding box center [519, 297] width 887 height 172
click at [638, 272] on span "Cinema serves as a medium through which society can understand itself, reflecti…" at bounding box center [531, 276] width 864 height 39
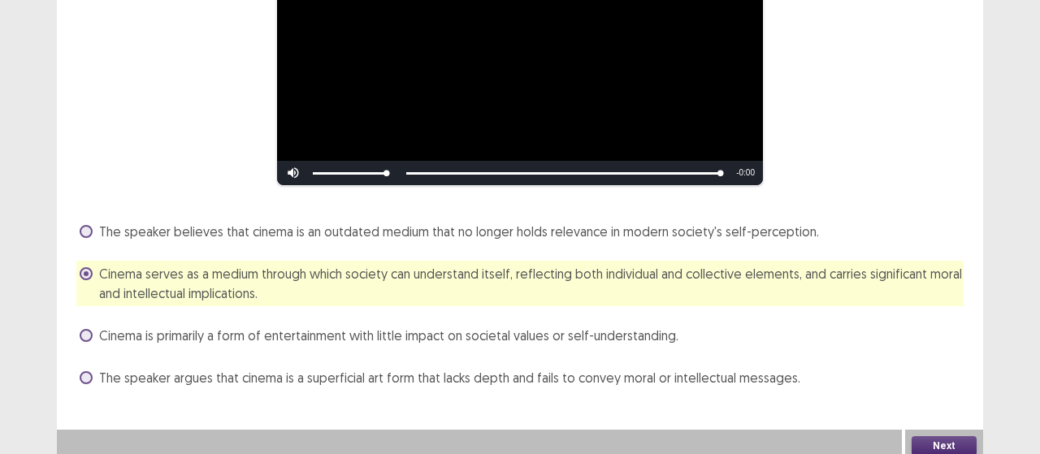
click at [502, 161] on div "Skip Backward Skip Forward Mute Current Time 0:44 / Duration 0:44 Loaded : 100.…" at bounding box center [520, 173] width 486 height 24
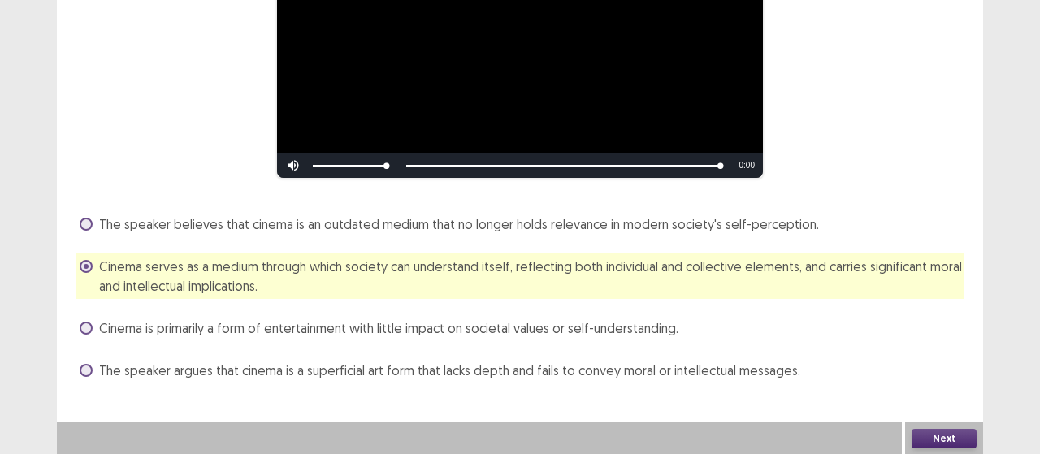
click at [761, 370] on span "The speaker argues that cinema is a superficial art form that lacks depth and f…" at bounding box center [449, 370] width 701 height 19
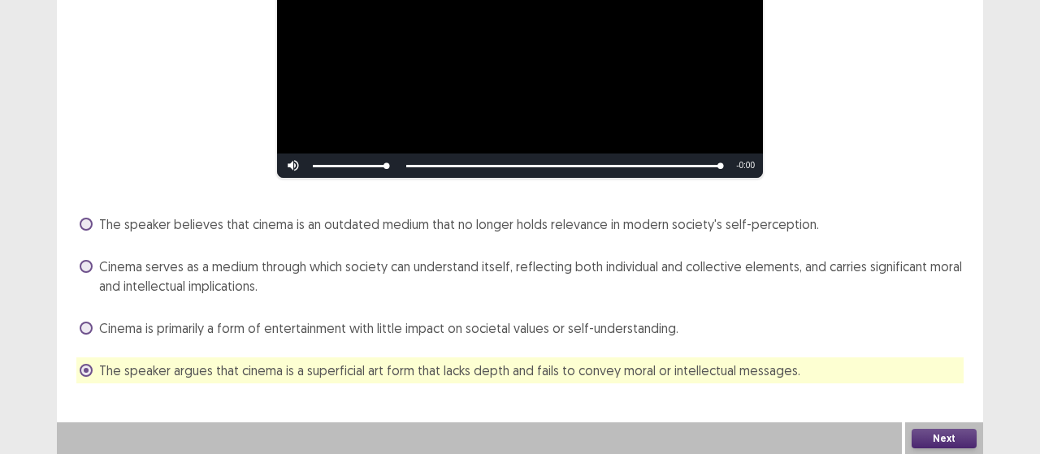
click at [746, 279] on span "Cinema serves as a medium through which society can understand itself, reflecti…" at bounding box center [531, 276] width 864 height 39
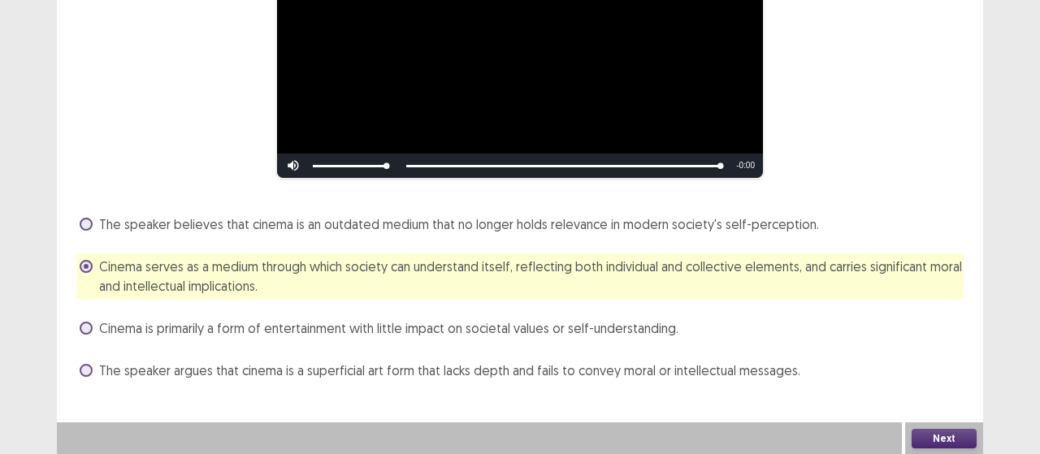
click at [924, 438] on button "Next" at bounding box center [943, 438] width 65 height 19
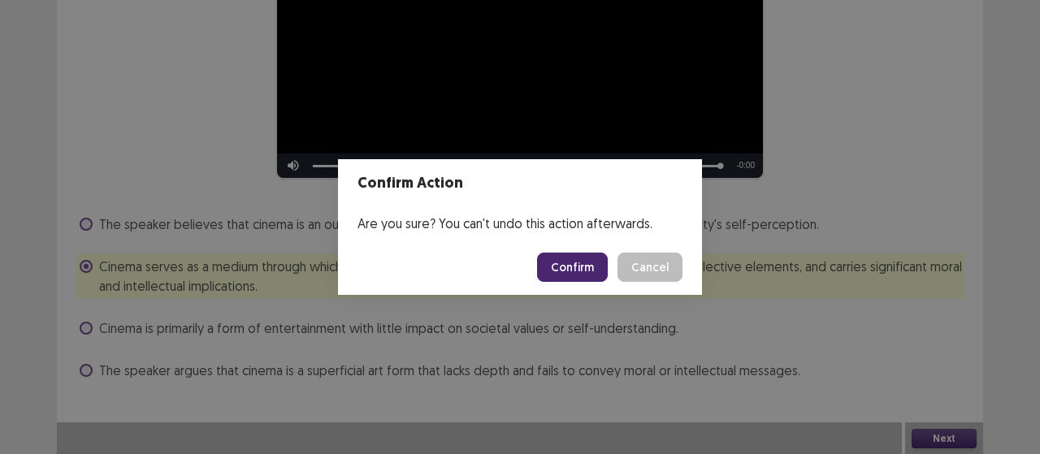
click at [571, 257] on button "Confirm" at bounding box center [572, 267] width 71 height 29
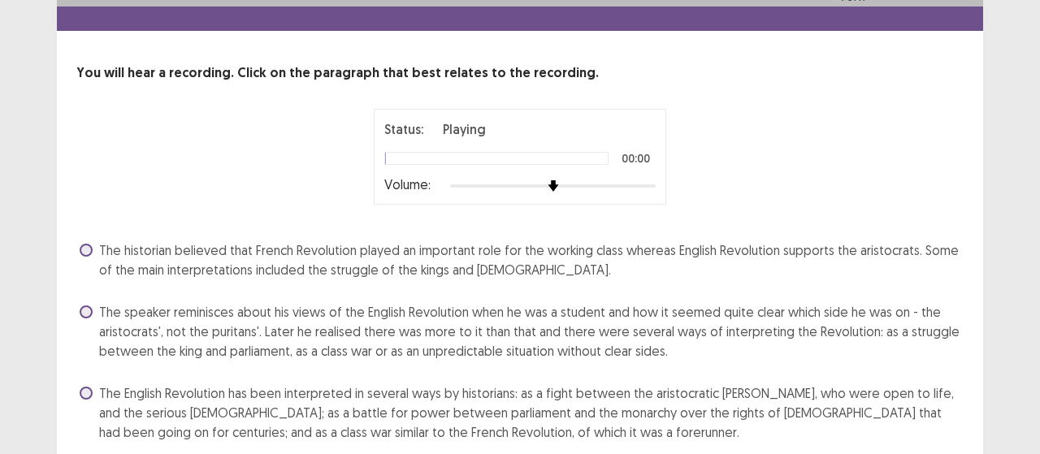
scroll to position [119, 0]
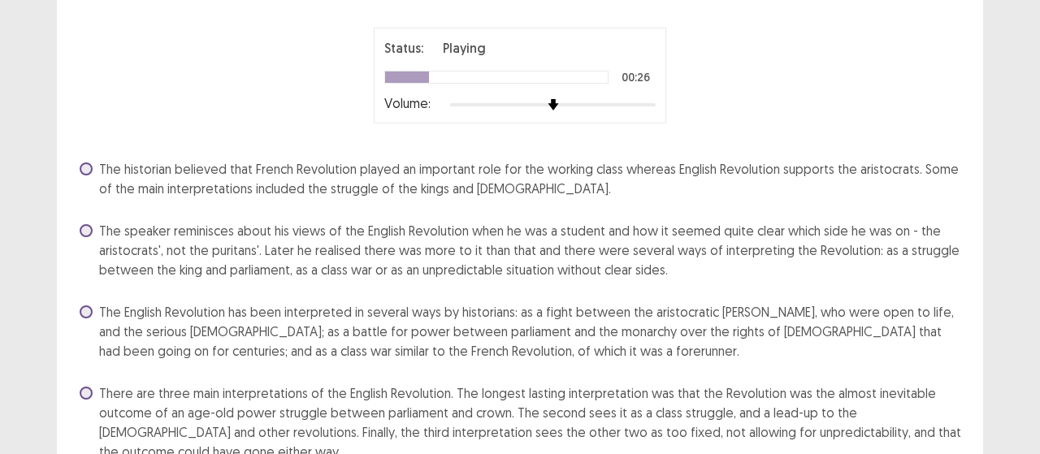
click at [242, 255] on span "The speaker reminisces about his views of the English Revolution when he was a …" at bounding box center [531, 250] width 864 height 58
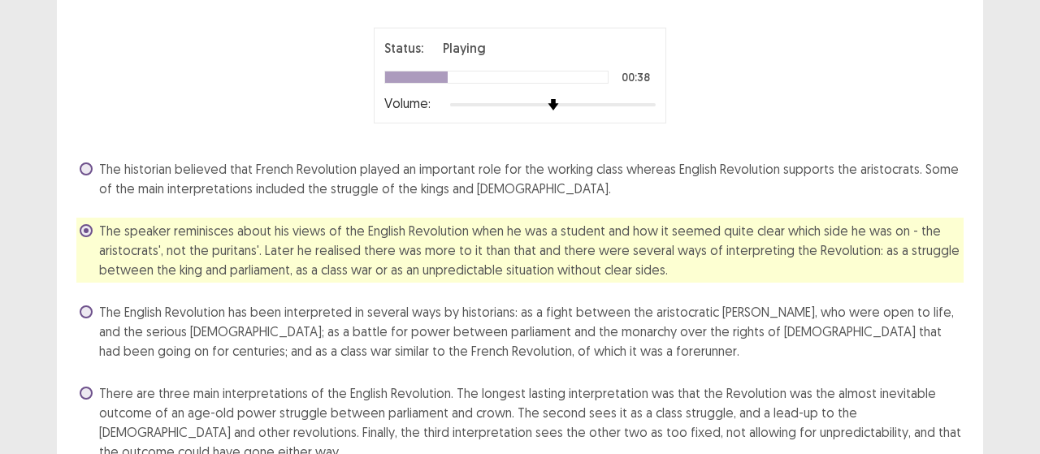
click at [712, 332] on span "The English Revolution has been interpreted in several ways by historians: as a…" at bounding box center [531, 331] width 864 height 58
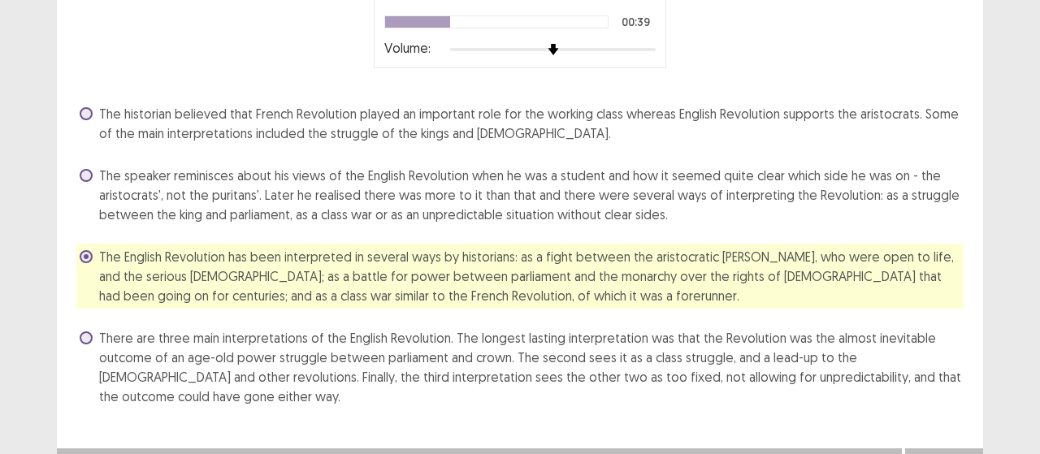
scroll to position [200, 0]
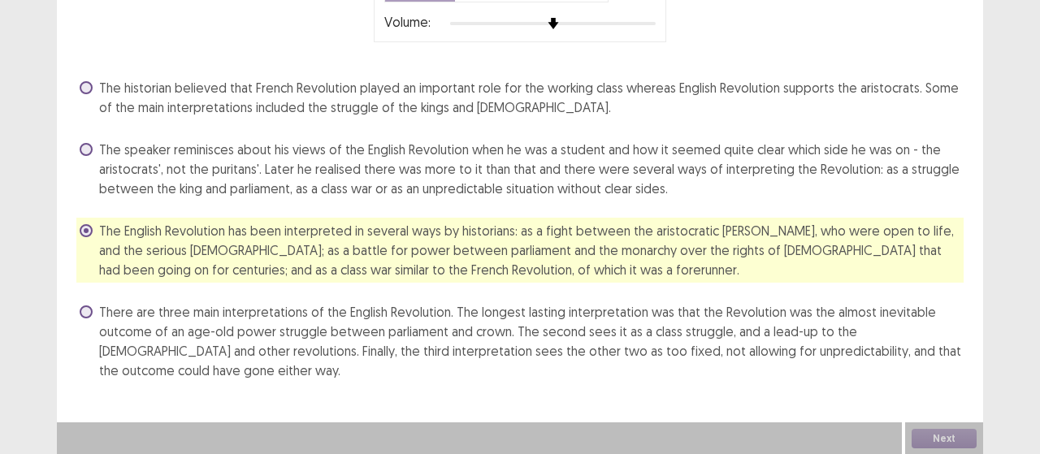
click at [381, 180] on span "The speaker reminisces about his views of the English Revolution when he was a …" at bounding box center [531, 169] width 864 height 58
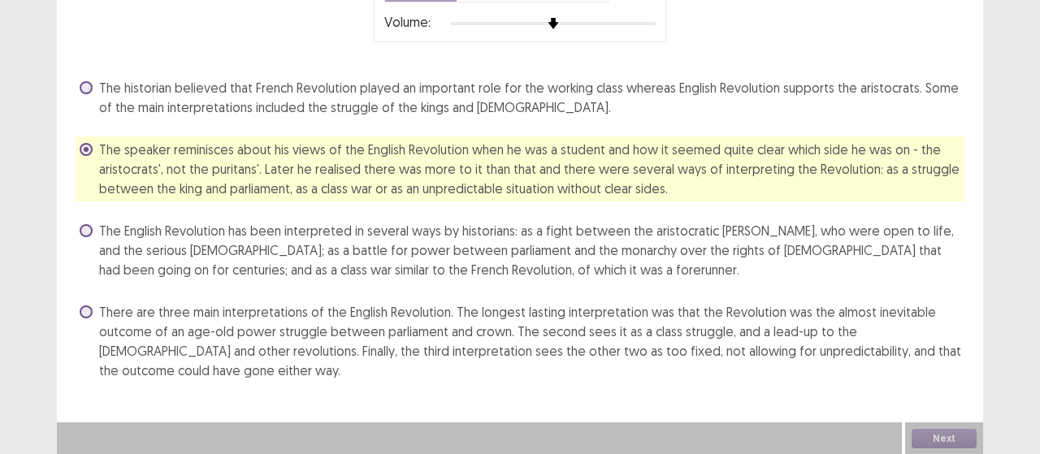
click at [426, 334] on span "There are three main interpretations of the English Revolution. The longest las…" at bounding box center [531, 341] width 864 height 78
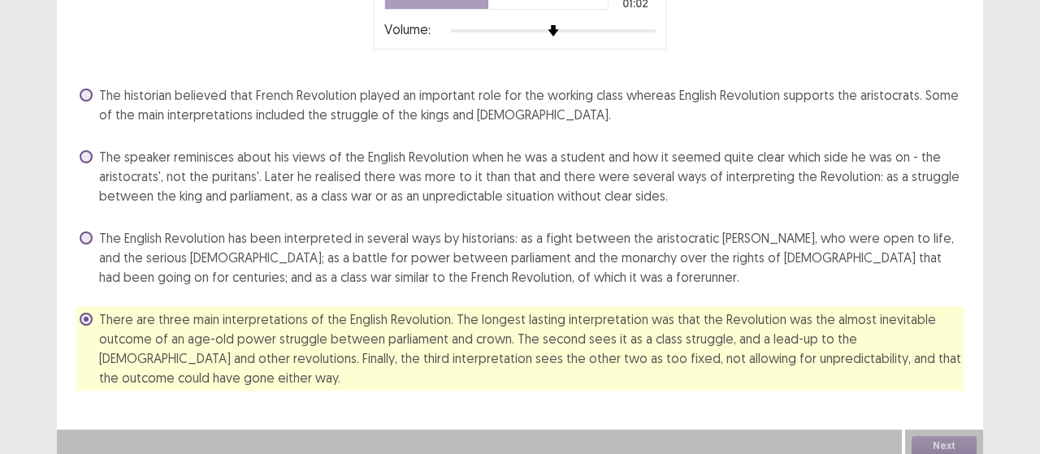
click at [263, 233] on span "The English Revolution has been interpreted in several ways by historians: as a…" at bounding box center [531, 257] width 864 height 58
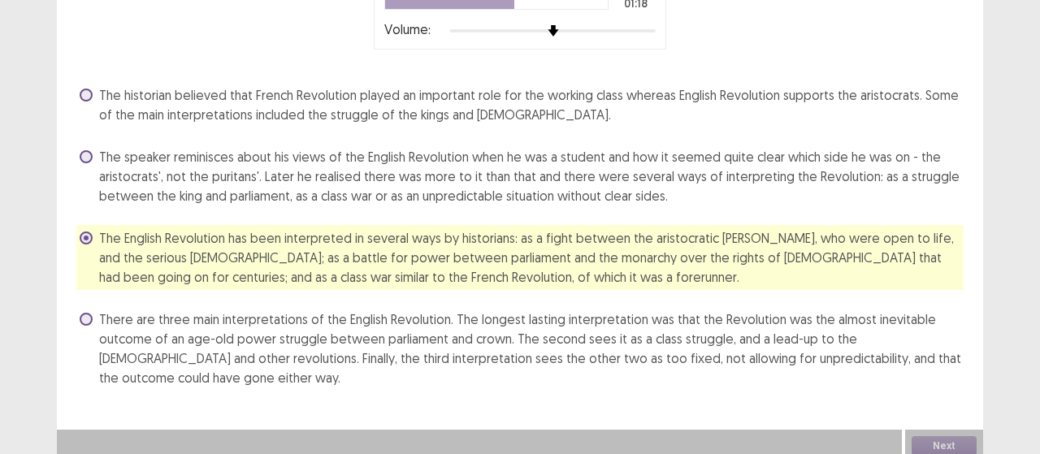
click at [700, 332] on span "There are three main interpretations of the English Revolution. The longest las…" at bounding box center [531, 348] width 864 height 78
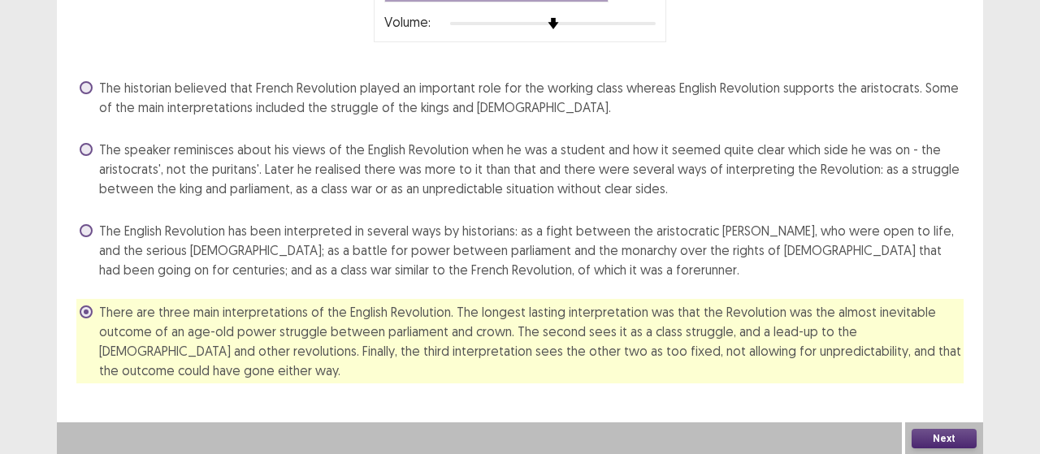
click at [954, 435] on button "Next" at bounding box center [943, 438] width 65 height 19
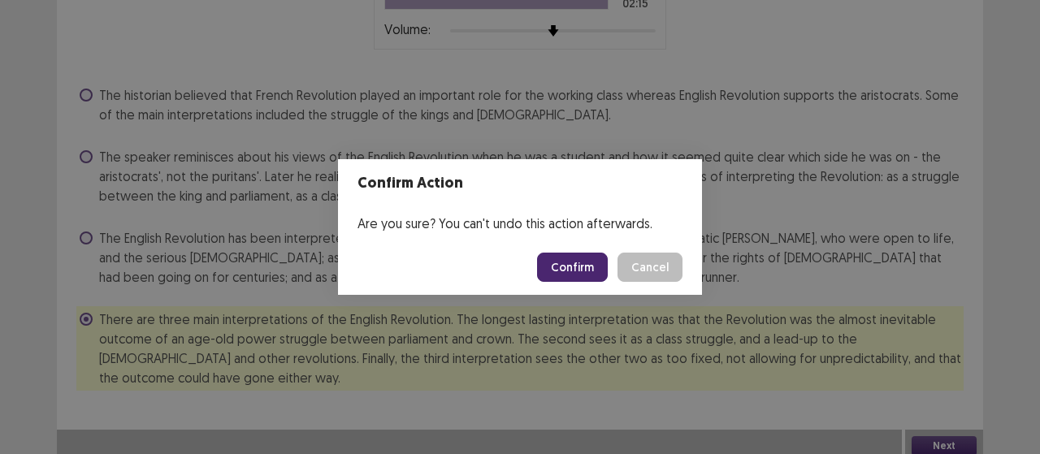
click at [565, 252] on footer "Confirm Cancel" at bounding box center [520, 267] width 364 height 55
click at [573, 272] on button "Confirm" at bounding box center [572, 267] width 71 height 29
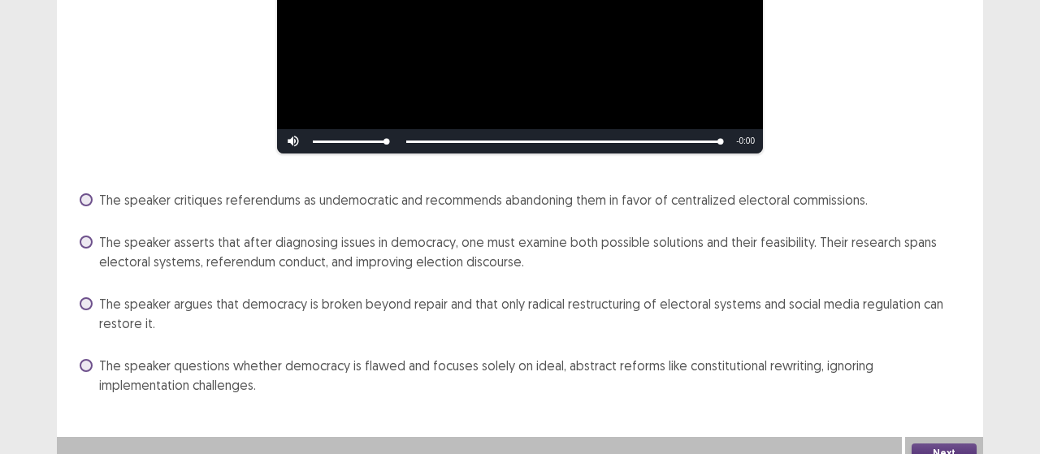
scroll to position [281, 0]
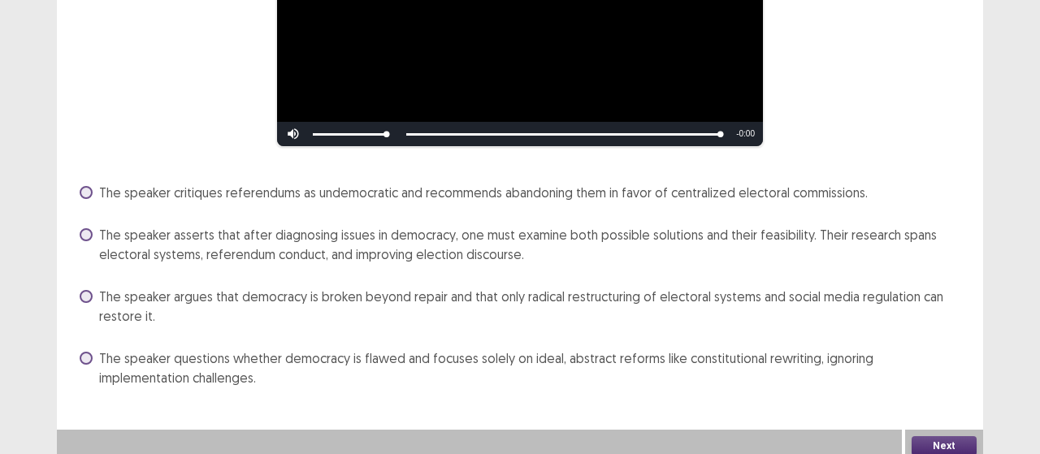
click at [267, 225] on span "The speaker asserts that after diagnosing issues in democracy, one must examine…" at bounding box center [531, 244] width 864 height 39
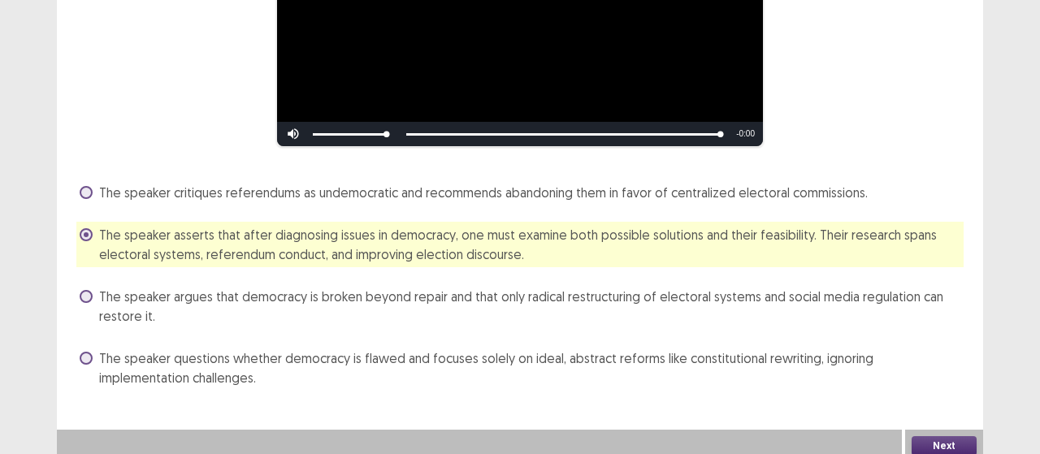
click at [956, 430] on div "Next" at bounding box center [944, 446] width 78 height 32
click at [943, 437] on button "Next" at bounding box center [943, 445] width 65 height 19
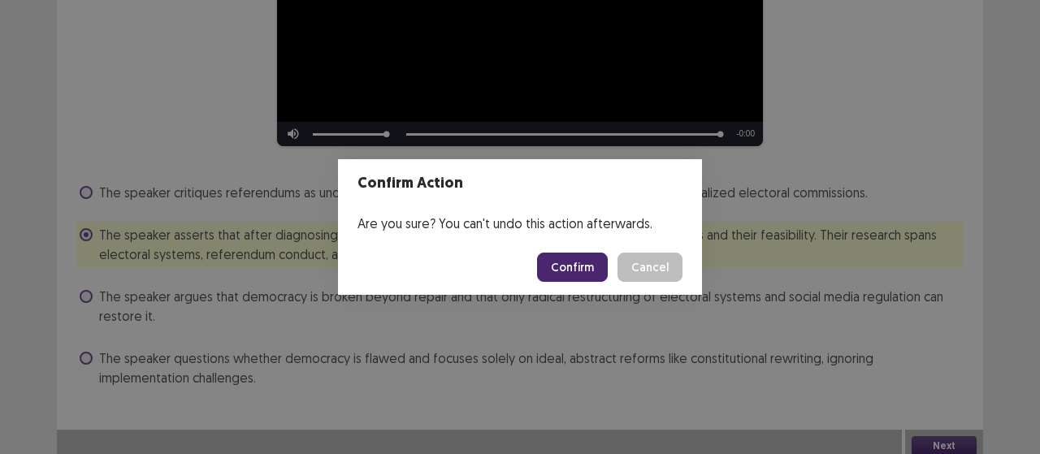
click at [574, 266] on button "Confirm" at bounding box center [572, 267] width 71 height 29
click at [581, 268] on button "Confirm" at bounding box center [572, 267] width 71 height 29
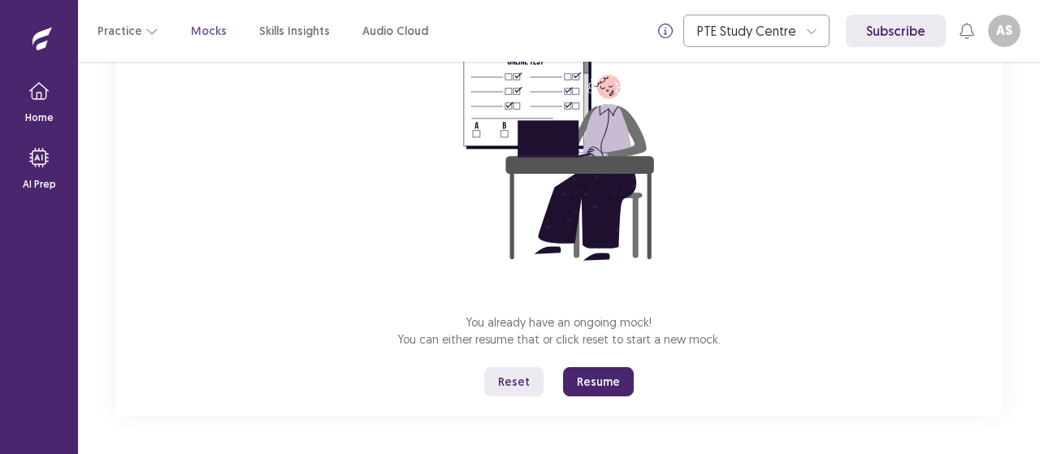
click at [601, 384] on button "Resume" at bounding box center [598, 381] width 71 height 29
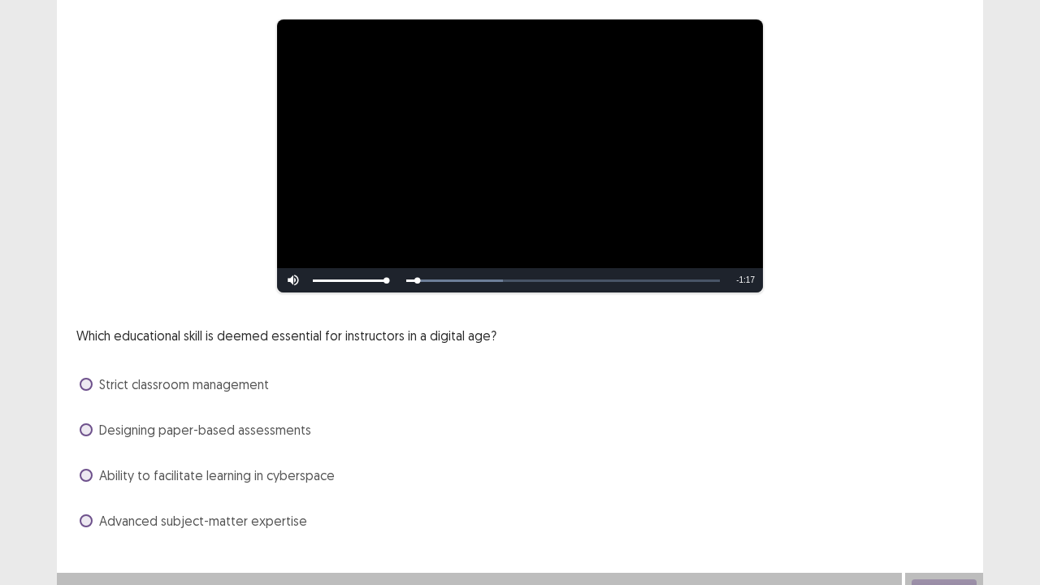
scroll to position [148, 0]
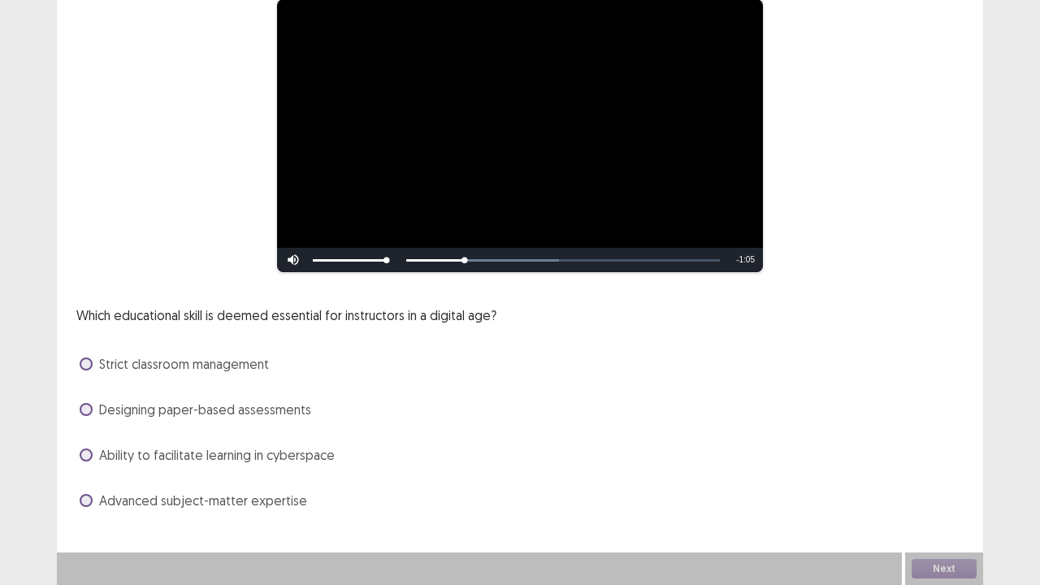
click at [255, 449] on span "Ability to facilitate learning in cyberspace" at bounding box center [217, 454] width 236 height 19
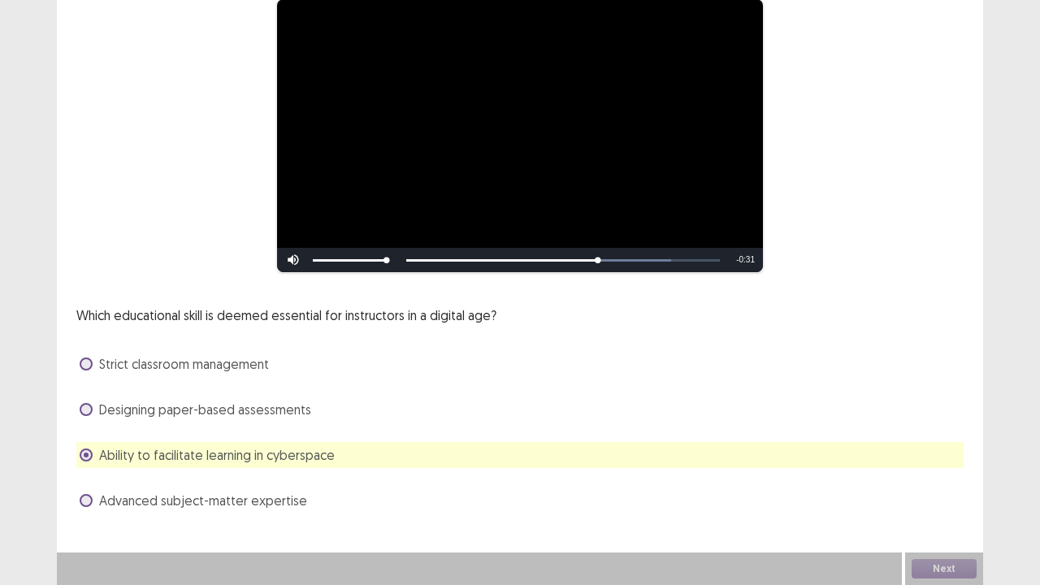
click at [198, 453] on span "Advanced subject-matter expertise" at bounding box center [203, 500] width 208 height 19
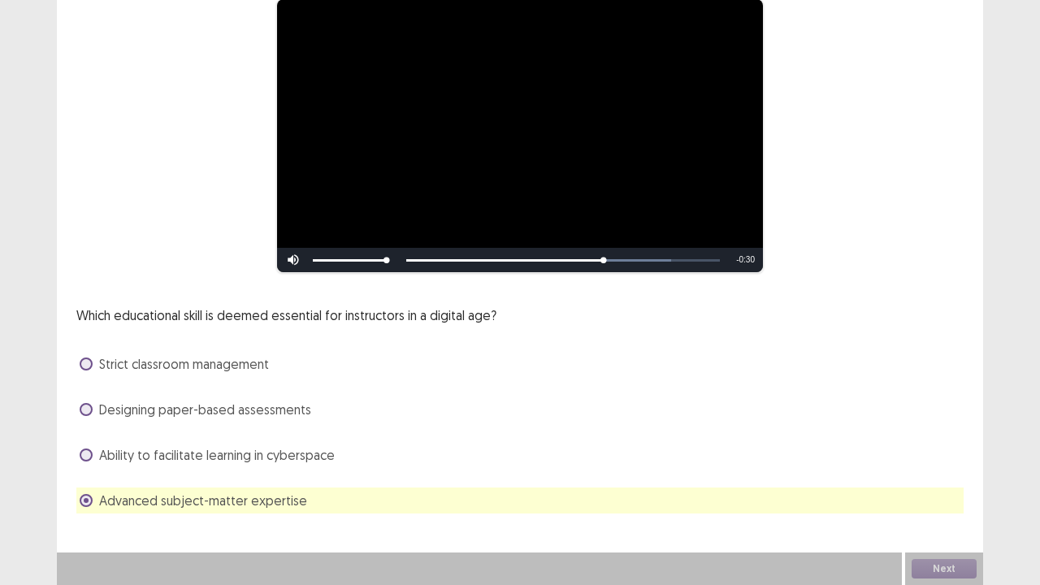
click at [166, 453] on span "Ability to facilitate learning in cyberspace" at bounding box center [217, 454] width 236 height 19
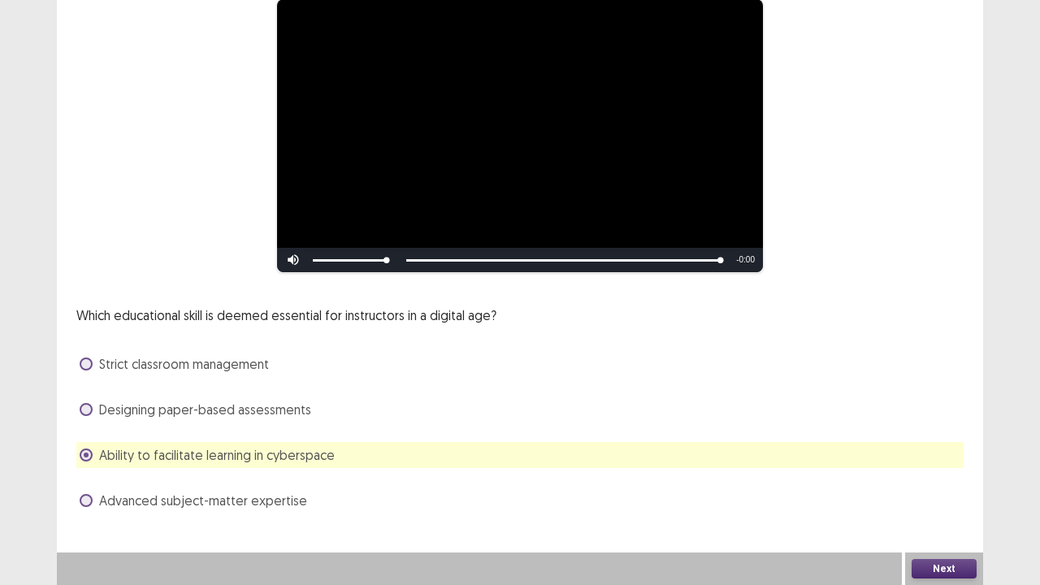
click at [932, 453] on button "Next" at bounding box center [943, 568] width 65 height 19
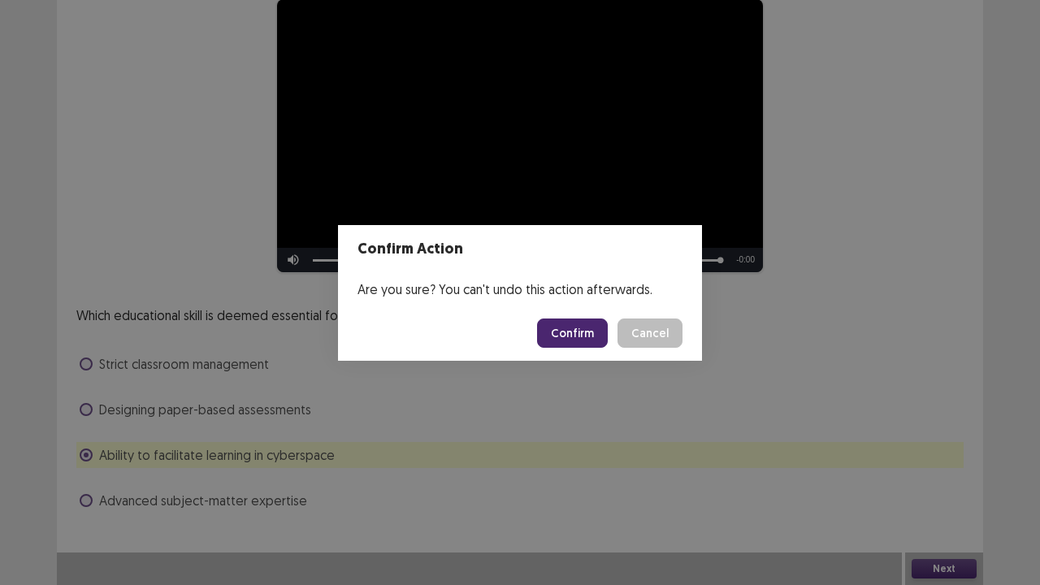
click at [585, 341] on button "Confirm" at bounding box center [572, 332] width 71 height 29
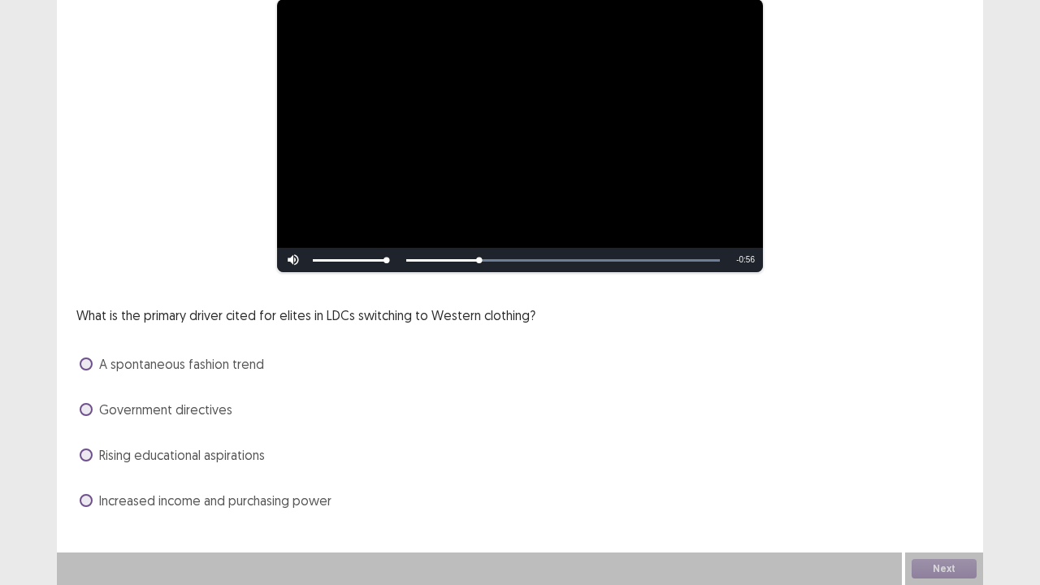
click at [162, 443] on div "Rising educational aspirations" at bounding box center [519, 455] width 887 height 26
click at [173, 453] on span "Rising educational aspirations" at bounding box center [182, 454] width 166 height 19
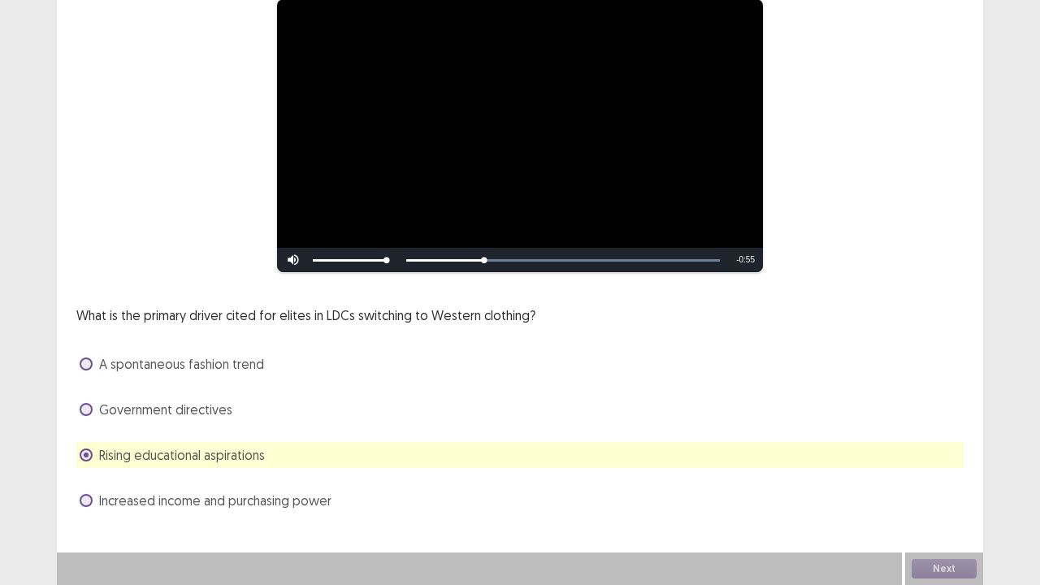
click at [169, 453] on span "Increased income and purchasing power" at bounding box center [215, 500] width 232 height 19
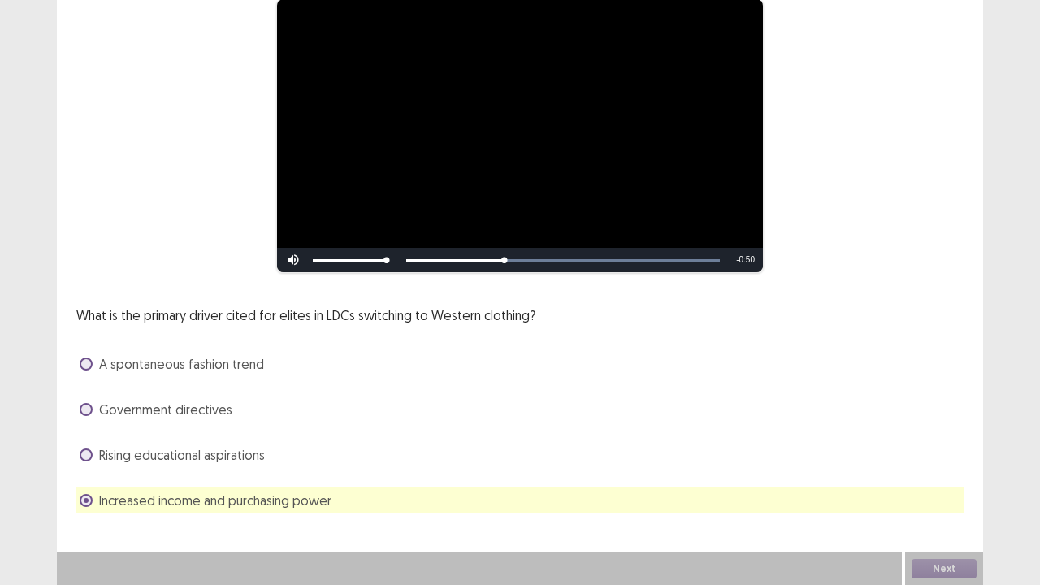
click at [210, 453] on span "Increased income and purchasing power" at bounding box center [215, 500] width 232 height 19
click at [583, 257] on div "Skip Backward Skip Forward Mute Current Time 0:25 / Duration 1:12 Loaded : 100.…" at bounding box center [520, 260] width 486 height 24
click at [123, 356] on span "A spontaneous fashion trend" at bounding box center [181, 363] width 165 height 19
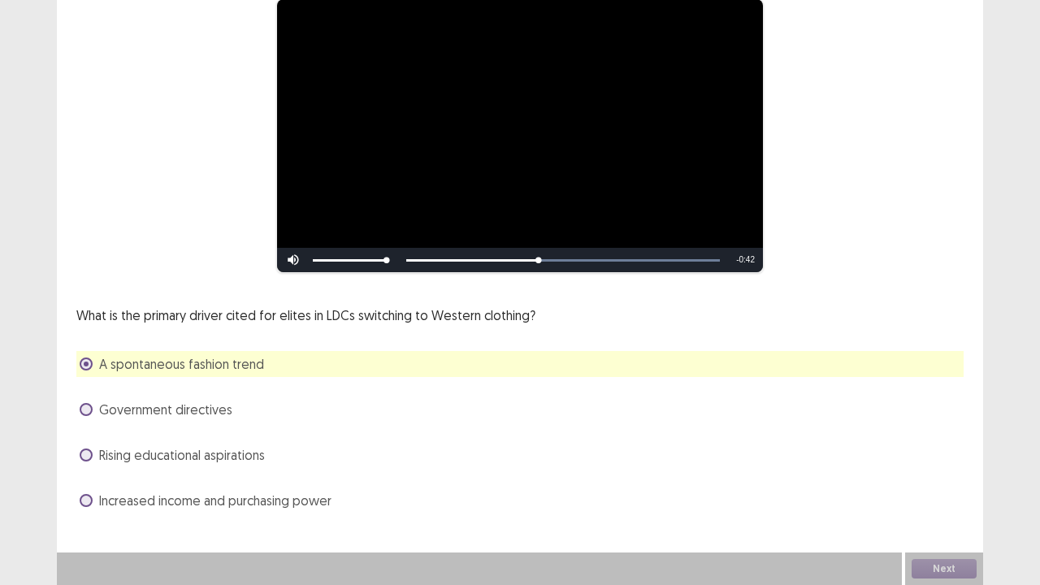
click at [159, 453] on span "Increased income and purchasing power" at bounding box center [215, 500] width 232 height 19
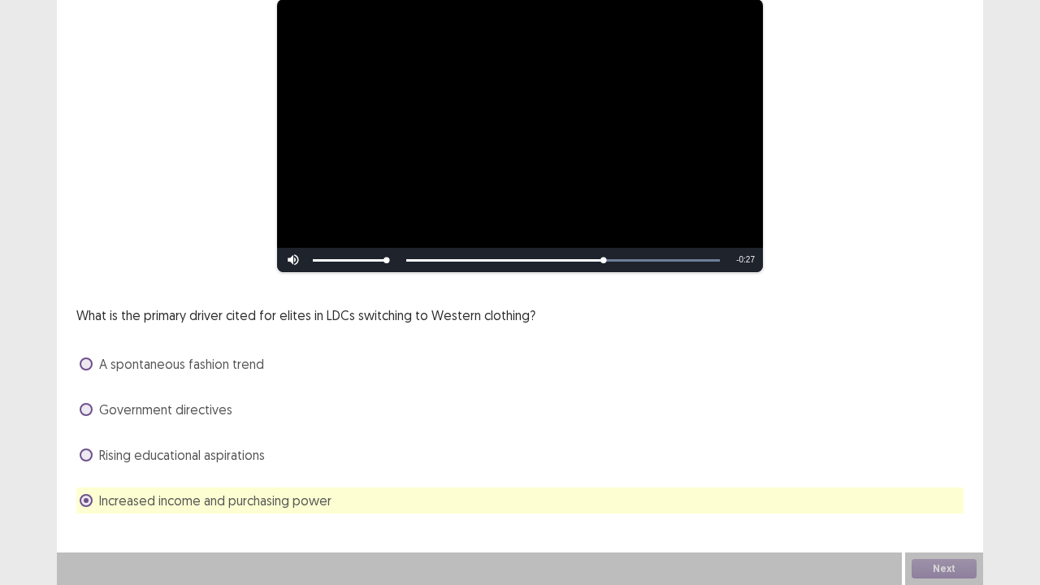
click at [197, 351] on div "A spontaneous fashion trend" at bounding box center [519, 364] width 887 height 26
click at [203, 370] on span "A spontaneous fashion trend" at bounding box center [181, 363] width 165 height 19
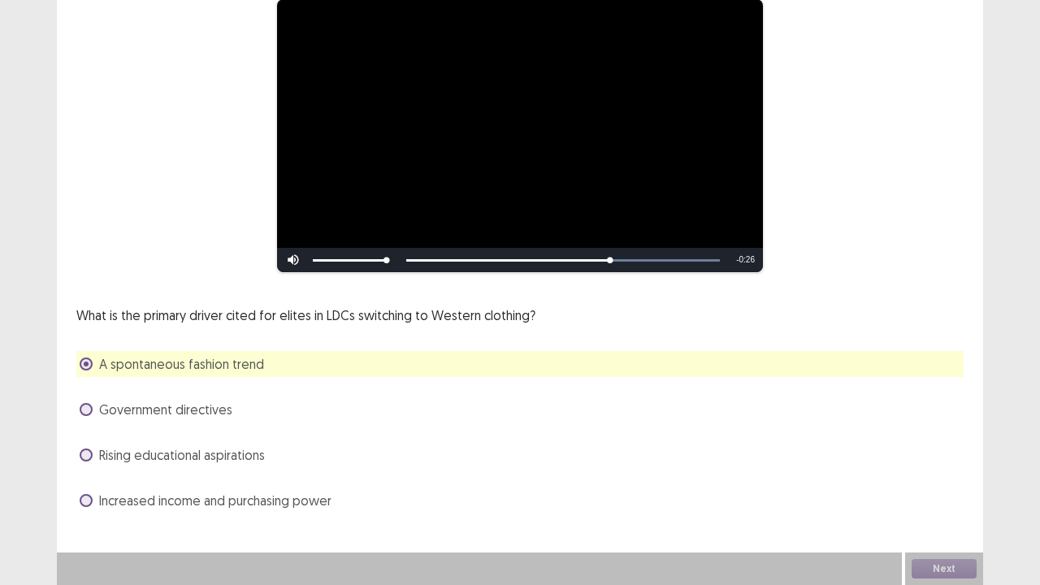
click at [218, 453] on span "Increased income and purchasing power" at bounding box center [215, 500] width 232 height 19
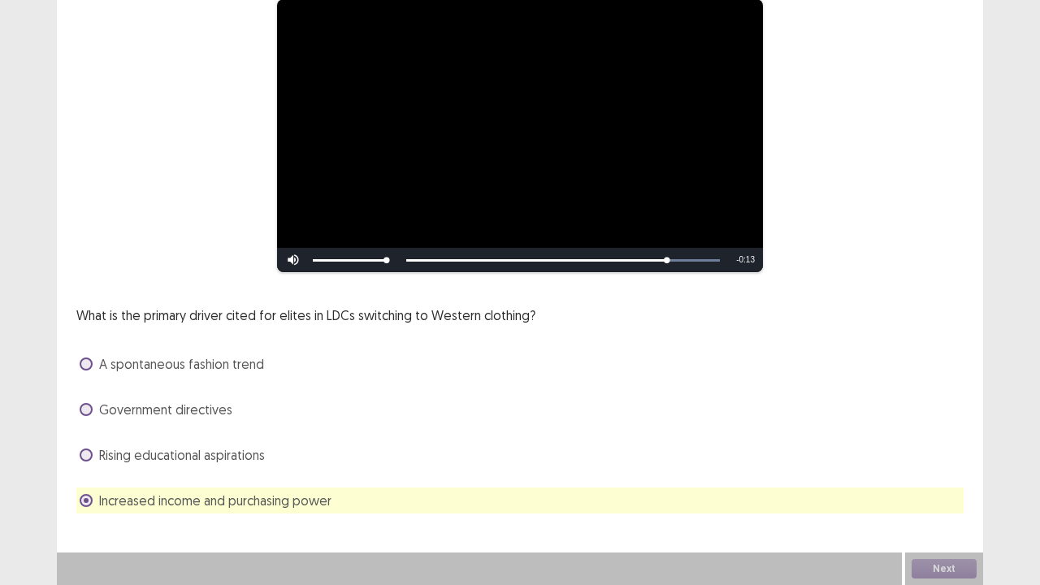
click at [208, 375] on div "A spontaneous fashion trend" at bounding box center [519, 364] width 887 height 26
click at [215, 365] on span "A spontaneous fashion trend" at bounding box center [181, 363] width 165 height 19
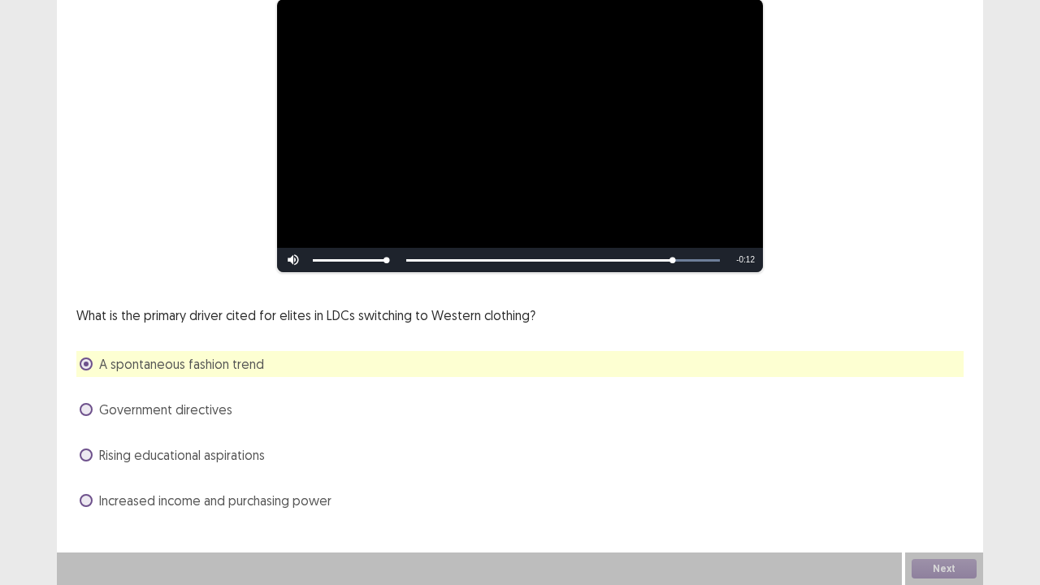
click at [237, 453] on span "Increased income and purchasing power" at bounding box center [215, 500] width 232 height 19
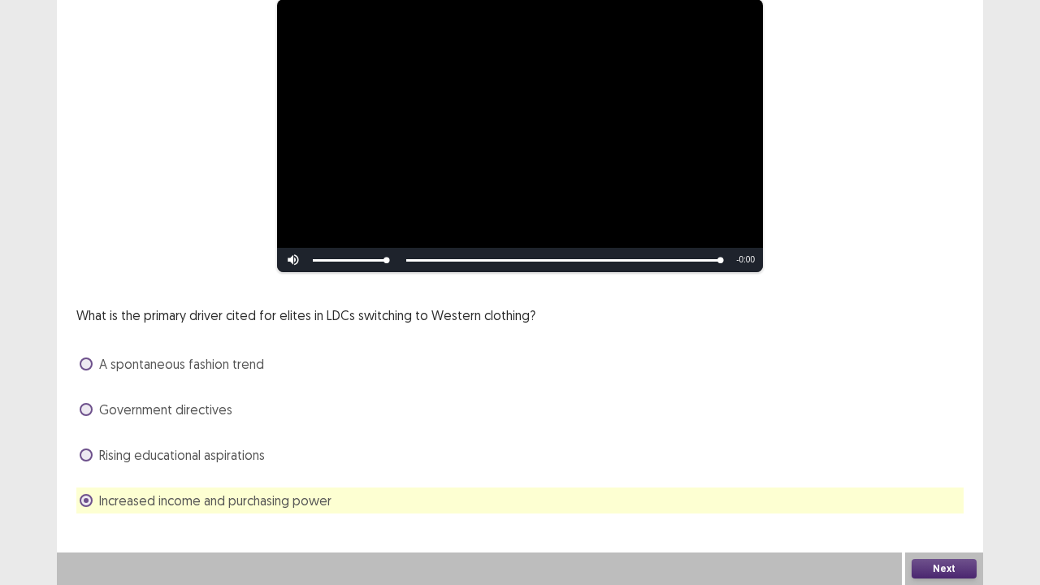
click at [966, 453] on button "Next" at bounding box center [943, 568] width 65 height 19
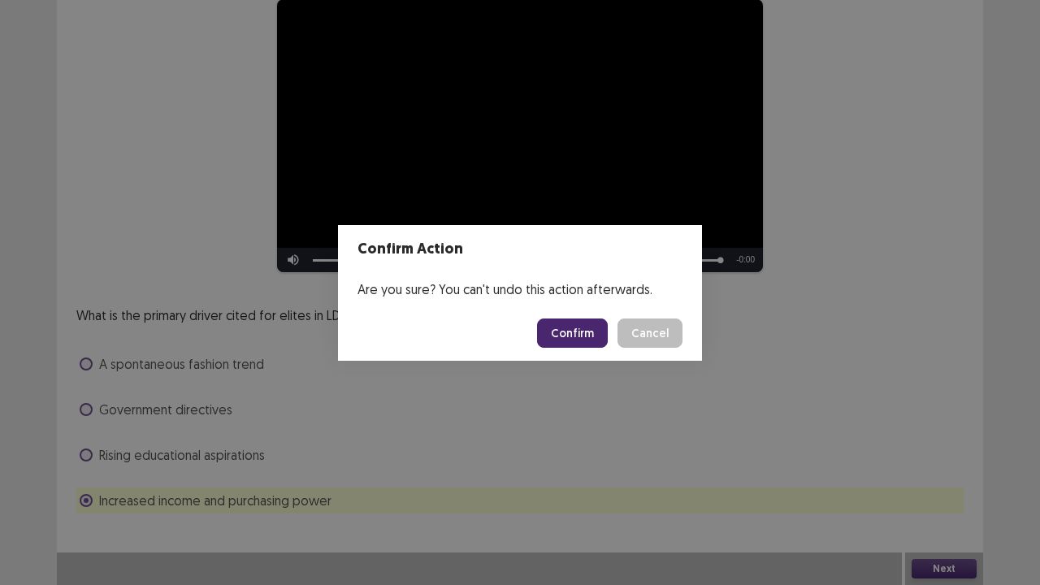
click at [570, 333] on button "Confirm" at bounding box center [572, 332] width 71 height 29
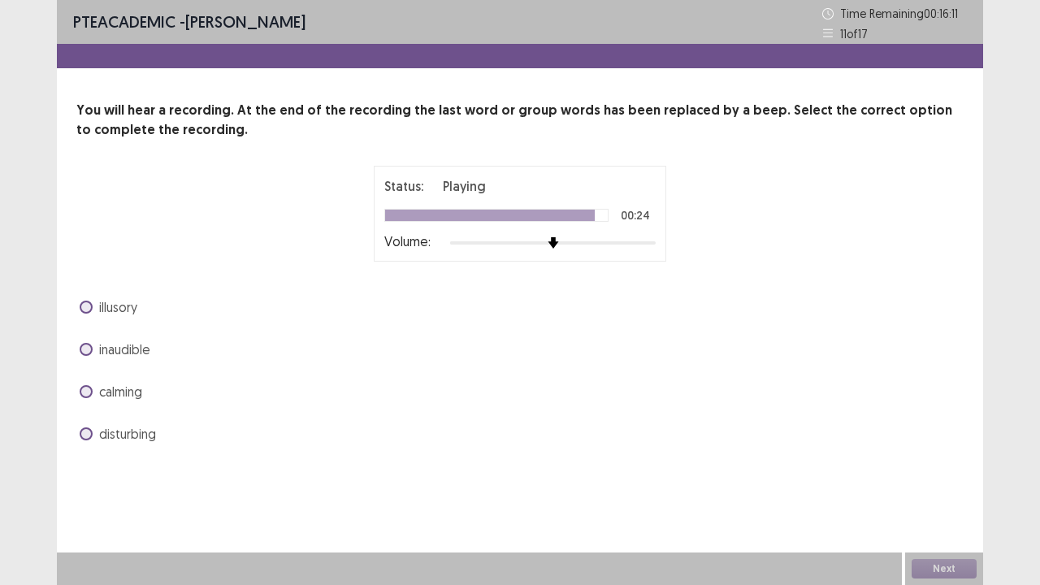
click at [124, 306] on span "illusory" at bounding box center [118, 306] width 38 height 19
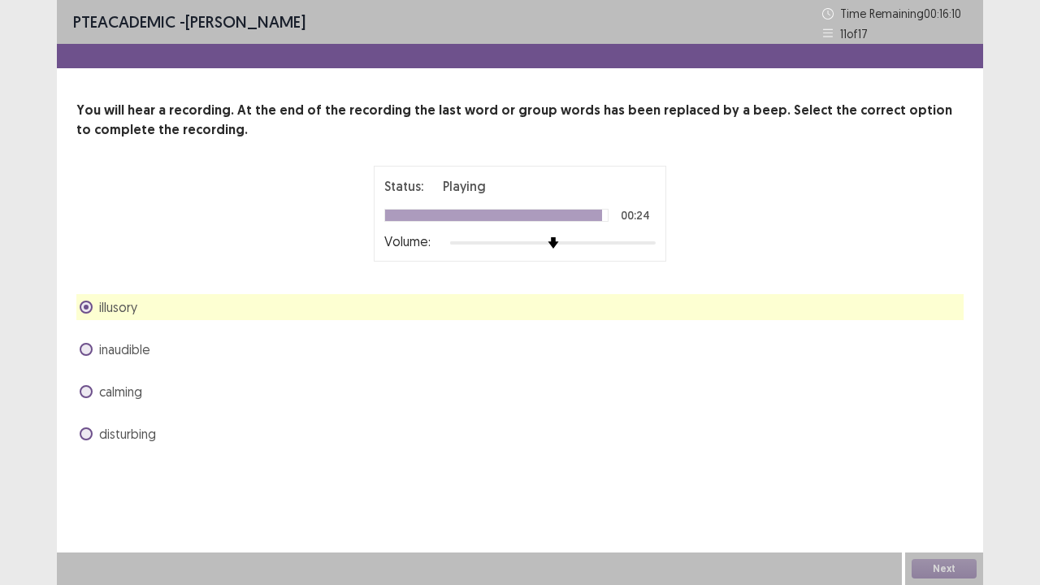
click at [128, 348] on span "inaudible" at bounding box center [124, 348] width 51 height 19
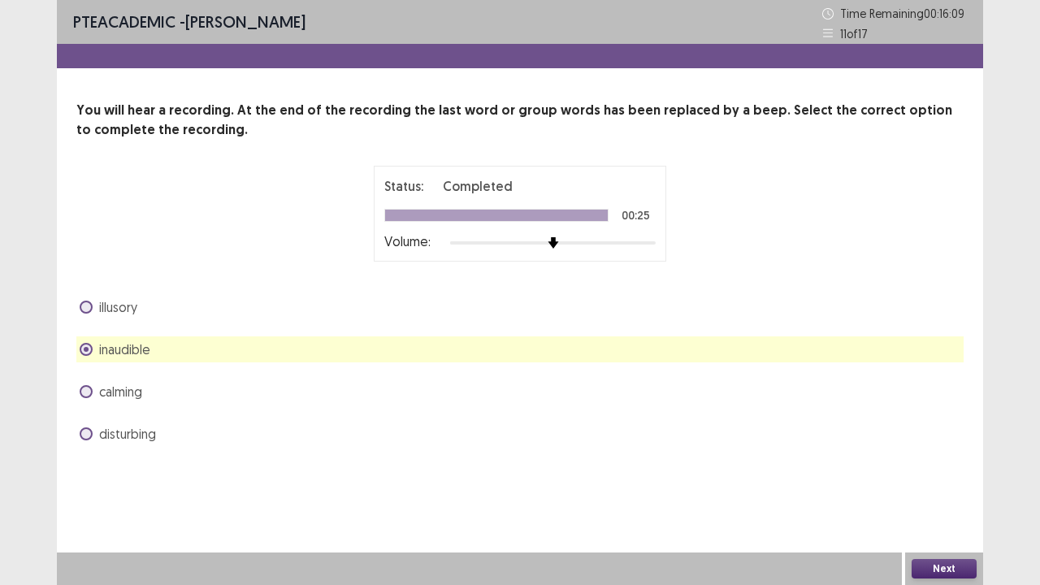
click at [122, 306] on span "illusory" at bounding box center [118, 306] width 38 height 19
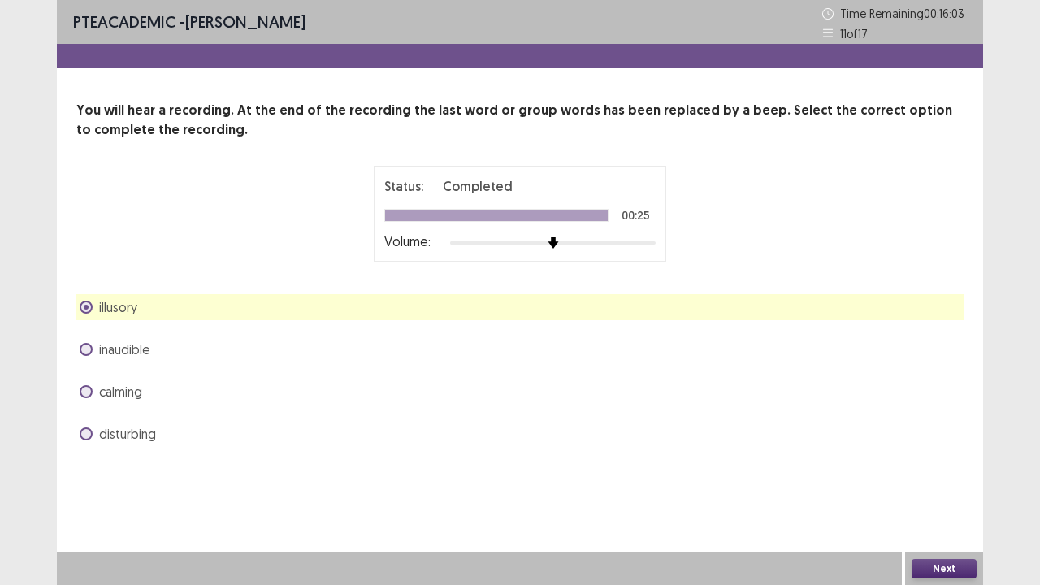
click at [941, 453] on button "Next" at bounding box center [943, 568] width 65 height 19
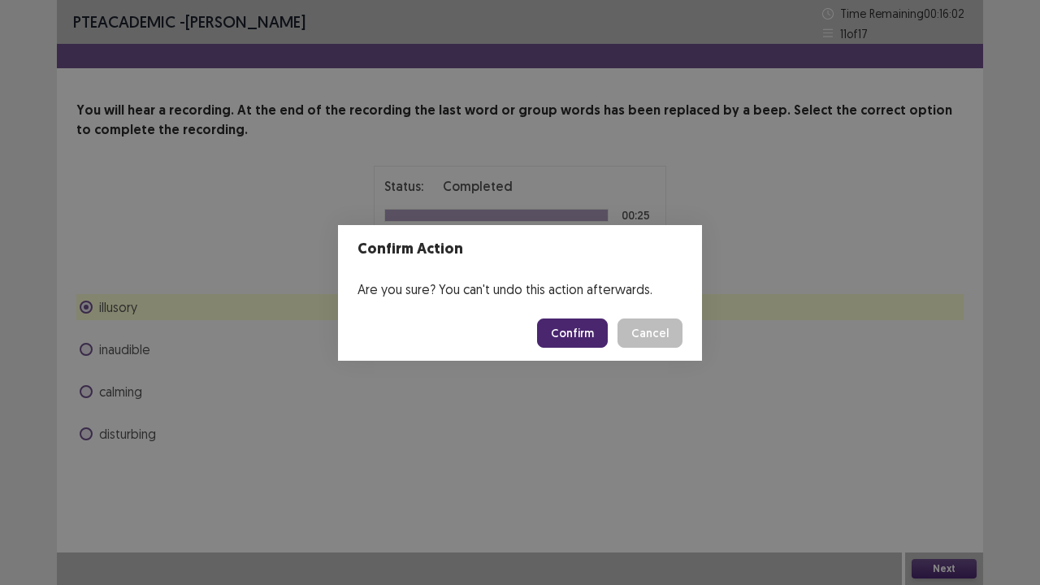
click at [578, 330] on button "Confirm" at bounding box center [572, 332] width 71 height 29
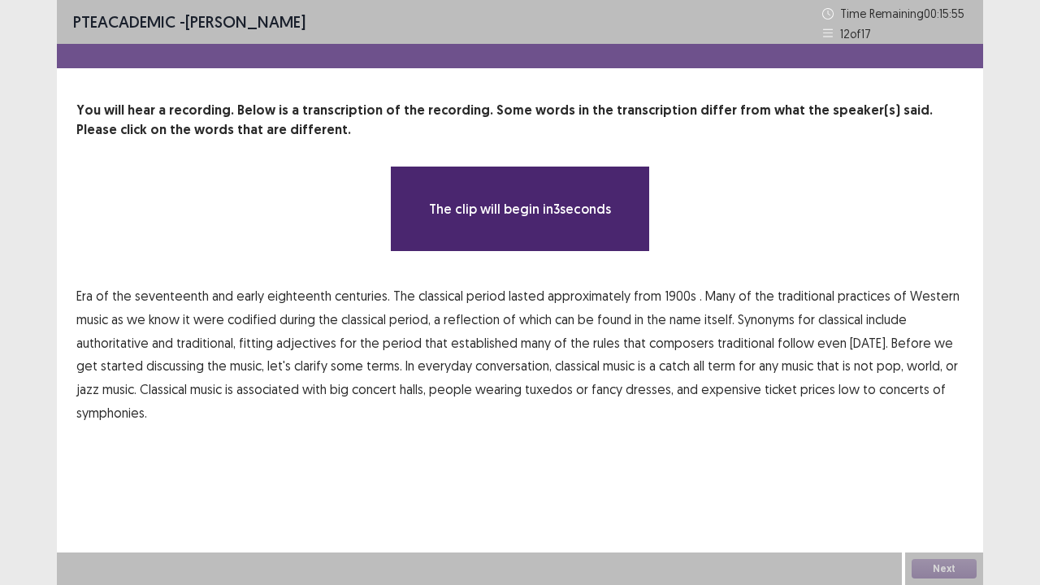
click at [91, 296] on span "Era" at bounding box center [84, 295] width 16 height 19
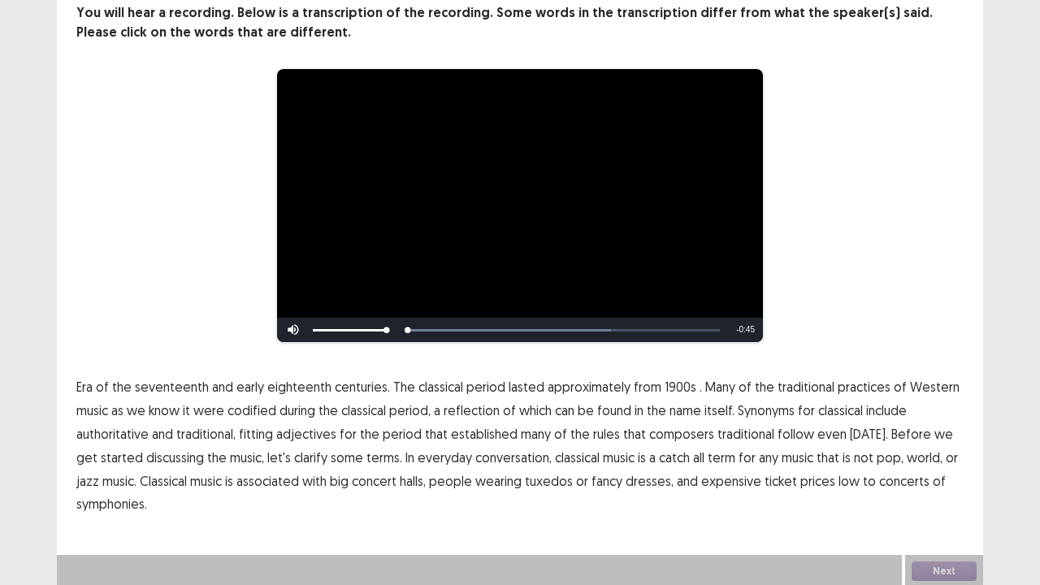
scroll to position [99, 0]
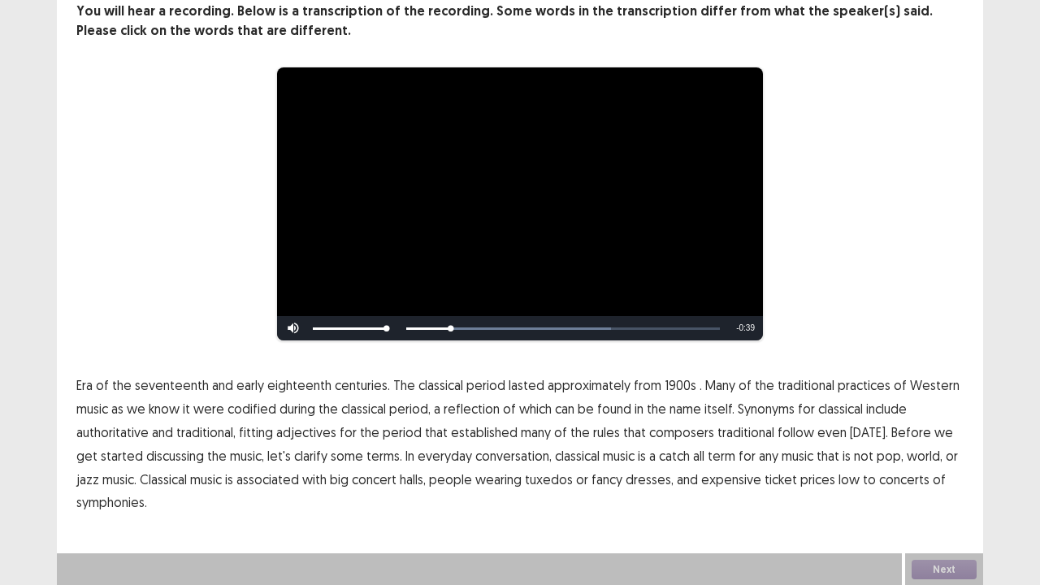
click at [671, 386] on span "1900s" at bounding box center [680, 384] width 32 height 19
click at [175, 453] on p "Era of the seventeenth and early eighteenth centuries. The classical period las…" at bounding box center [519, 444] width 887 height 141
click at [169, 453] on p "Era of the seventeenth and early eighteenth centuries. The classical period las…" at bounding box center [519, 444] width 887 height 141
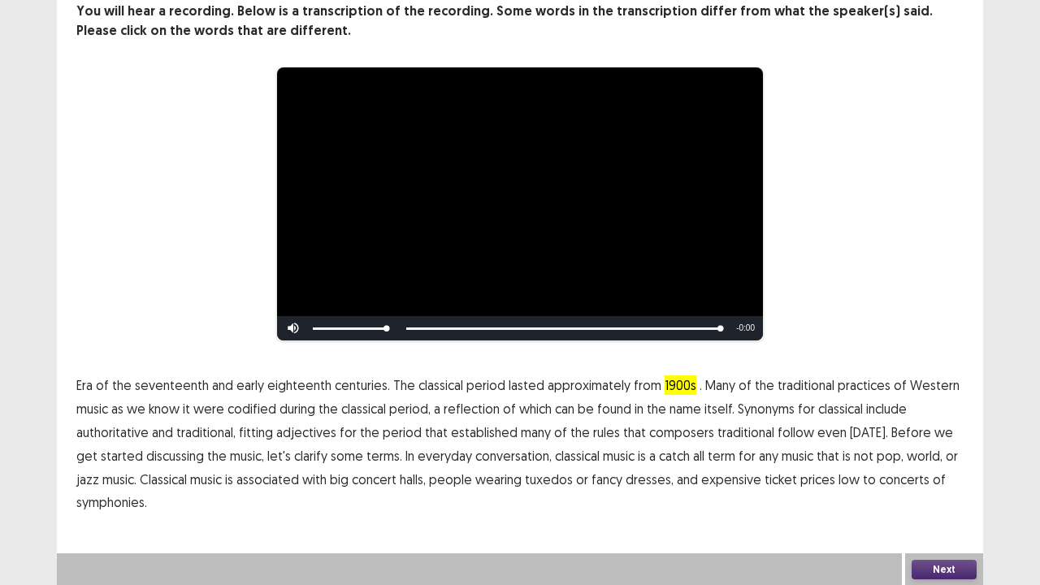
click at [173, 453] on p "Era of the seventeenth and early eighteenth centuries. The classical period las…" at bounding box center [519, 444] width 887 height 141
click at [175, 453] on p "Era of the seventeenth and early eighteenth centuries. The classical period las…" at bounding box center [519, 444] width 887 height 141
click at [155, 453] on p "Era of the seventeenth and early eighteenth centuries. The classical period las…" at bounding box center [519, 444] width 887 height 141
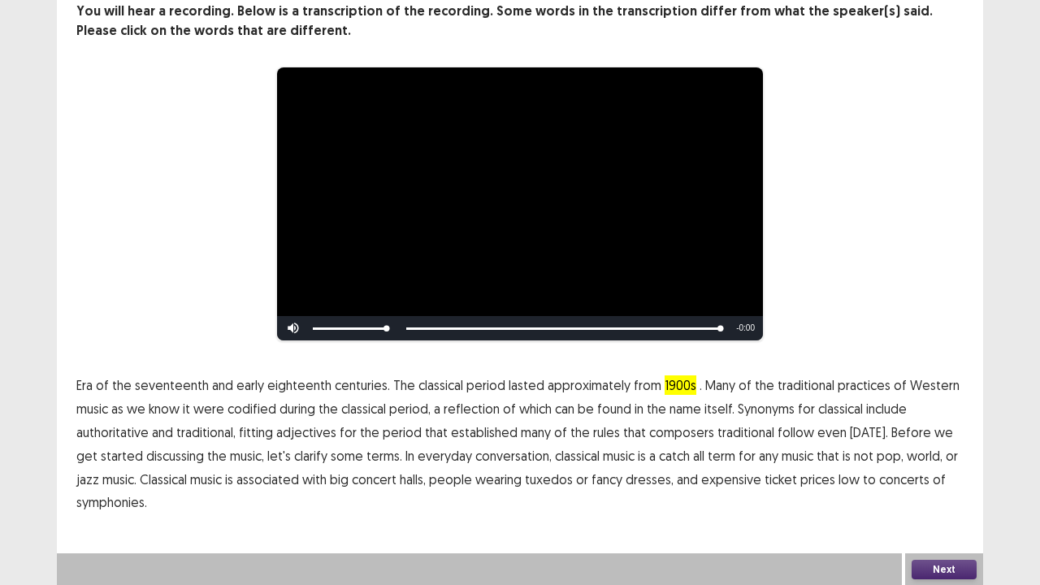
click at [130, 453] on span "symphonies." at bounding box center [111, 501] width 71 height 19
click at [936, 453] on button "Next" at bounding box center [943, 569] width 65 height 19
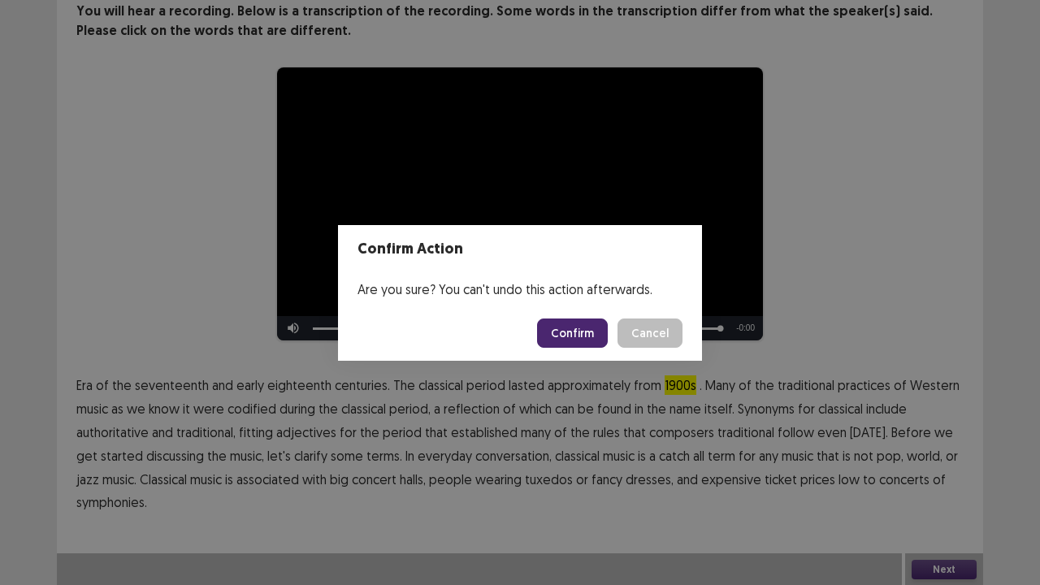
click at [583, 325] on button "Confirm" at bounding box center [572, 332] width 71 height 29
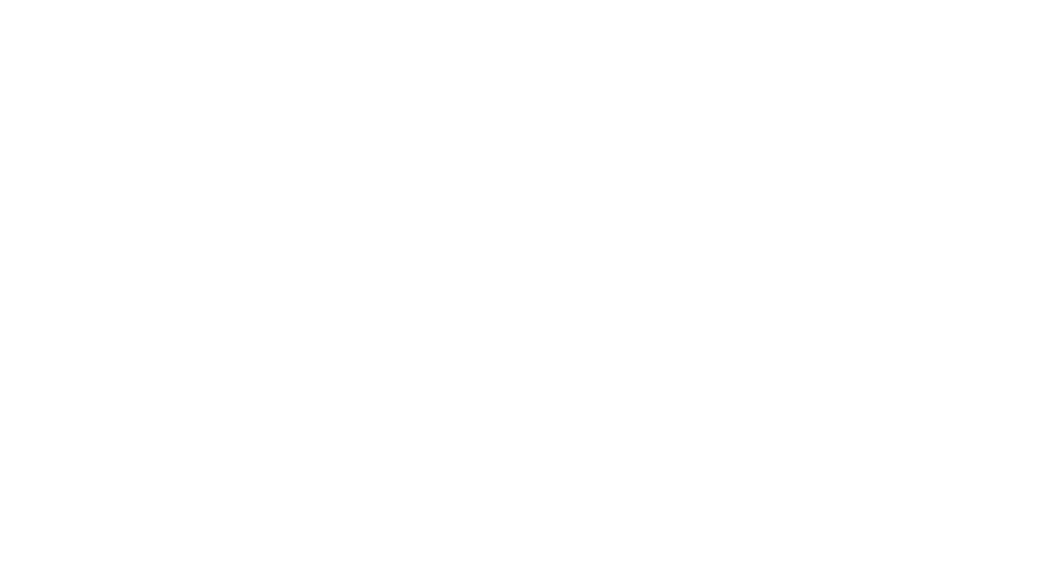
scroll to position [0, 0]
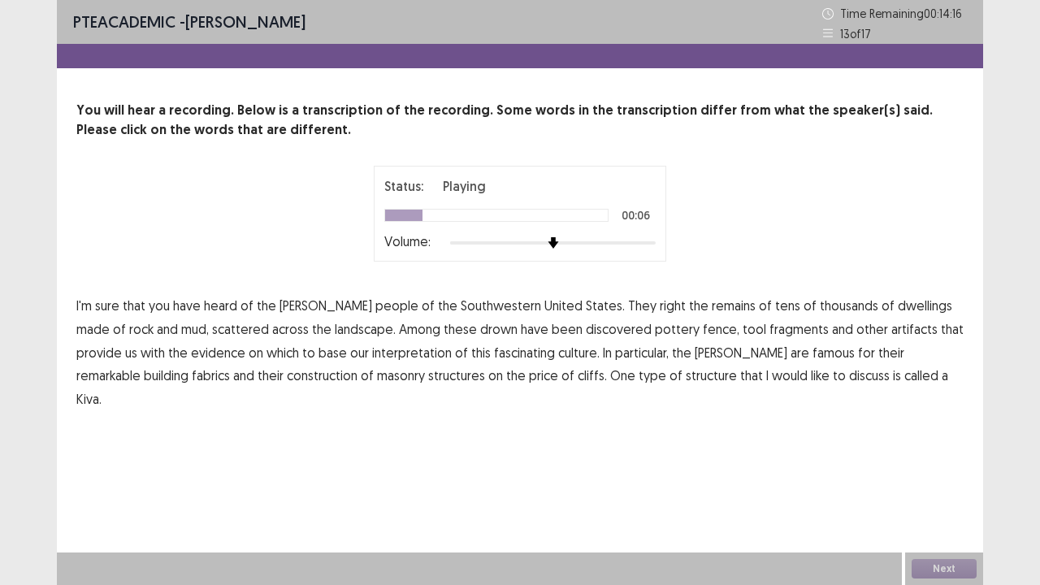
click at [659, 305] on span "right" at bounding box center [672, 305] width 26 height 19
click at [480, 328] on span "drown" at bounding box center [498, 328] width 37 height 19
click at [703, 326] on span "fence," at bounding box center [721, 328] width 37 height 19
click at [230, 365] on span "fabrics" at bounding box center [211, 374] width 38 height 19
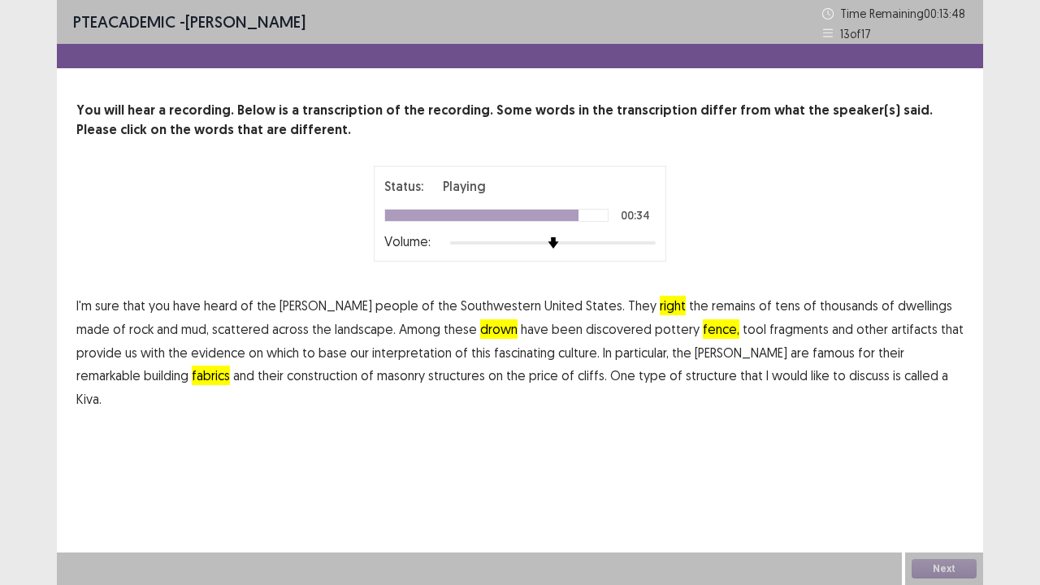
click at [529, 378] on span "price" at bounding box center [543, 374] width 29 height 19
click at [102, 389] on span "Kiva." at bounding box center [88, 398] width 25 height 19
click at [927, 453] on button "Next" at bounding box center [943, 568] width 65 height 19
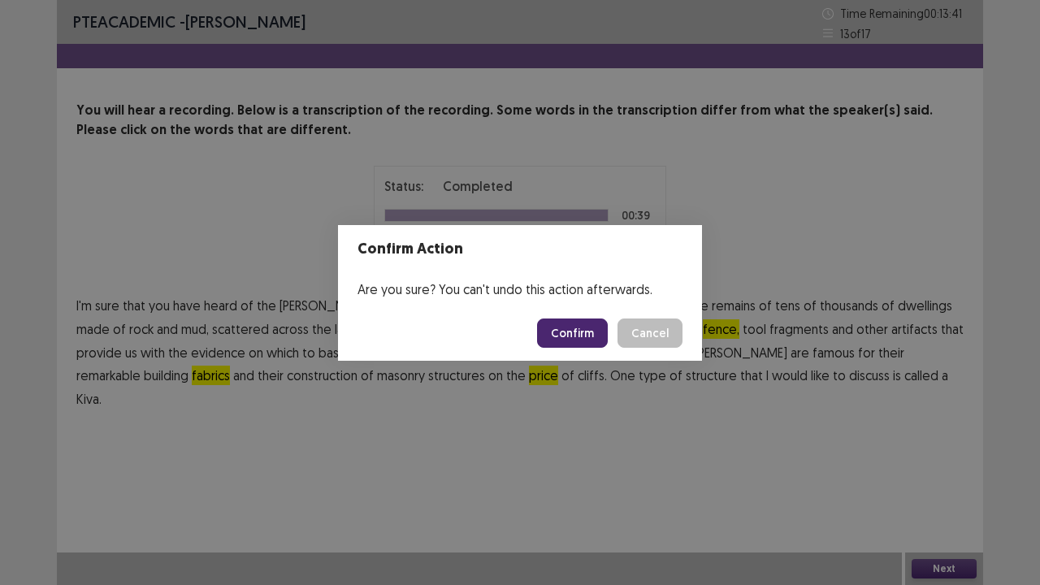
click at [582, 338] on button "Confirm" at bounding box center [572, 332] width 71 height 29
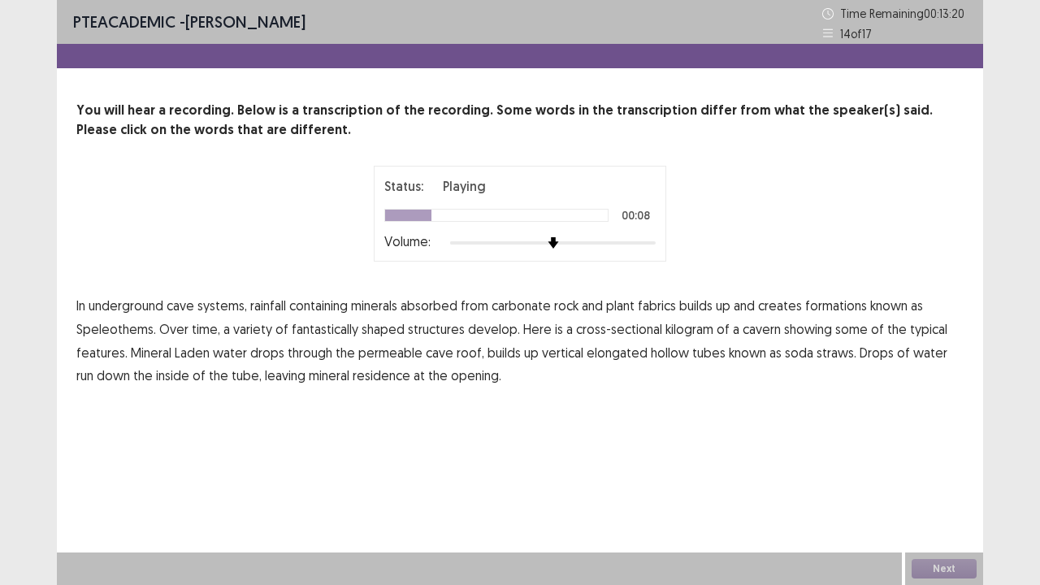
click at [663, 305] on span "fabrics" at bounding box center [657, 305] width 38 height 19
click at [680, 326] on span "kilogram" at bounding box center [689, 328] width 48 height 19
click at [271, 351] on span "drops" at bounding box center [267, 352] width 34 height 19
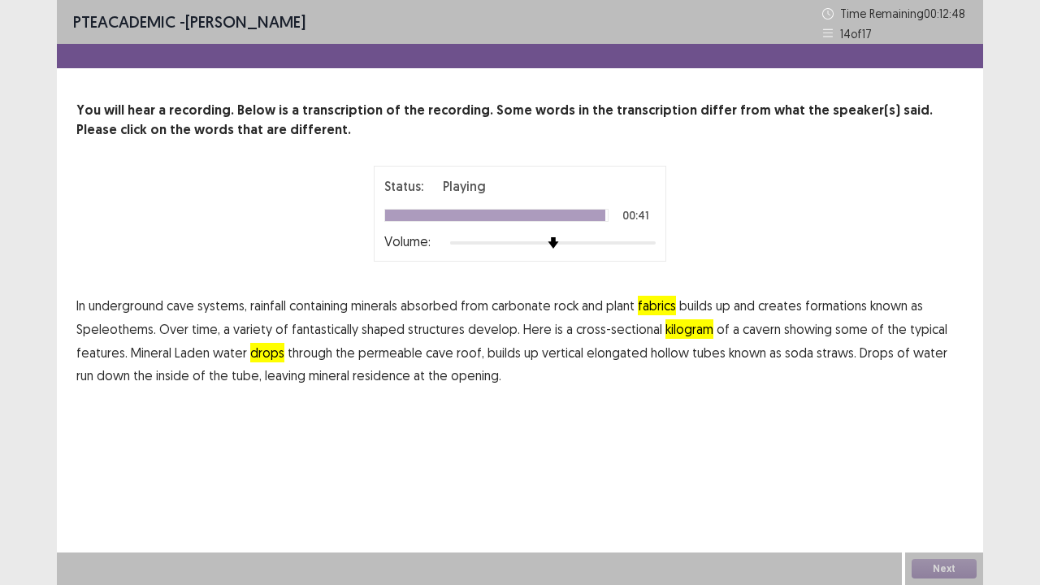
click at [369, 375] on span "residence" at bounding box center [381, 374] width 58 height 19
click at [947, 453] on button "Next" at bounding box center [943, 568] width 65 height 19
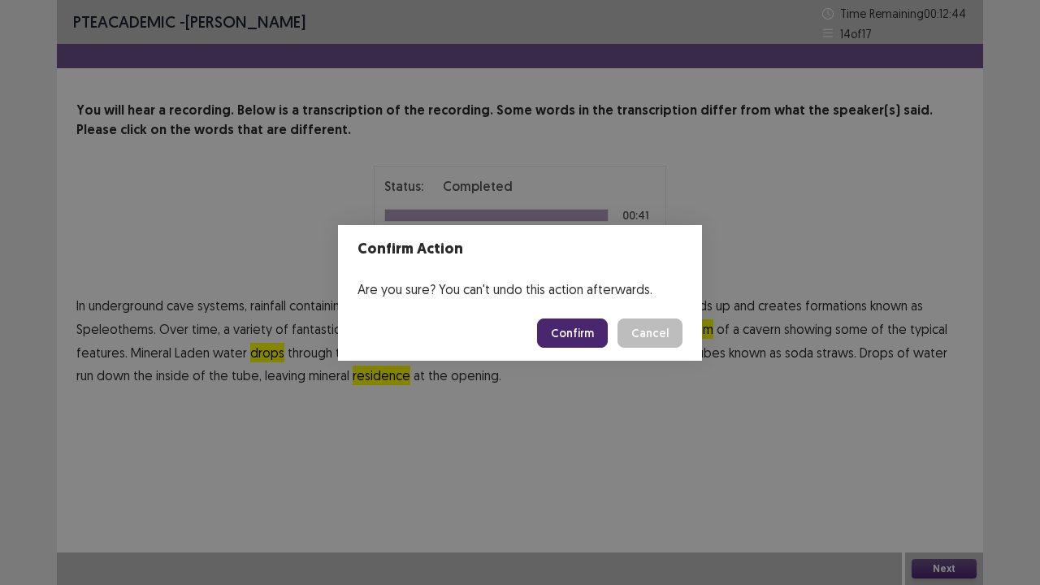
click at [592, 335] on button "Confirm" at bounding box center [572, 332] width 71 height 29
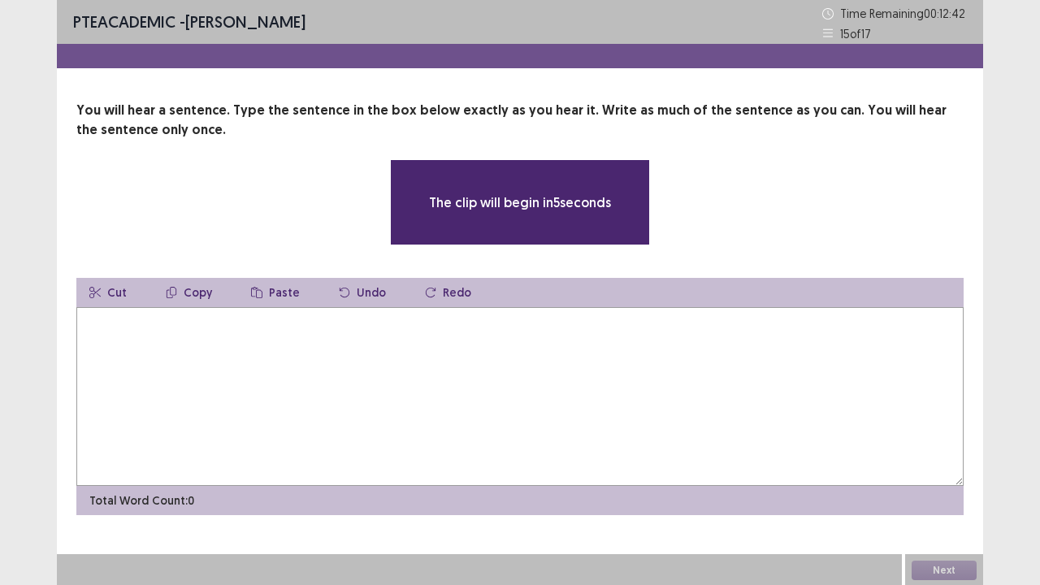
click at [195, 361] on textarea at bounding box center [519, 396] width 887 height 179
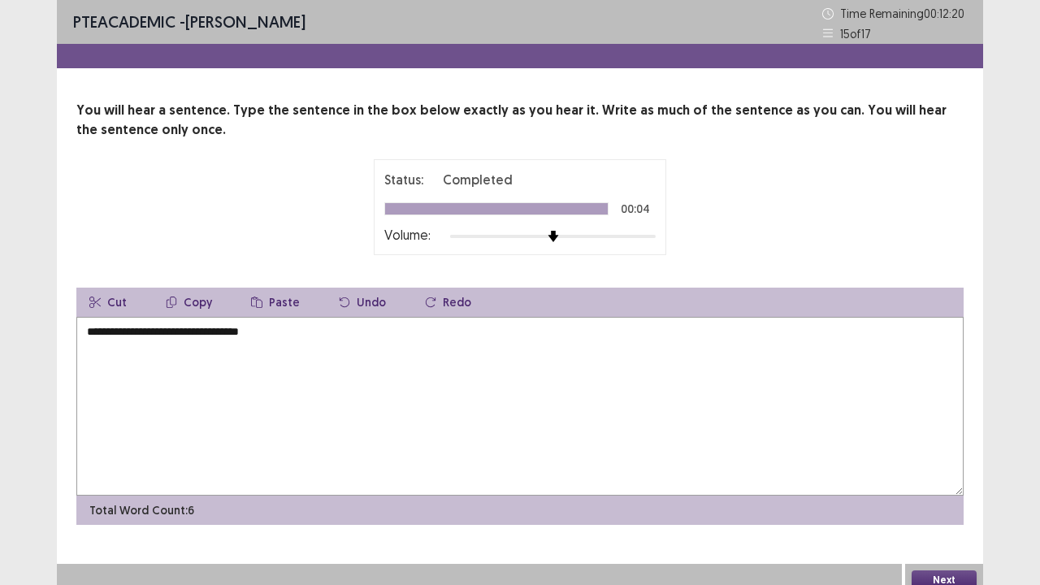
type textarea "**********"
click at [953, 453] on button "Next" at bounding box center [943, 579] width 65 height 19
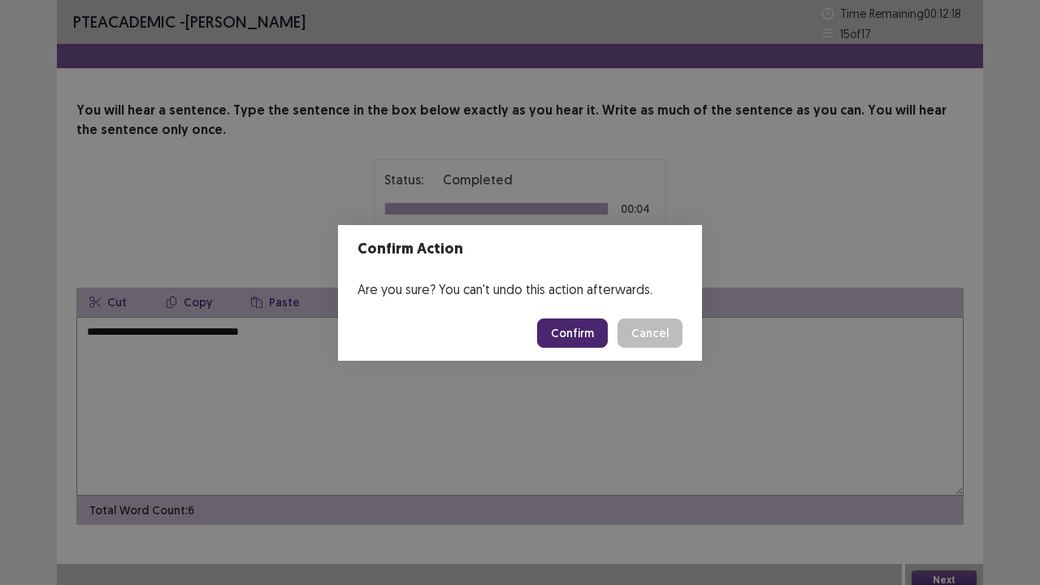
click at [591, 336] on button "Confirm" at bounding box center [572, 332] width 71 height 29
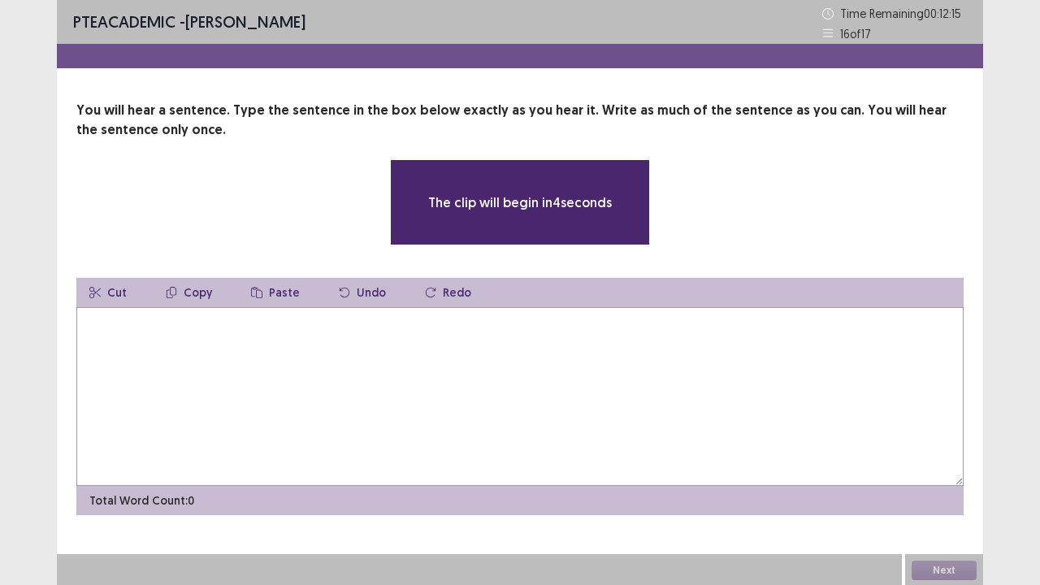
click at [547, 362] on textarea at bounding box center [519, 396] width 887 height 179
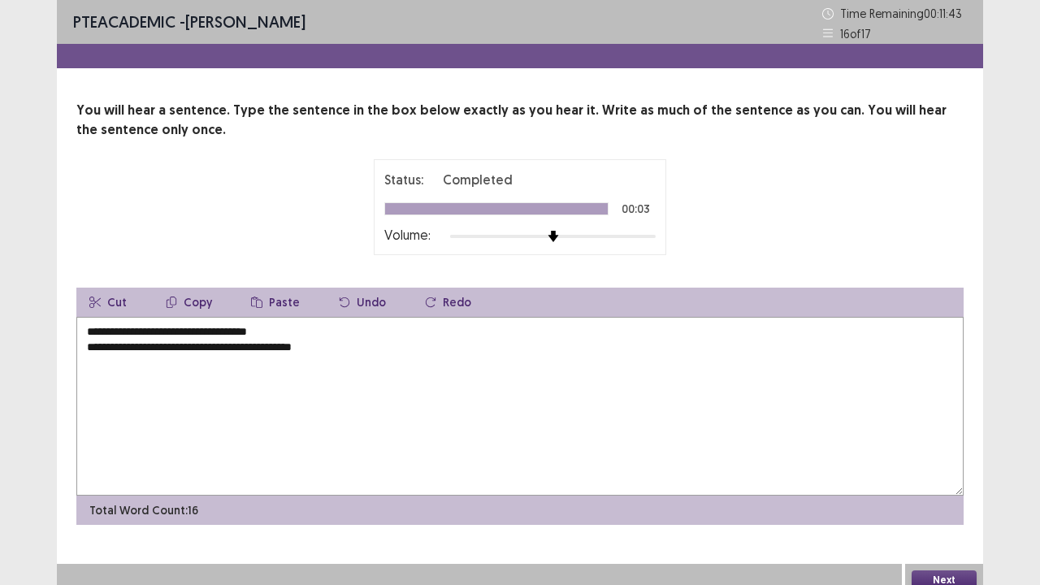
drag, startPoint x: 178, startPoint y: 328, endPoint x: 72, endPoint y: 326, distance: 105.6
click at [72, 326] on div "**********" at bounding box center [520, 313] width 926 height 424
click at [160, 332] on textarea "**********" at bounding box center [519, 406] width 887 height 179
click at [249, 328] on textarea "**********" at bounding box center [519, 406] width 887 height 179
type textarea "**********"
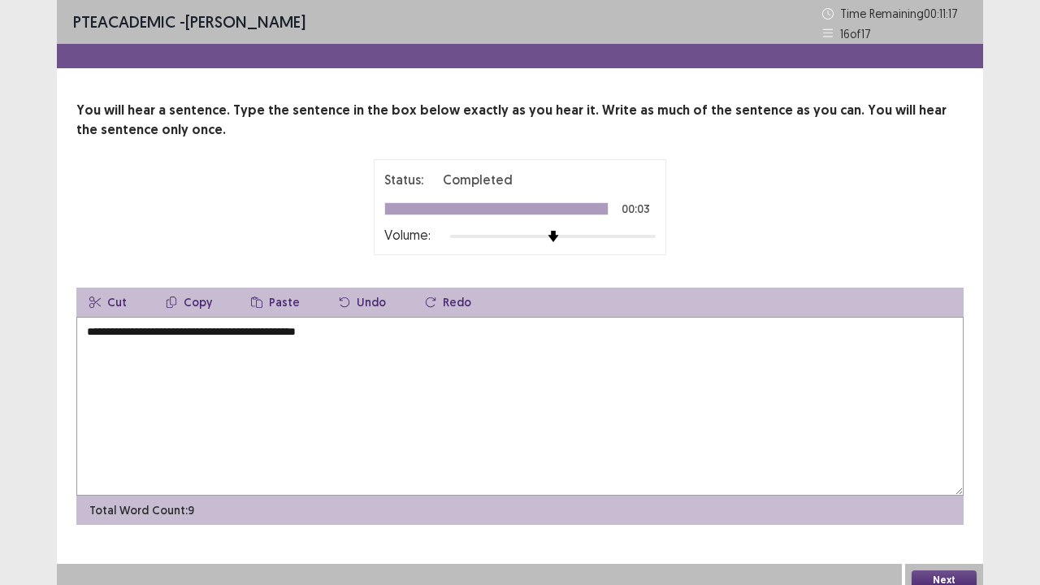
click at [938, 453] on button "Next" at bounding box center [943, 579] width 65 height 19
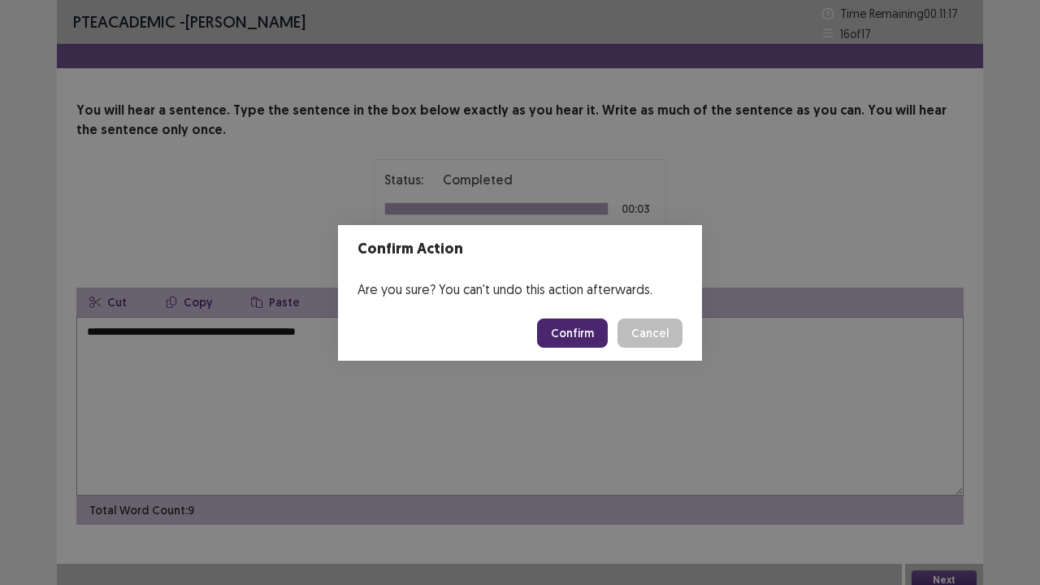
click at [576, 341] on button "Confirm" at bounding box center [572, 332] width 71 height 29
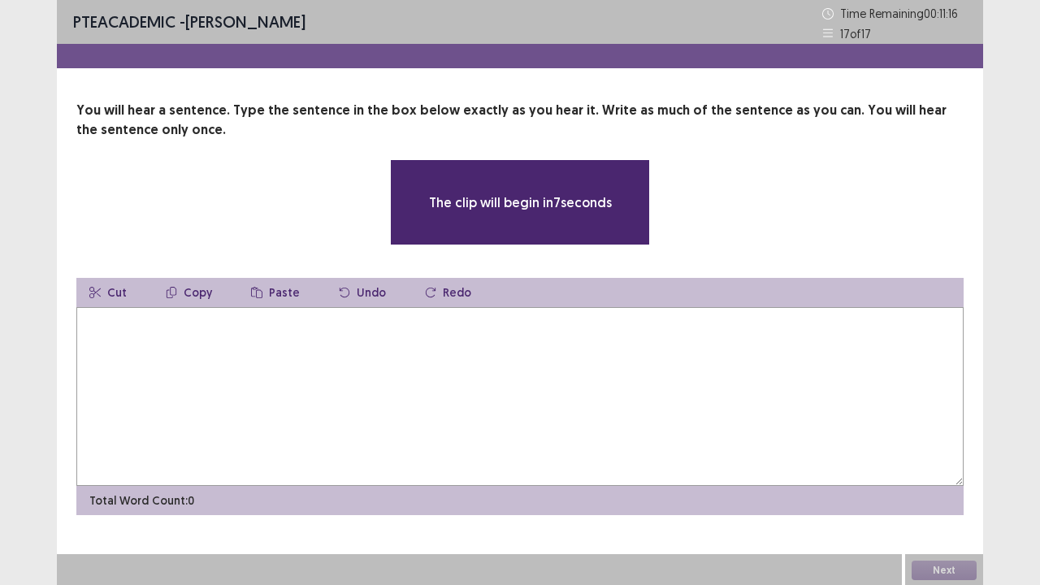
click at [276, 354] on textarea at bounding box center [519, 396] width 887 height 179
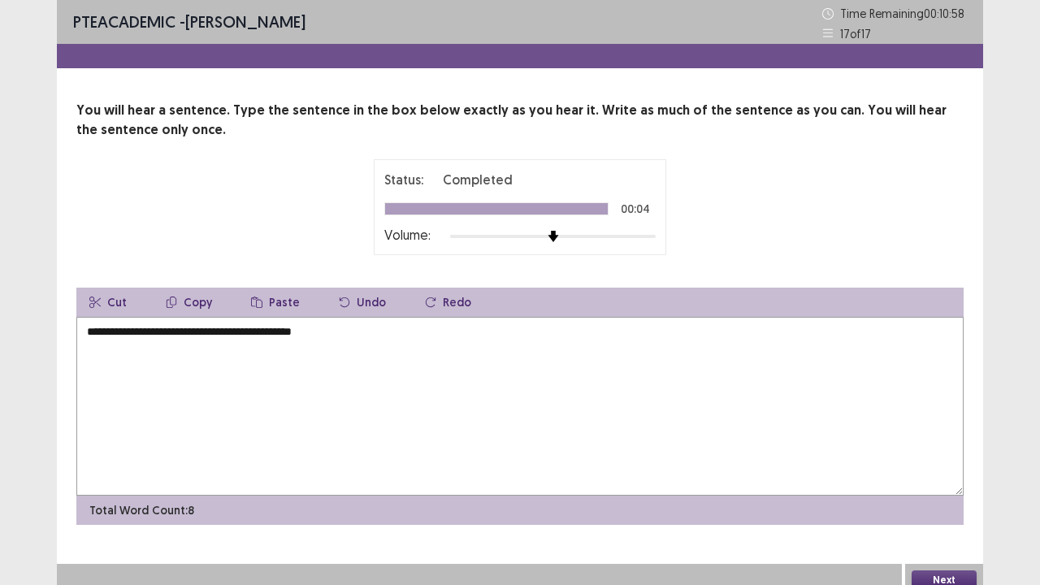
click at [338, 339] on textarea "**********" at bounding box center [519, 406] width 887 height 179
click at [139, 349] on textarea "**********" at bounding box center [519, 406] width 887 height 179
click at [187, 329] on textarea "**********" at bounding box center [519, 406] width 887 height 179
click at [343, 342] on textarea "**********" at bounding box center [519, 406] width 887 height 179
click at [137, 352] on textarea "**********" at bounding box center [519, 406] width 887 height 179
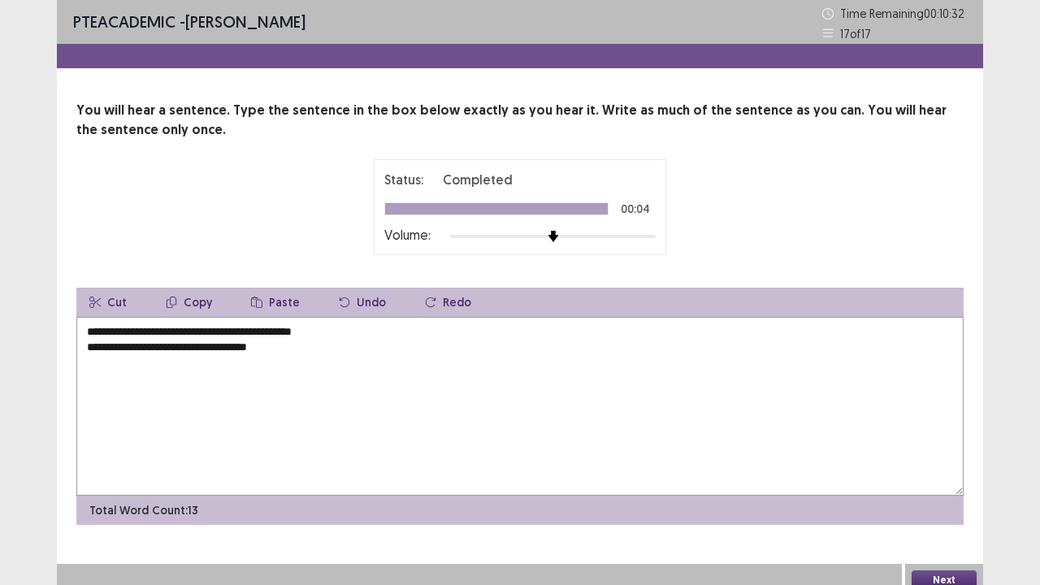
click at [199, 357] on textarea "**********" at bounding box center [519, 406] width 887 height 179
click at [198, 357] on textarea "**********" at bounding box center [519, 406] width 887 height 179
click at [138, 348] on textarea "**********" at bounding box center [519, 406] width 887 height 179
drag, startPoint x: 89, startPoint y: 346, endPoint x: 64, endPoint y: 322, distance: 33.9
click at [64, 322] on div "**********" at bounding box center [520, 313] width 926 height 424
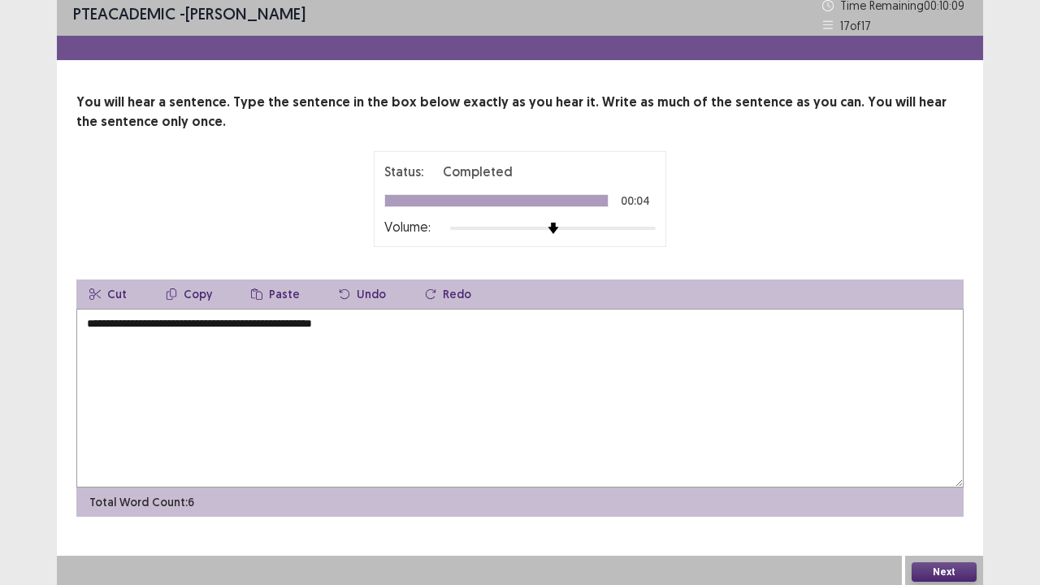
scroll to position [11, 0]
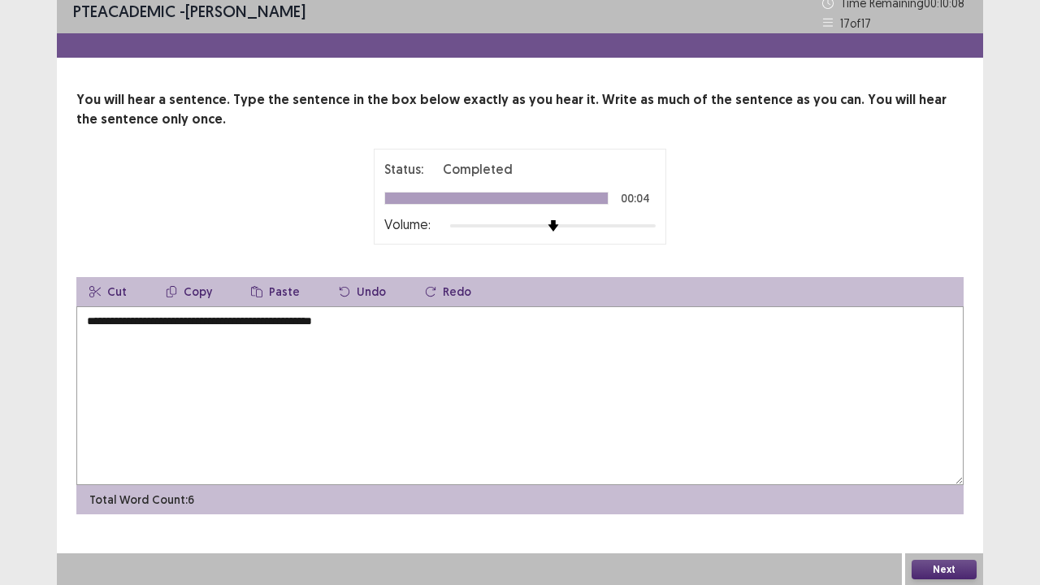
type textarea "**********"
click at [927, 453] on button "Next" at bounding box center [943, 569] width 65 height 19
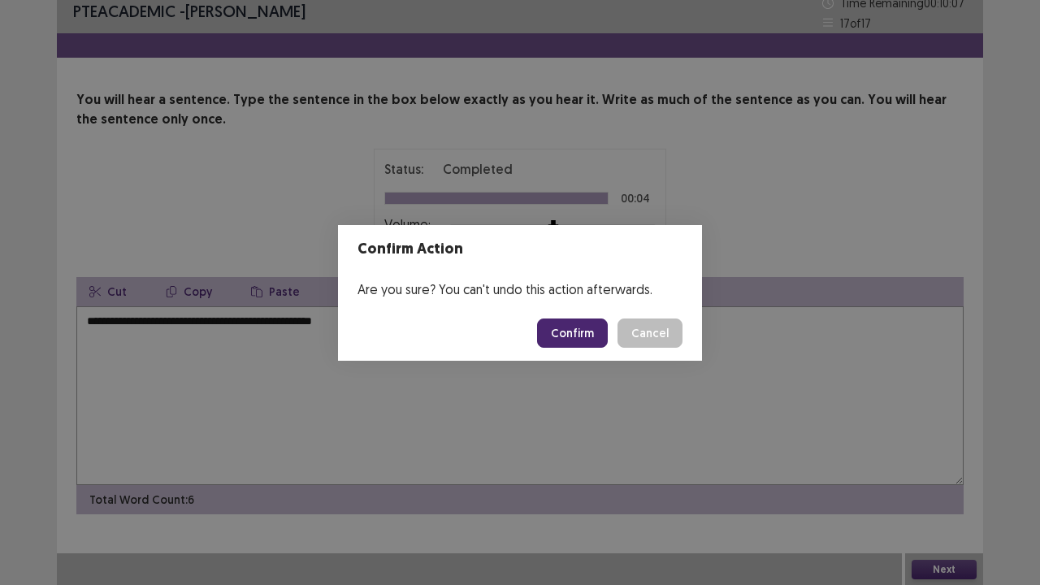
drag, startPoint x: 578, startPoint y: 323, endPoint x: 591, endPoint y: 305, distance: 22.8
click at [578, 322] on button "Confirm" at bounding box center [572, 332] width 71 height 29
